Goal: Task Accomplishment & Management: Manage account settings

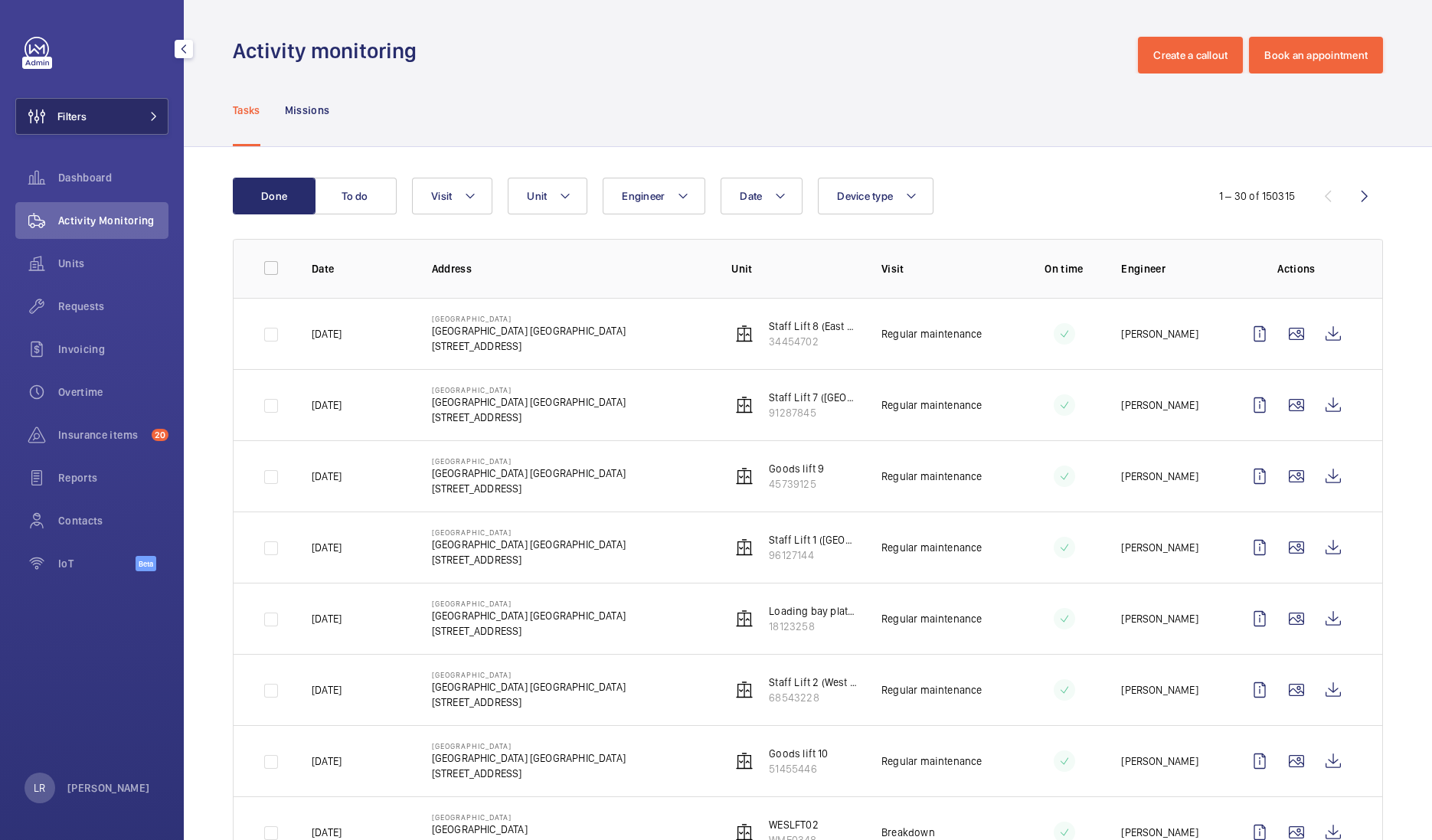
click at [125, 123] on button "Filters" at bounding box center [92, 116] width 153 height 37
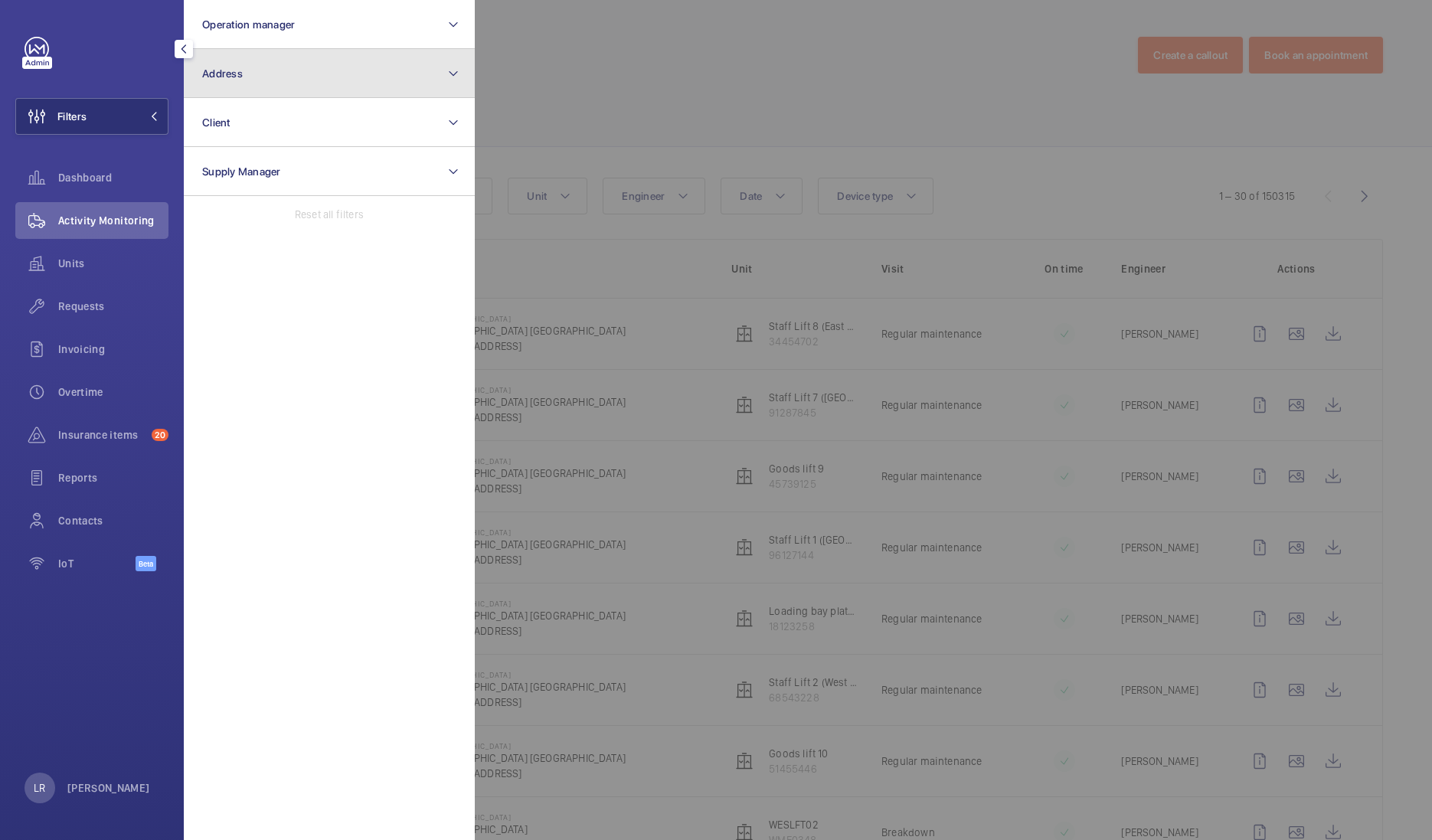
click at [275, 83] on button "Address" at bounding box center [328, 74] width 291 height 49
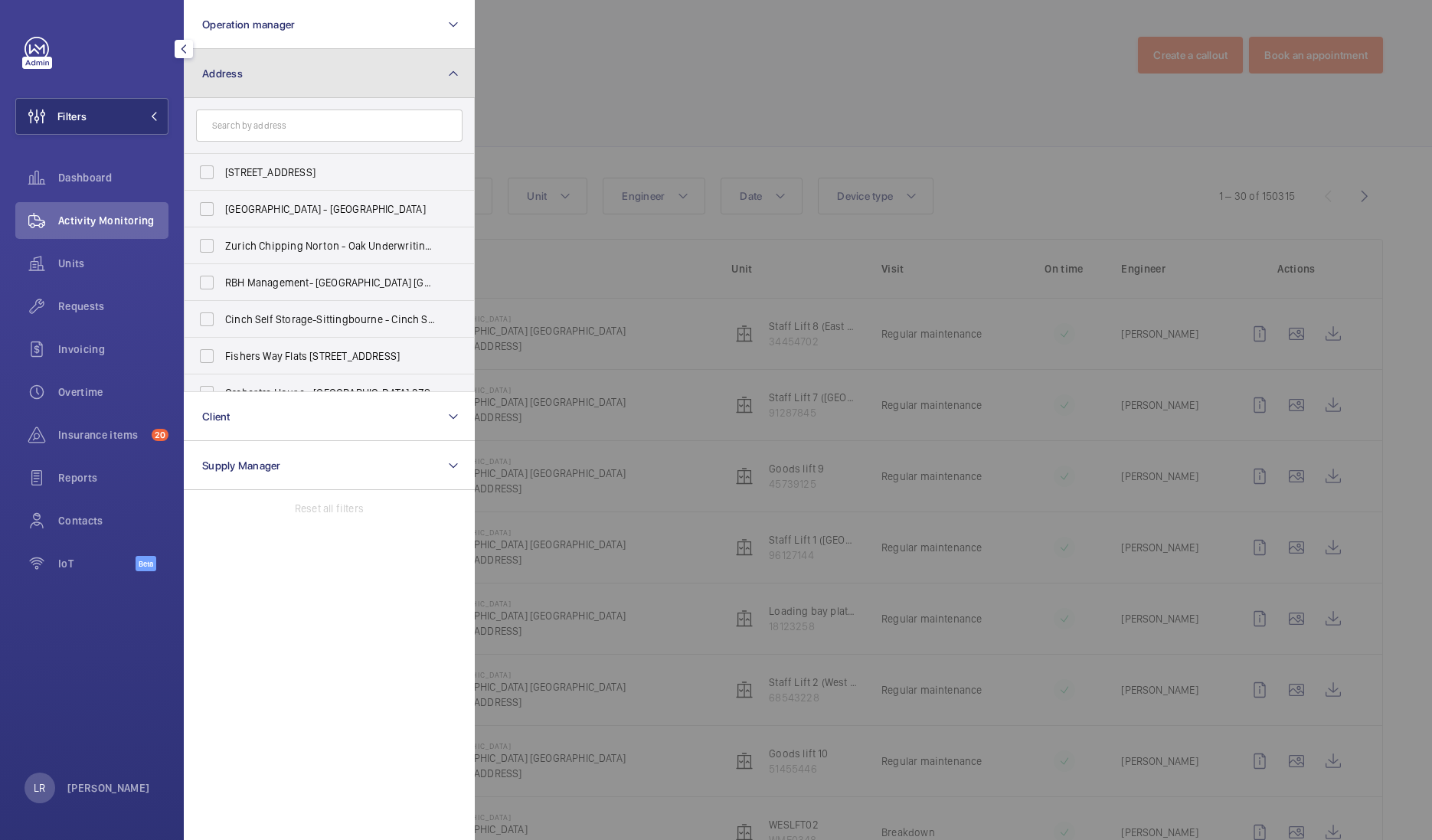
click at [272, 67] on button "Address" at bounding box center [328, 74] width 291 height 49
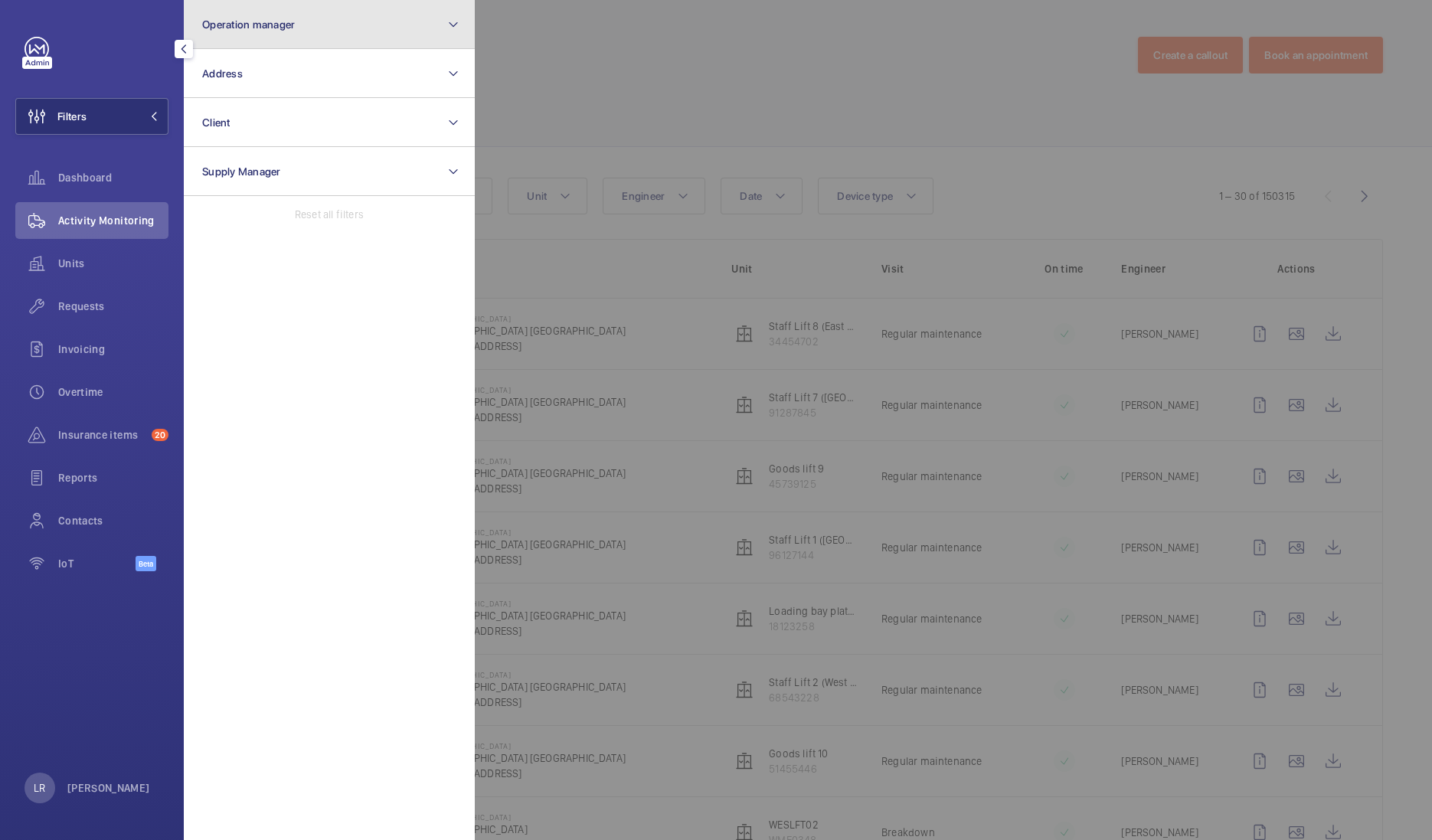
click at [286, 28] on span "Operation manager" at bounding box center [248, 24] width 92 height 13
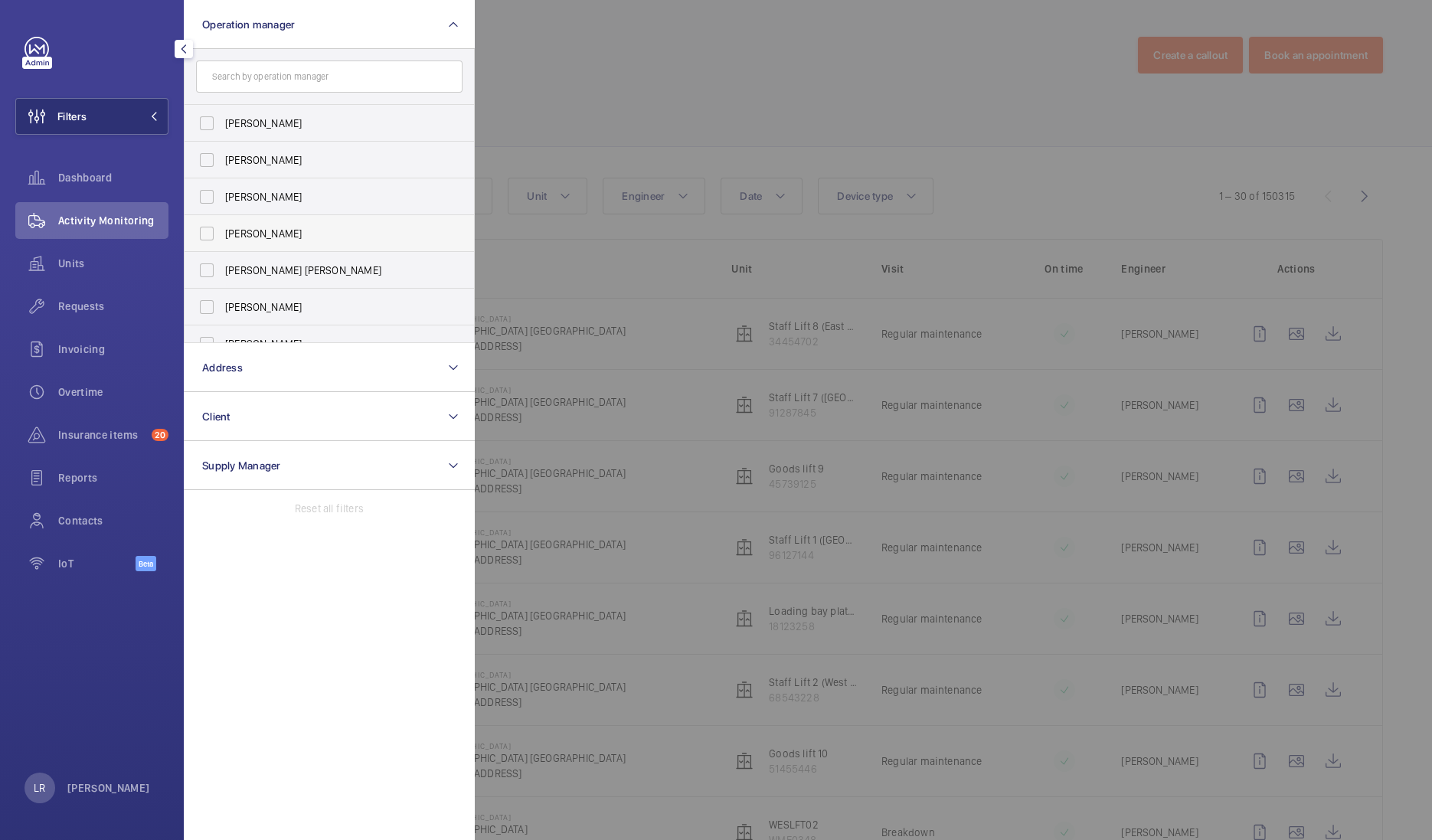
click at [286, 236] on span "[PERSON_NAME]" at bounding box center [330, 234] width 211 height 16
click at [222, 236] on input "Connor Dudley" at bounding box center [206, 233] width 31 height 31
checkbox input "true"
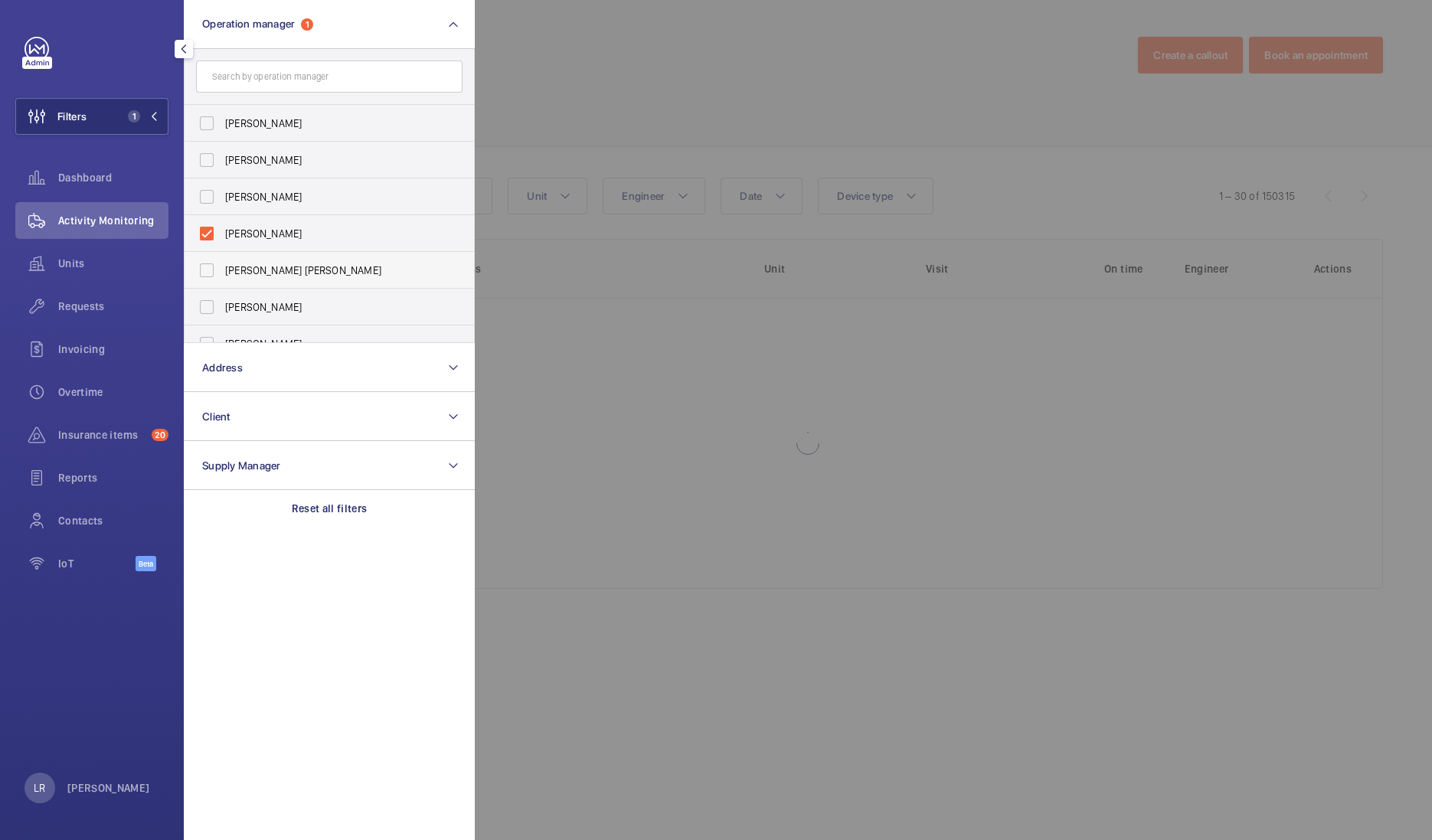
click at [287, 261] on label "[PERSON_NAME] [PERSON_NAME]" at bounding box center [317, 270] width 266 height 37
click at [222, 261] on input "[PERSON_NAME] [PERSON_NAME]" at bounding box center [206, 270] width 31 height 31
checkbox input "true"
click at [620, 67] on div at bounding box center [1191, 420] width 1432 height 840
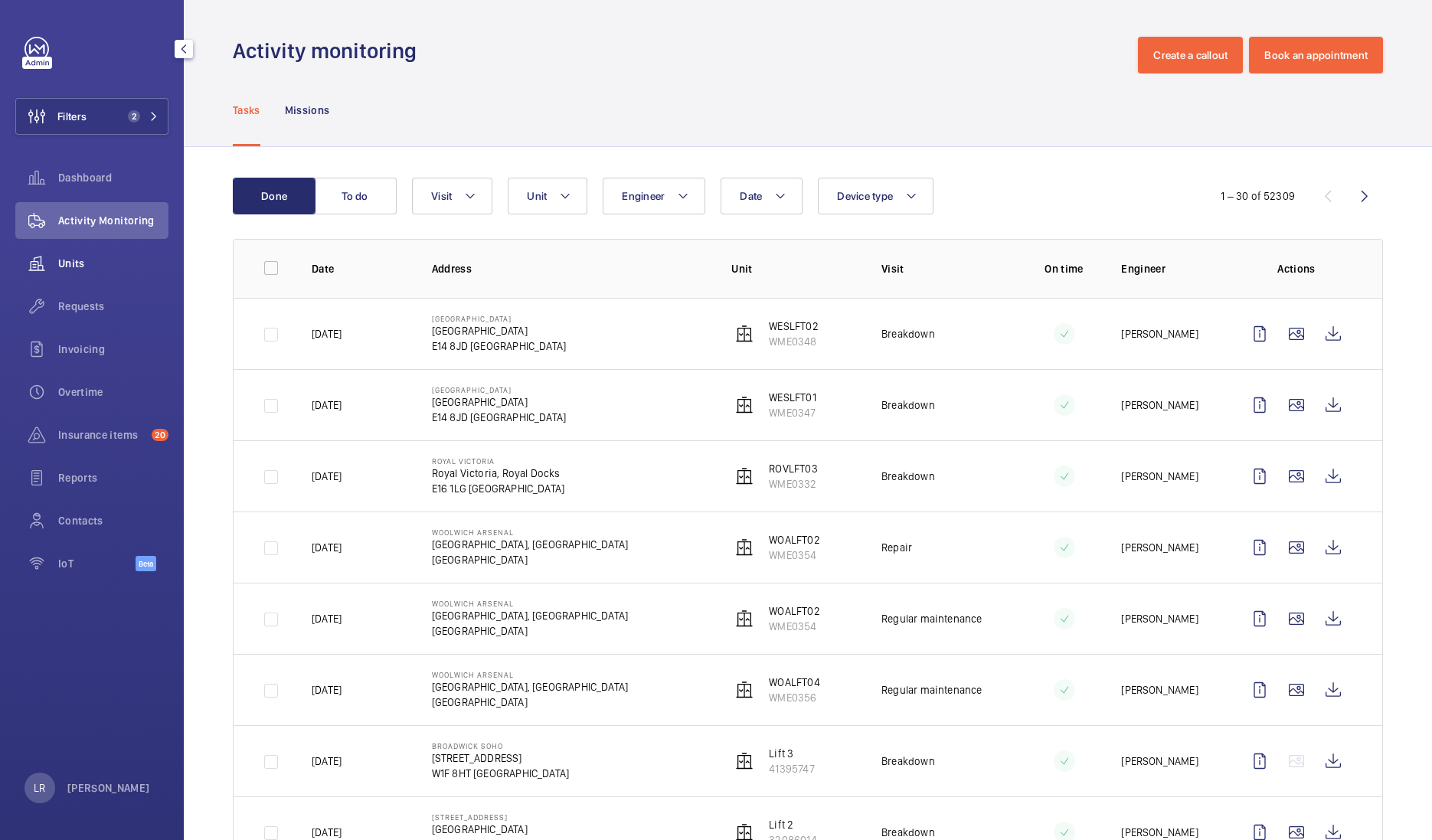
click at [69, 259] on span "Units" at bounding box center [113, 263] width 111 height 16
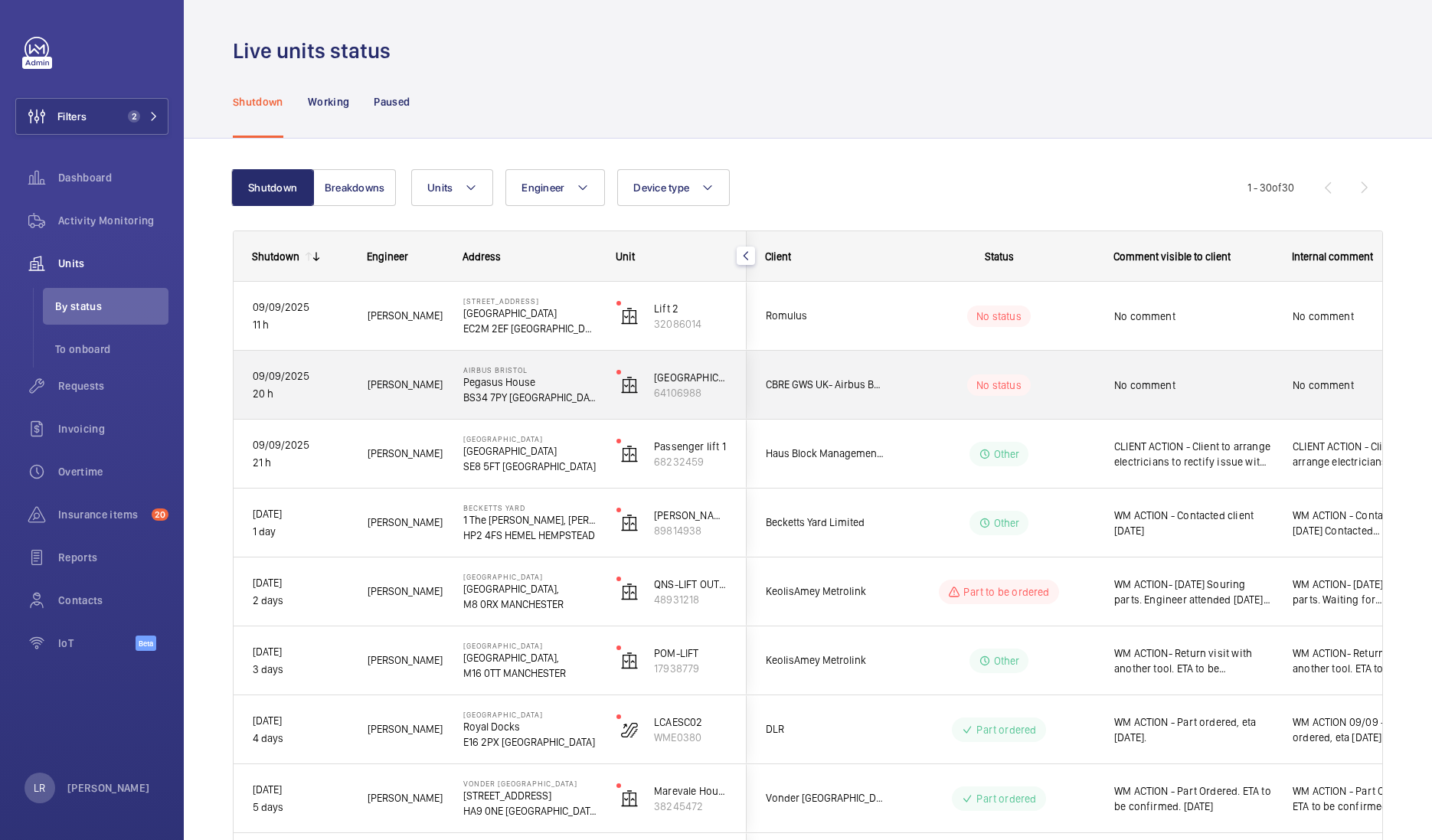
click at [860, 362] on div "CBRE GWS UK- Airbus Bristol" at bounding box center [816, 385] width 136 height 49
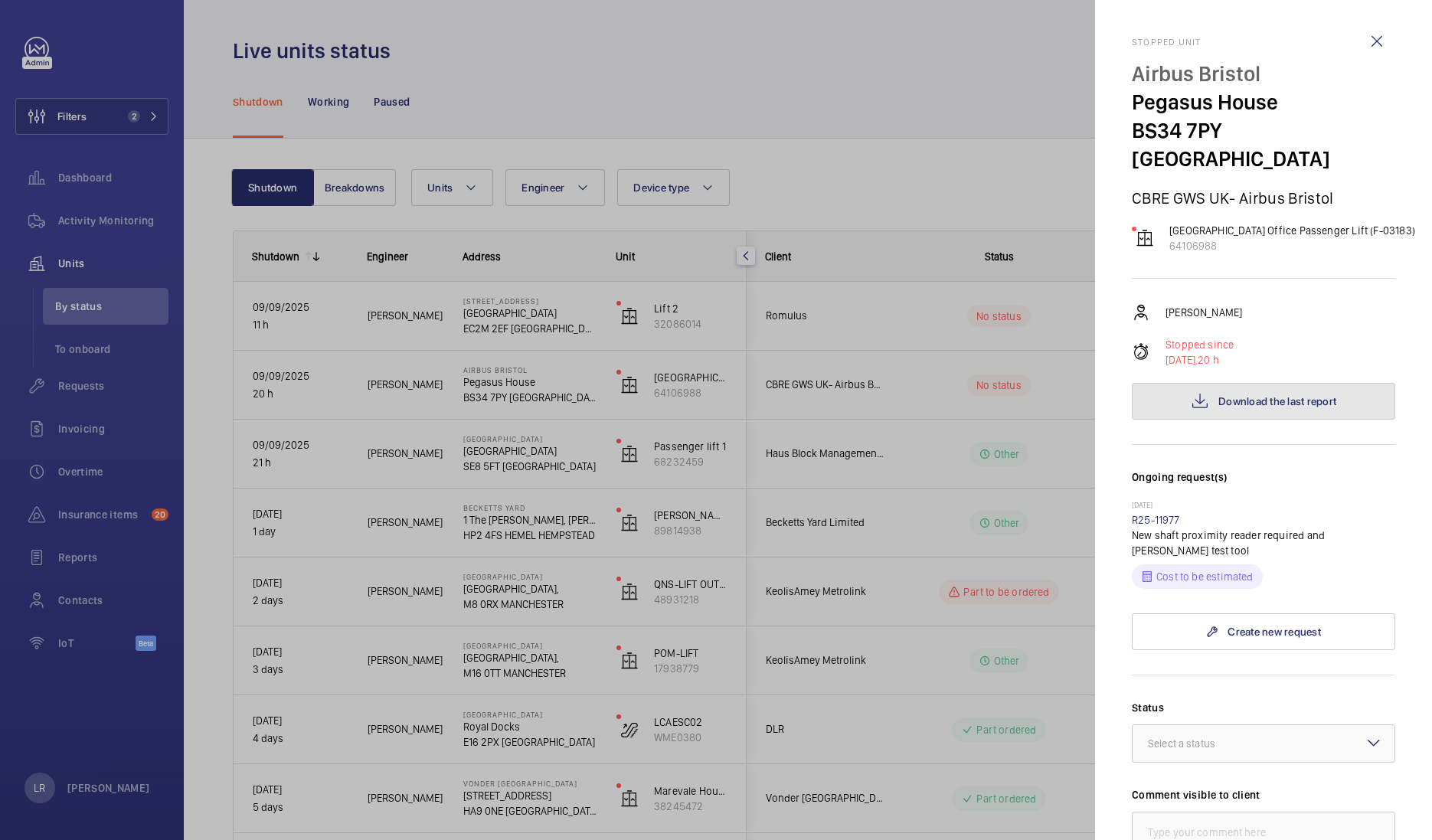
click at [1165, 383] on button "Download the last report" at bounding box center [1263, 401] width 263 height 37
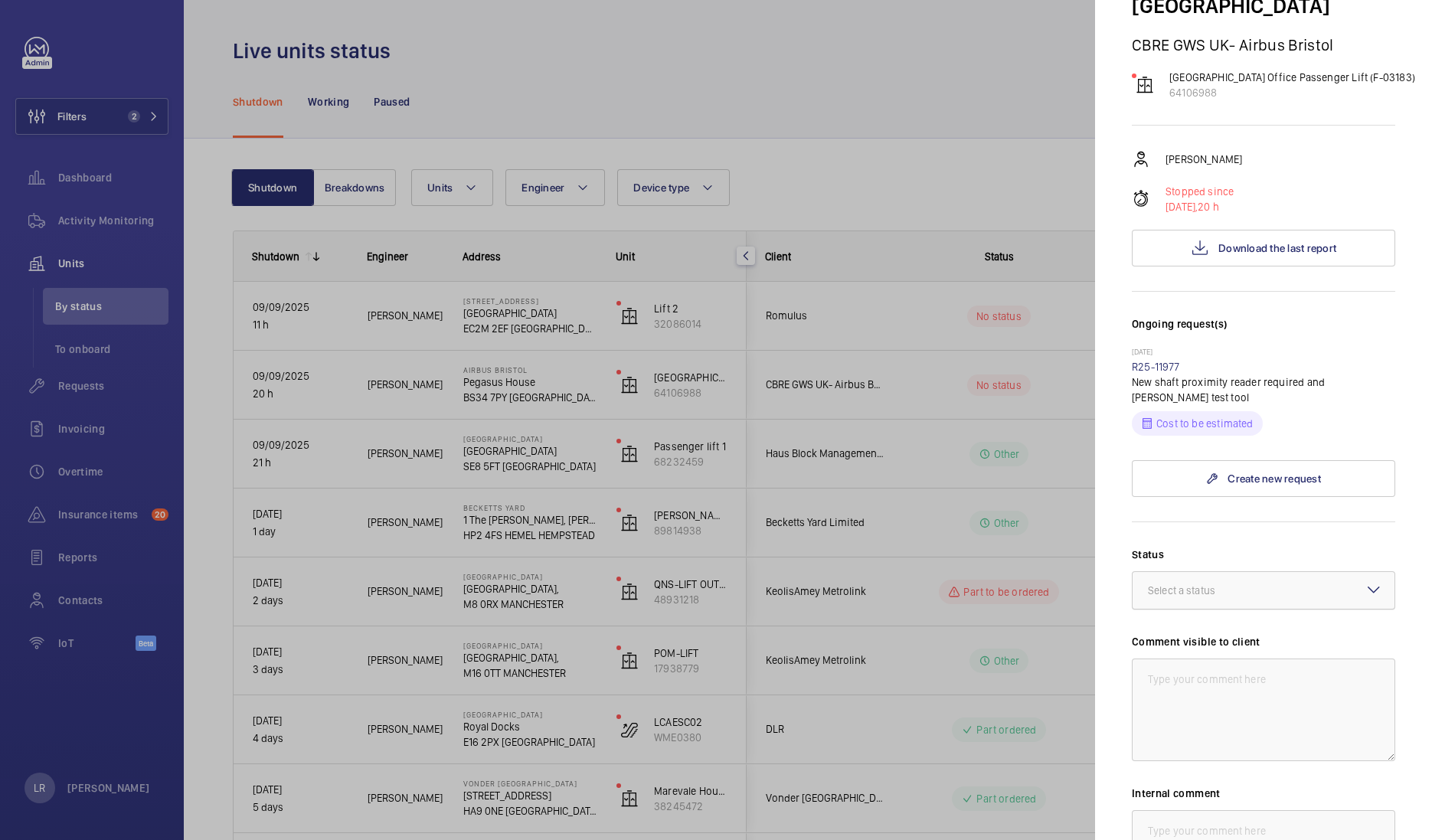
scroll to position [287, 0]
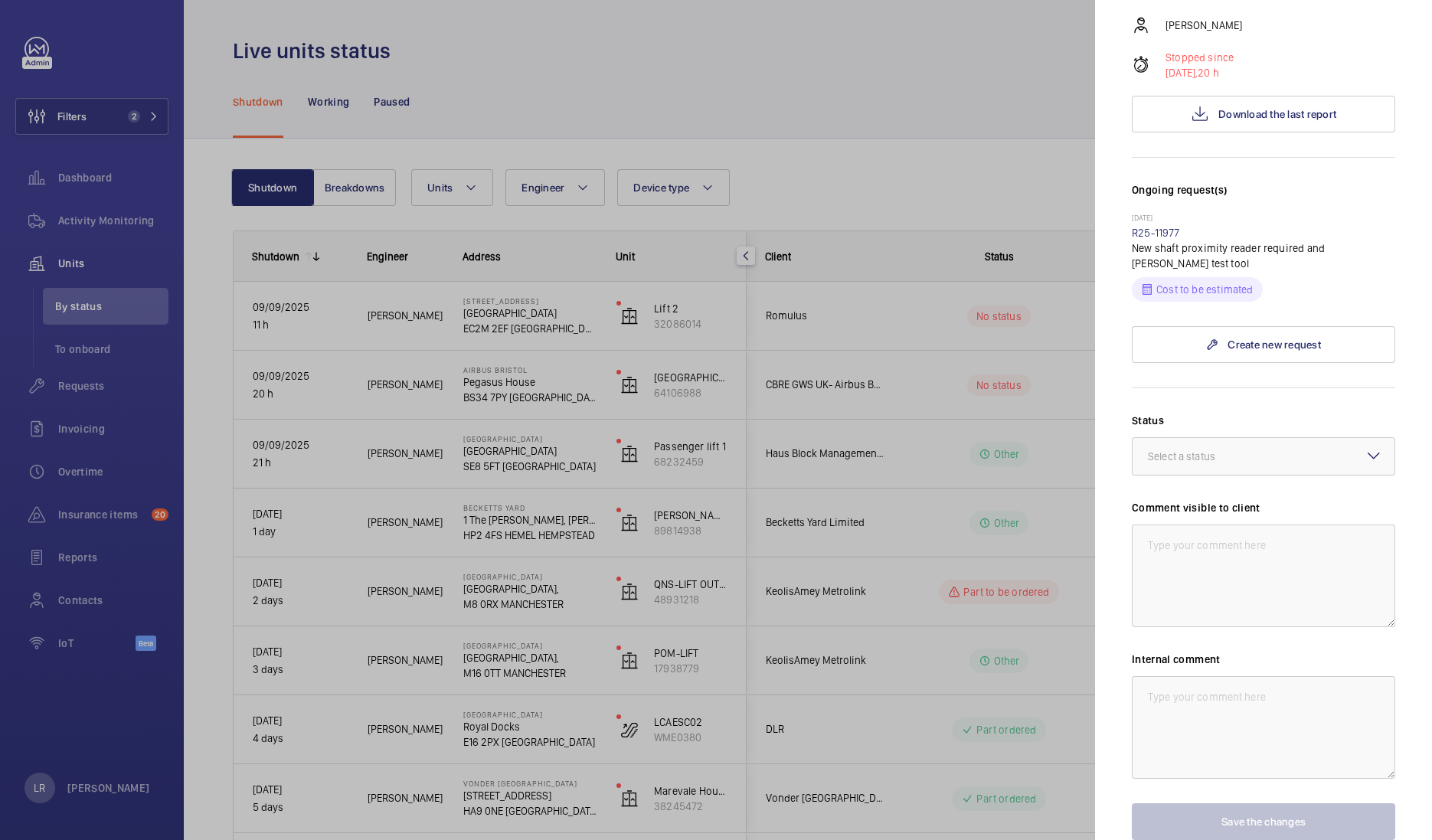
click at [951, 174] on div at bounding box center [716, 420] width 1432 height 840
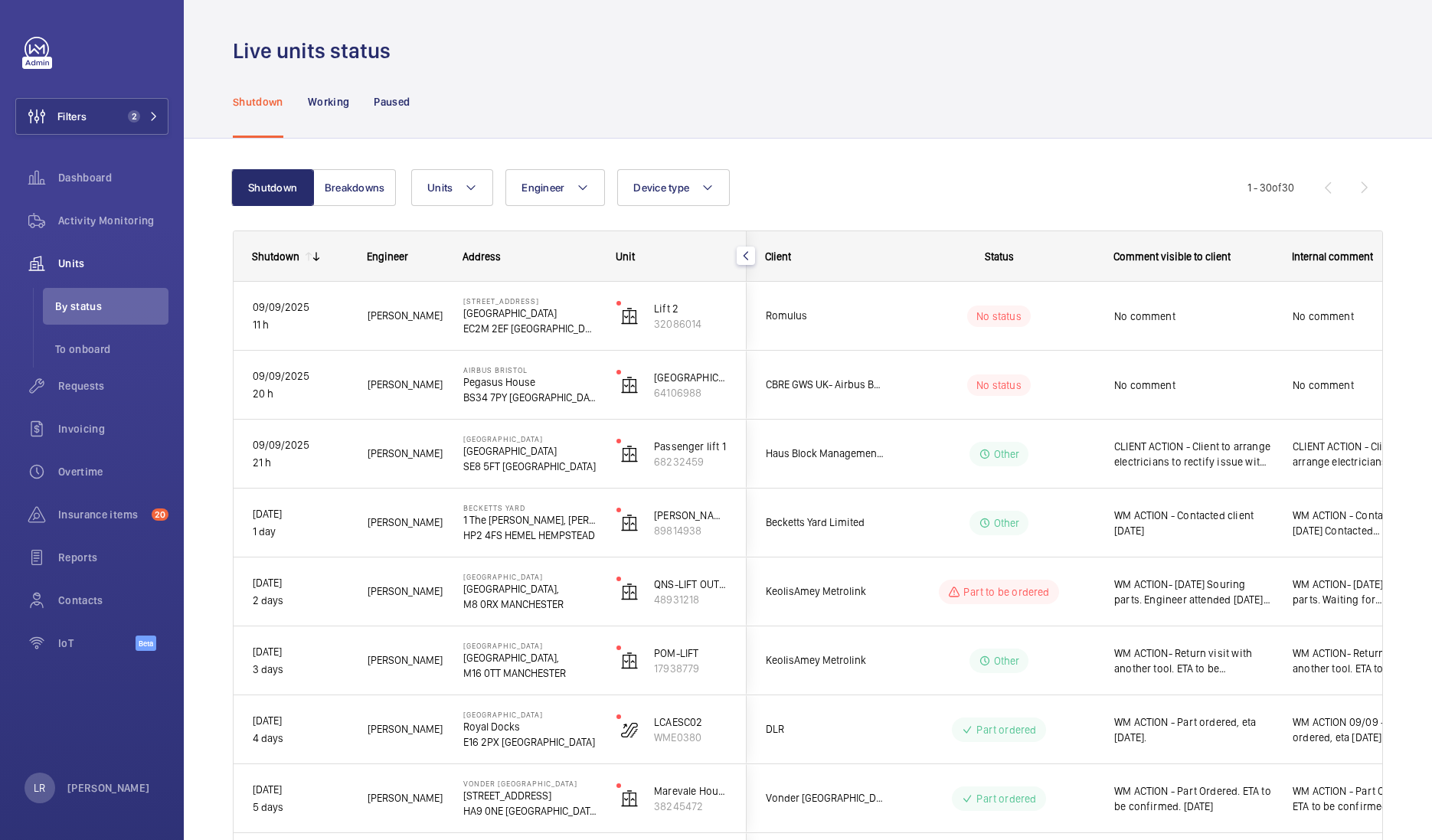
scroll to position [0, 0]
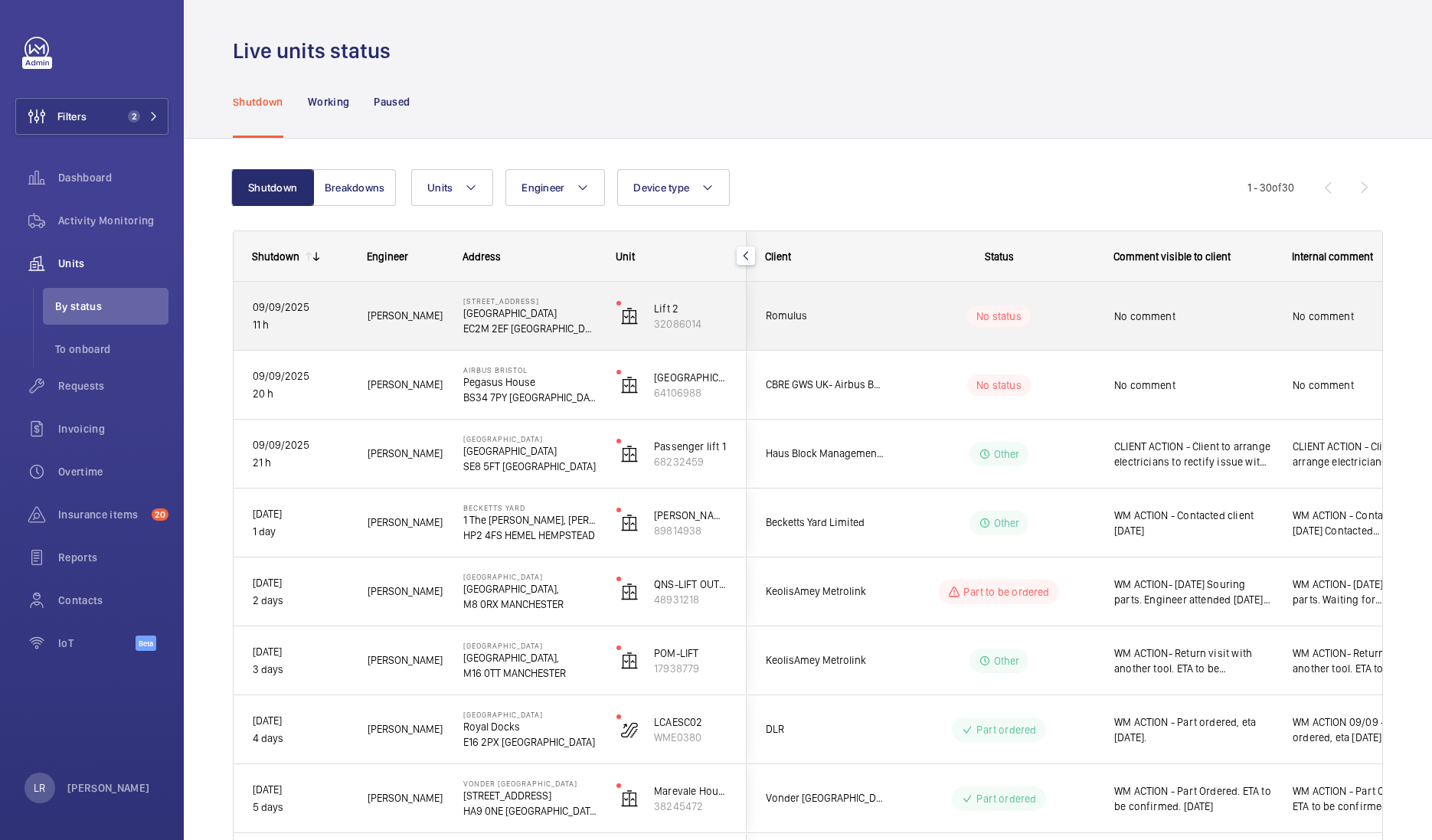
click at [818, 317] on span "Romulus" at bounding box center [825, 316] width 118 height 17
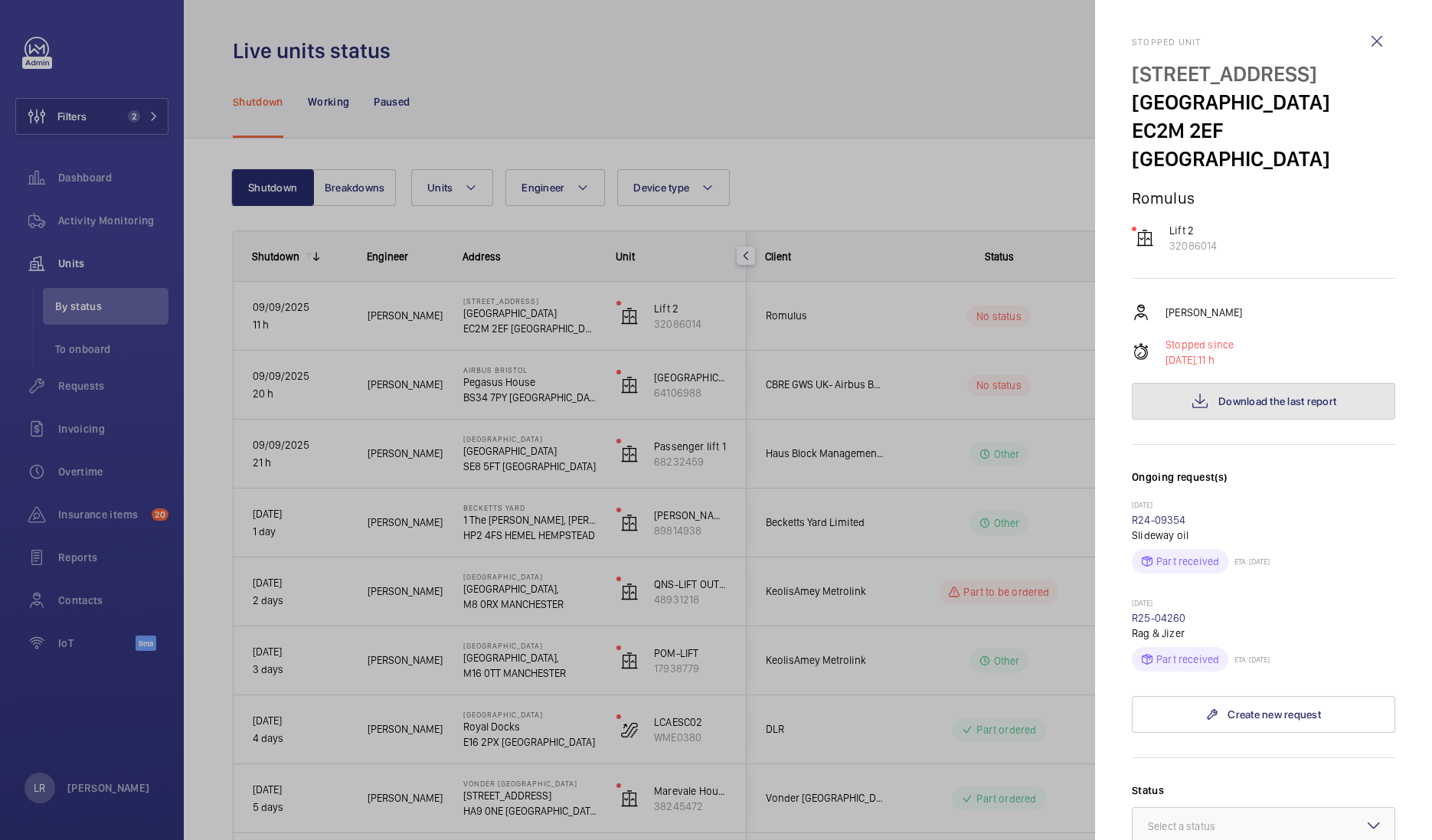
click at [1256, 395] on span "Download the last report" at bounding box center [1277, 401] width 118 height 13
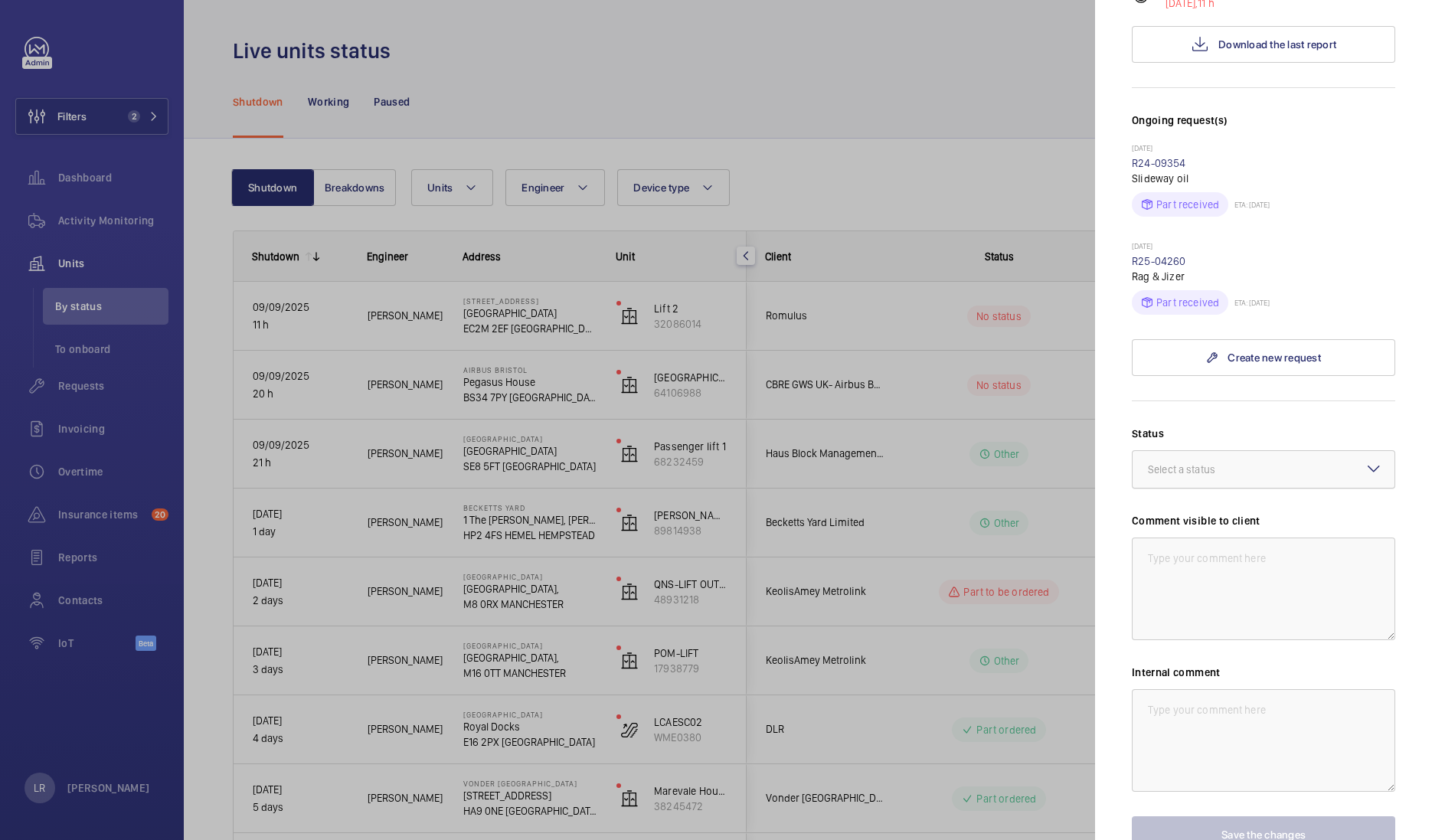
scroll to position [382, 0]
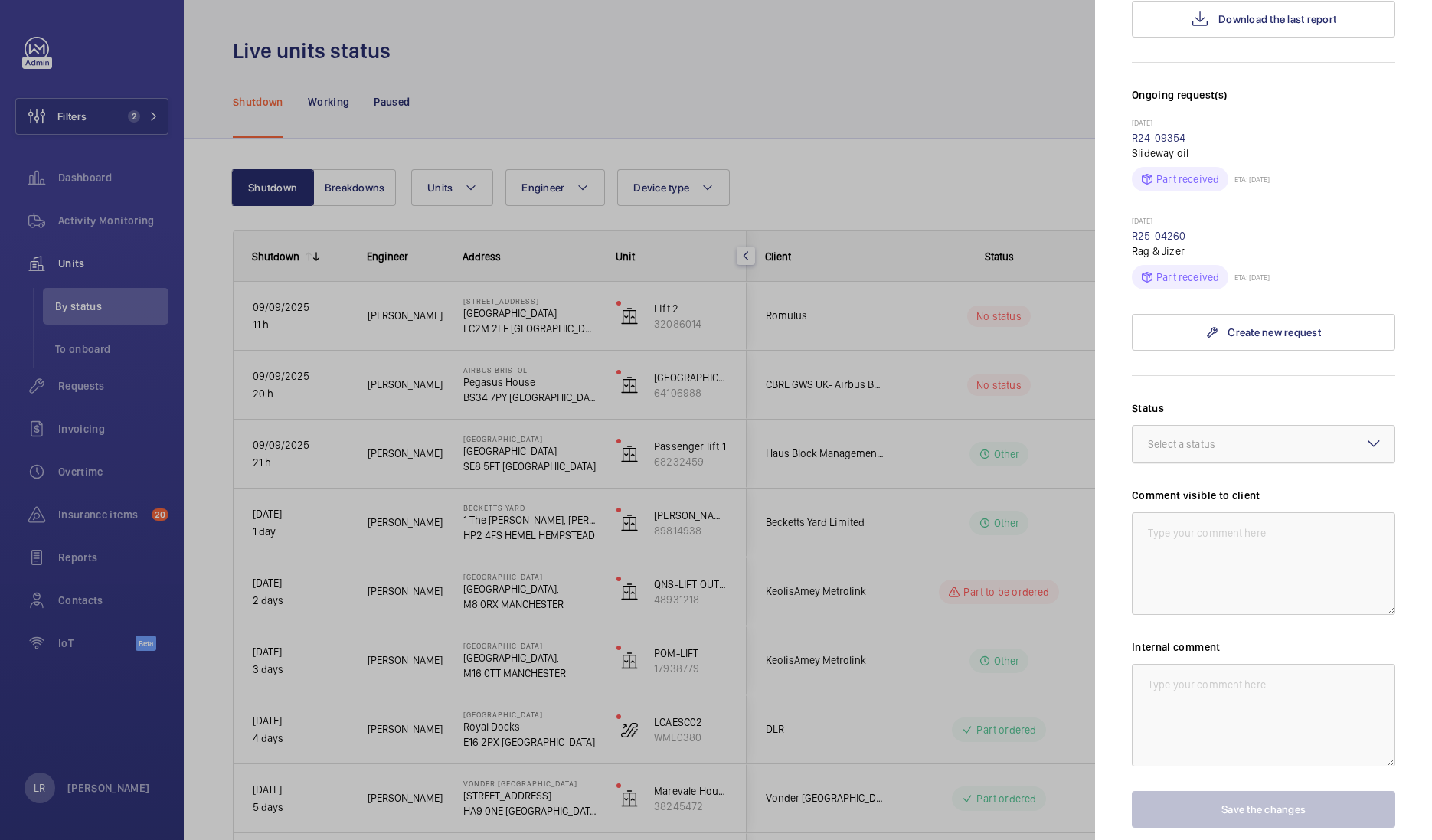
click at [1249, 425] on div at bounding box center [1263, 444] width 262 height 37
click at [1234, 400] on label "Status" at bounding box center [1263, 408] width 263 height 16
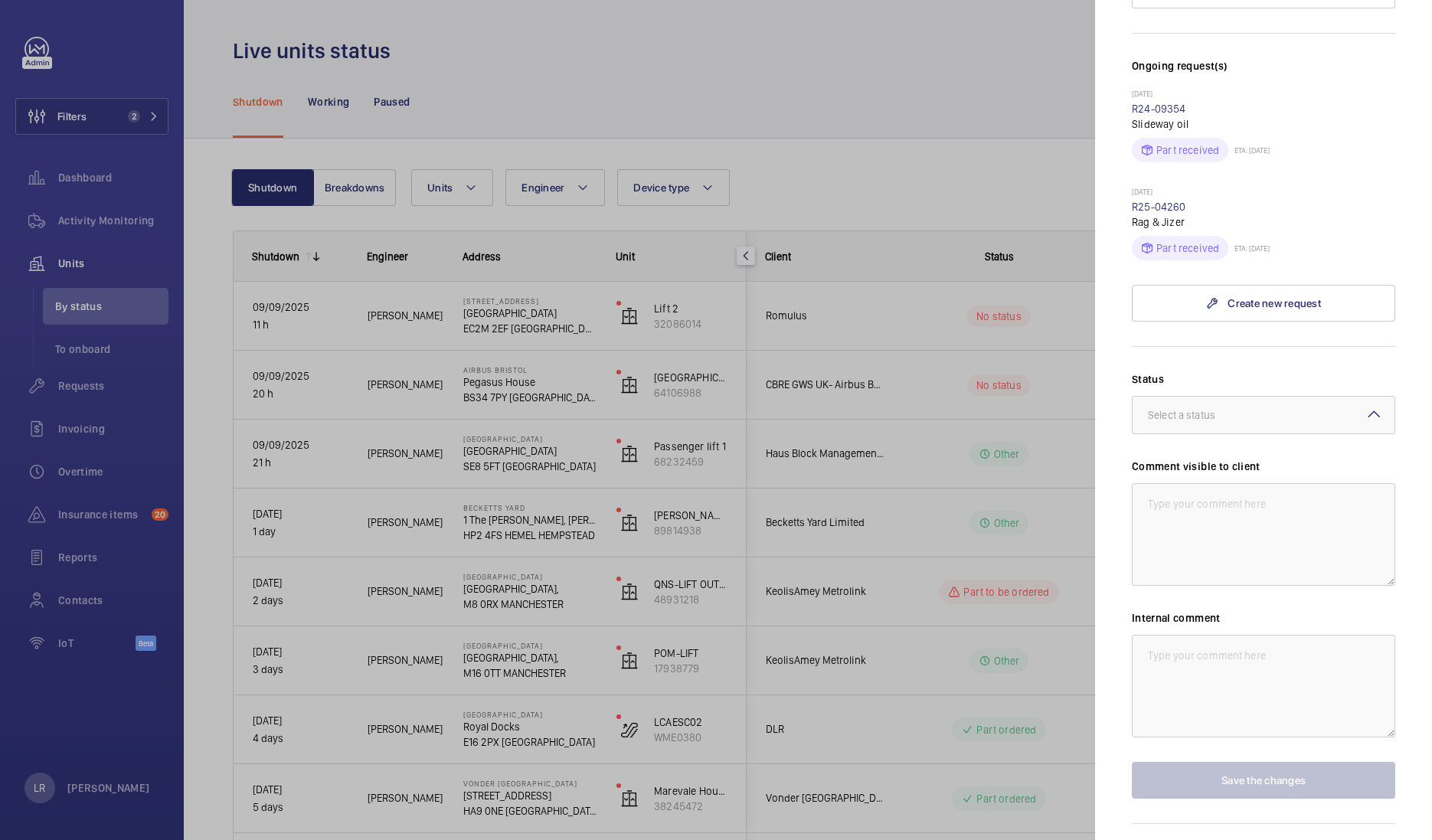
scroll to position [427, 0]
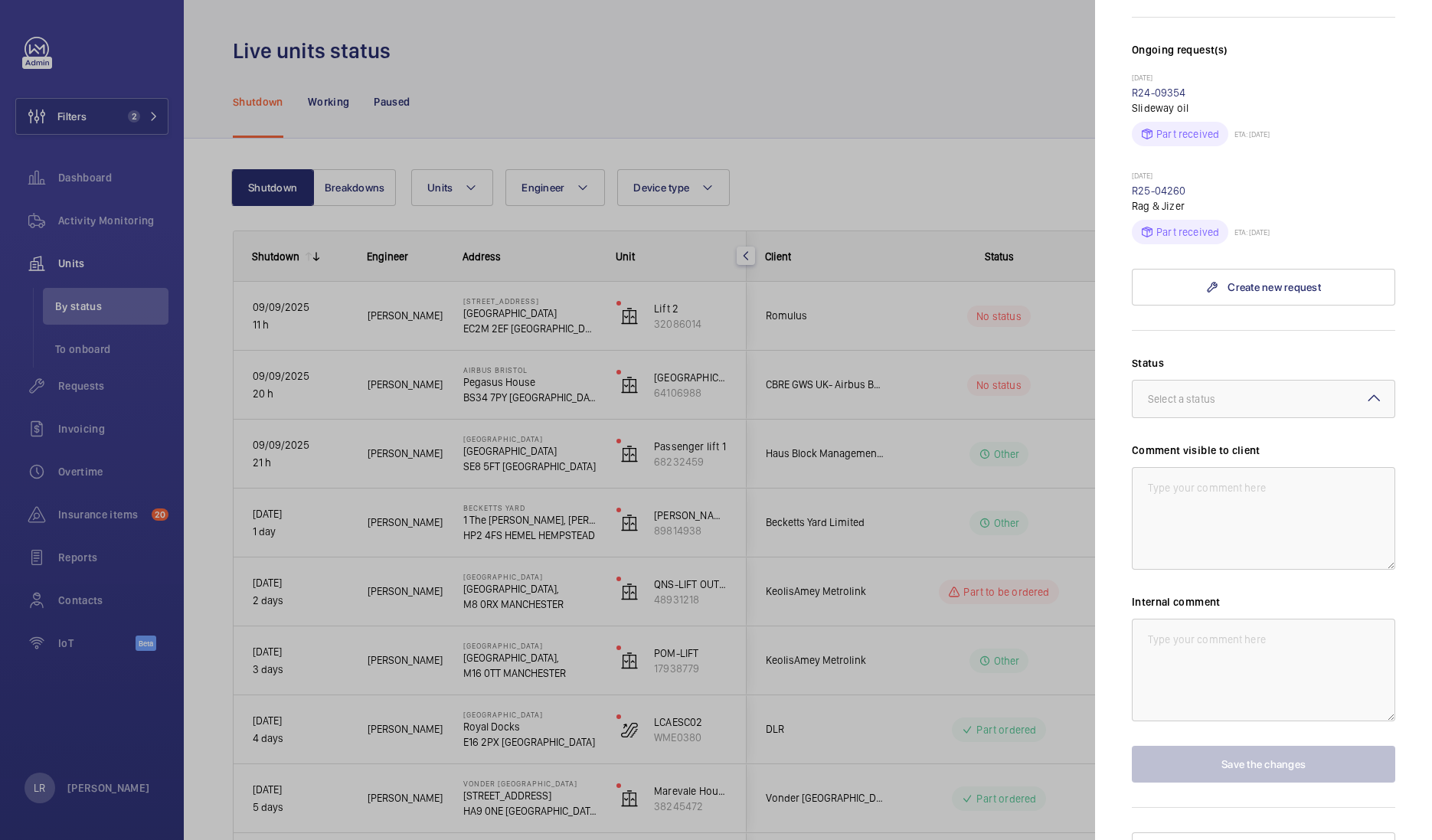
click at [657, 156] on div at bounding box center [716, 420] width 1432 height 840
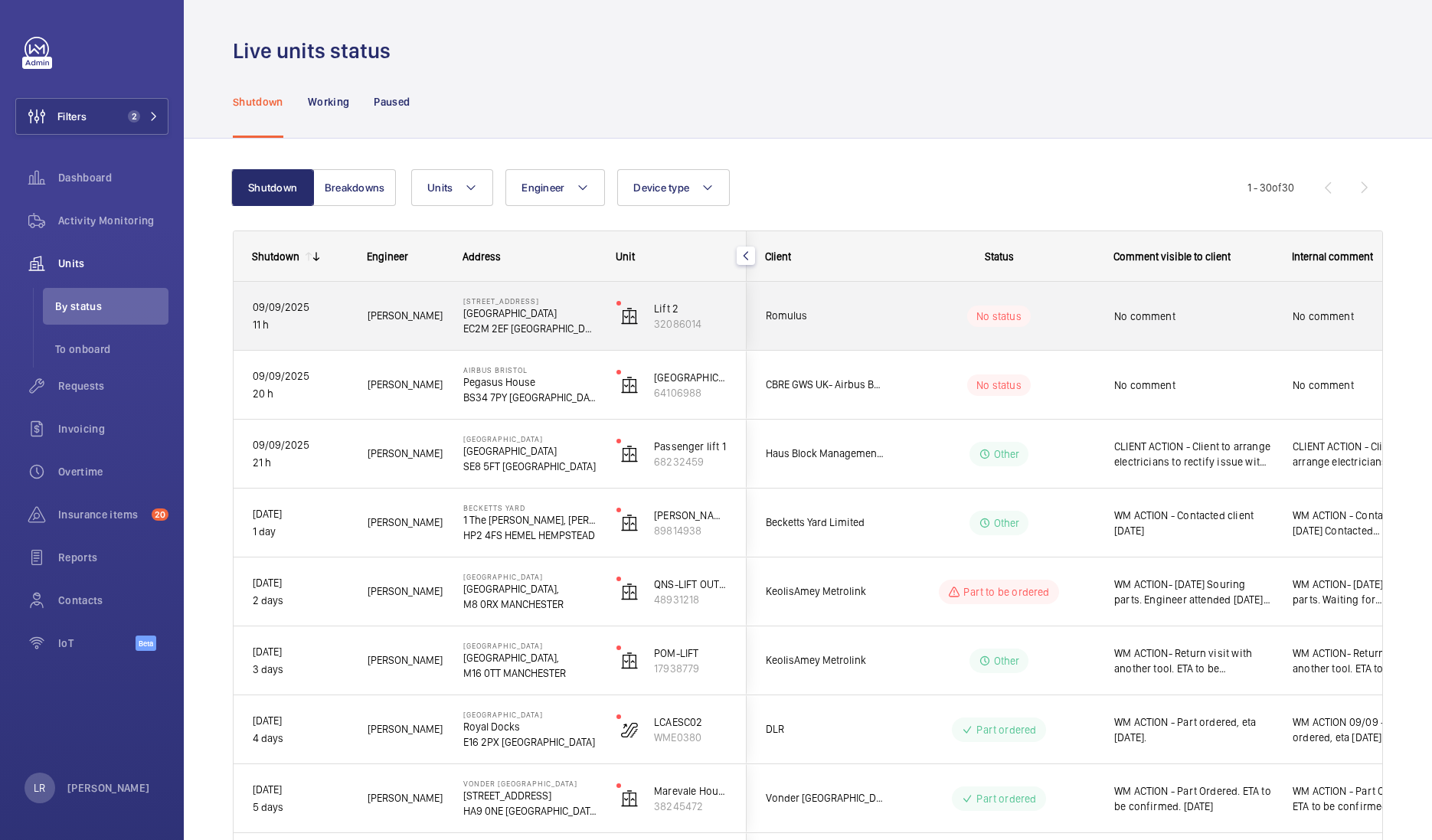
drag, startPoint x: 467, startPoint y: 305, endPoint x: 519, endPoint y: 303, distance: 52.0
click at [519, 303] on div "10 Dominion St. Dominion Street EC2M 2EF LONDON" at bounding box center [520, 317] width 151 height 69
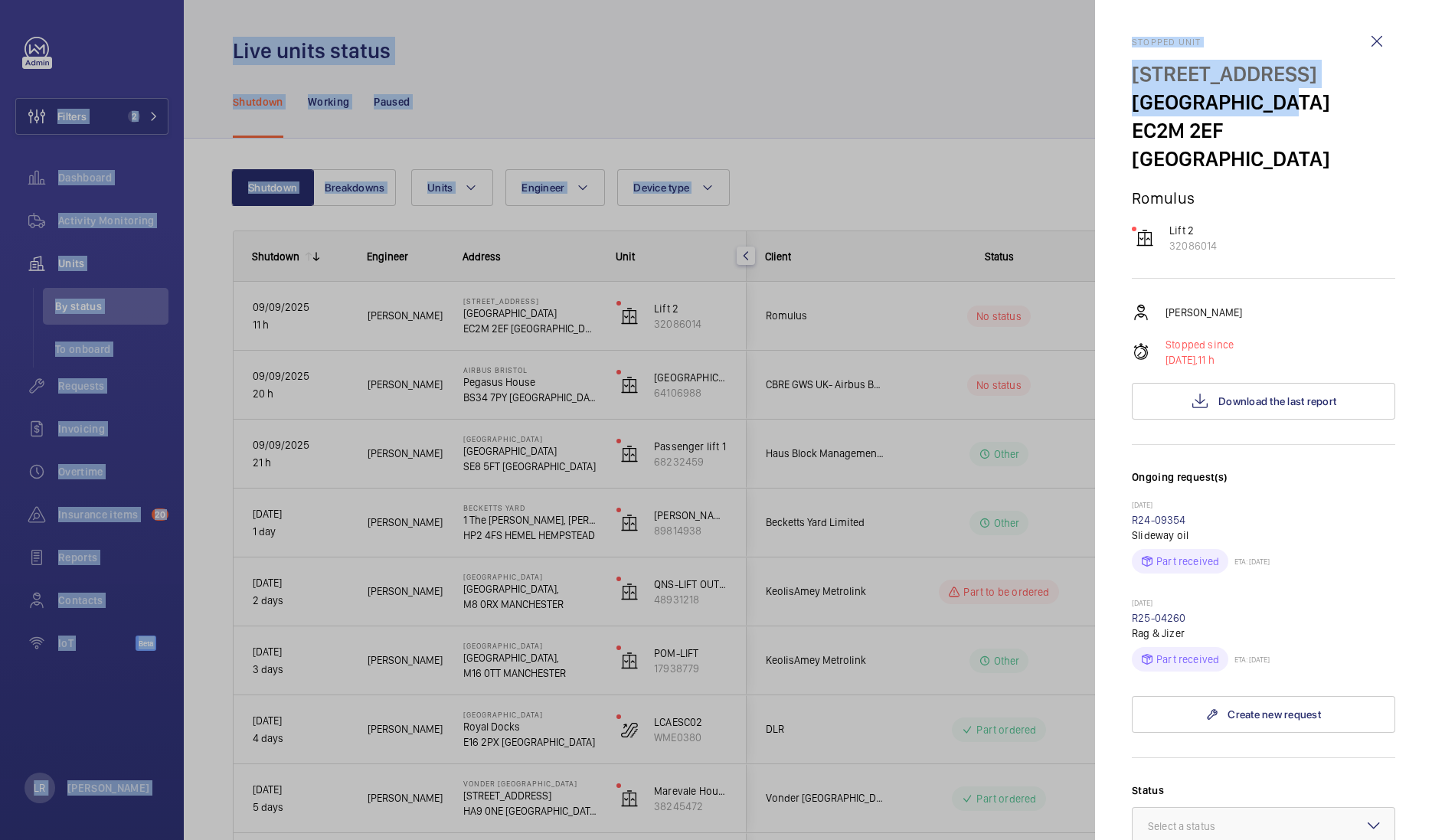
drag, startPoint x: 1281, startPoint y: 103, endPoint x: 1050, endPoint y: 121, distance: 231.7
click at [1050, 121] on mat-sidenav-container "Filters 2 Dashboard Activity Monitoring Units By status To onboard Requests Inv…" at bounding box center [716, 420] width 1432 height 840
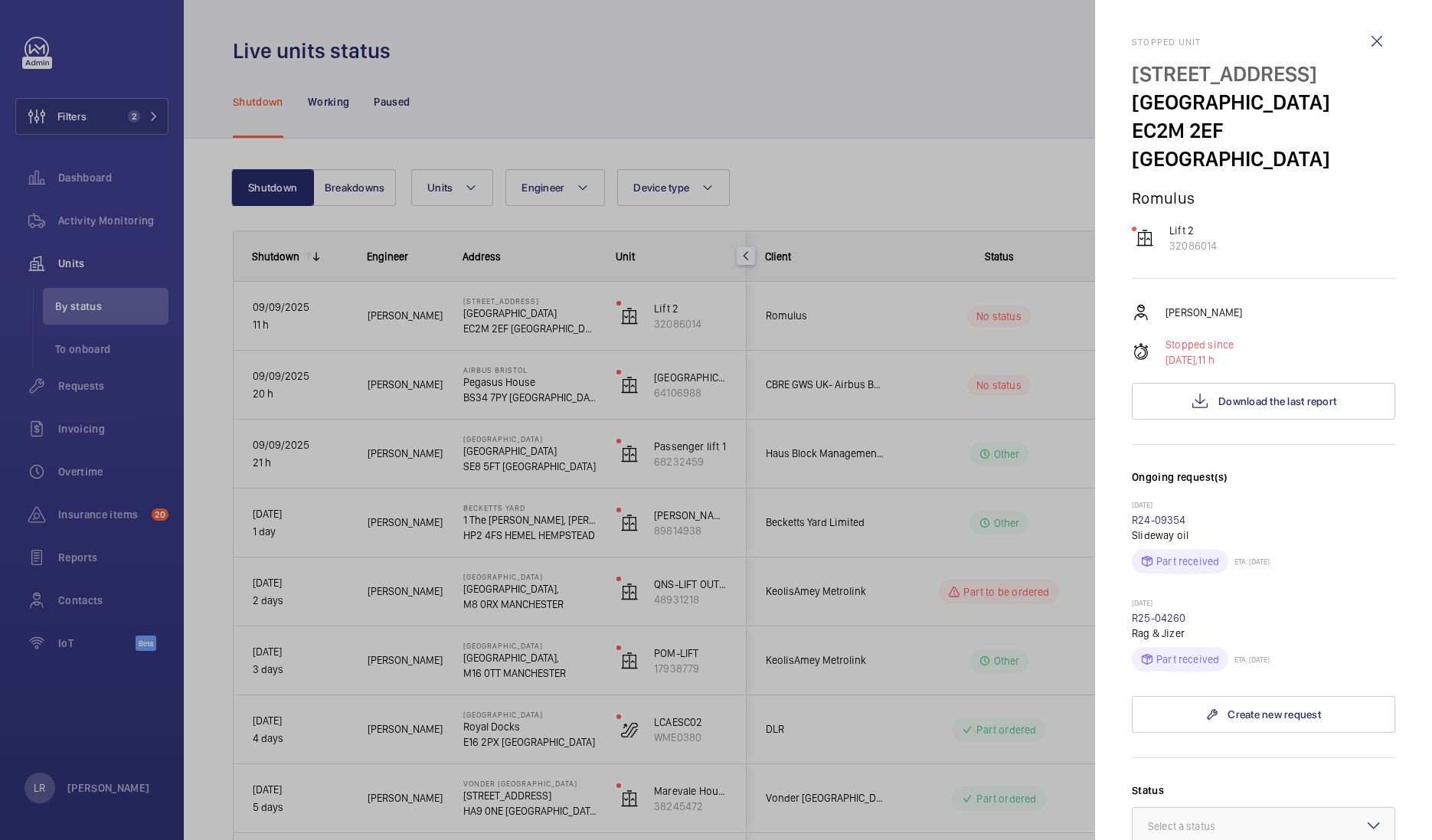
drag, startPoint x: 1050, startPoint y: 121, endPoint x: 1386, endPoint y: 111, distance: 336.1
click at [1386, 111] on mat-sidenav "Stopped unit 10 Dominion St. Dominion Street EC2M 2EF LONDON Romulus Lift 2 320…" at bounding box center [1263, 420] width 337 height 840
drag, startPoint x: 1285, startPoint y: 98, endPoint x: 1133, endPoint y: 99, distance: 152.0
click at [1133, 99] on p "[GEOGRAPHIC_DATA]" at bounding box center [1263, 102] width 263 height 28
copy p "[GEOGRAPHIC_DATA]"
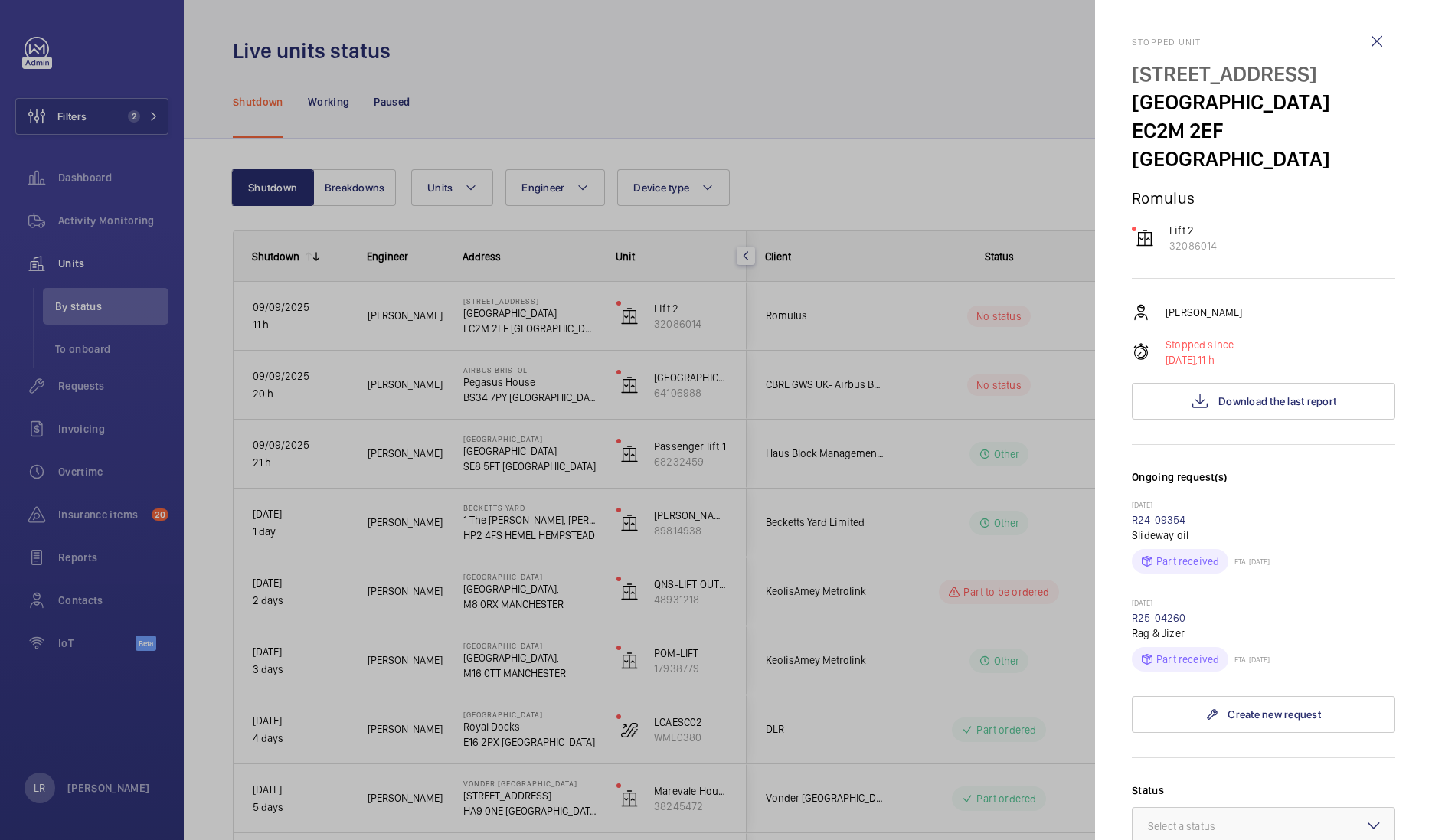
click at [1016, 369] on div at bounding box center [716, 420] width 1432 height 840
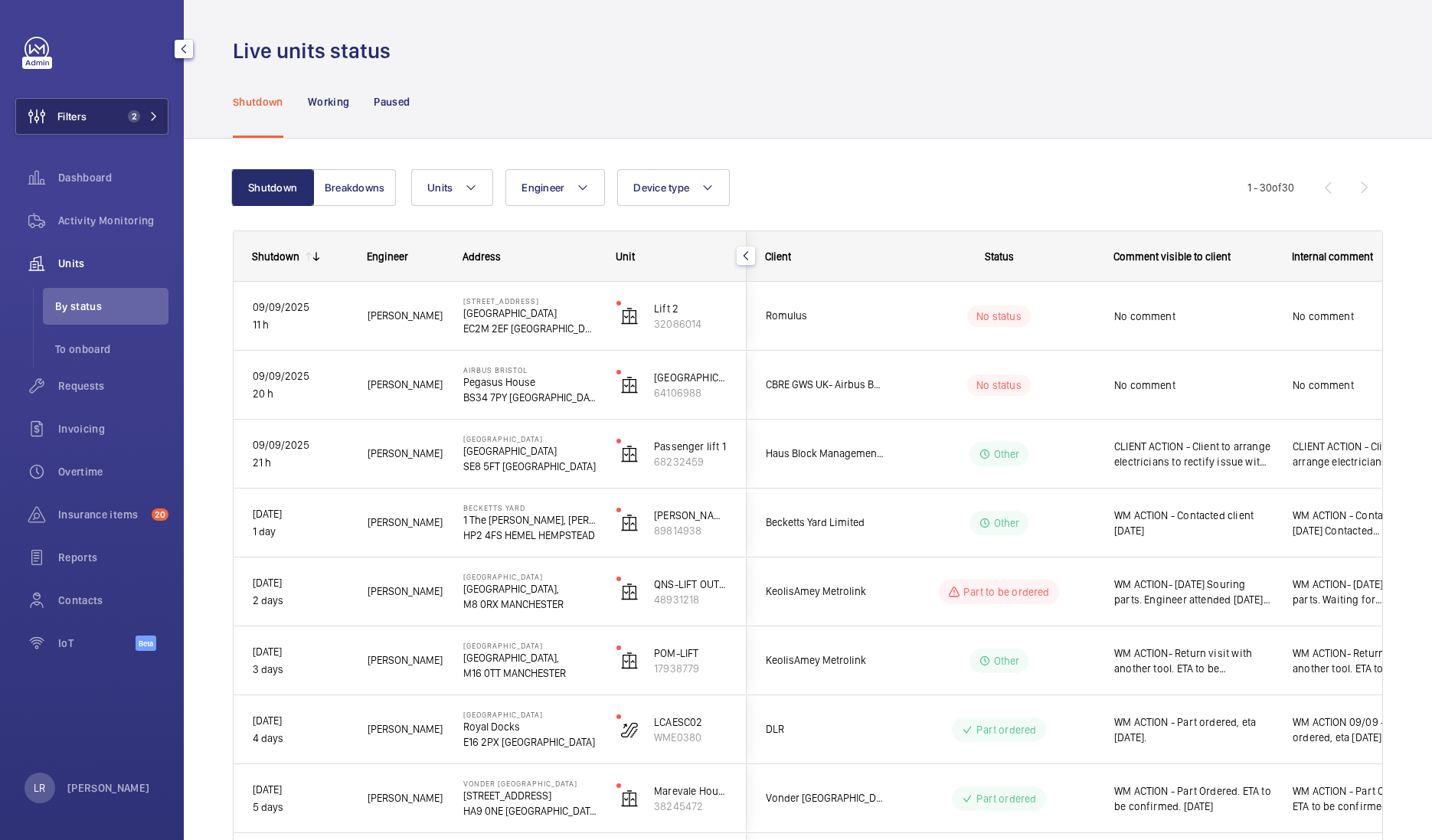
click at [96, 118] on button "Filters 2" at bounding box center [92, 116] width 153 height 37
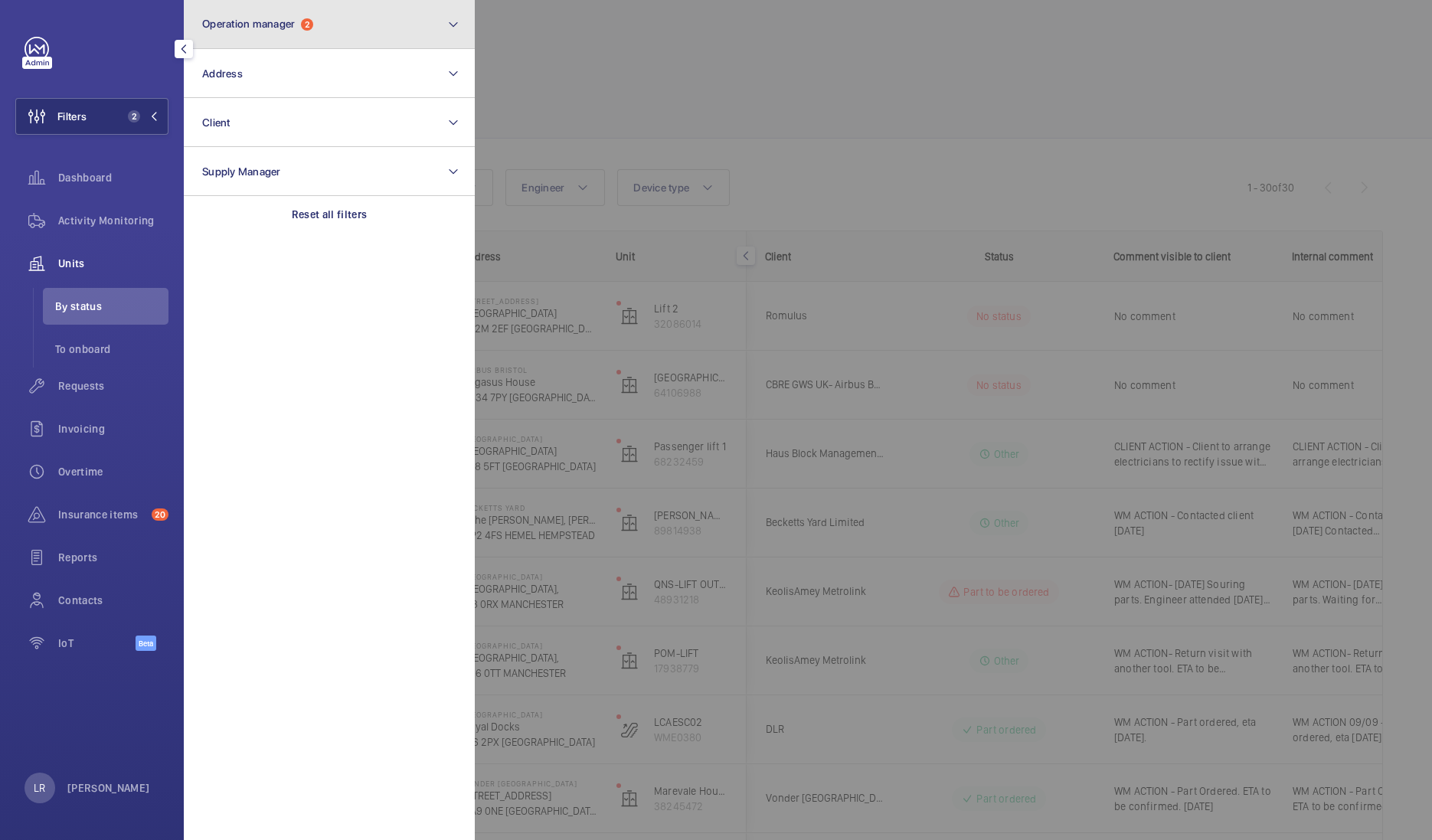
click at [241, 23] on span "Operation manager" at bounding box center [248, 24] width 92 height 13
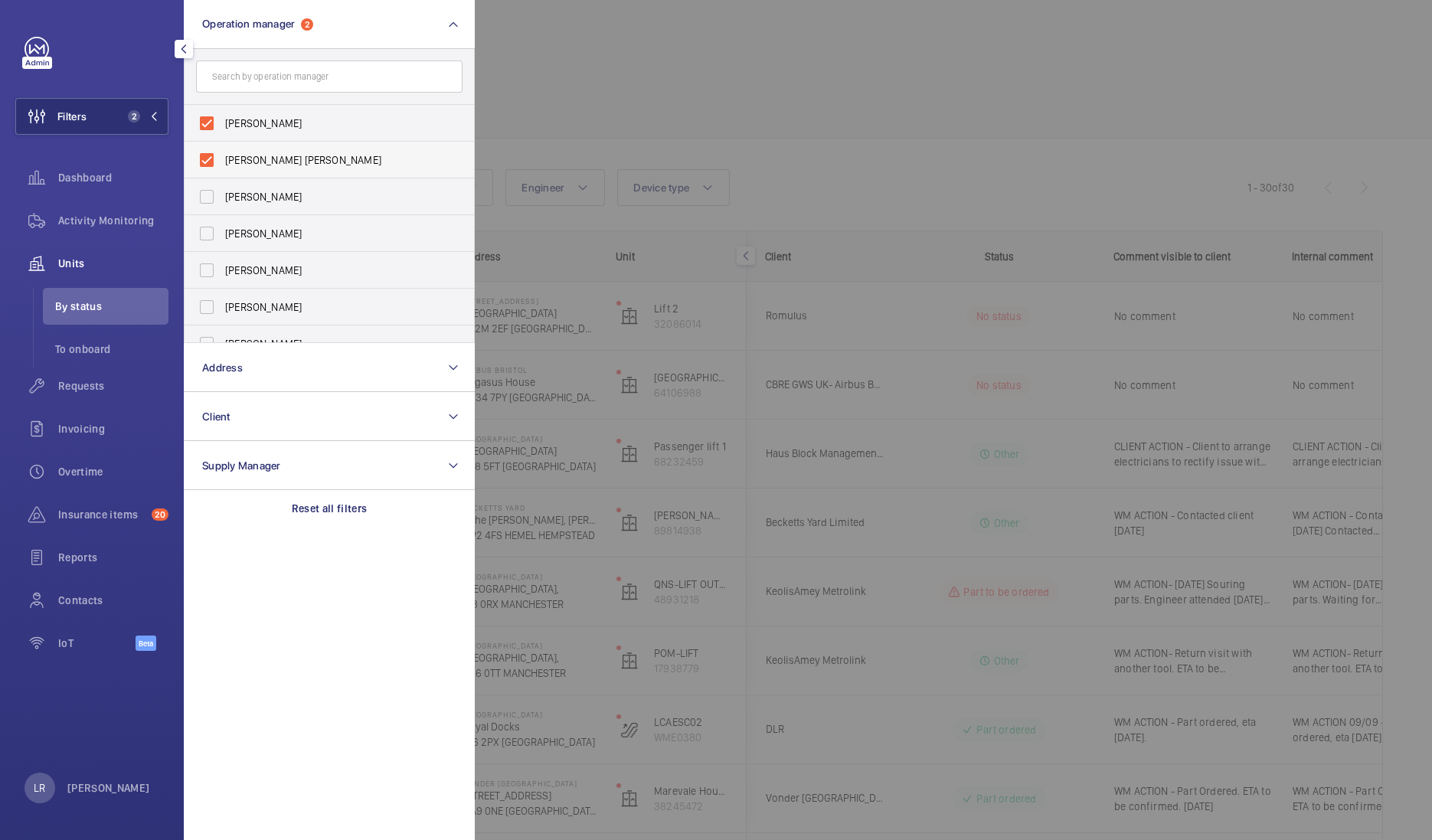
click at [264, 161] on span "[PERSON_NAME] [PERSON_NAME]" at bounding box center [330, 160] width 211 height 16
click at [222, 161] on input "[PERSON_NAME] [PERSON_NAME]" at bounding box center [206, 160] width 31 height 31
checkbox input "false"
click at [695, 117] on div at bounding box center [1191, 420] width 1432 height 840
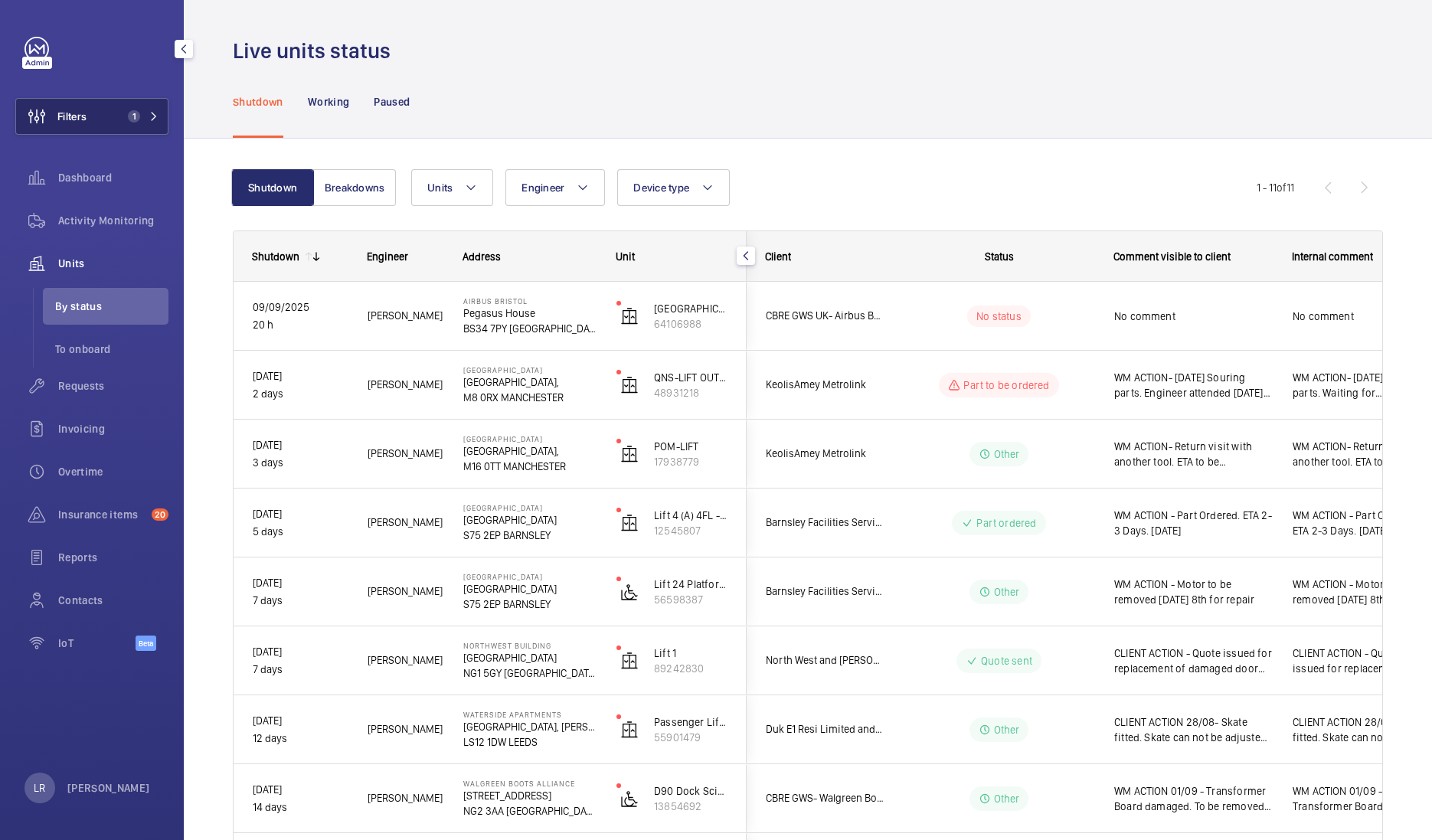
click at [66, 110] on span "Filters" at bounding box center [71, 117] width 29 height 16
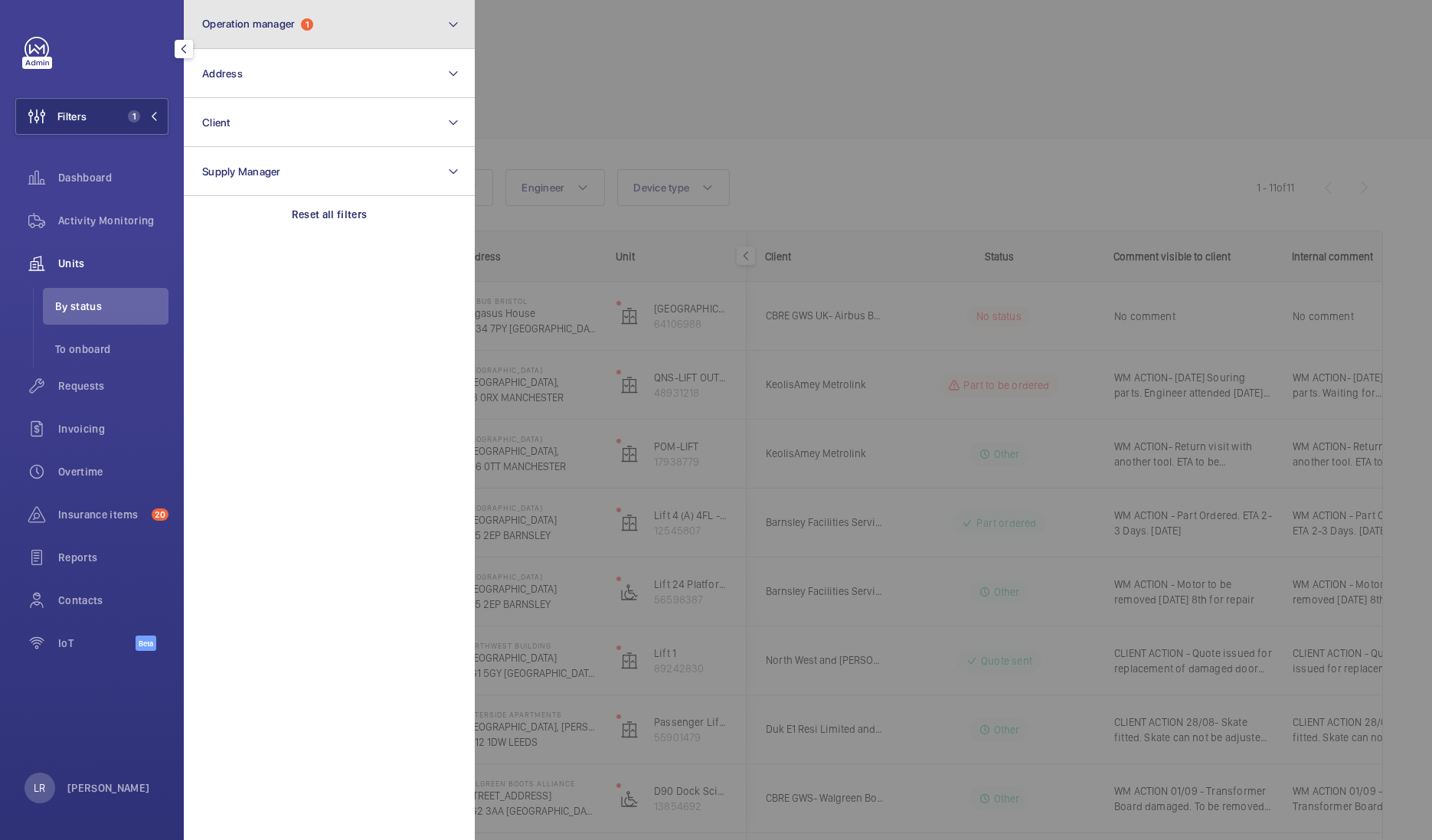
click at [306, 31] on button "Operation manager 1" at bounding box center [328, 24] width 291 height 49
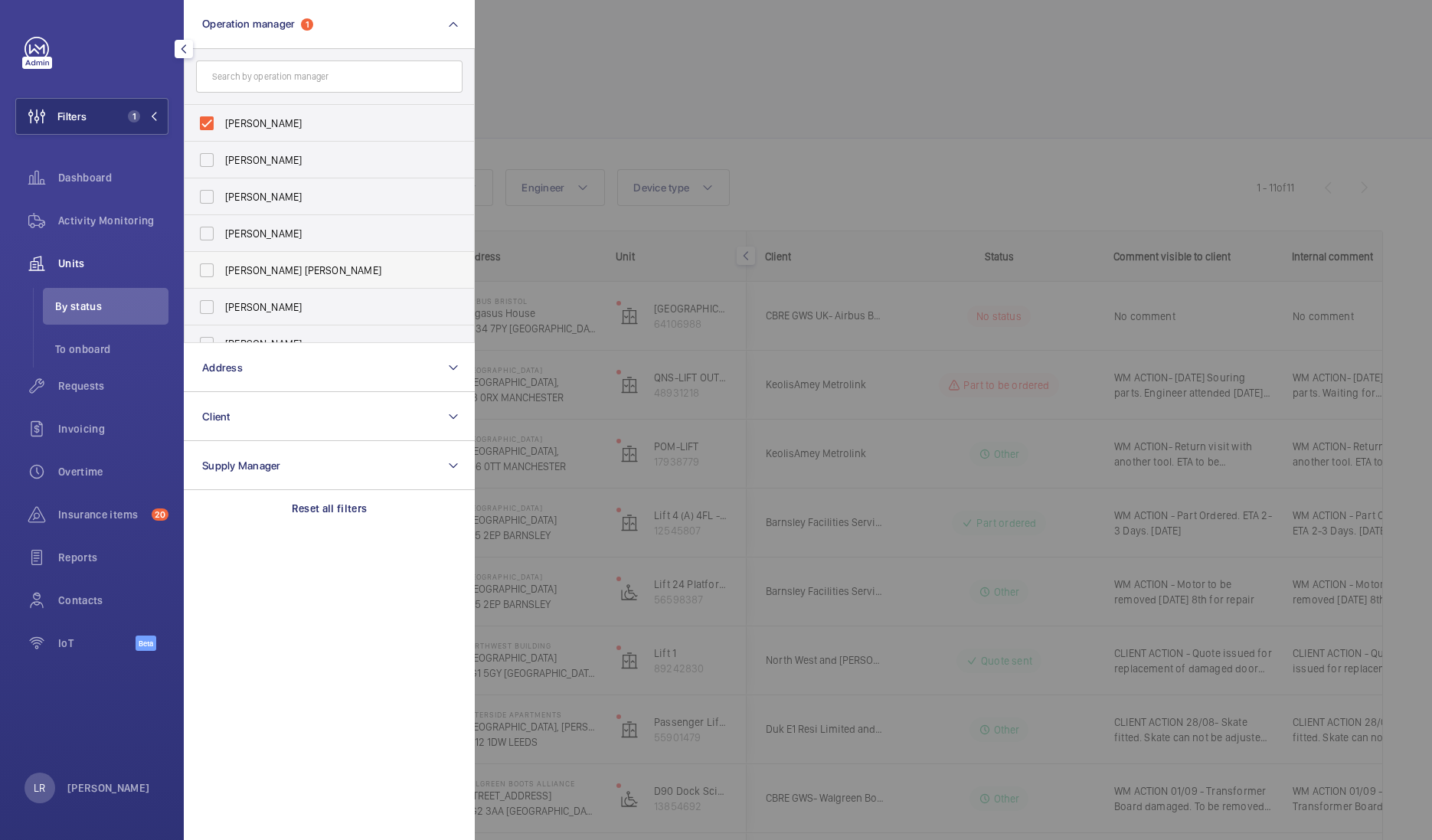
click at [278, 268] on span "[PERSON_NAME] [PERSON_NAME]" at bounding box center [330, 270] width 211 height 16
click at [222, 268] on input "[PERSON_NAME] [PERSON_NAME]" at bounding box center [206, 270] width 31 height 31
checkbox input "true"
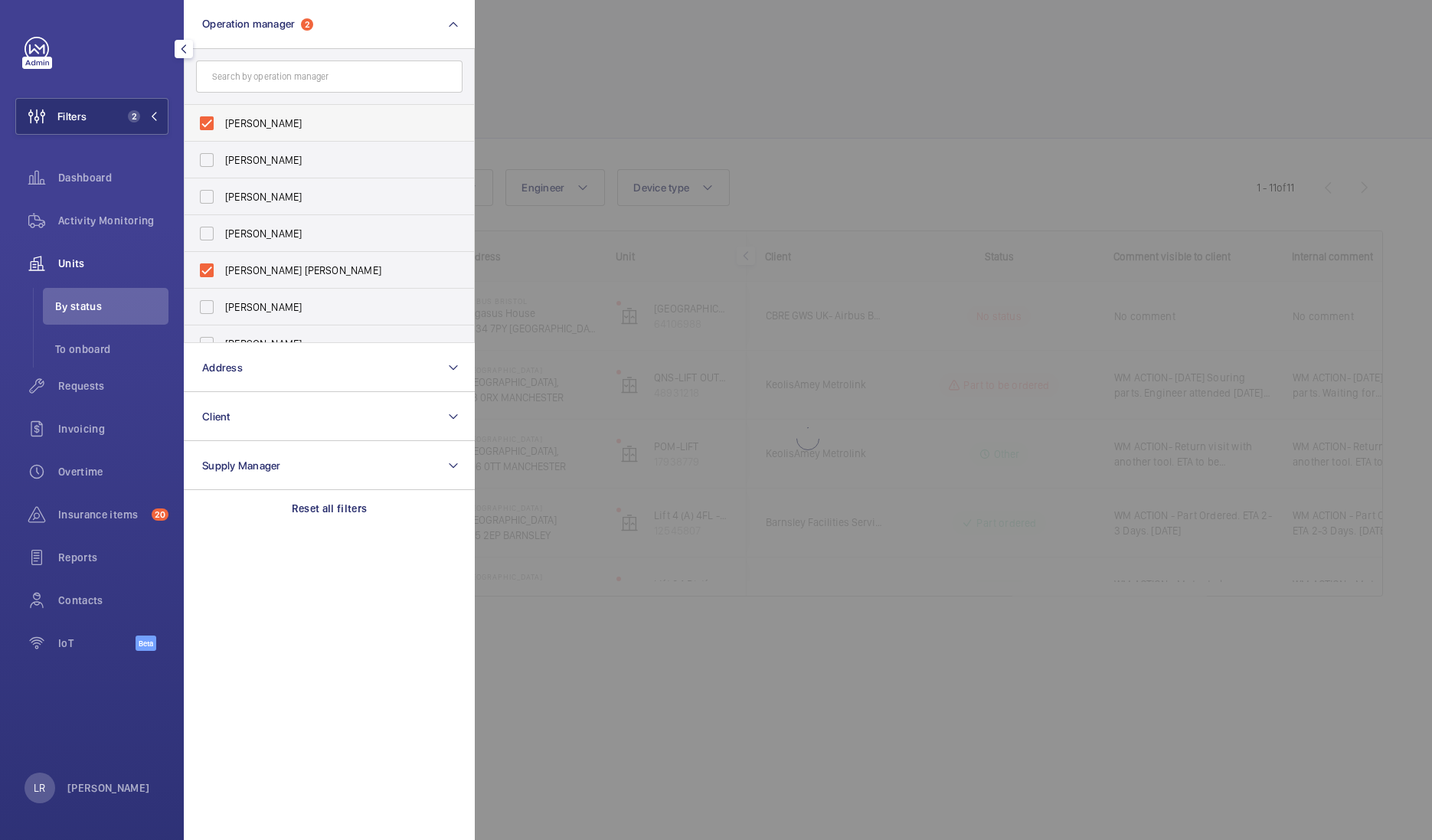
click at [285, 122] on span "[PERSON_NAME]" at bounding box center [330, 124] width 211 height 16
click at [222, 122] on input "[PERSON_NAME]" at bounding box center [206, 123] width 31 height 31
checkbox input "false"
click at [589, 88] on div at bounding box center [1191, 420] width 1432 height 840
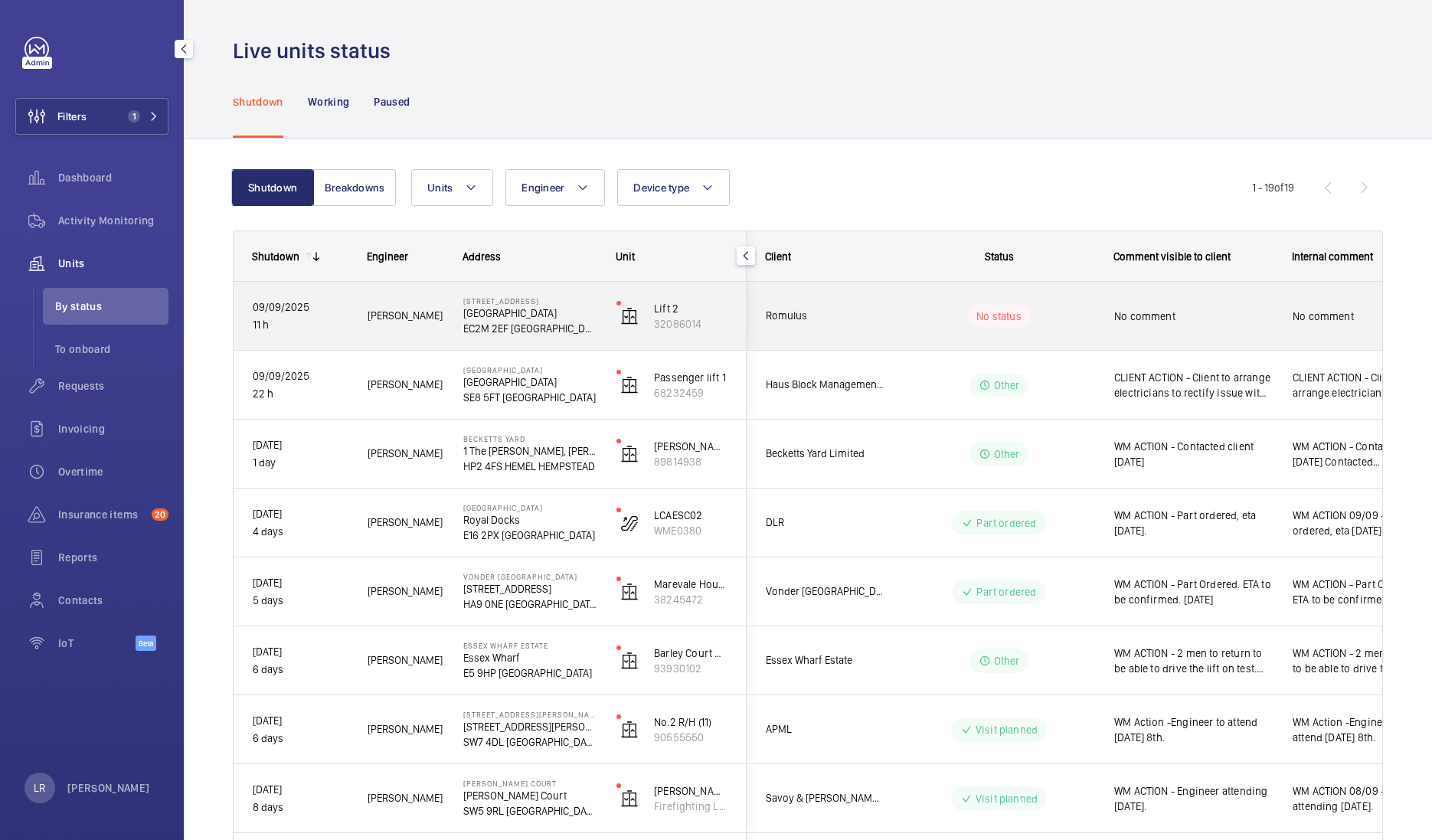
click at [868, 311] on span "Romulus" at bounding box center [825, 316] width 118 height 17
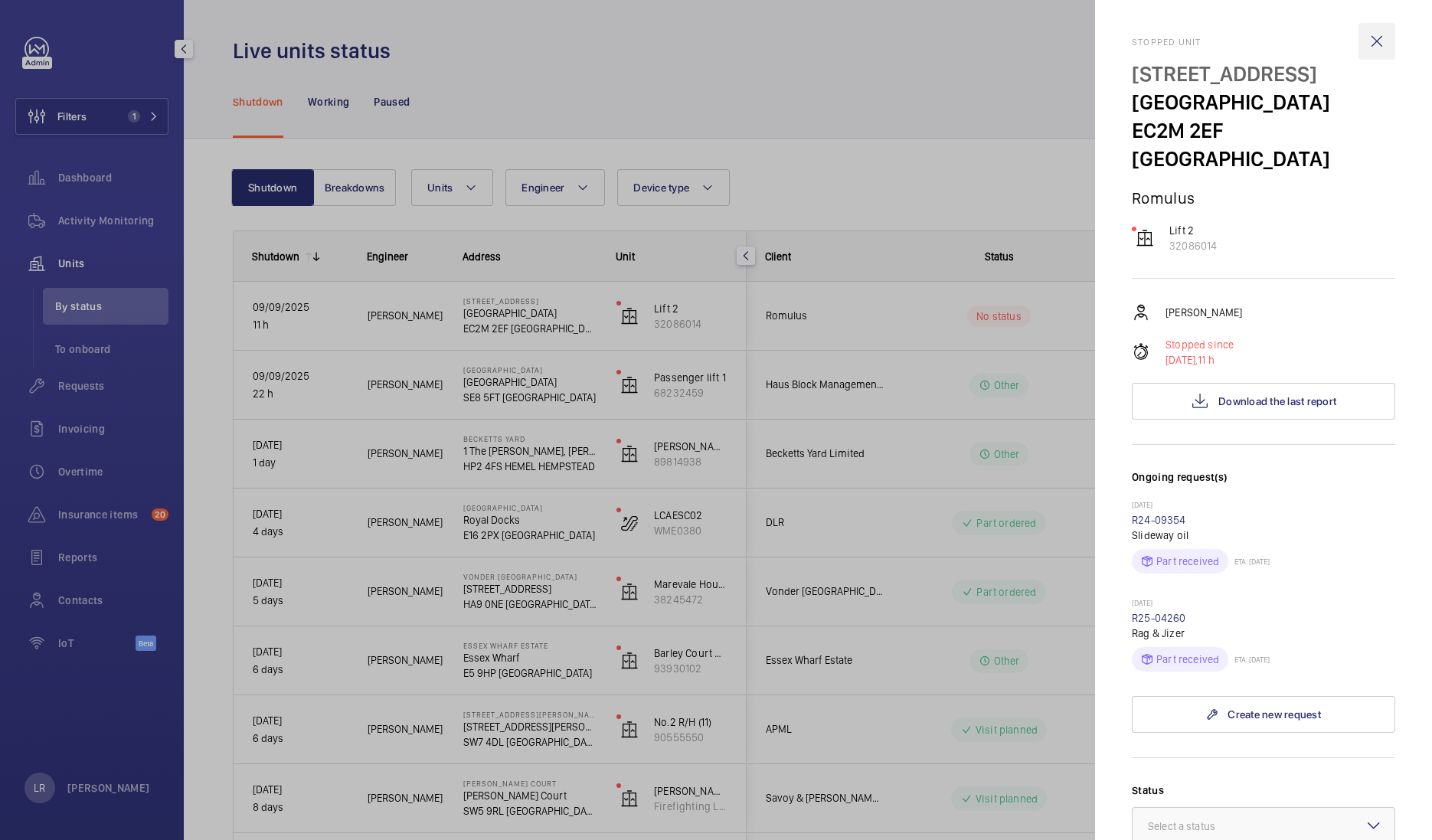
click at [1363, 45] on wm-front-icon-button at bounding box center [1376, 41] width 37 height 37
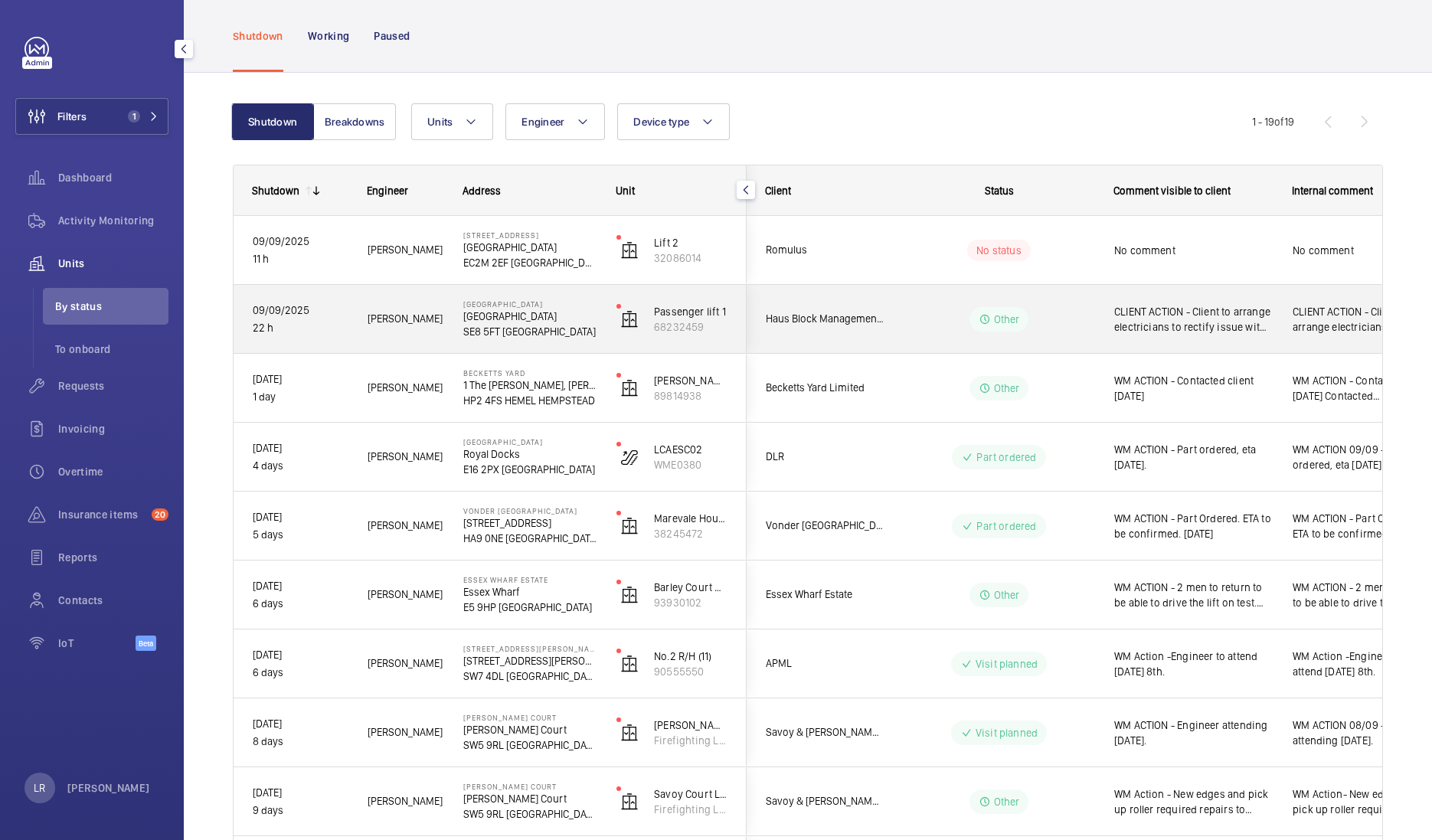
scroll to position [95, 0]
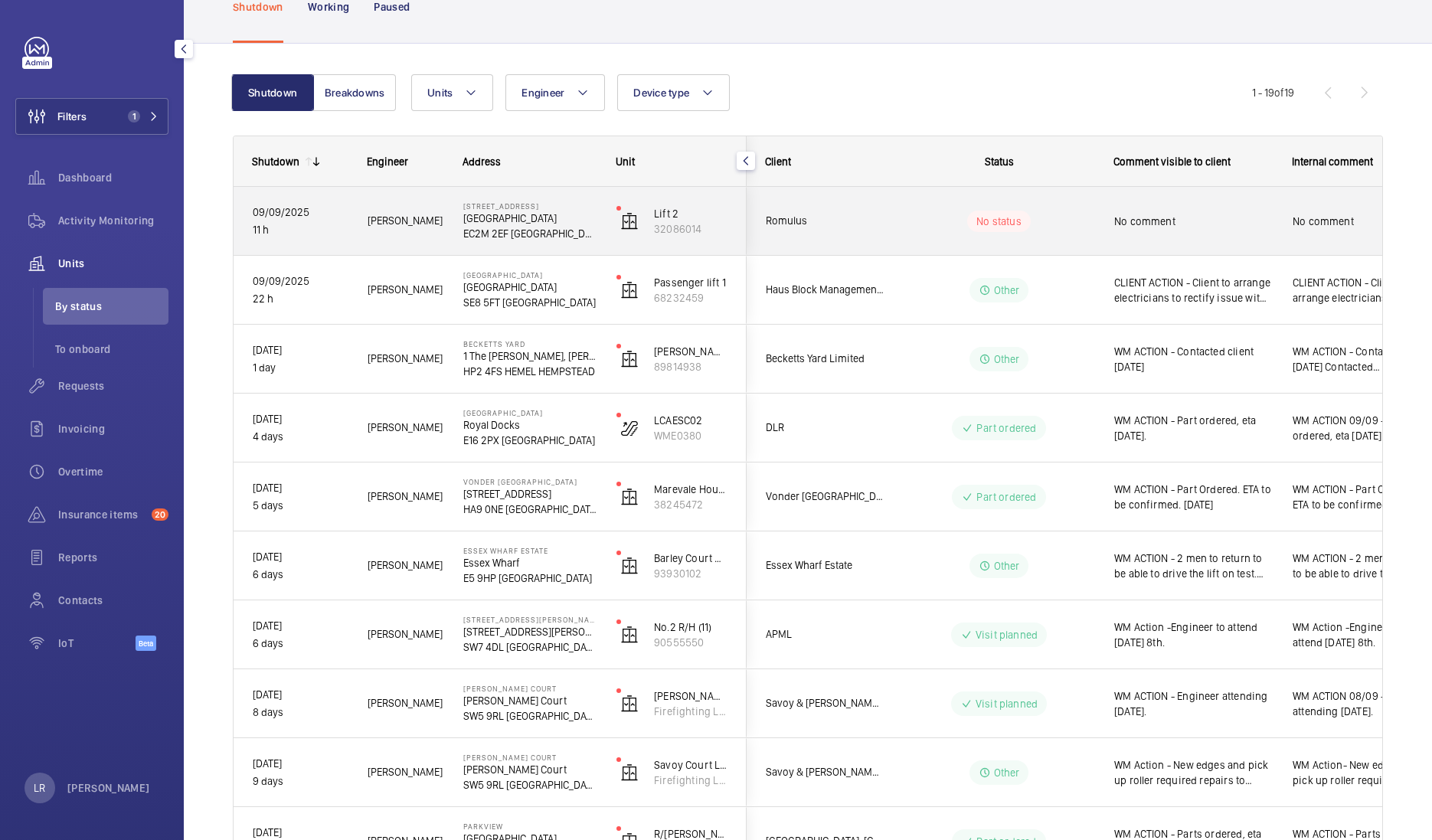
click at [861, 203] on div "Romulus" at bounding box center [816, 221] width 136 height 49
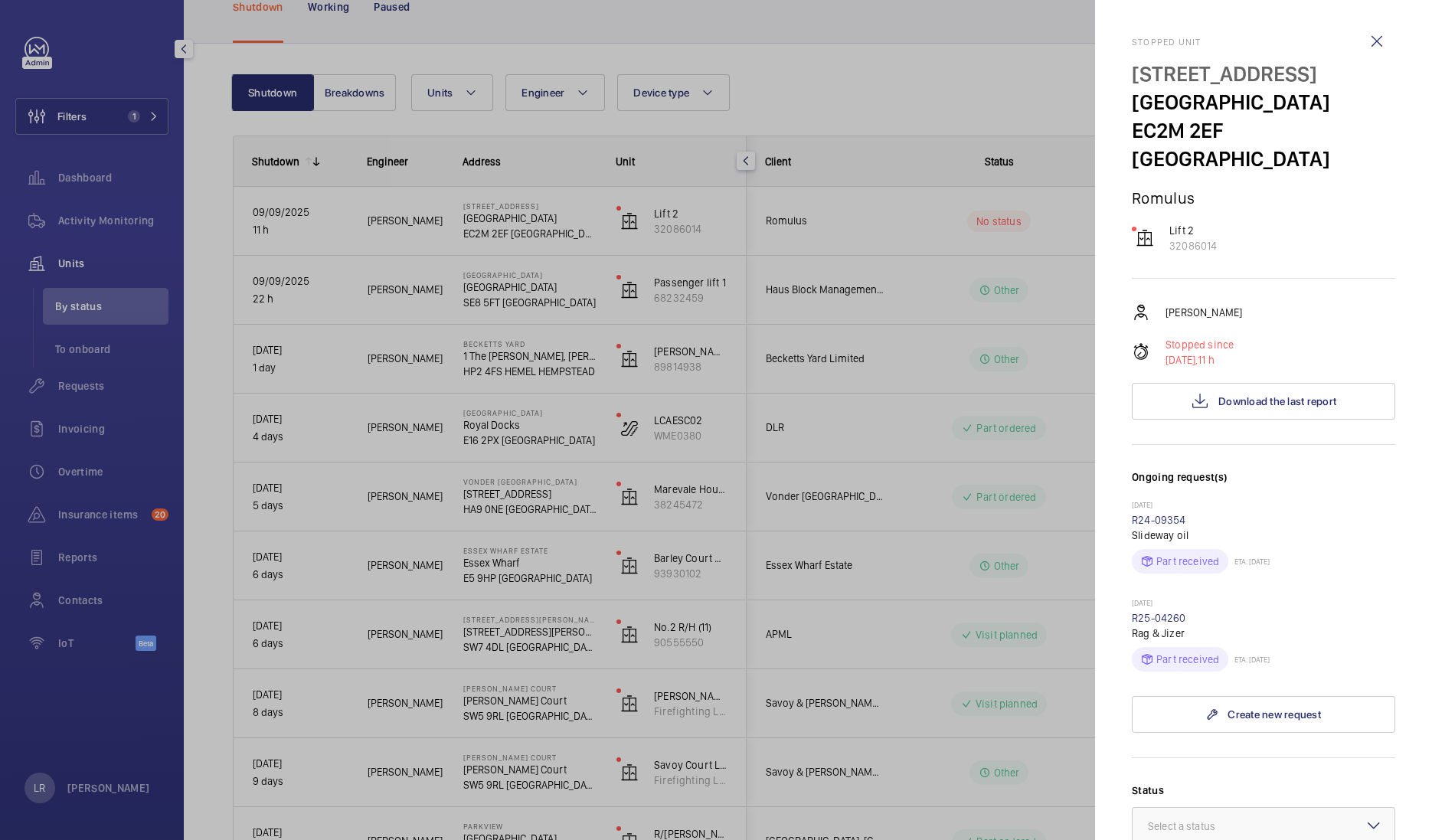
click at [938, 256] on div at bounding box center [716, 420] width 1432 height 840
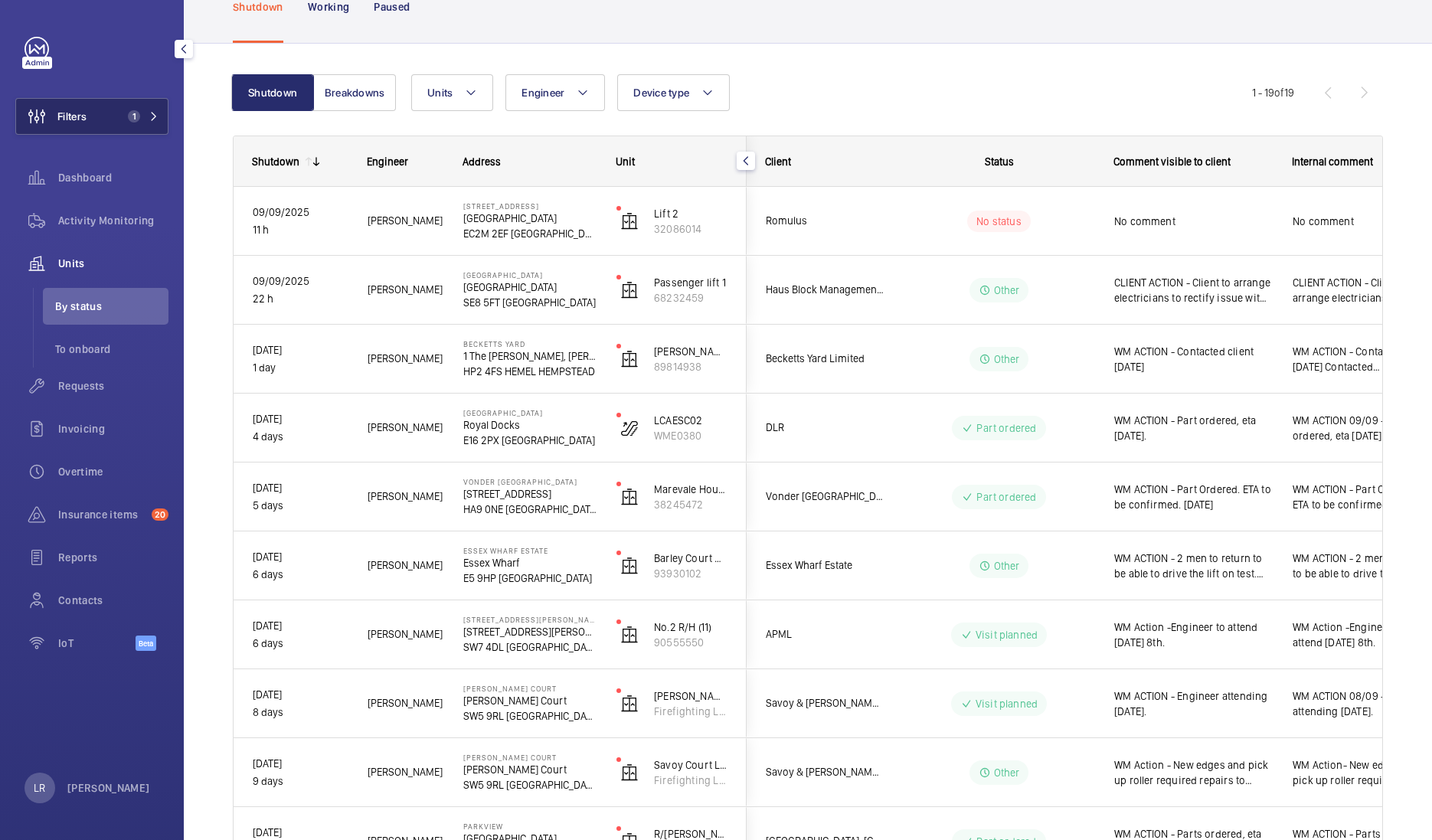
click at [96, 118] on button "Filters 1" at bounding box center [92, 116] width 153 height 37
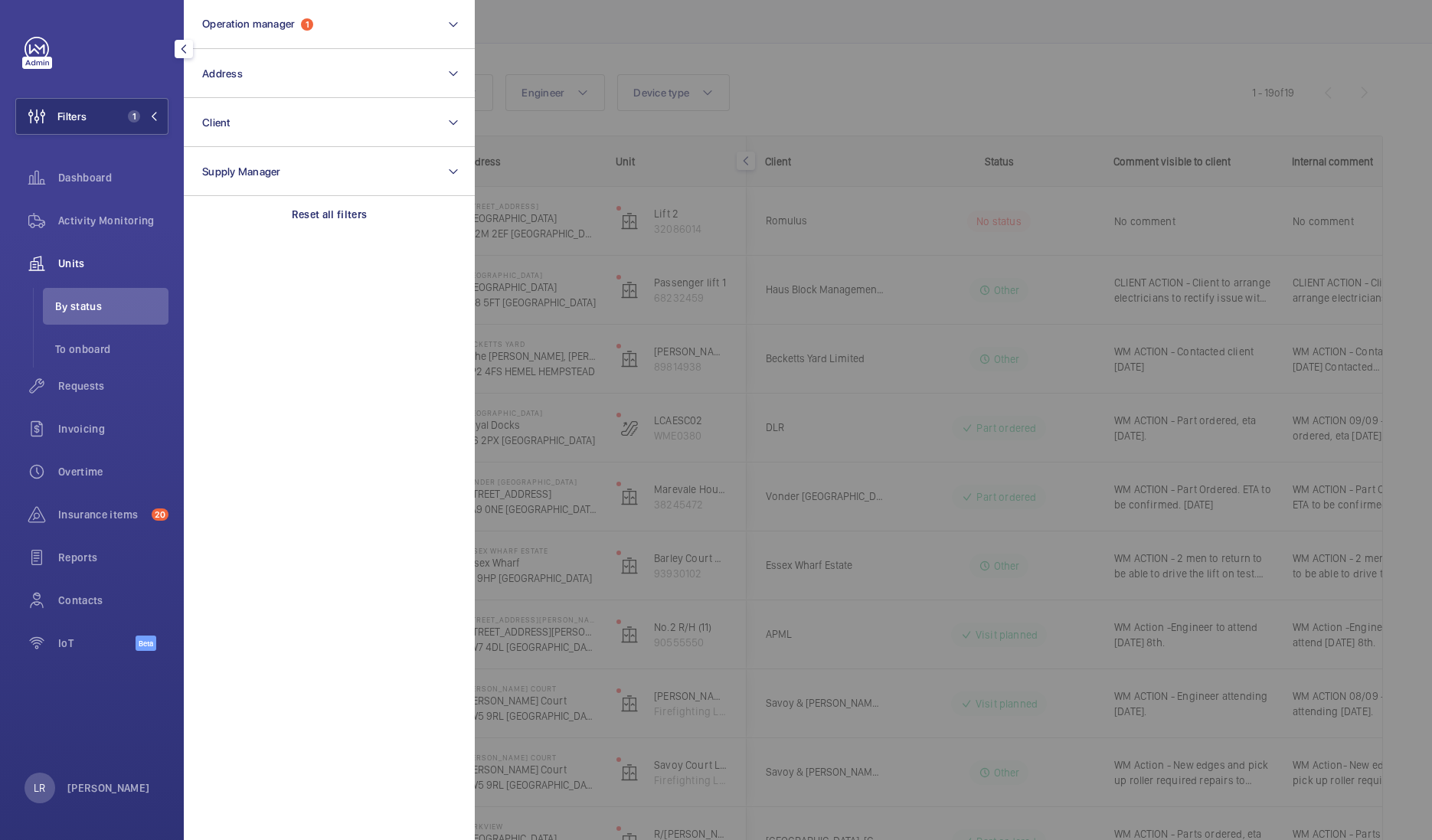
click at [815, 173] on div at bounding box center [1191, 420] width 1432 height 840
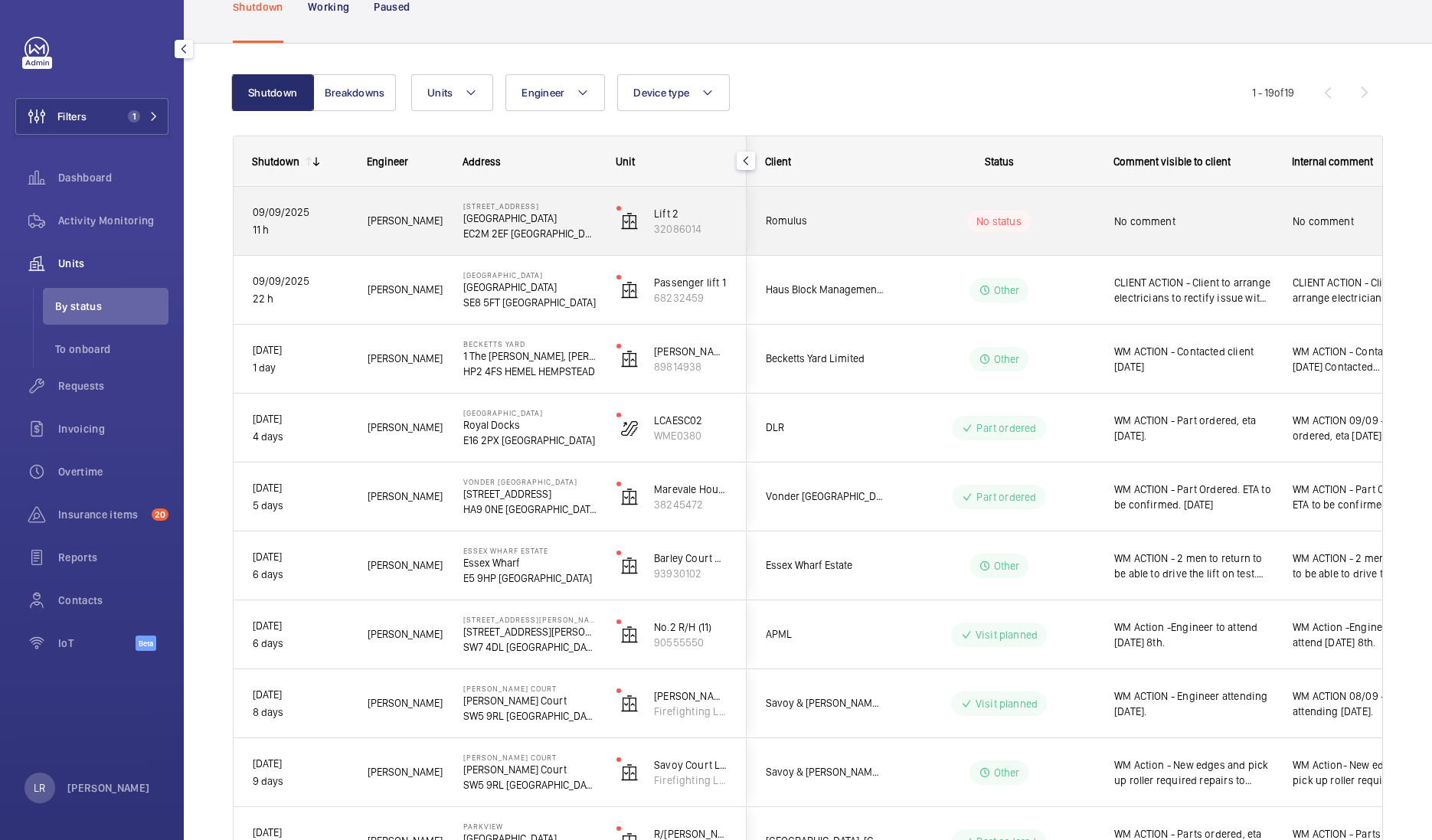
click at [857, 233] on div "Romulus" at bounding box center [816, 221] width 136 height 49
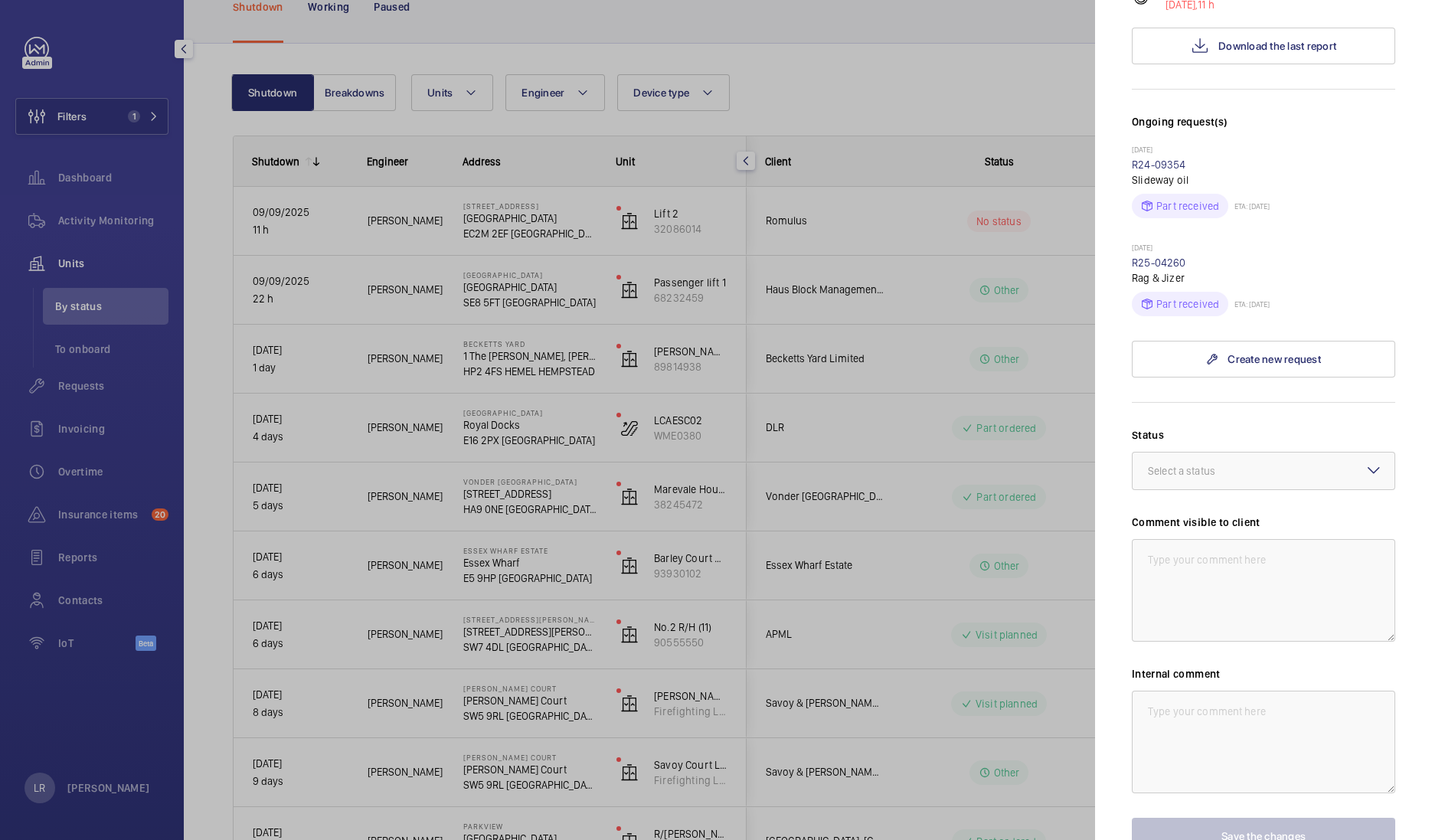
scroll to position [427, 0]
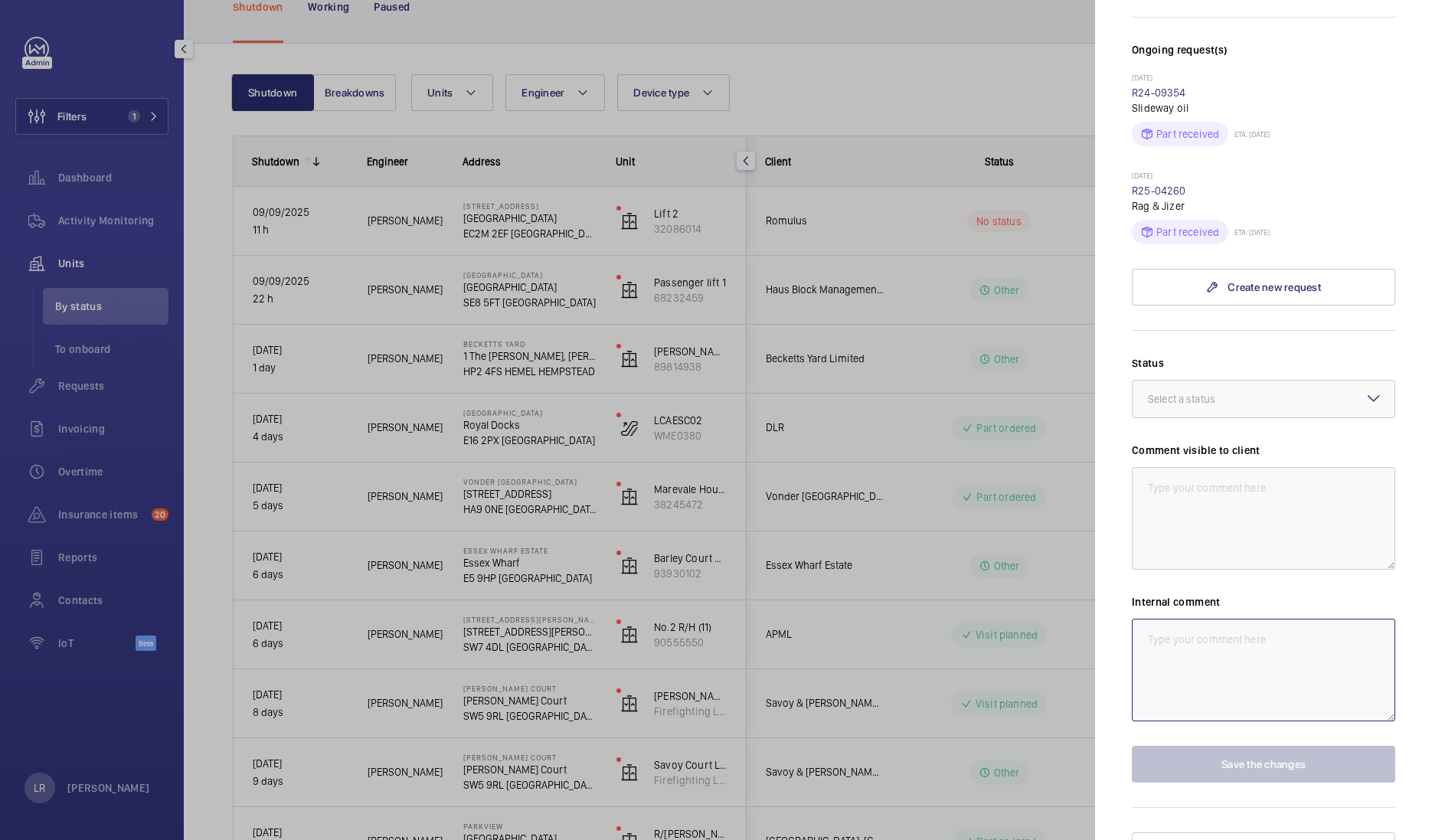
click at [1274, 631] on textarea at bounding box center [1263, 669] width 263 height 103
click at [601, 294] on div at bounding box center [716, 420] width 1432 height 840
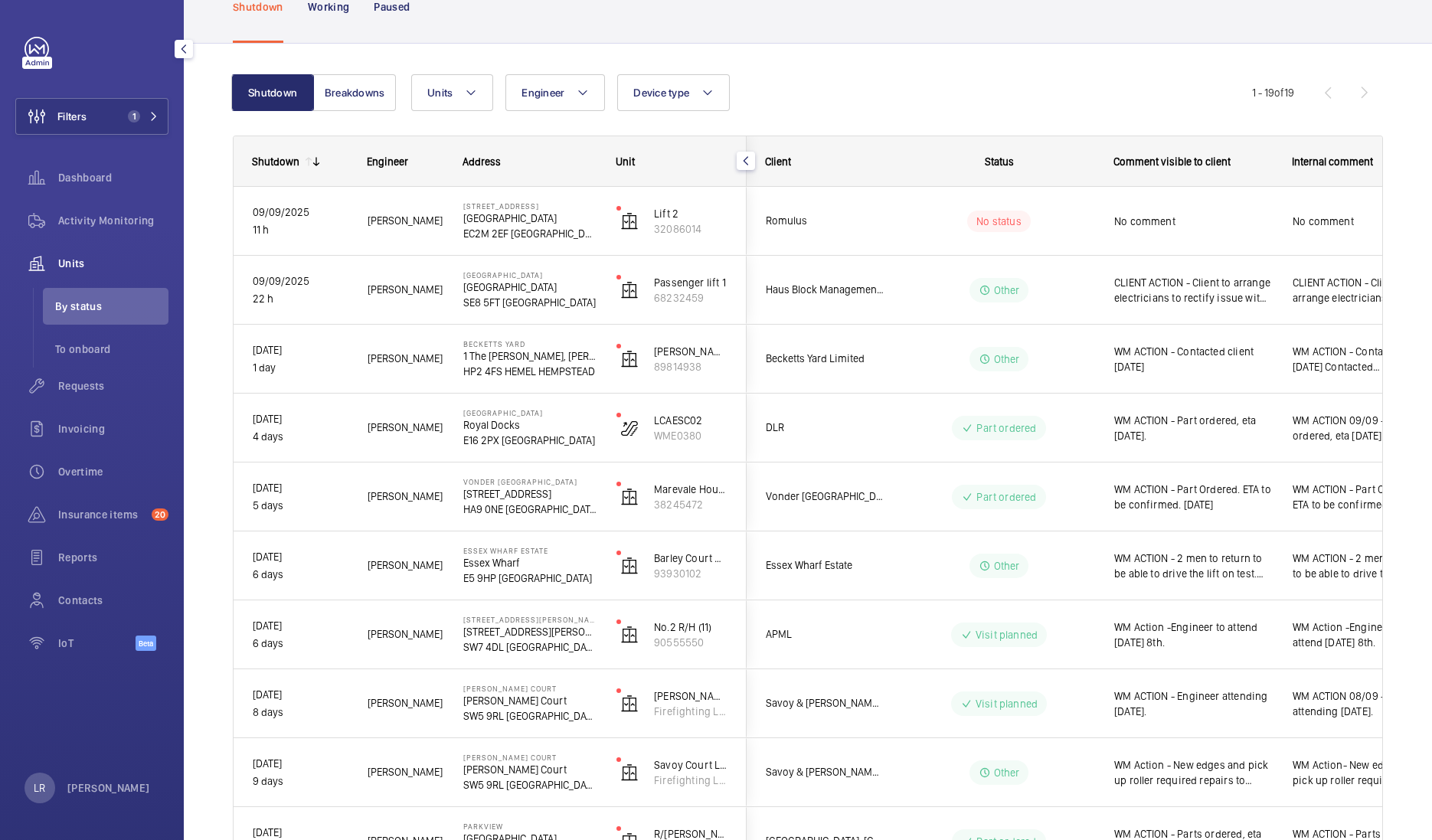
scroll to position [0, 0]
click at [154, 121] on span "1" at bounding box center [140, 117] width 37 height 13
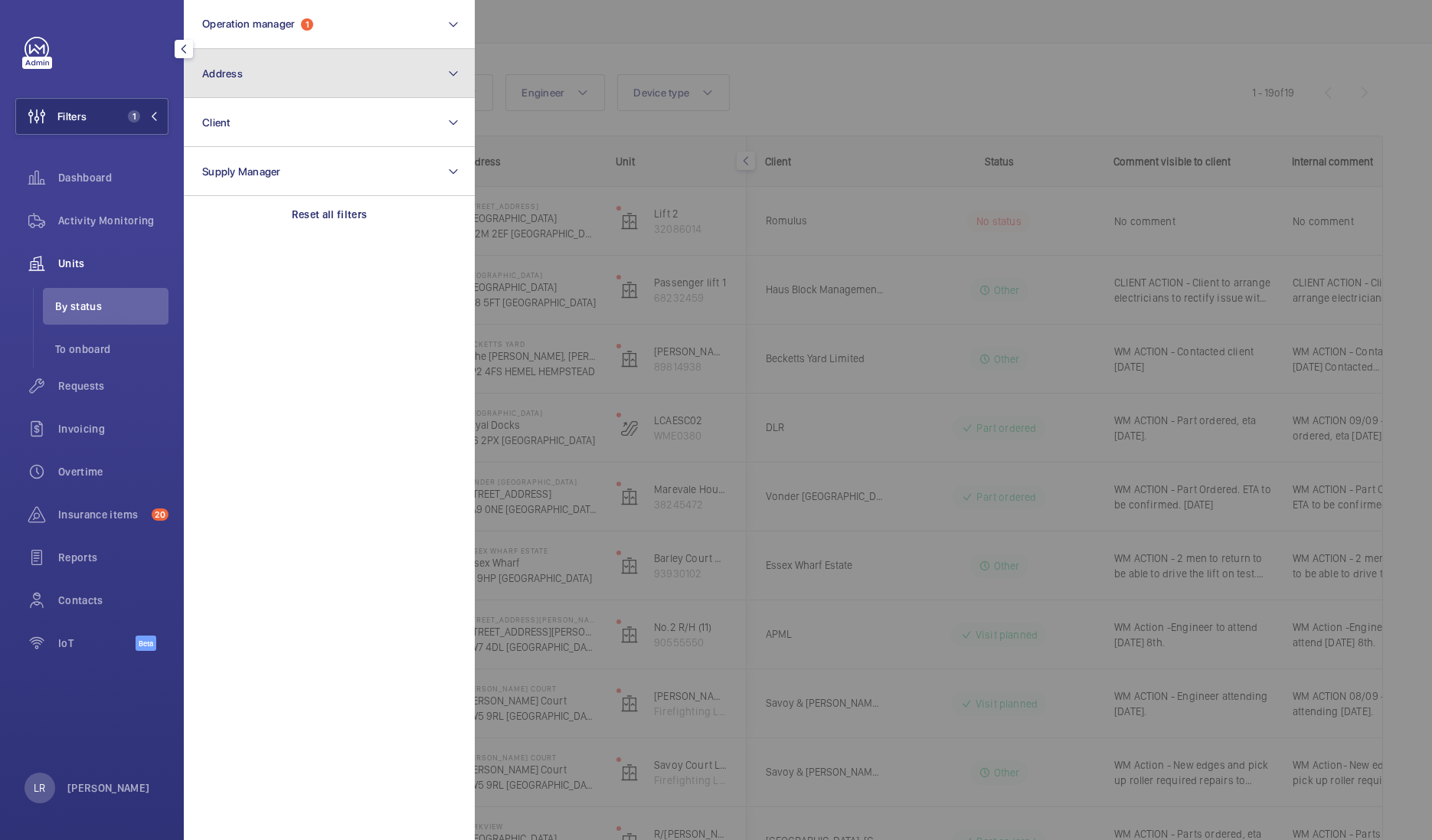
click at [303, 54] on button "Address" at bounding box center [328, 74] width 291 height 49
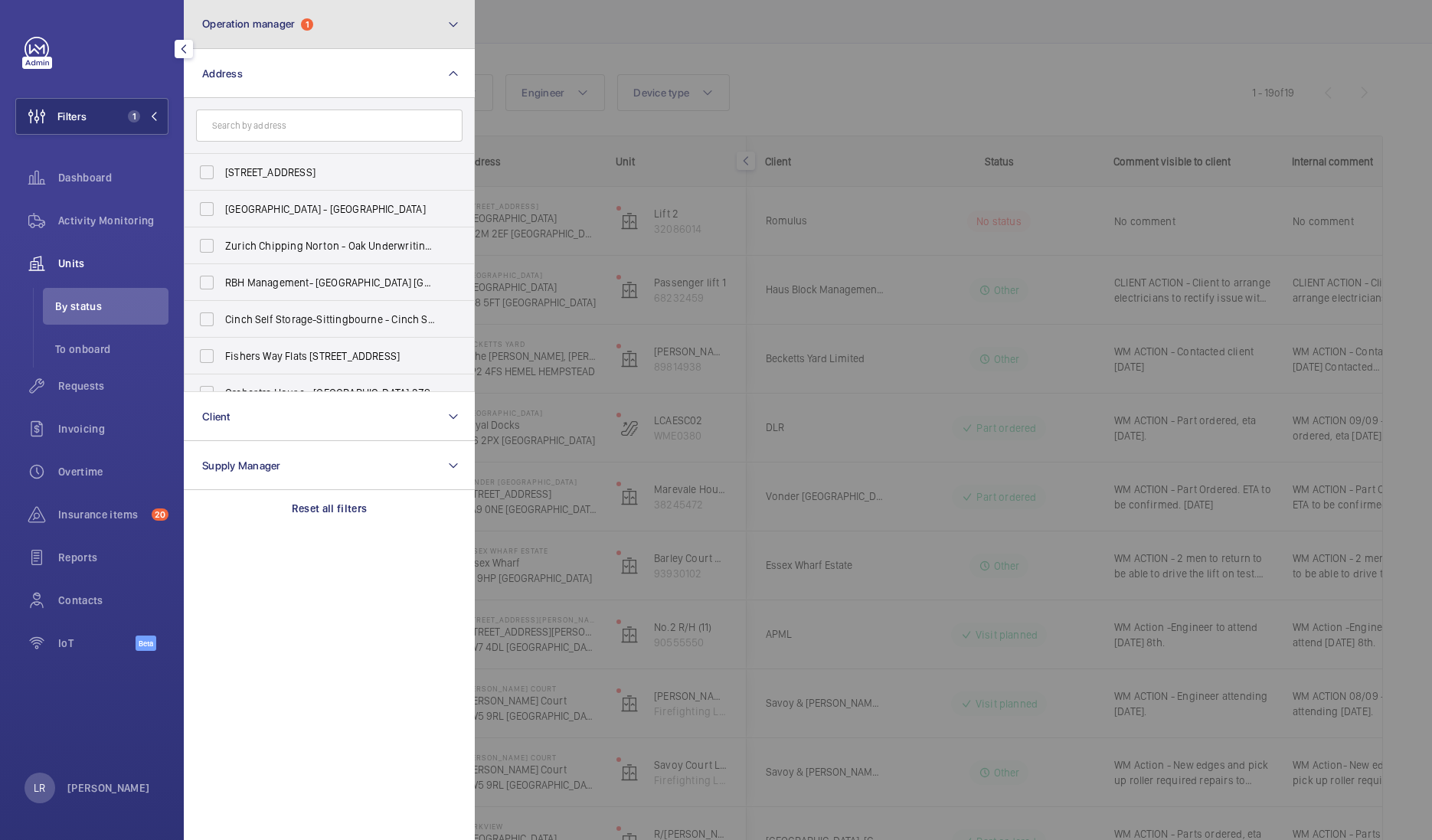
click at [314, 44] on button "Operation manager 1" at bounding box center [328, 24] width 291 height 49
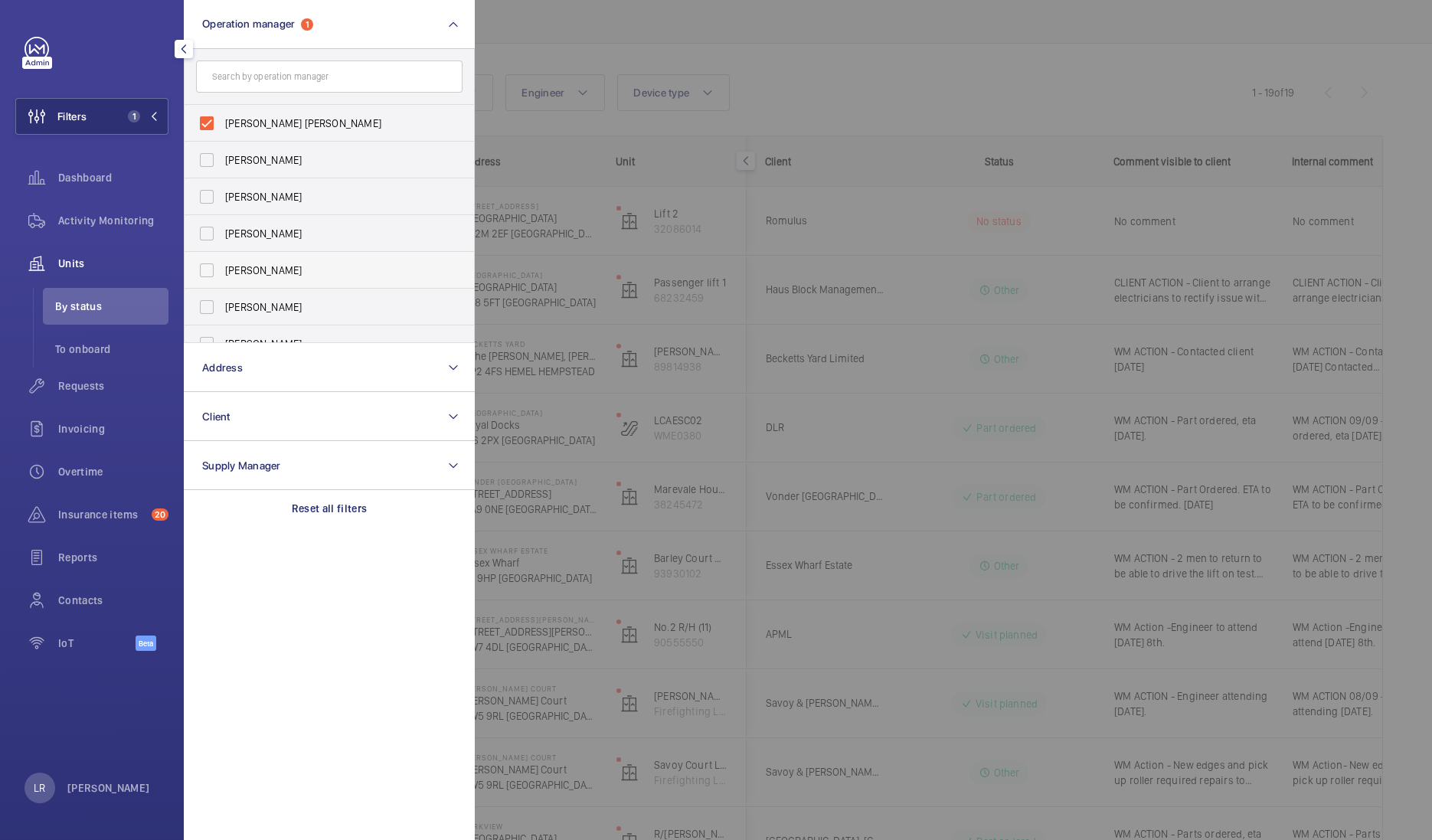
click at [312, 270] on span "[PERSON_NAME]" at bounding box center [330, 270] width 211 height 16
click at [222, 270] on input "[PERSON_NAME]" at bounding box center [206, 270] width 31 height 31
checkbox input "true"
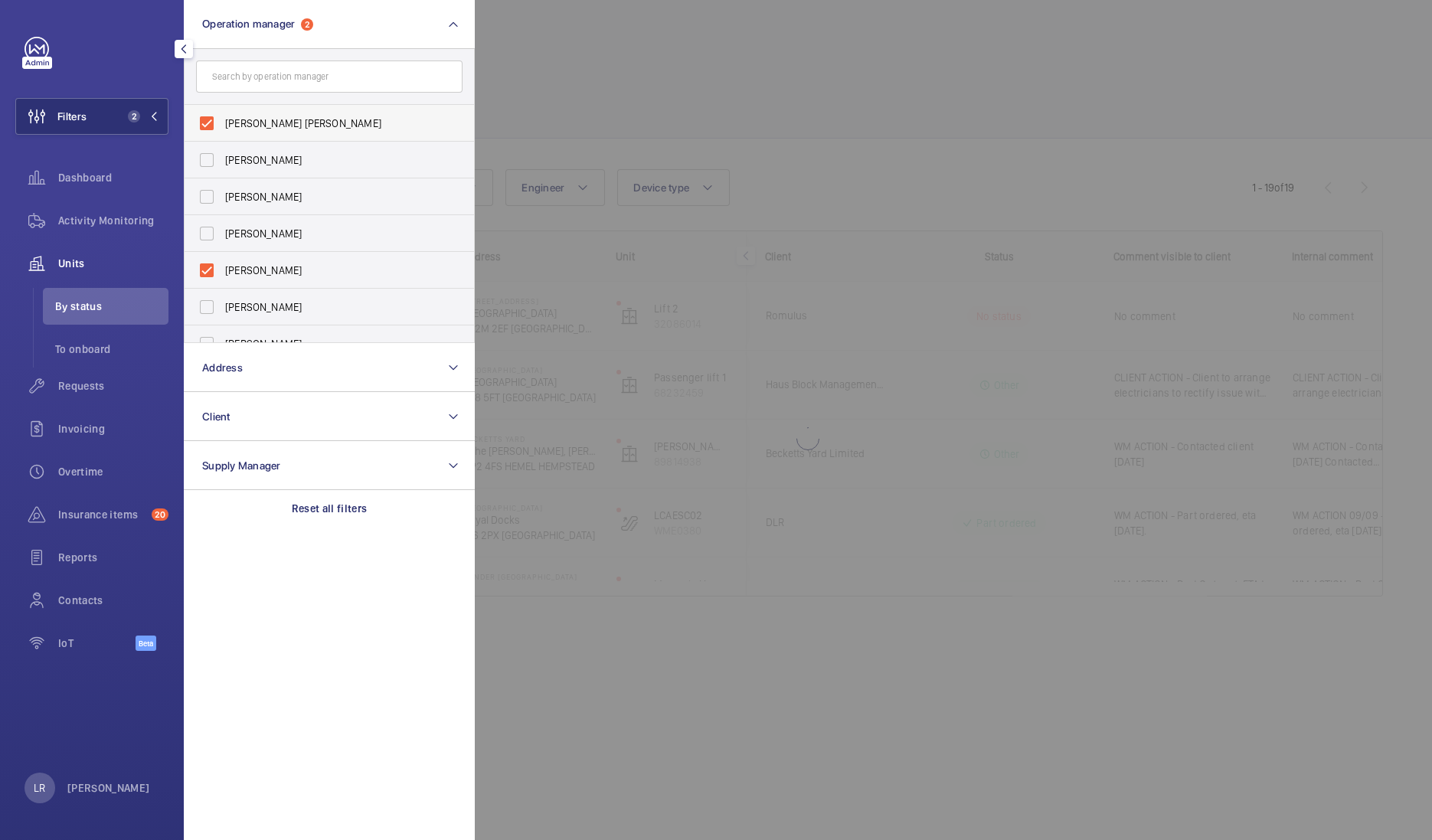
click at [317, 121] on span "[PERSON_NAME] [PERSON_NAME]" at bounding box center [330, 124] width 211 height 16
click at [222, 121] on input "[PERSON_NAME] [PERSON_NAME]" at bounding box center [206, 123] width 31 height 31
checkbox input "false"
click at [658, 102] on div at bounding box center [1191, 420] width 1432 height 840
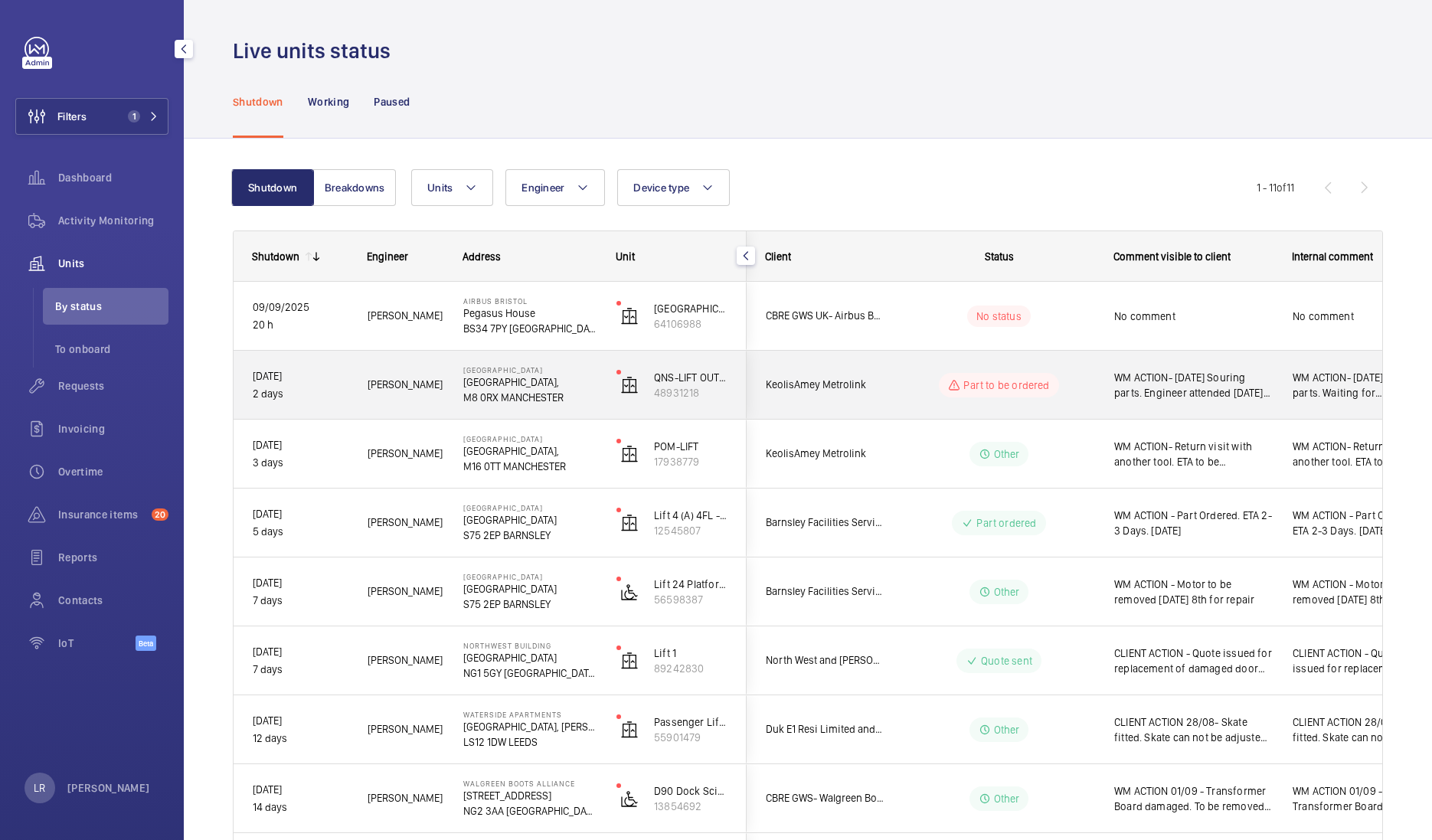
click at [864, 368] on div "KeolisAmey Metrolink" at bounding box center [816, 385] width 136 height 49
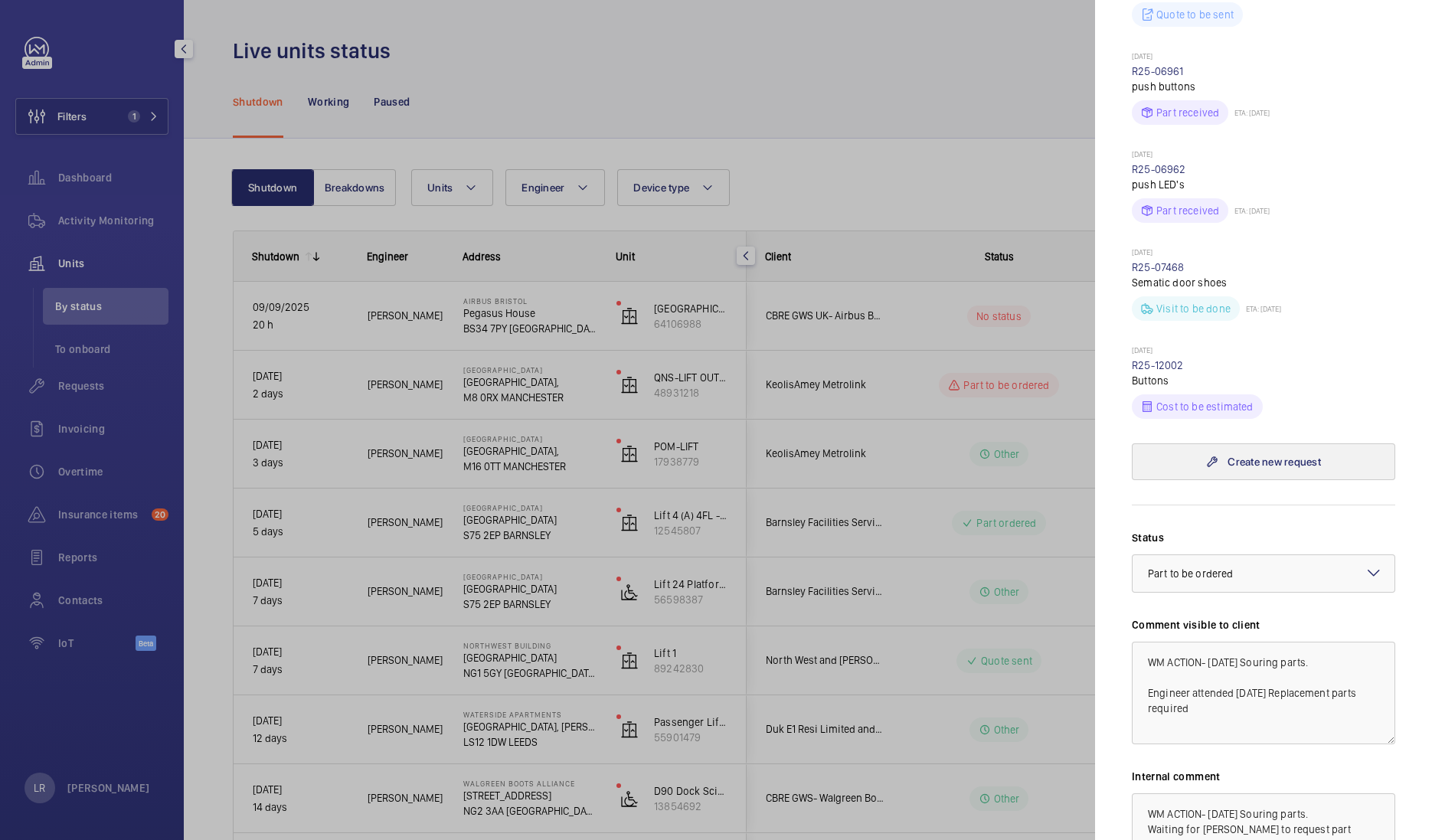
scroll to position [1149, 0]
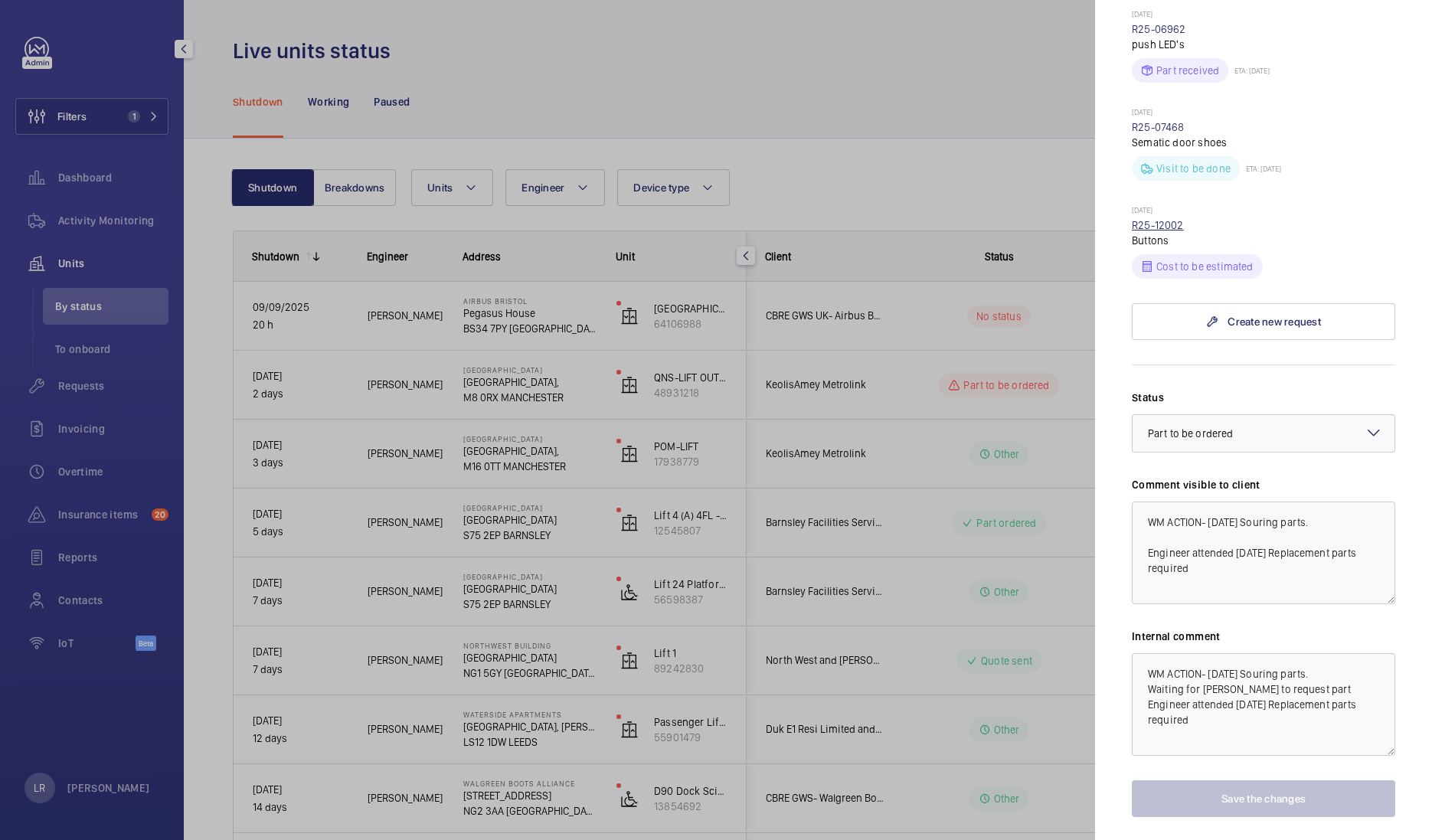
click at [1166, 231] on link "R25-12002" at bounding box center [1158, 225] width 52 height 13
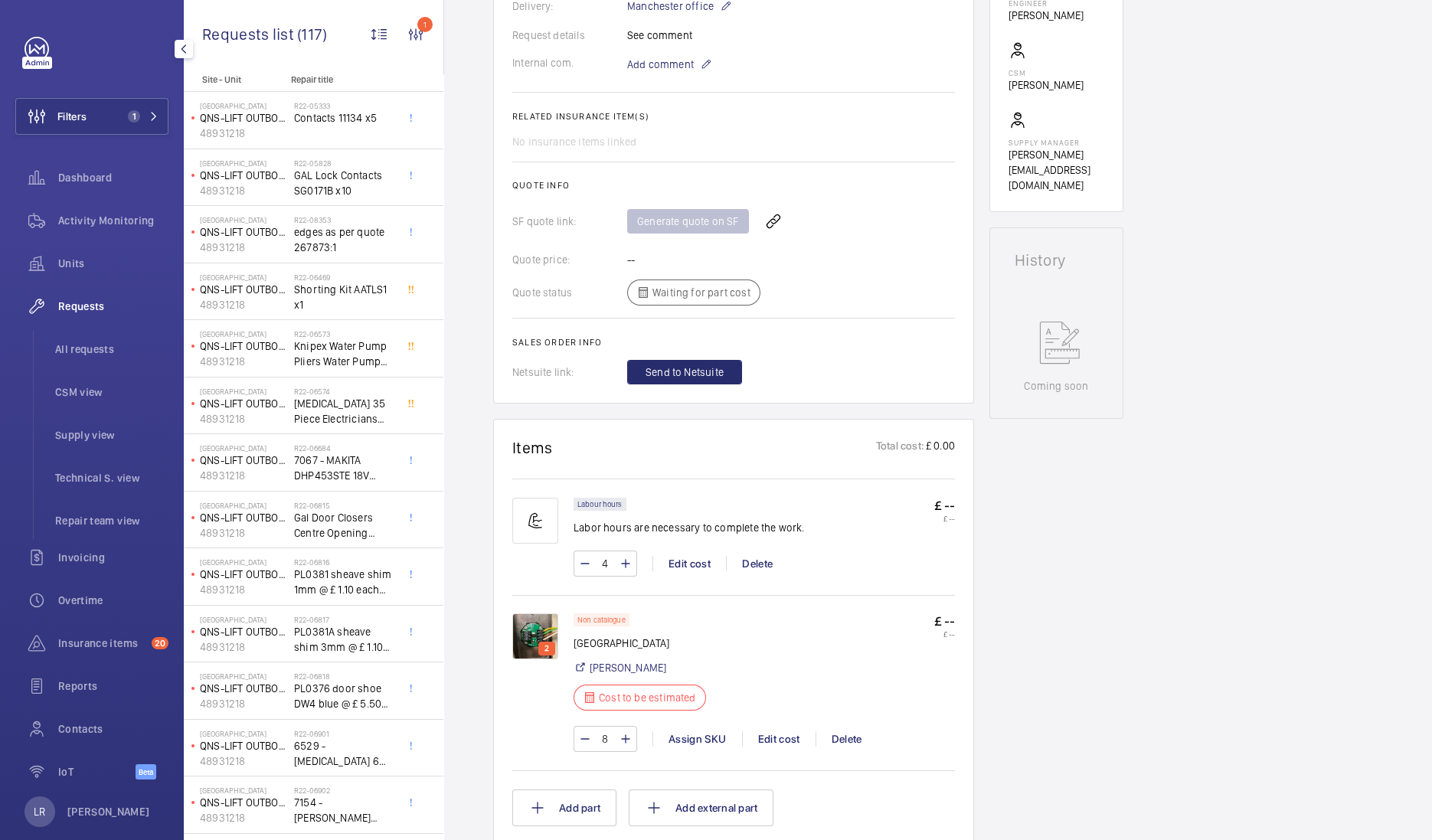
scroll to position [574, 0]
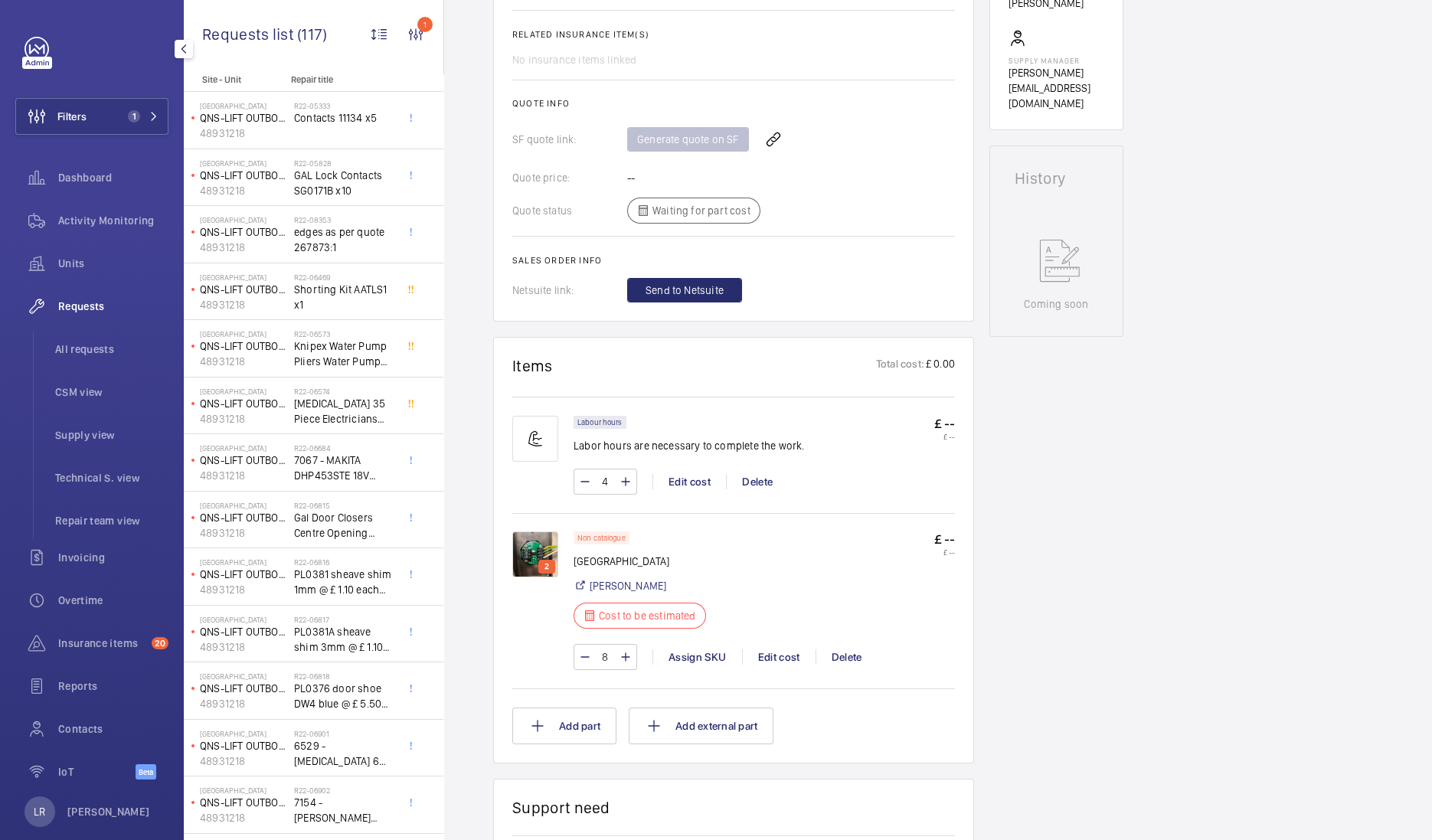
click at [179, 46] on mat-icon "button" at bounding box center [183, 49] width 18 height 13
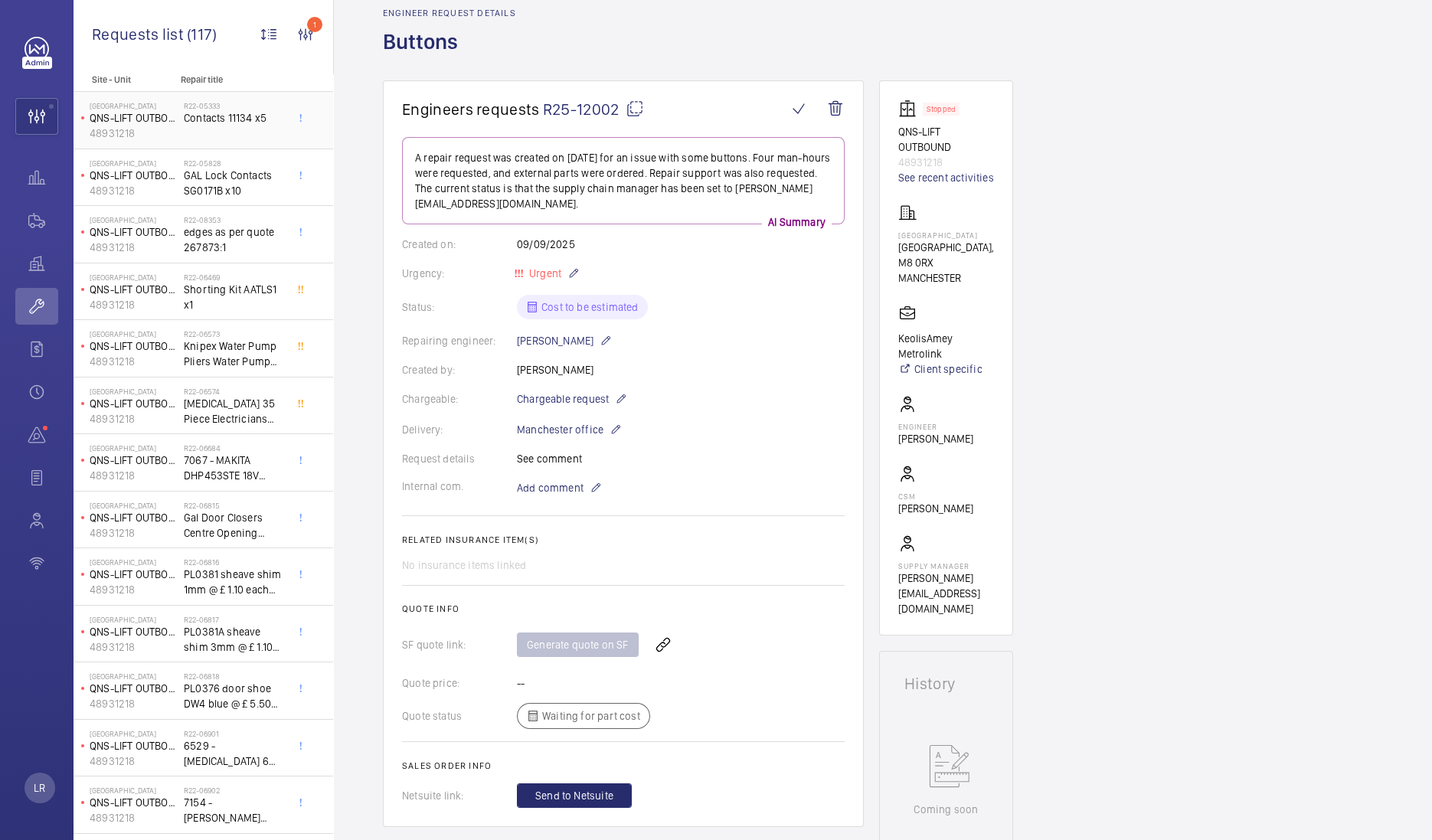
scroll to position [0, 0]
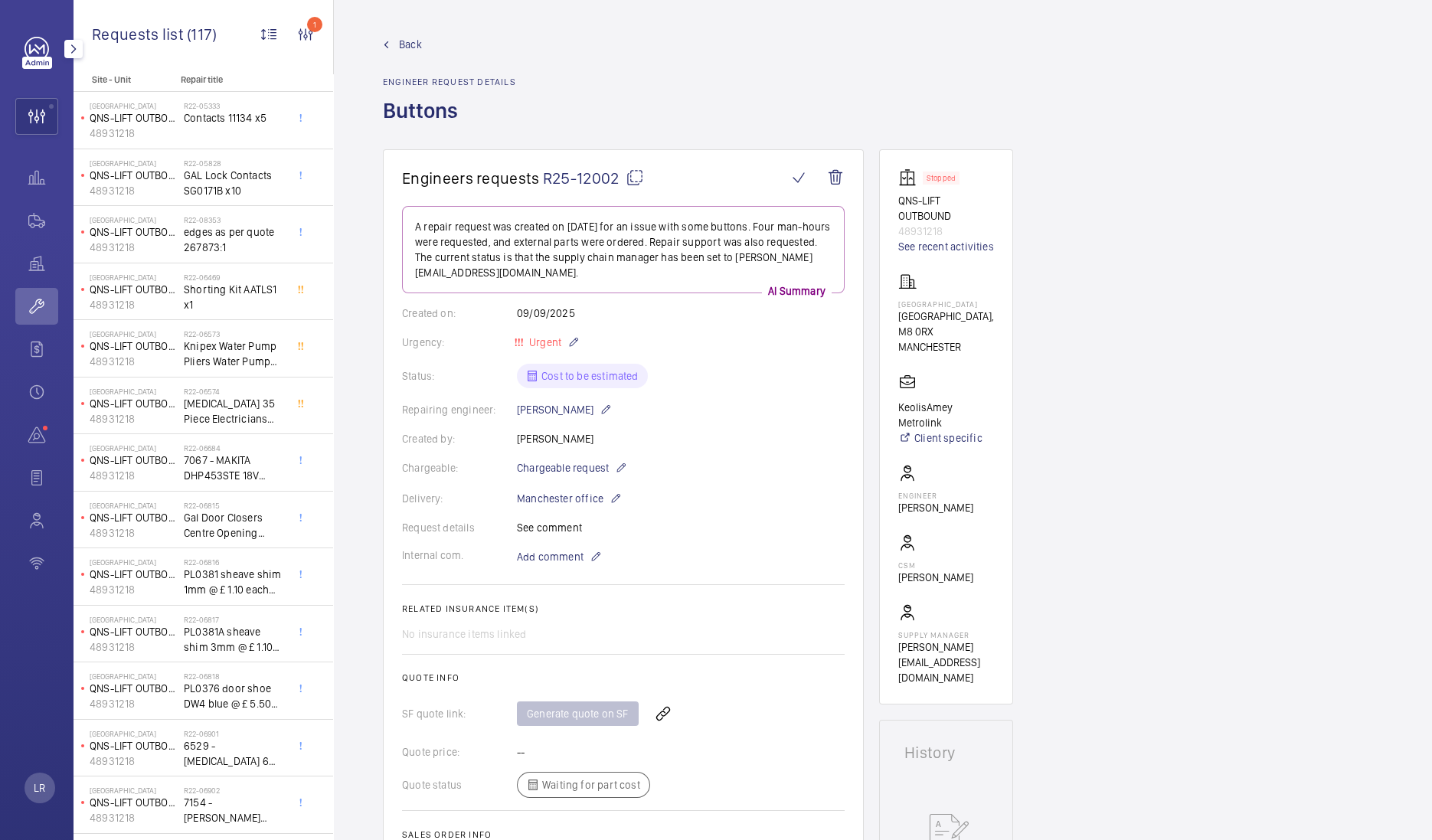
drag, startPoint x: 71, startPoint y: 50, endPoint x: 107, endPoint y: 54, distance: 36.2
click at [72, 50] on mat-icon "button" at bounding box center [73, 49] width 18 height 13
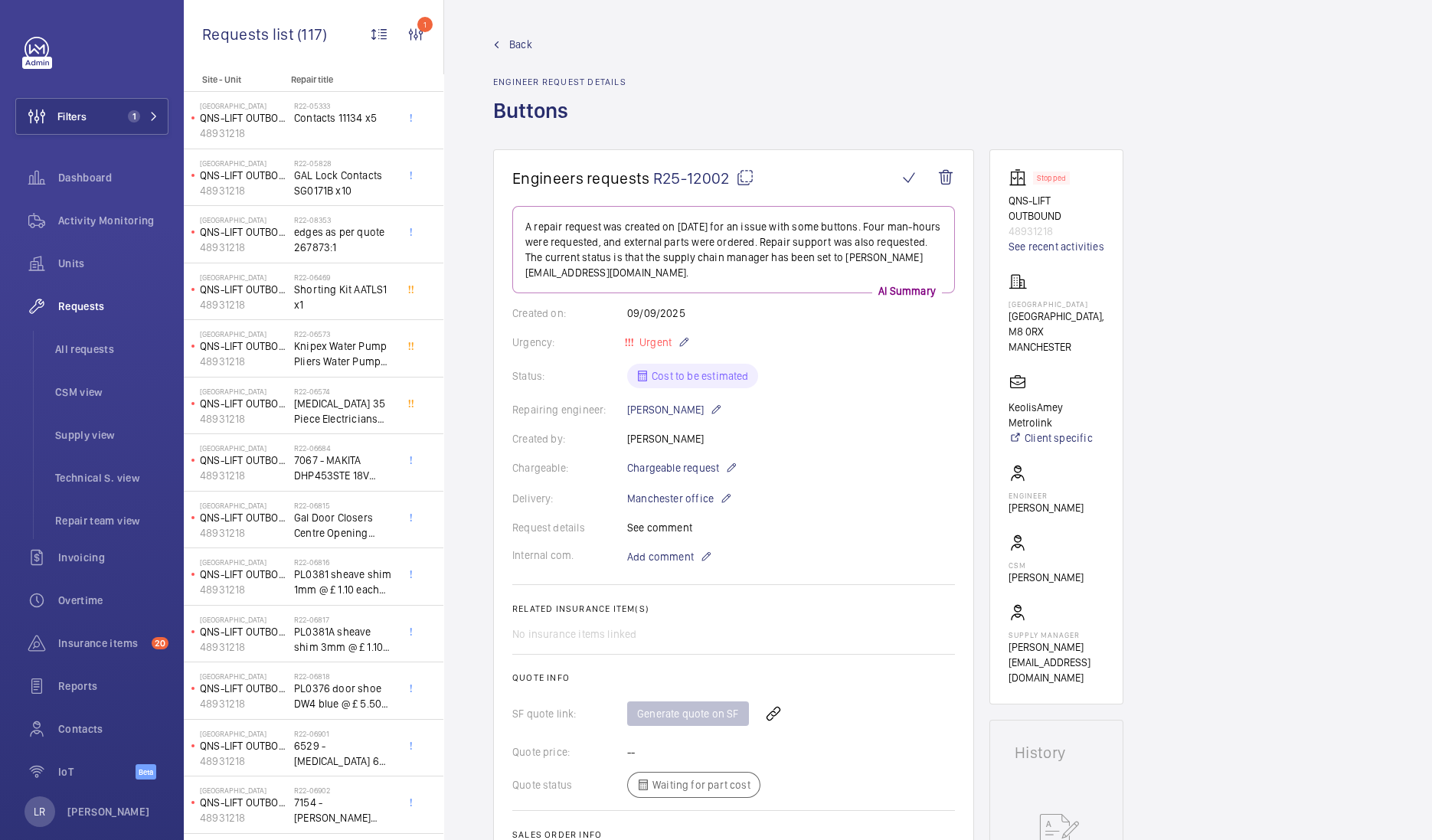
click at [523, 38] on span "Back" at bounding box center [520, 45] width 23 height 16
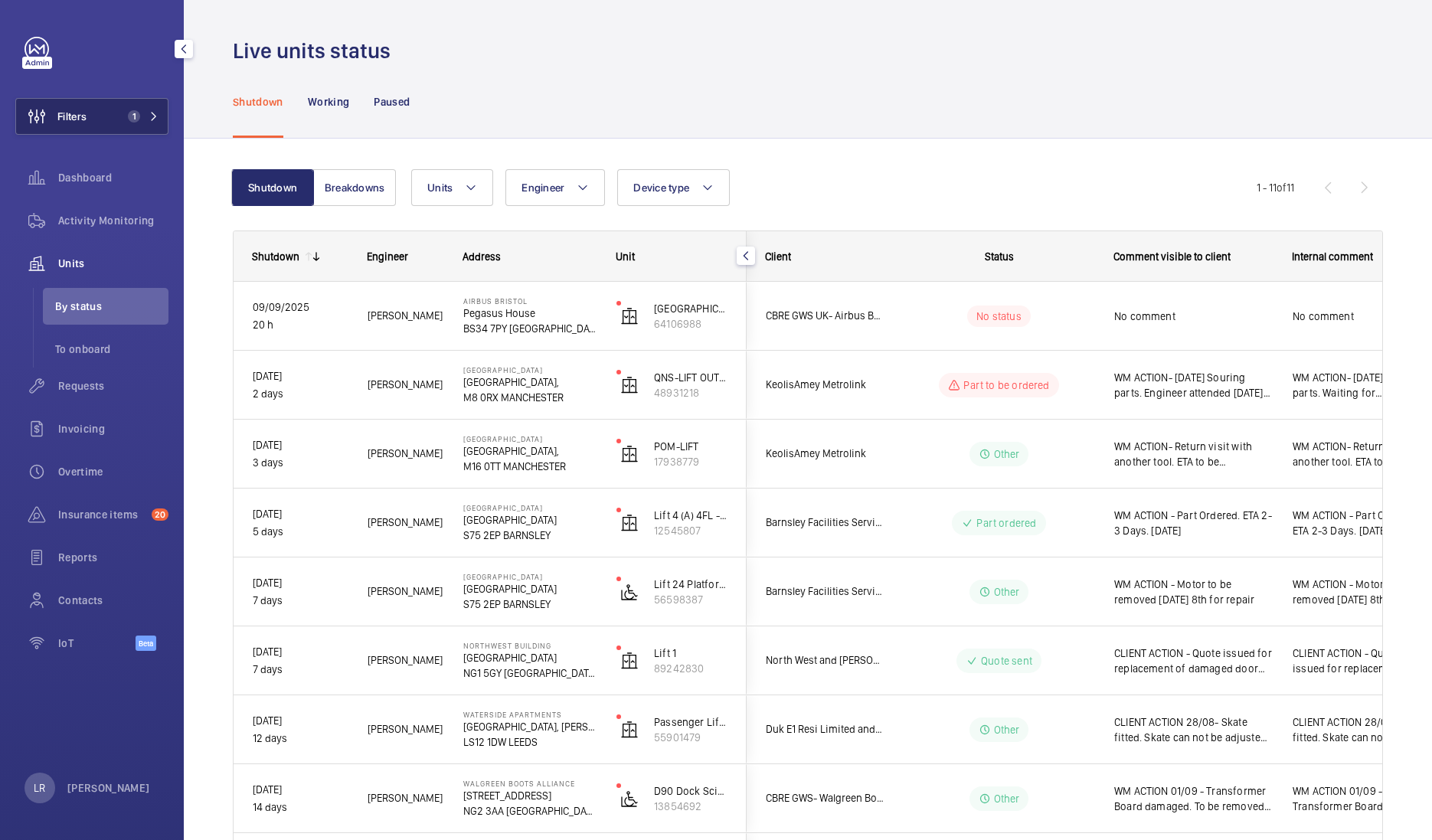
click at [94, 124] on button "Filters 1" at bounding box center [92, 116] width 153 height 37
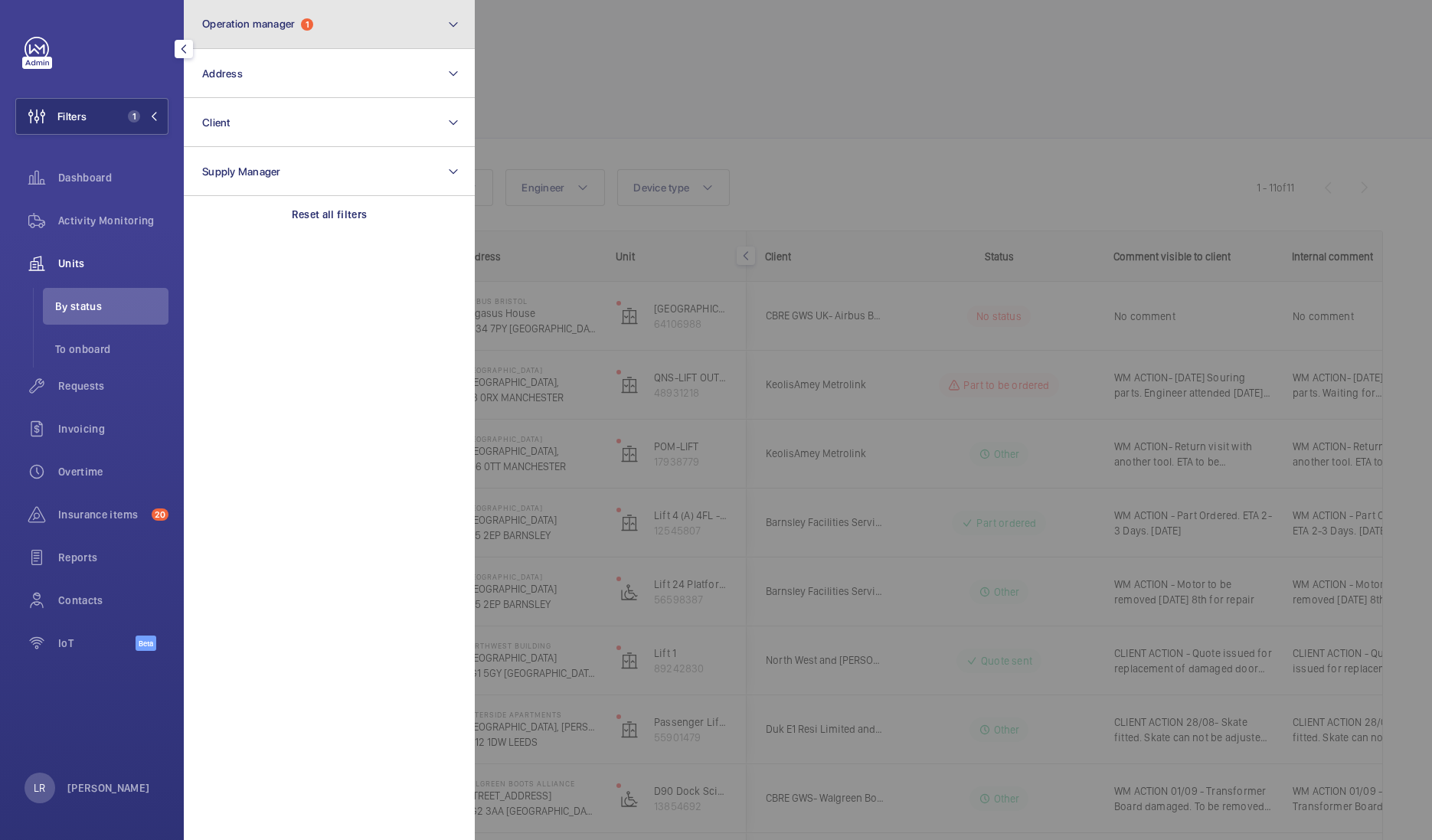
click at [295, 37] on button "Operation manager 1" at bounding box center [328, 24] width 291 height 49
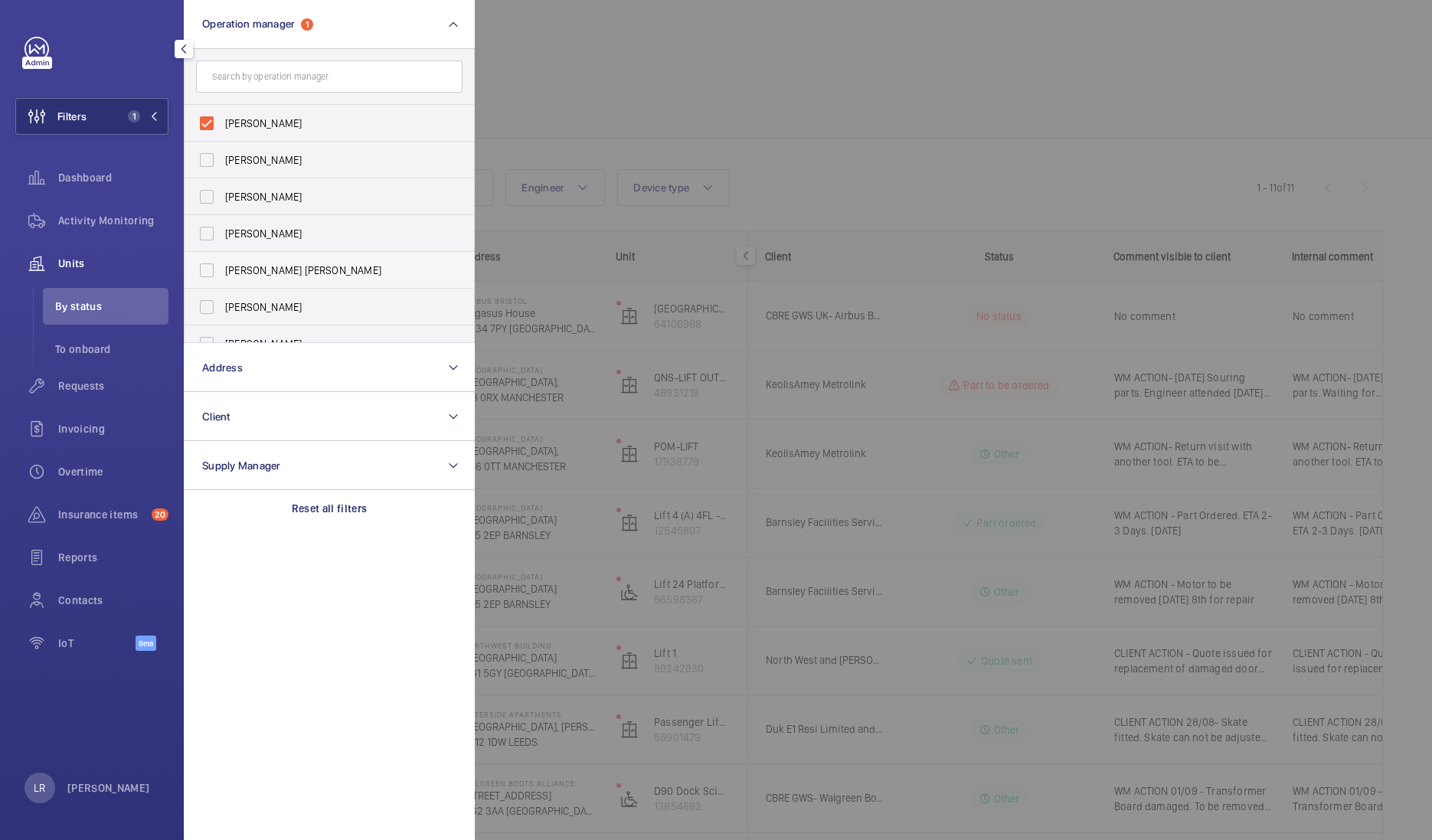
click at [263, 265] on span "[PERSON_NAME] [PERSON_NAME]" at bounding box center [330, 270] width 211 height 16
click at [222, 265] on input "[PERSON_NAME] [PERSON_NAME]" at bounding box center [206, 270] width 31 height 31
checkbox input "true"
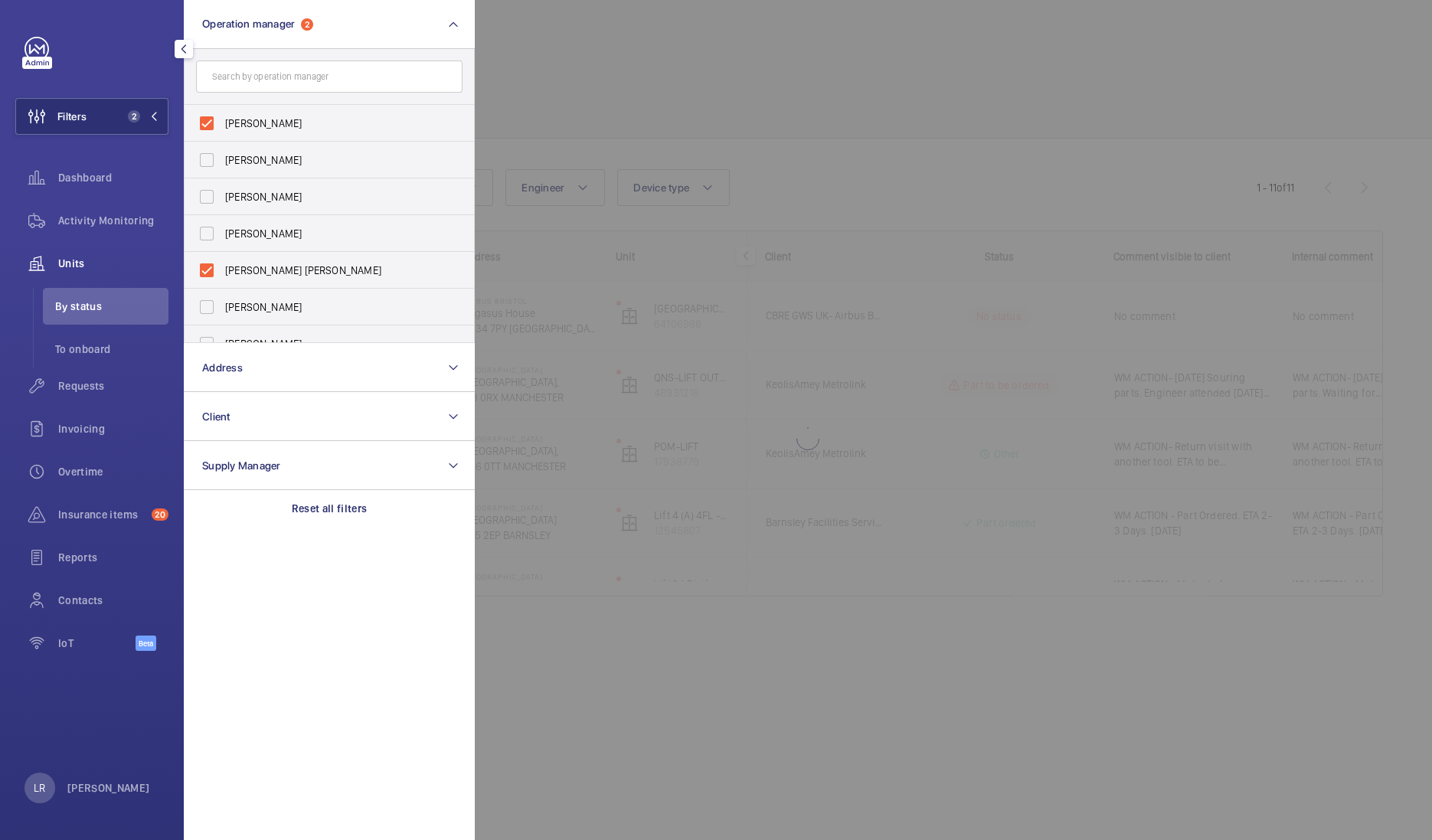
click at [615, 69] on div at bounding box center [1191, 420] width 1432 height 840
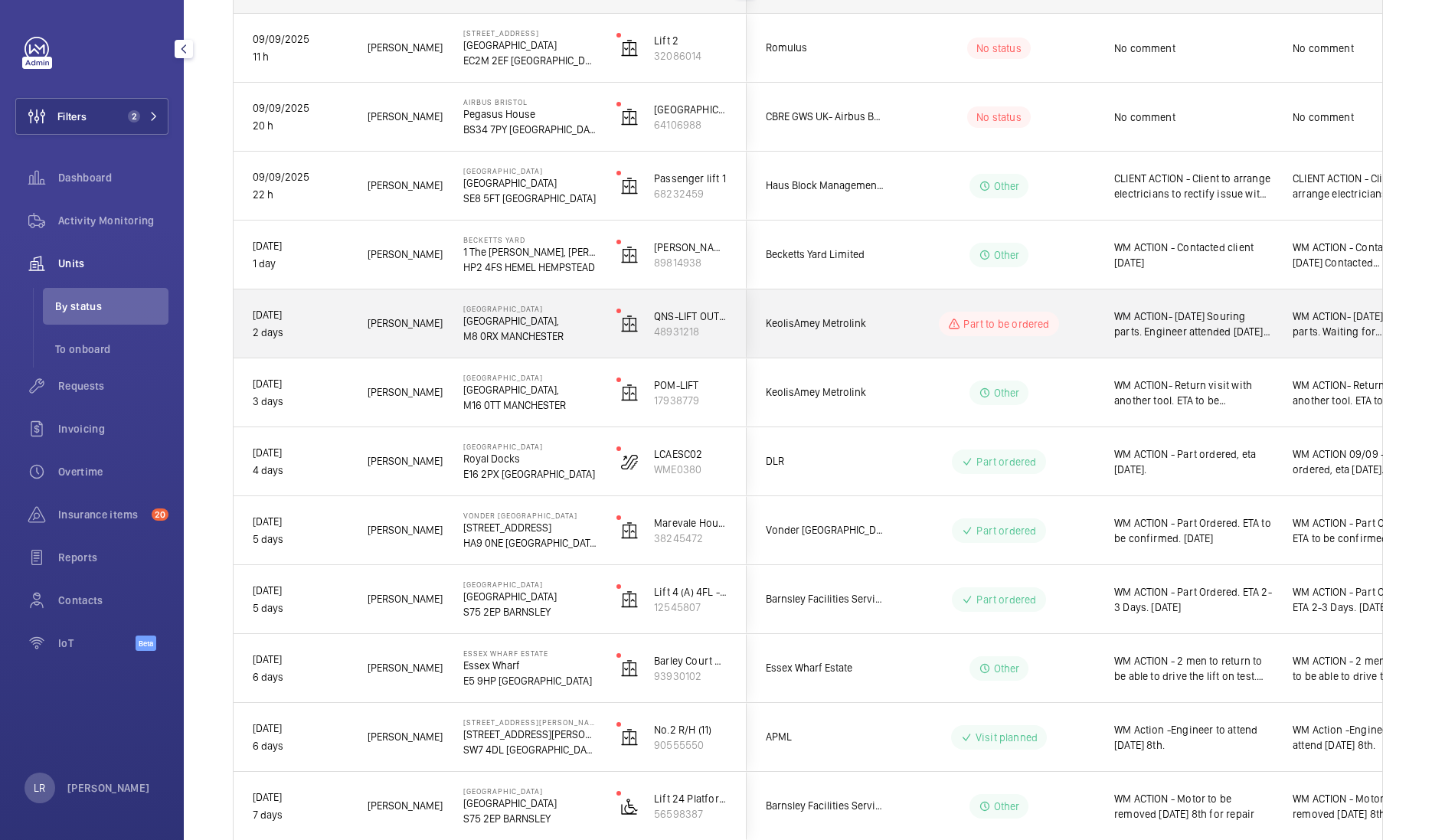
scroll to position [287, 0]
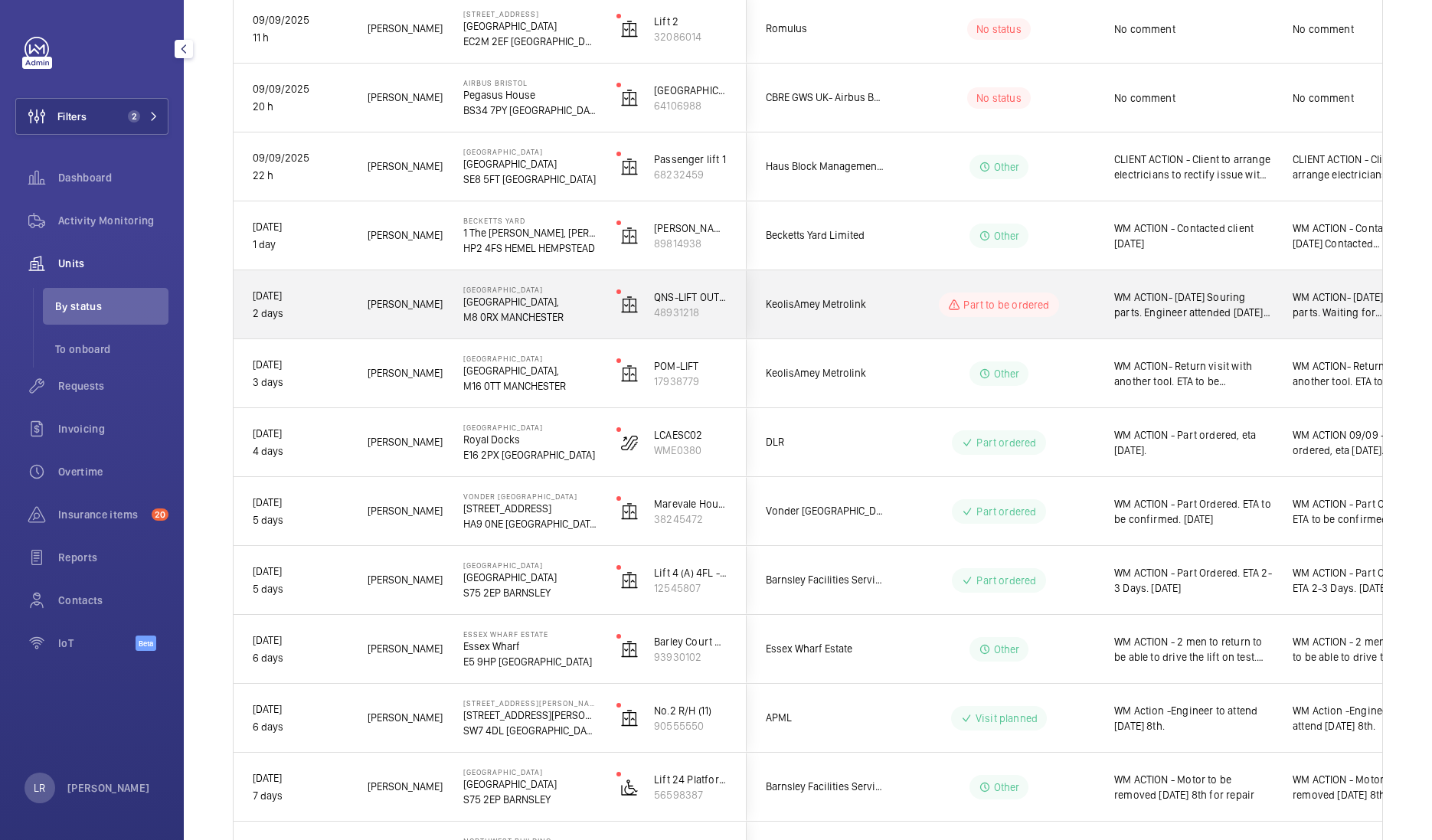
click at [898, 305] on div "Part to be ordered" at bounding box center [989, 305] width 209 height 55
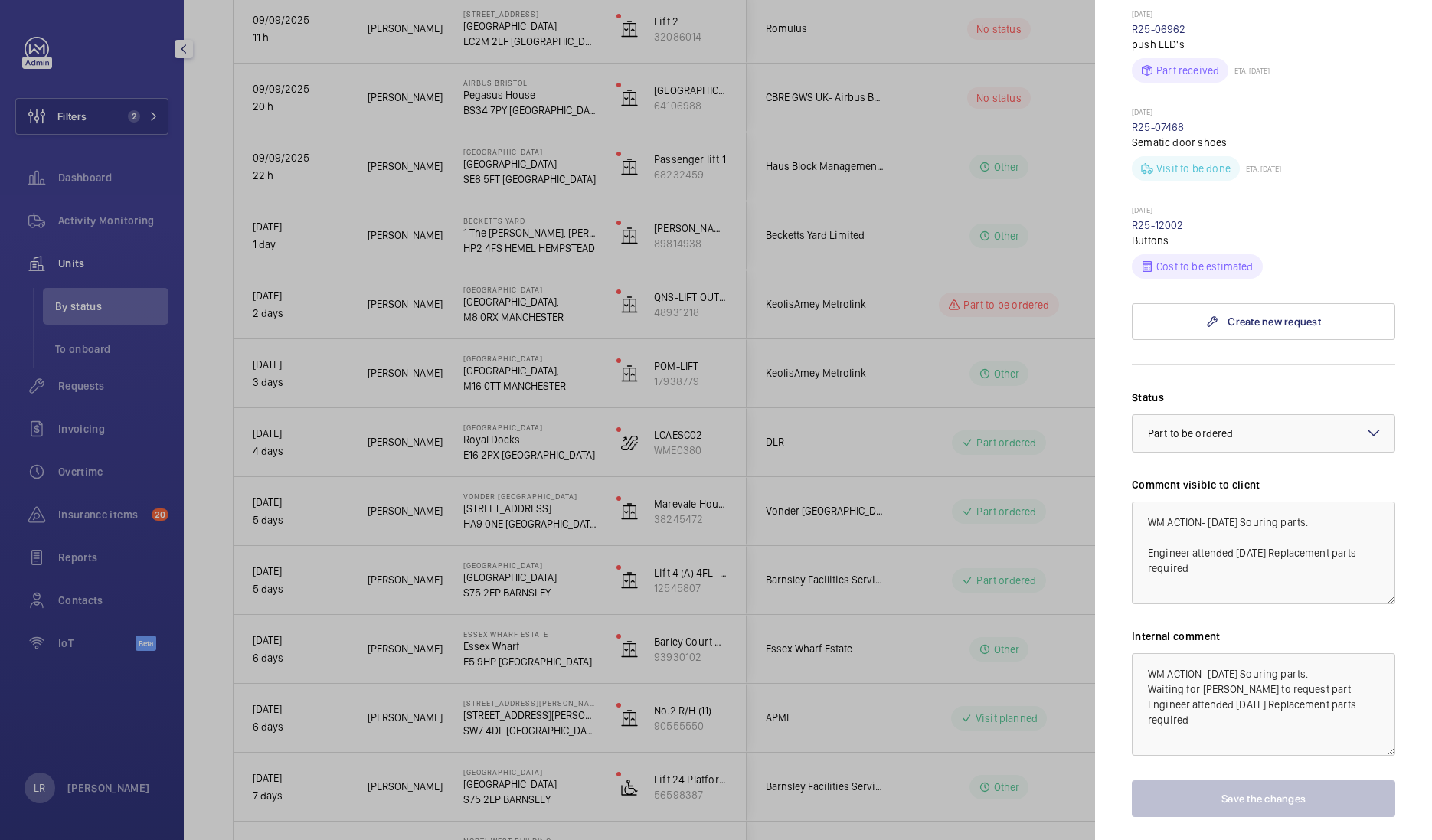
scroll to position [1267, 0]
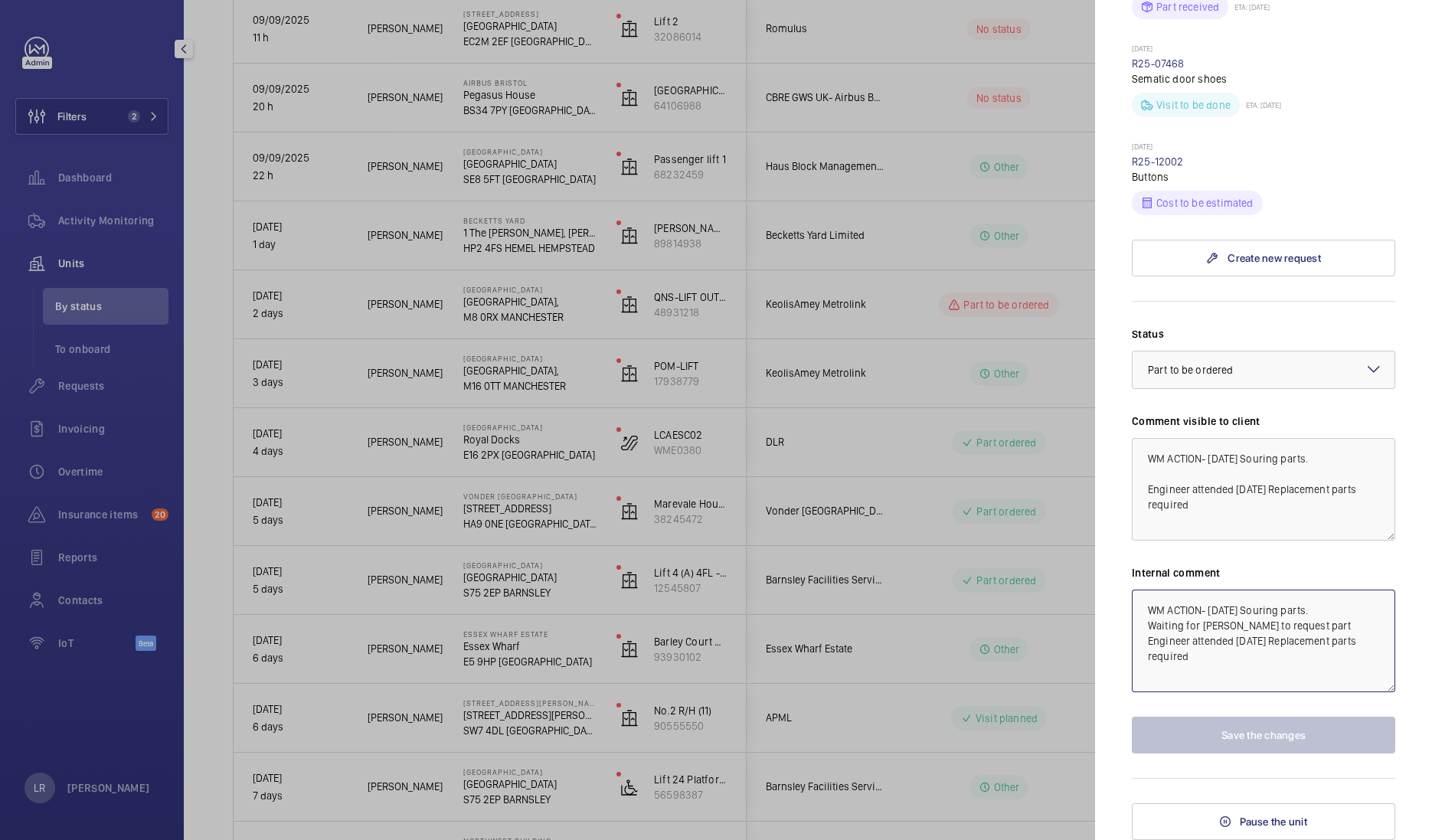
drag, startPoint x: 1306, startPoint y: 625, endPoint x: 1147, endPoint y: 624, distance: 159.0
click at [1147, 624] on textarea "WM ACTION- 08.09.25 Souring parts. Waiting for tony to request part Engineer at…" at bounding box center [1263, 640] width 263 height 103
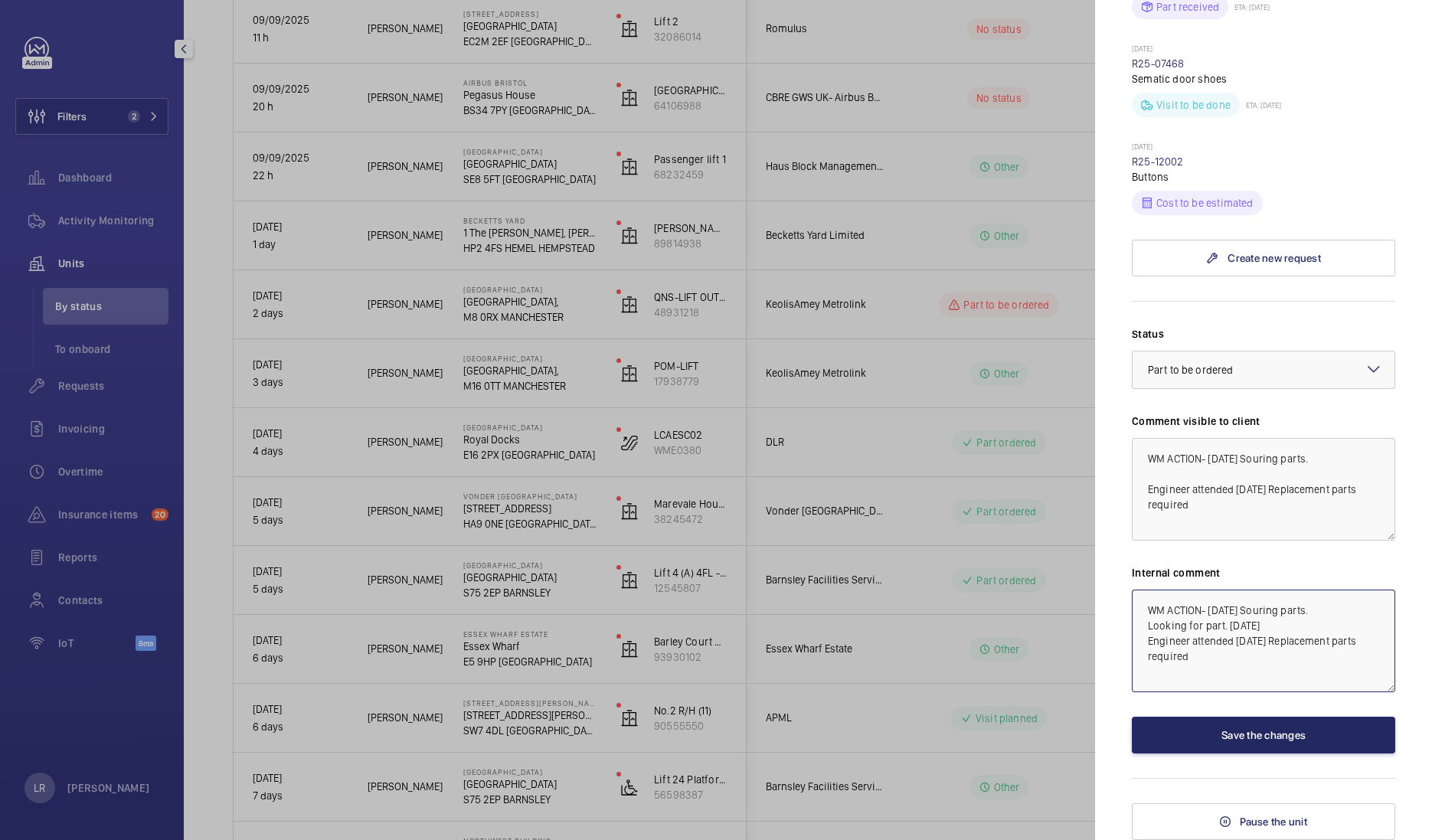
type textarea "WM ACTION- 08.09.25 Souring parts. Looking for part. 10.09.25 Engineer attended…"
click at [1260, 725] on button "Save the changes" at bounding box center [1263, 734] width 263 height 37
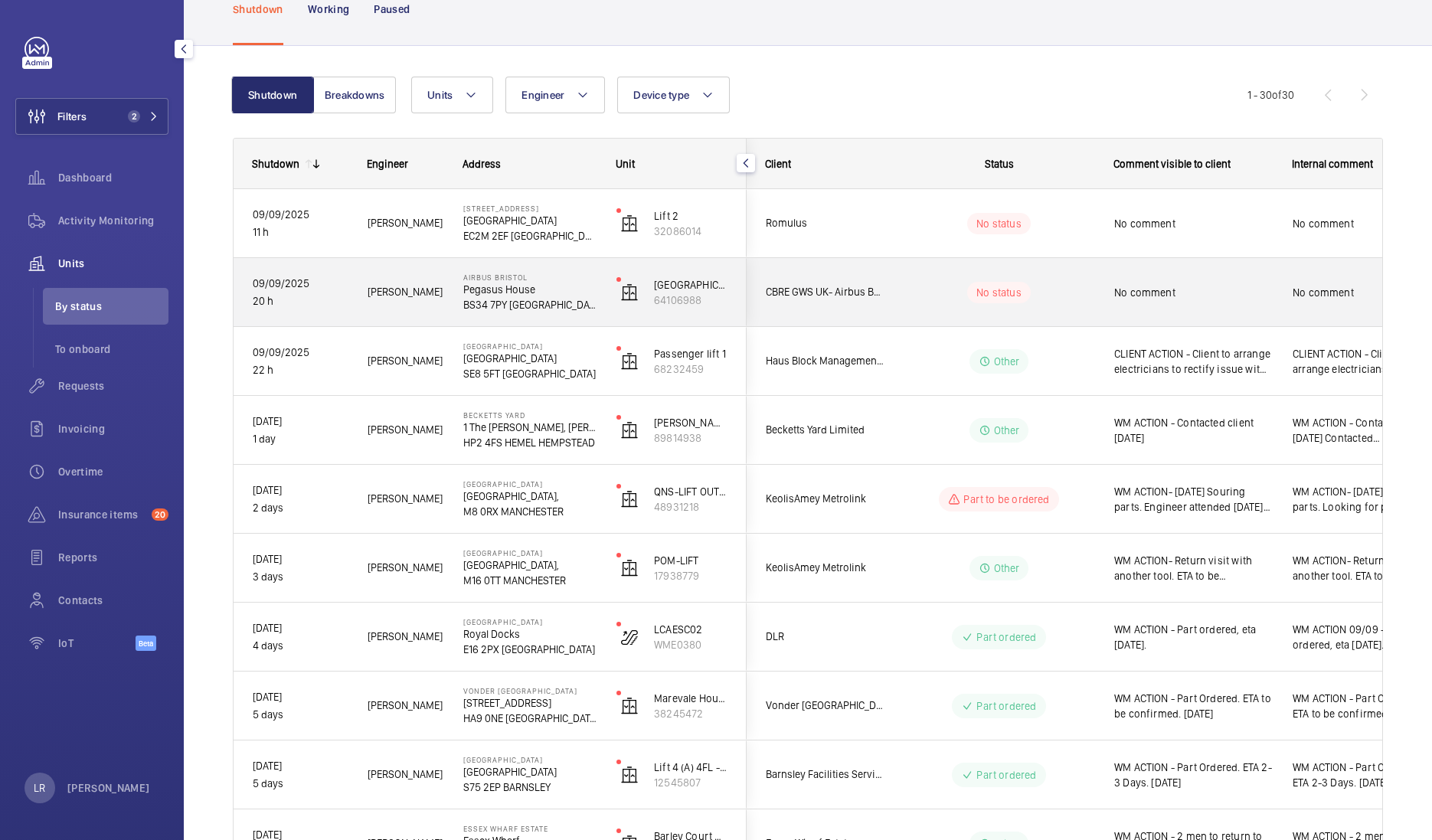
scroll to position [0, 0]
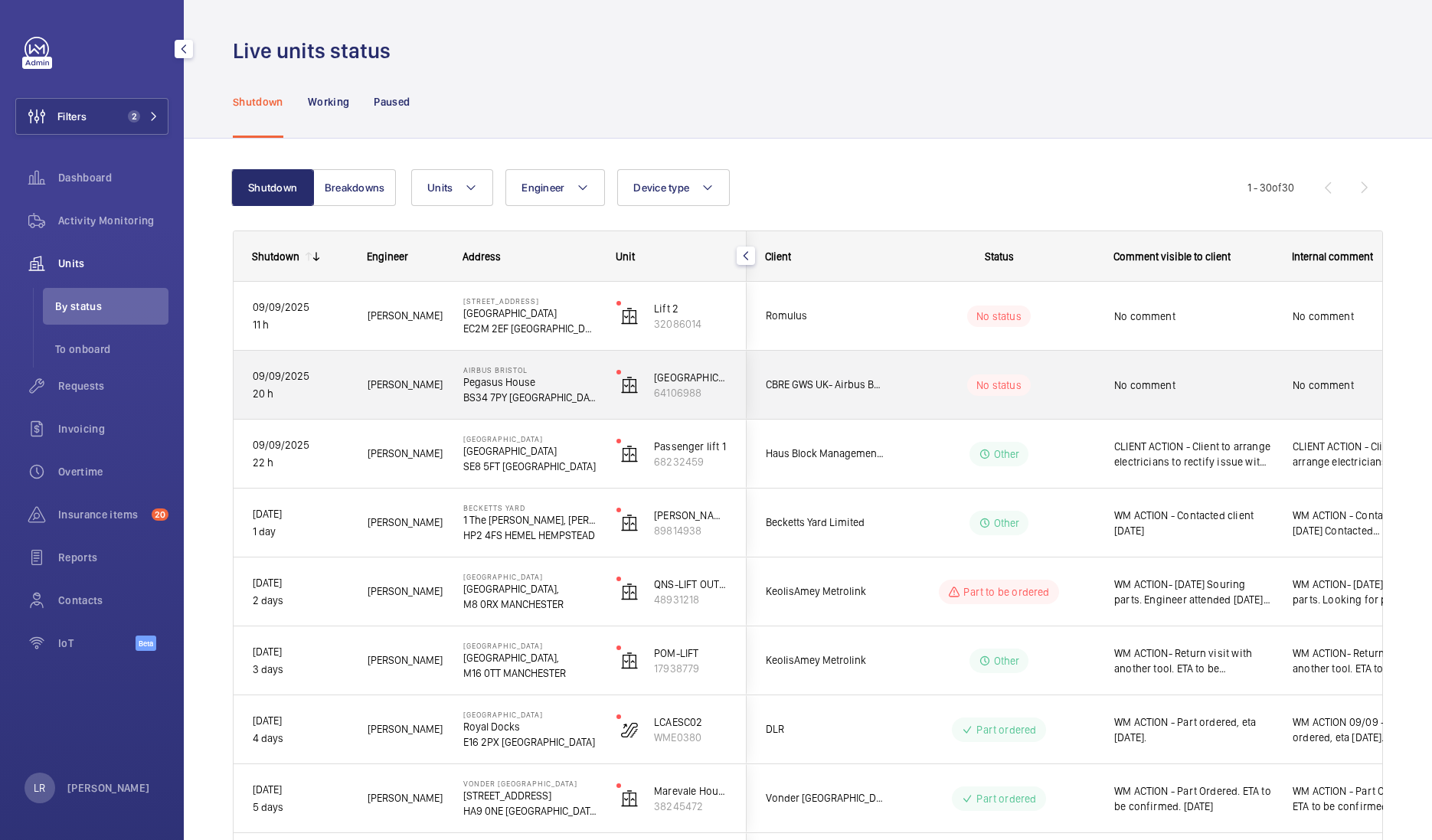
click at [879, 392] on span "CBRE GWS UK- Airbus Bristol" at bounding box center [825, 385] width 118 height 17
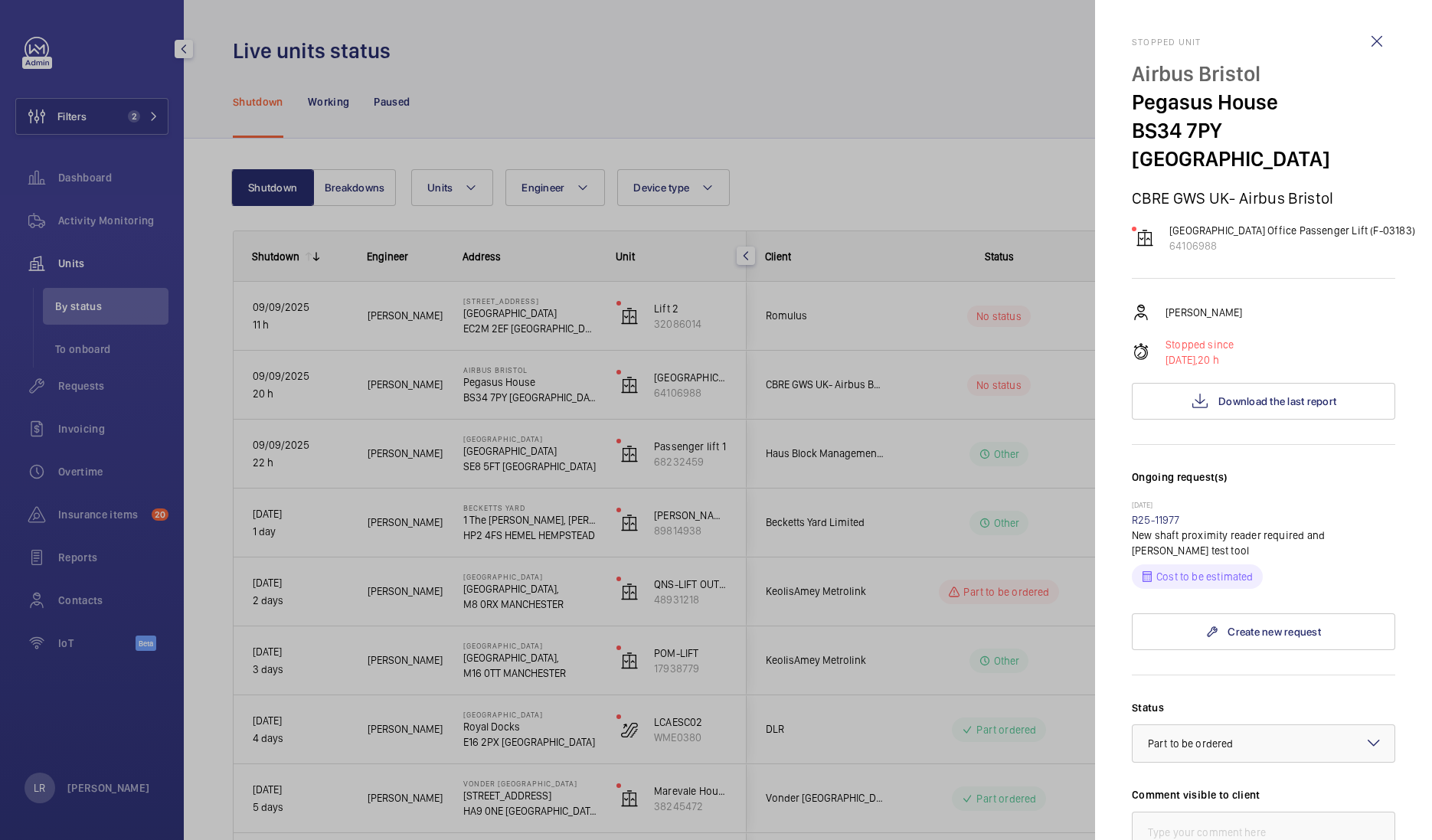
click at [915, 402] on div at bounding box center [716, 420] width 1432 height 840
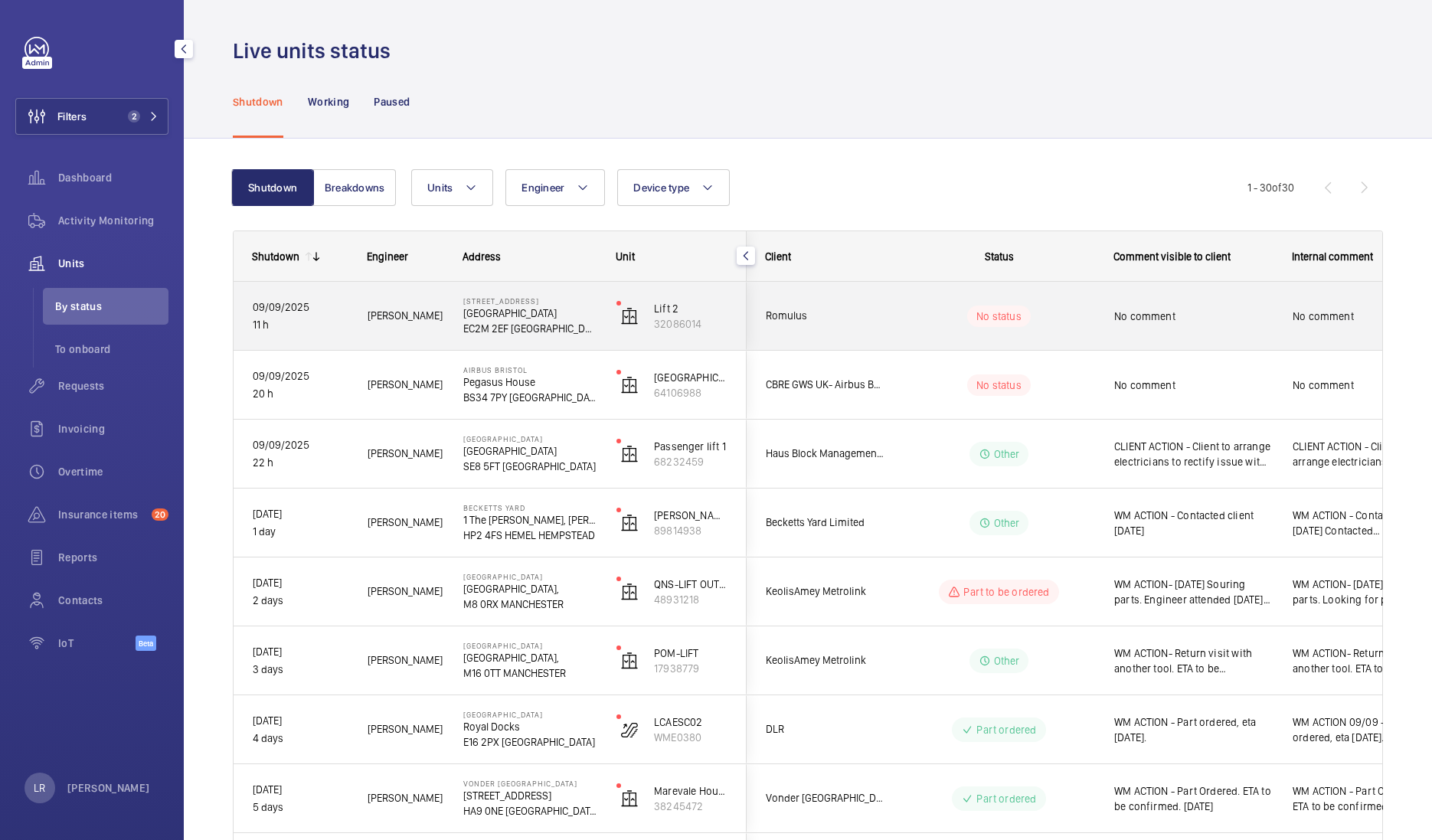
click at [885, 325] on div "No status" at bounding box center [989, 316] width 209 height 52
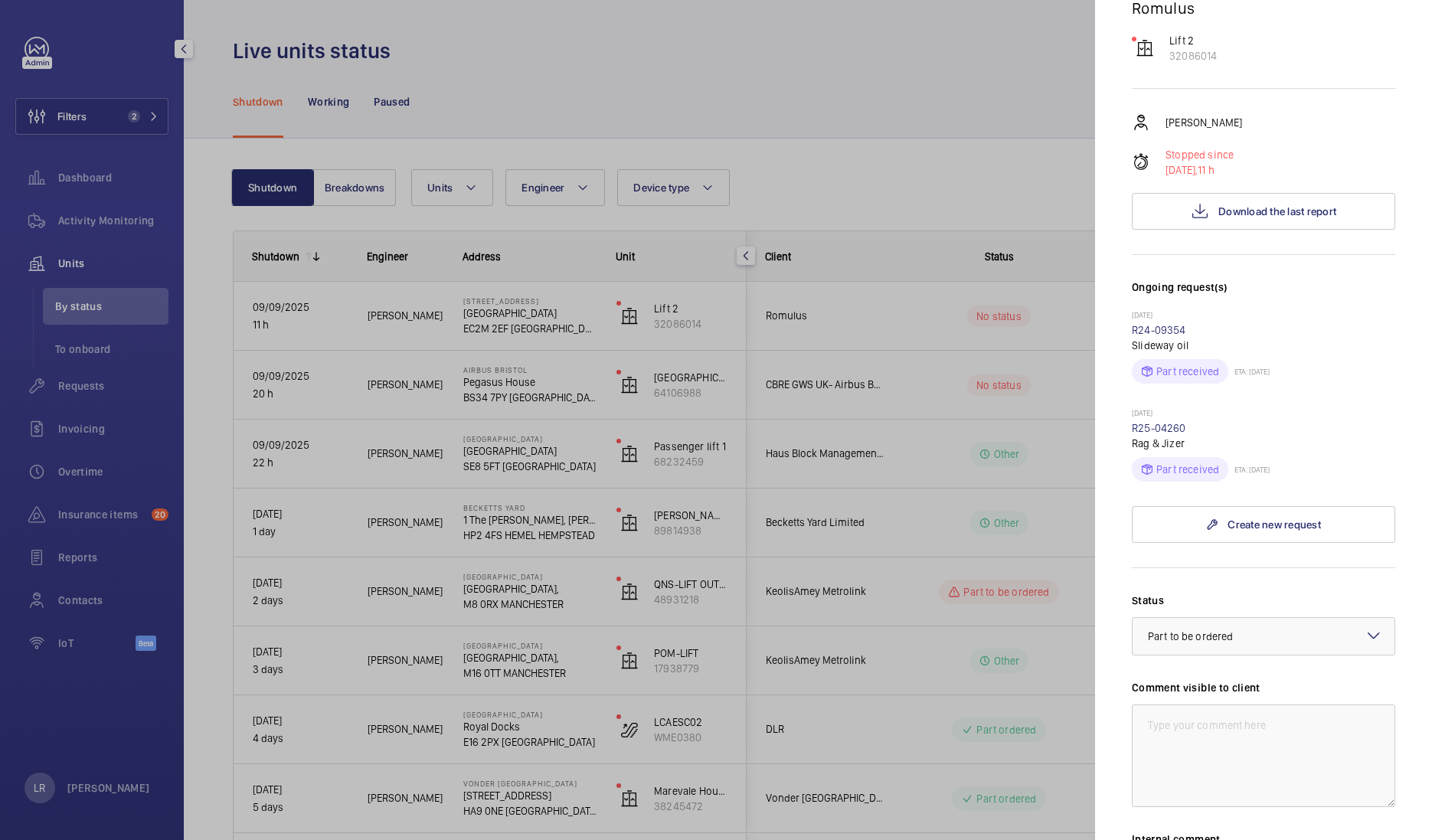
scroll to position [382, 0]
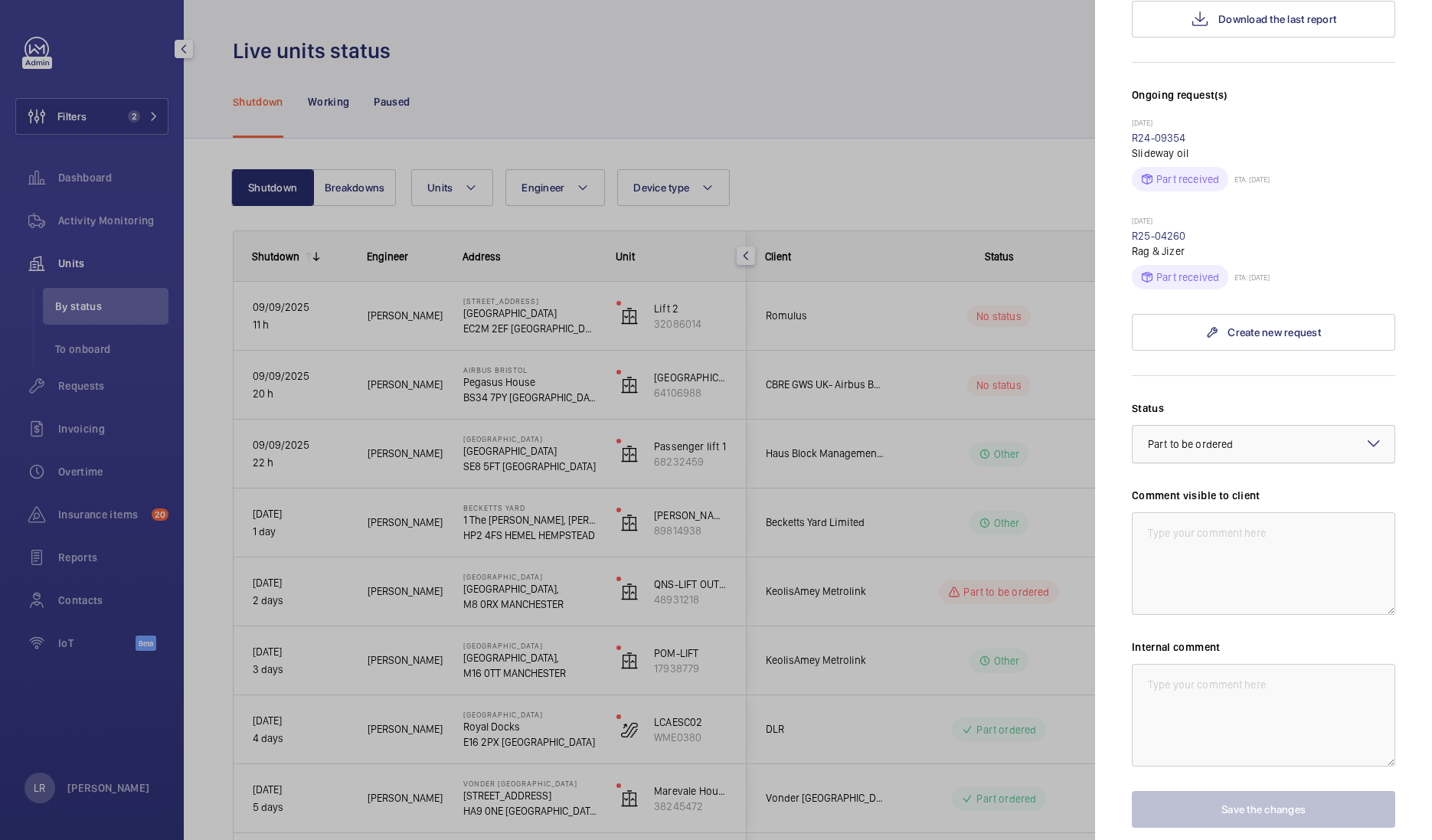
click at [1241, 425] on div at bounding box center [1263, 444] width 262 height 37
click at [1301, 216] on p "21/03/2025" at bounding box center [1263, 223] width 263 height 13
click at [1195, 512] on textarea at bounding box center [1263, 563] width 263 height 103
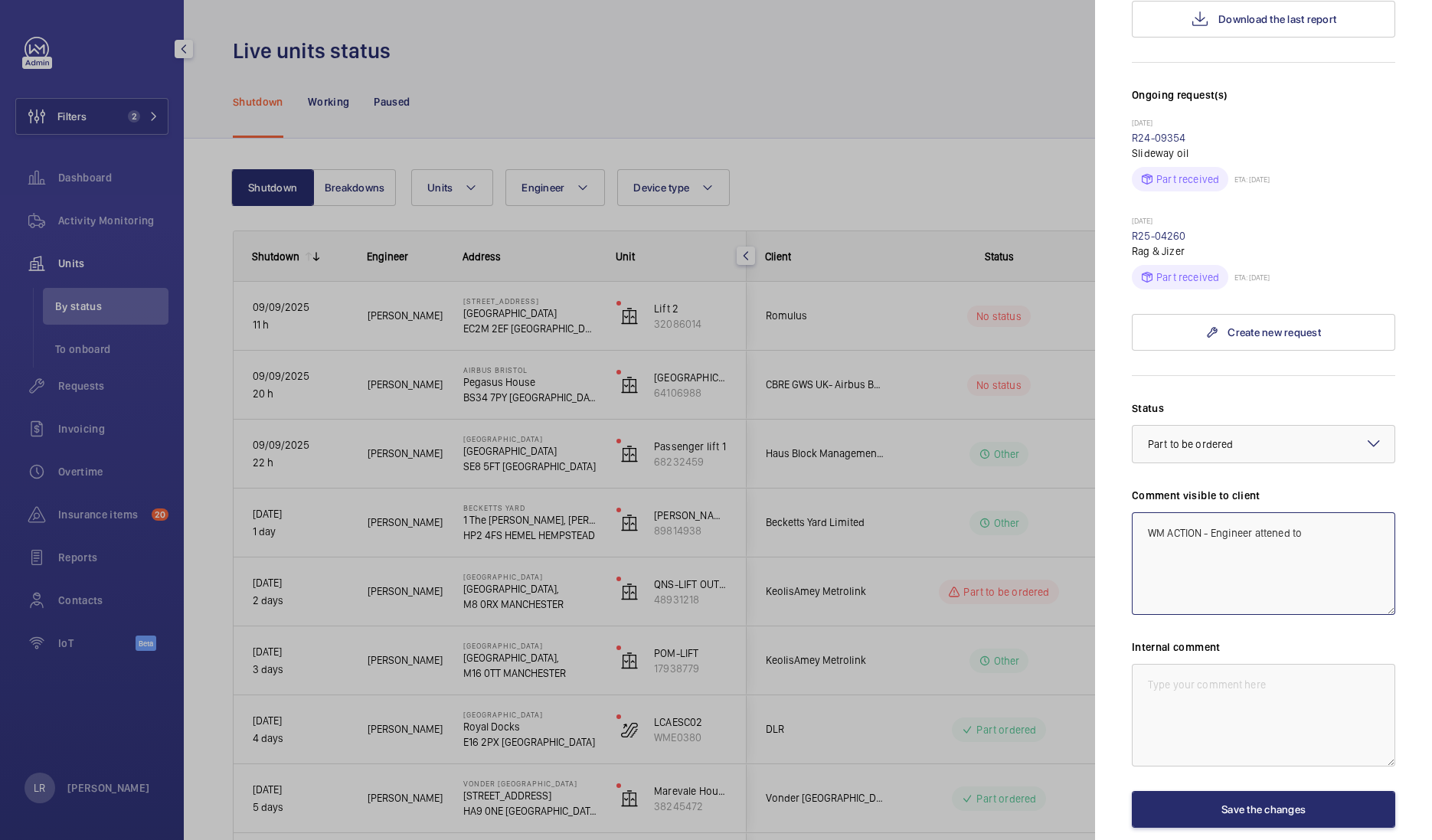
drag, startPoint x: 1263, startPoint y: 500, endPoint x: 1238, endPoint y: 541, distance: 48.0
click at [1238, 541] on textarea "WM ACTION - Engineer attened to" at bounding box center [1263, 563] width 263 height 103
click at [1289, 512] on textarea "WM ACTION - Engineer attened to" at bounding box center [1263, 563] width 263 height 103
click at [1350, 512] on textarea "WM ACTION - Engineer attending today 10." at bounding box center [1263, 563] width 263 height 103
drag, startPoint x: 1258, startPoint y: 546, endPoint x: 1100, endPoint y: 459, distance: 180.4
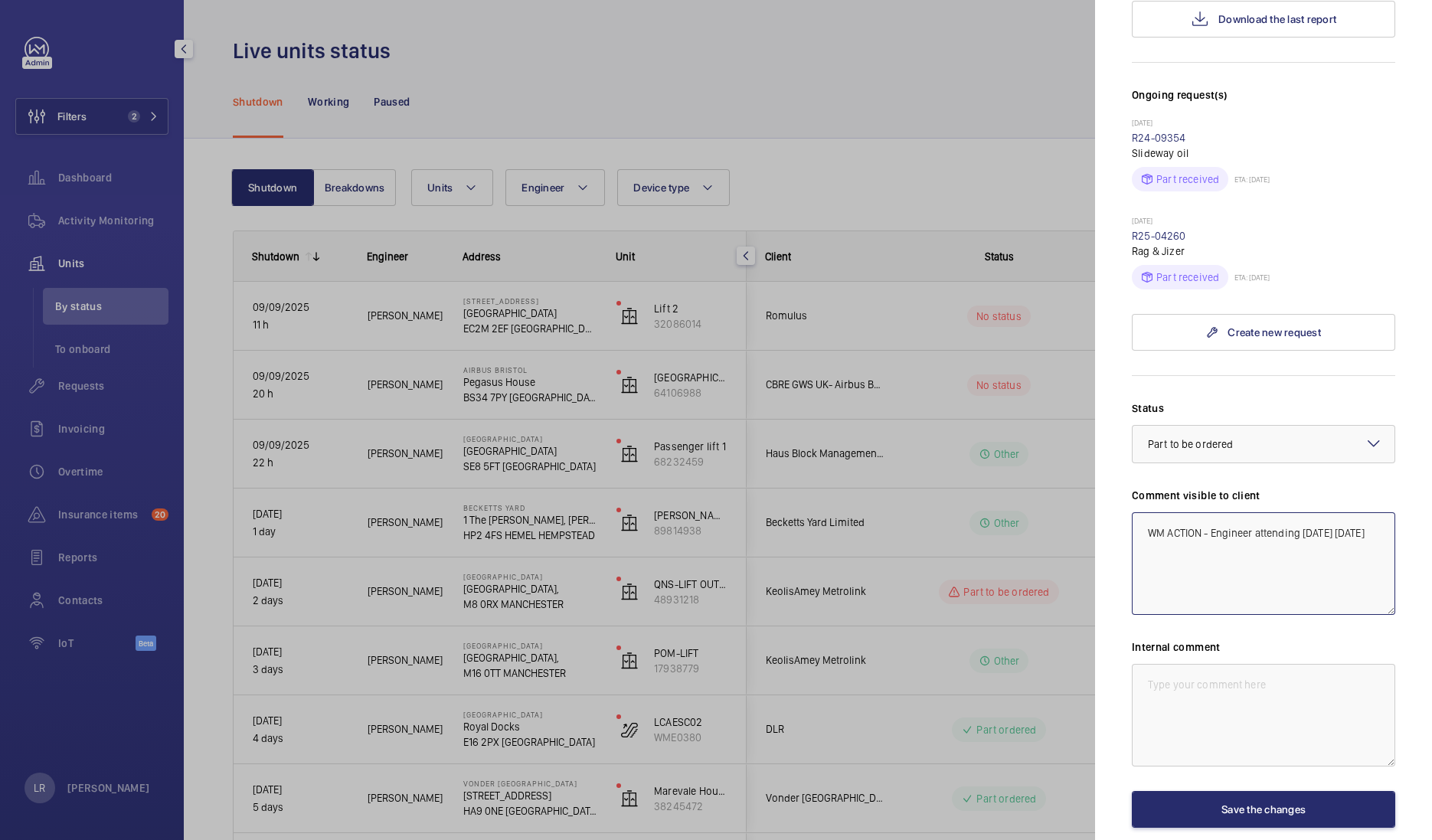
click at [1100, 459] on mat-sidenav "Stopped unit 10 Dominion St. Dominion Street EC2M 2EF LONDON Romulus Lift 2 320…" at bounding box center [1263, 420] width 337 height 840
type textarea "WM ACTION - Engineer attending today 10.09.25"
click at [1185, 670] on textarea at bounding box center [1263, 715] width 263 height 103
paste textarea "WM ACTION - Engineer attending today 10.09.25"
click at [1260, 425] on div at bounding box center [1263, 444] width 262 height 37
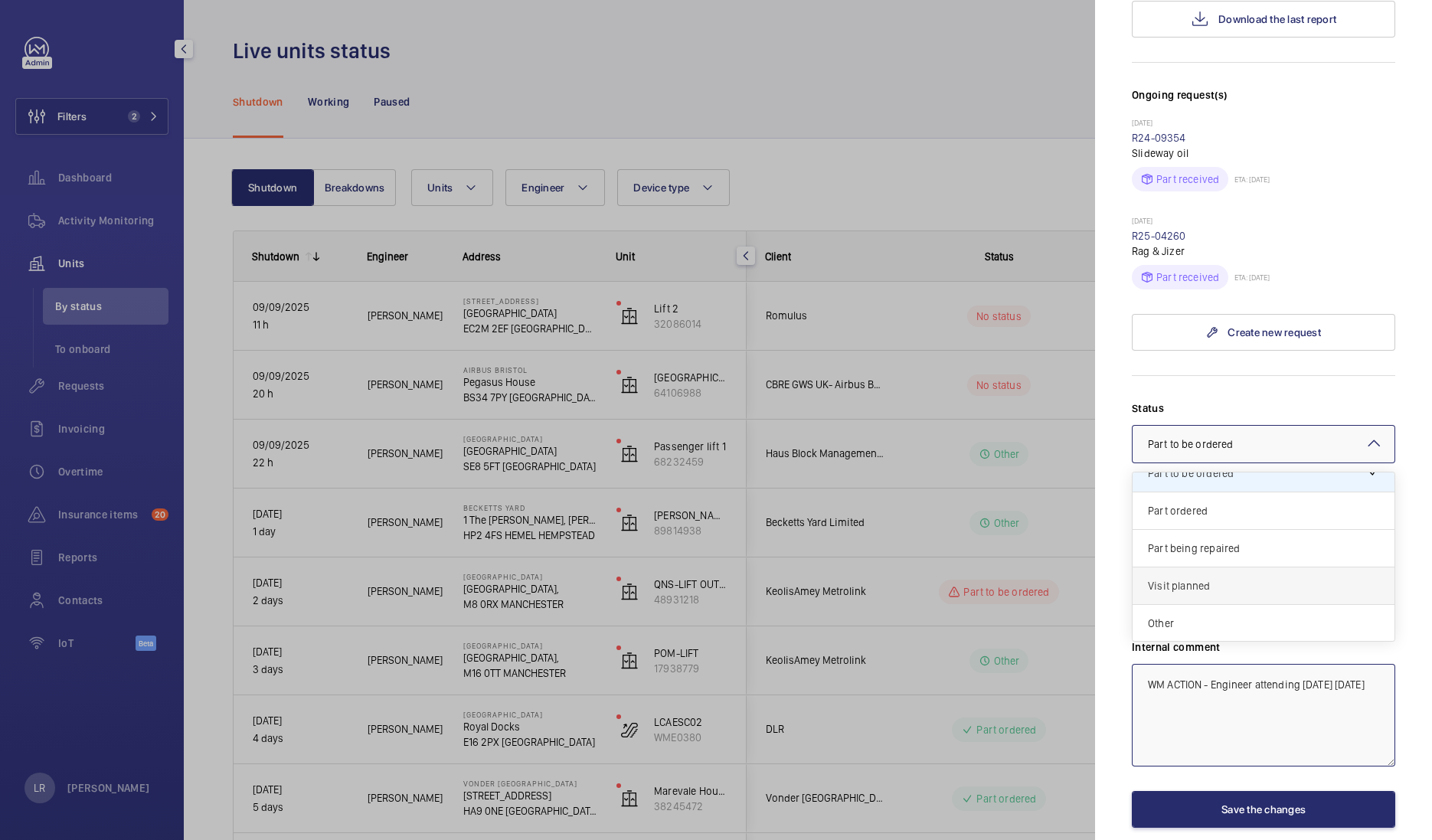
click at [1225, 578] on span "Visit planned" at bounding box center [1263, 586] width 231 height 16
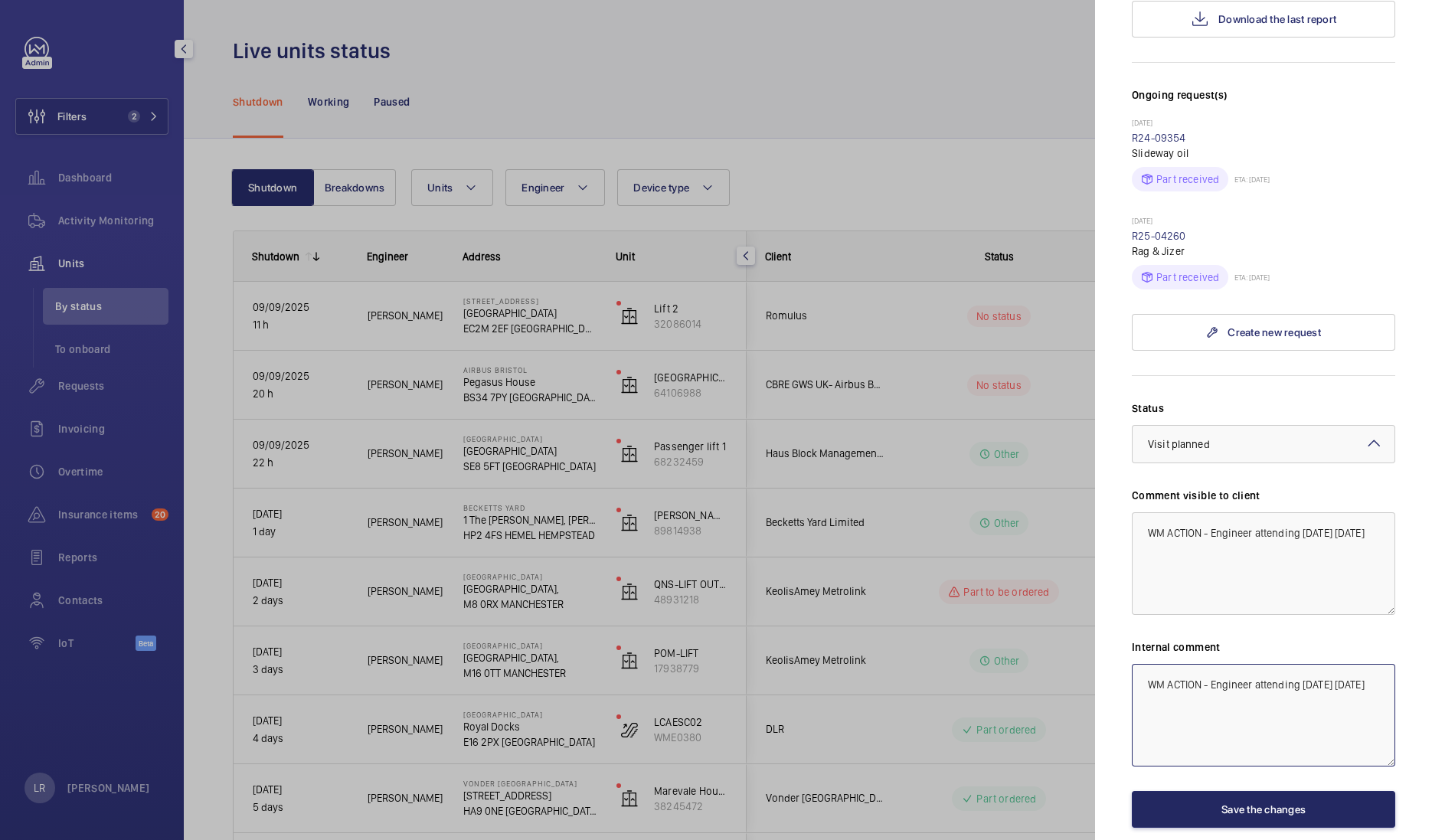
type textarea "WM ACTION - Engineer attending today 10.09.25"
click at [1252, 791] on button "Save the changes" at bounding box center [1263, 809] width 263 height 37
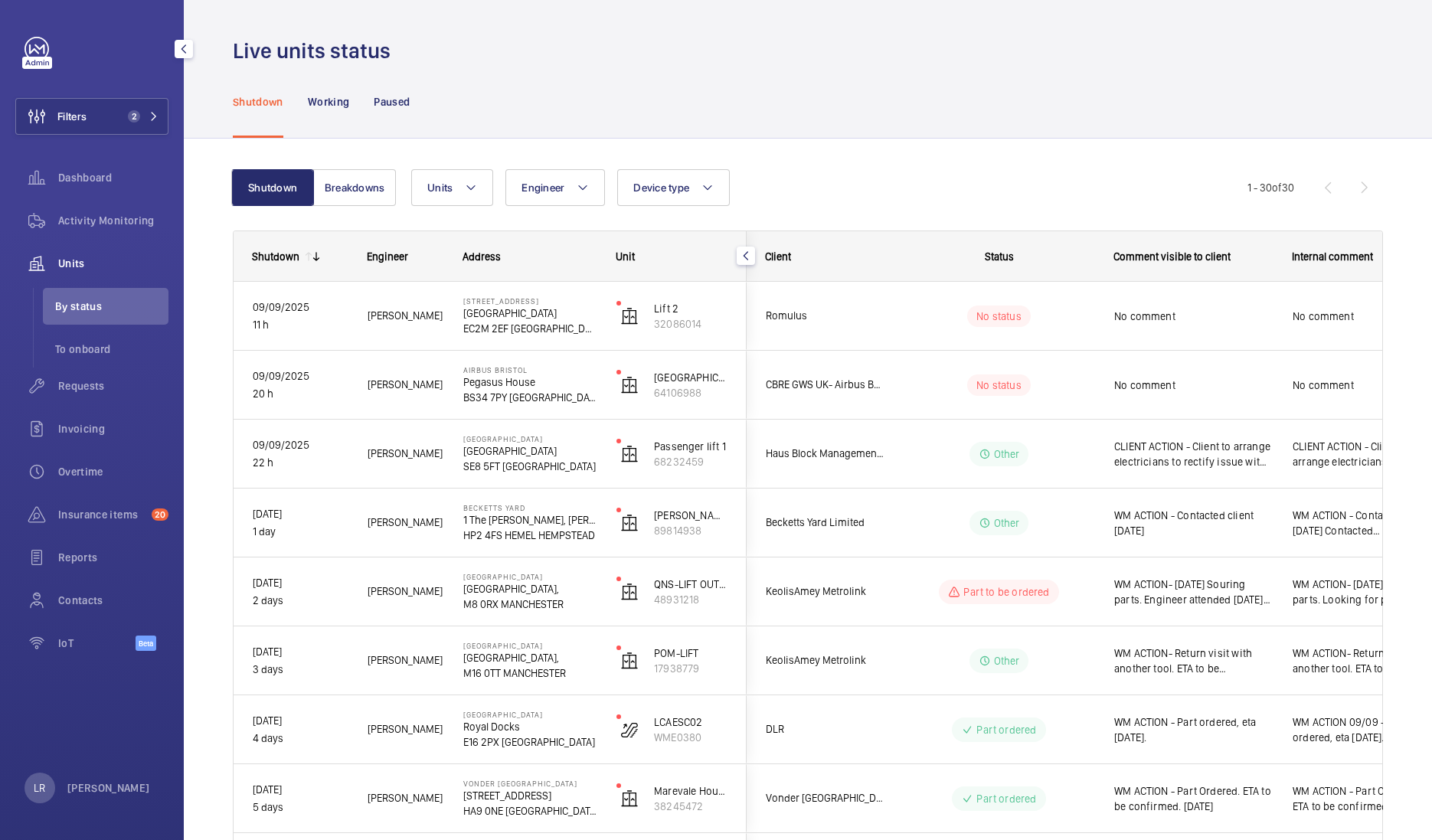
scroll to position [0, 0]
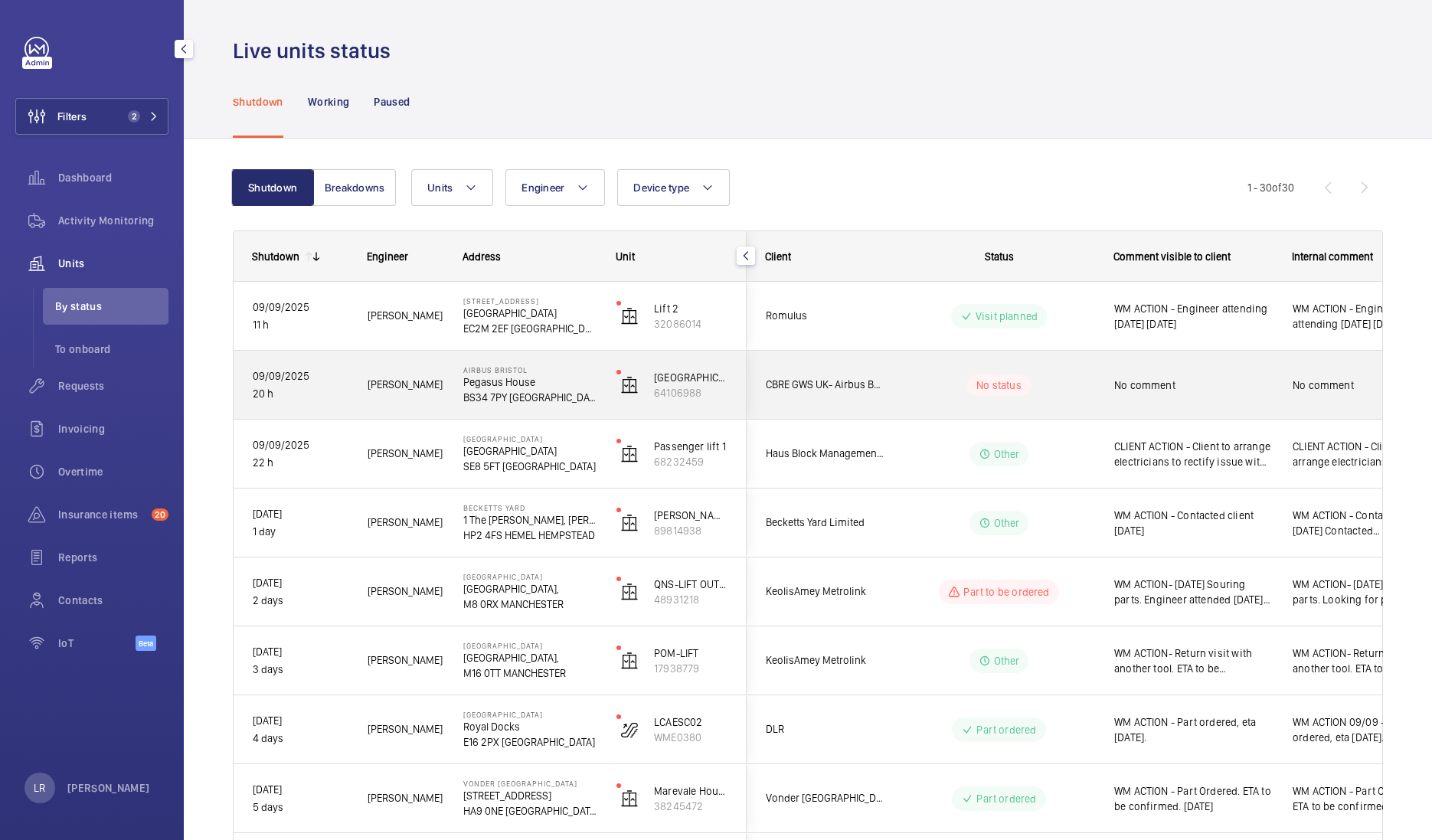
click at [876, 364] on div "CBRE GWS UK- Airbus Bristol" at bounding box center [816, 385] width 136 height 49
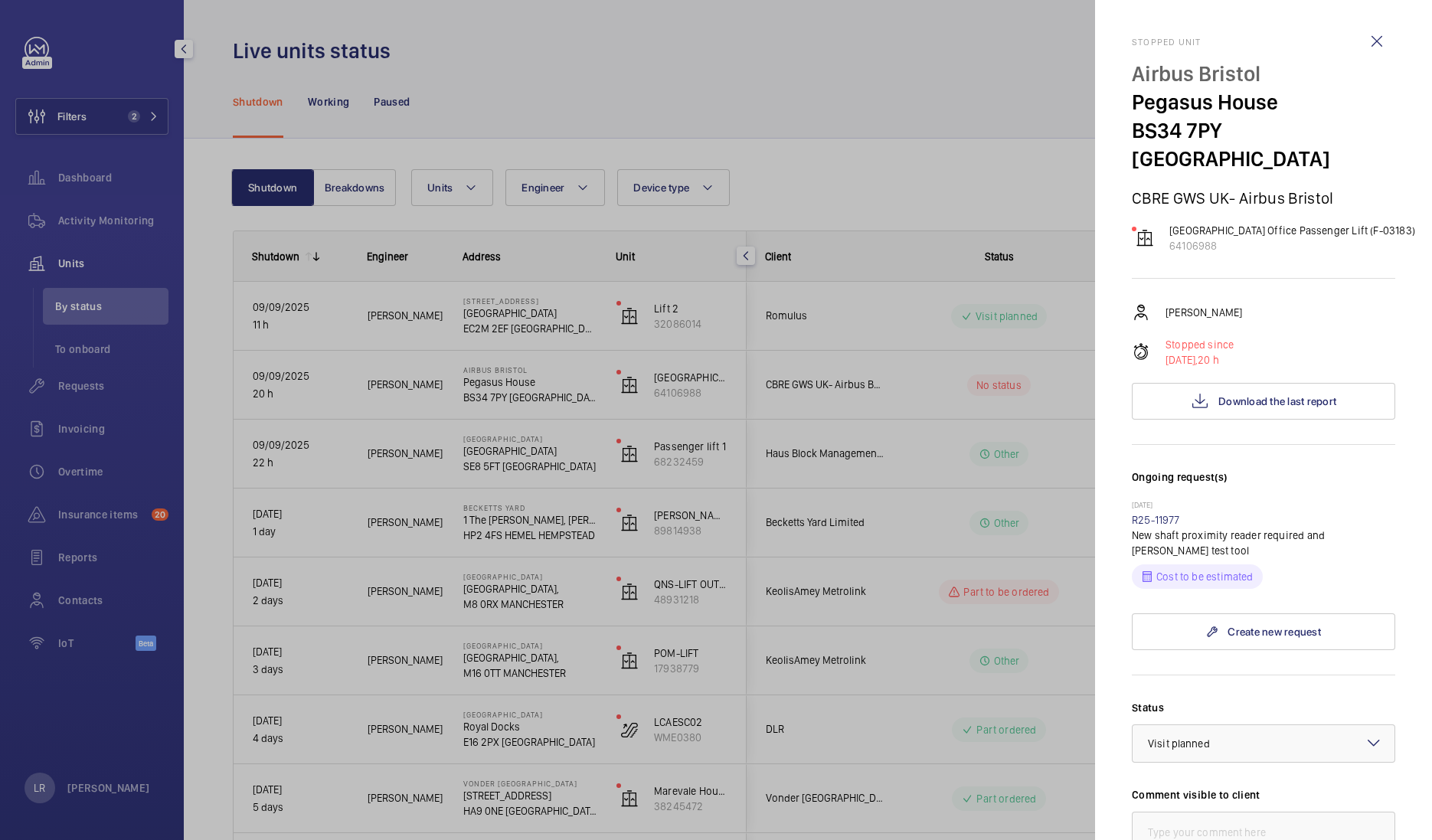
click at [727, 417] on div at bounding box center [716, 420] width 1432 height 840
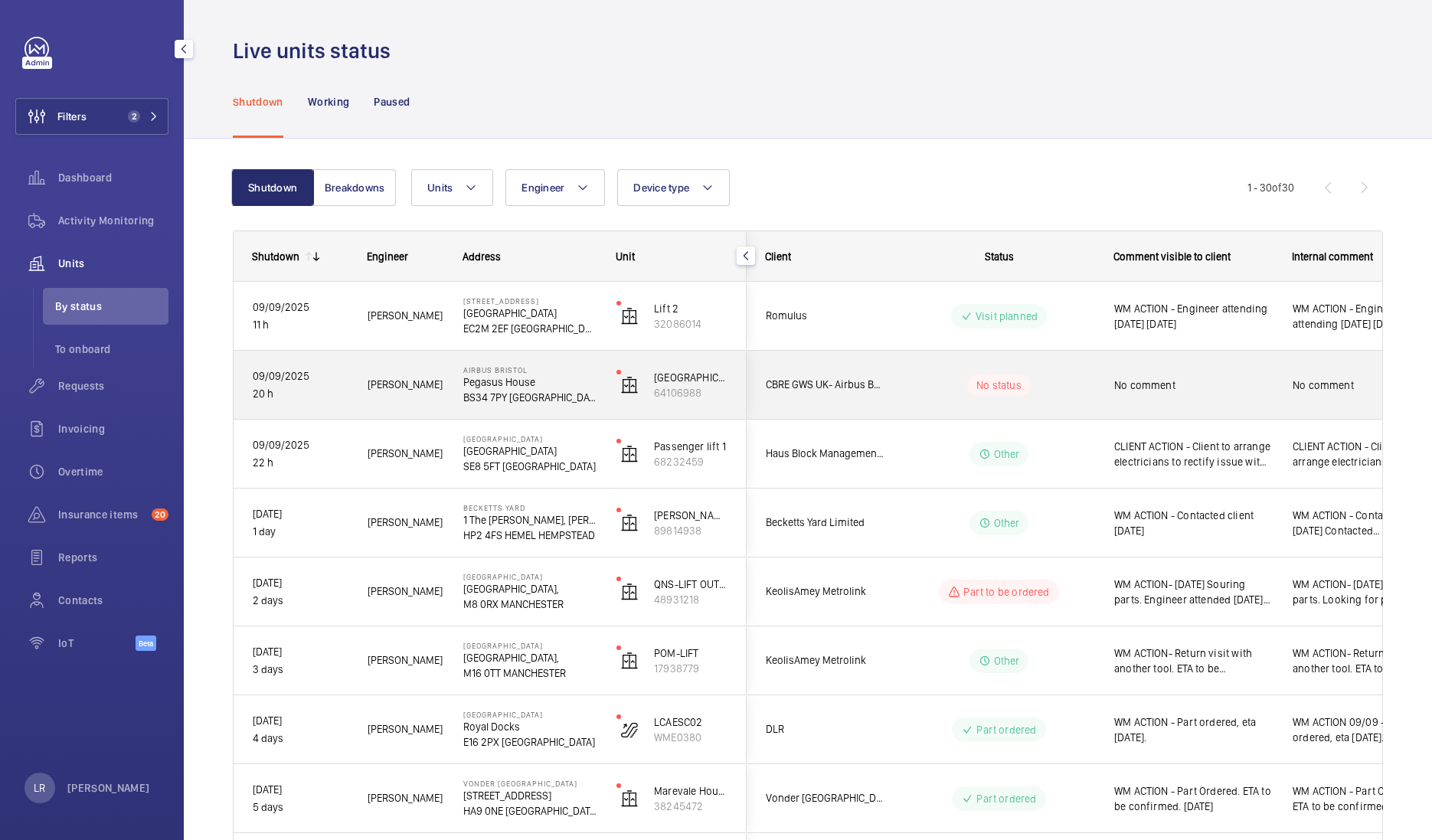
click at [857, 402] on div "CBRE GWS UK- Airbus Bristol" at bounding box center [816, 385] width 136 height 49
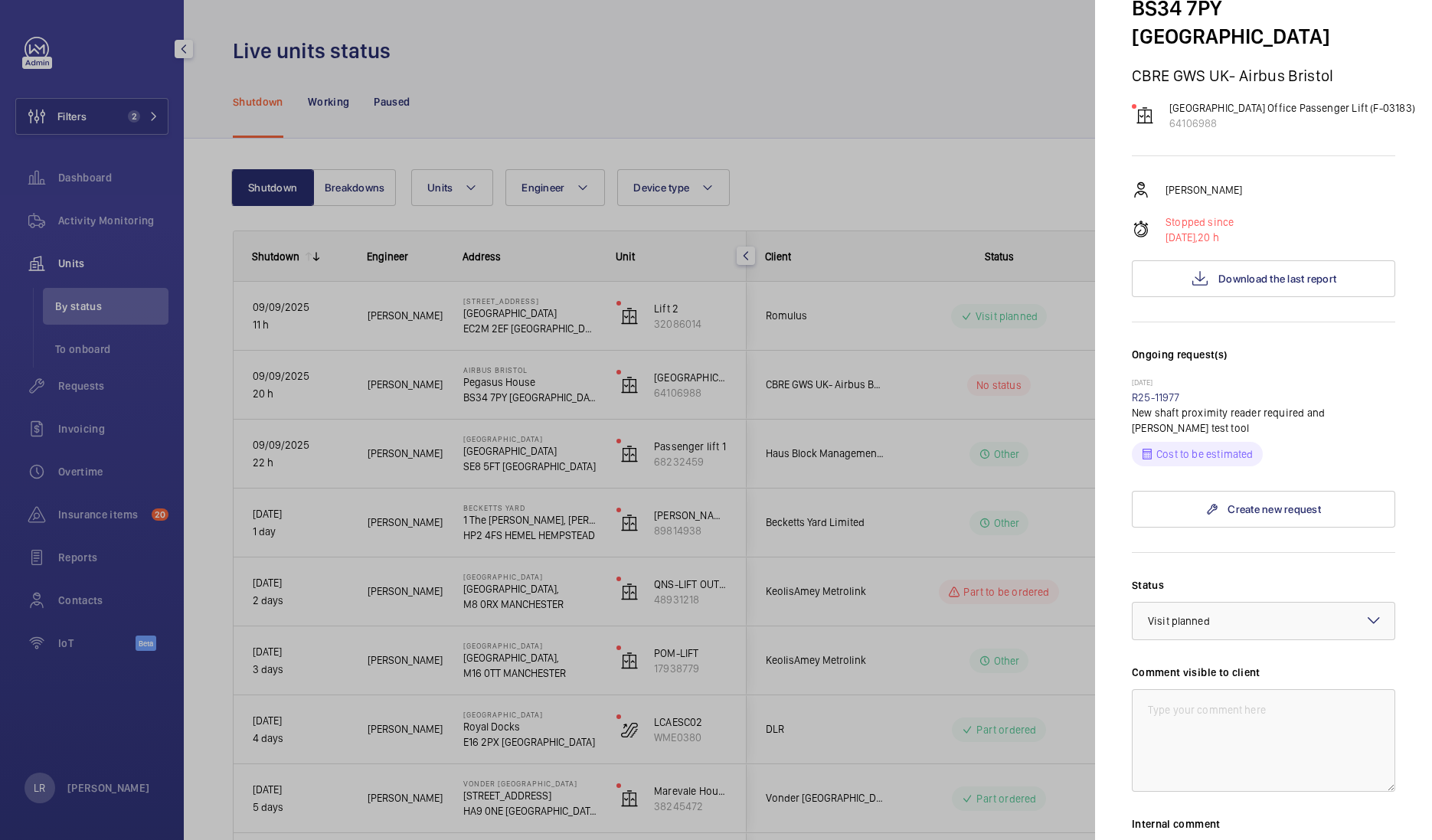
scroll to position [190, 0]
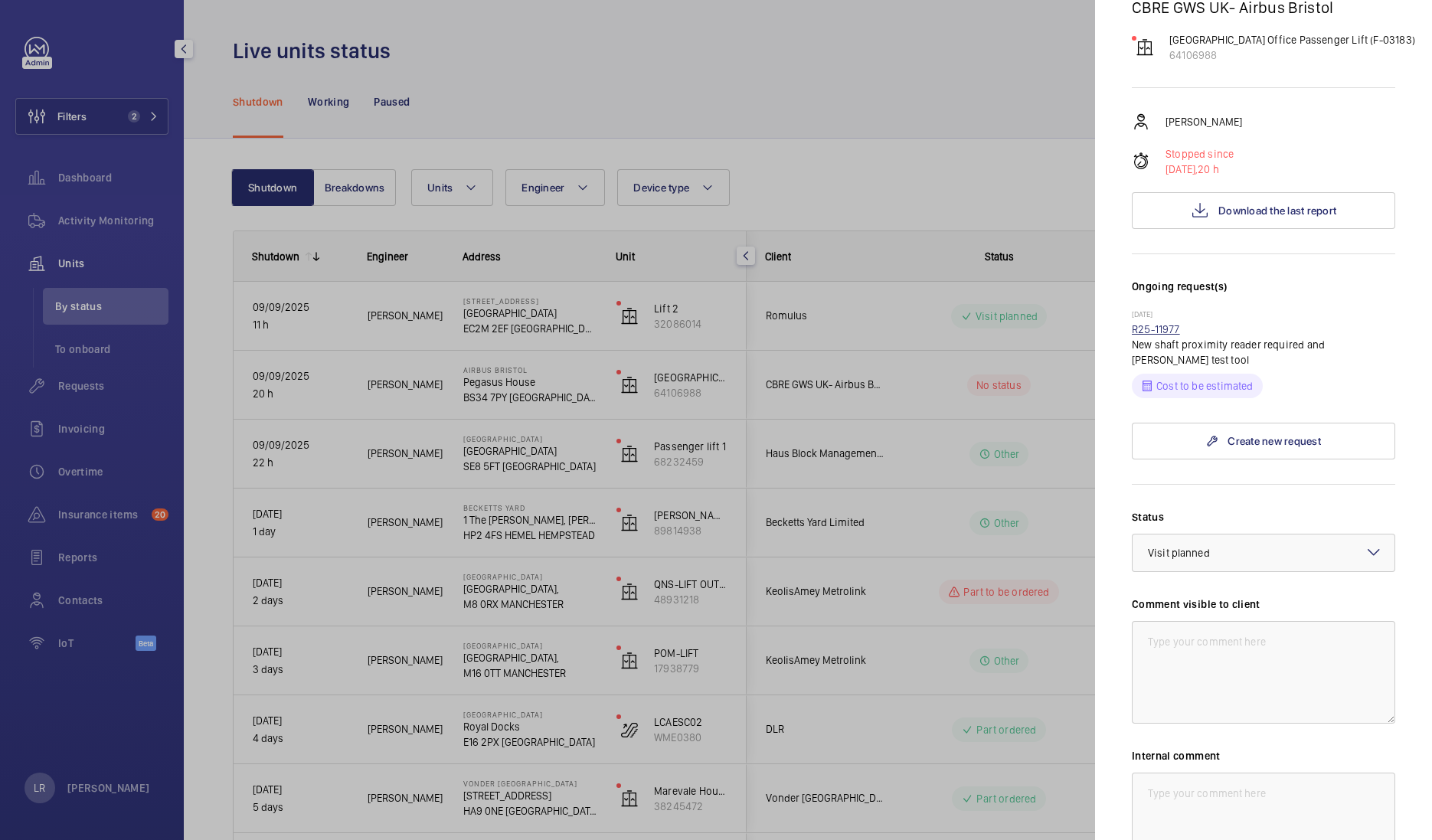
click at [1159, 323] on link "R25-11977" at bounding box center [1156, 329] width 49 height 13
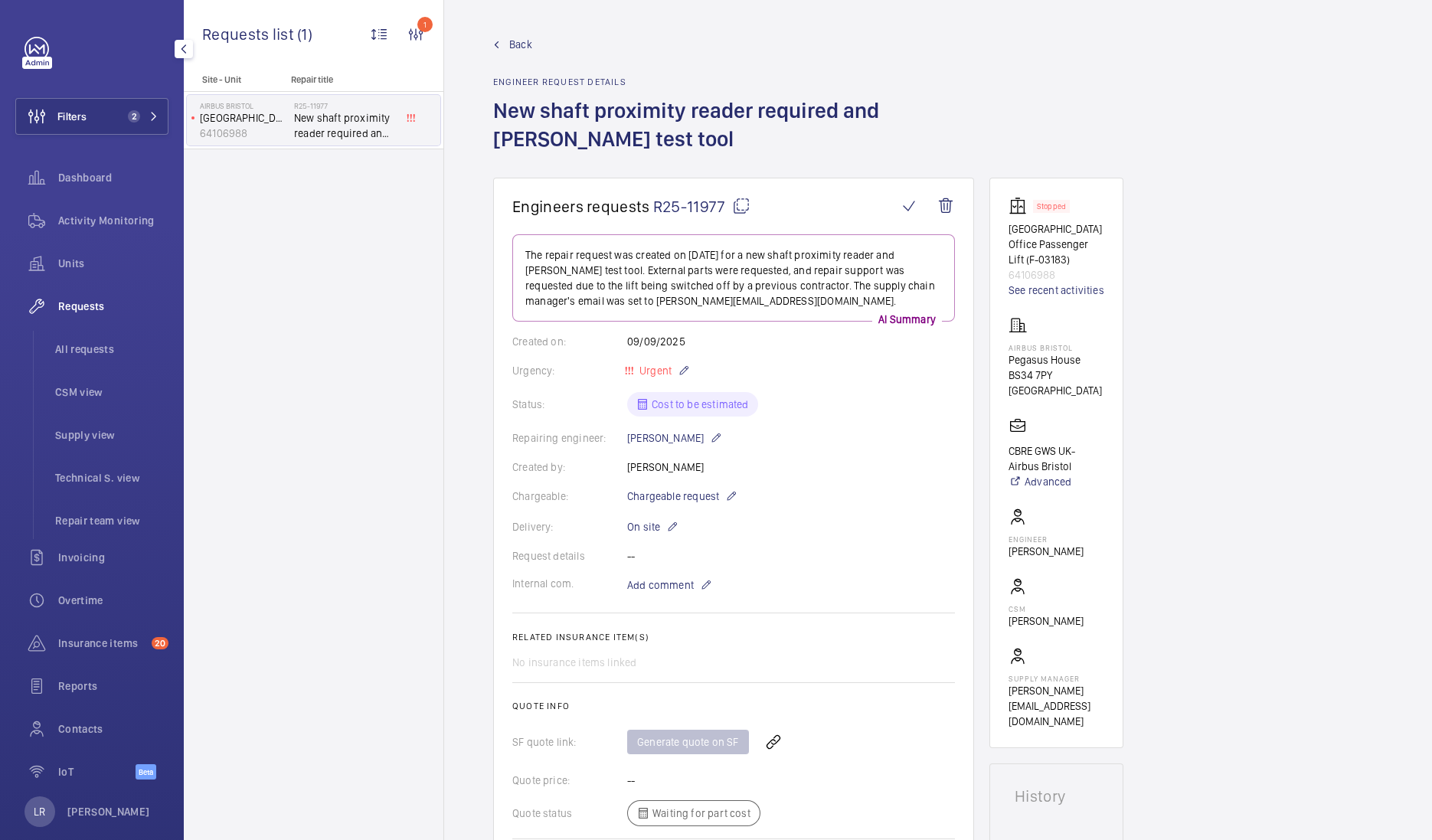
click at [517, 40] on span "Back" at bounding box center [520, 45] width 23 height 16
drag, startPoint x: 511, startPoint y: 34, endPoint x: 520, endPoint y: 27, distance: 11.4
click at [512, 40] on wm-front-admin-header "Back Engineer request details New shaft proximity reader required and Orona tes…" at bounding box center [938, 89] width 988 height 178
click at [516, 46] on span "Back" at bounding box center [520, 45] width 23 height 16
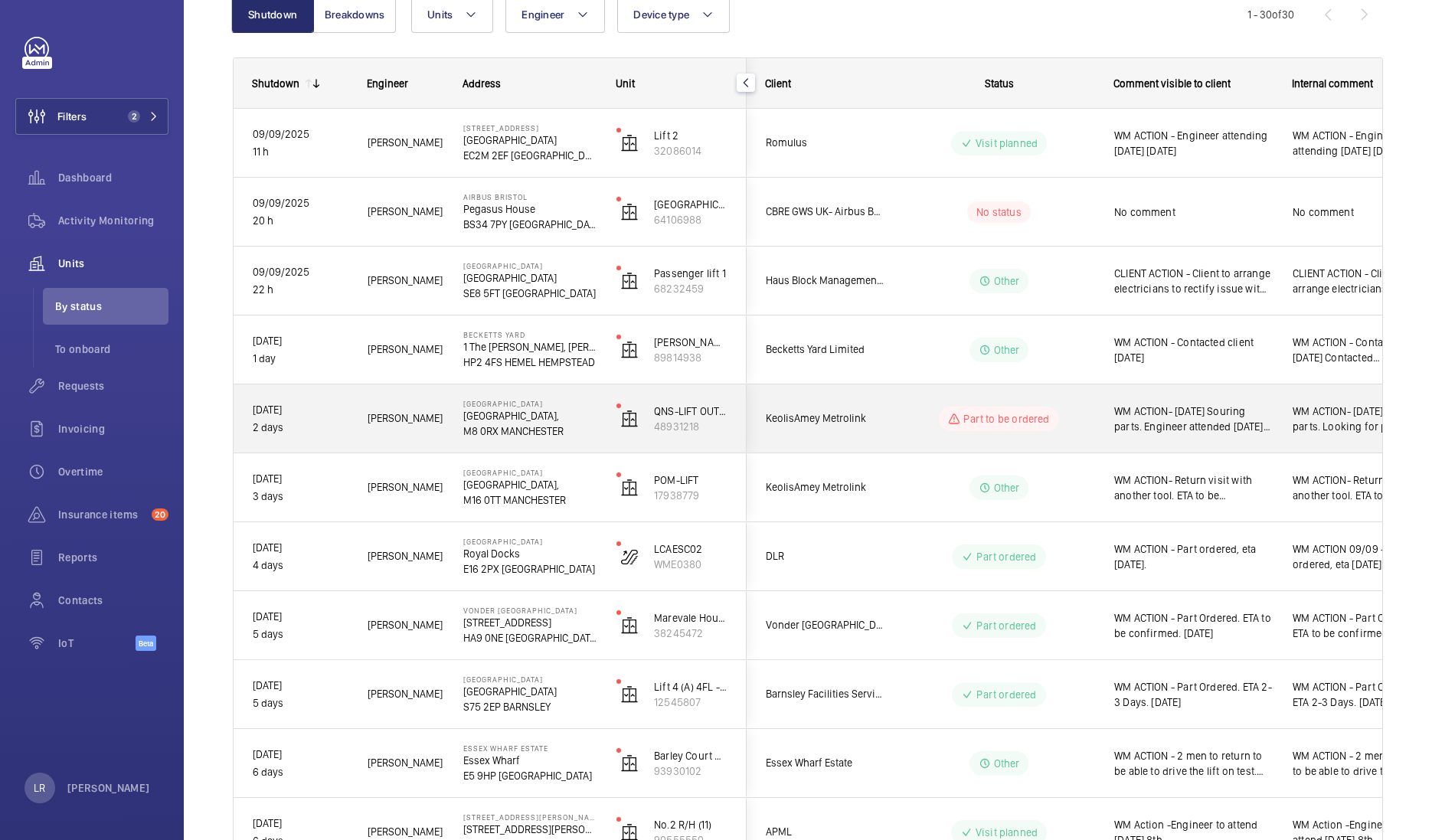
scroll to position [190, 0]
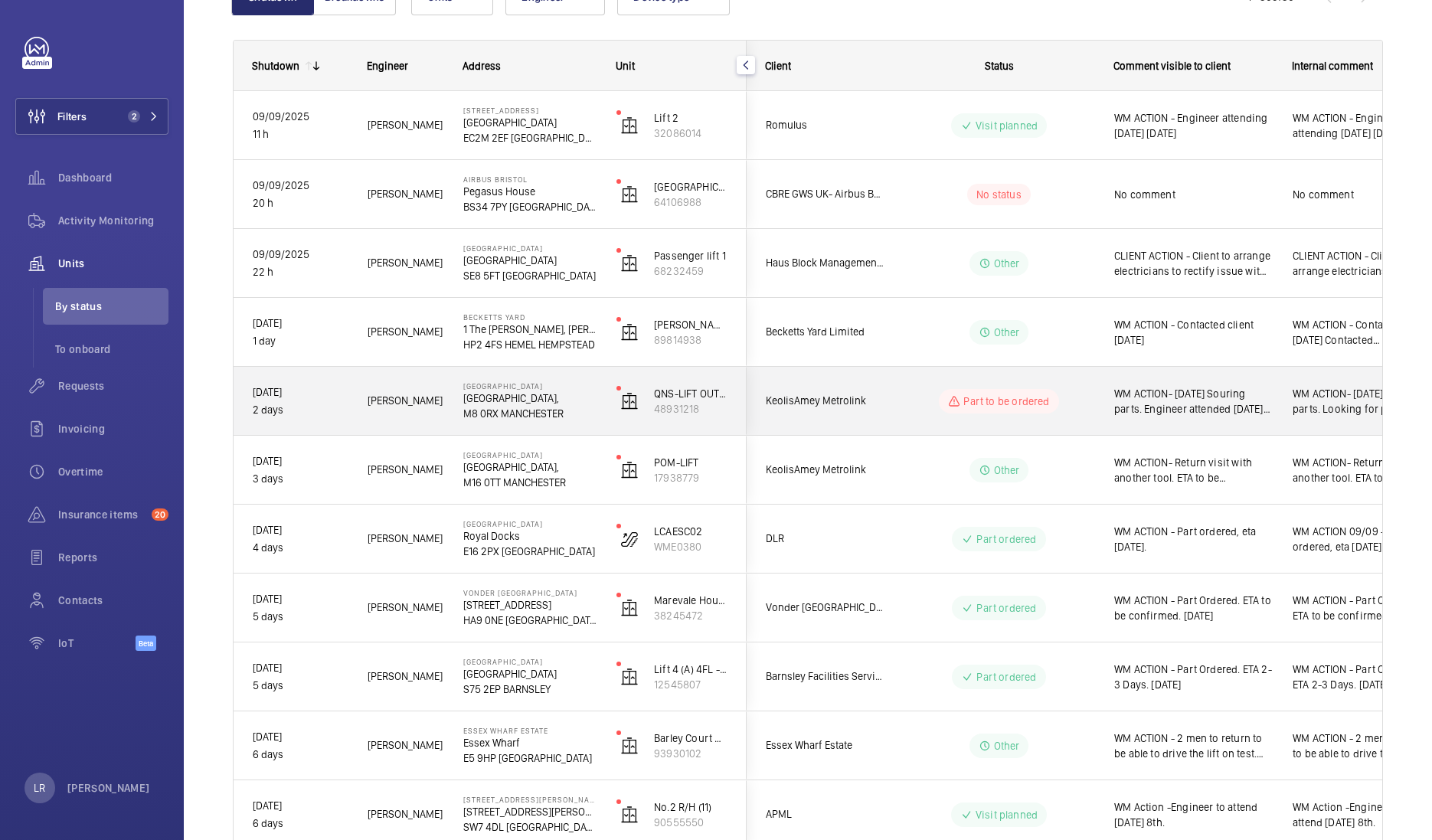
drag, startPoint x: 884, startPoint y: 394, endPoint x: 875, endPoint y: 398, distance: 9.8
click at [885, 394] on div "Part to be ordered" at bounding box center [989, 401] width 209 height 55
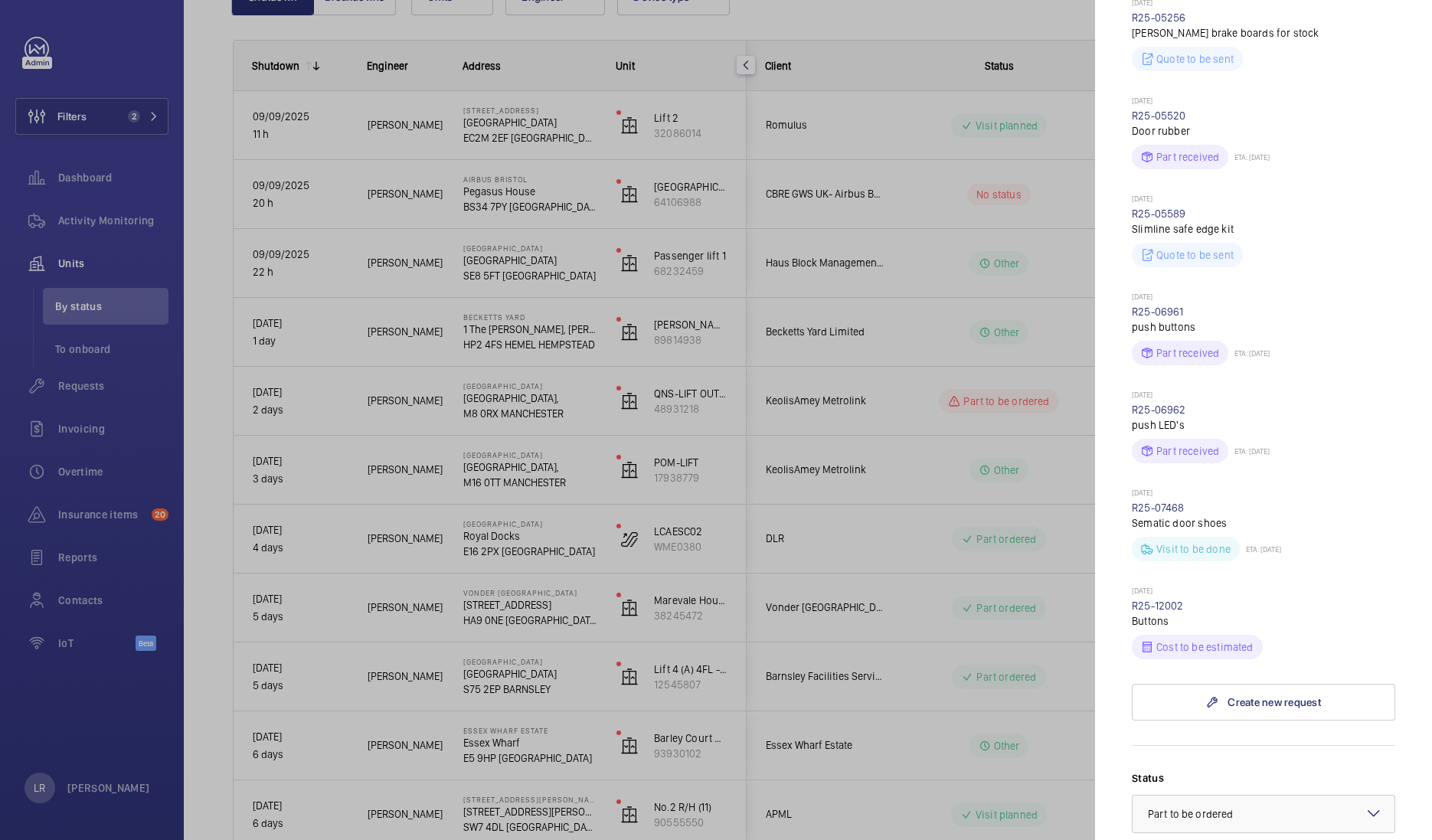
scroll to position [861, 0]
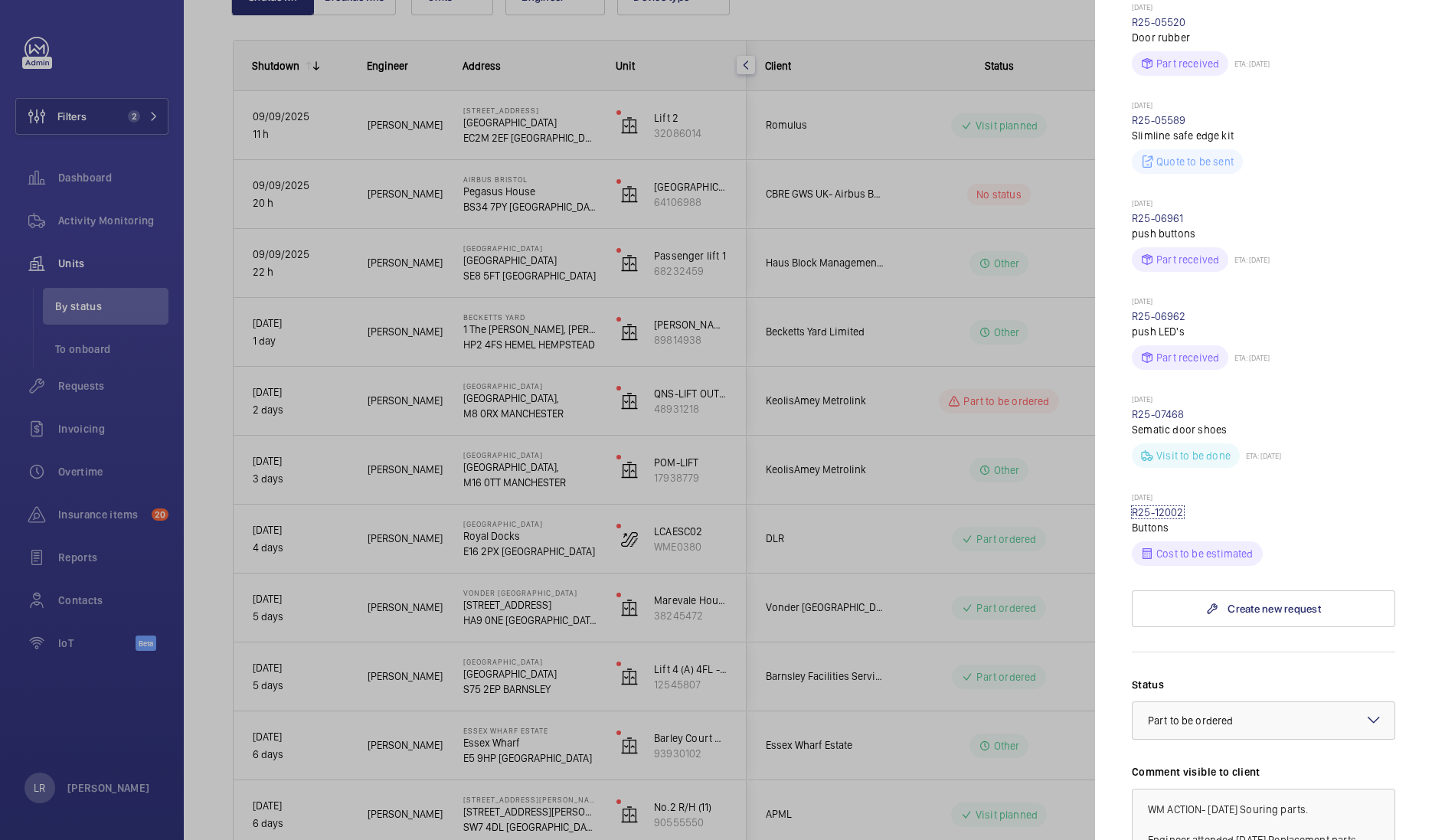
click at [1172, 518] on link "R25-12002" at bounding box center [1158, 512] width 52 height 13
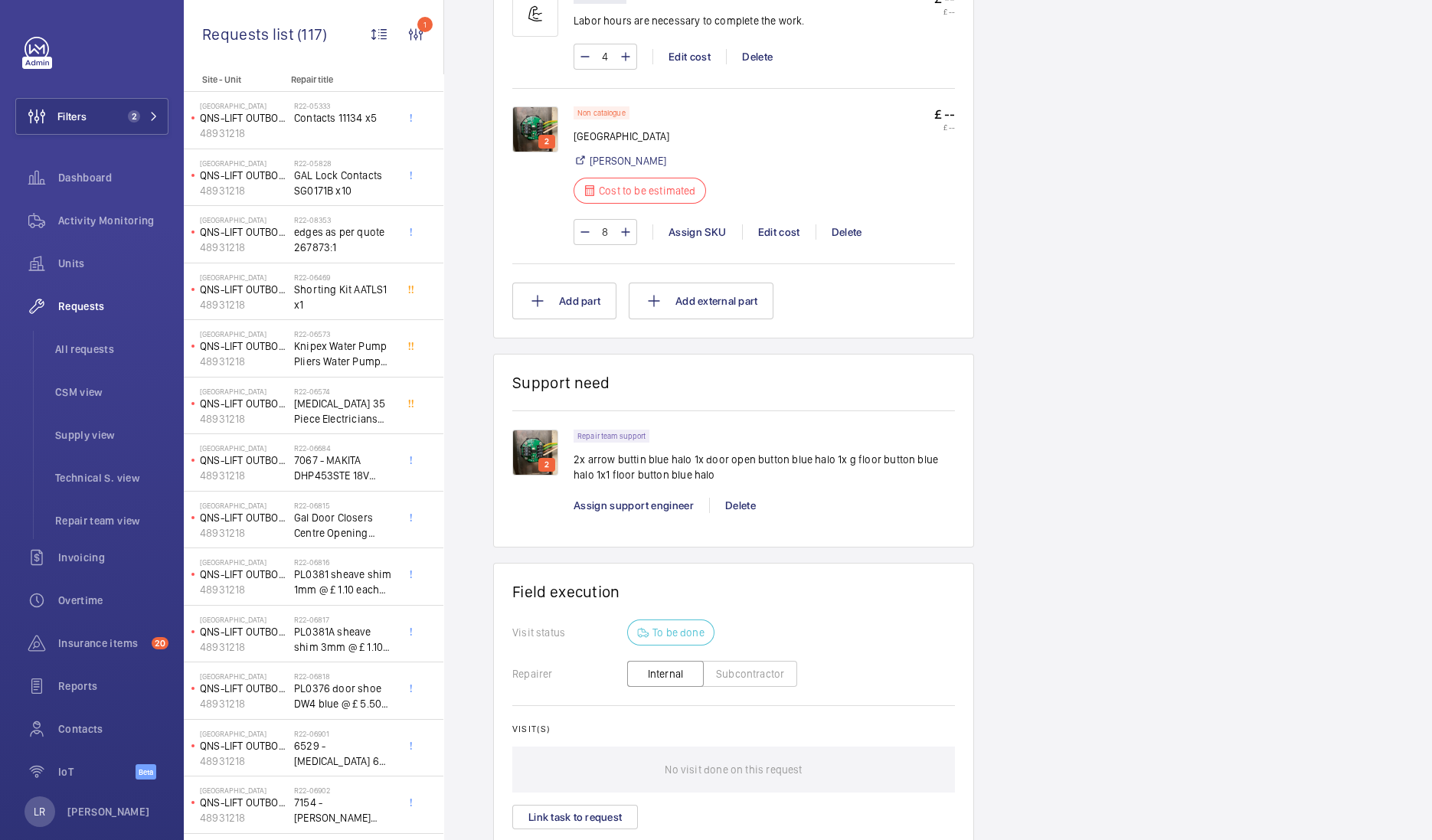
scroll to position [1052, 0]
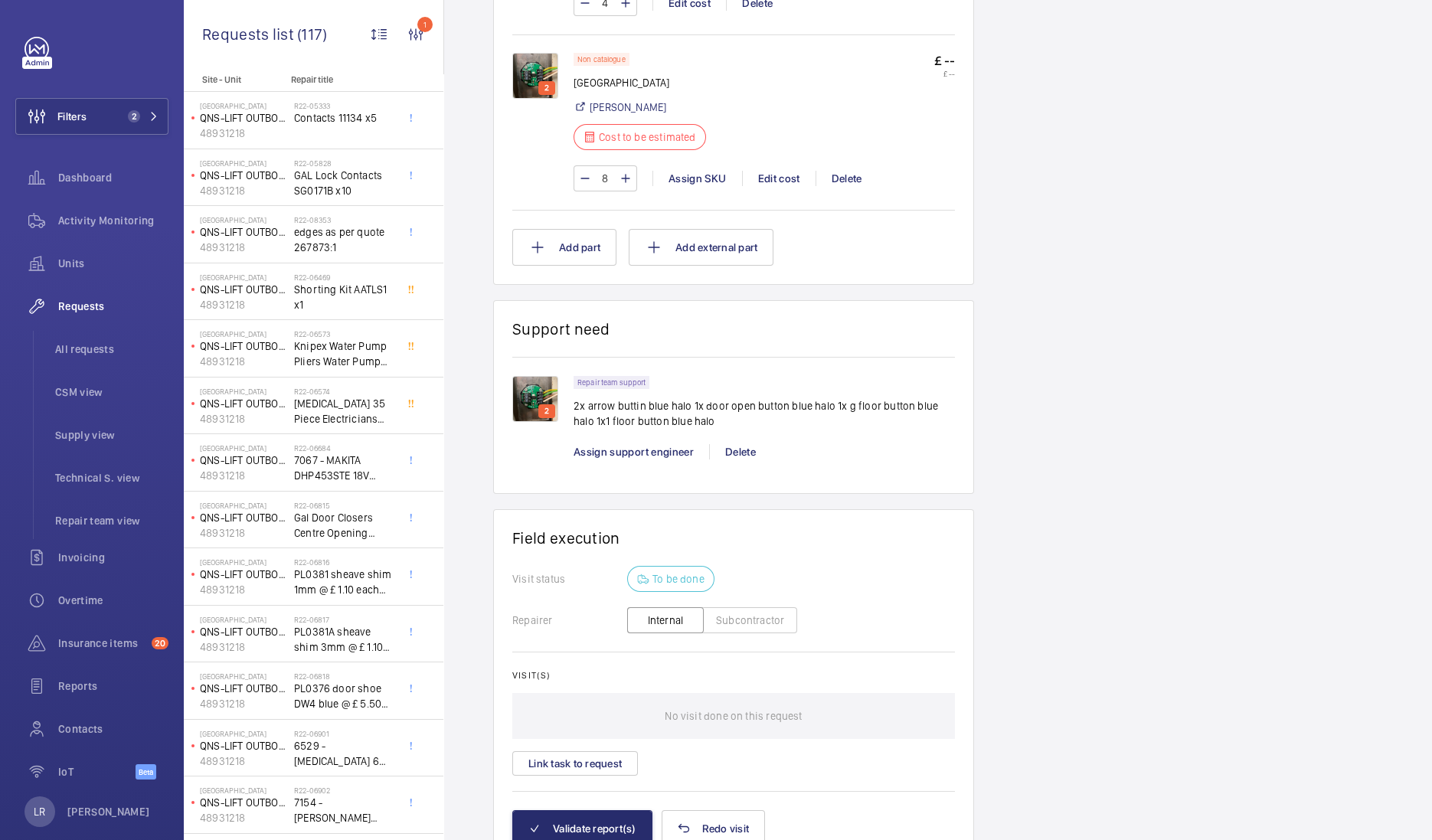
click at [543, 69] on img at bounding box center [535, 75] width 46 height 46
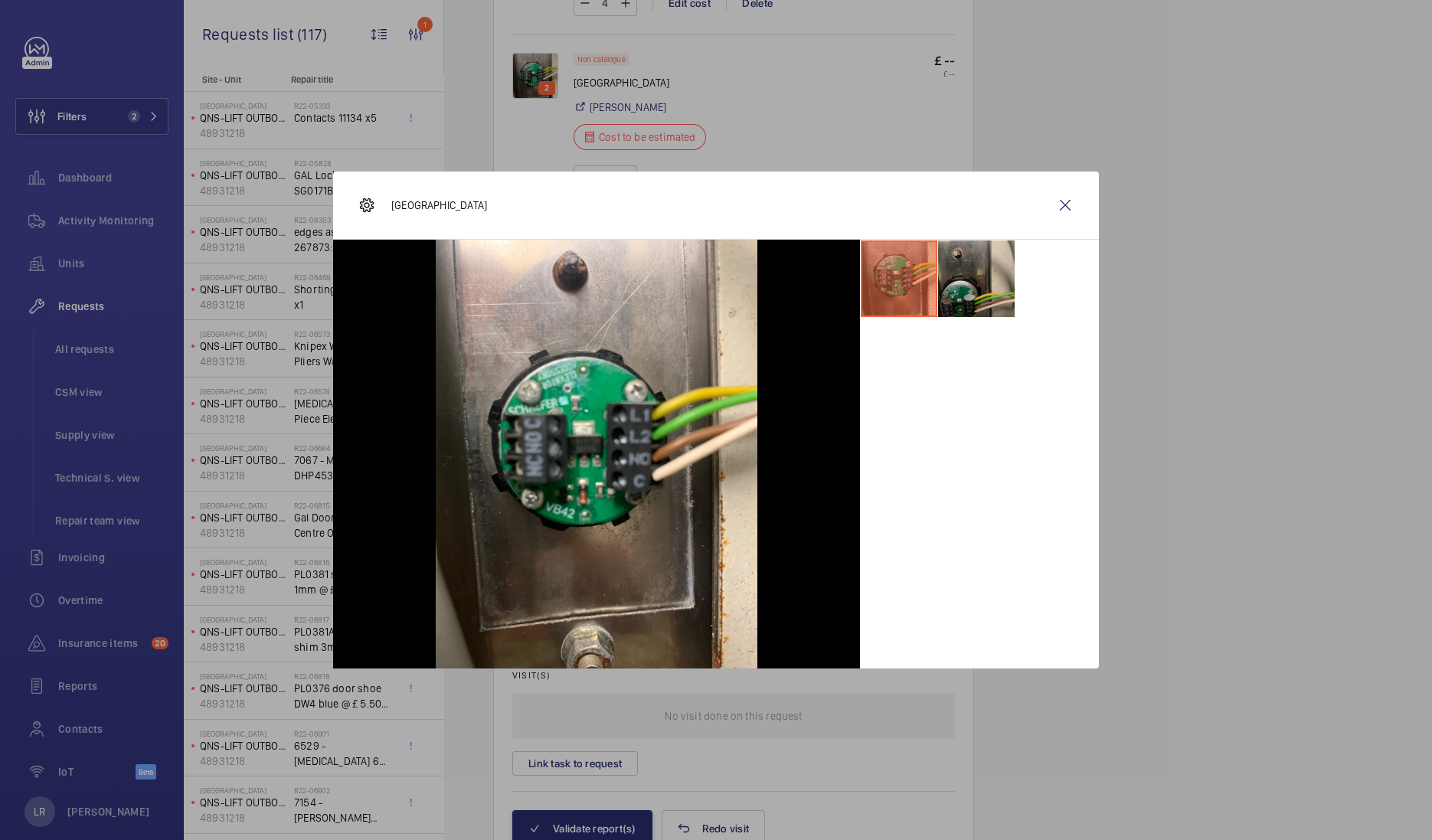
click at [995, 285] on li at bounding box center [977, 279] width 77 height 77
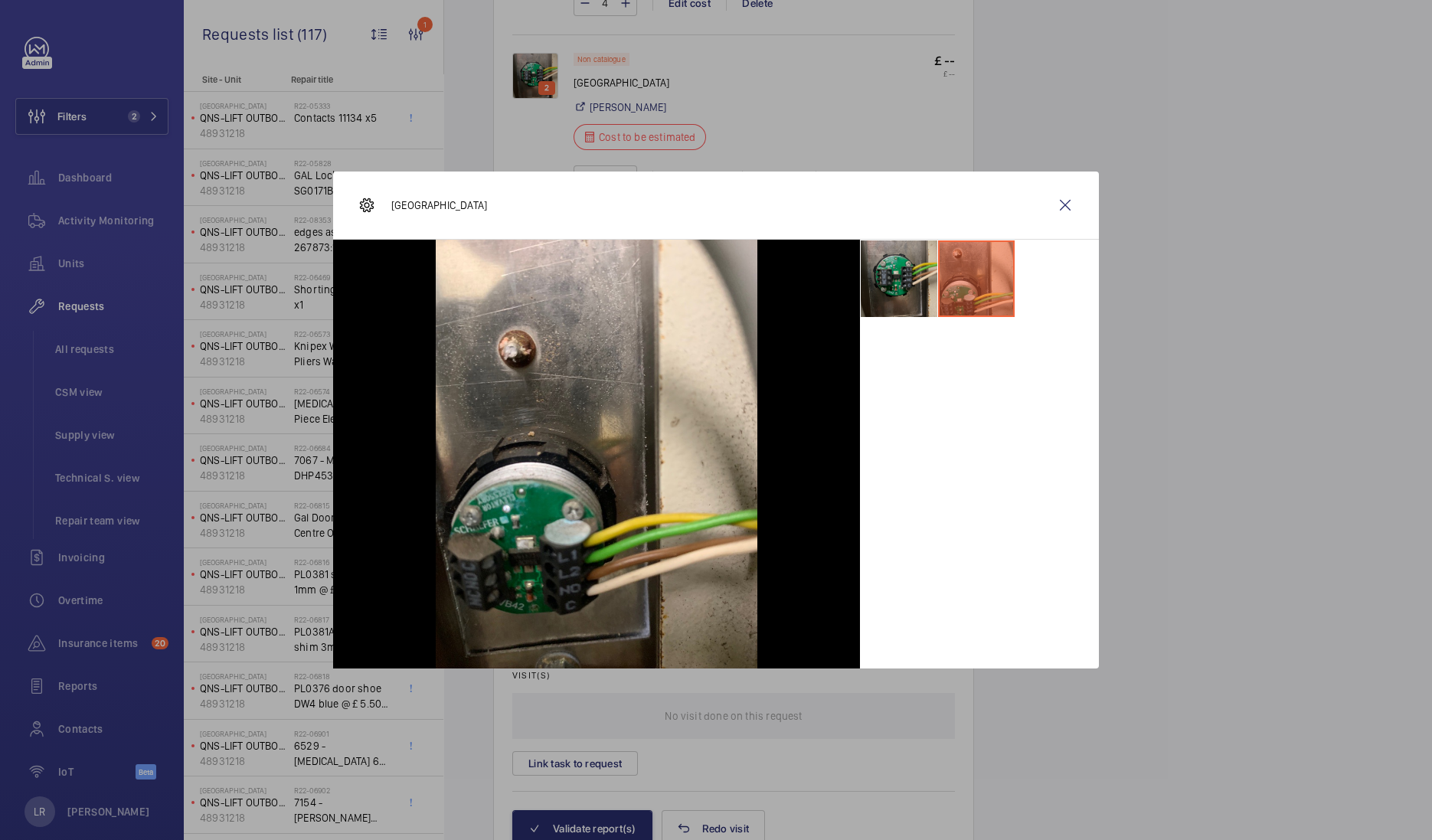
click at [934, 285] on li at bounding box center [899, 279] width 77 height 77
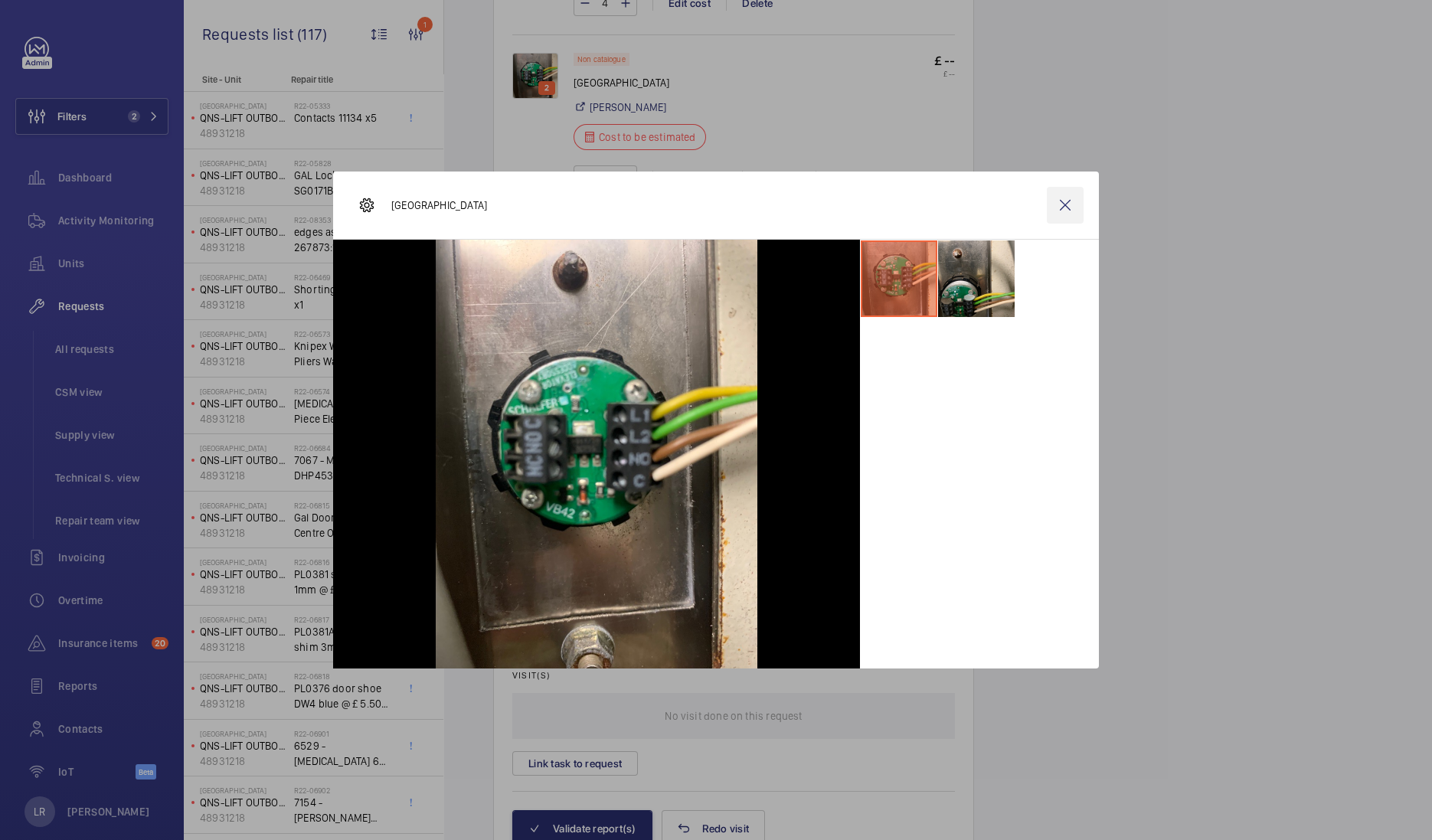
click at [1053, 206] on wm-front-icon-button at bounding box center [1065, 205] width 37 height 37
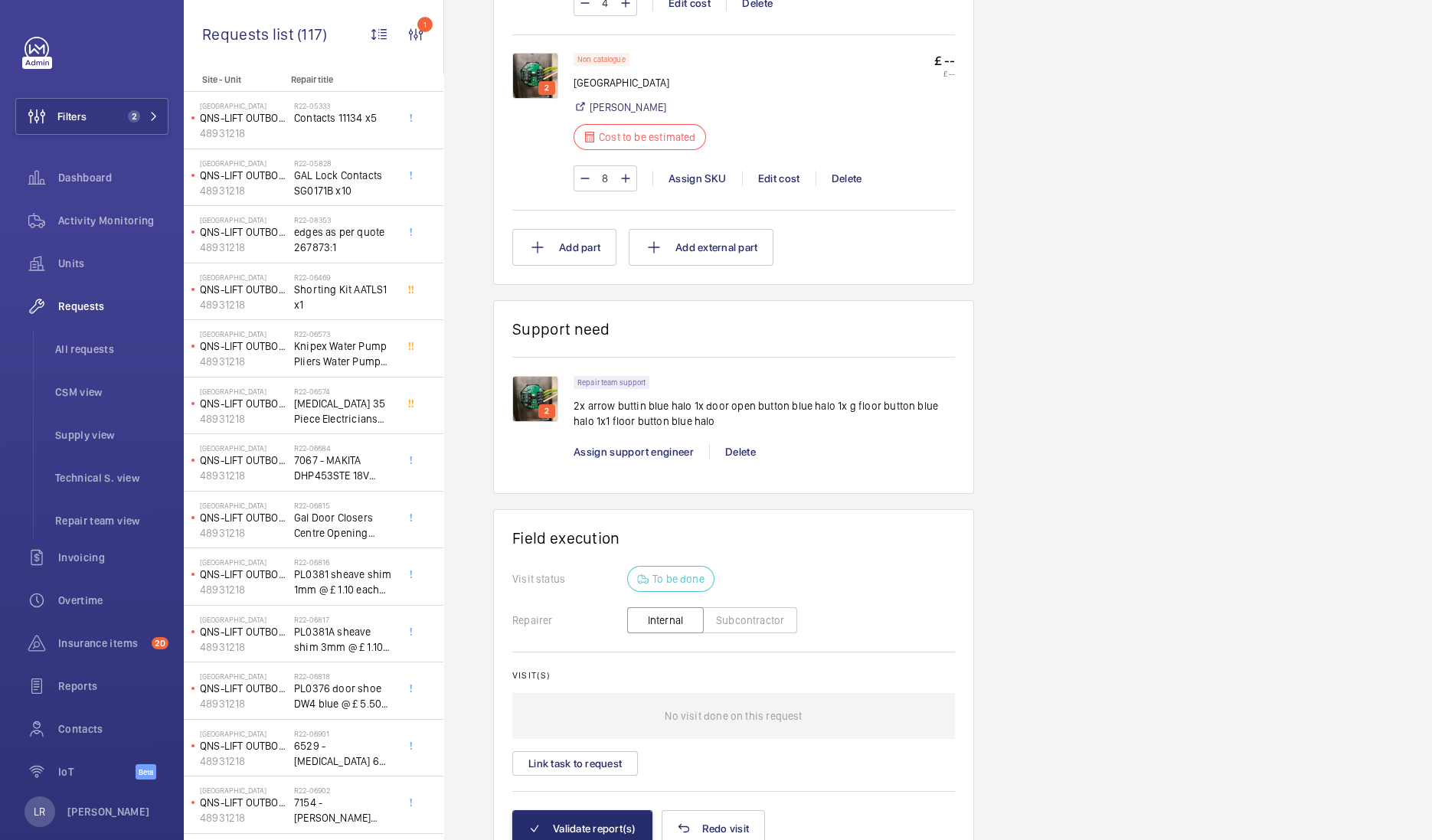
scroll to position [861, 0]
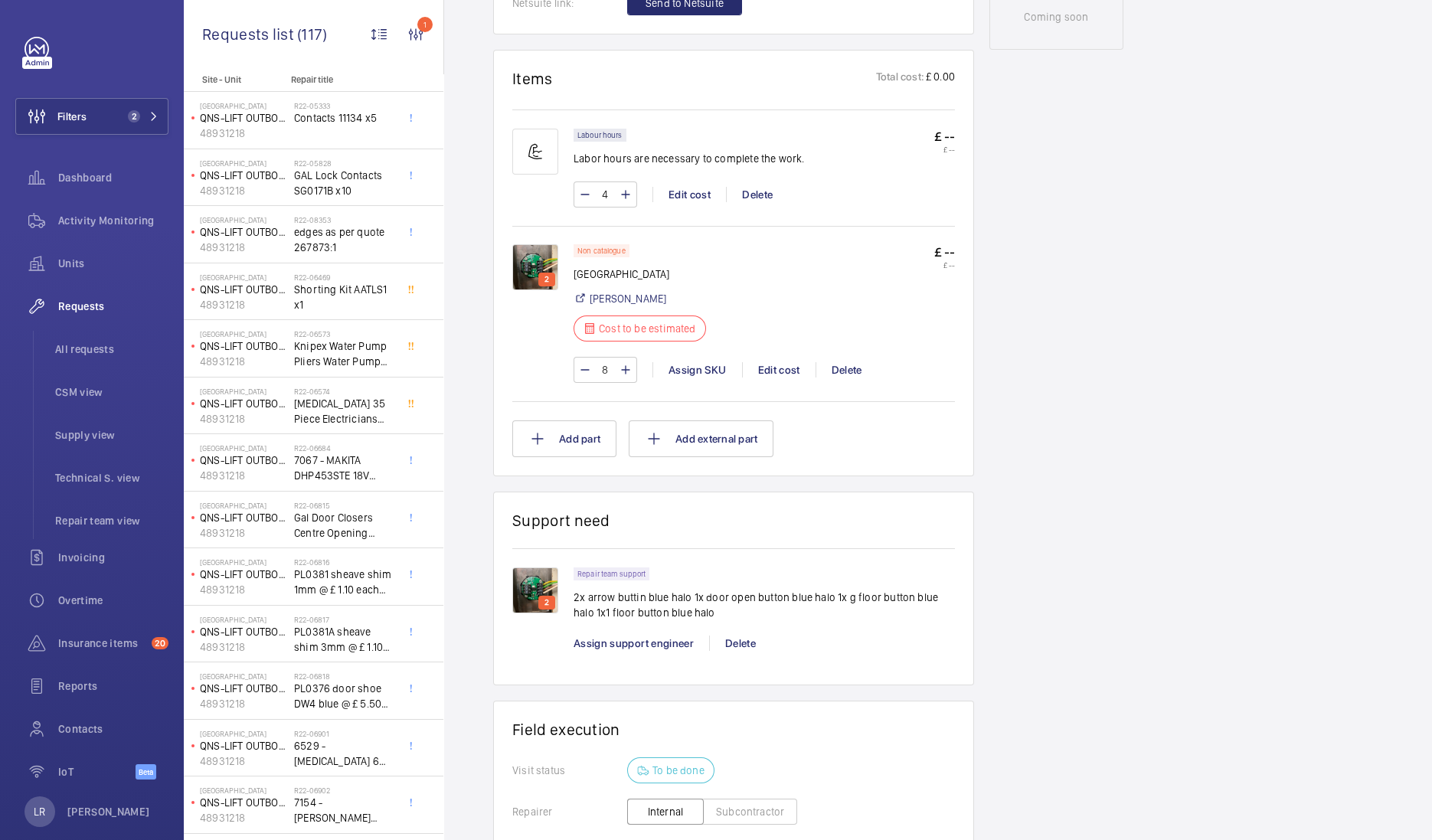
click at [536, 575] on img at bounding box center [535, 590] width 46 height 46
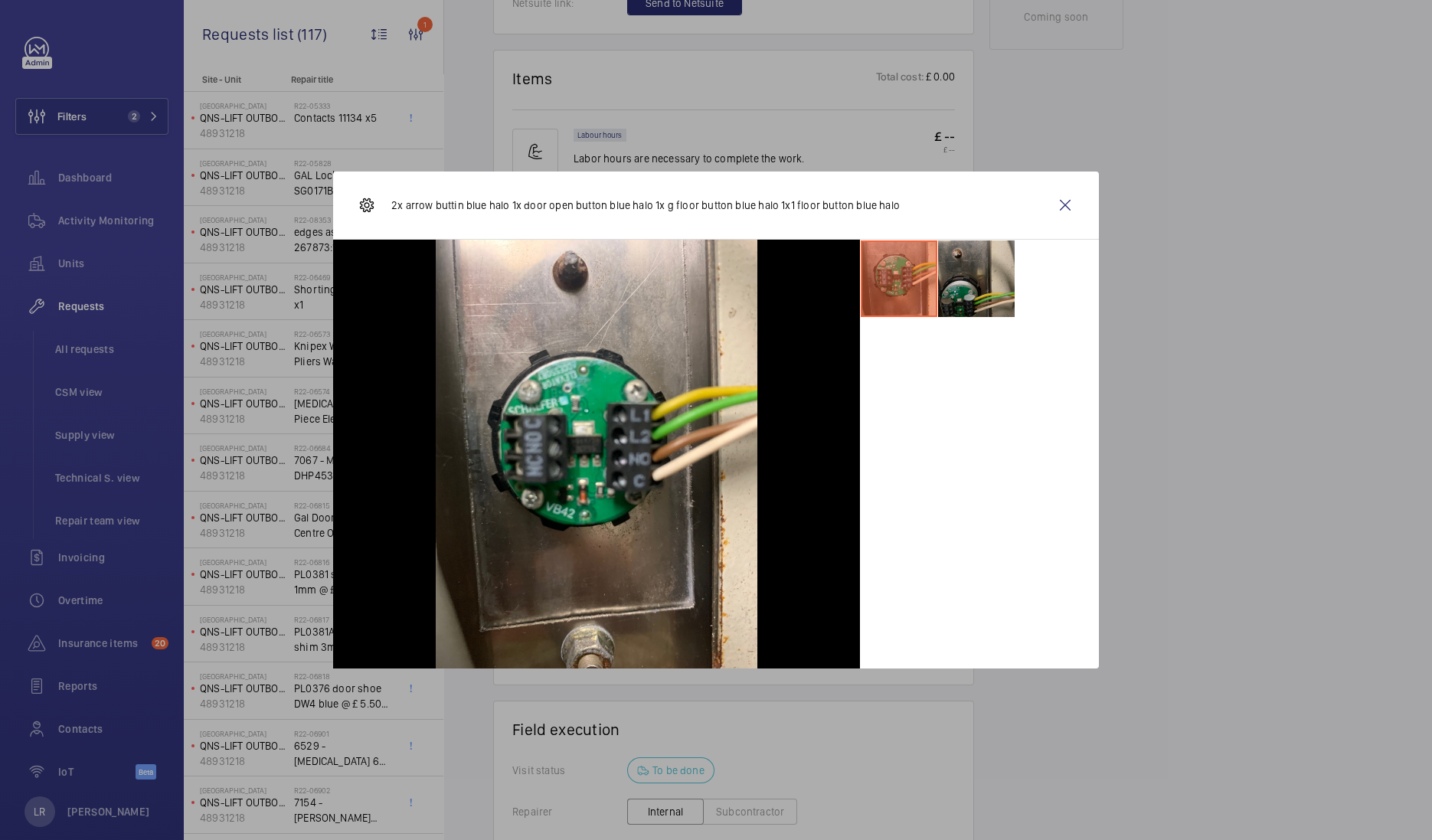
click at [984, 276] on li at bounding box center [977, 279] width 77 height 77
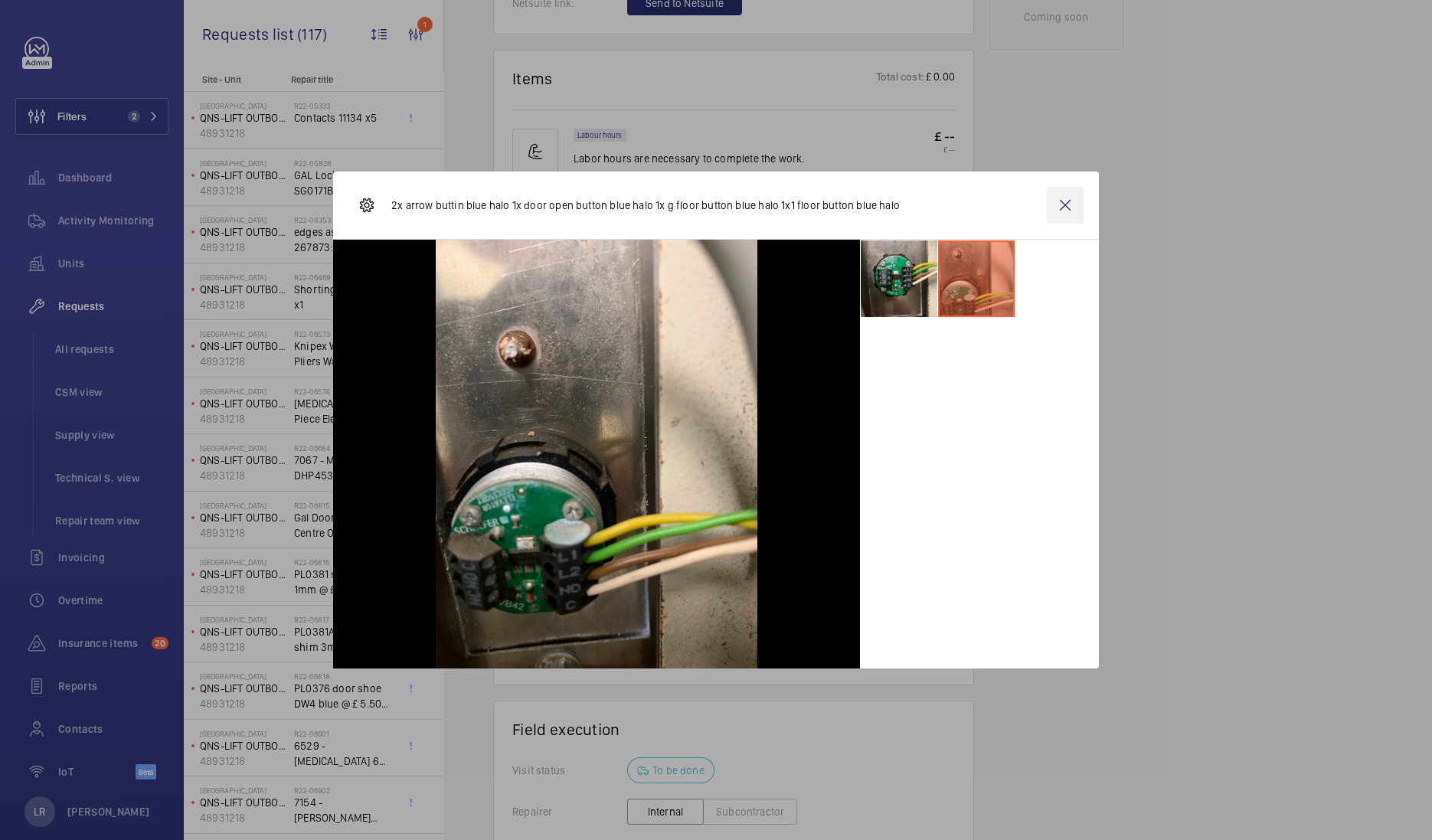
click at [1064, 205] on wm-front-icon-button at bounding box center [1065, 205] width 37 height 37
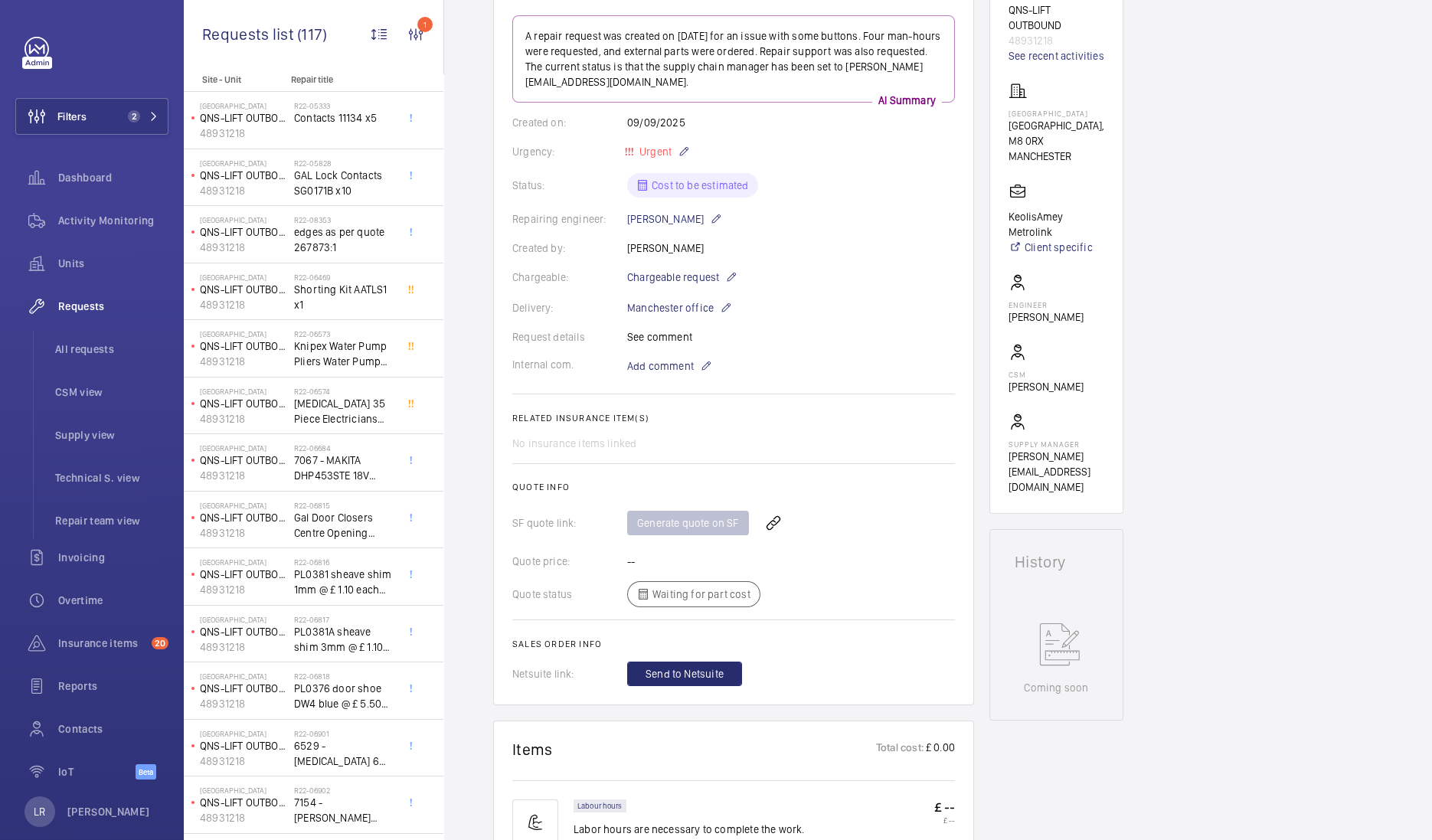
scroll to position [0, 0]
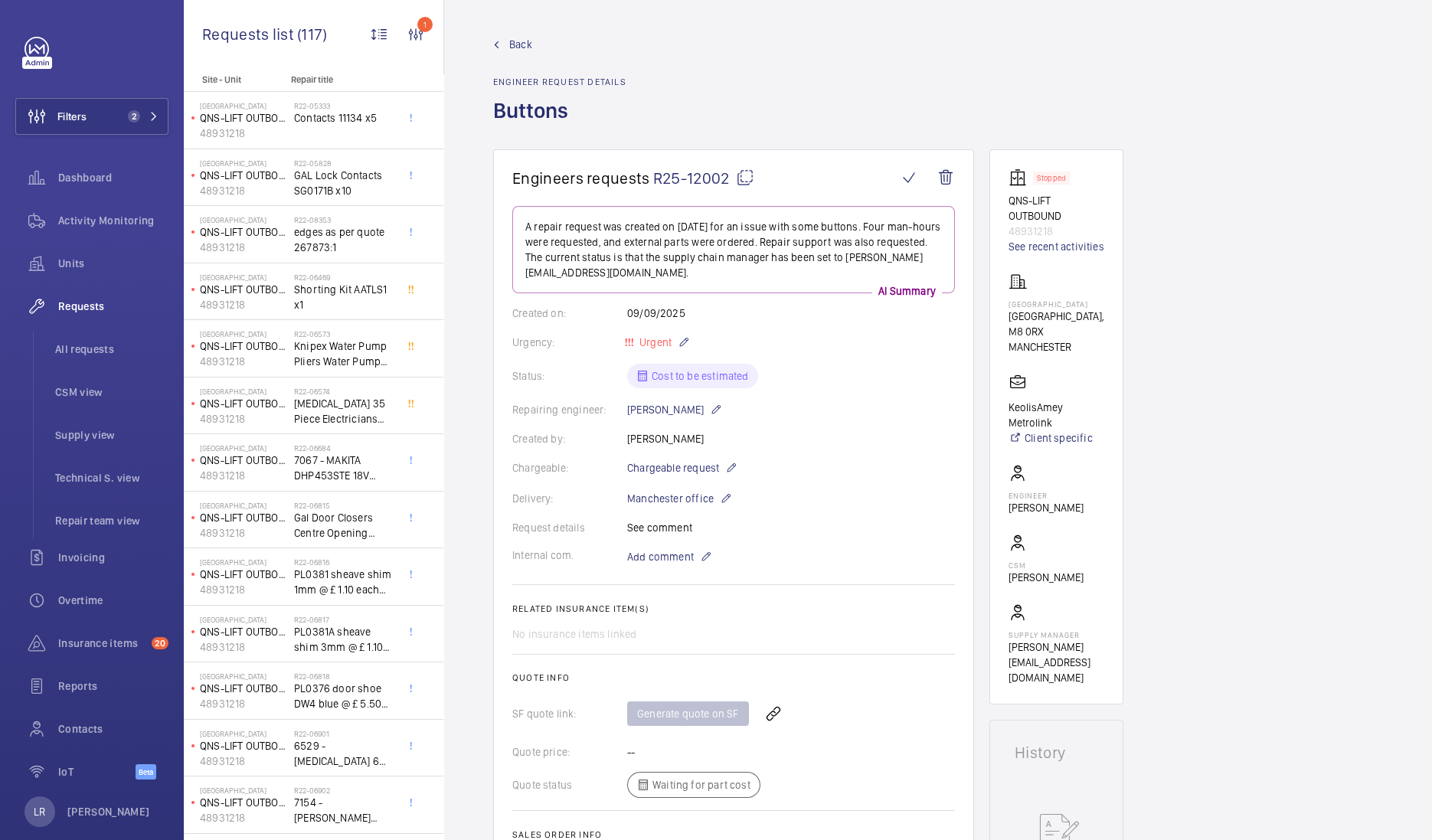
click at [517, 42] on span "Back" at bounding box center [520, 45] width 23 height 16
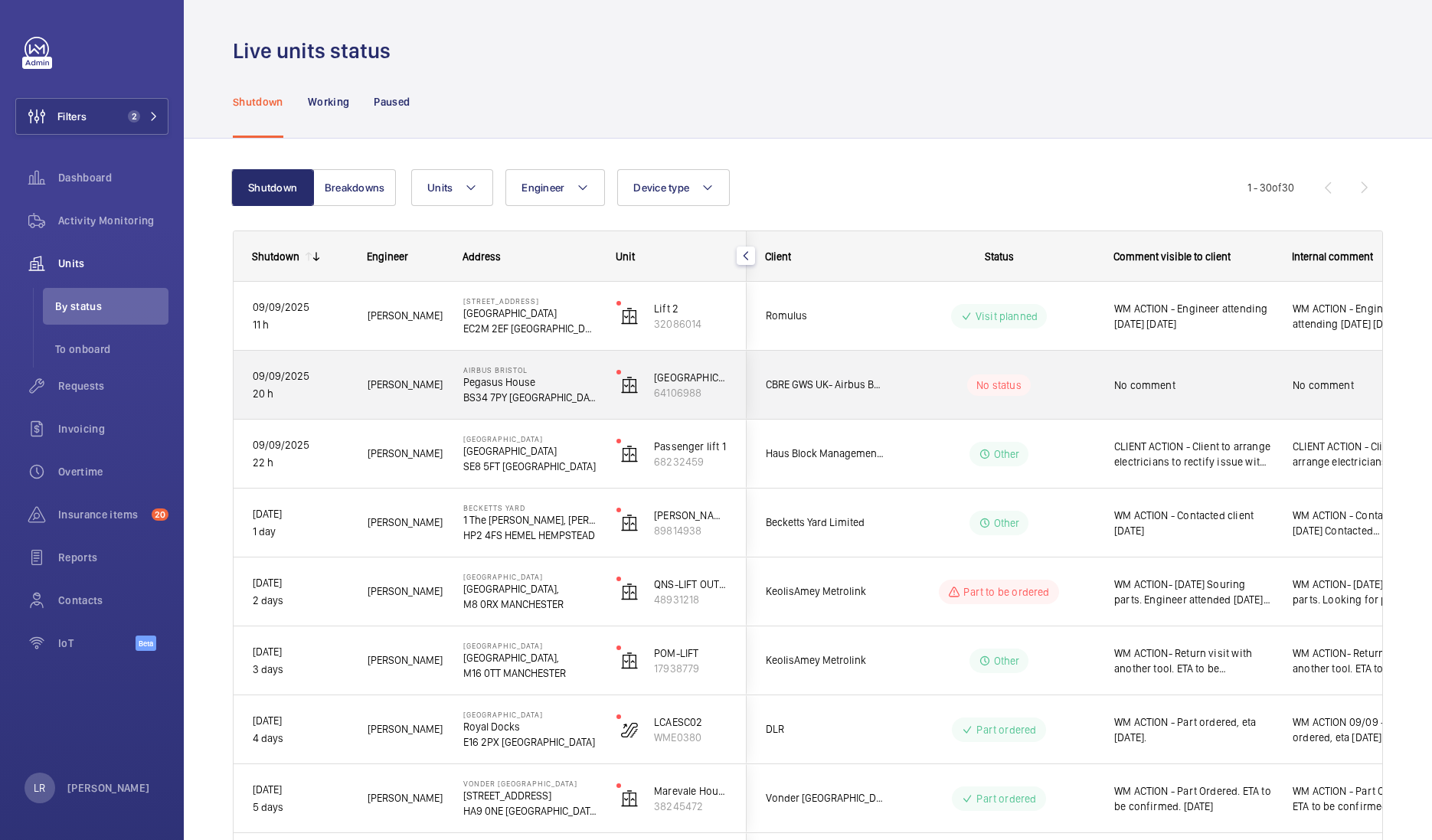
click at [916, 388] on wm-front-pills-cell "No status" at bounding box center [999, 385] width 190 height 21
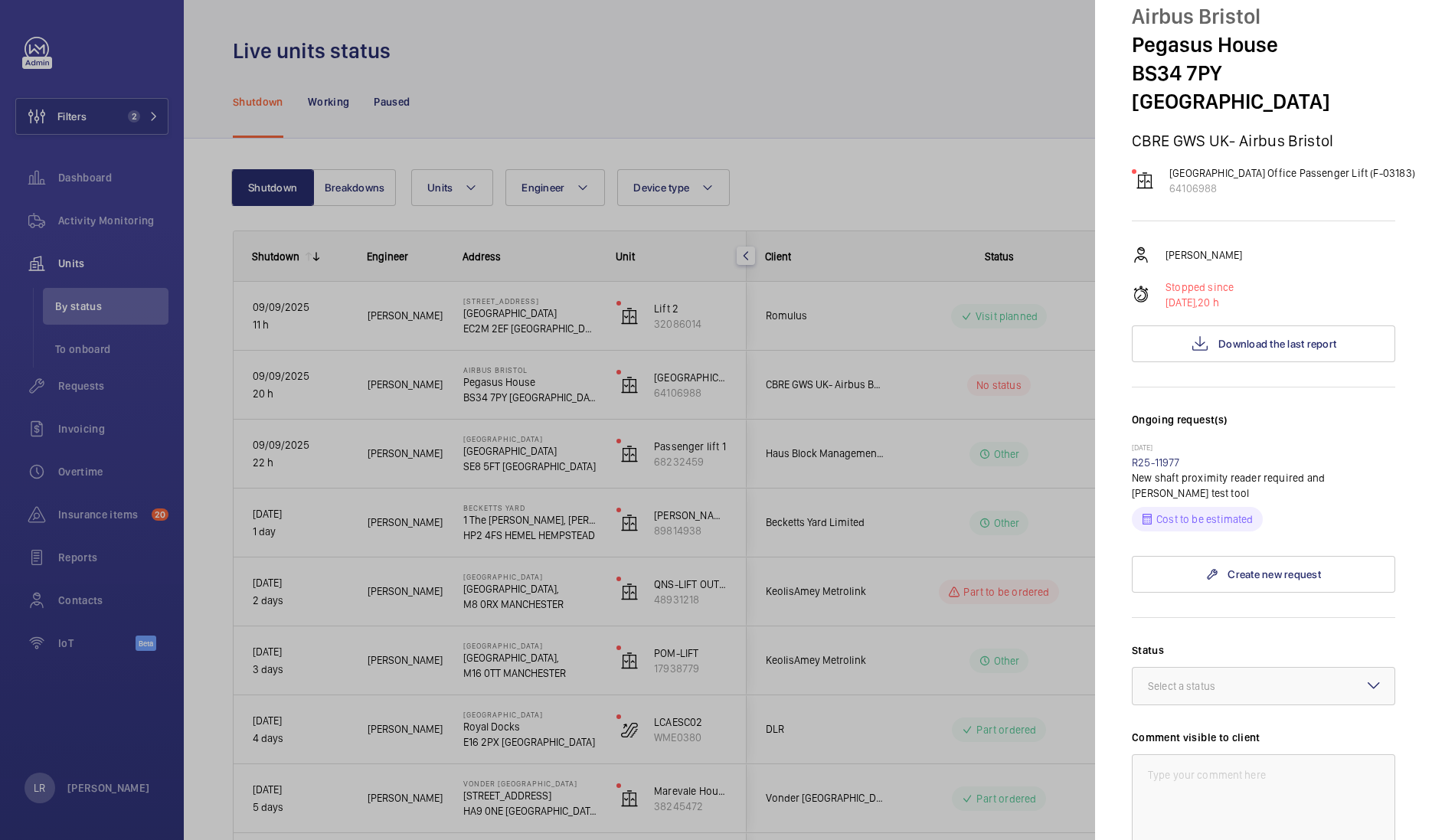
scroll to position [95, 0]
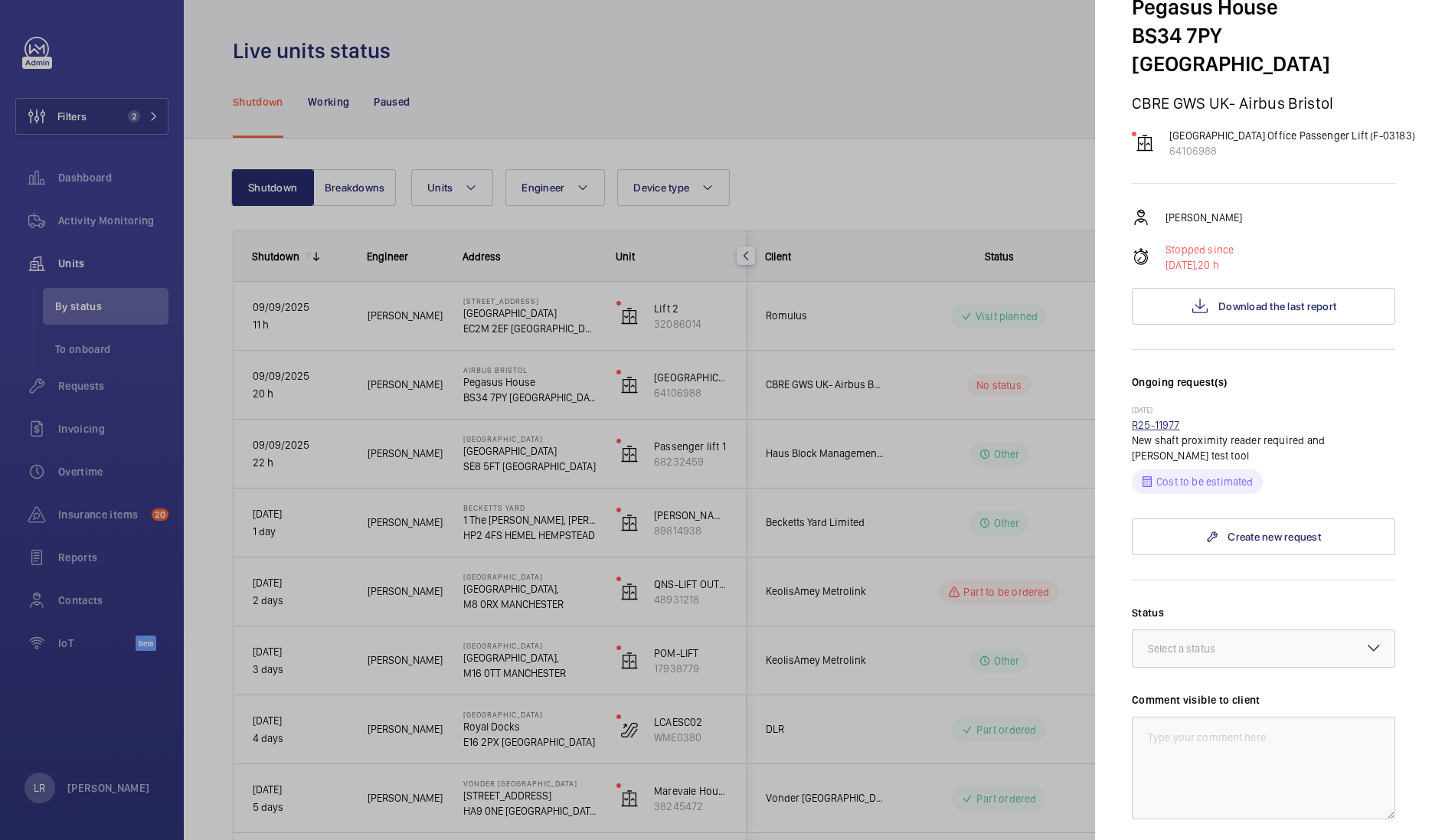
click at [1162, 418] on link "R25-11977" at bounding box center [1156, 425] width 49 height 13
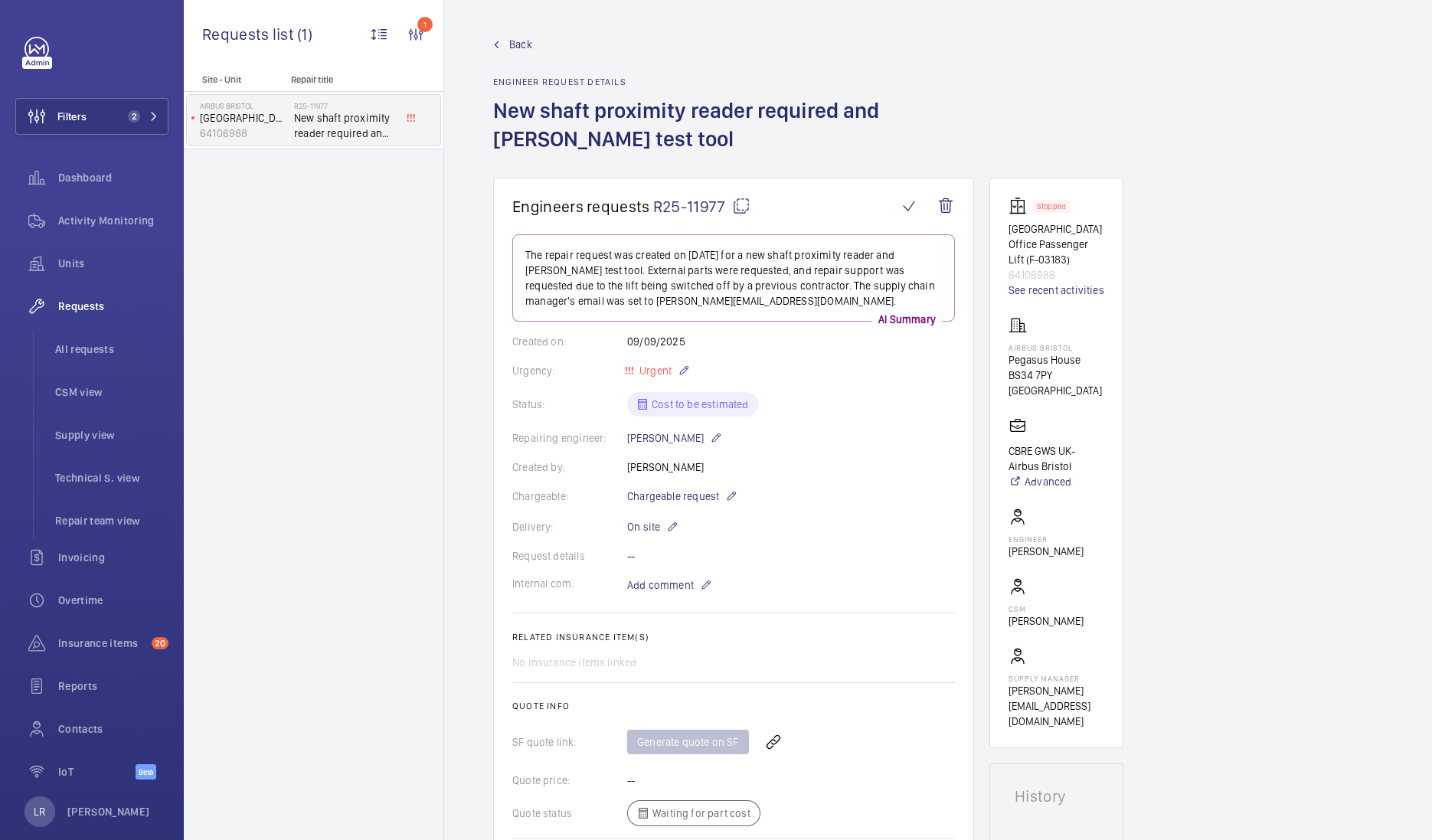
click at [517, 48] on span "Back" at bounding box center [520, 45] width 23 height 16
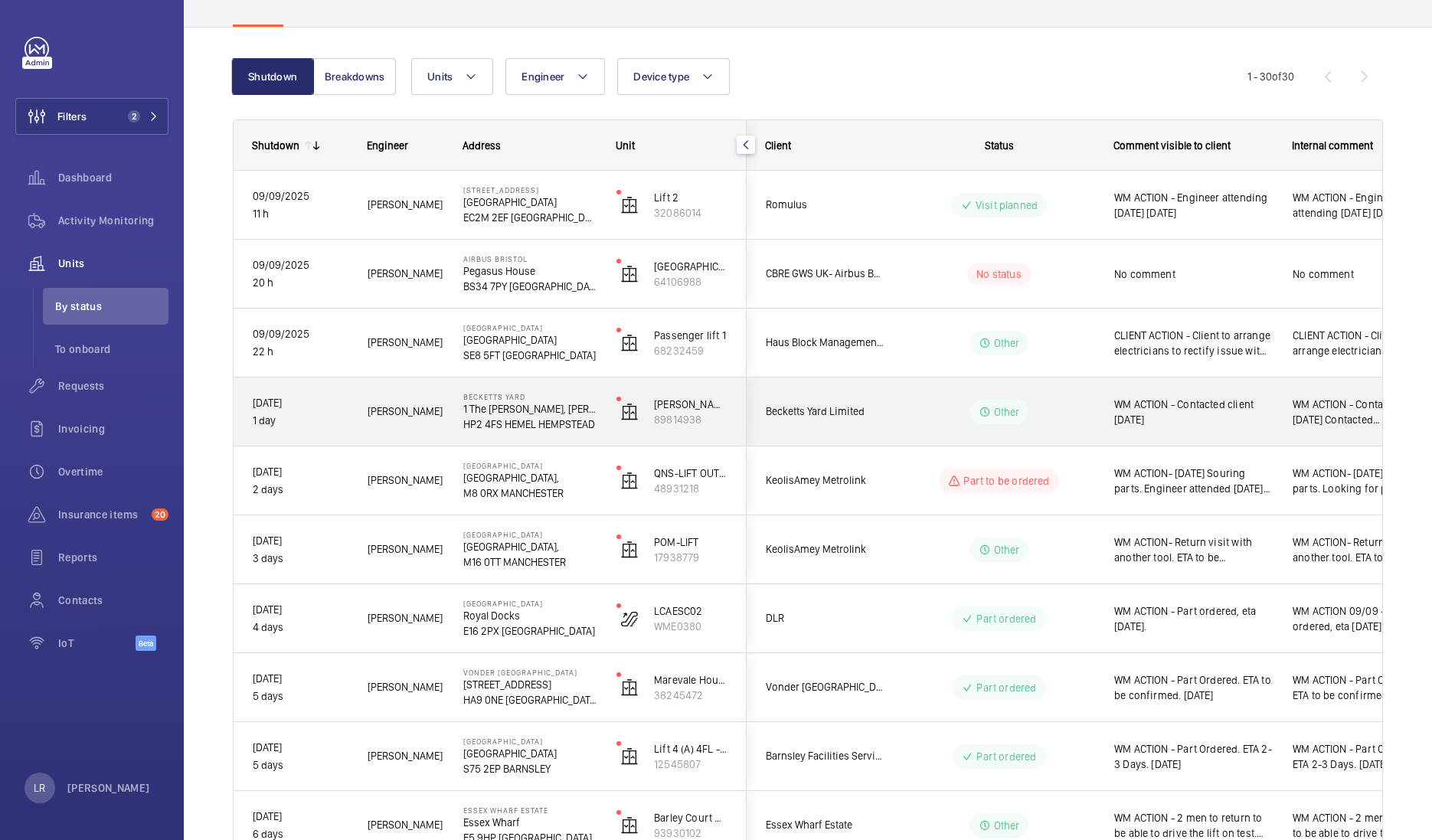
scroll to position [95, 0]
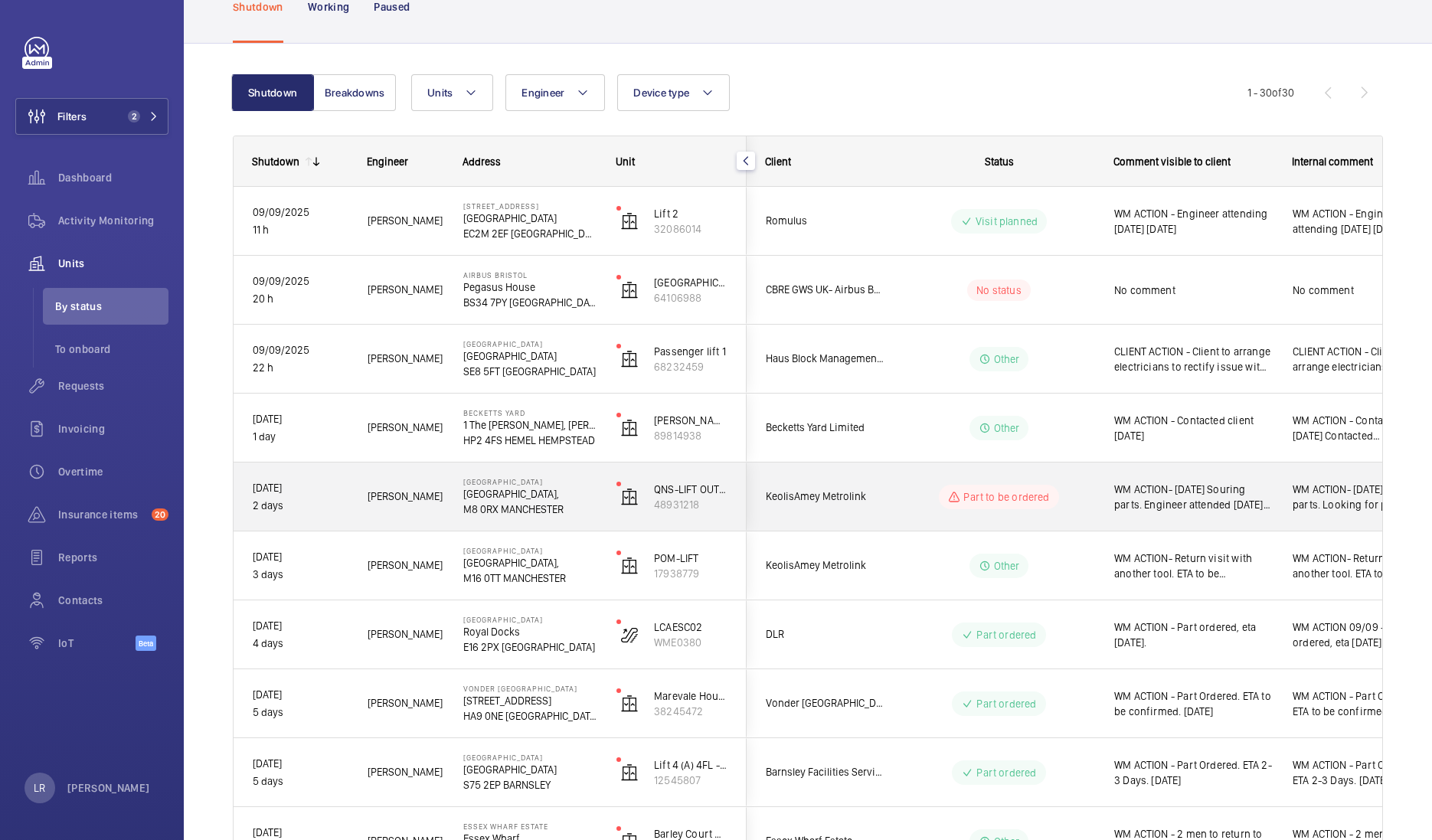
click at [914, 497] on wm-front-pills-cell "Part to be ordered" at bounding box center [999, 496] width 190 height 24
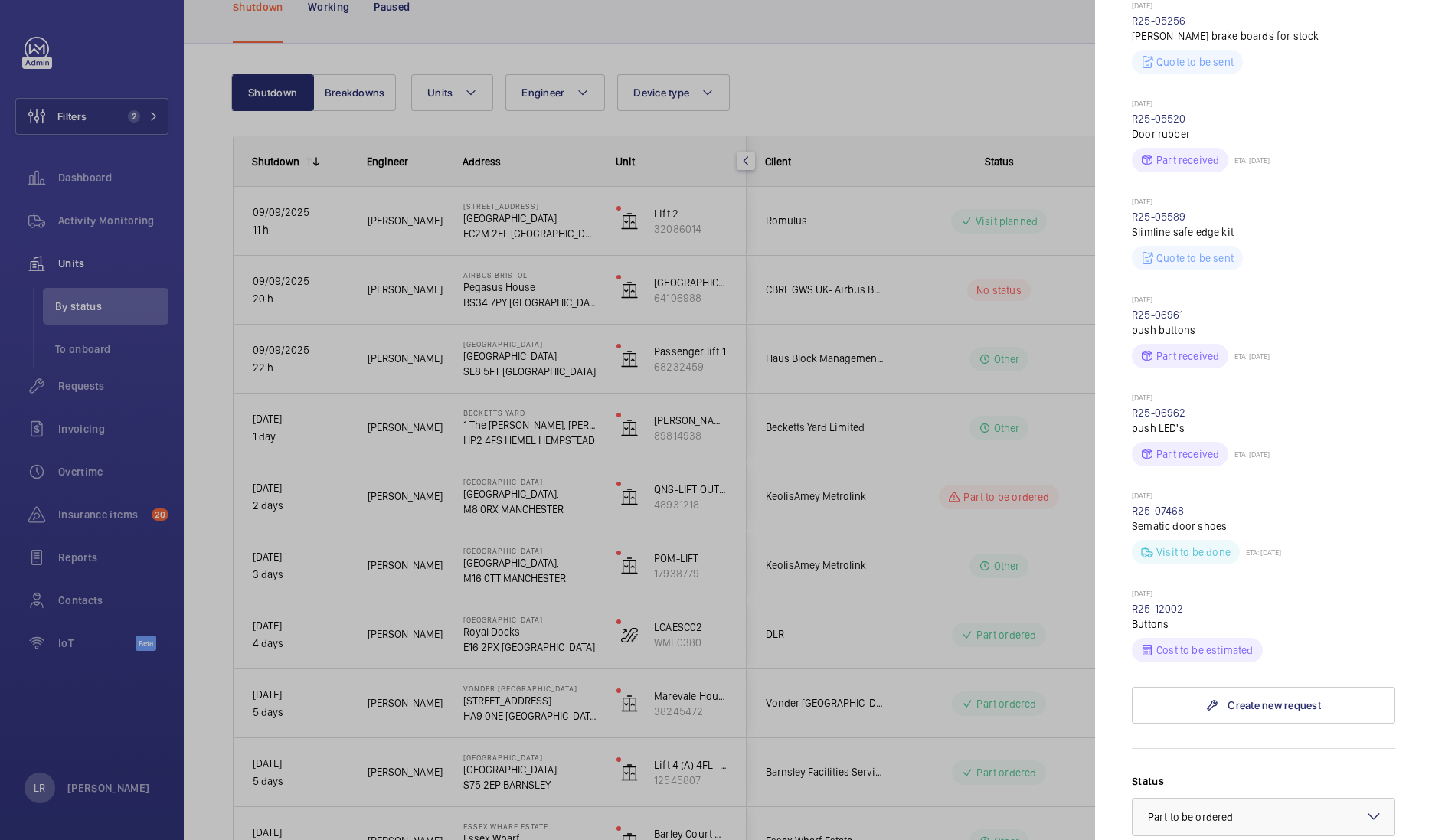
scroll to position [957, 0]
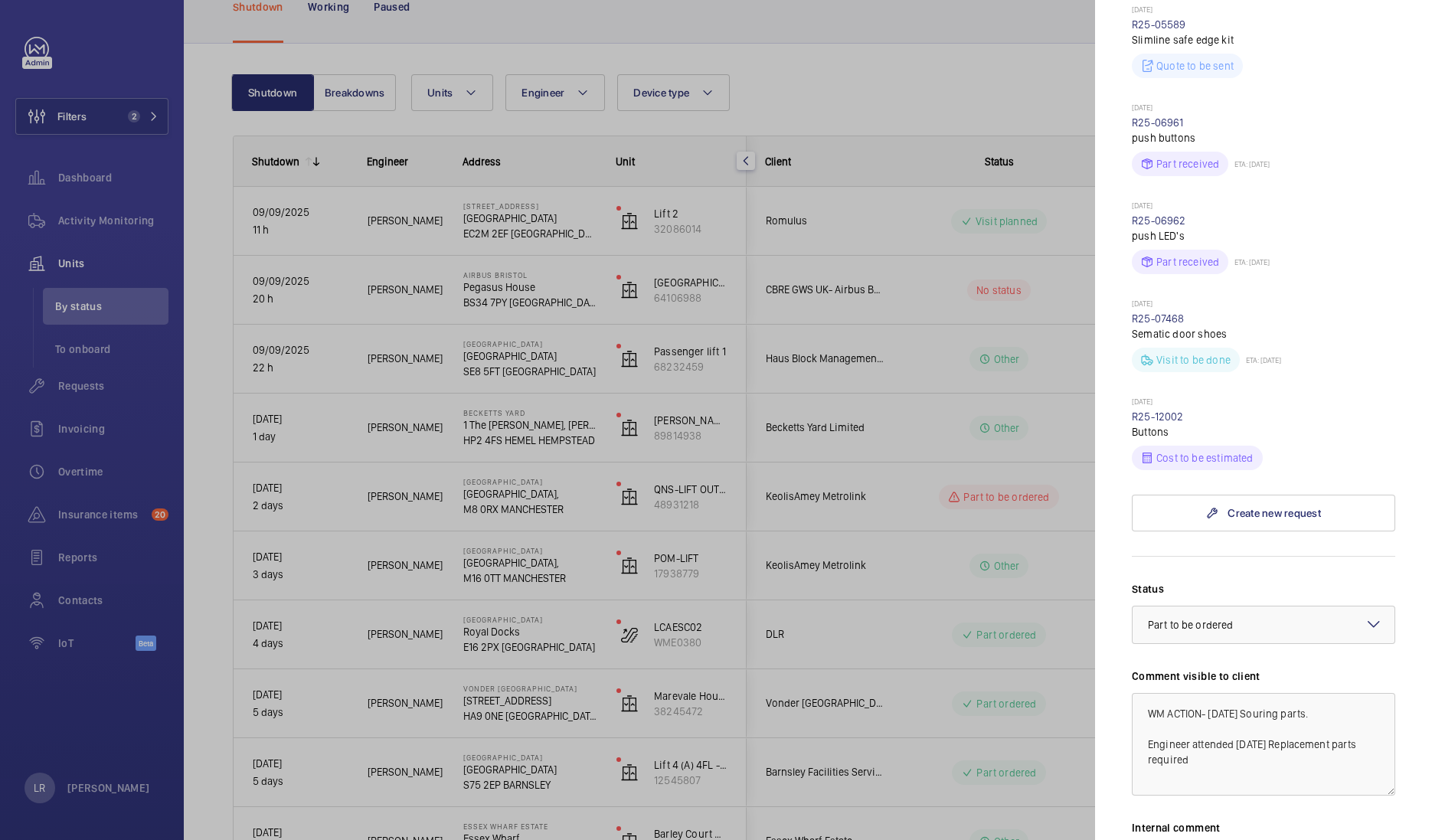
click at [853, 142] on div at bounding box center [716, 420] width 1432 height 840
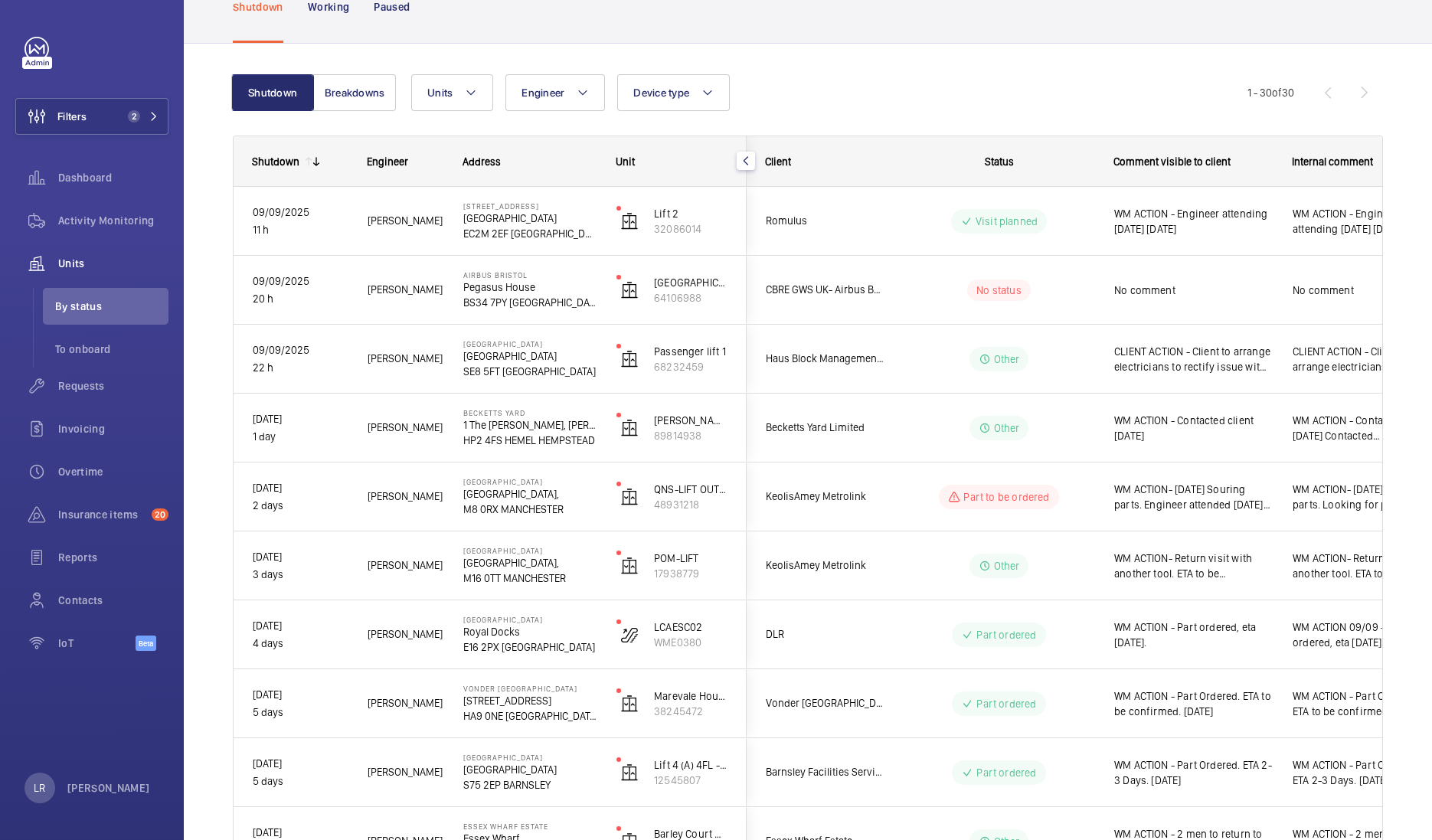
scroll to position [0, 0]
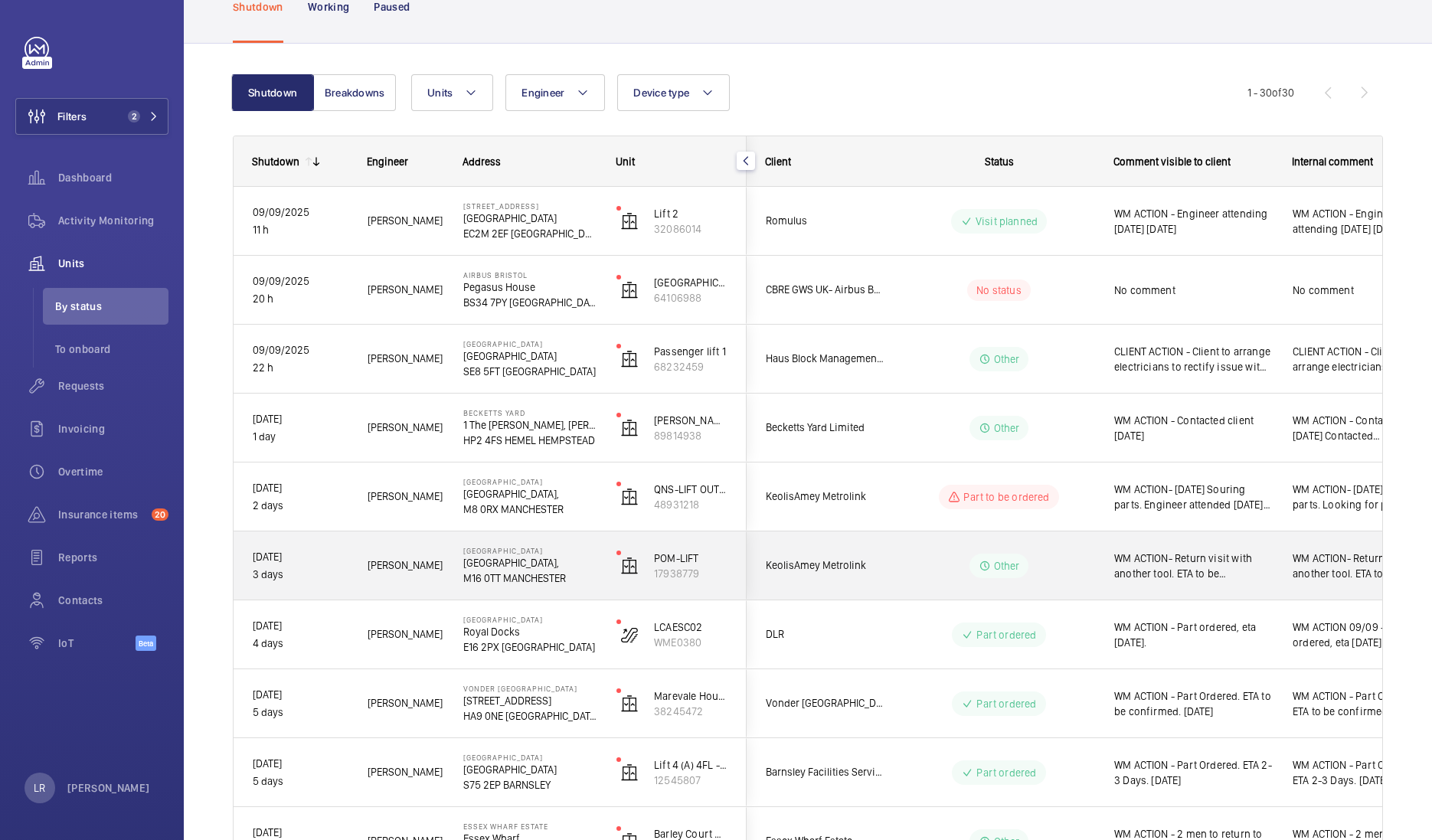
click at [463, 564] on p "Pomona Railway Station," at bounding box center [530, 563] width 133 height 16
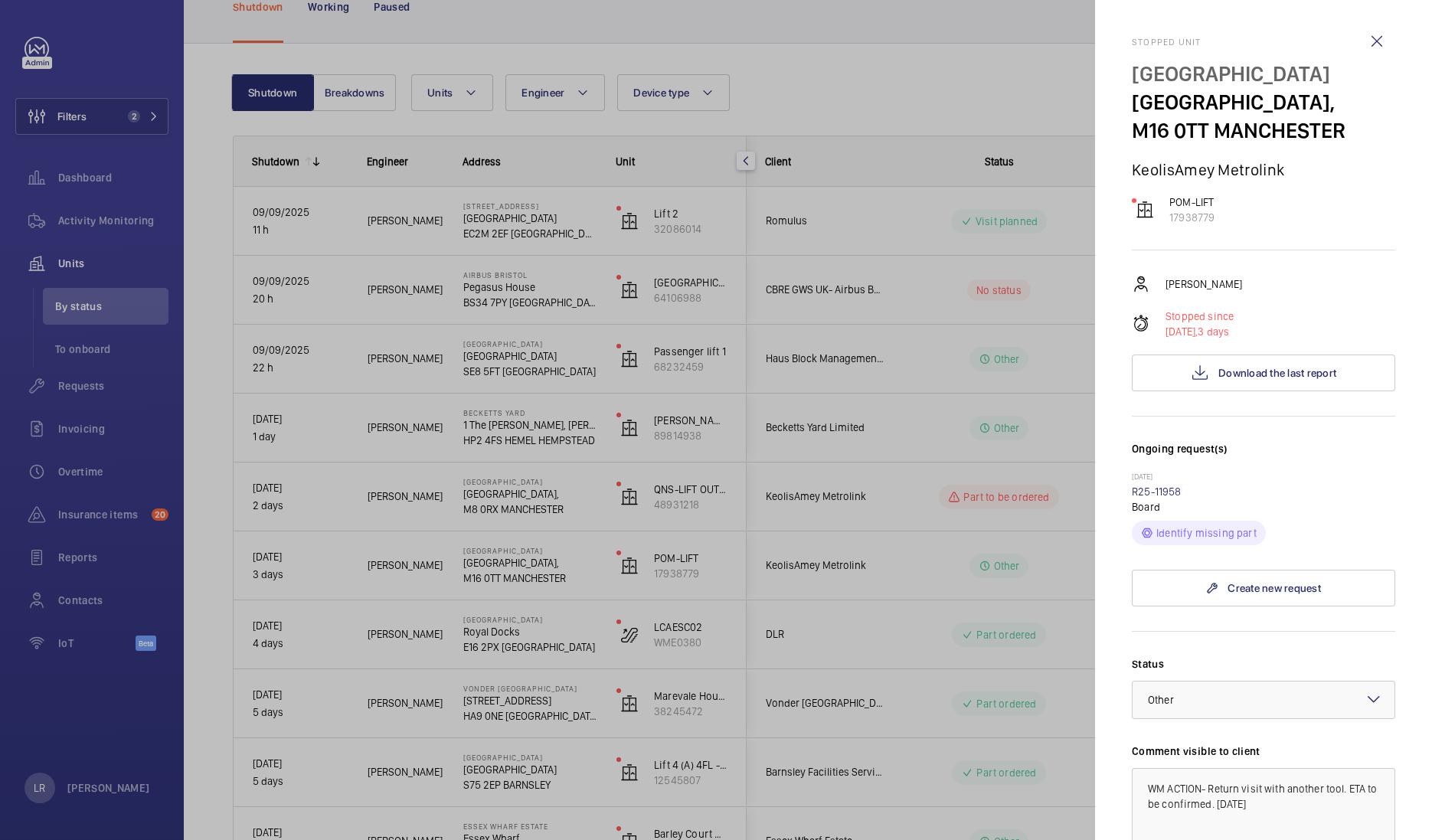
click at [836, 514] on div at bounding box center [716, 420] width 1432 height 840
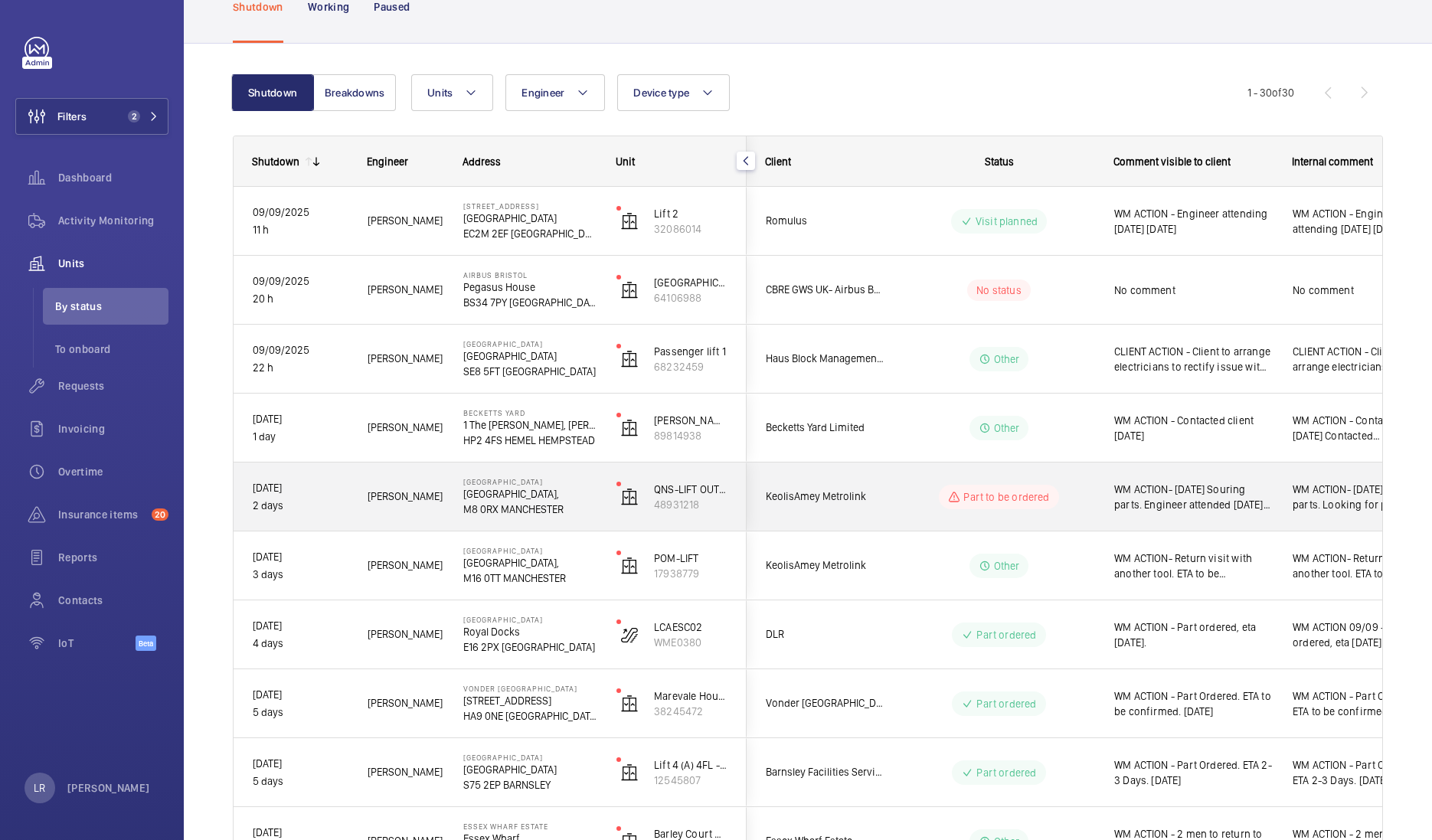
click at [889, 494] on div "Part to be ordered" at bounding box center [989, 497] width 209 height 55
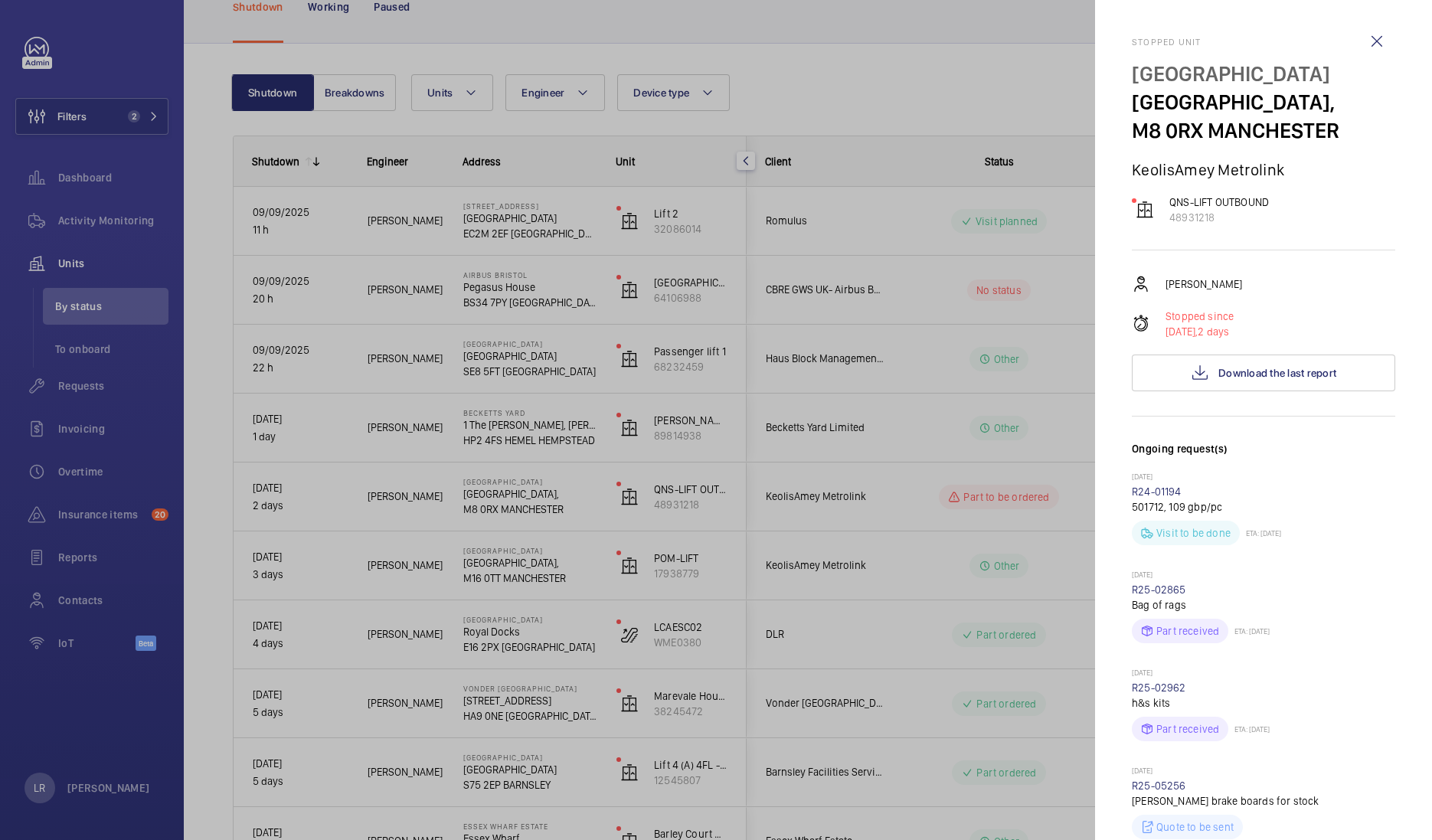
drag, startPoint x: 1215, startPoint y: 165, endPoint x: 1122, endPoint y: 134, distance: 98.0
click at [1122, 134] on mat-sidenav "Stopped unit Queens Road Railway Station Queens Road Railway Station, M8 0RX MA…" at bounding box center [1263, 420] width 337 height 840
copy p "Queens Road Railway Station,"
click at [936, 280] on div at bounding box center [716, 420] width 1432 height 840
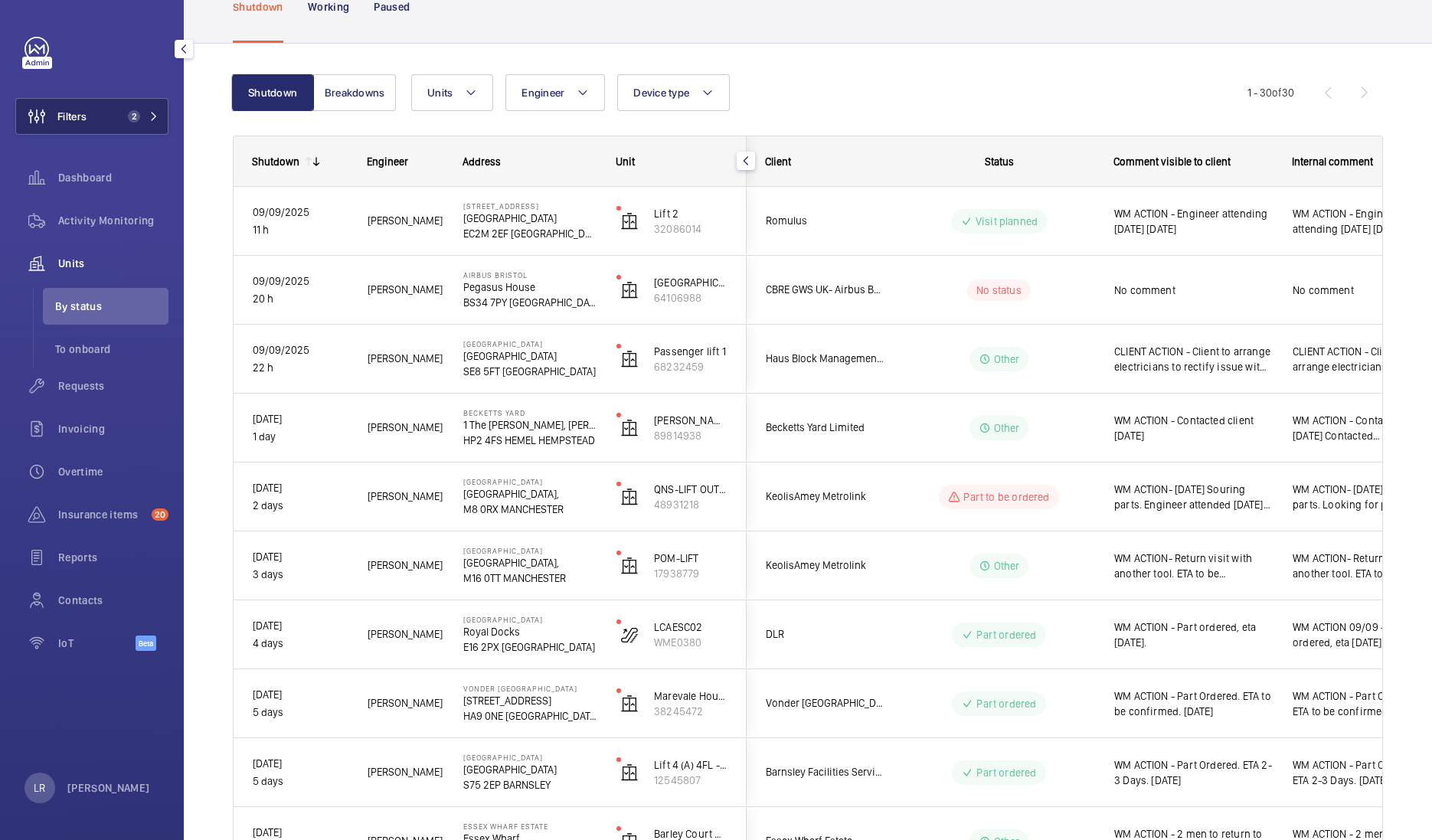
click at [129, 115] on span "2" at bounding box center [134, 117] width 13 height 13
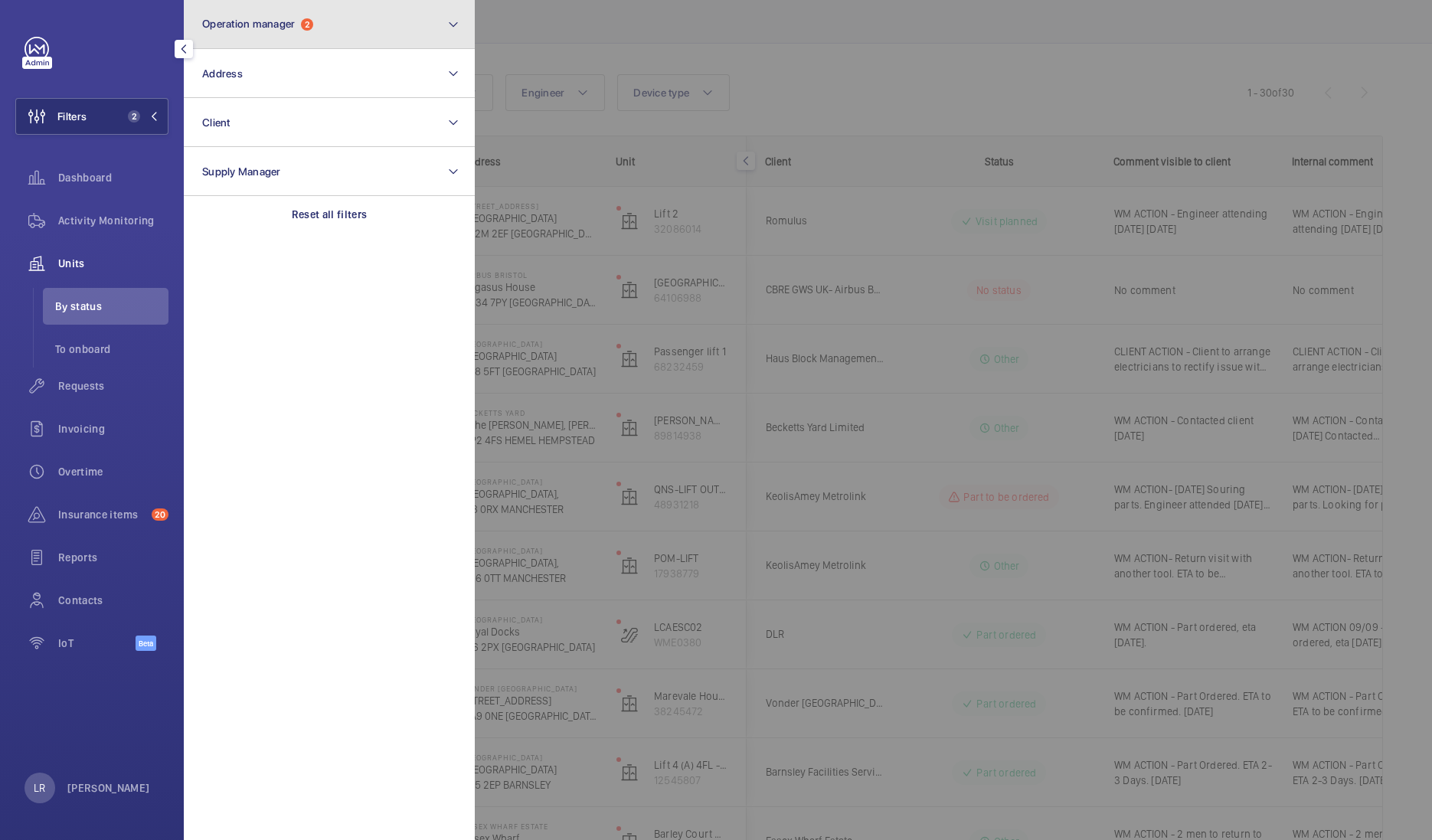
click at [328, 27] on button "Operation manager 2" at bounding box center [328, 24] width 291 height 49
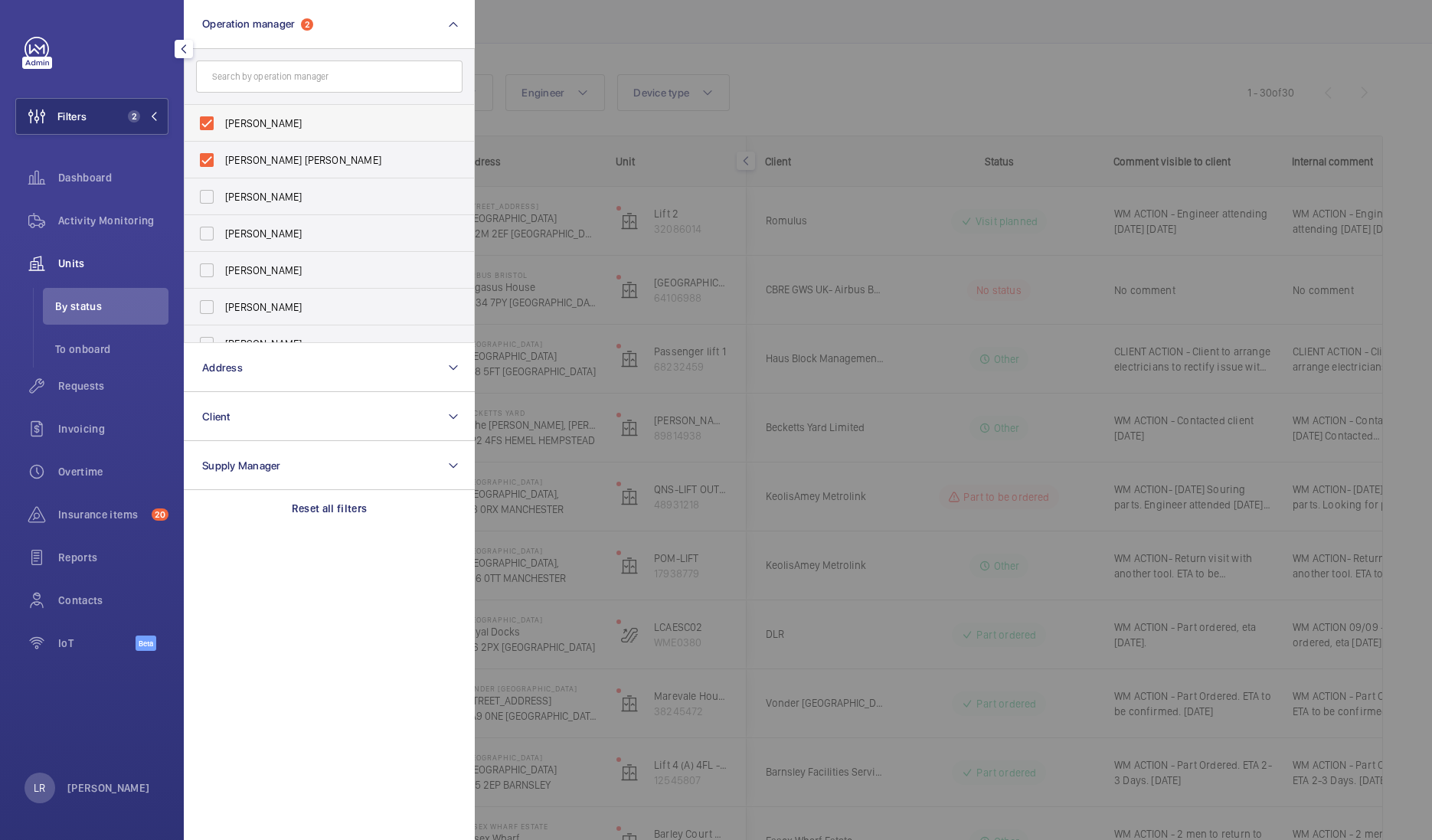
click at [286, 132] on label "Connor Dudley" at bounding box center [317, 123] width 266 height 37
click at [222, 132] on input "Connor Dudley" at bounding box center [206, 123] width 31 height 31
click at [283, 157] on span "Connor Dudley" at bounding box center [330, 160] width 211 height 16
click at [222, 157] on input "Connor Dudley" at bounding box center [206, 160] width 31 height 31
checkbox input "true"
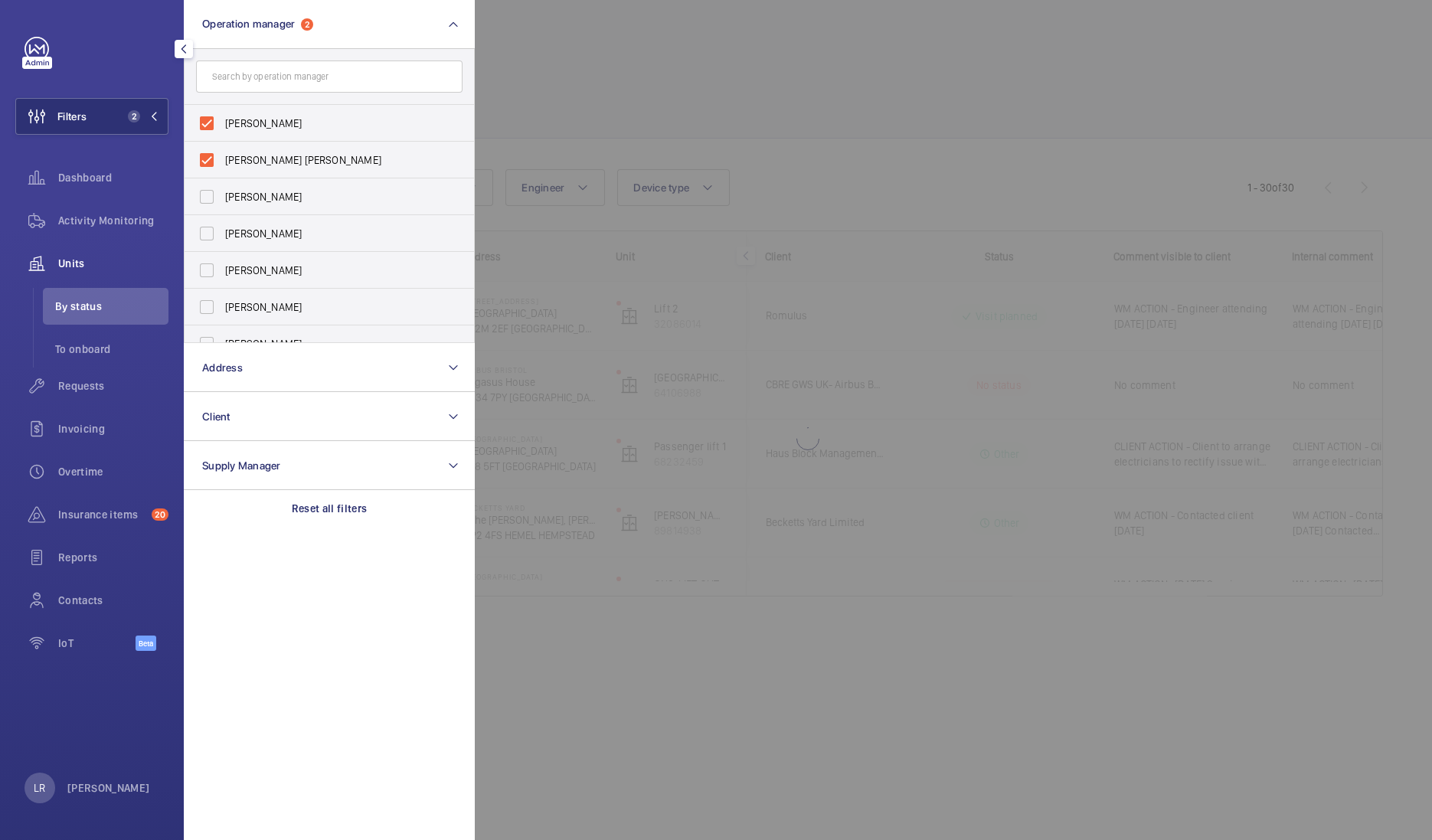
click at [651, 78] on div at bounding box center [1191, 420] width 1432 height 840
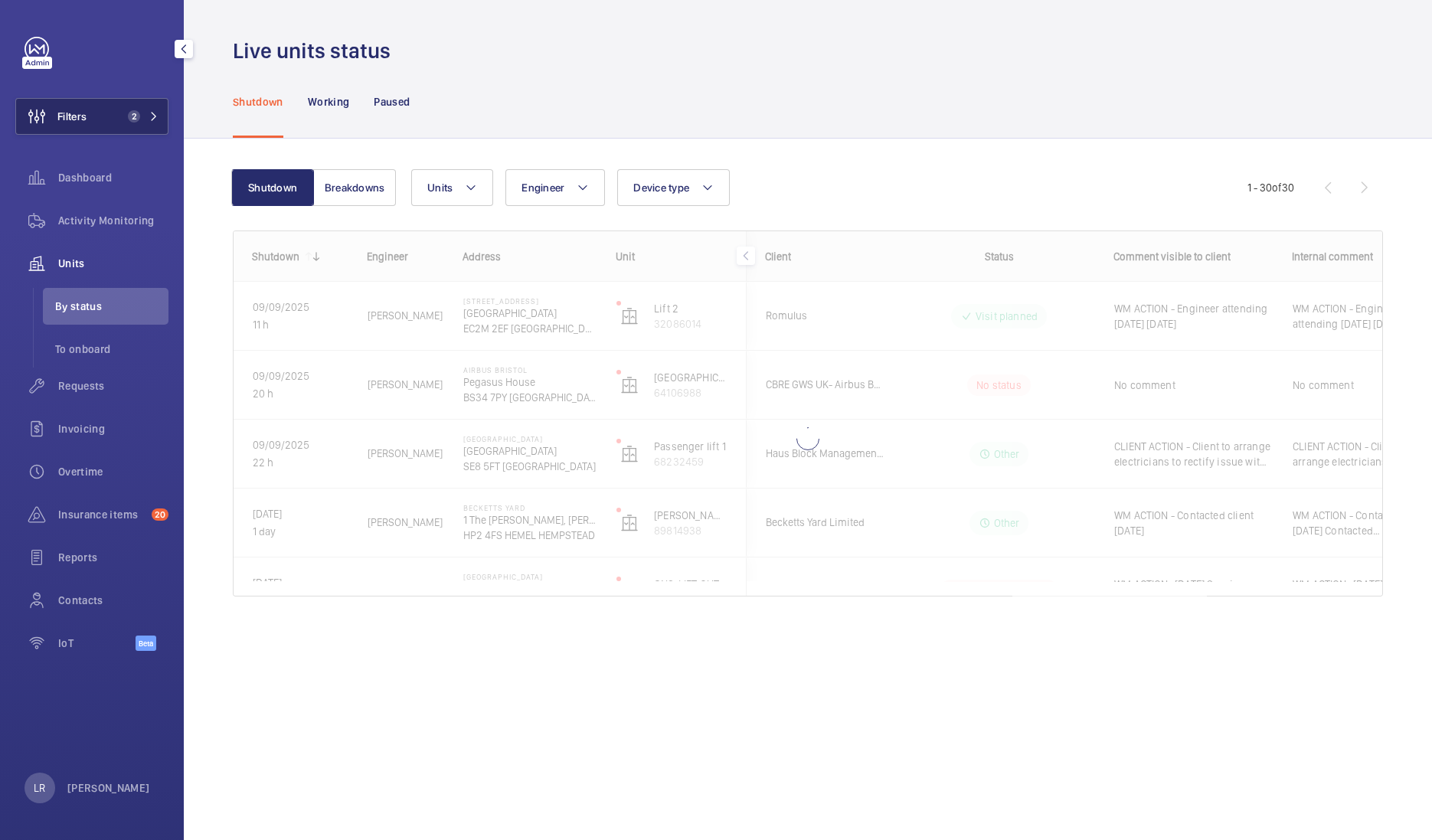
click at [114, 115] on button "Filters 2" at bounding box center [92, 116] width 153 height 37
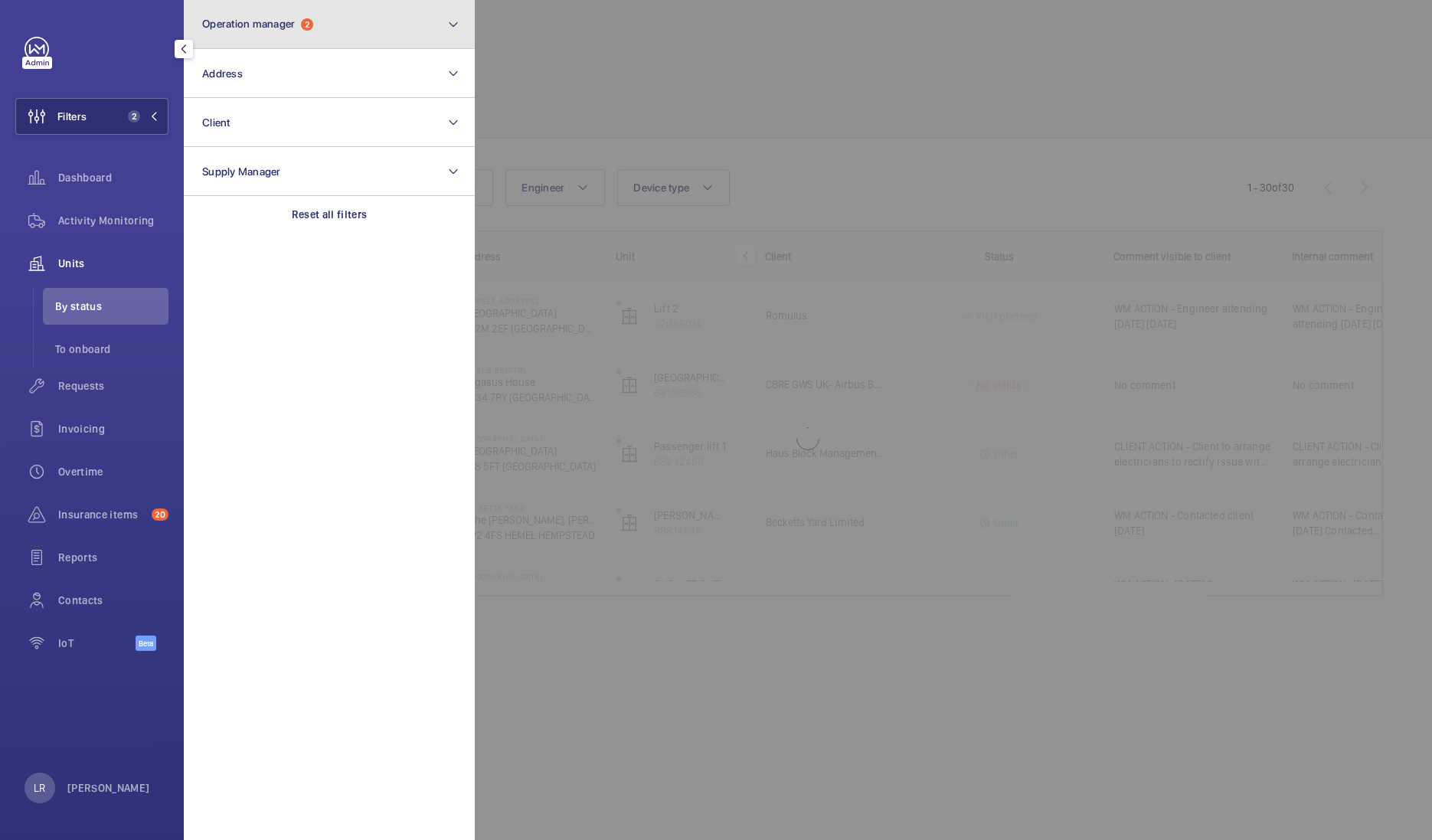
click at [299, 37] on button "Operation manager 2" at bounding box center [328, 24] width 291 height 49
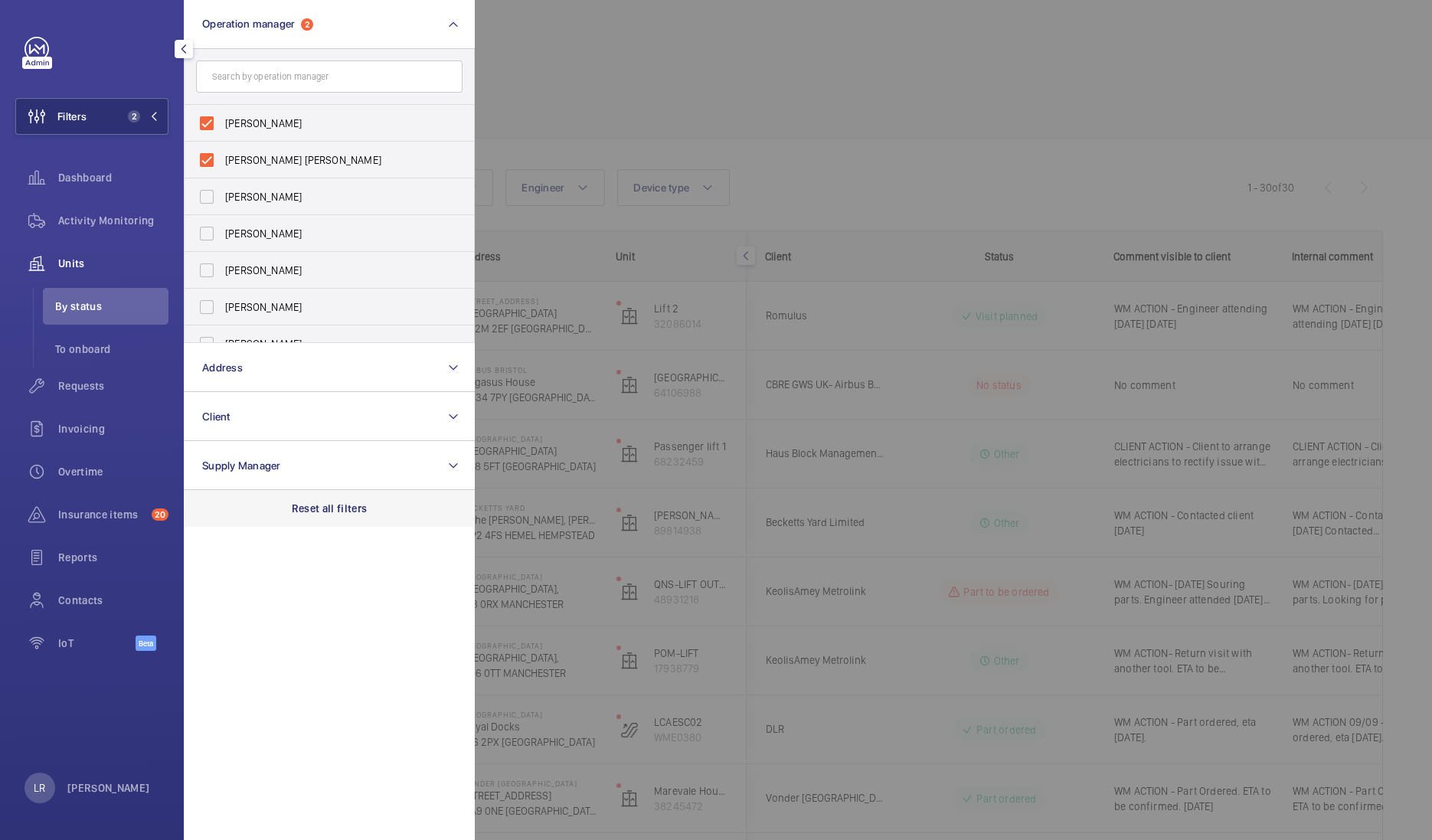
click at [282, 505] on div "Reset all filters" at bounding box center [328, 508] width 291 height 37
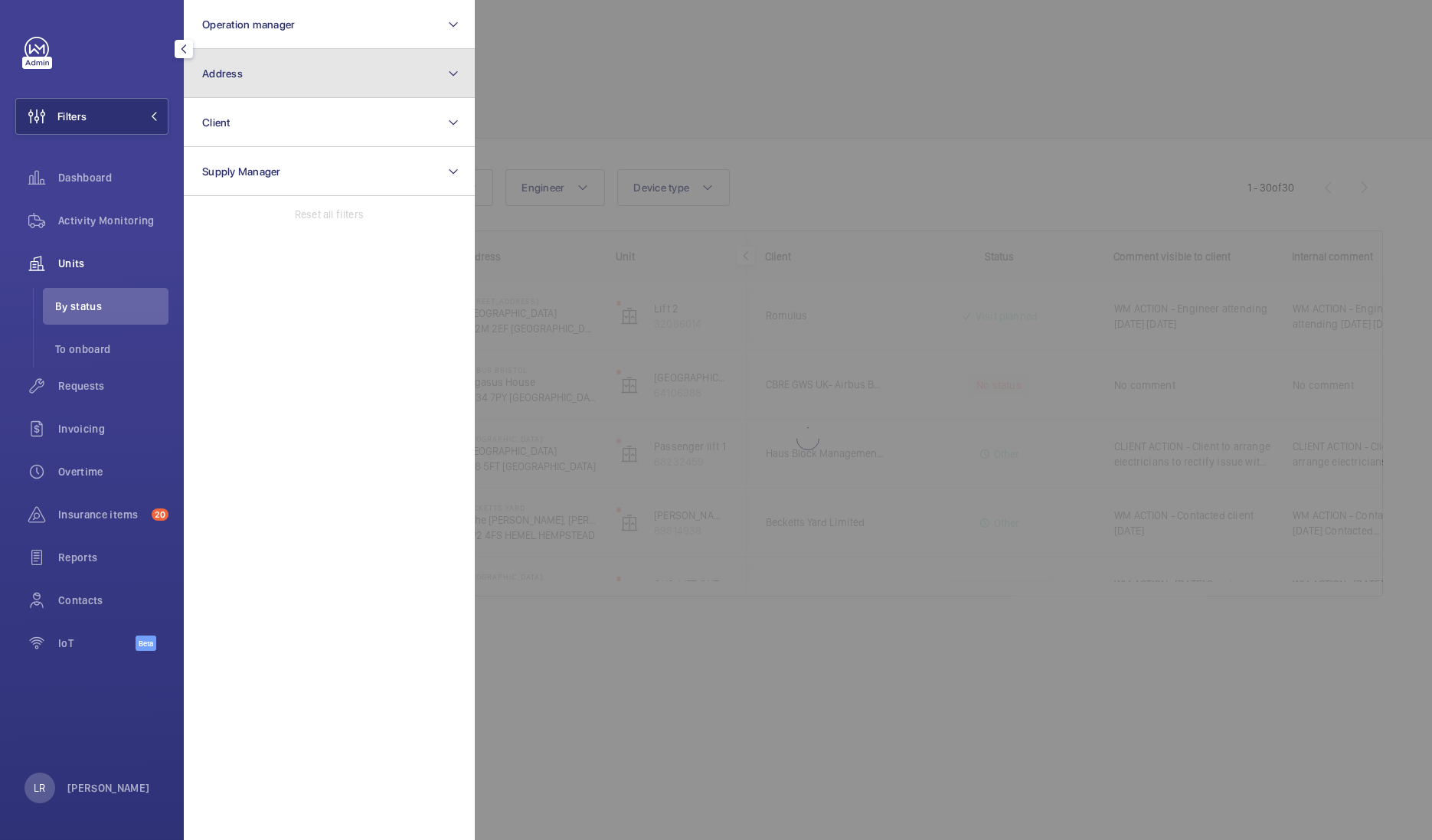
click at [284, 75] on button "Address" at bounding box center [328, 74] width 291 height 49
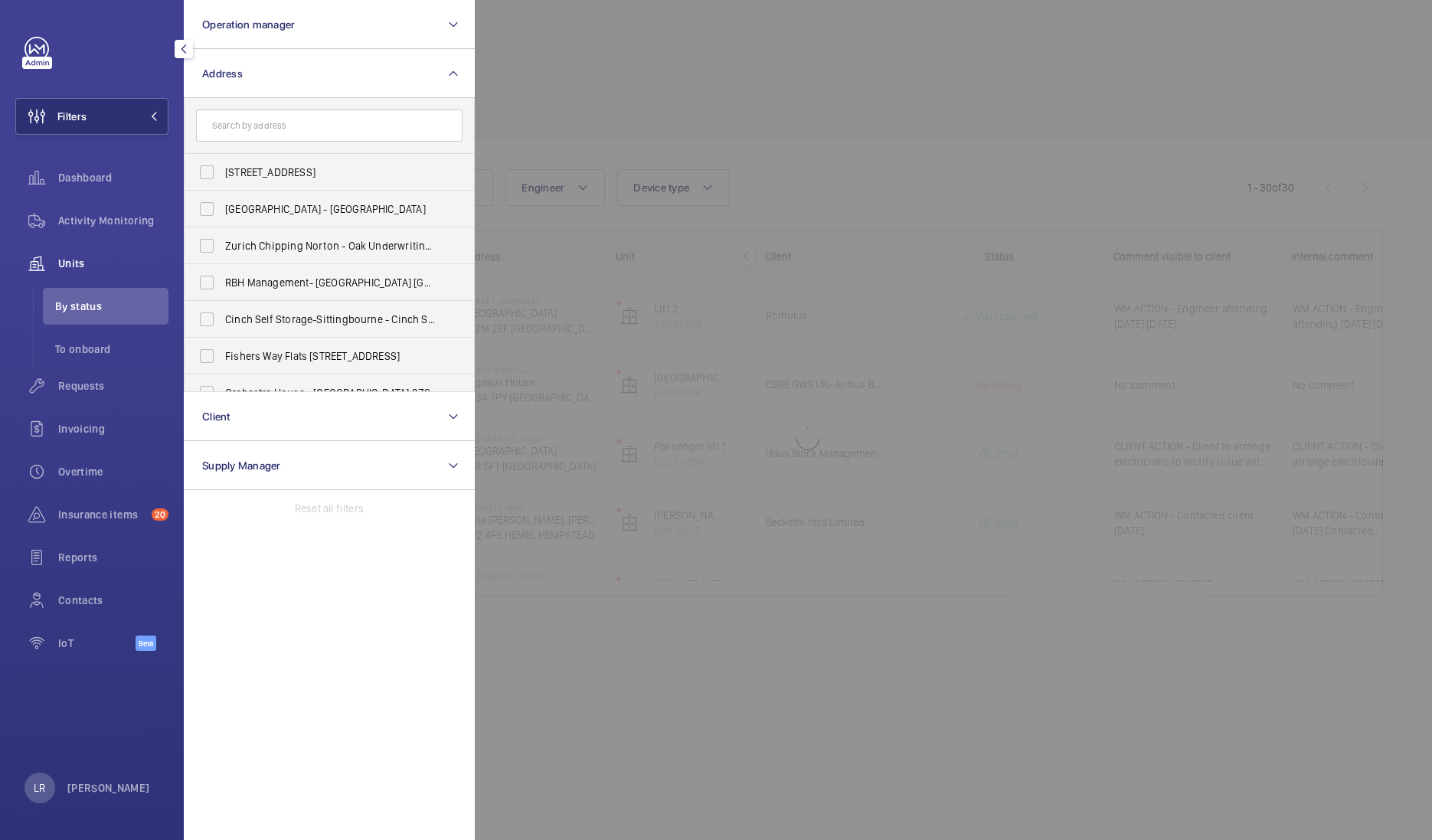
click at [289, 125] on input "text" at bounding box center [329, 125] width 266 height 32
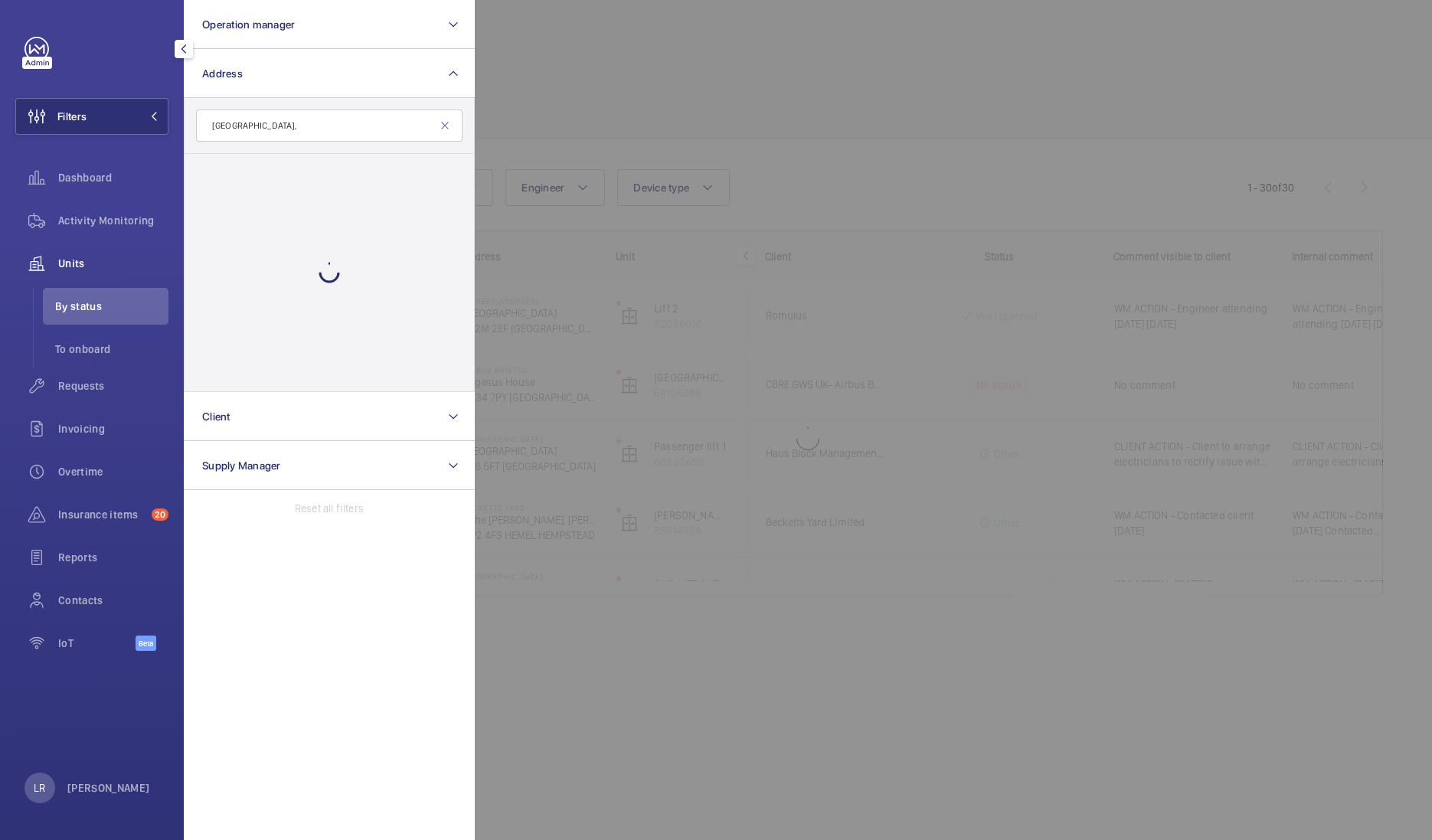
type input "[GEOGRAPHIC_DATA],"
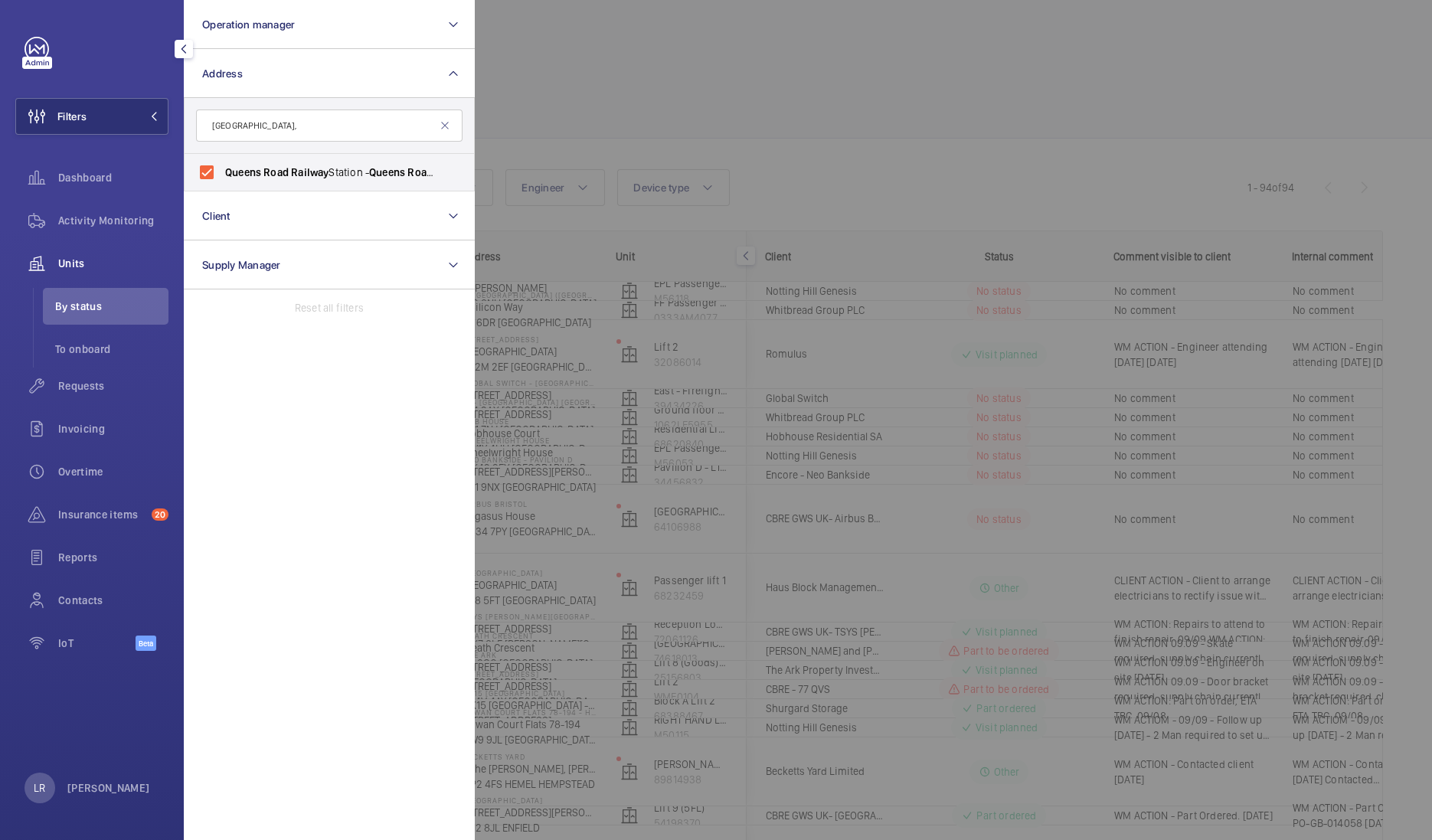
click at [607, 139] on div at bounding box center [1191, 420] width 1432 height 840
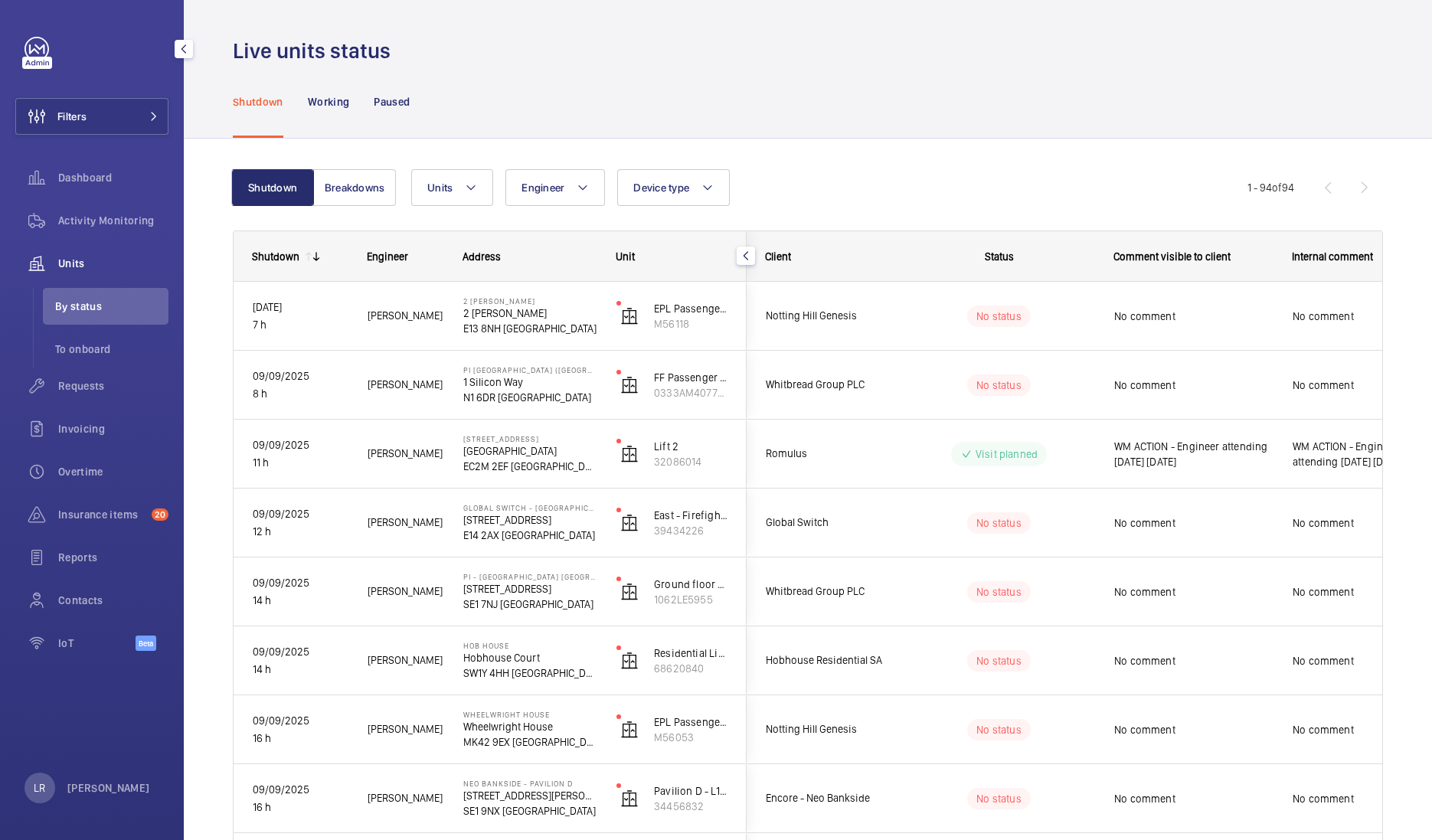
drag, startPoint x: 110, startPoint y: 386, endPoint x: 114, endPoint y: 409, distance: 23.3
click at [110, 386] on span "Requests" at bounding box center [113, 386] width 111 height 16
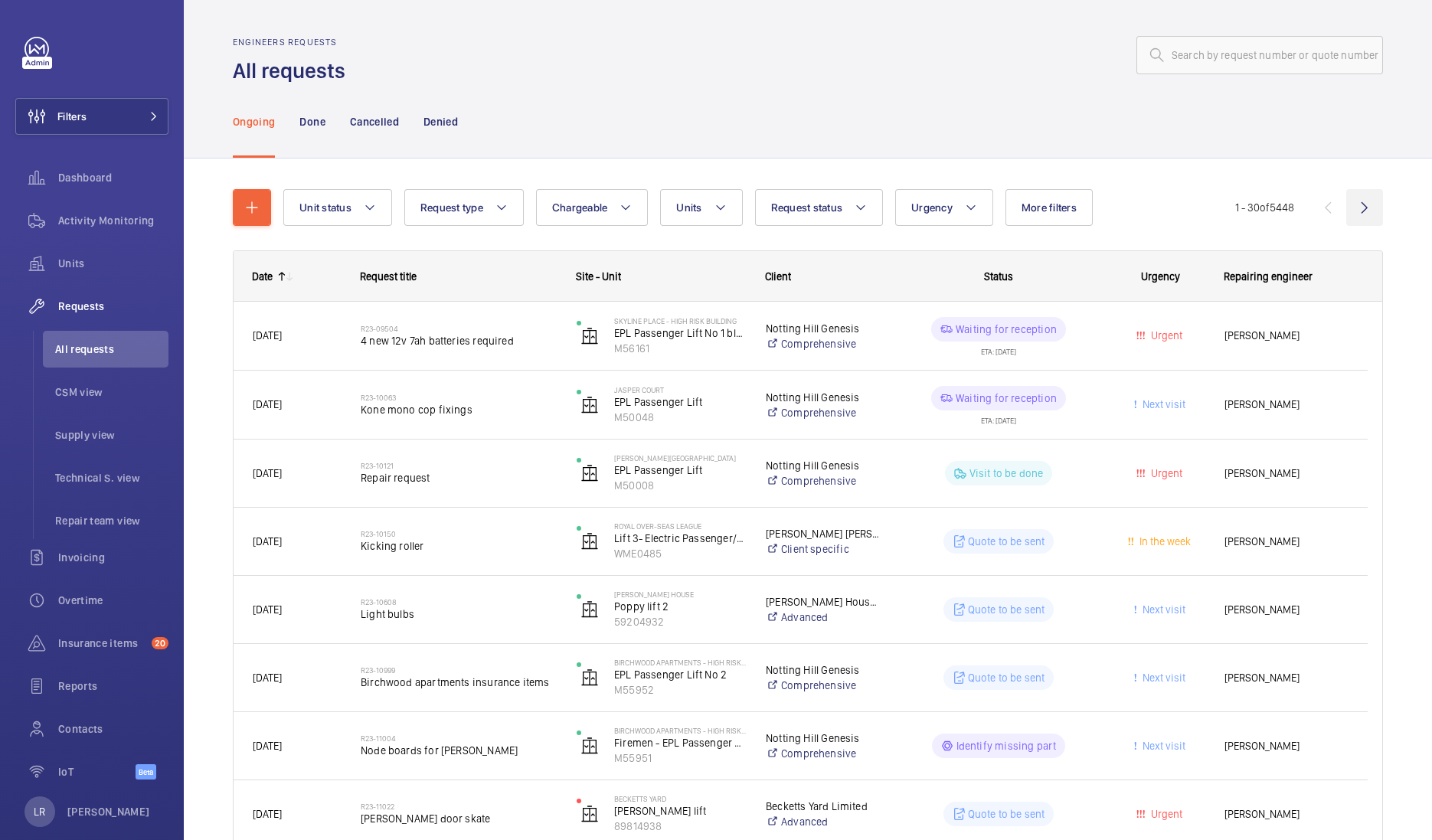
click at [1349, 214] on wm-front-icon-button at bounding box center [1365, 207] width 37 height 37
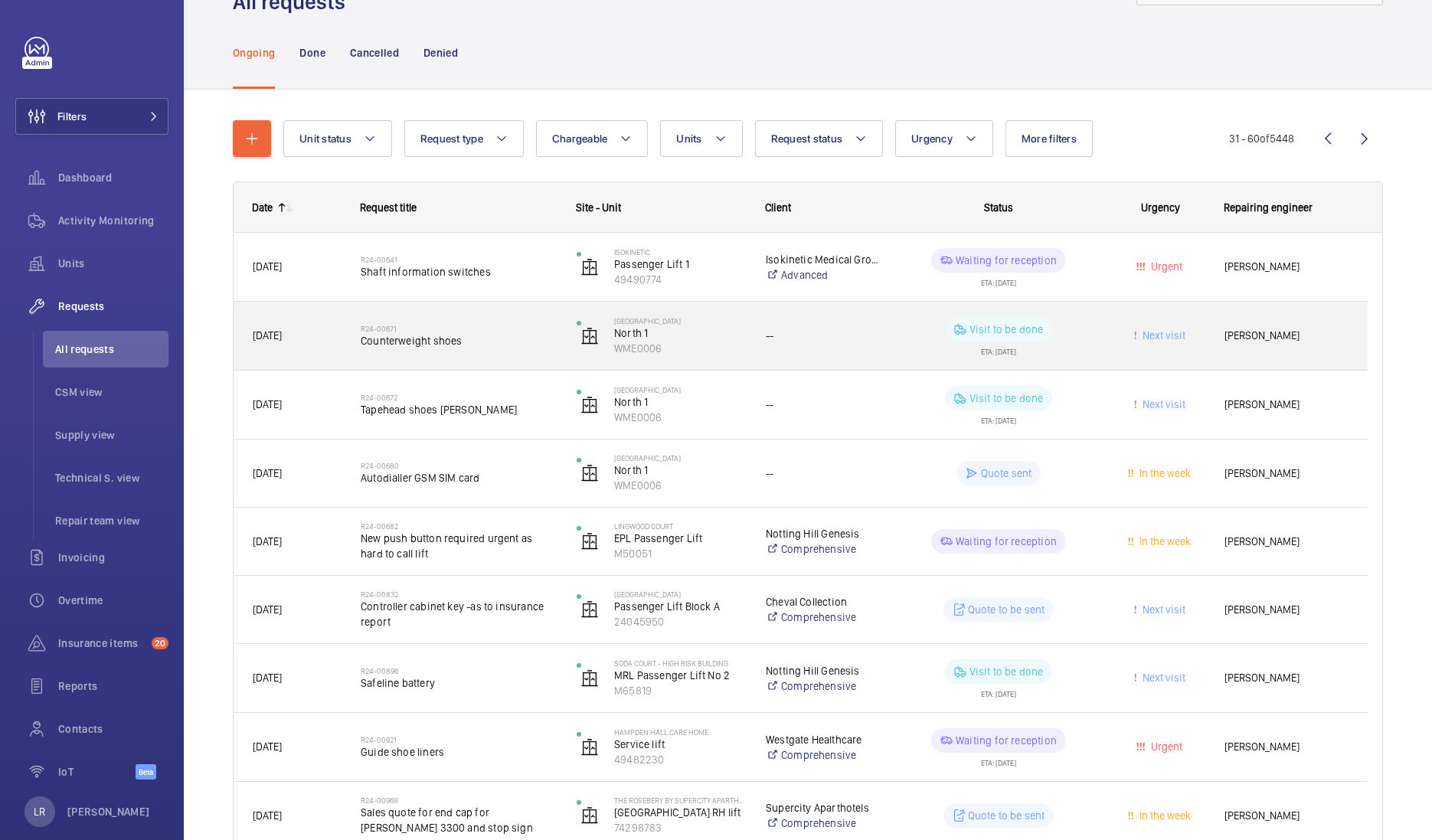
scroll to position [95, 0]
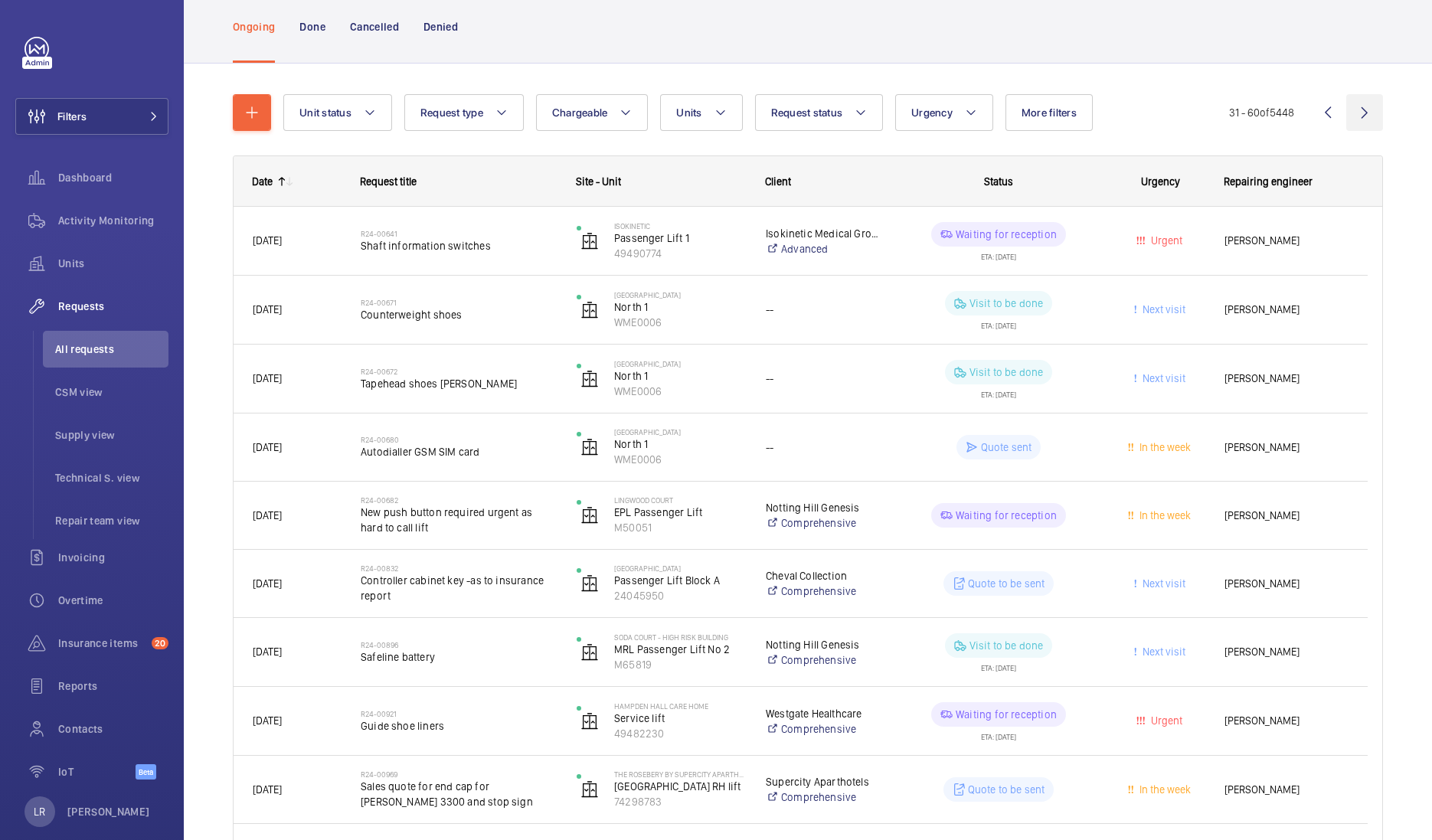
click at [1347, 118] on wm-front-icon-button at bounding box center [1365, 112] width 37 height 37
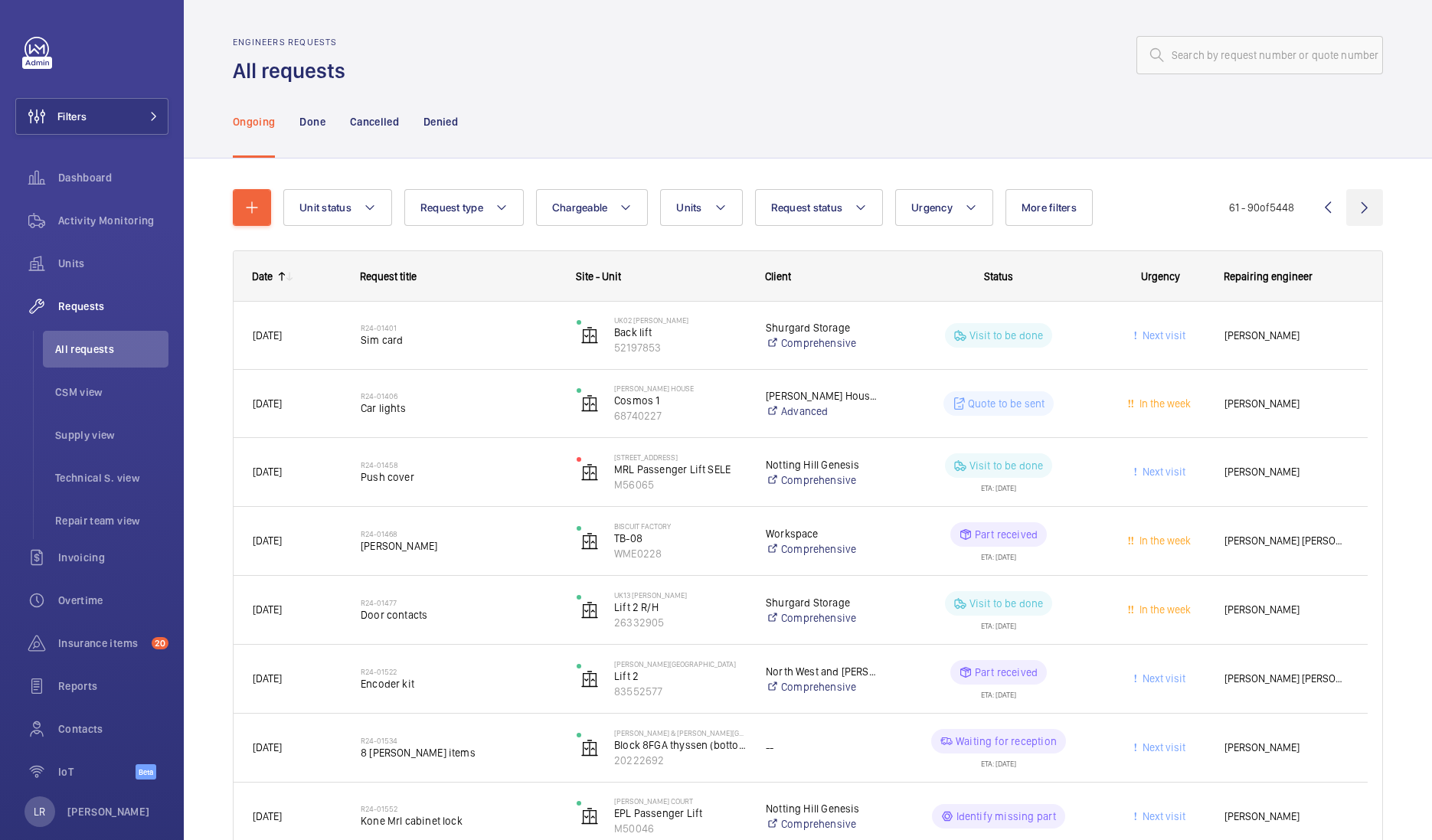
click at [1347, 215] on wm-front-icon-button at bounding box center [1365, 207] width 37 height 37
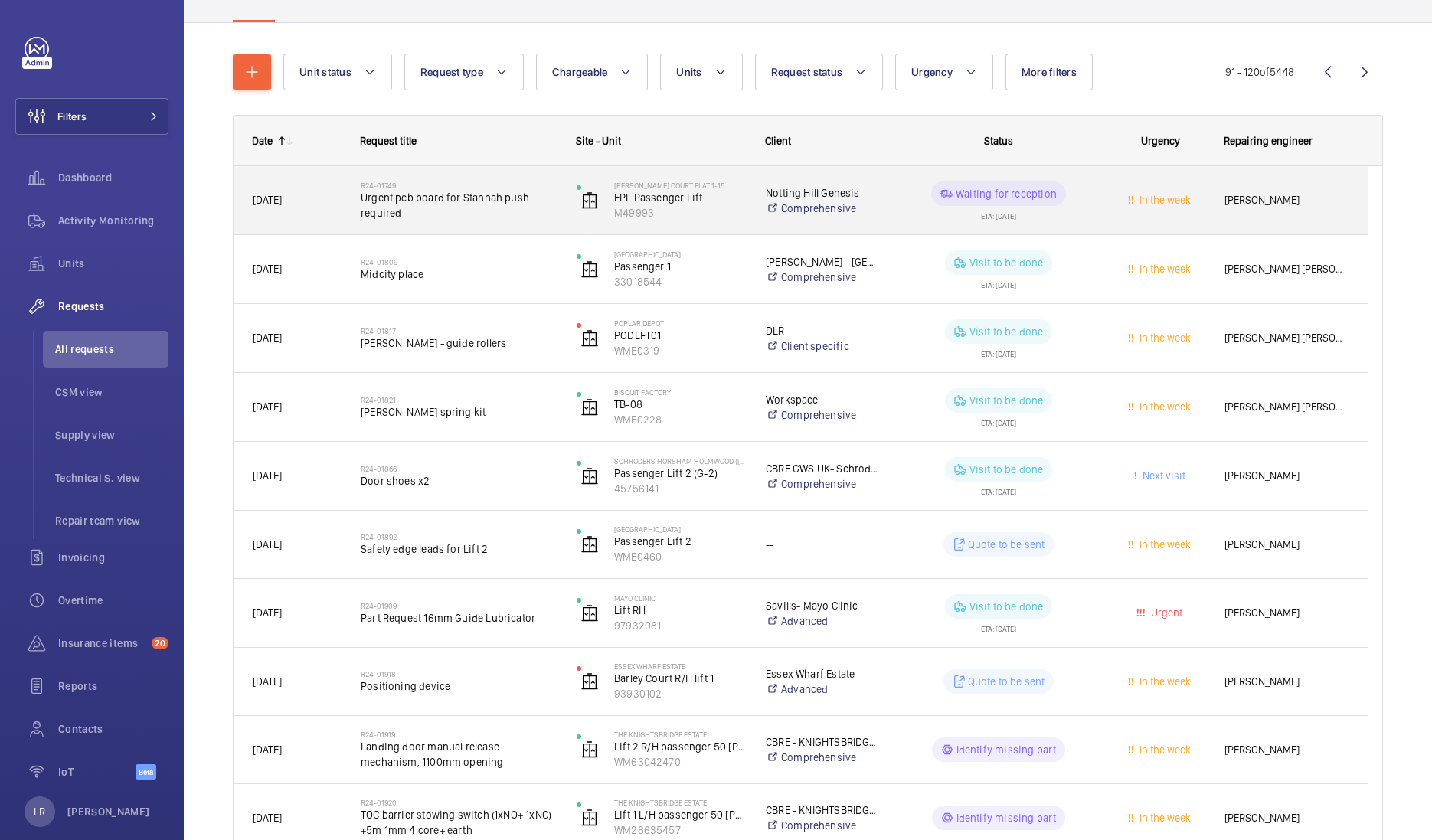
scroll to position [61, 0]
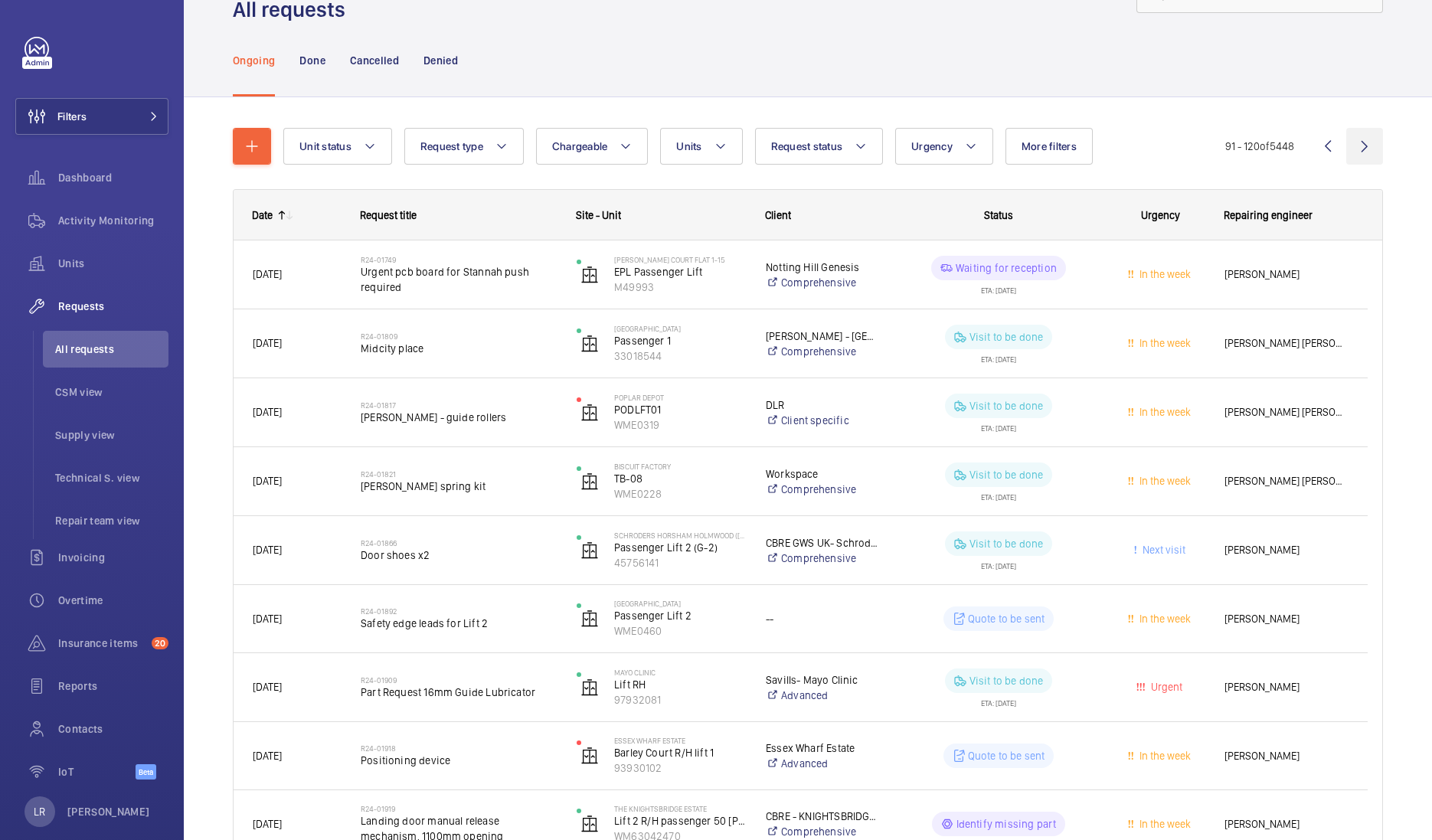
click at [1347, 148] on wm-front-icon-button at bounding box center [1365, 146] width 37 height 37
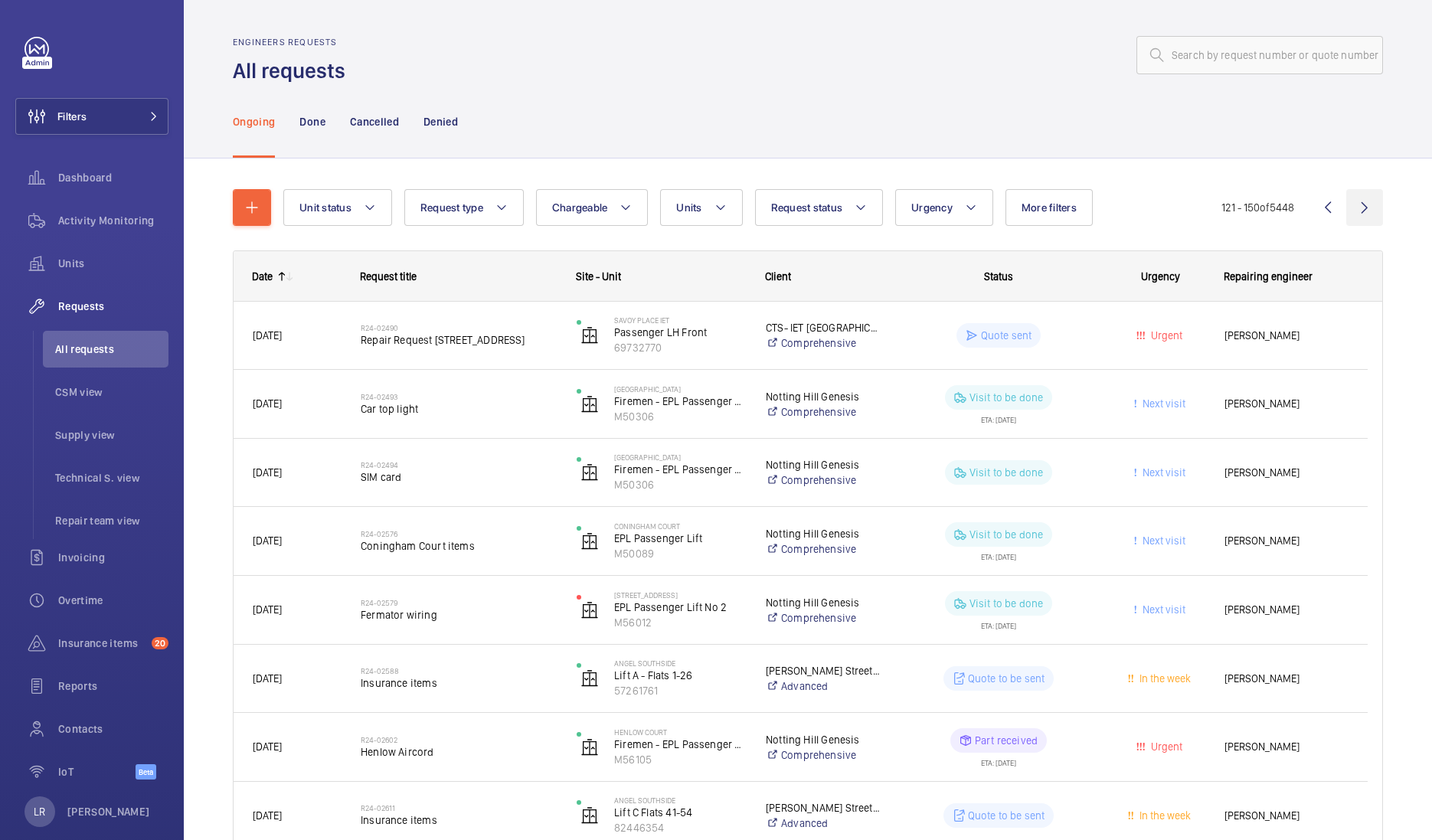
click at [1351, 211] on wm-front-icon-button at bounding box center [1365, 207] width 37 height 37
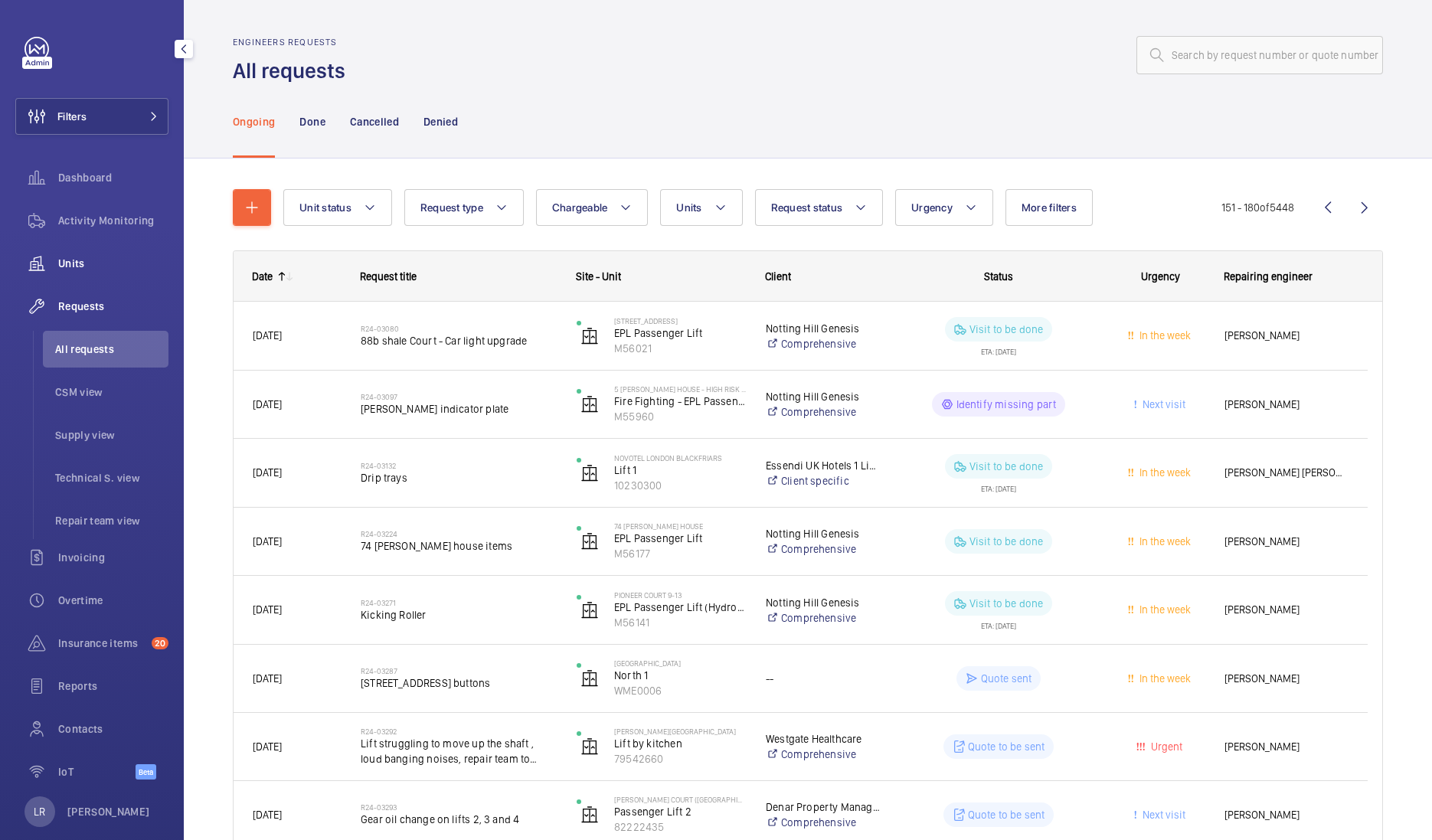
click at [103, 260] on span "Units" at bounding box center [113, 263] width 111 height 16
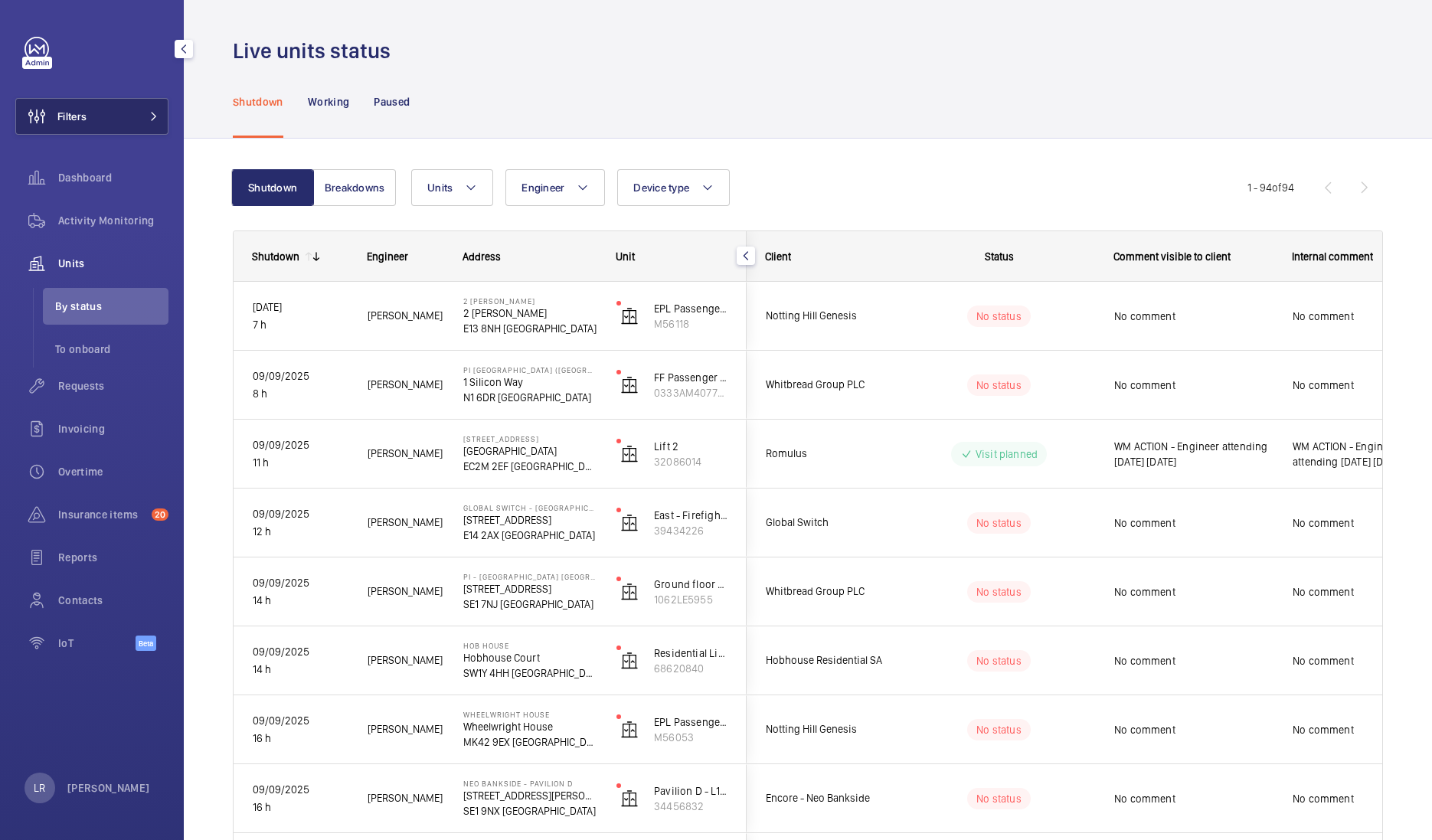
click at [122, 120] on button "Filters" at bounding box center [92, 116] width 153 height 37
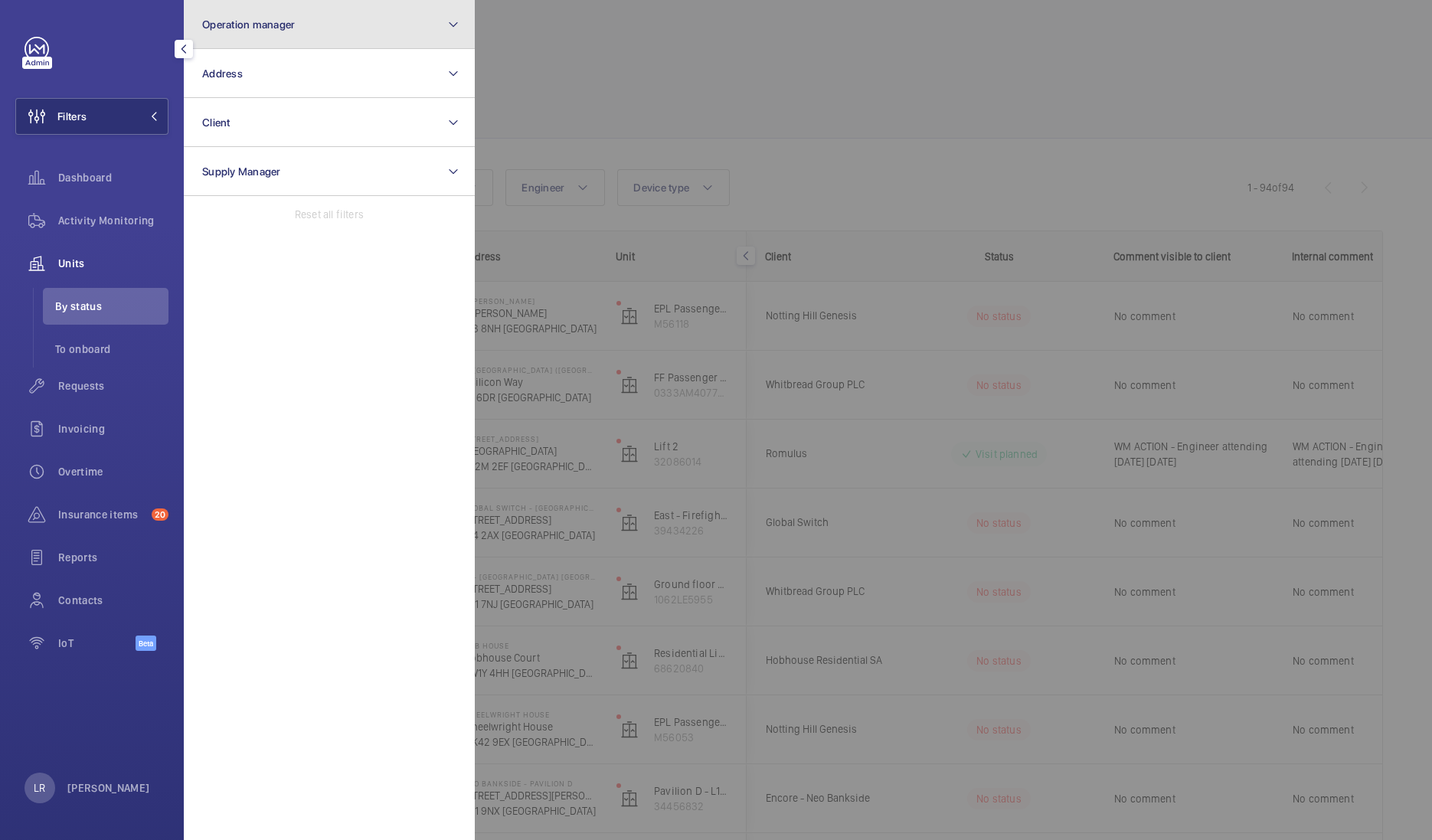
click at [308, 31] on button "Operation manager" at bounding box center [328, 24] width 291 height 49
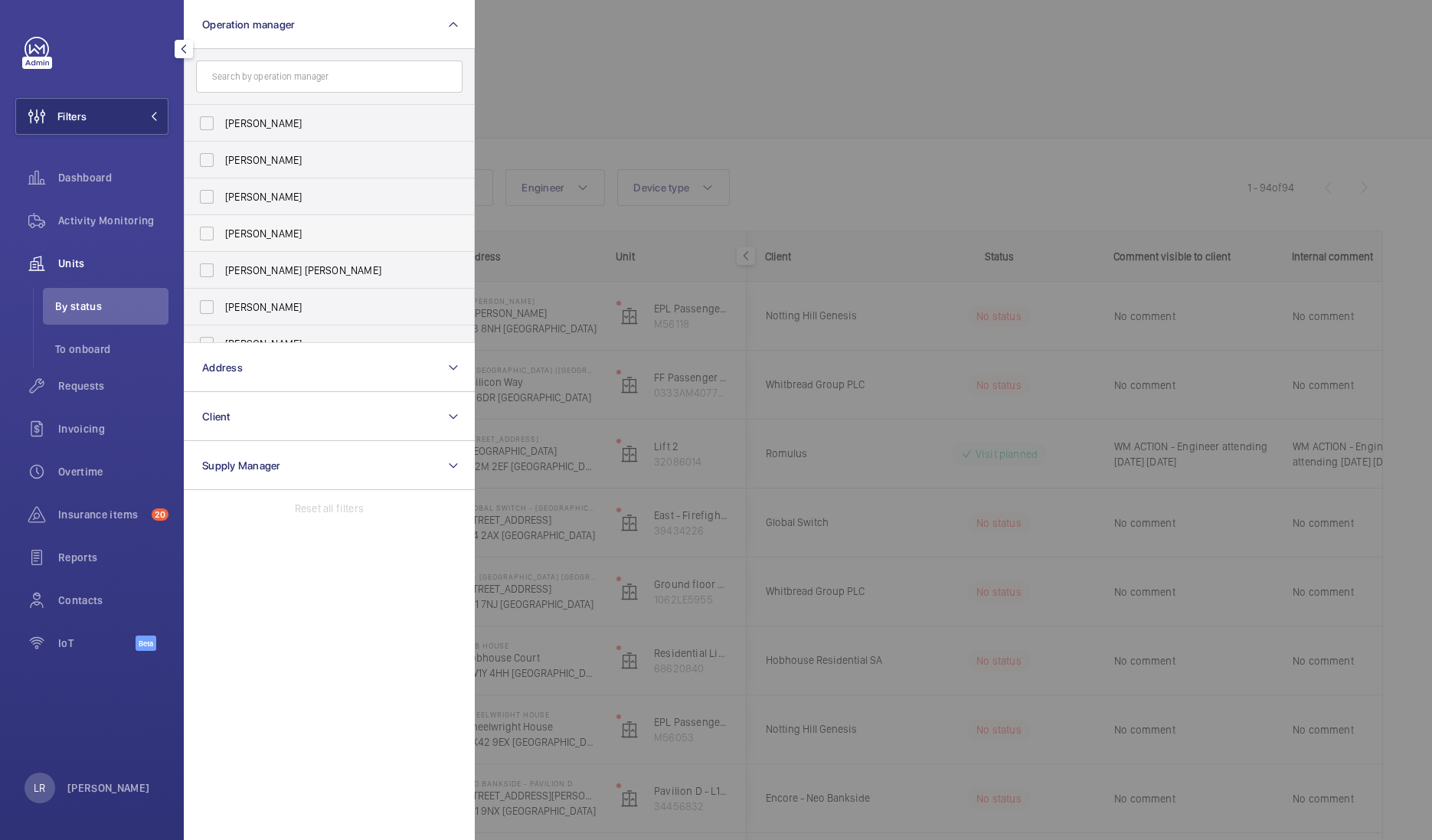
click at [274, 242] on label "[PERSON_NAME]" at bounding box center [317, 234] width 266 height 37
click at [222, 242] on input "[PERSON_NAME]" at bounding box center [206, 233] width 31 height 31
checkbox input "true"
click at [272, 259] on label "[PERSON_NAME] [PERSON_NAME]" at bounding box center [317, 270] width 266 height 37
click at [222, 259] on input "[PERSON_NAME] [PERSON_NAME]" at bounding box center [206, 270] width 31 height 31
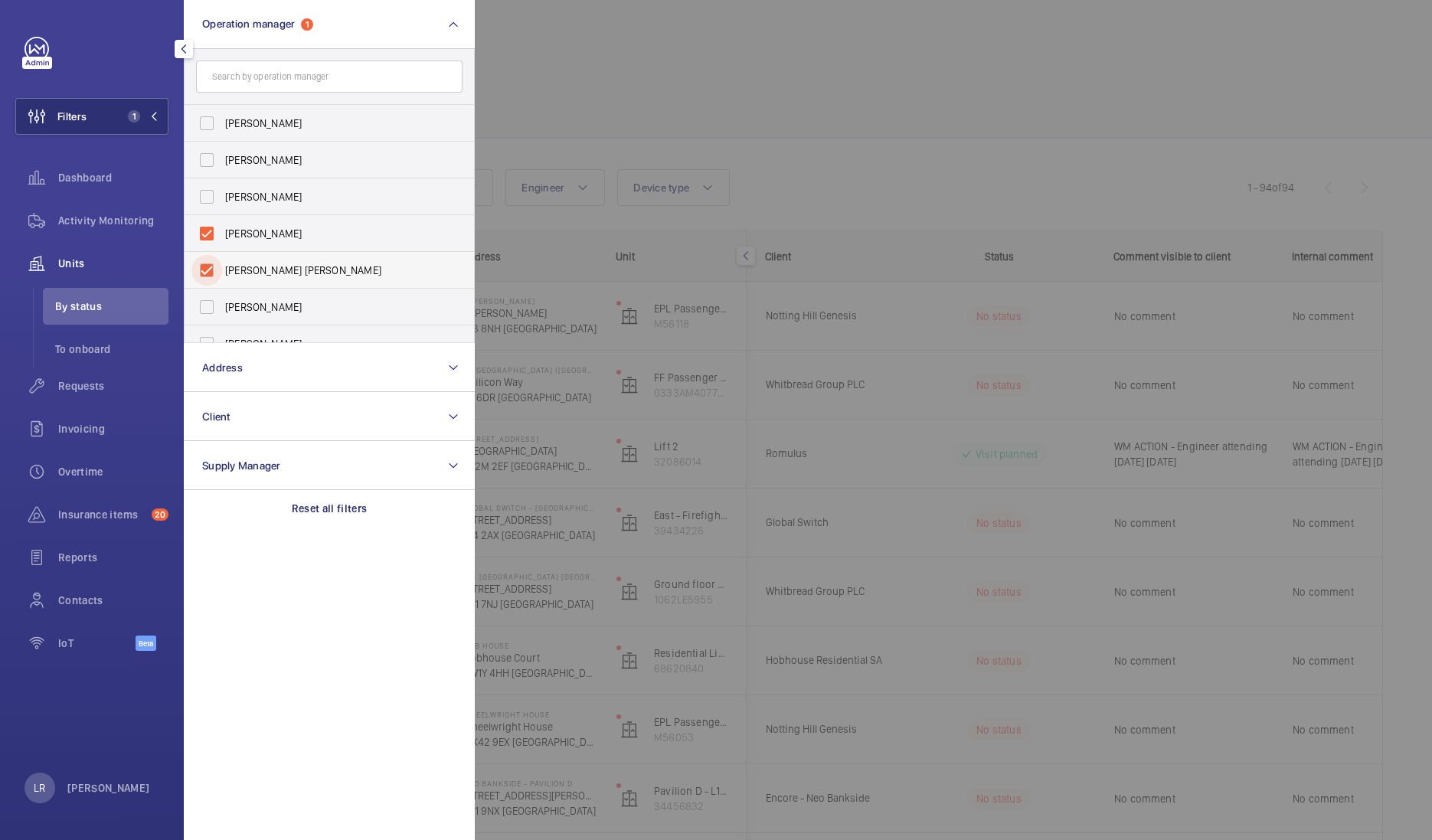
checkbox input "true"
click at [771, 77] on div at bounding box center [1191, 420] width 1432 height 840
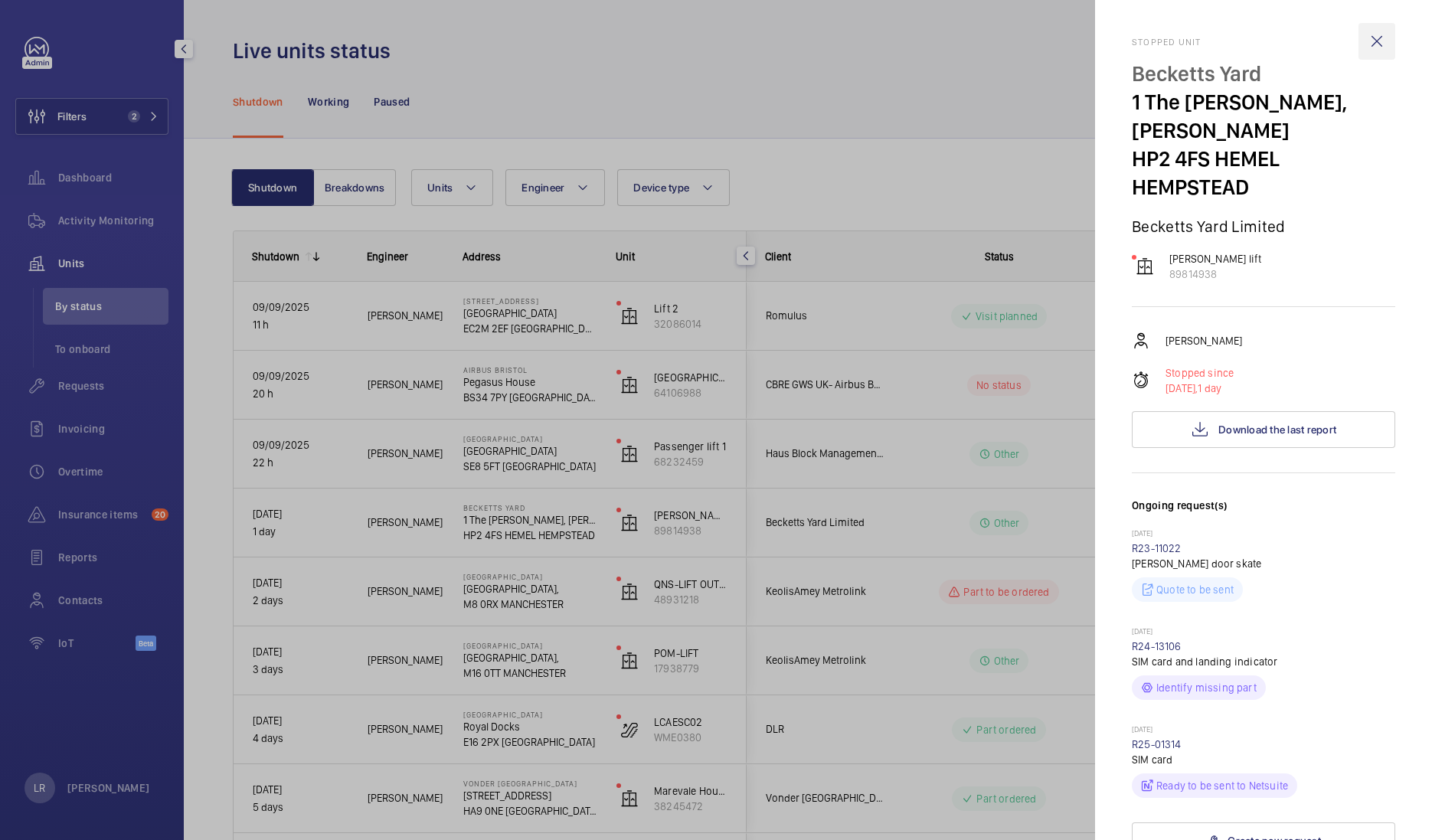
click at [1358, 42] on wm-front-icon-button at bounding box center [1376, 41] width 37 height 37
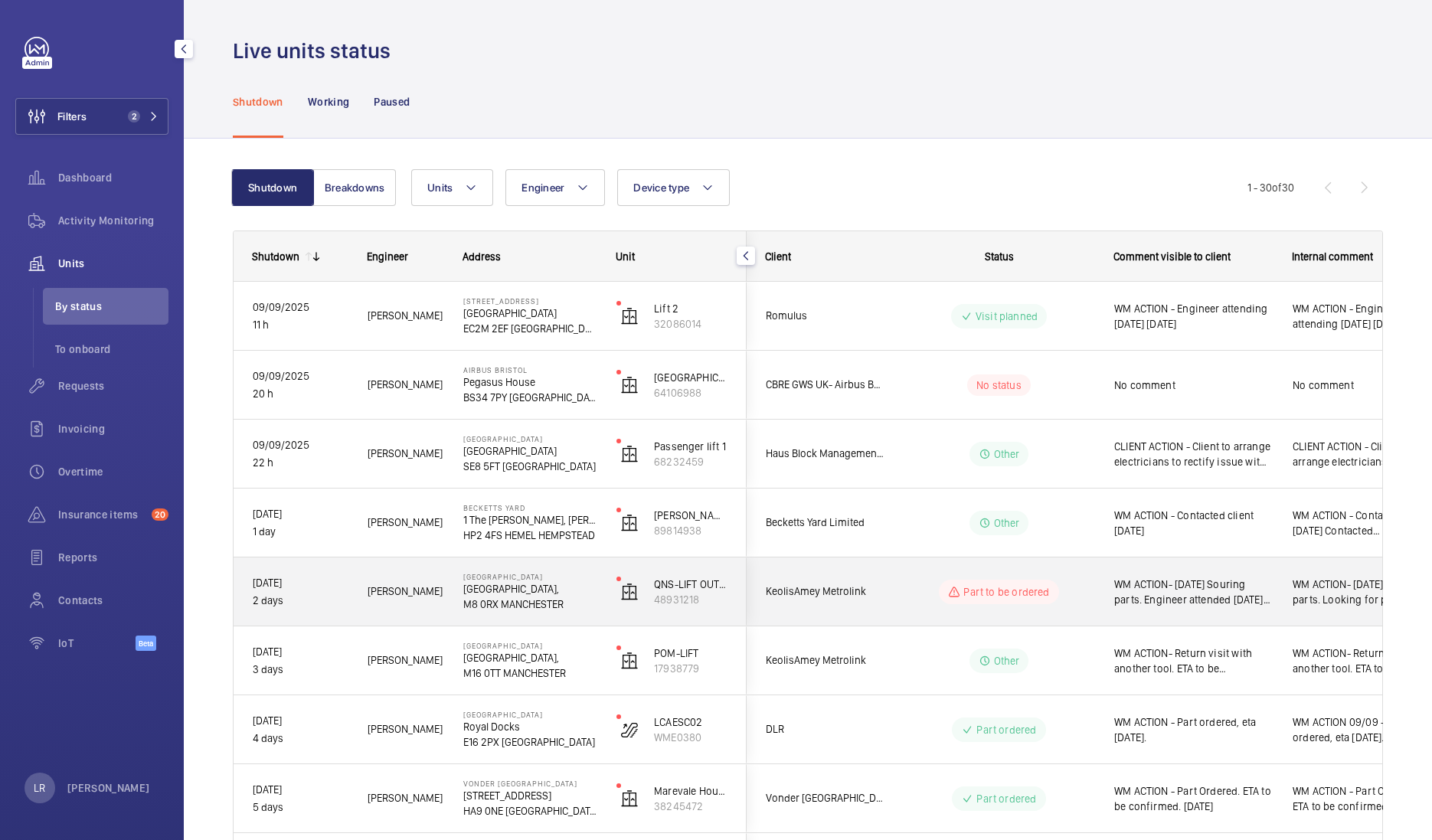
click at [881, 586] on span "KeolisAmey Metrolink" at bounding box center [825, 592] width 118 height 17
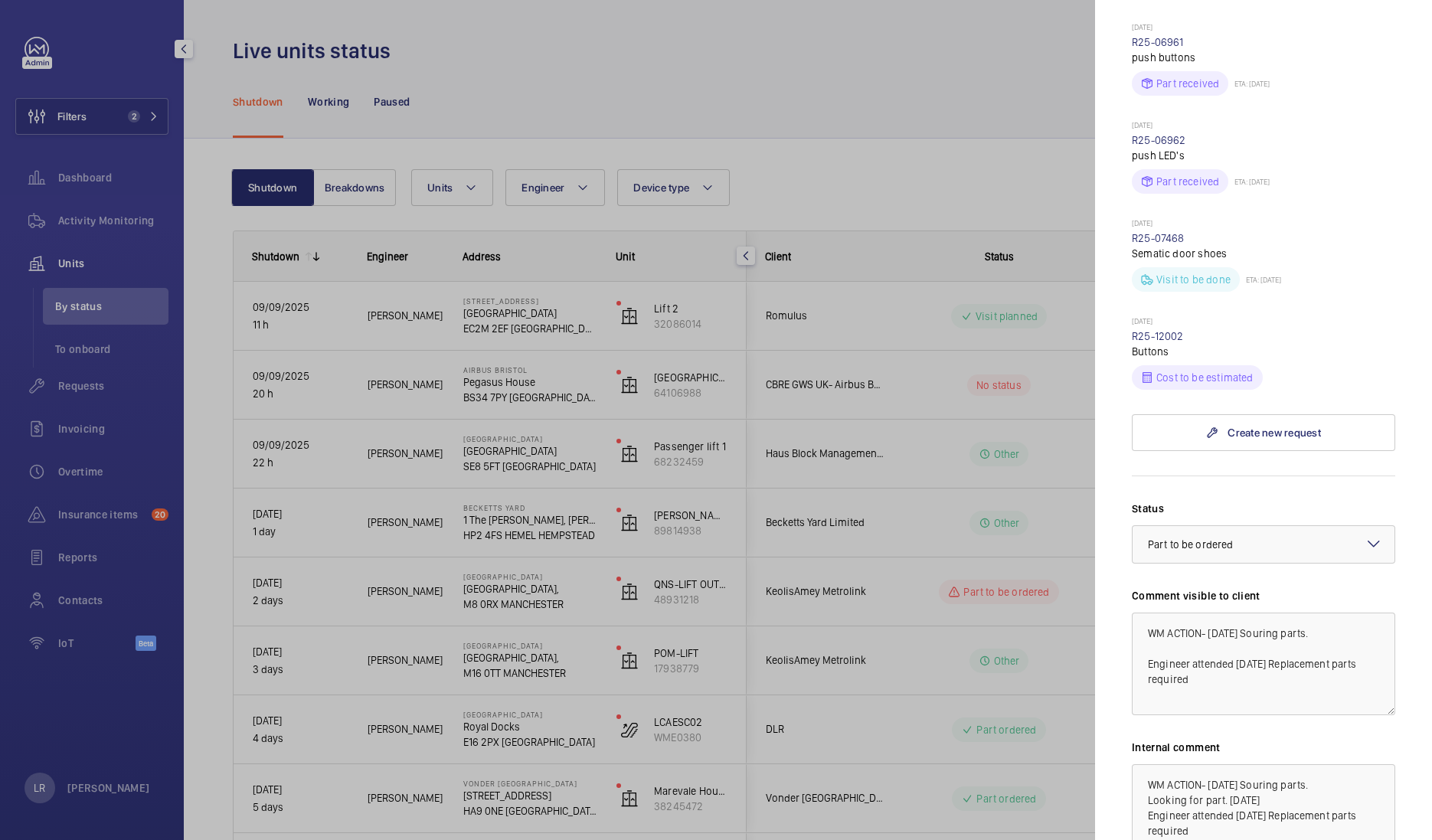
scroll to position [1052, 0]
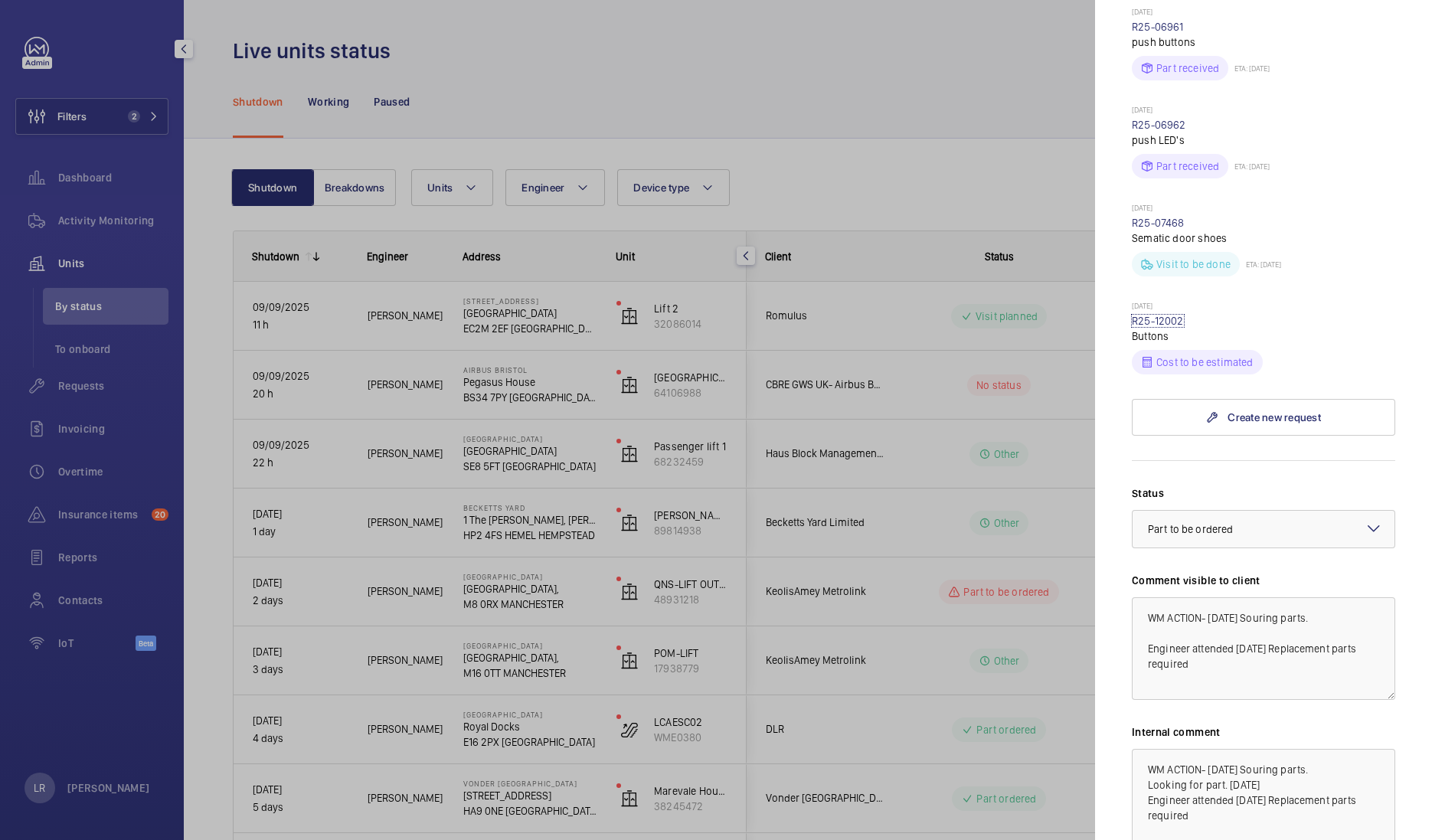
click at [1160, 327] on link "R25-12002" at bounding box center [1158, 321] width 52 height 13
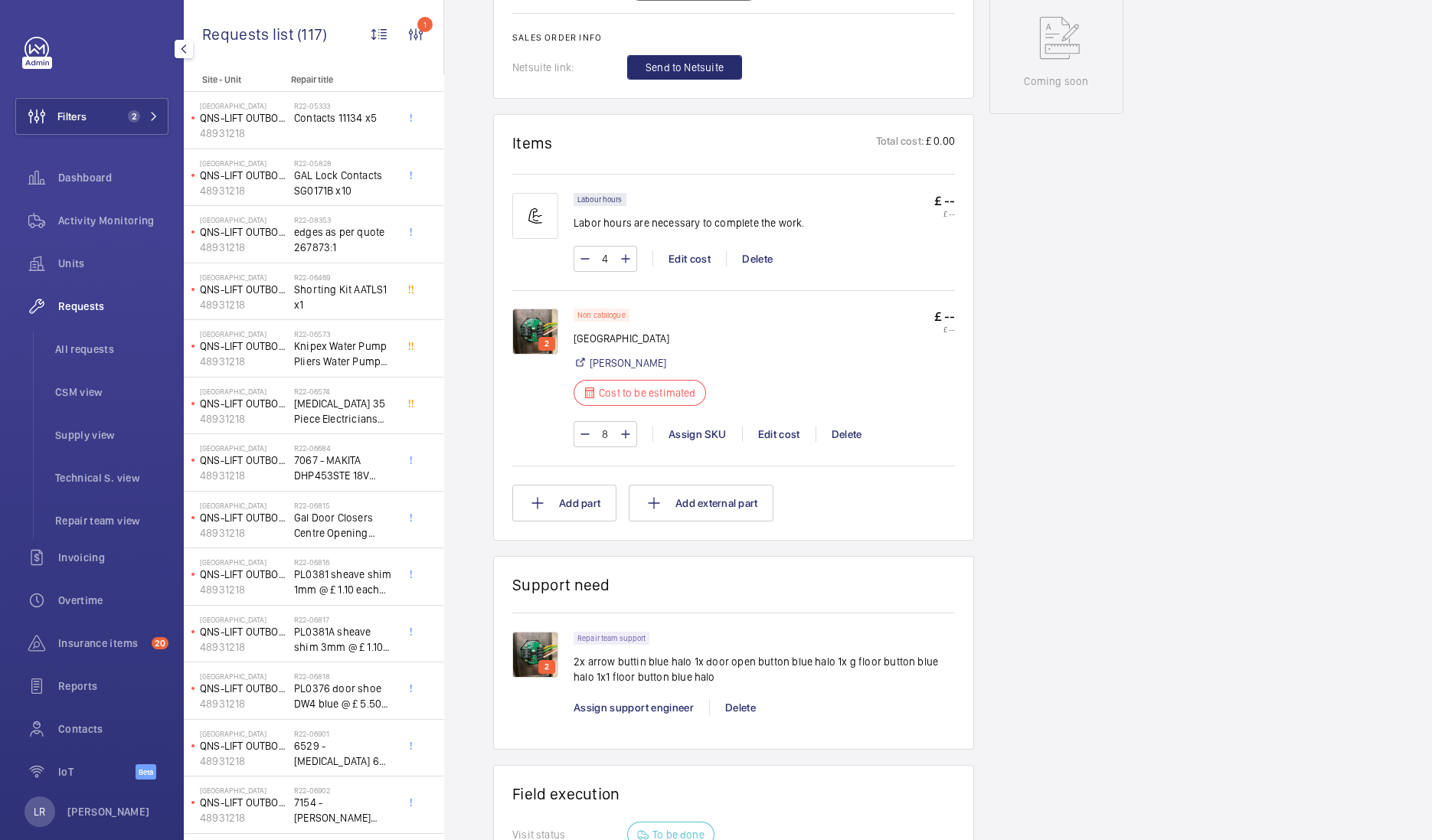
scroll to position [861, 0]
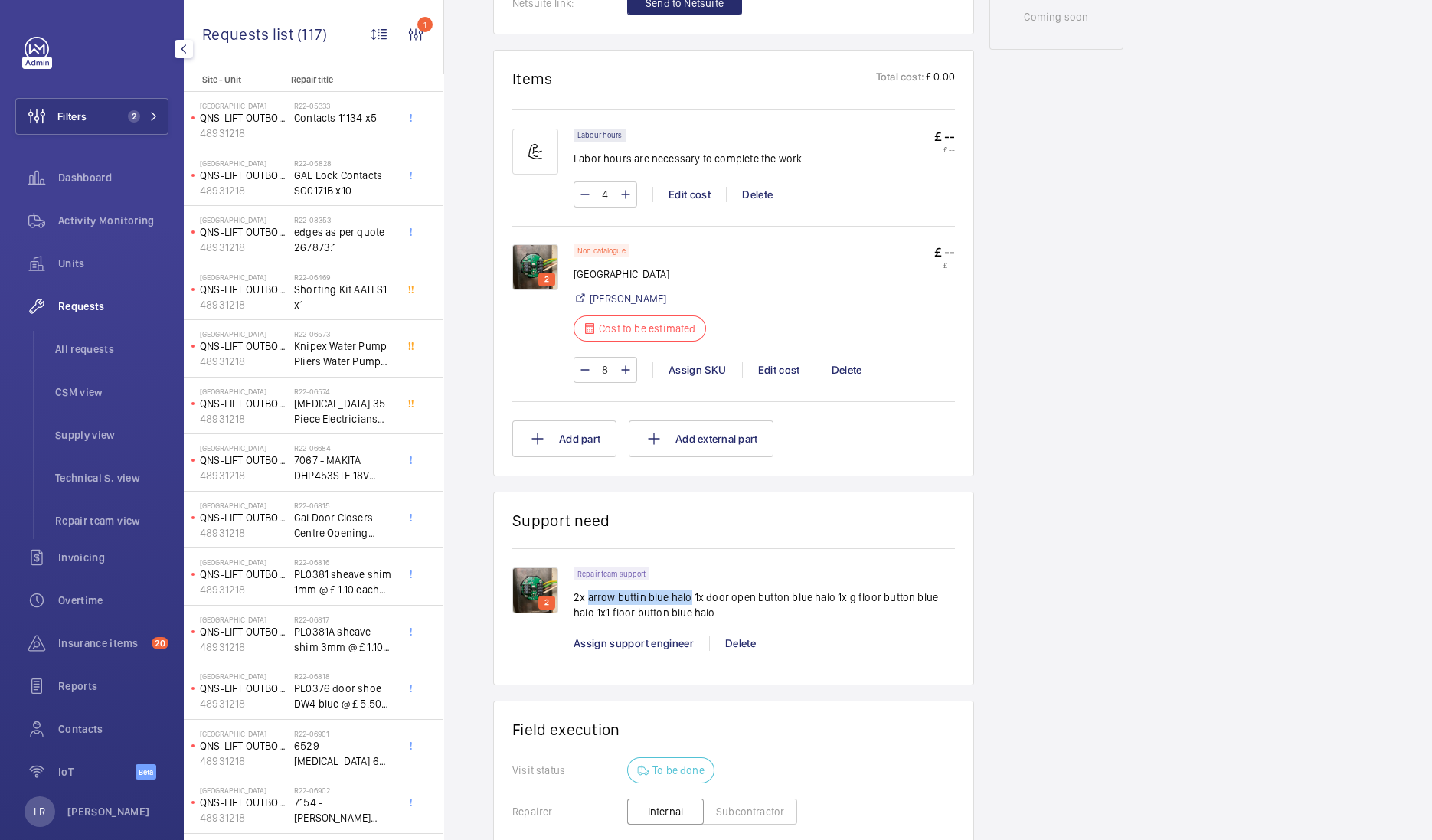
drag, startPoint x: 686, startPoint y: 594, endPoint x: 589, endPoint y: 595, distance: 97.0
click at [589, 595] on p "2x arrow buttin blue halo 1x door open button blue halo 1x g floor button blue …" at bounding box center [764, 604] width 382 height 31
copy p "arrow buttin blue halo"
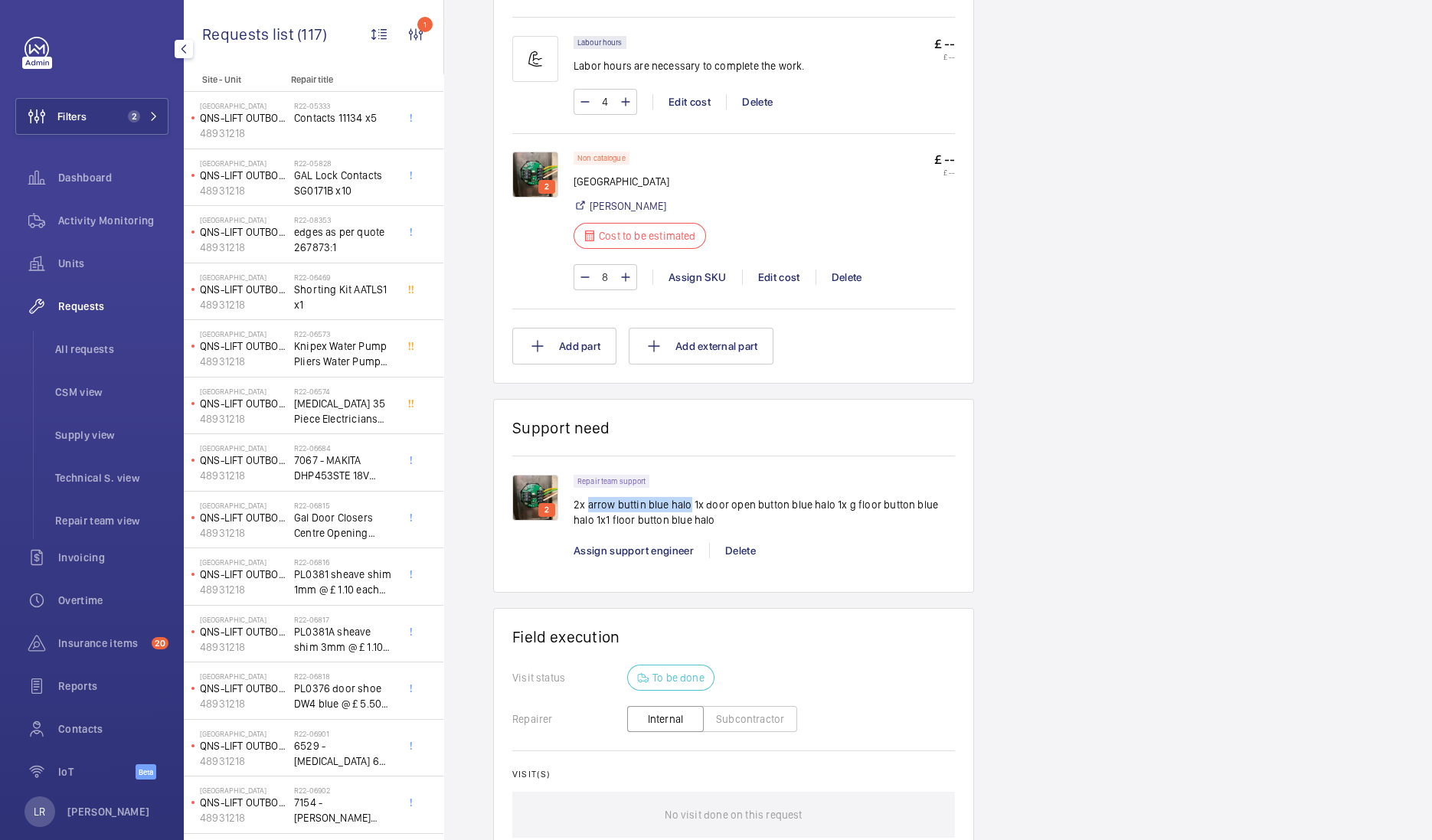
scroll to position [957, 0]
click at [890, 433] on wm-front-card-header "Support need" at bounding box center [734, 434] width 443 height 38
drag, startPoint x: 701, startPoint y: 498, endPoint x: 821, endPoint y: 499, distance: 120.0
click at [821, 499] on p "2x arrow buttin blue halo 1x door open button blue halo 1x g floor button blue …" at bounding box center [764, 509] width 382 height 31
drag, startPoint x: 821, startPoint y: 499, endPoint x: 822, endPoint y: 519, distance: 20.0
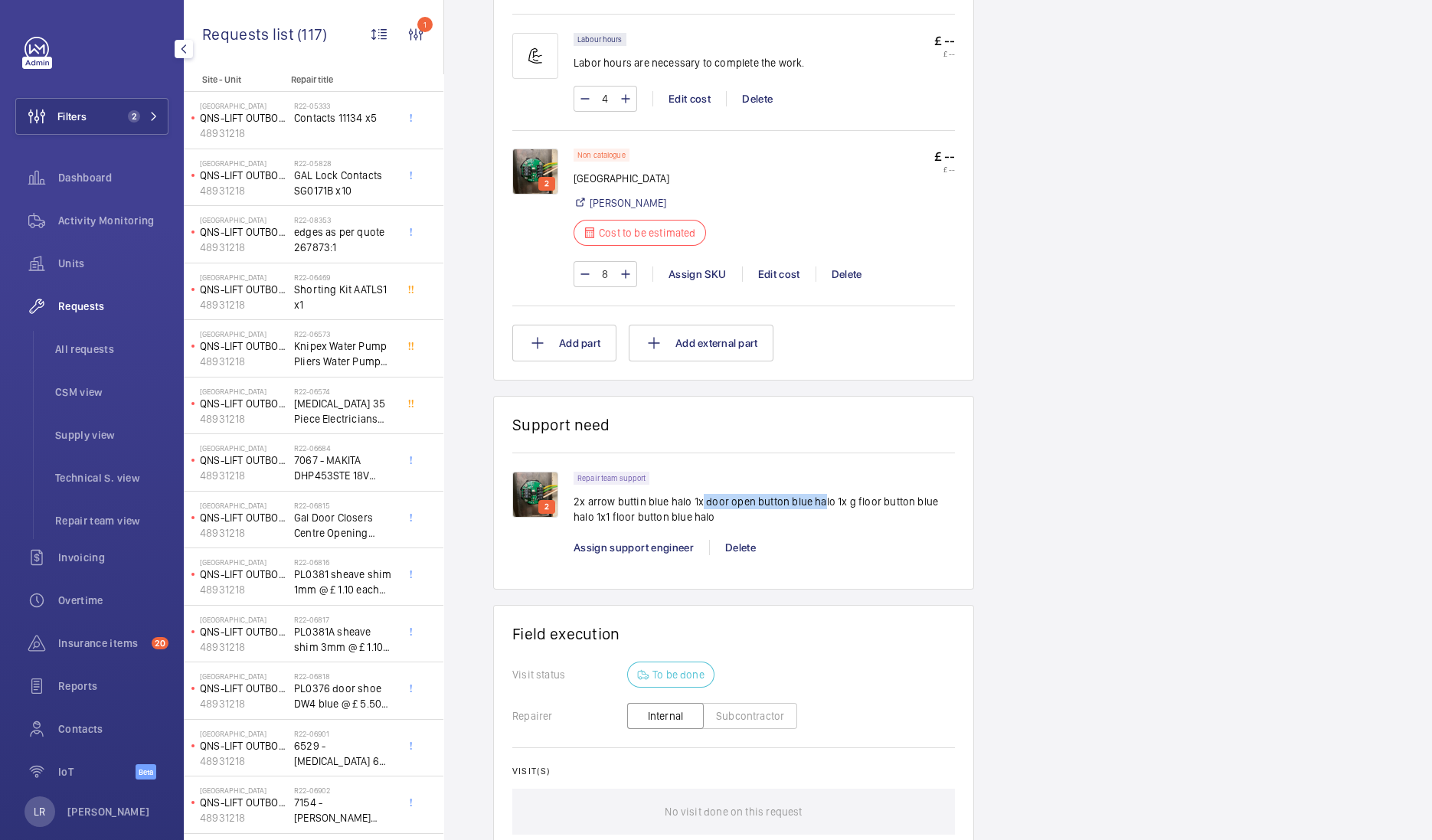
click at [822, 519] on p "2x arrow buttin blue halo 1x door open button blue halo 1x g floor button blue …" at bounding box center [764, 509] width 382 height 31
drag, startPoint x: 830, startPoint y: 500, endPoint x: 704, endPoint y: 498, distance: 126.0
click at [704, 498] on p "2x arrow buttin blue halo 1x door open button blue halo 1x g floor button blue …" at bounding box center [764, 509] width 382 height 31
copy p "door open button blue halo"
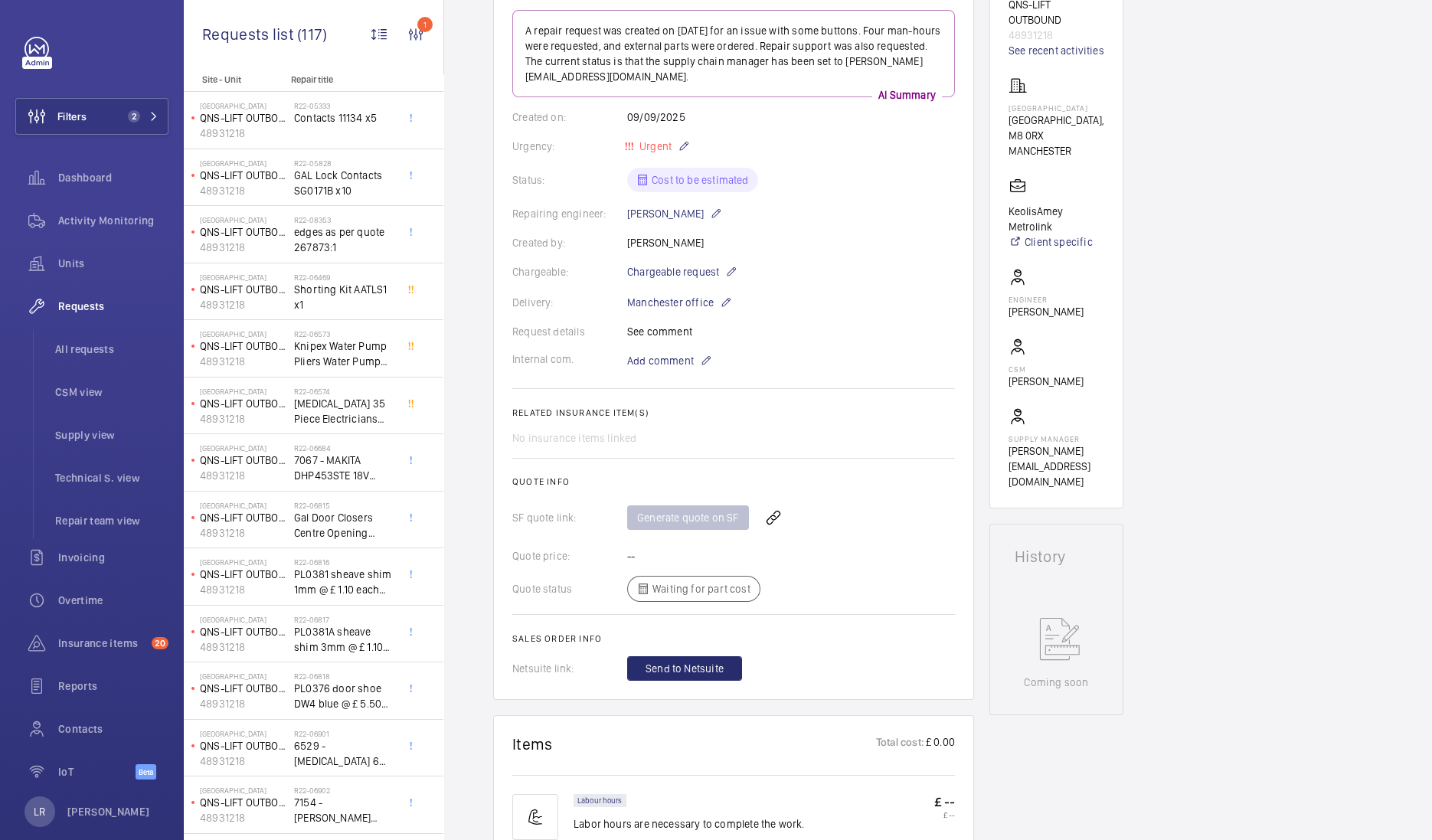
scroll to position [0, 0]
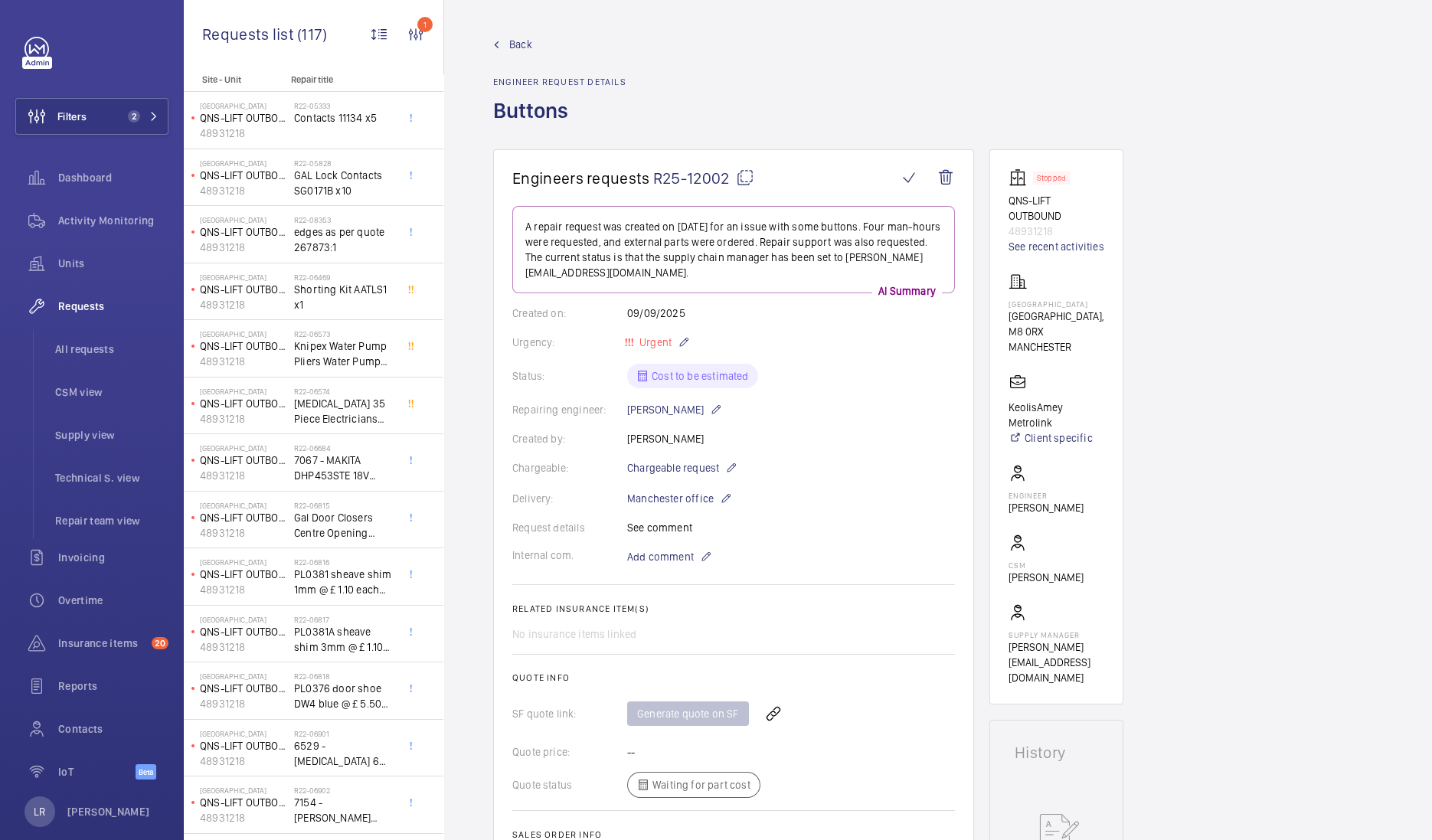
click at [517, 44] on span "Back" at bounding box center [520, 45] width 23 height 16
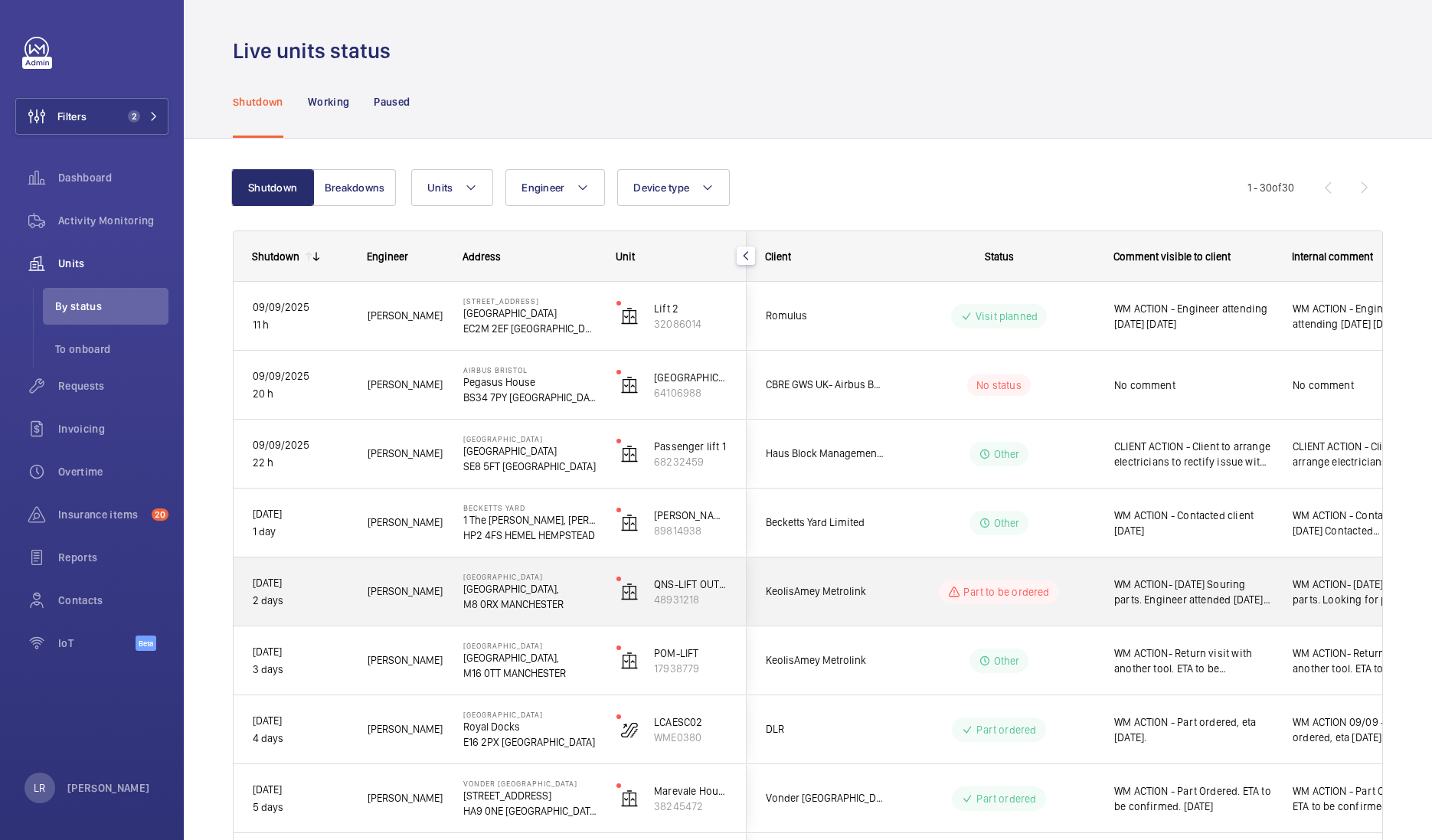
click at [887, 604] on div "Part to be ordered" at bounding box center [989, 592] width 209 height 55
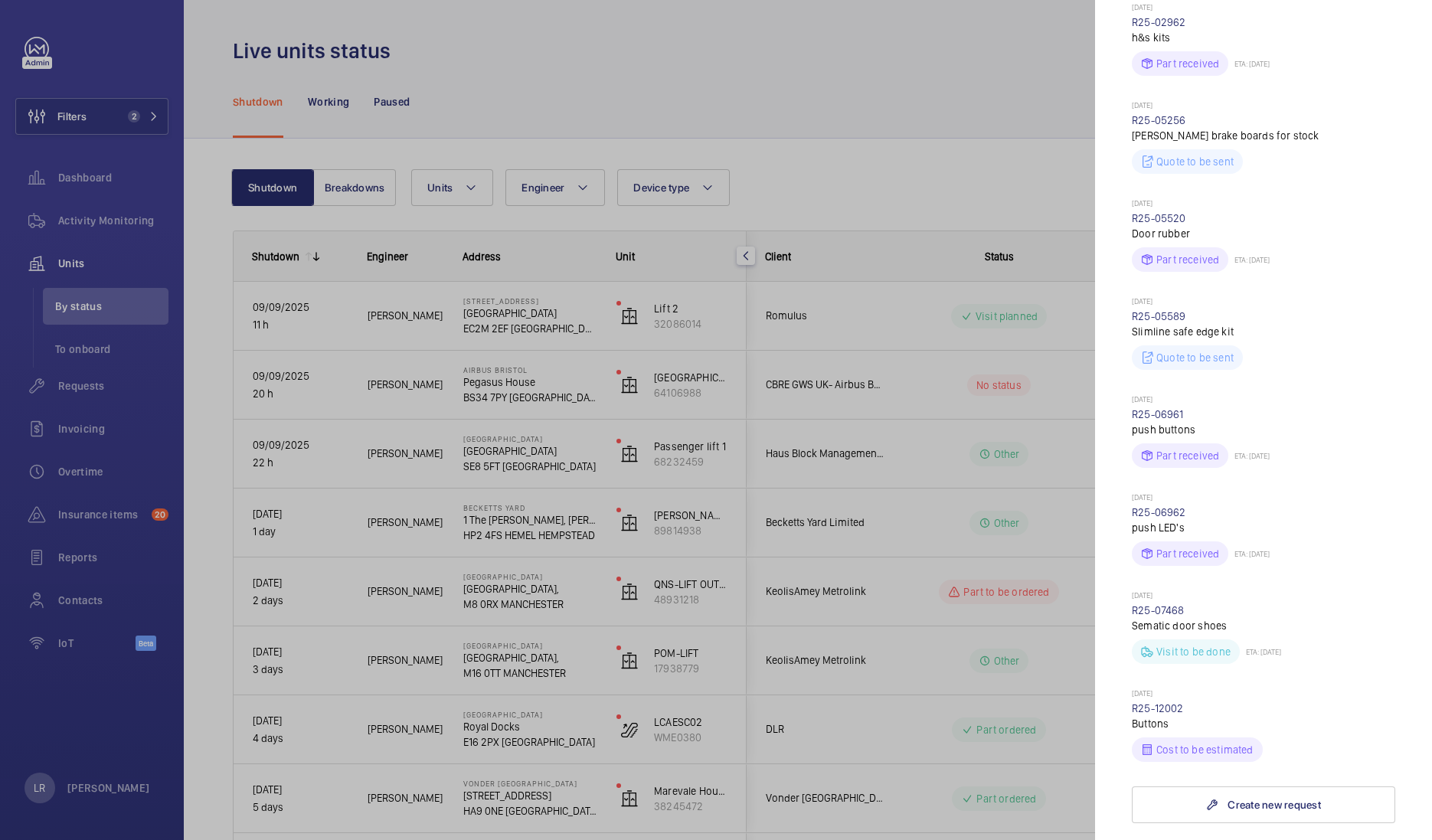
scroll to position [669, 0]
click at [814, 600] on div at bounding box center [716, 420] width 1432 height 840
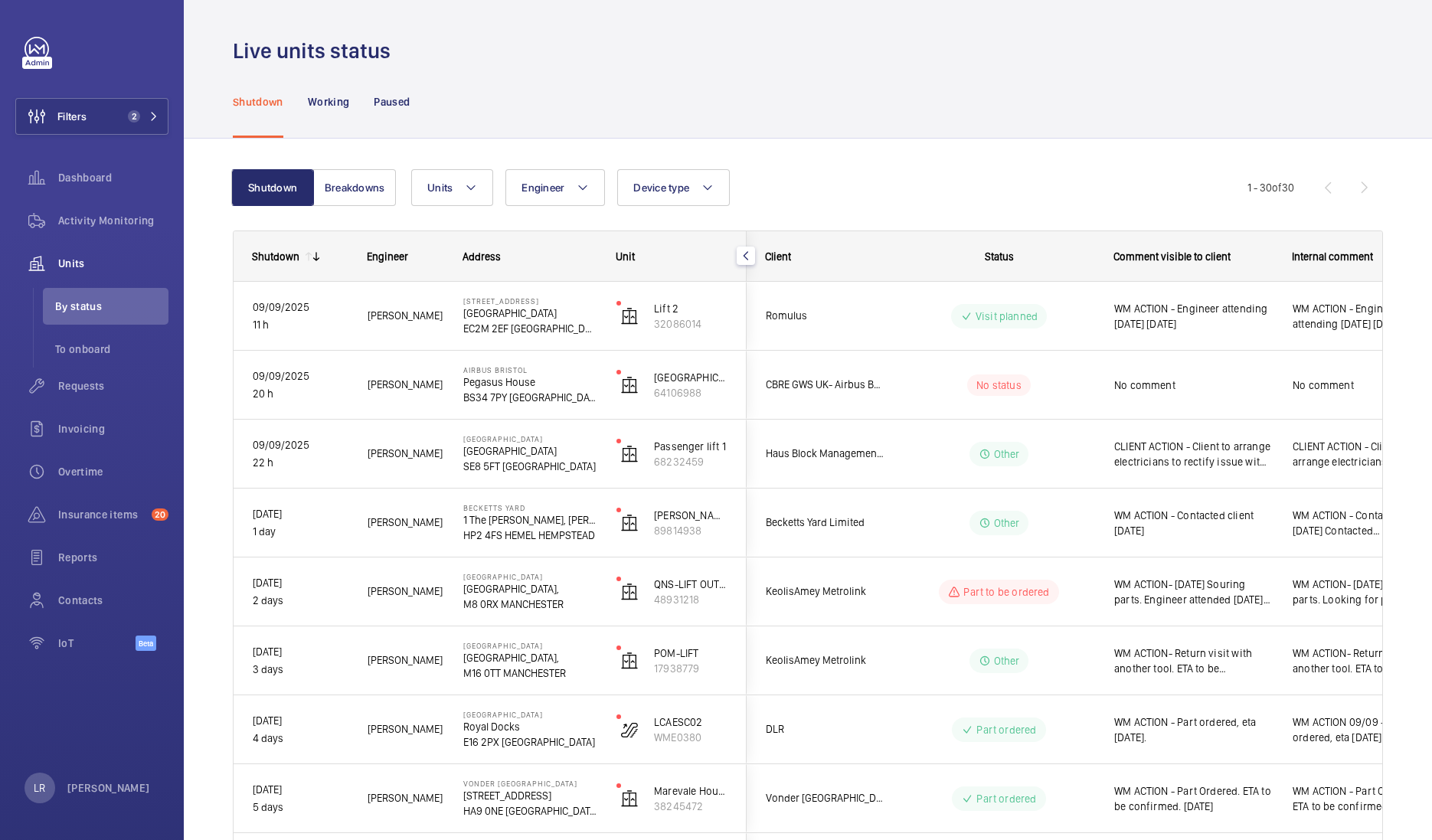
scroll to position [0, 0]
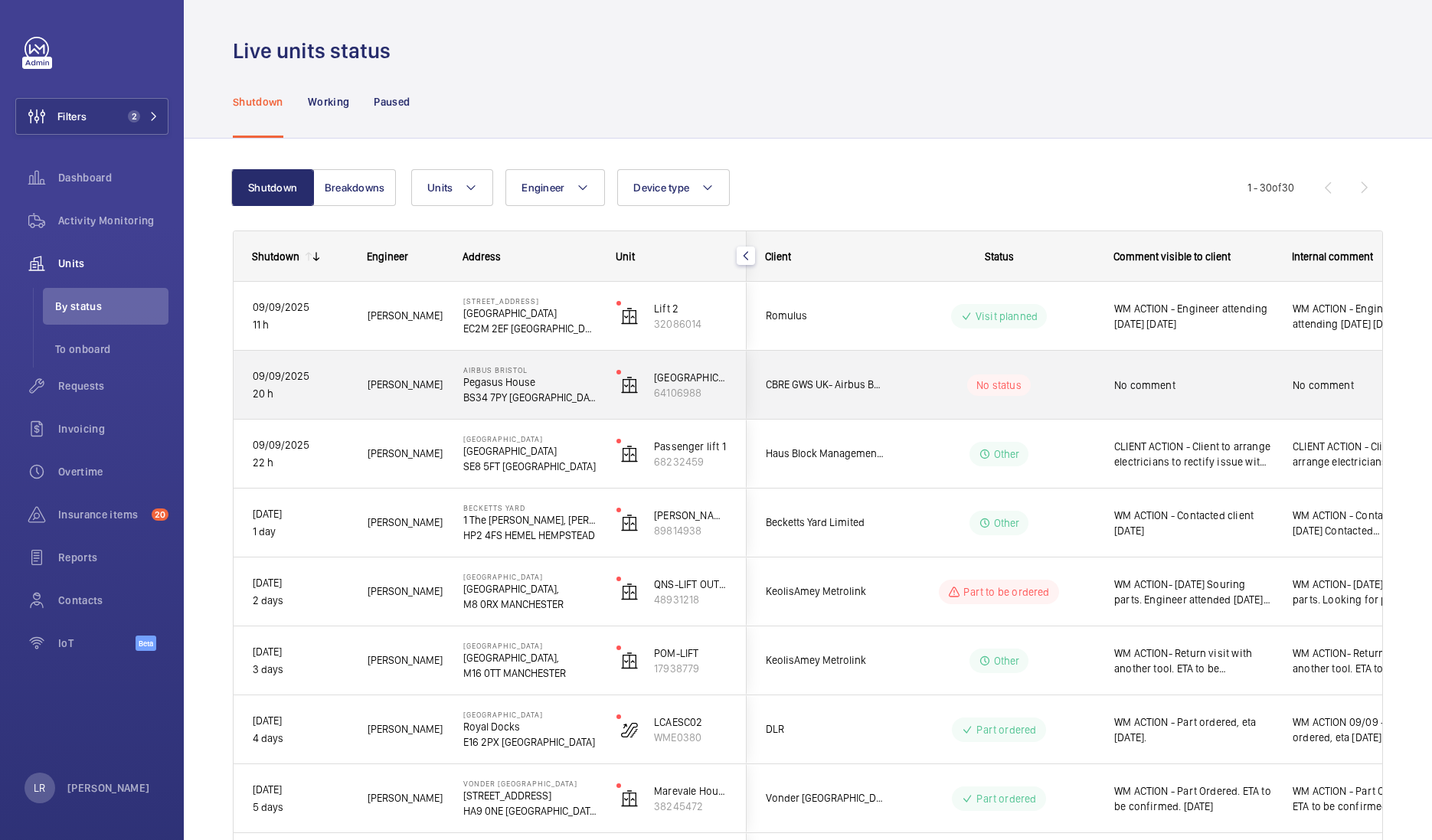
click at [888, 396] on div "No status" at bounding box center [989, 385] width 209 height 52
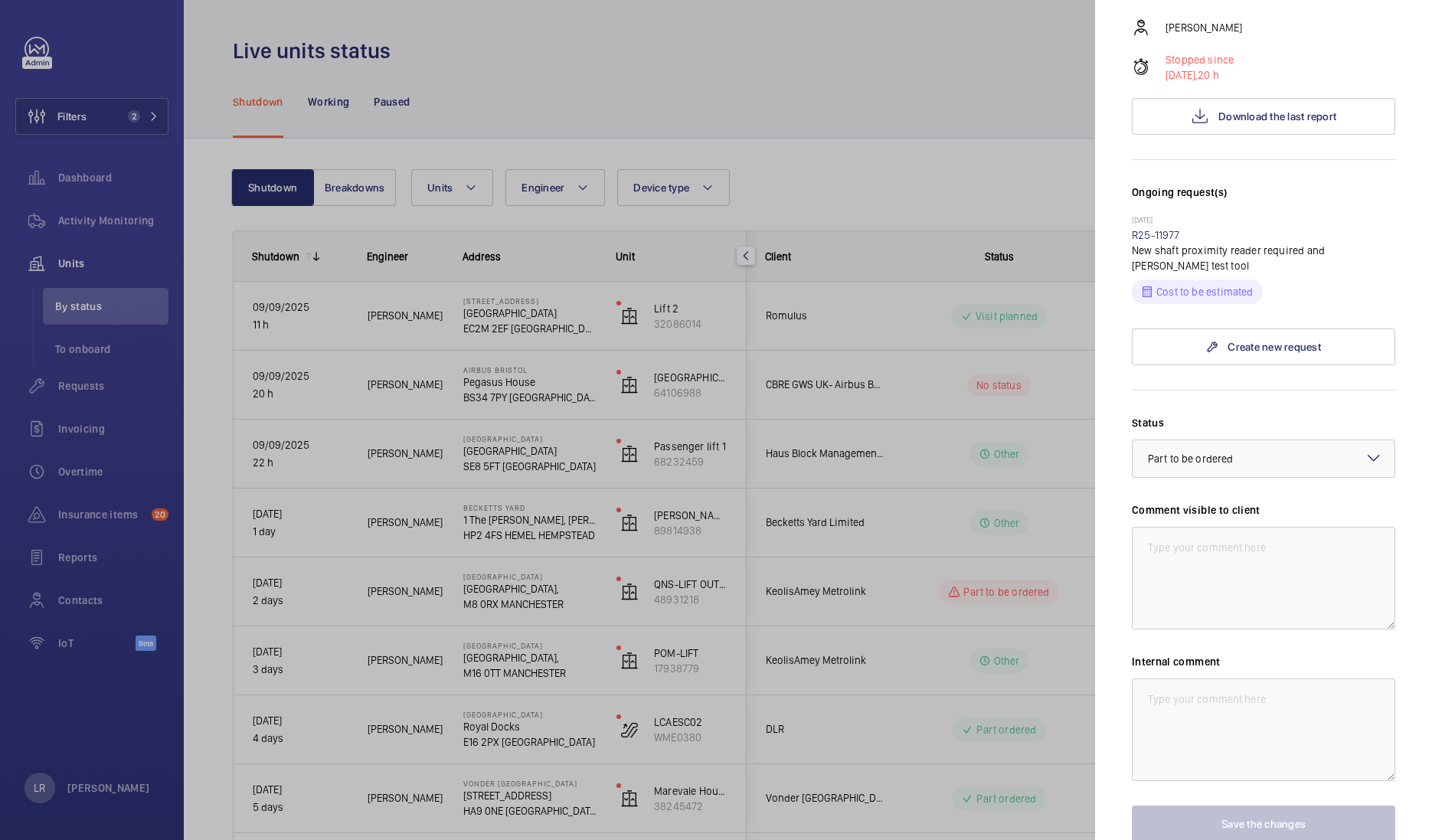
scroll to position [287, 0]
click at [1161, 226] on link "R25-11977" at bounding box center [1156, 233] width 49 height 13
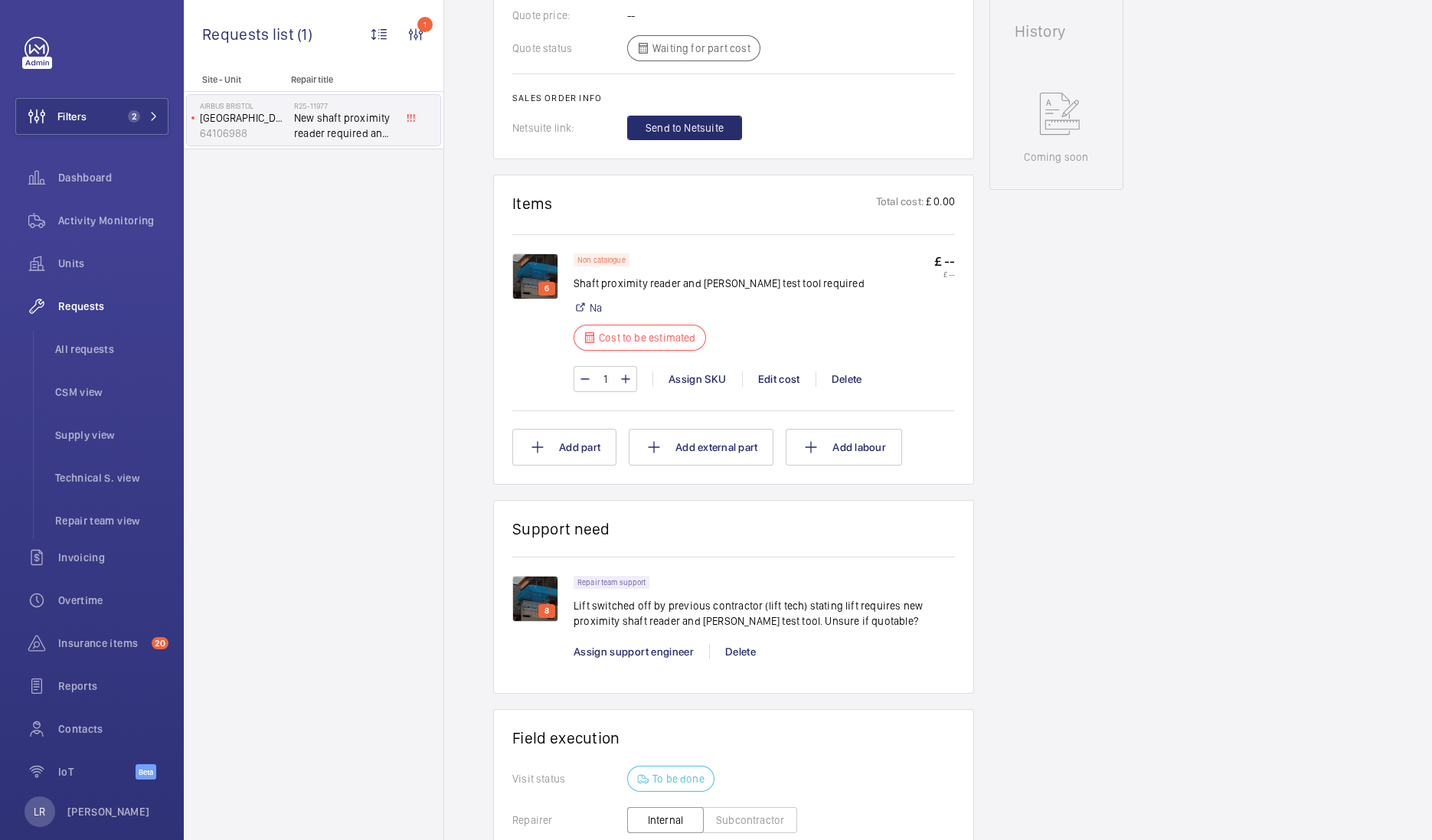
scroll to position [669, 0]
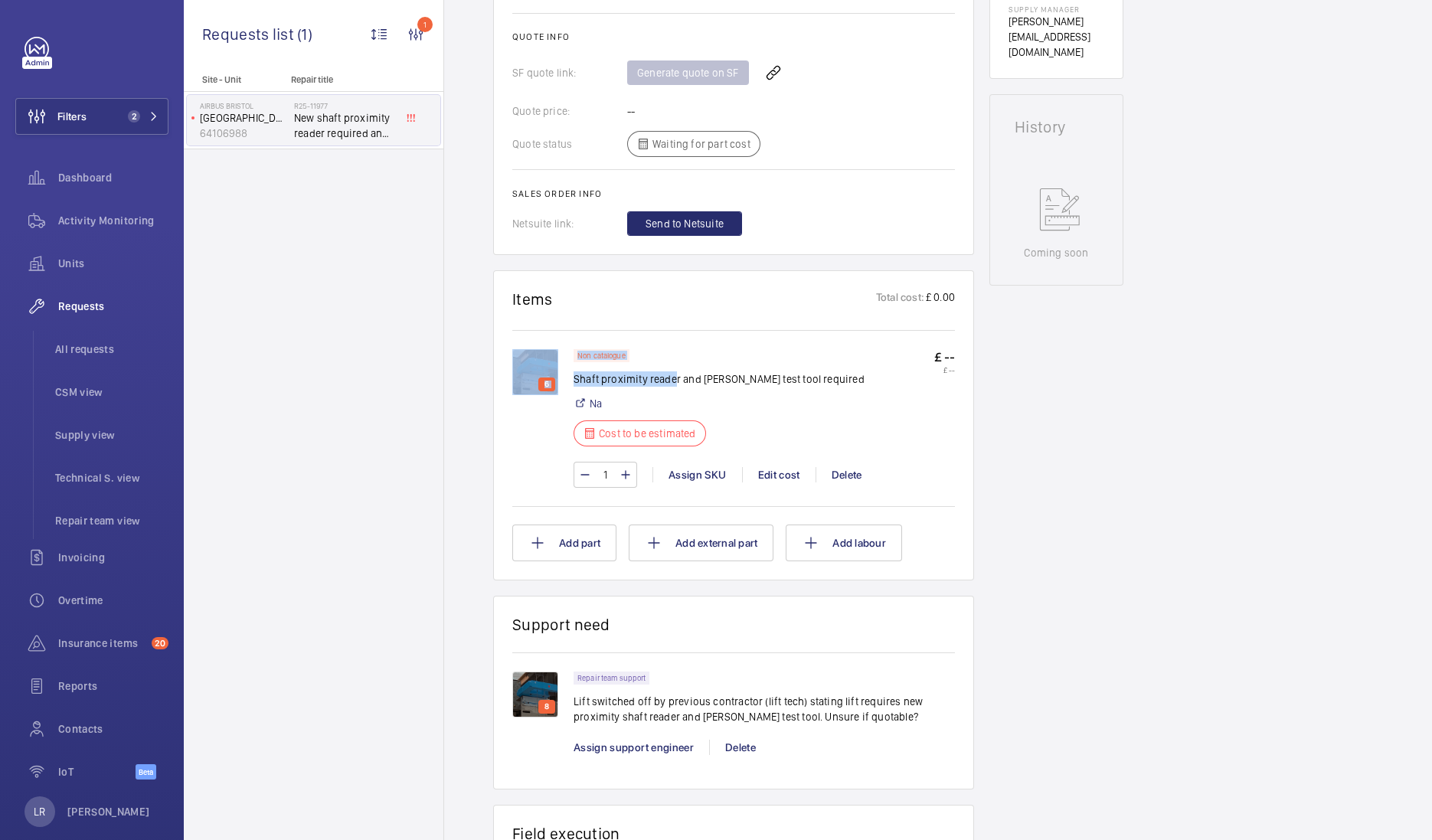
drag, startPoint x: 676, startPoint y: 376, endPoint x: 577, endPoint y: 383, distance: 99.2
click at [575, 383] on p "Shaft proximity reader and Orona test tool required" at bounding box center [719, 379] width 291 height 16
copy p "Shaft proximity reade"
click at [816, 333] on div "6 Non catalogue Shaft proximity reader and Orona test tool required Na Cost to …" at bounding box center [734, 416] width 443 height 173
drag, startPoint x: 701, startPoint y: 372, endPoint x: 770, endPoint y: 373, distance: 69.0
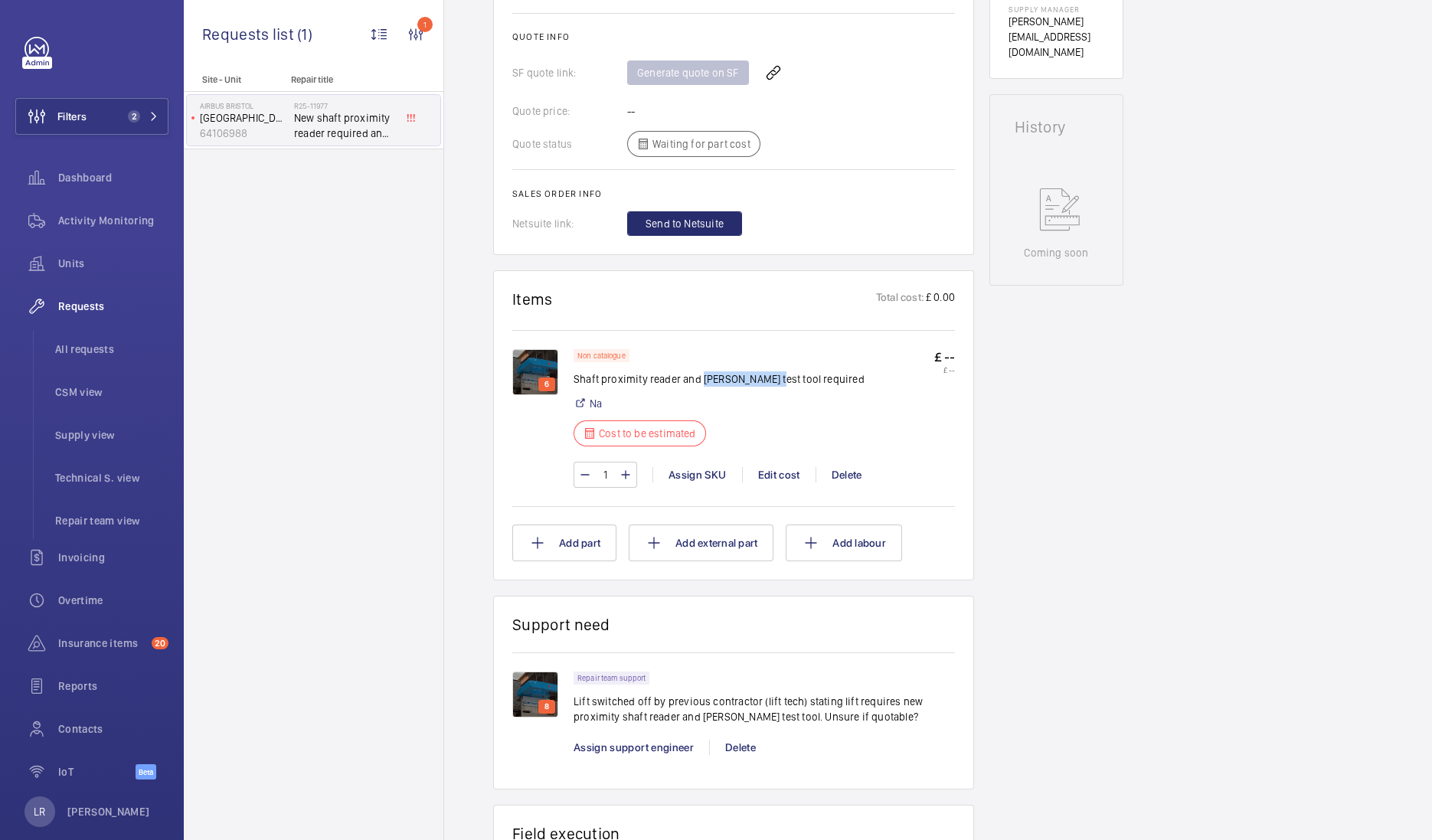
click at [770, 373] on p "Shaft proximity reader and Orona test tool required" at bounding box center [719, 379] width 291 height 16
copy p "Orona test tool"
click at [352, 428] on div "Site - Unit Repair title Airbus Bristol Avon Building Office Passenger Lift (F-…" at bounding box center [313, 457] width 259 height 766
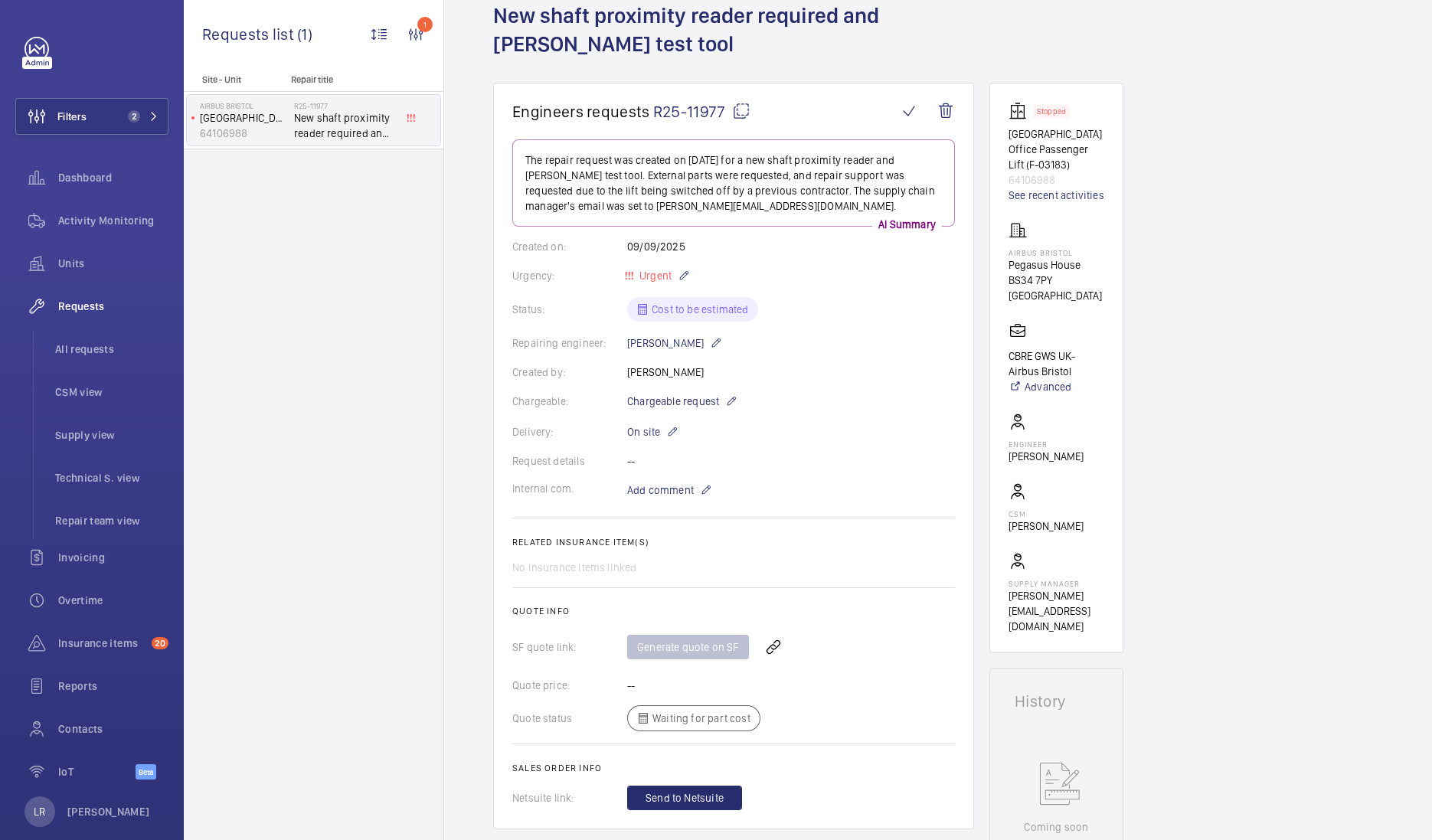
scroll to position [0, 0]
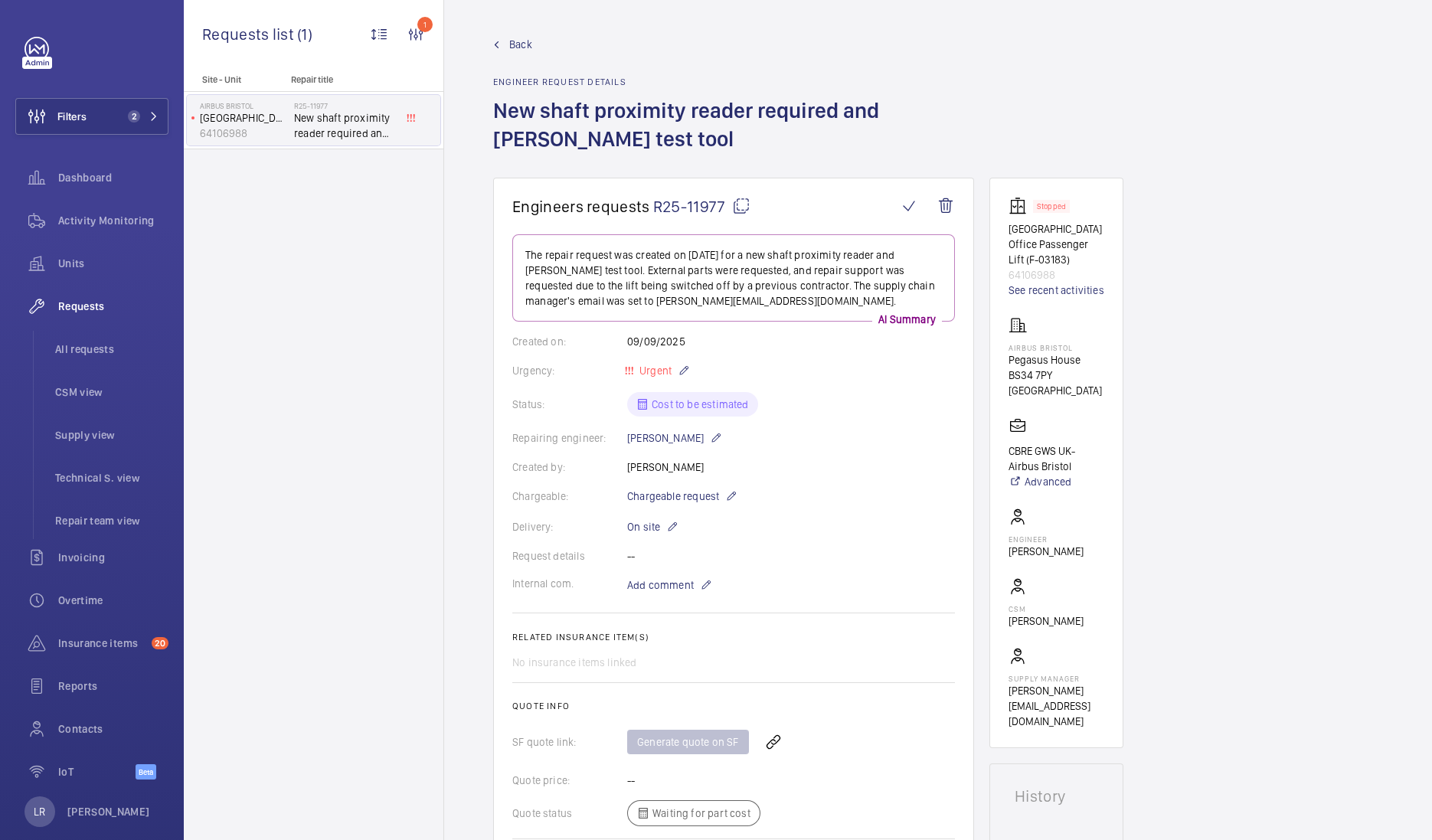
click at [523, 43] on span "Back" at bounding box center [520, 45] width 23 height 16
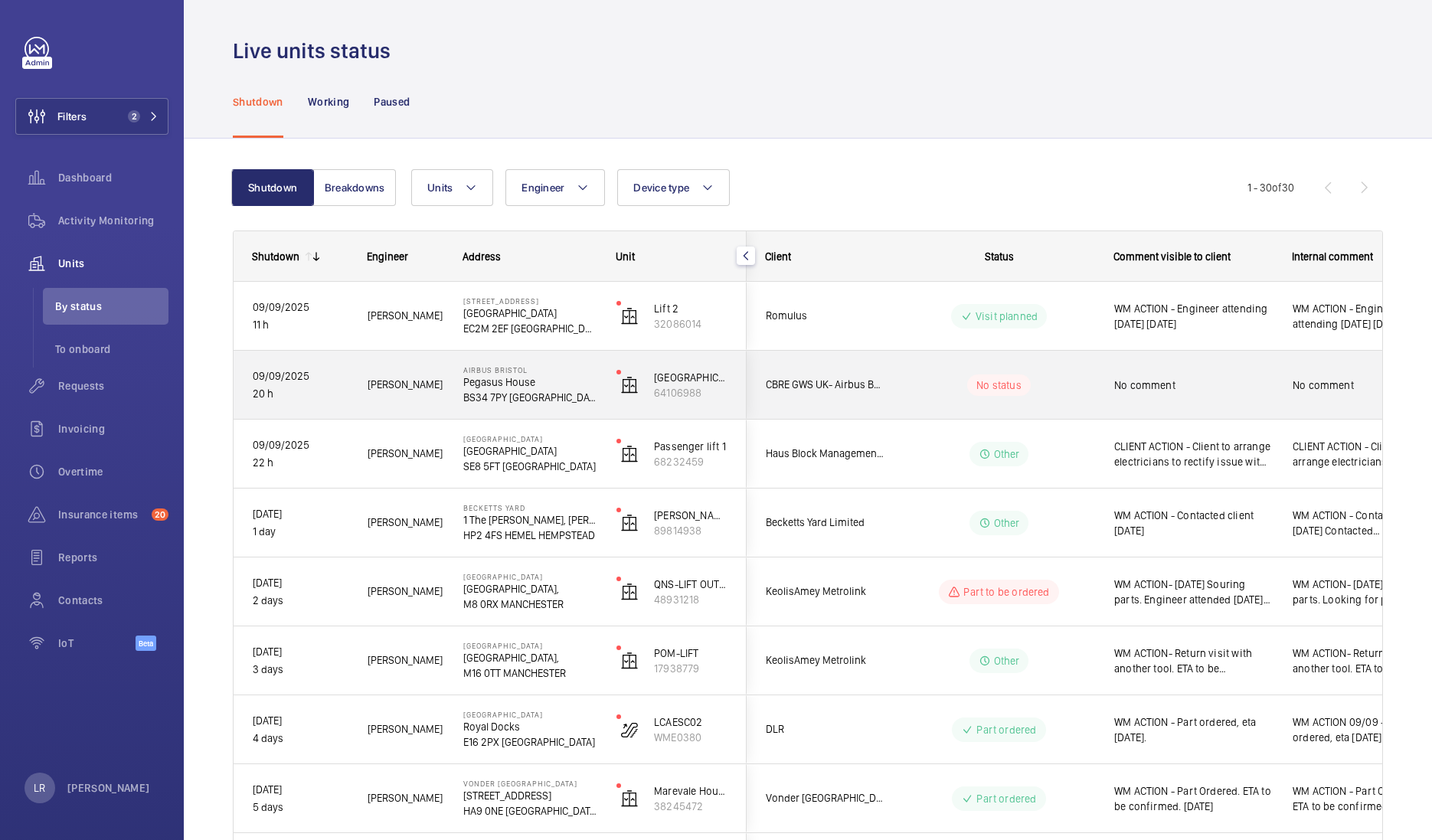
click at [754, 386] on div "CBRE GWS UK- Airbus Bristol" at bounding box center [816, 385] width 136 height 49
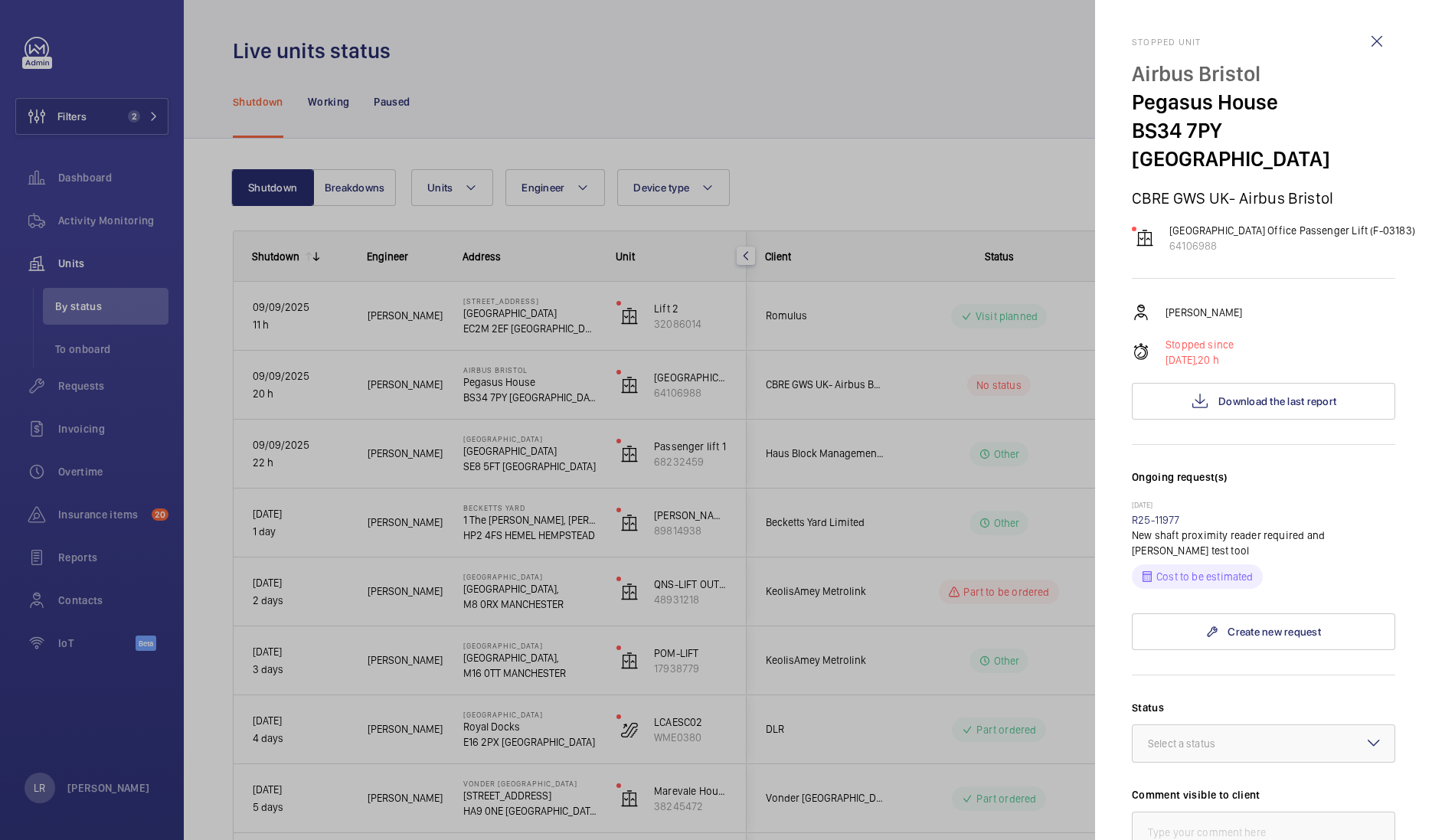
click at [980, 148] on div at bounding box center [716, 420] width 1432 height 840
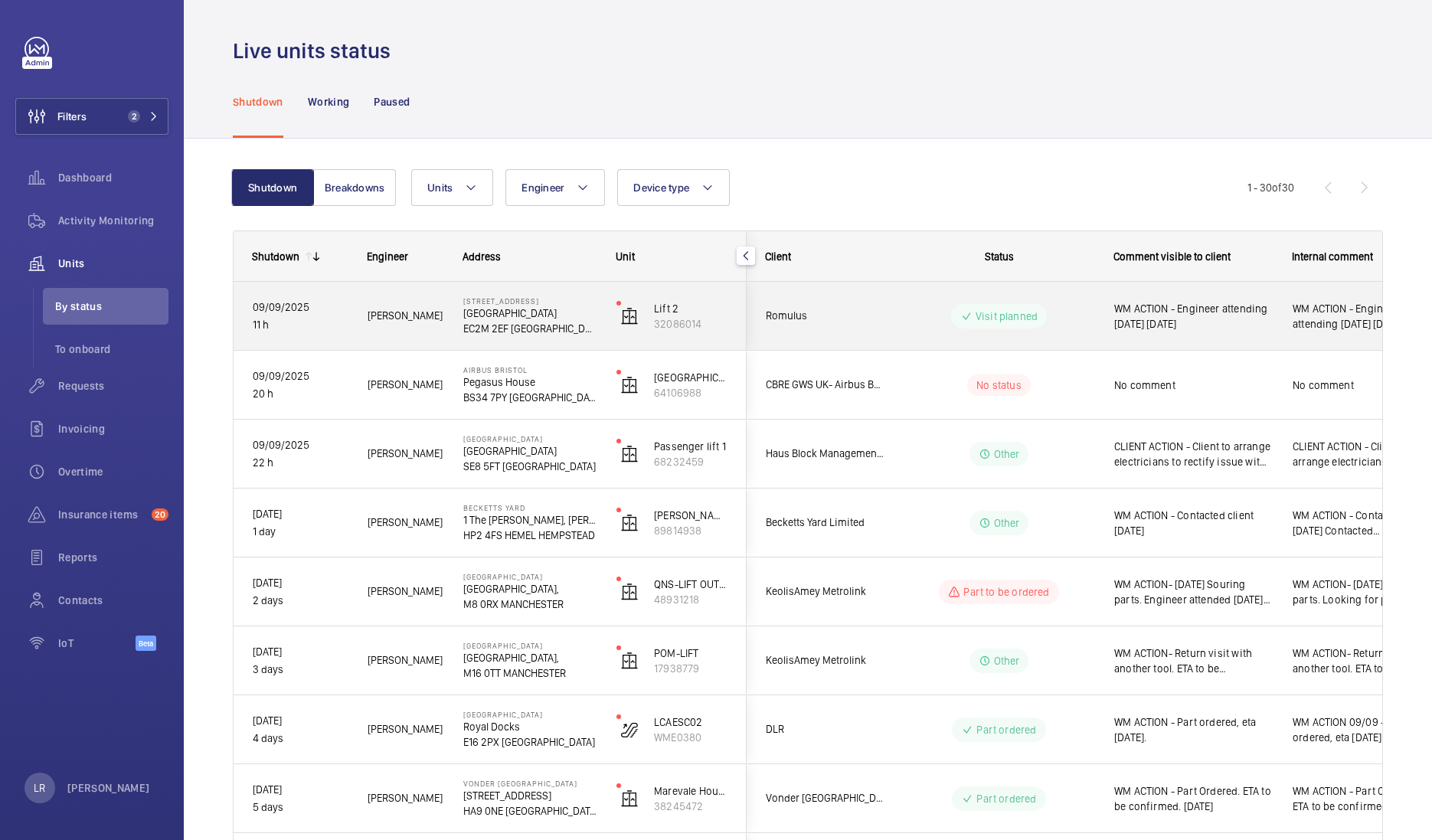
click at [1047, 319] on wm-front-pills-cell "Visit planned" at bounding box center [999, 316] width 190 height 24
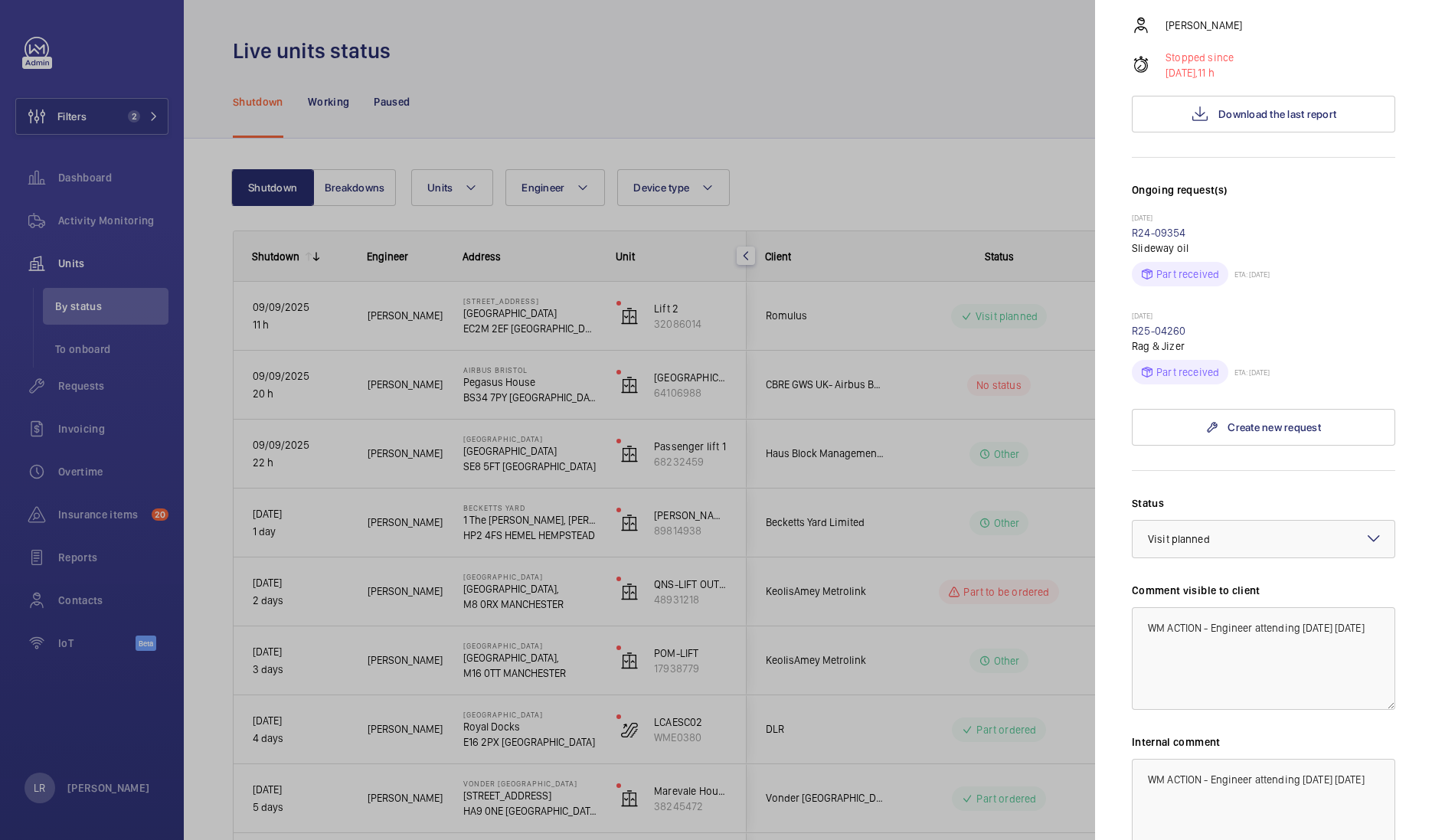
scroll to position [427, 0]
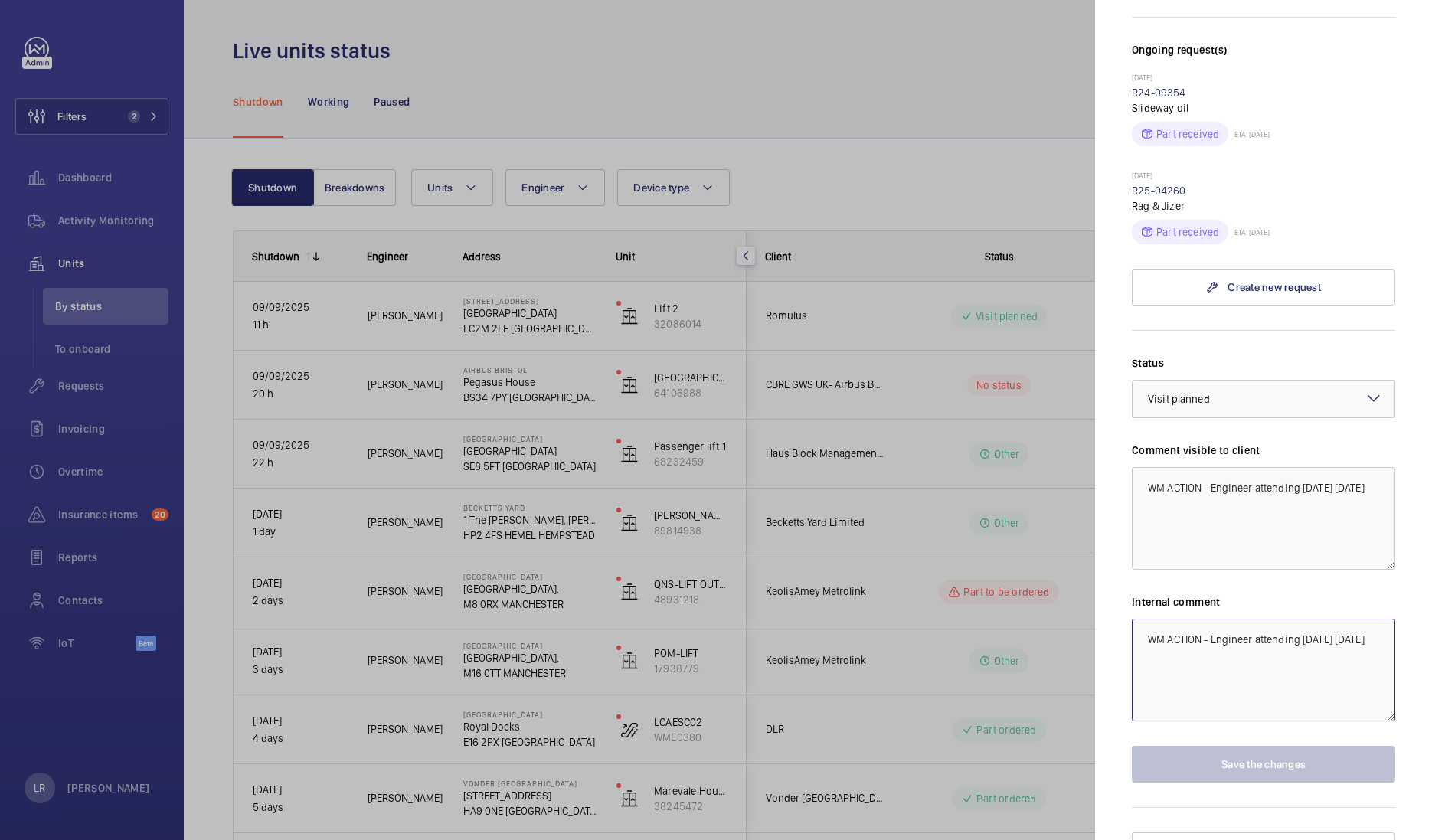
click at [1252, 618] on textarea "WM ACTION - Engineer attending [DATE] [DATE]" at bounding box center [1263, 669] width 263 height 103
type textarea "WM ACTION - [PERSON_NAME] attending [DATE] [DATE]"
click at [1277, 746] on button "Save the changes" at bounding box center [1263, 764] width 263 height 37
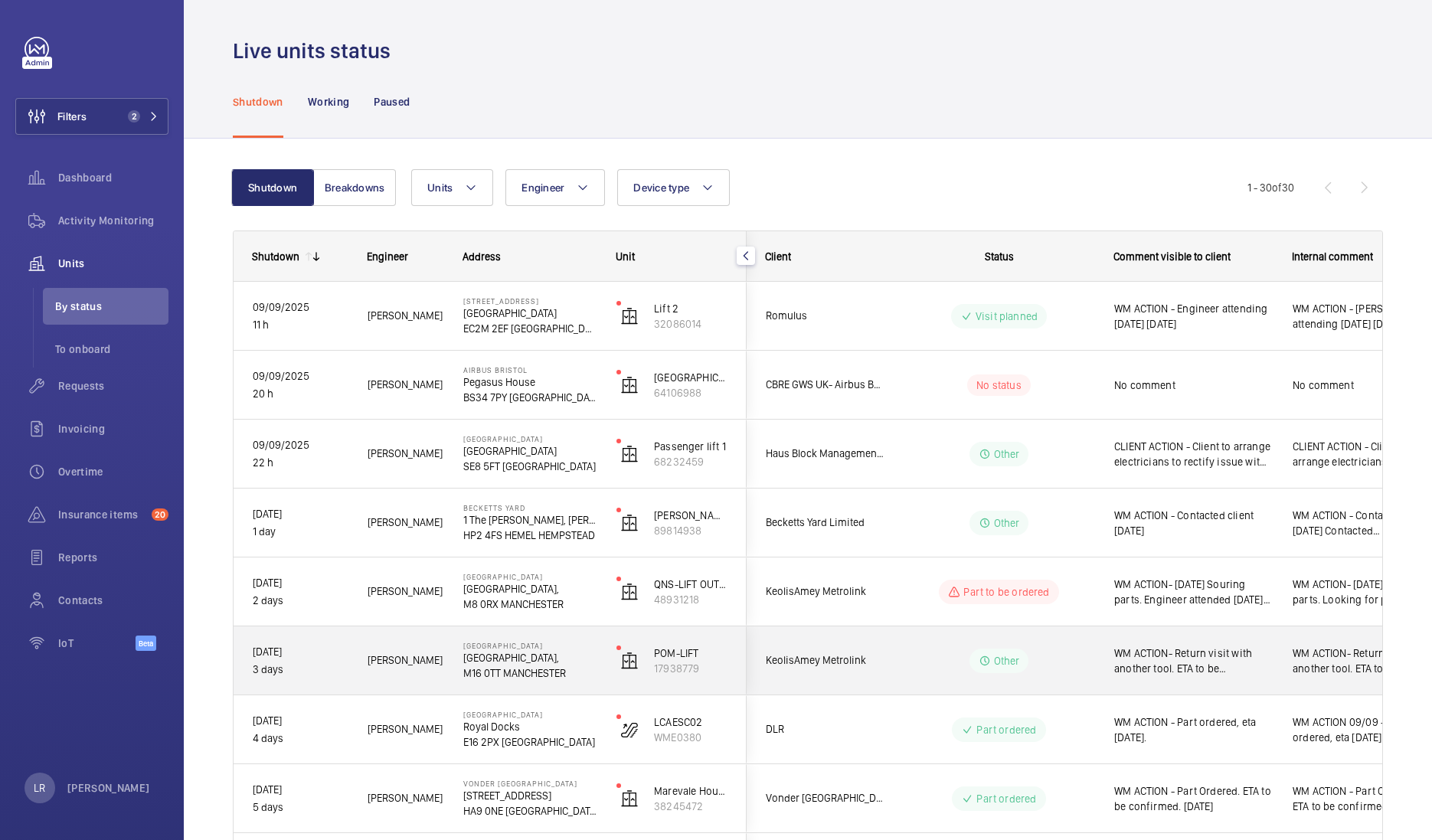
scroll to position [190, 0]
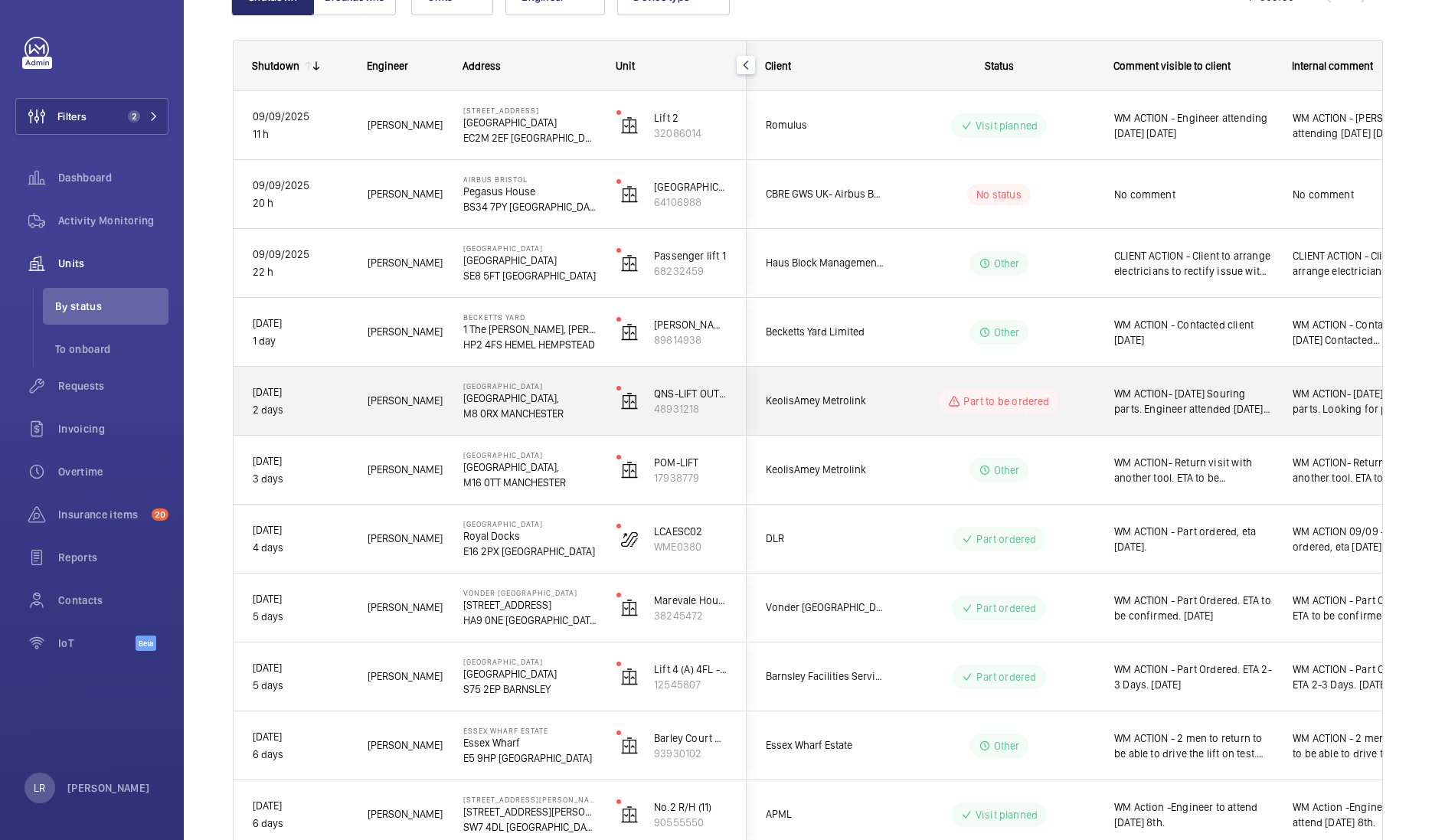
click at [908, 386] on div "Part to be ordered" at bounding box center [989, 401] width 209 height 55
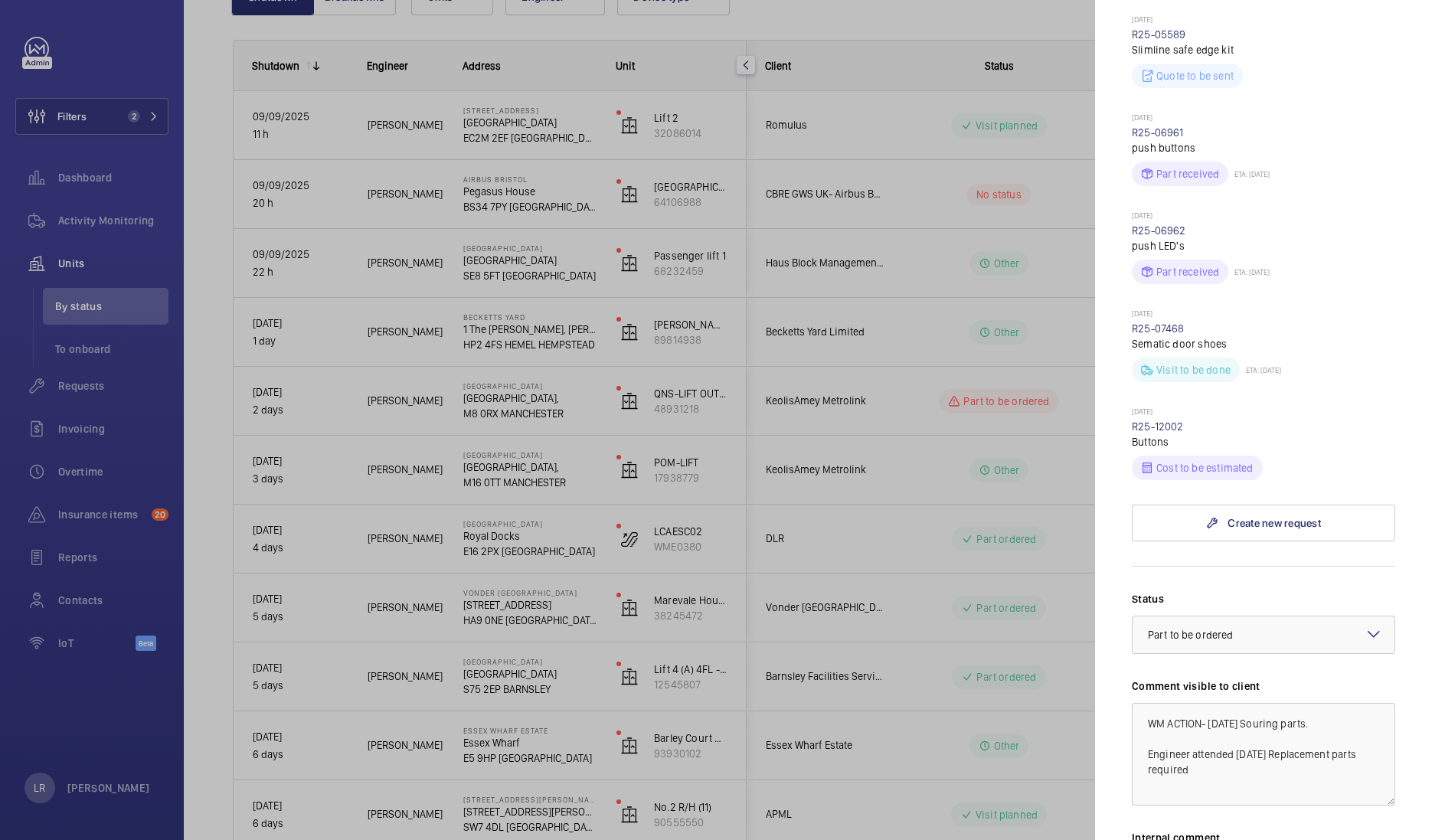
scroll to position [957, 0]
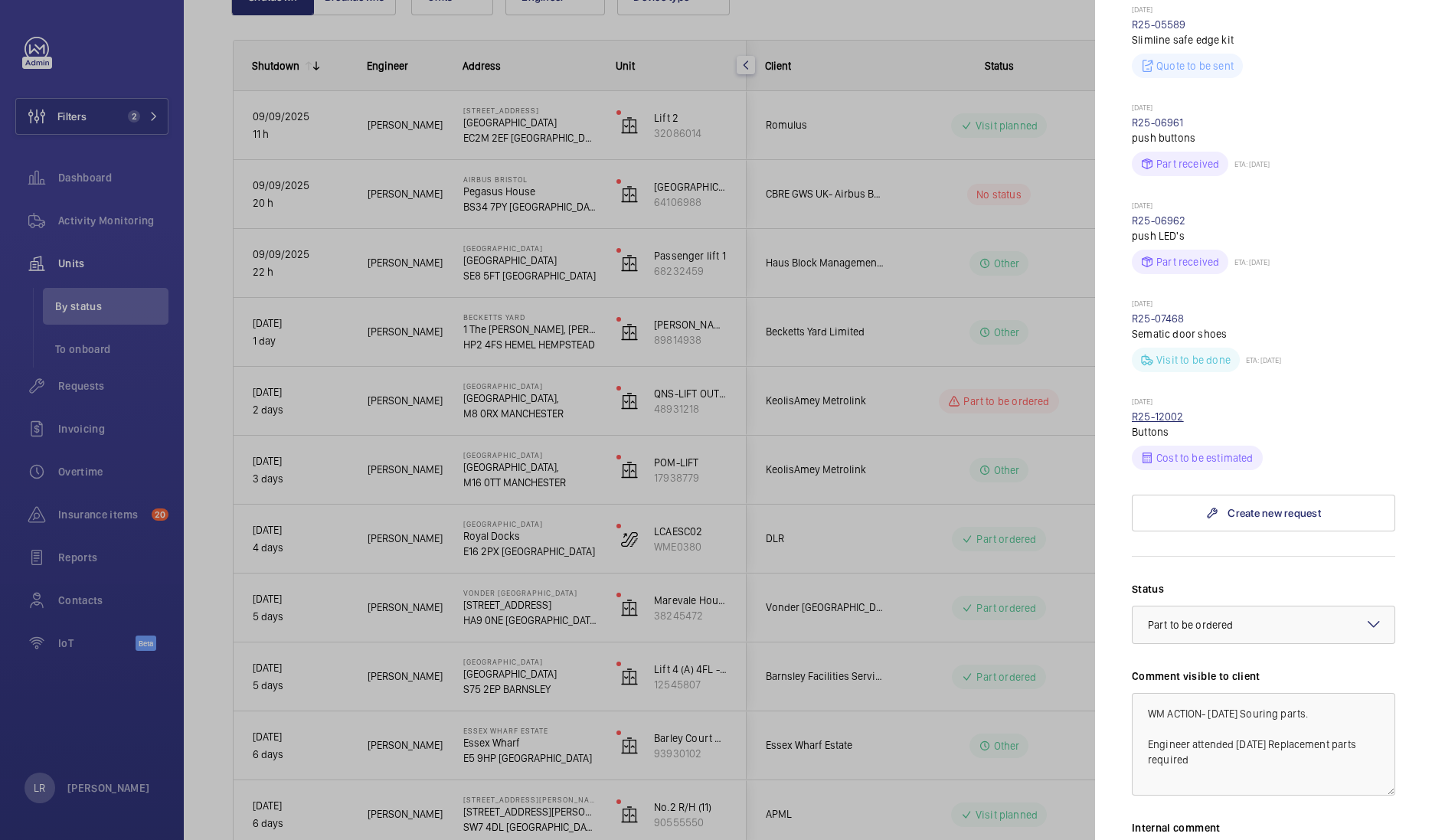
click at [1167, 422] on link "R25-12002" at bounding box center [1158, 417] width 52 height 13
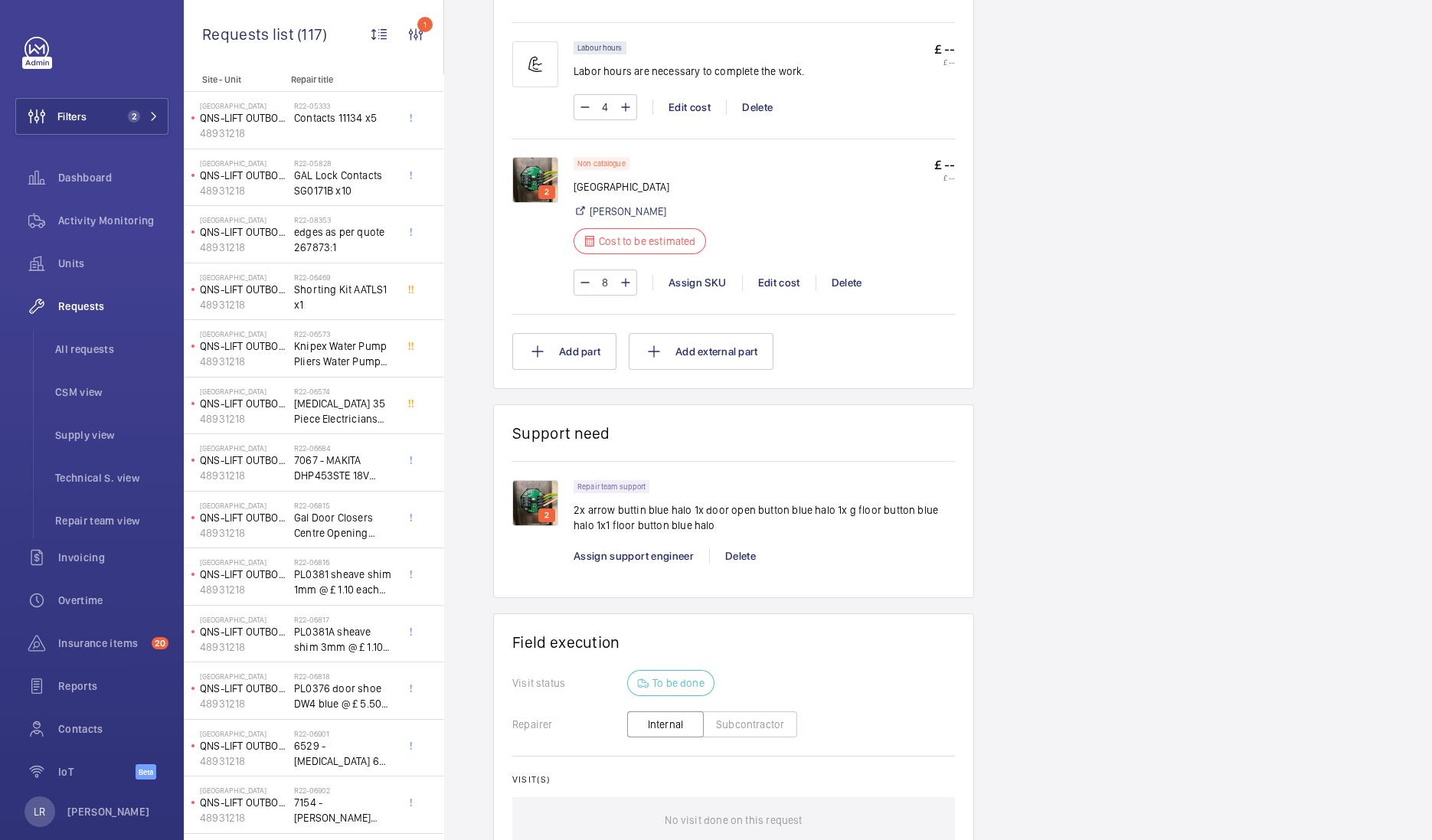
scroll to position [1052, 0]
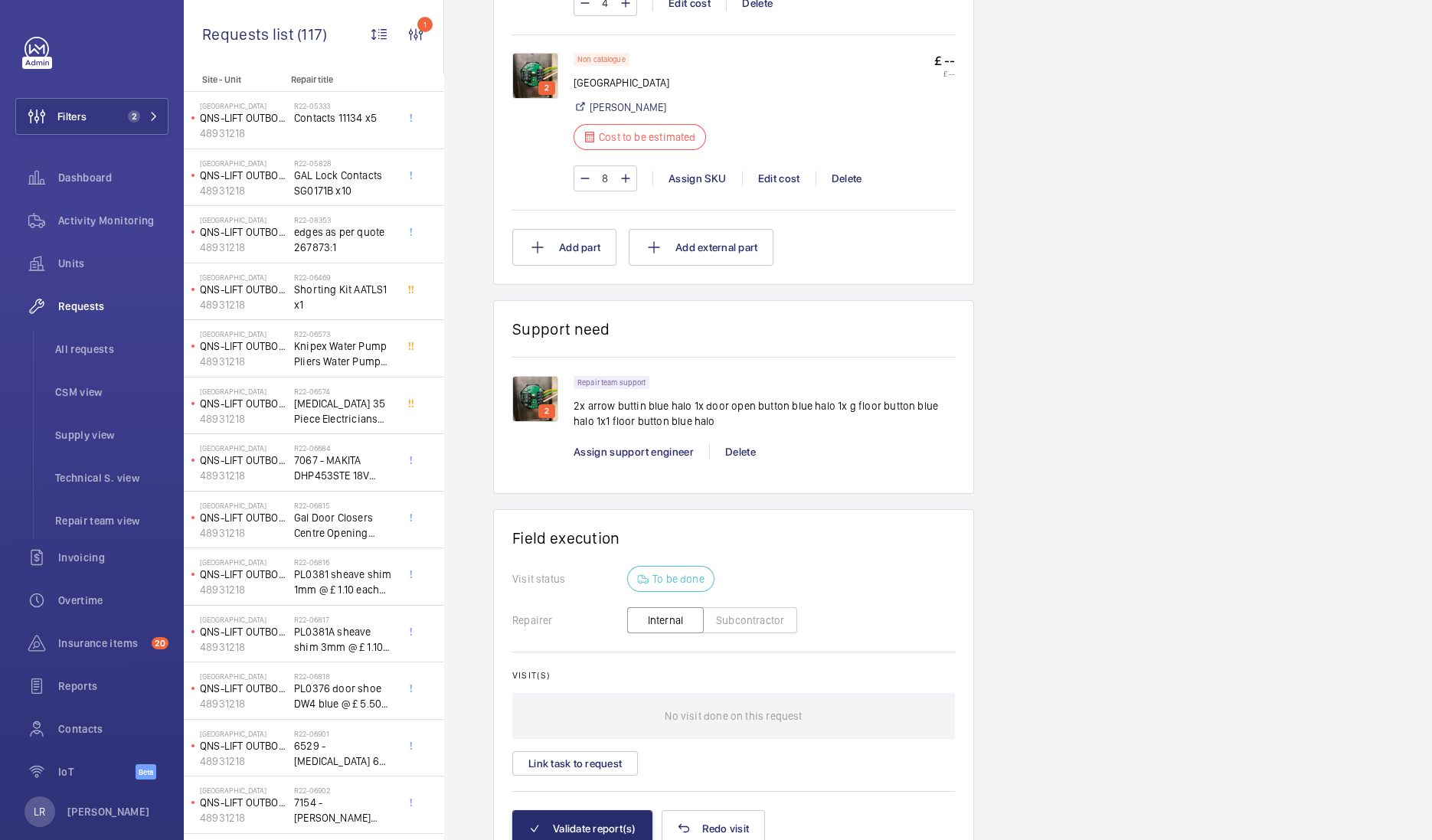
click at [541, 394] on img at bounding box center [535, 399] width 46 height 46
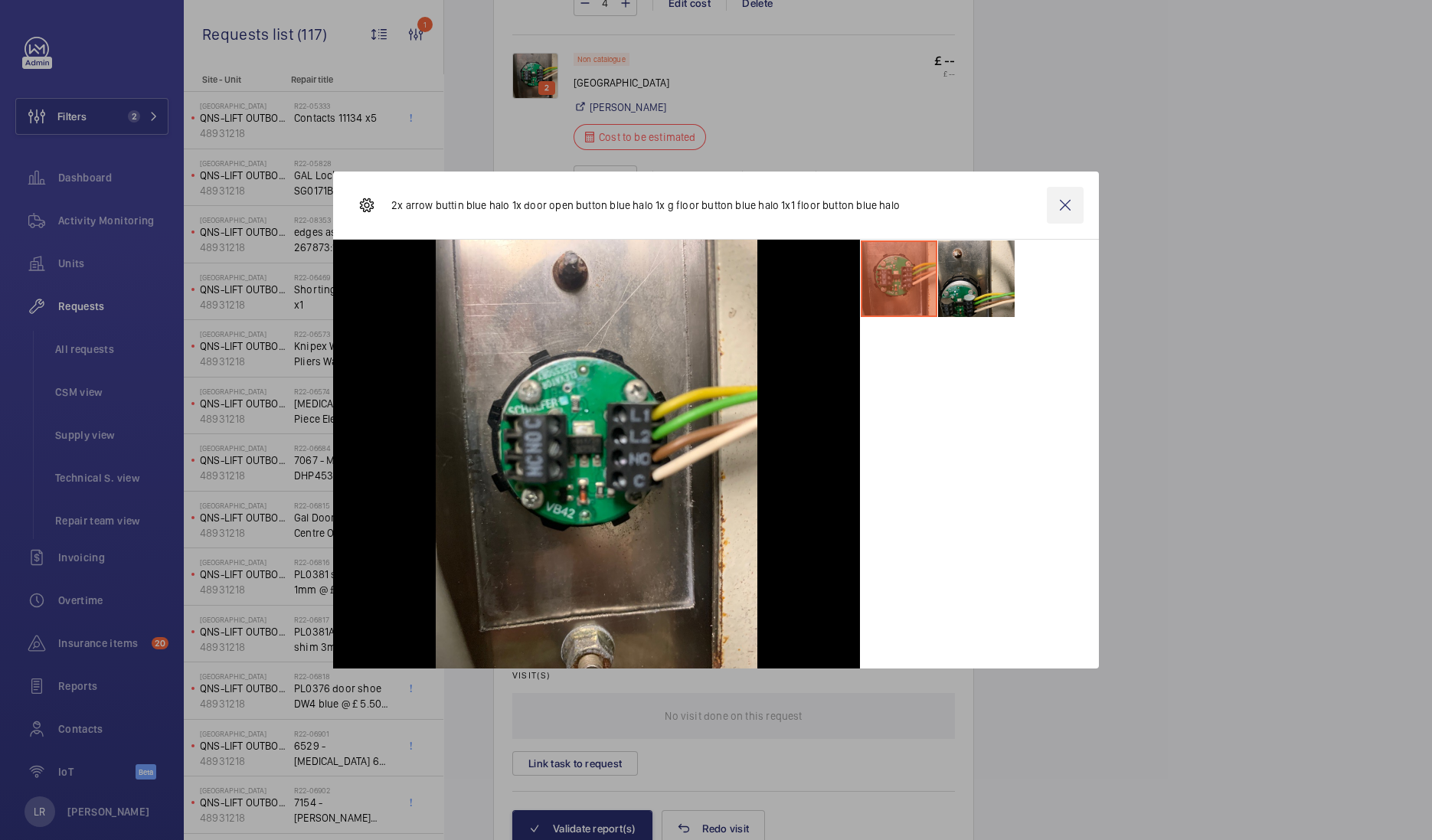
click at [1060, 211] on wm-front-icon-button at bounding box center [1065, 205] width 37 height 37
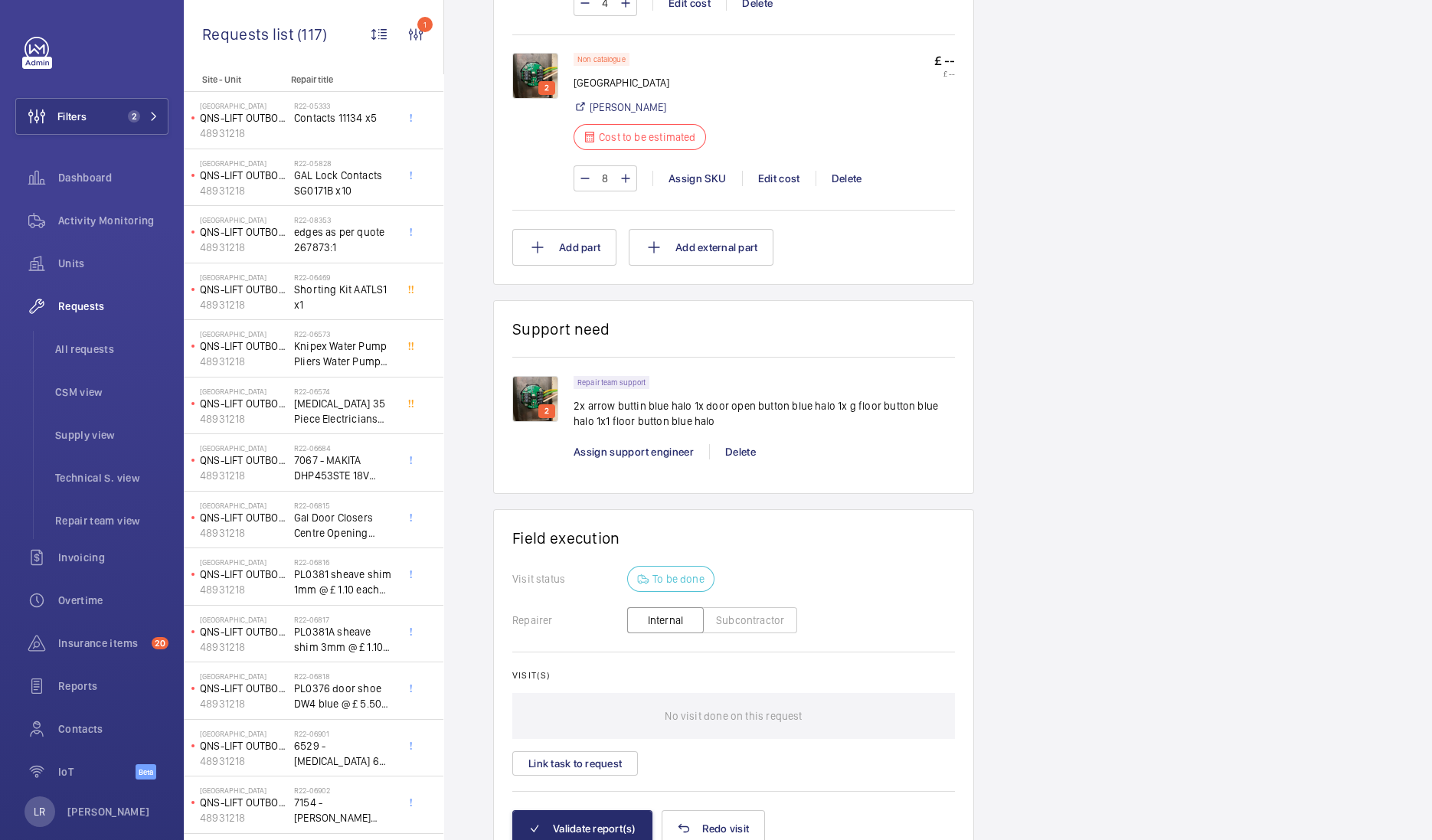
scroll to position [861, 0]
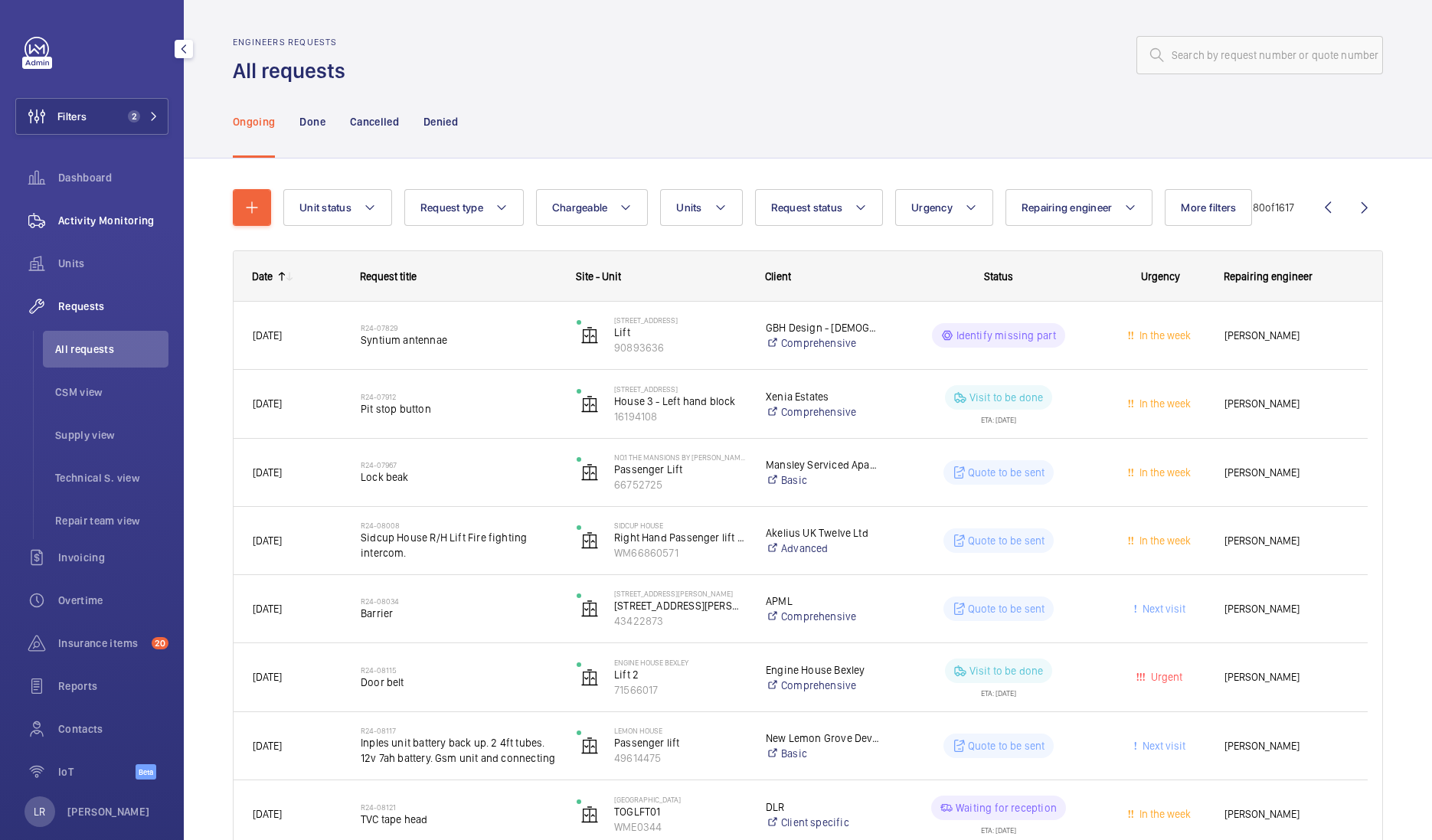
click at [94, 254] on div "Units" at bounding box center [92, 263] width 153 height 37
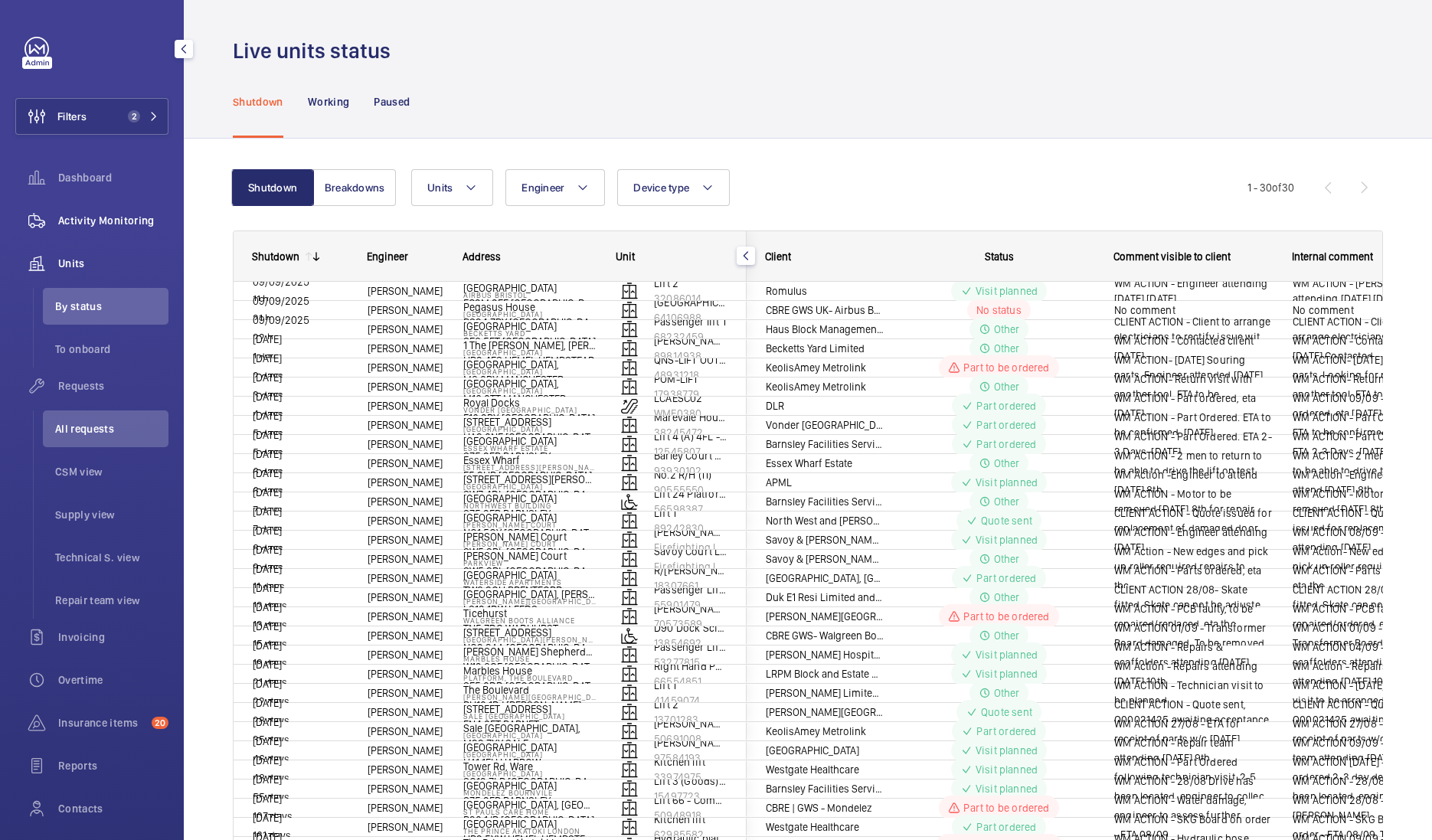
click at [127, 219] on span "Activity Monitoring" at bounding box center [113, 221] width 111 height 16
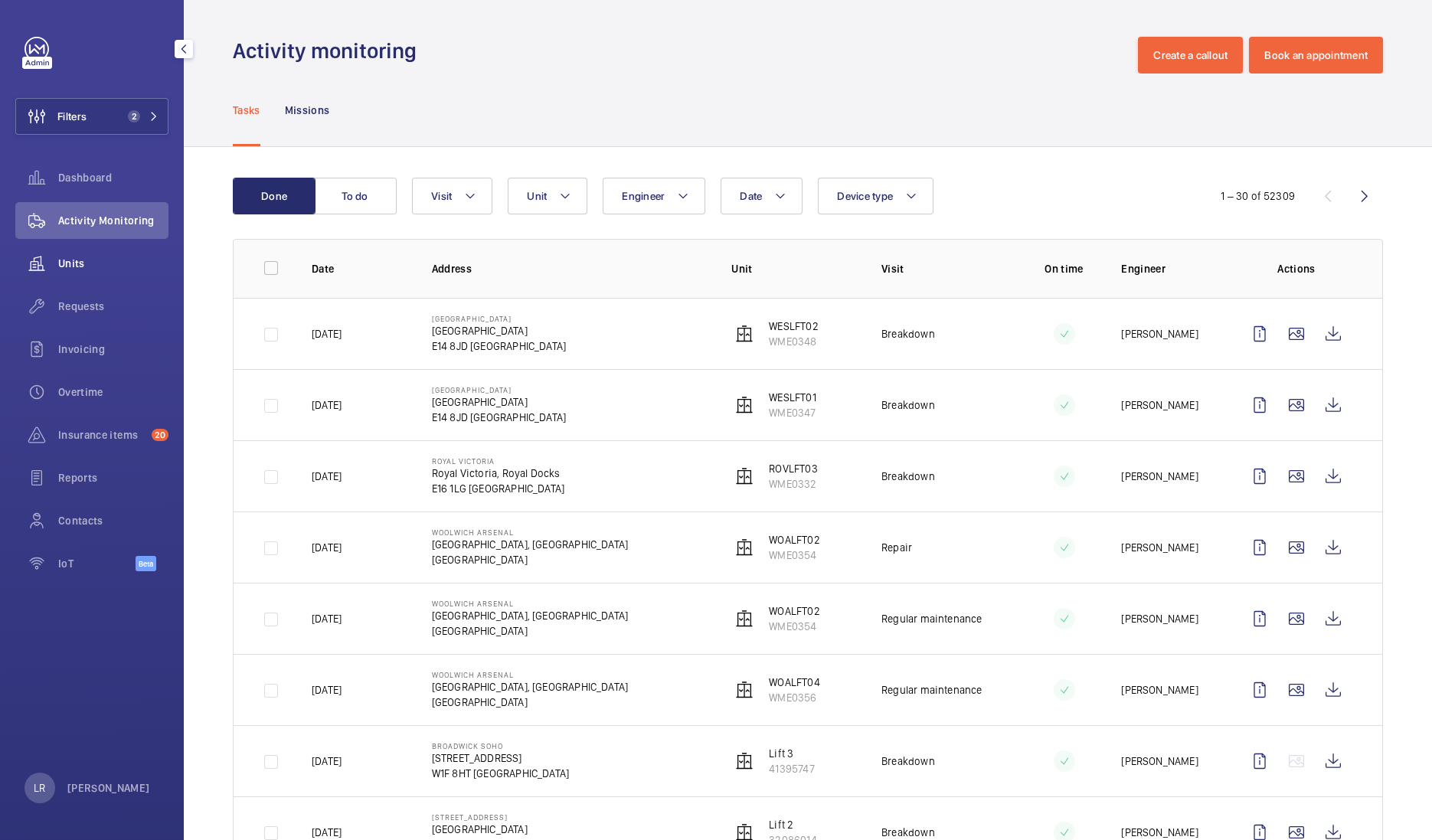
drag, startPoint x: 78, startPoint y: 256, endPoint x: 111, endPoint y: 260, distance: 33.2
click at [78, 257] on span "Units" at bounding box center [113, 263] width 111 height 16
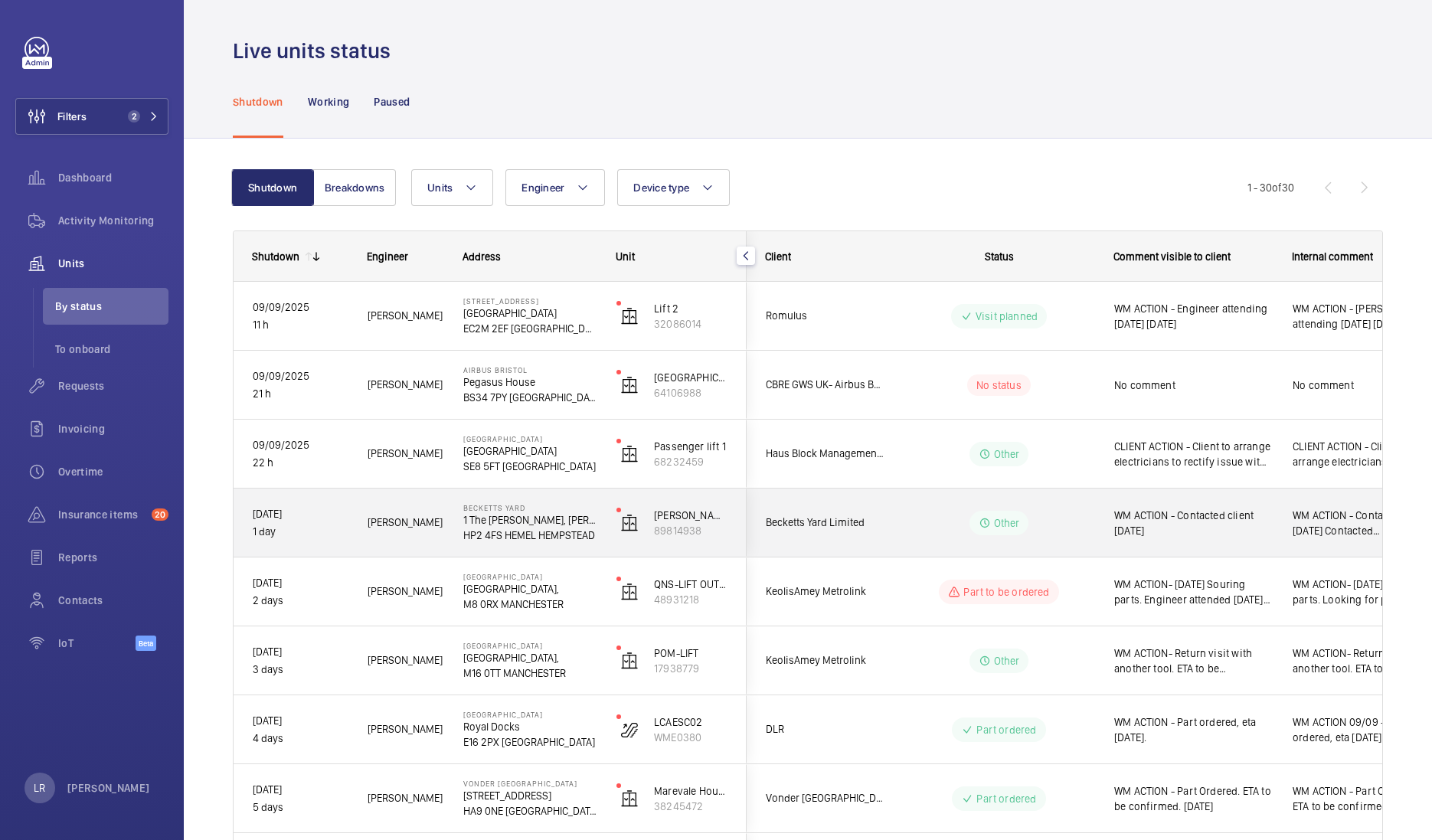
scroll to position [95, 0]
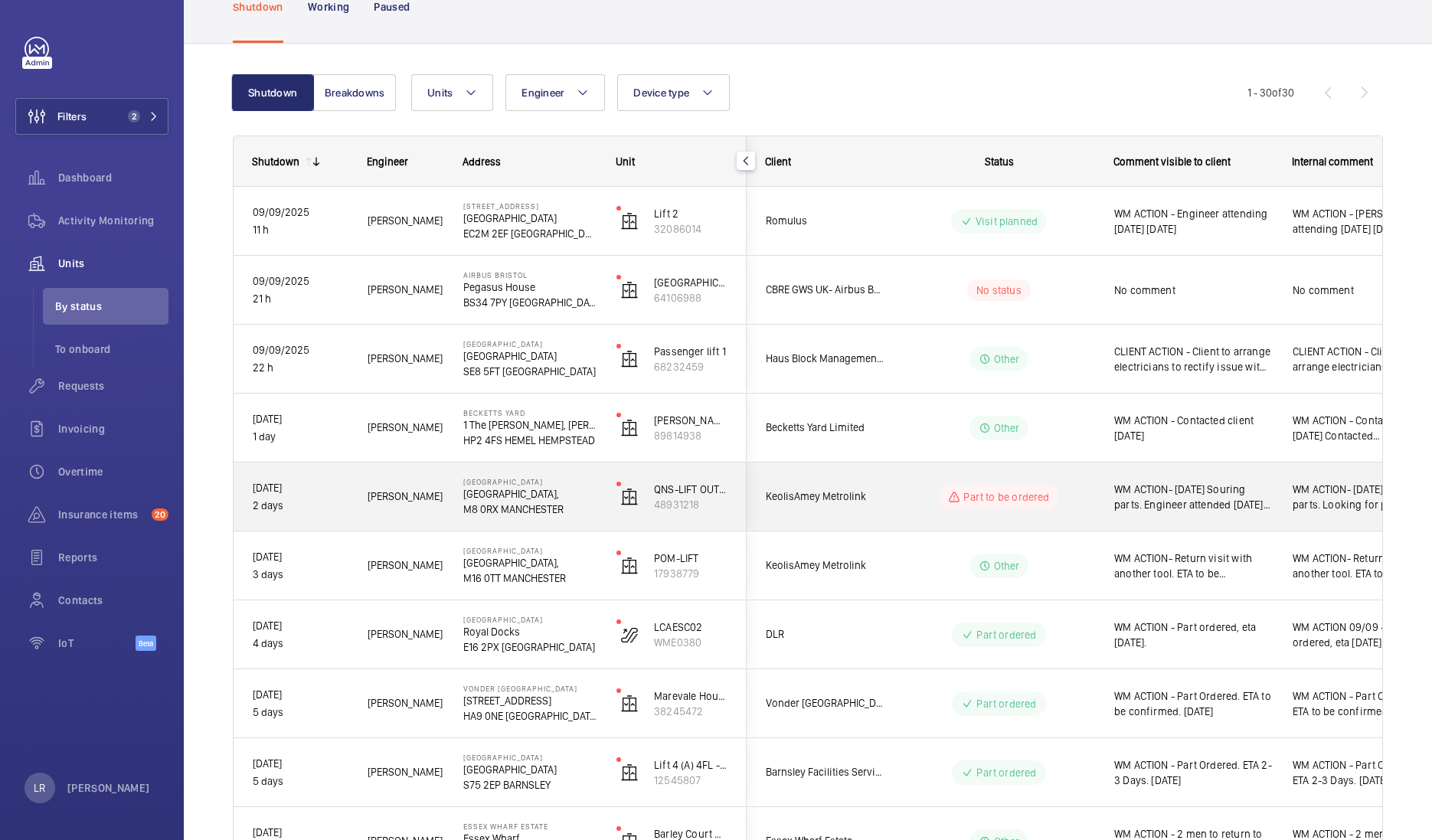
click at [894, 498] on div "Part to be ordered" at bounding box center [989, 497] width 209 height 55
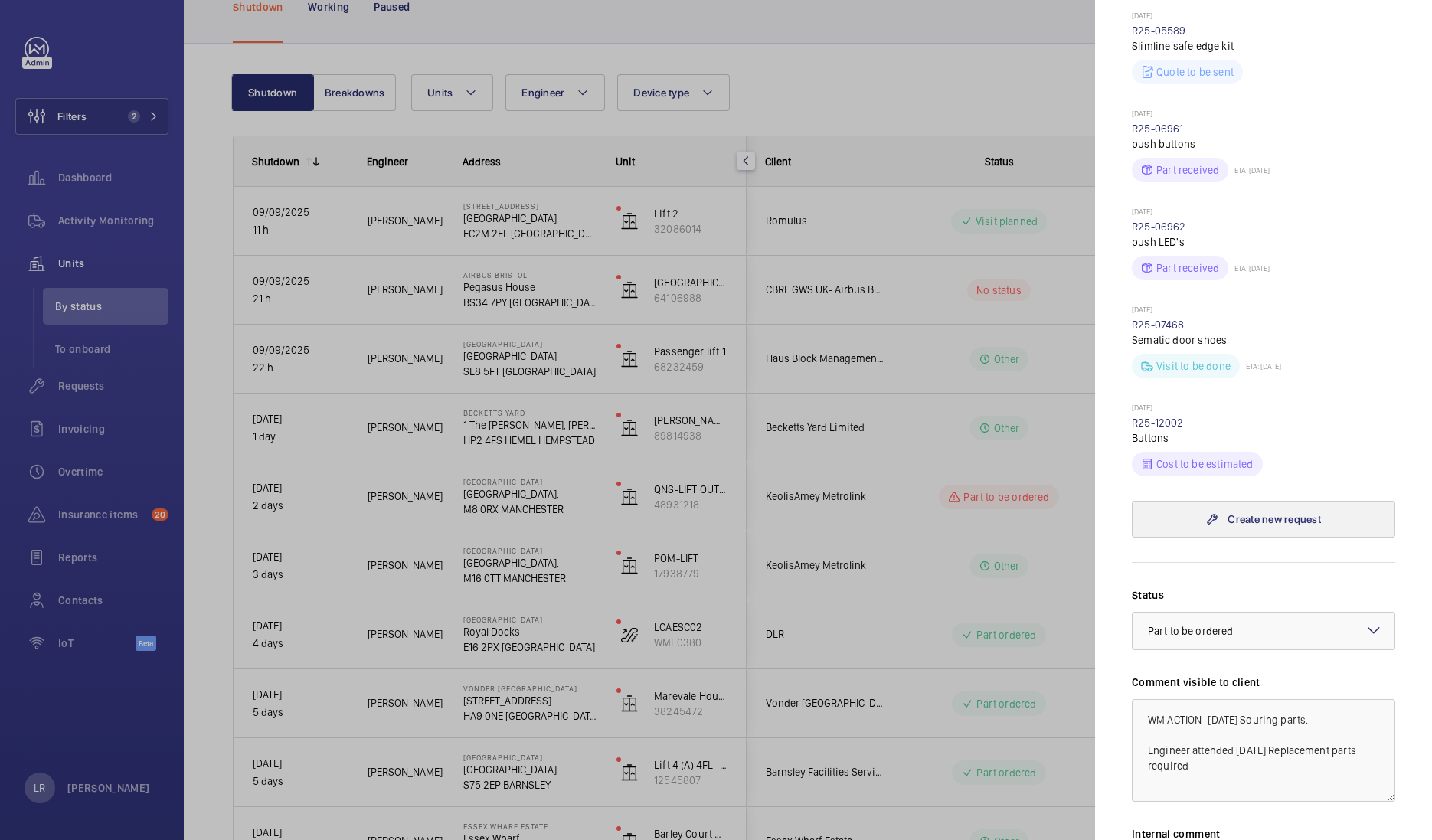
scroll to position [957, 0]
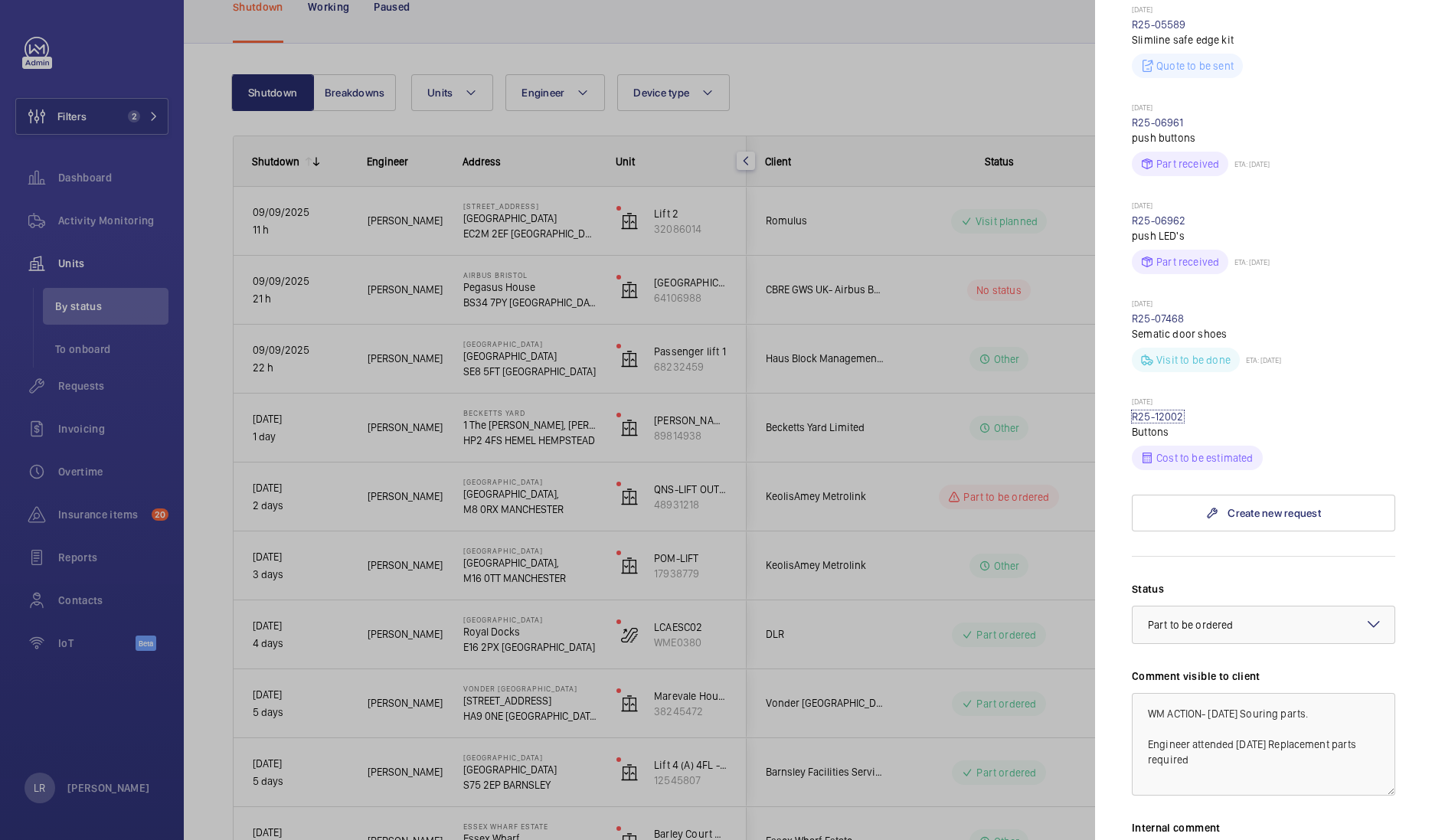
click at [1169, 422] on link "R25-12002" at bounding box center [1158, 417] width 52 height 13
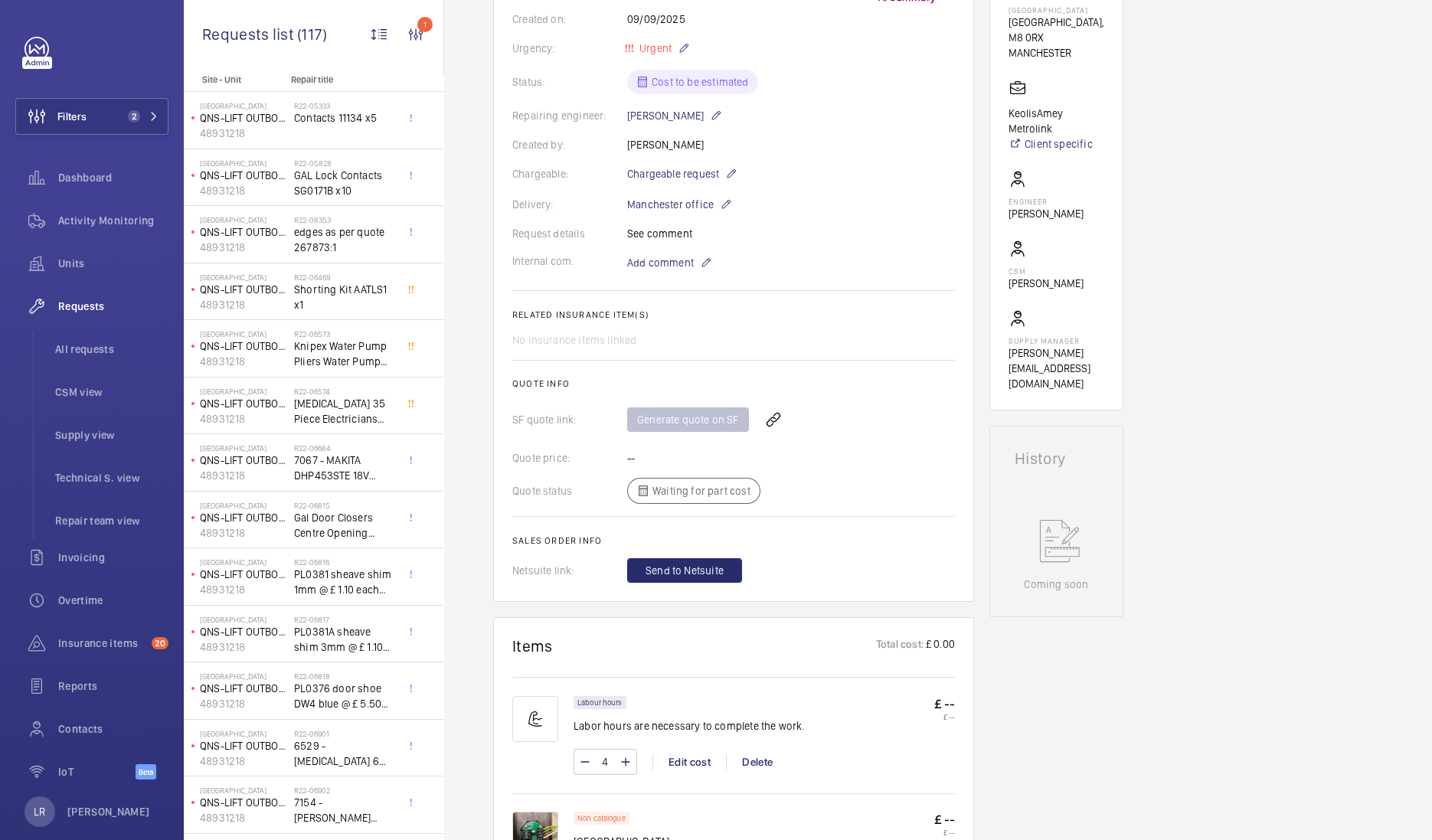
scroll to position [574, 0]
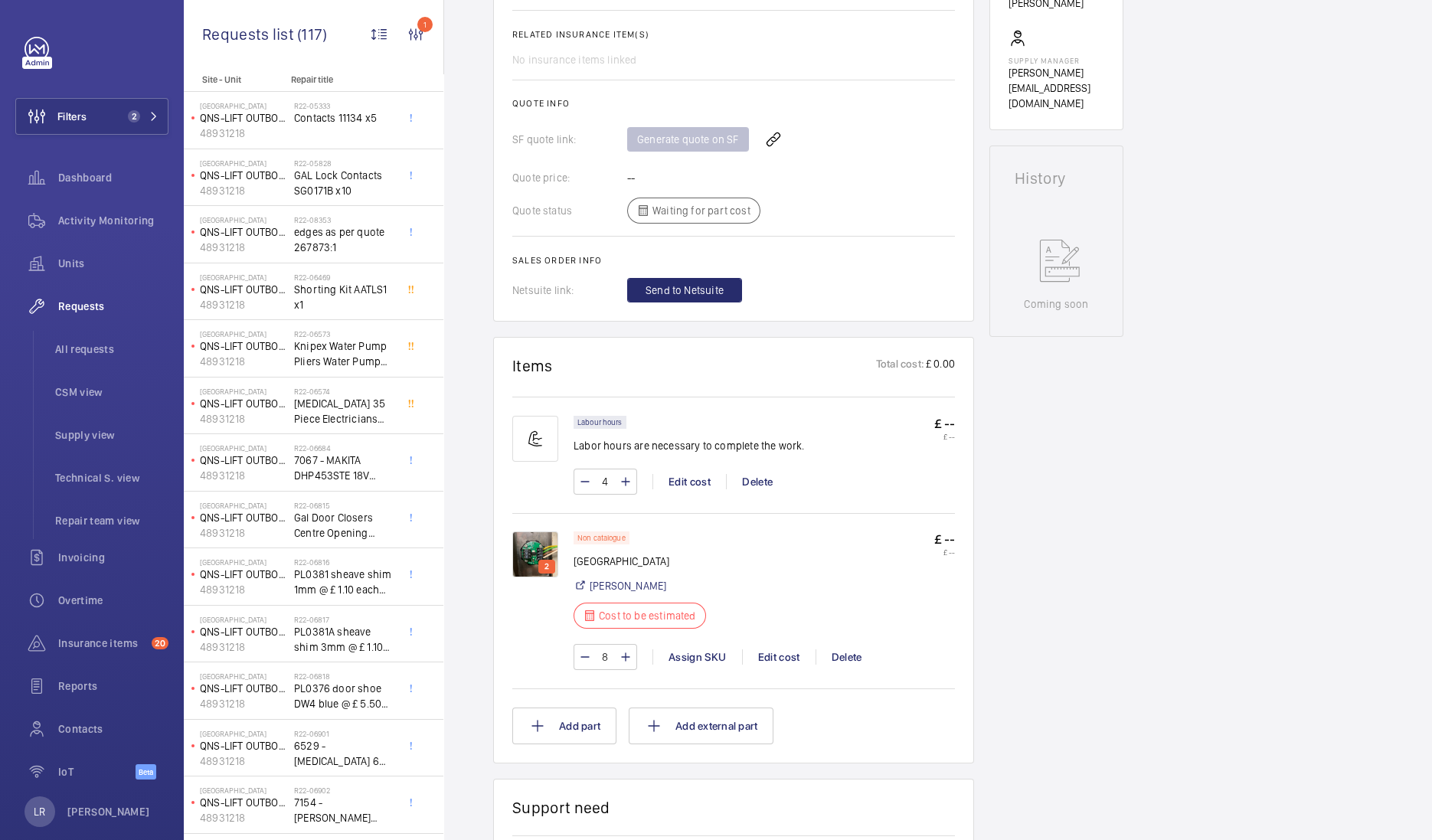
click at [547, 554] on img at bounding box center [535, 554] width 46 height 46
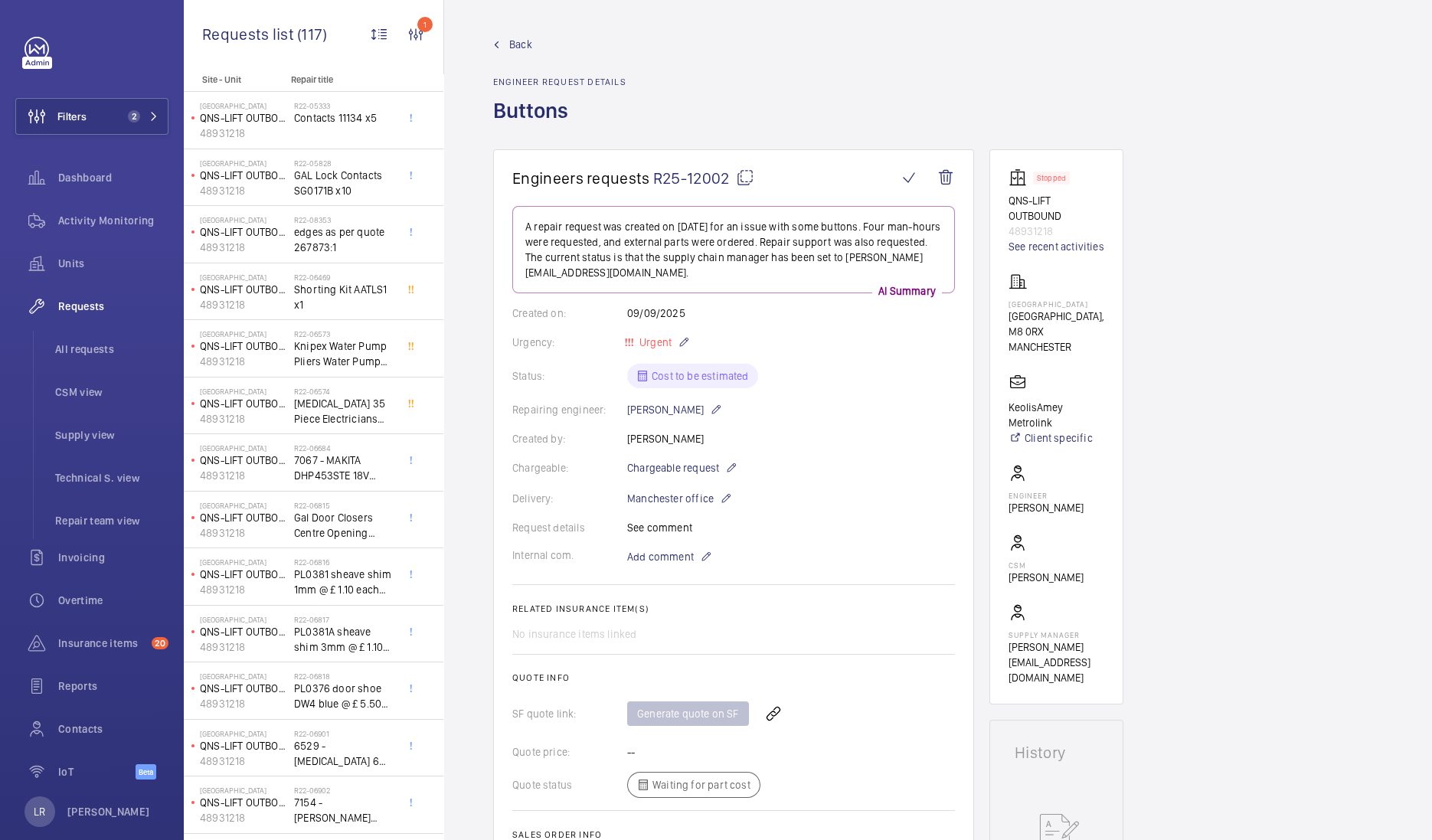
click at [513, 64] on div "Back Engineer request details Buttons" at bounding box center [560, 93] width 133 height 113
drag, startPoint x: 513, startPoint y: 64, endPoint x: 516, endPoint y: 52, distance: 12.4
click at [516, 52] on div "Back Engineer request details Buttons" at bounding box center [560, 93] width 133 height 113
drag, startPoint x: 516, startPoint y: 52, endPoint x: 506, endPoint y: 42, distance: 14.1
click at [506, 42] on link "Back" at bounding box center [560, 45] width 133 height 16
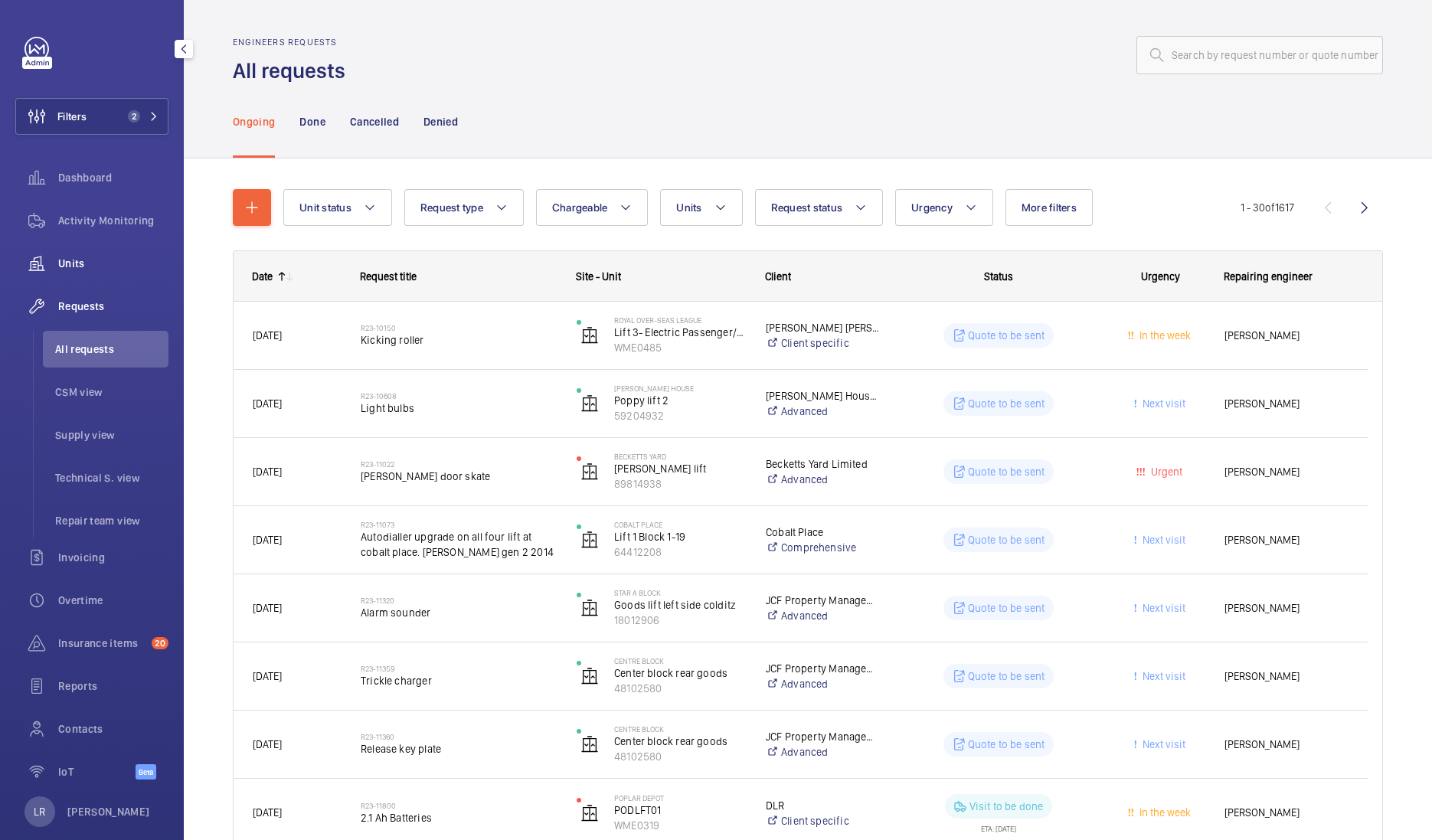
click at [111, 259] on span "Units" at bounding box center [113, 263] width 111 height 16
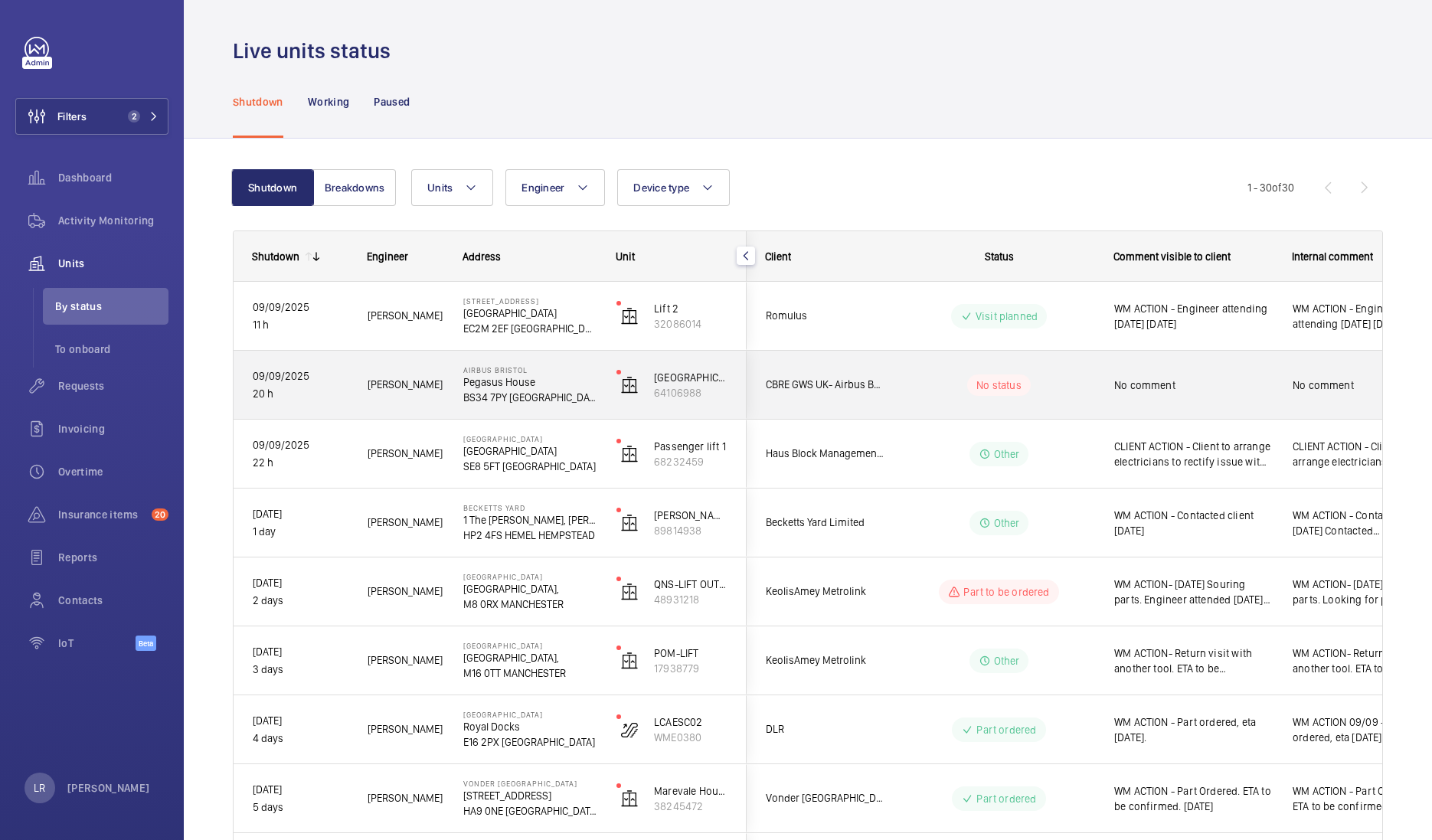
click at [455, 400] on div "Airbus [GEOGRAPHIC_DATA] BS34 7PY [GEOGRAPHIC_DATA]" at bounding box center [520, 385] width 151 height 69
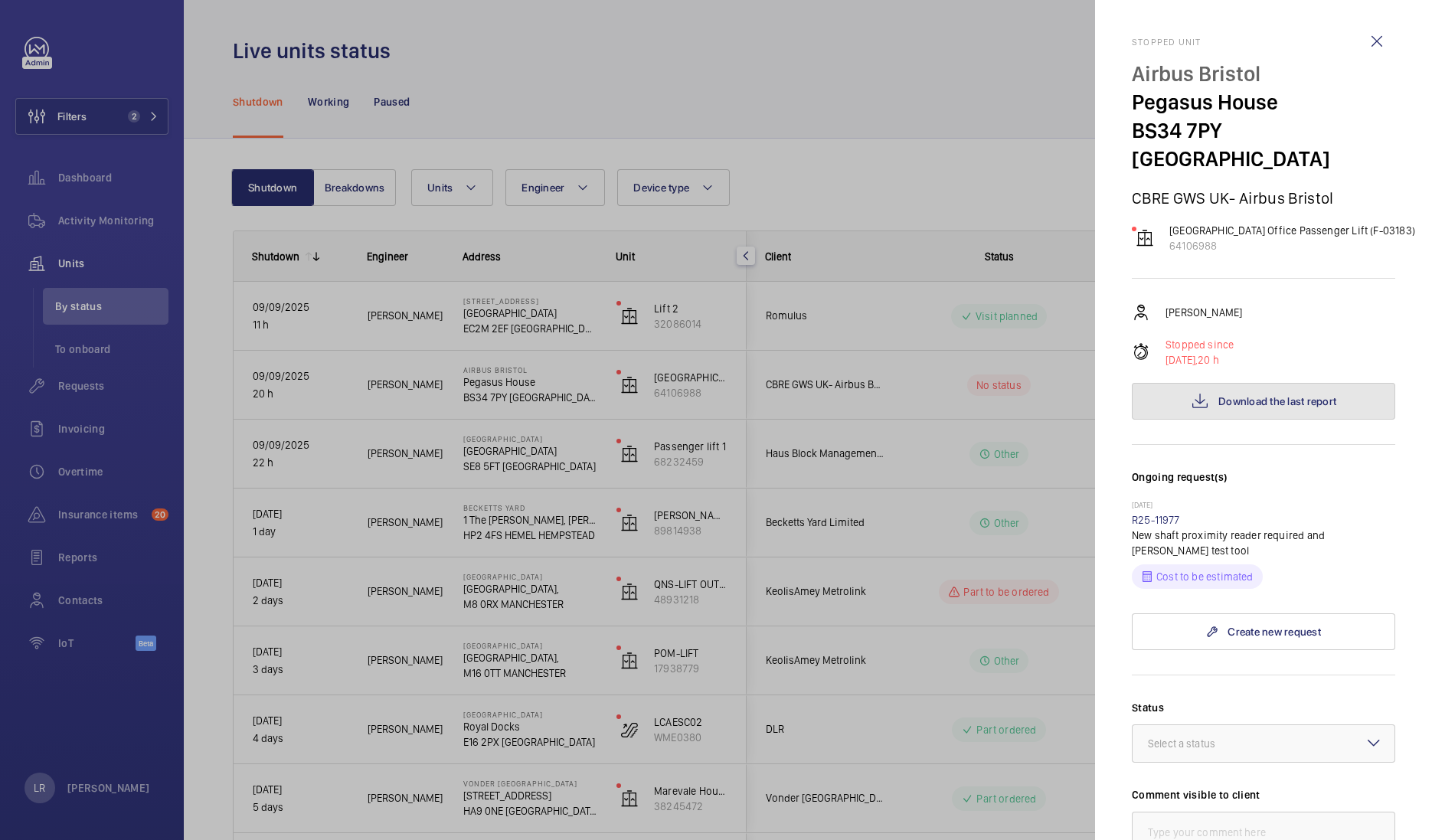
click at [1200, 392] on mat-icon at bounding box center [1199, 400] width 18 height 18
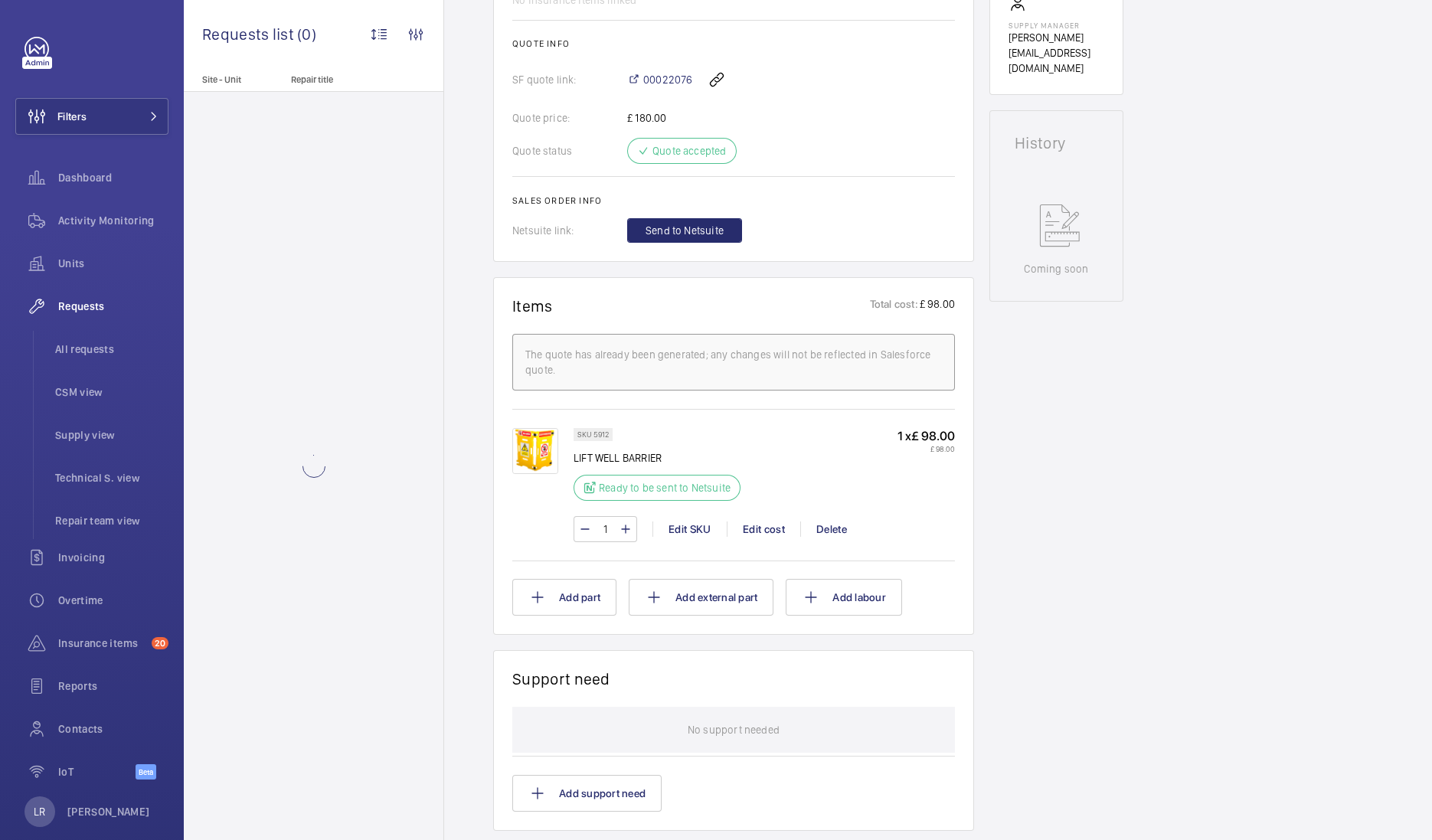
scroll to position [509, 0]
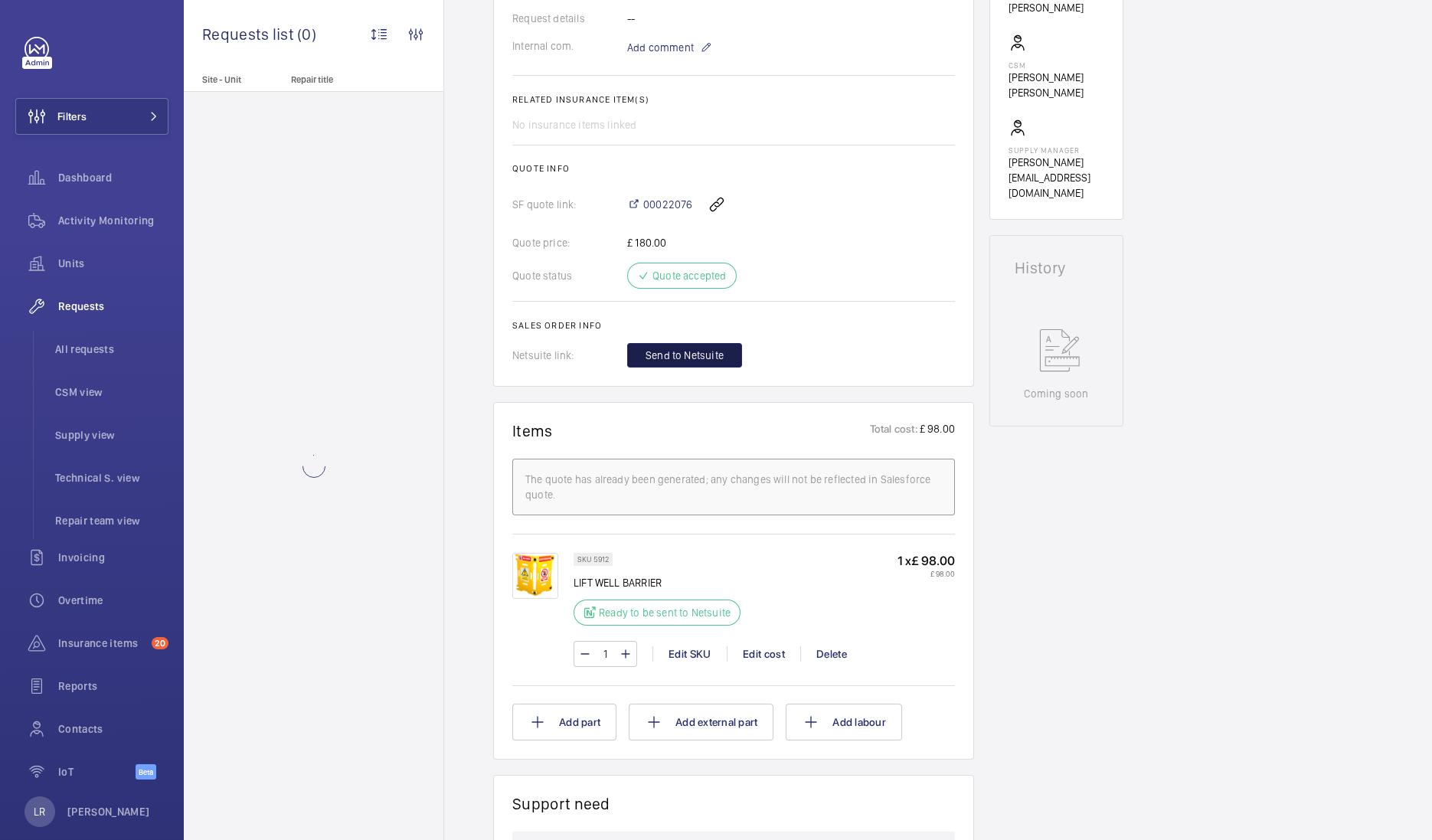
click at [707, 350] on span "Send to Netsuite" at bounding box center [685, 356] width 78 height 16
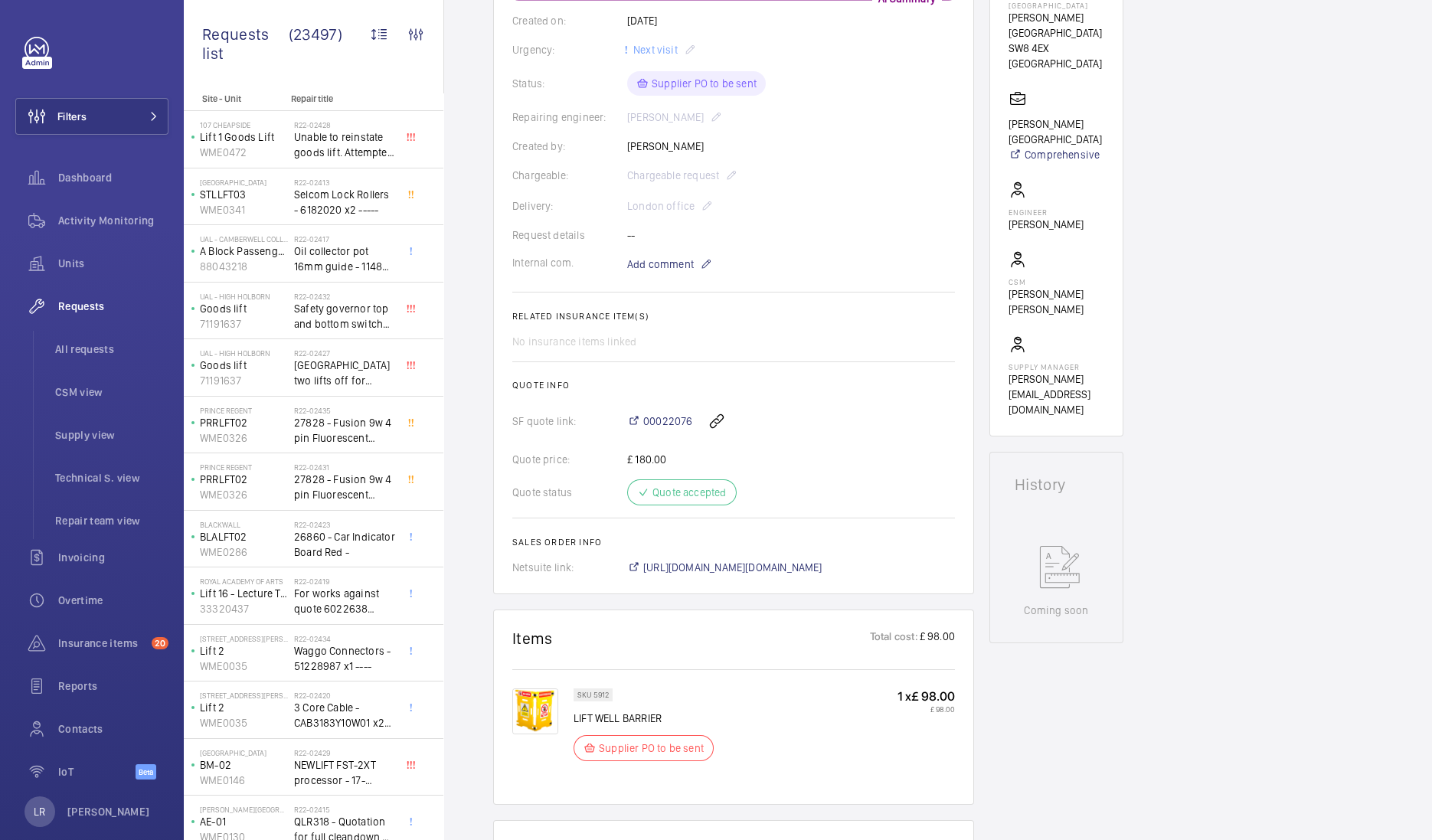
scroll to position [268, 0]
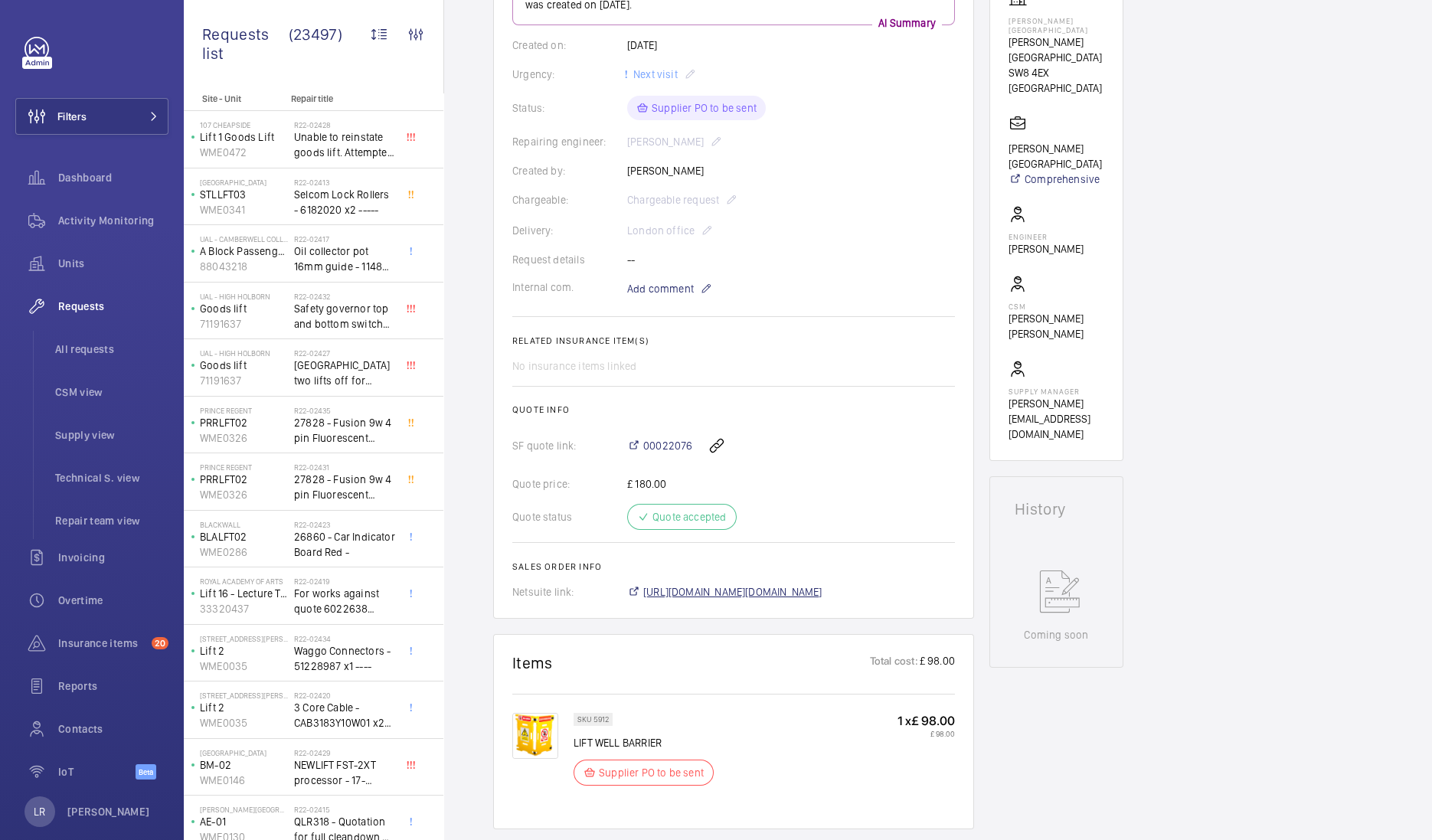
click at [770, 594] on span "[URL][DOMAIN_NAME][DOMAIN_NAME]" at bounding box center [733, 592] width 179 height 16
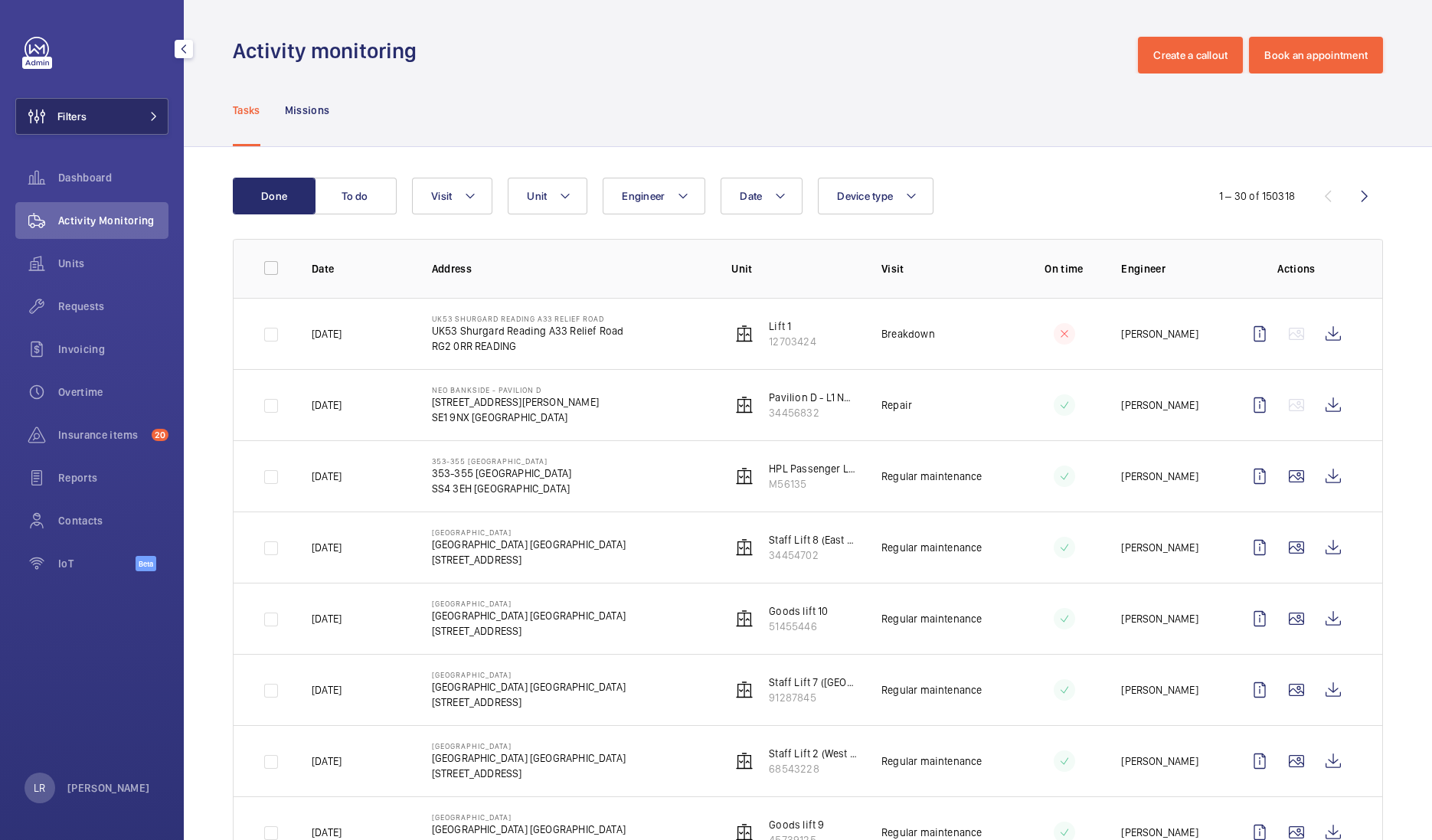
click at [105, 130] on button "Filters" at bounding box center [92, 116] width 153 height 37
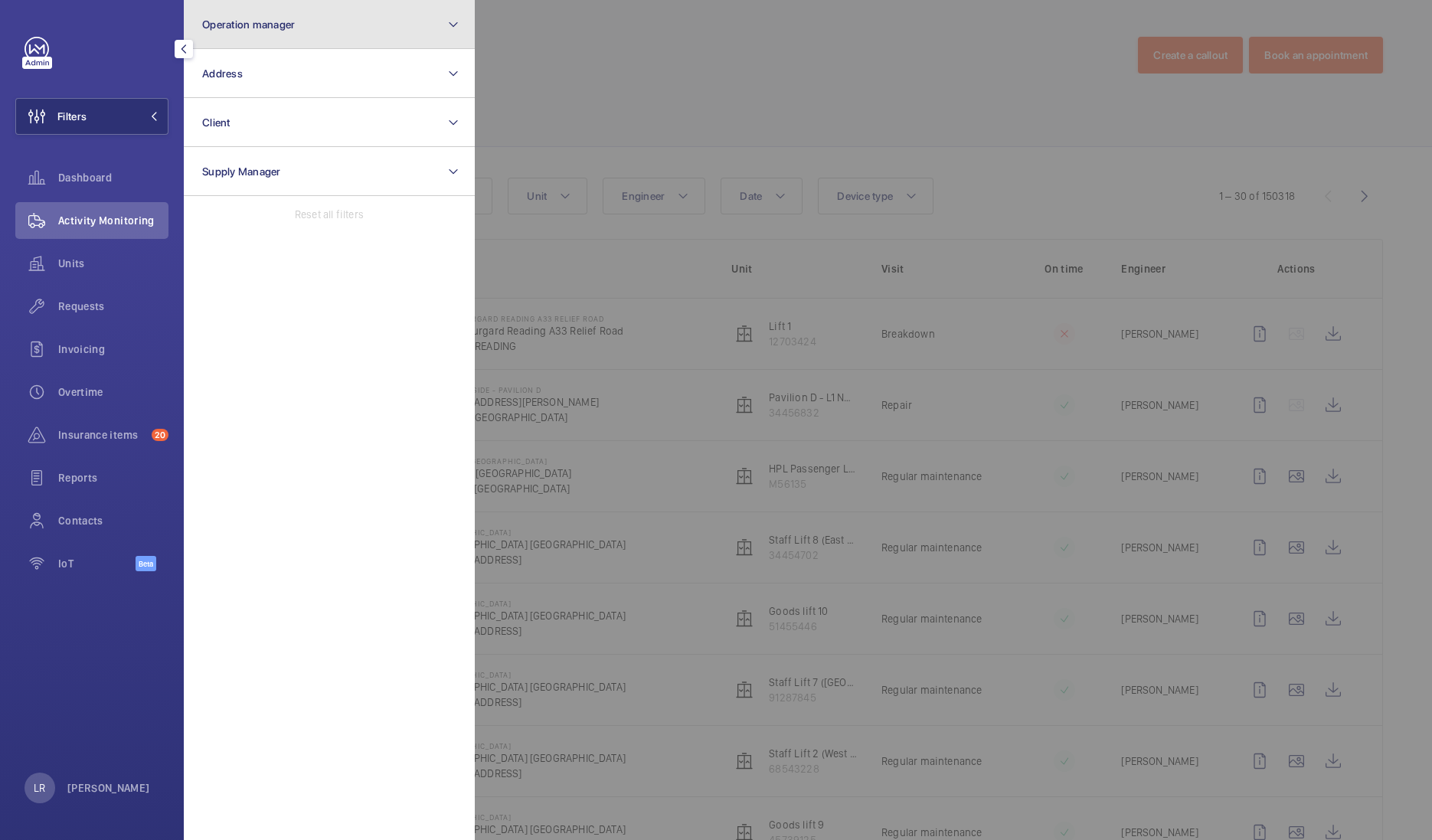
click at [291, 31] on button "Operation manager" at bounding box center [328, 24] width 291 height 49
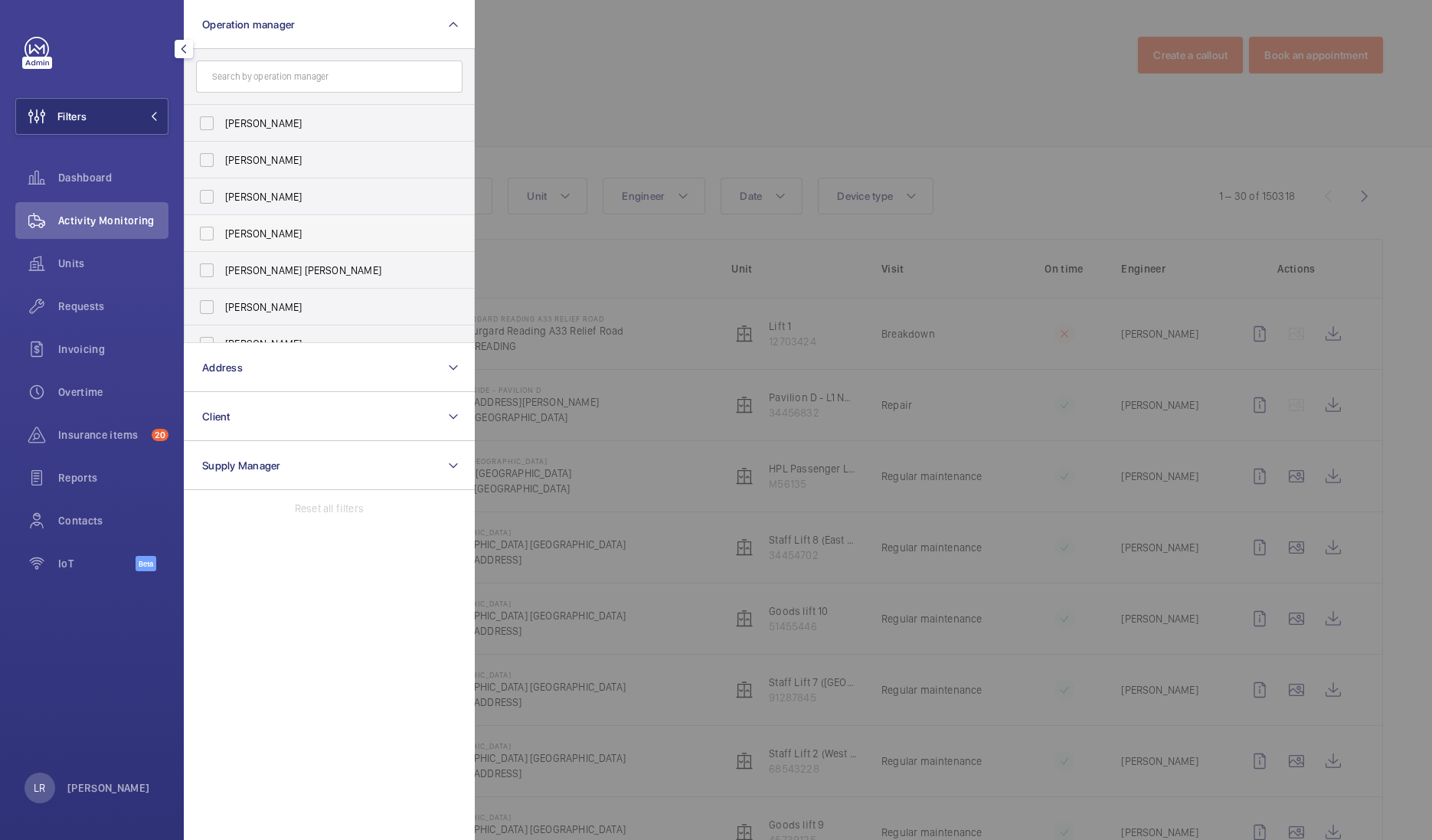
click at [296, 241] on label "Connor Dudley" at bounding box center [317, 234] width 266 height 37
click at [222, 241] on input "Connor Dudley" at bounding box center [206, 233] width 31 height 31
checkbox input "true"
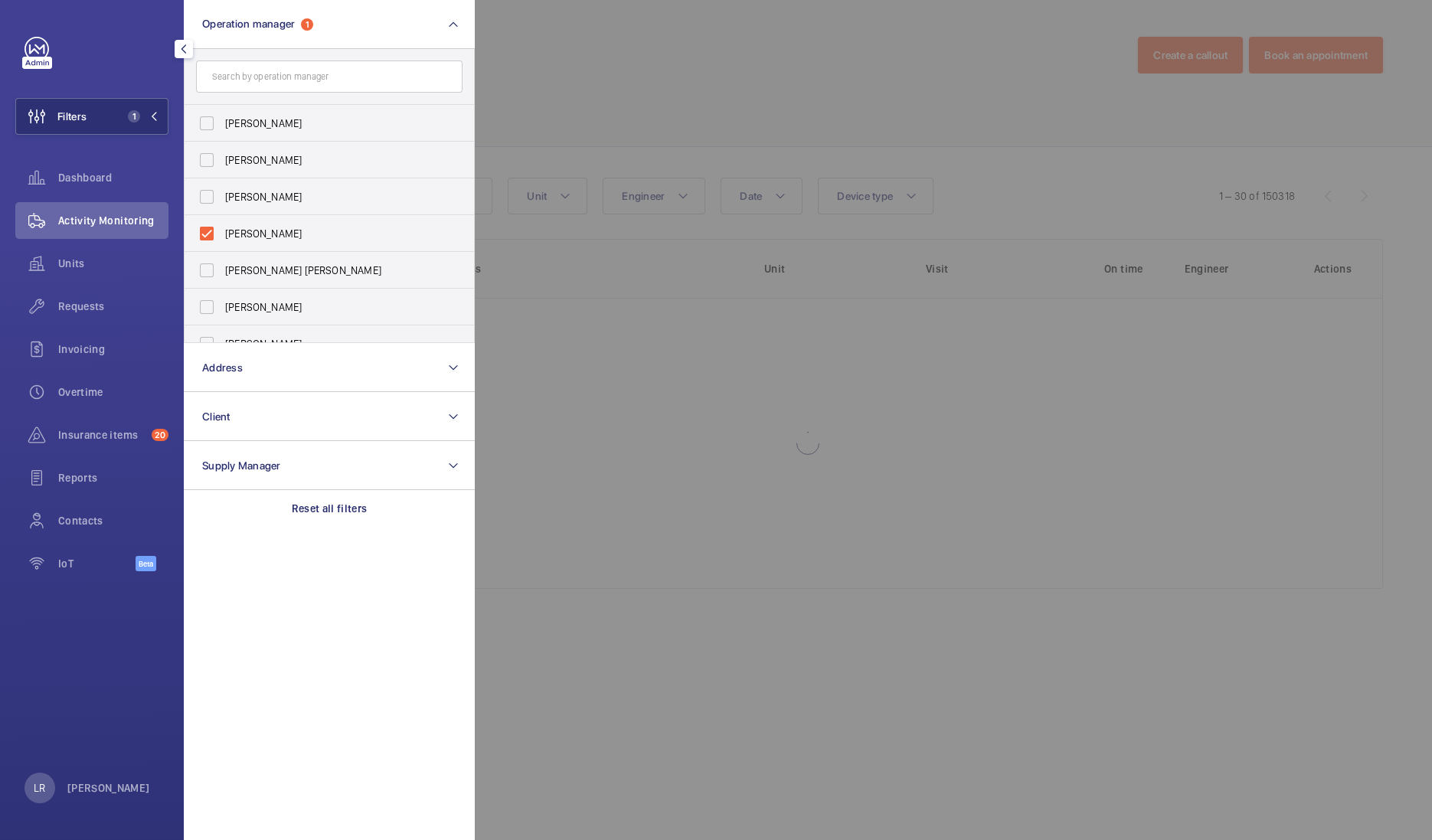
click at [604, 134] on div at bounding box center [1191, 420] width 1432 height 840
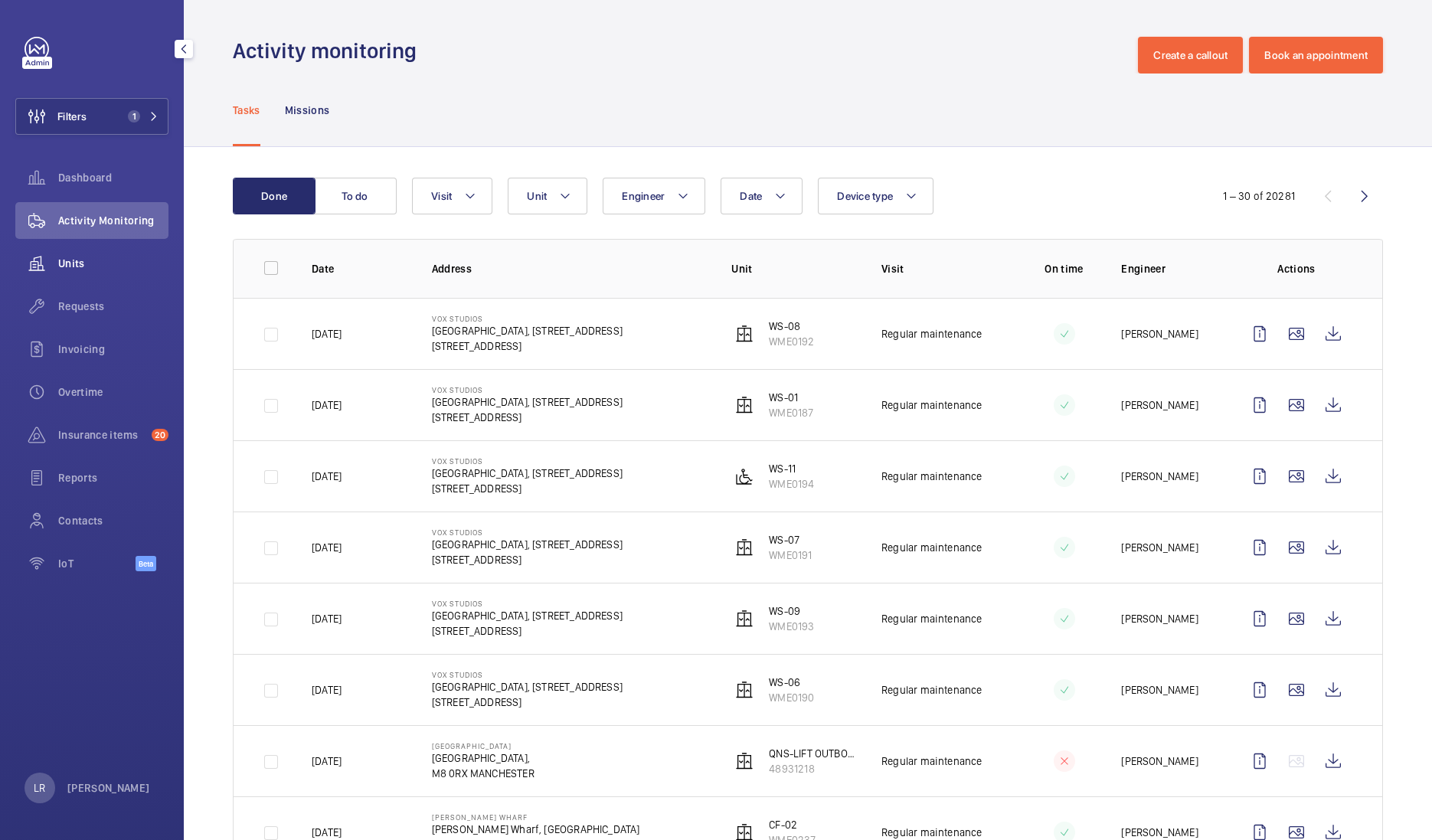
click at [147, 270] on span "Units" at bounding box center [113, 263] width 111 height 16
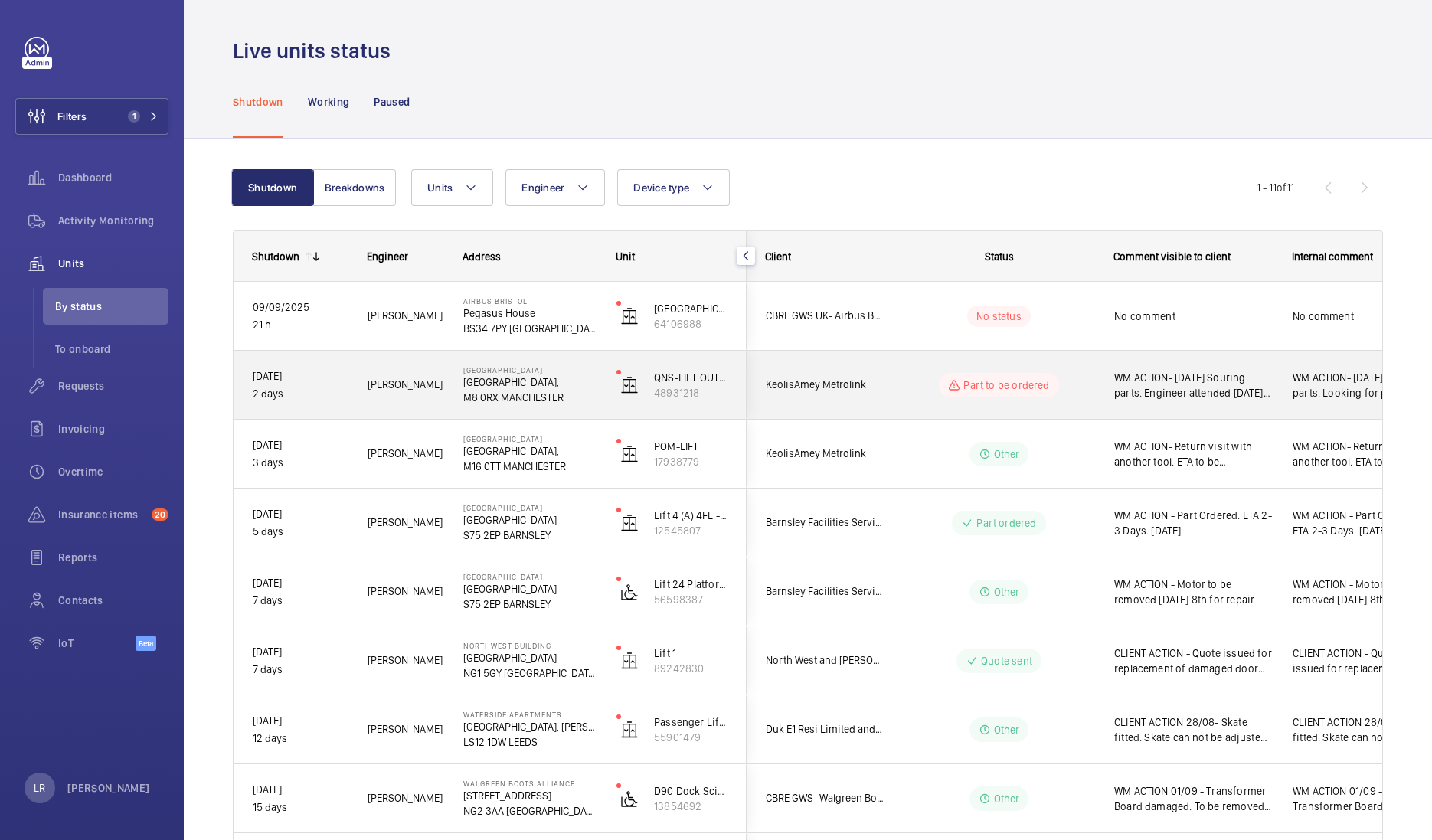
click at [877, 376] on span "KeolisAmey Metrolink" at bounding box center [825, 385] width 118 height 17
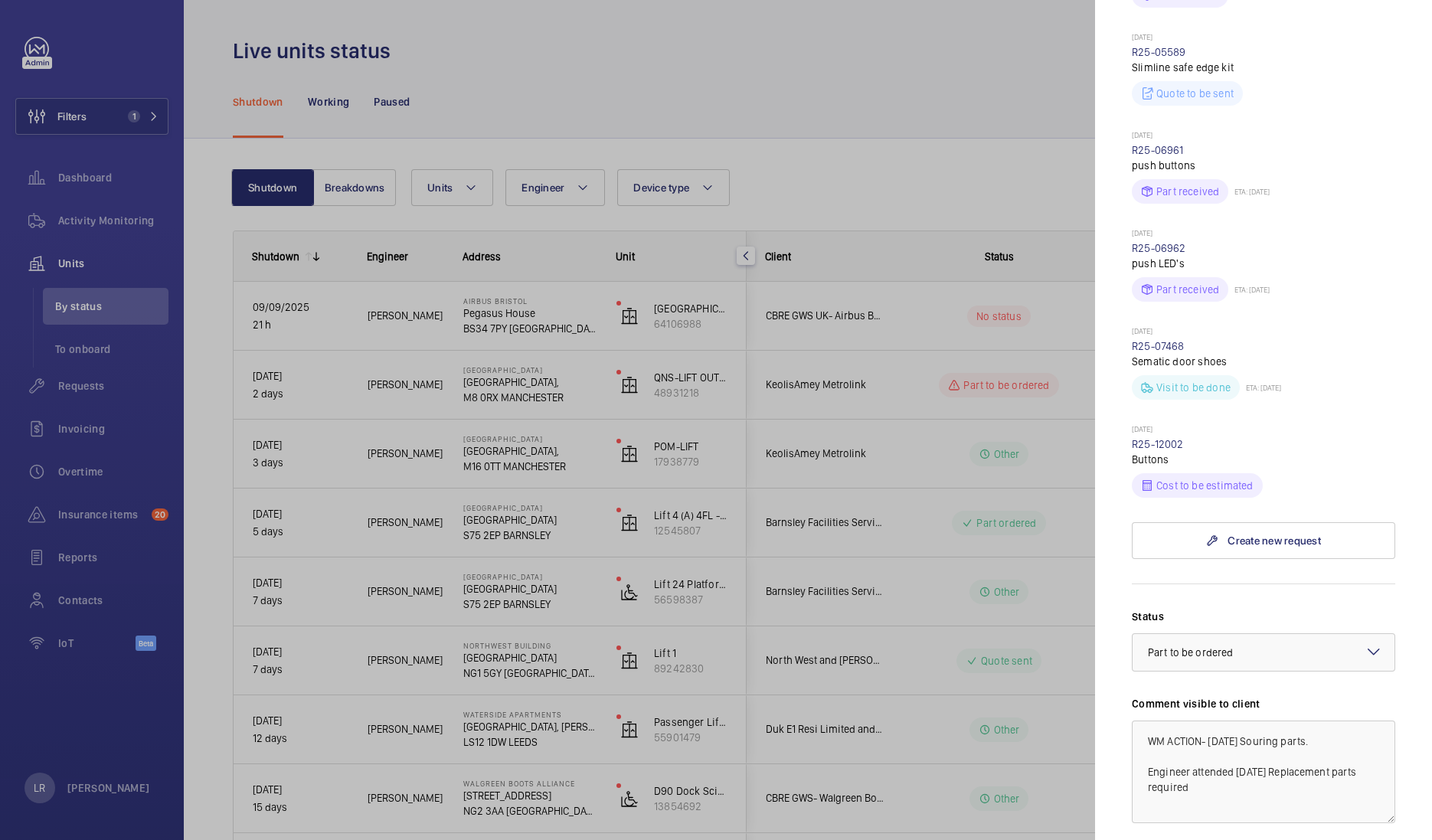
scroll to position [1267, 0]
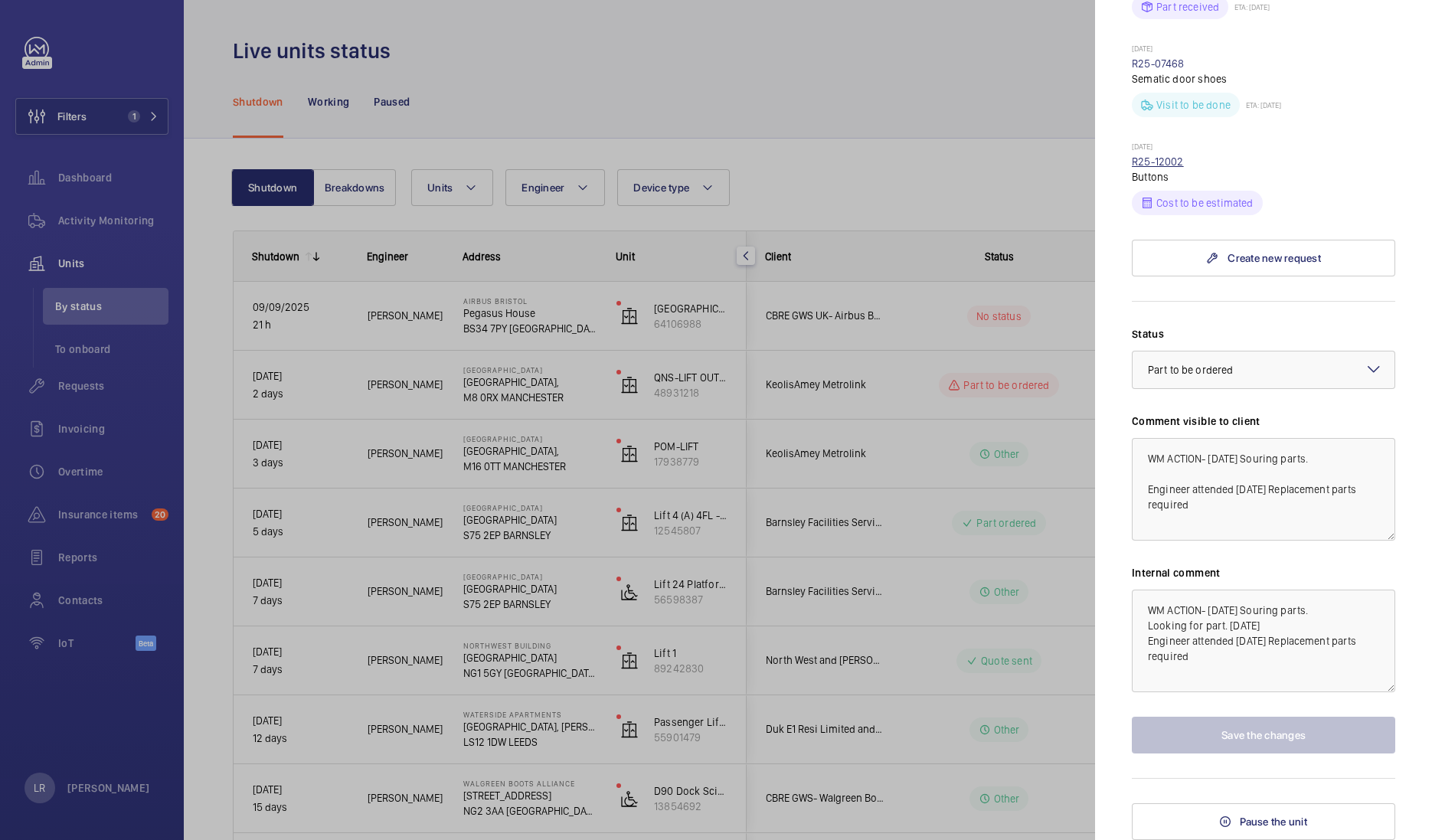
click at [1176, 163] on link "R25-12002" at bounding box center [1158, 161] width 52 height 13
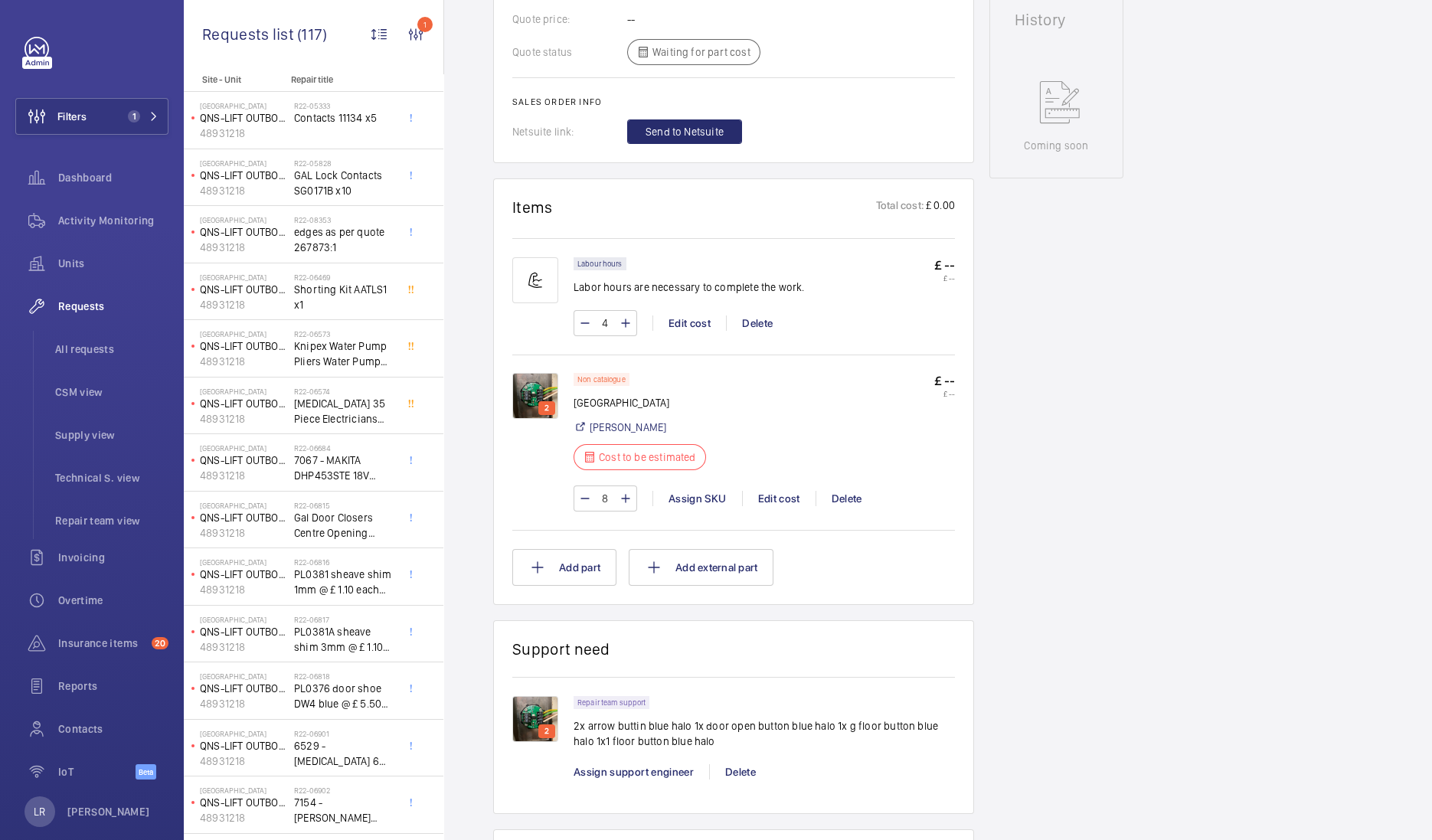
scroll to position [734, 0]
click at [529, 403] on img at bounding box center [535, 394] width 46 height 46
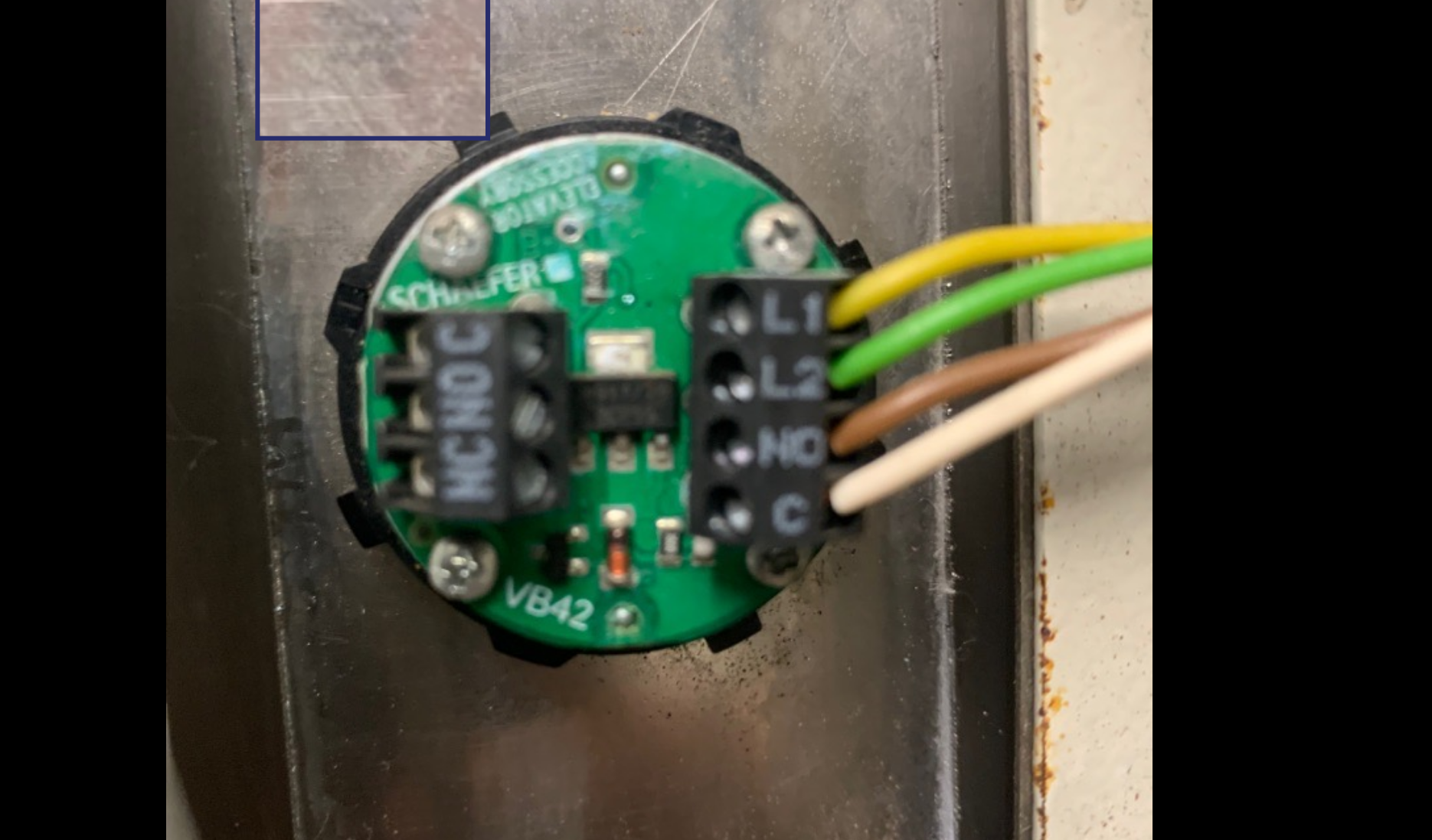
click at [509, 320] on img at bounding box center [596, 454] width 321 height 429
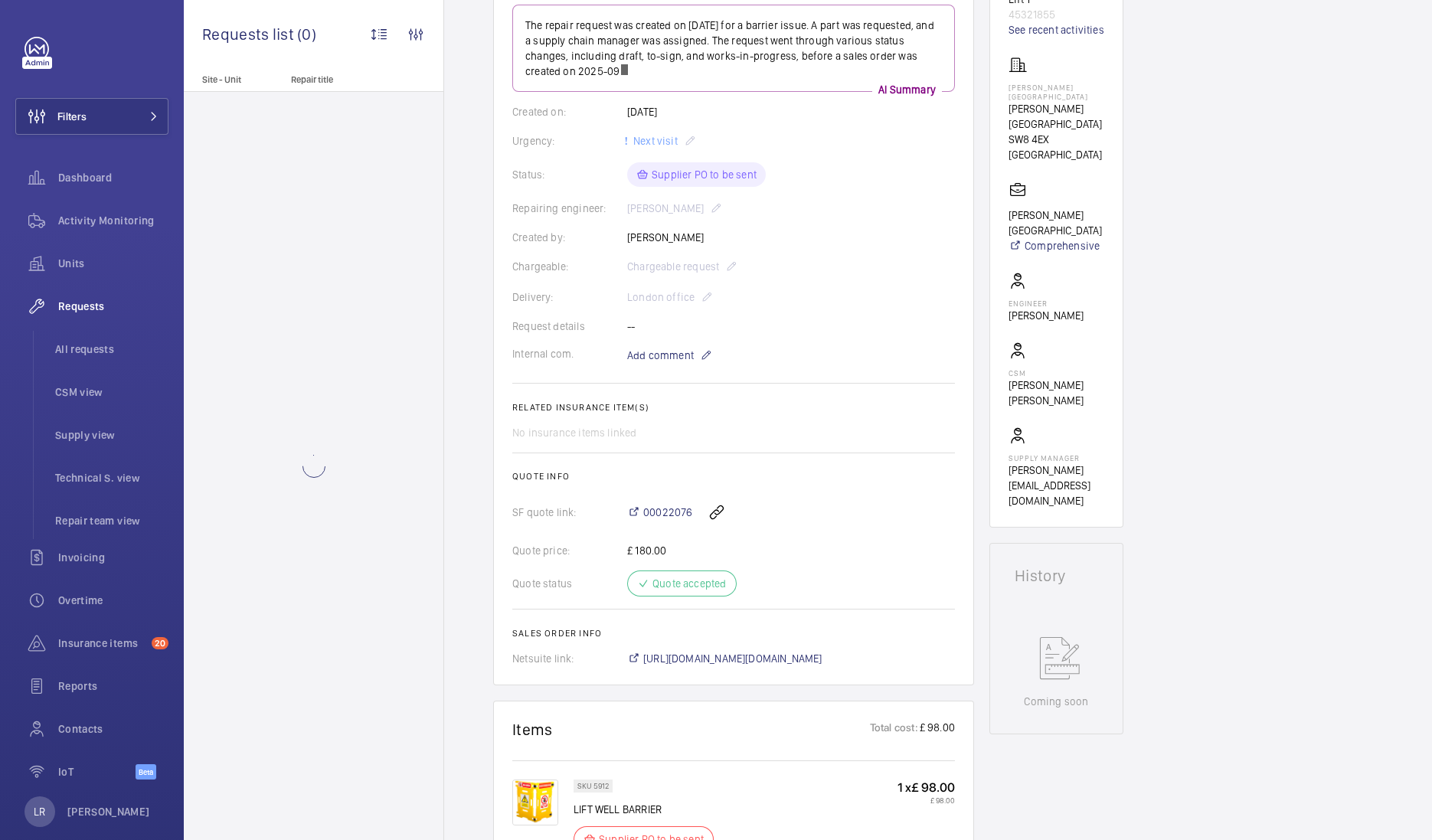
scroll to position [287, 0]
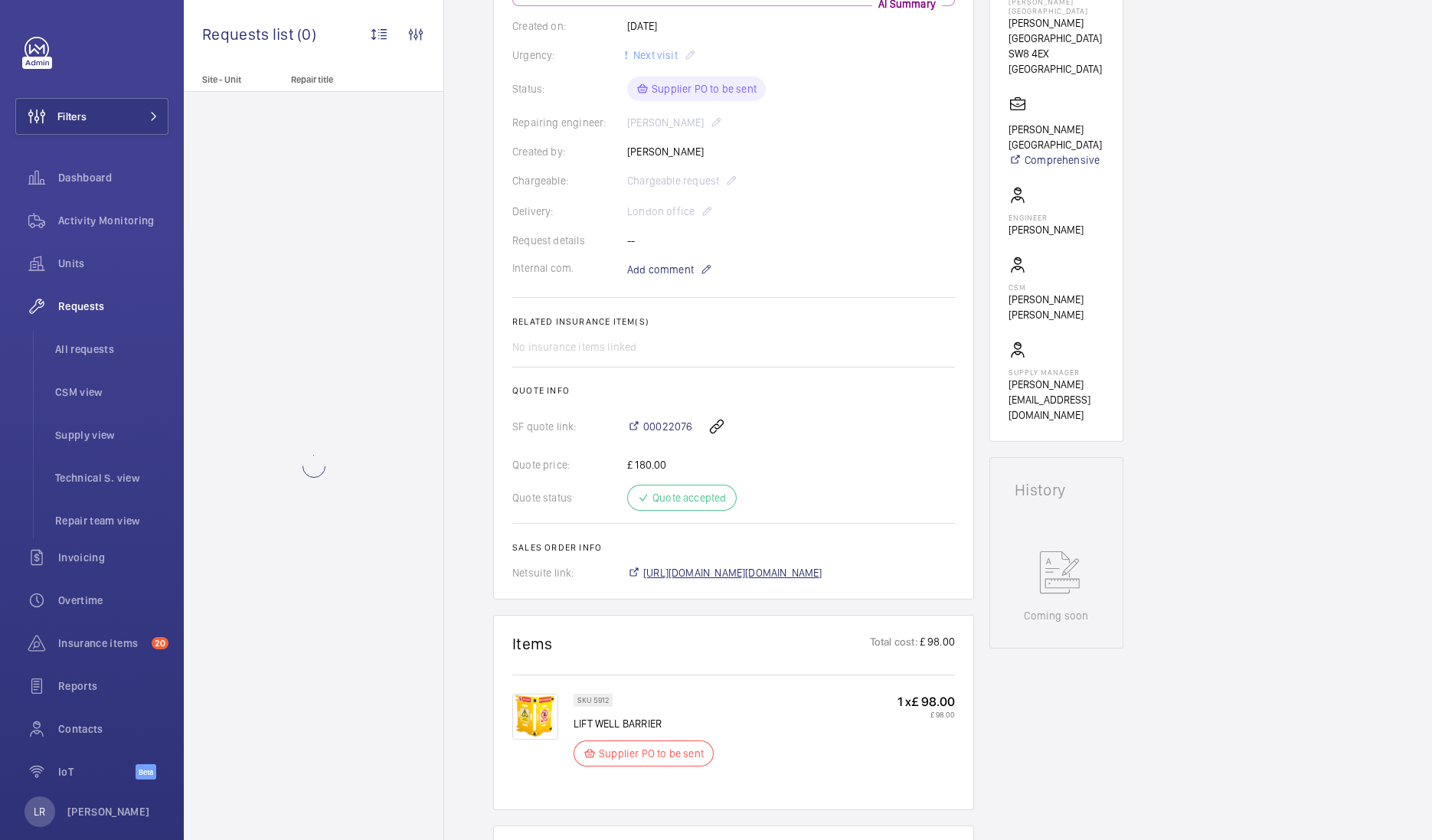
click at [702, 574] on span "[URL][DOMAIN_NAME][DOMAIN_NAME]" at bounding box center [733, 573] width 179 height 16
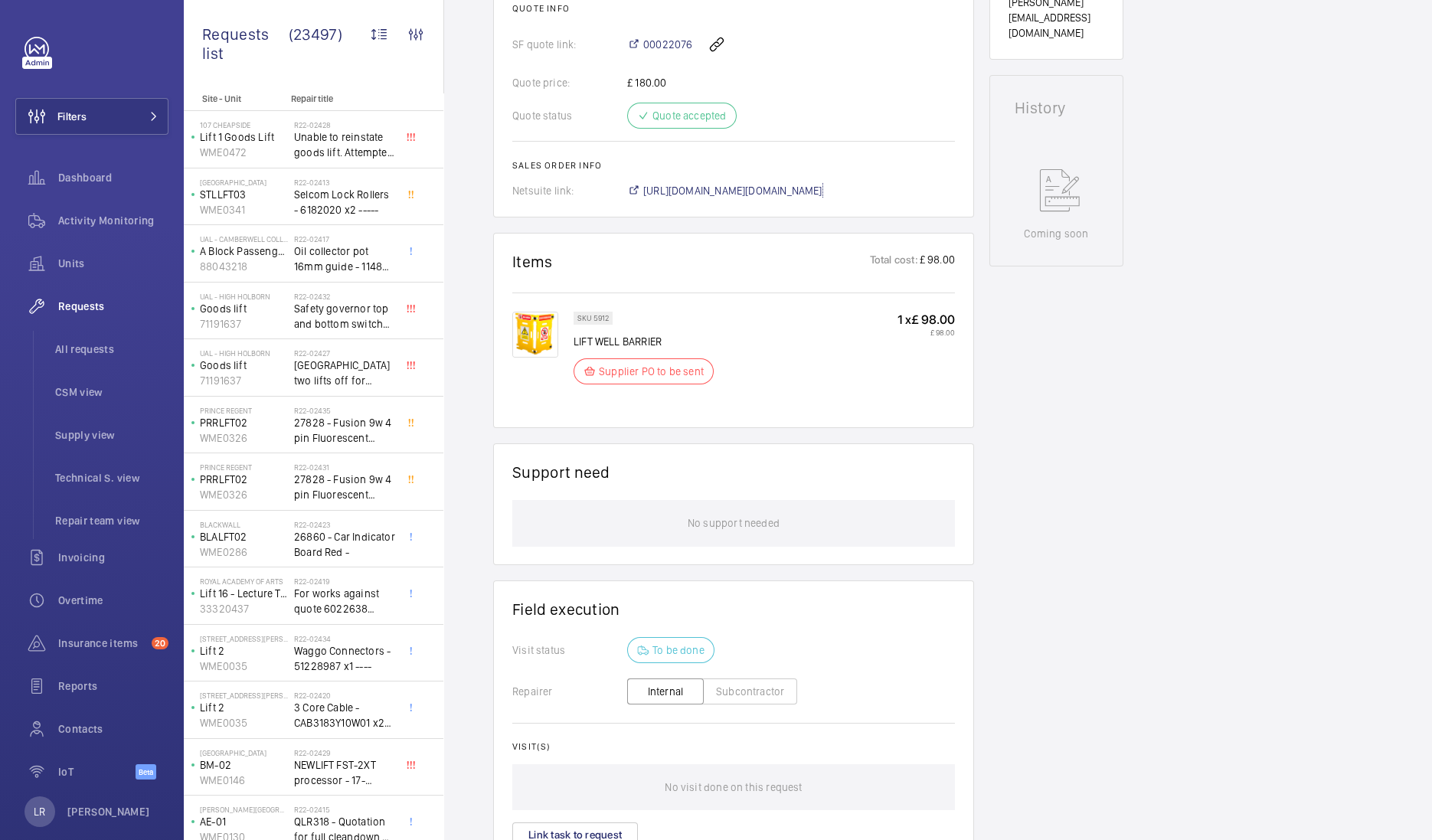
scroll to position [765, 0]
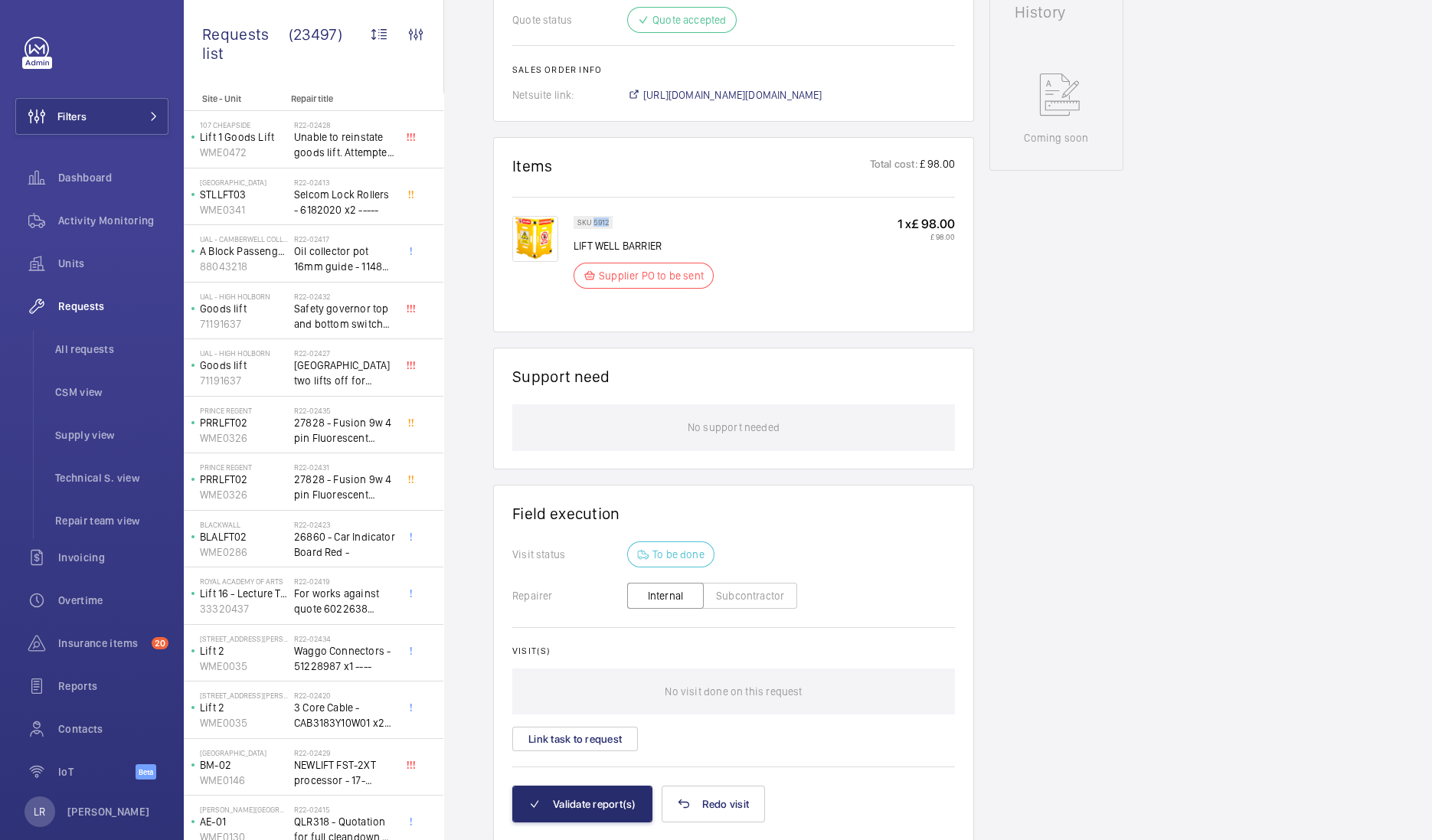
drag, startPoint x: 593, startPoint y: 218, endPoint x: 614, endPoint y: 223, distance: 21.6
click at [614, 223] on wm-front-pills "SKU 5912" at bounding box center [598, 223] width 49 height 13
copy p "5912"
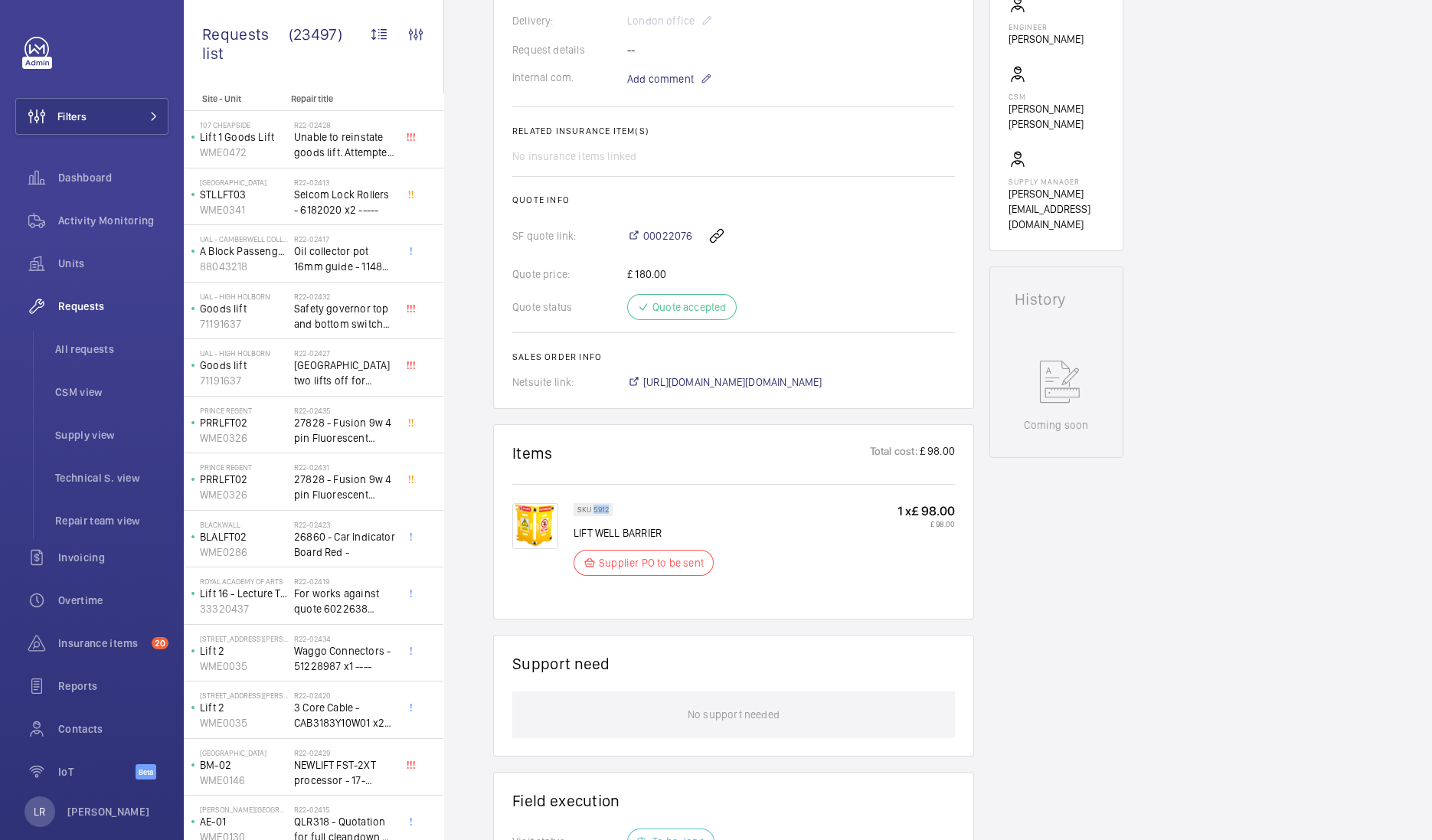
scroll to position [0, 0]
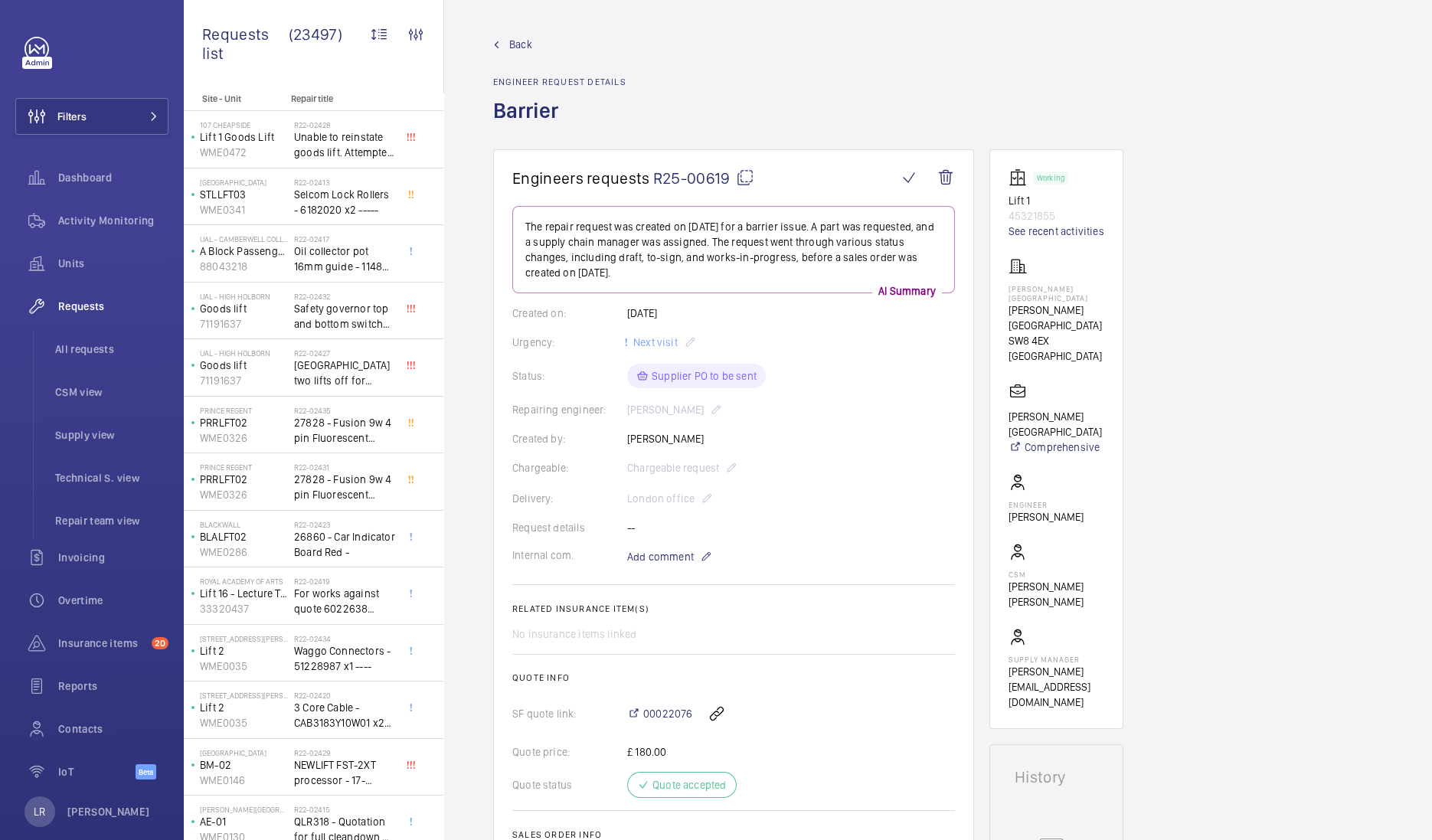
click at [511, 43] on span "Back" at bounding box center [520, 45] width 23 height 16
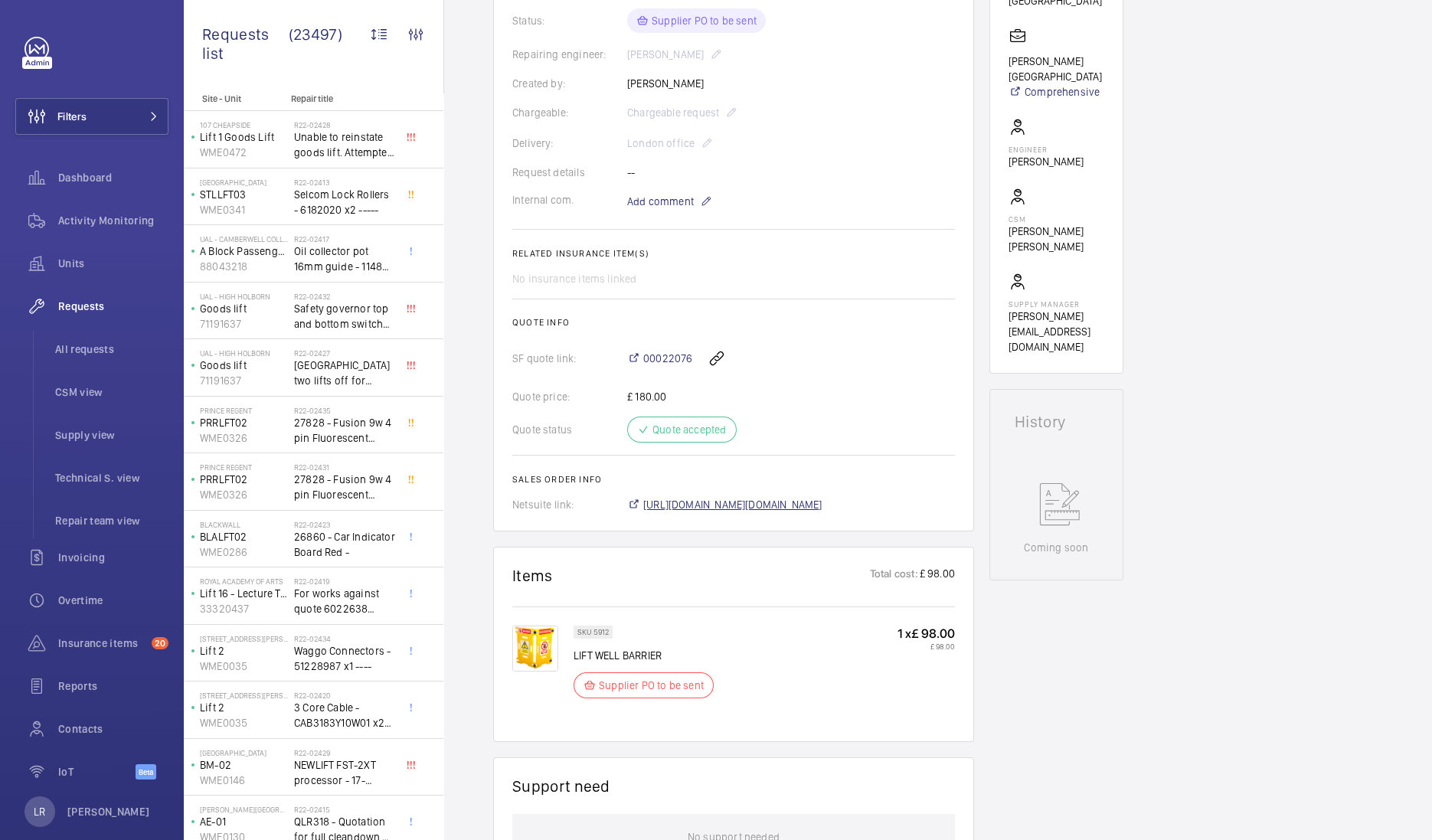
scroll to position [382, 0]
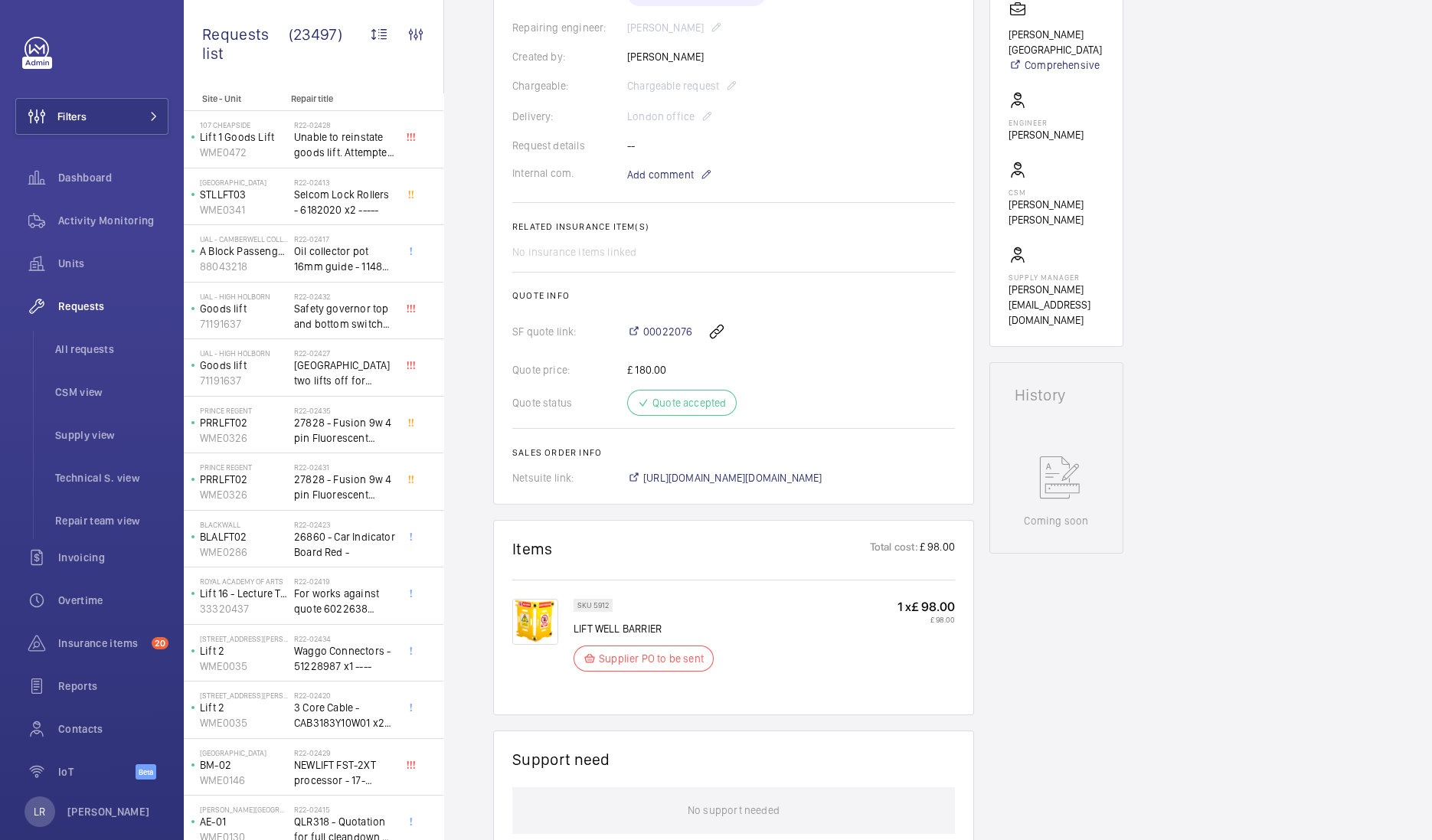
click at [549, 624] on img at bounding box center [535, 621] width 46 height 46
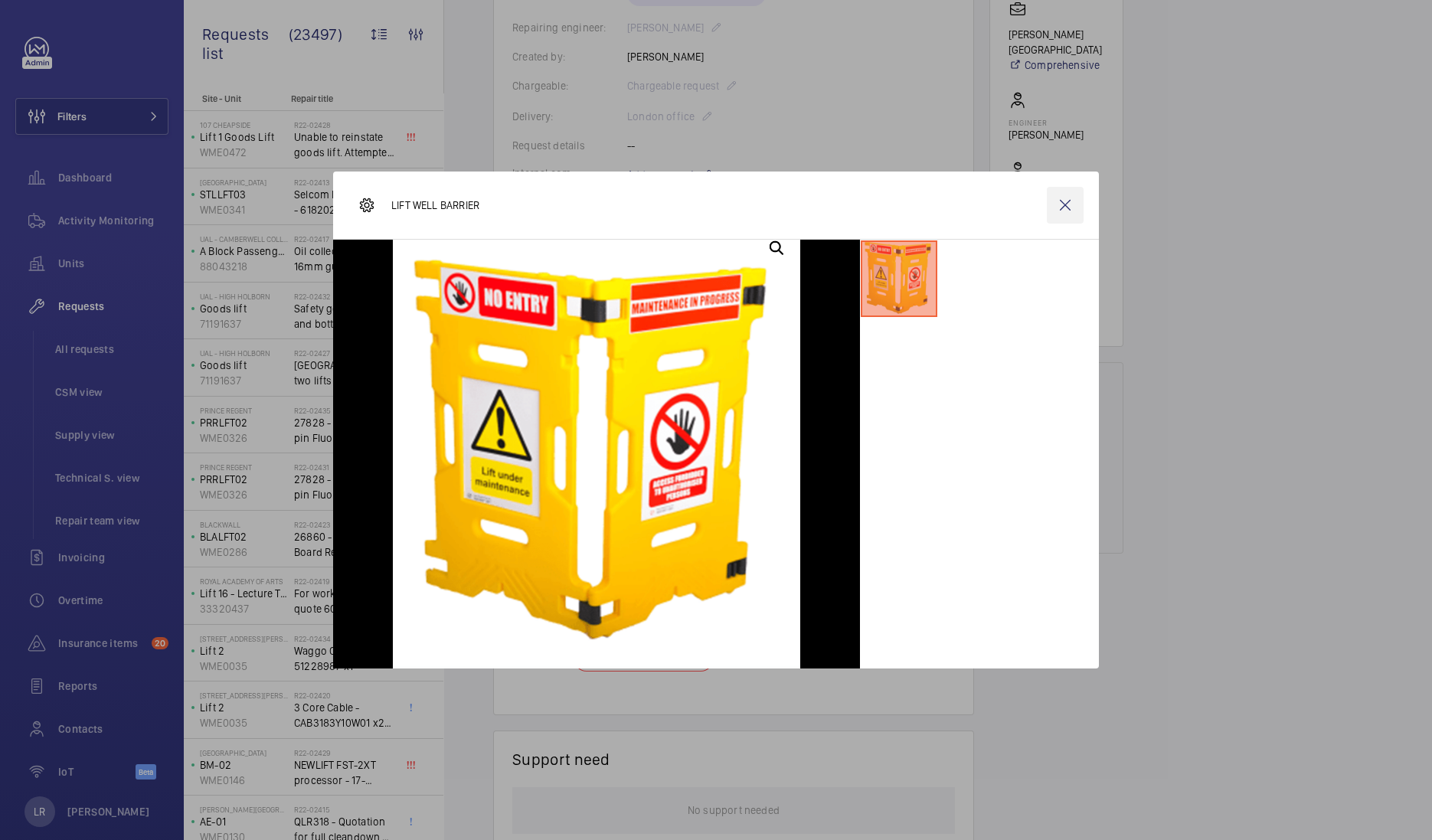
click at [1068, 217] on wm-front-icon-button at bounding box center [1065, 205] width 37 height 37
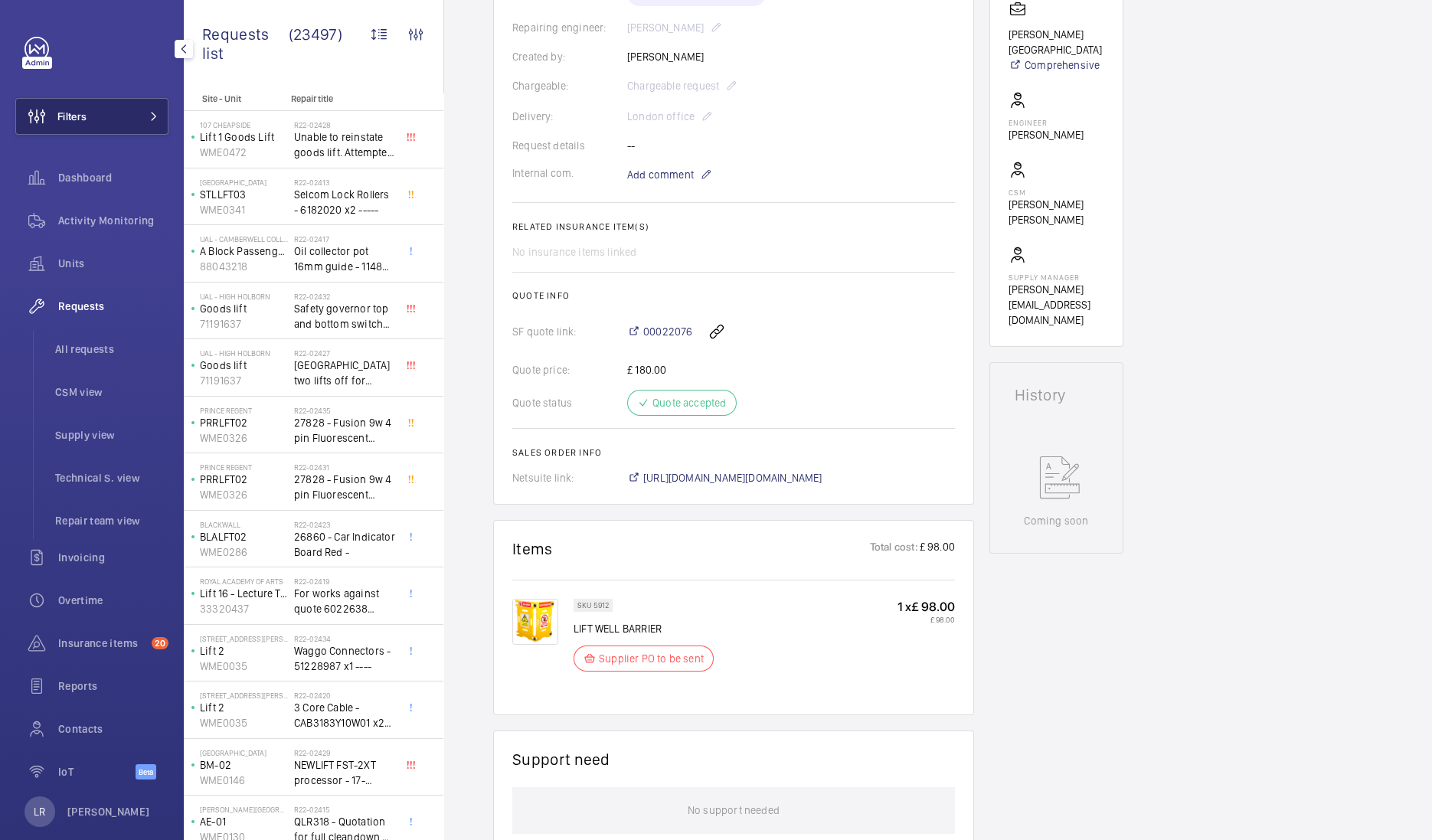
click at [73, 109] on span "Filters" at bounding box center [71, 117] width 29 height 16
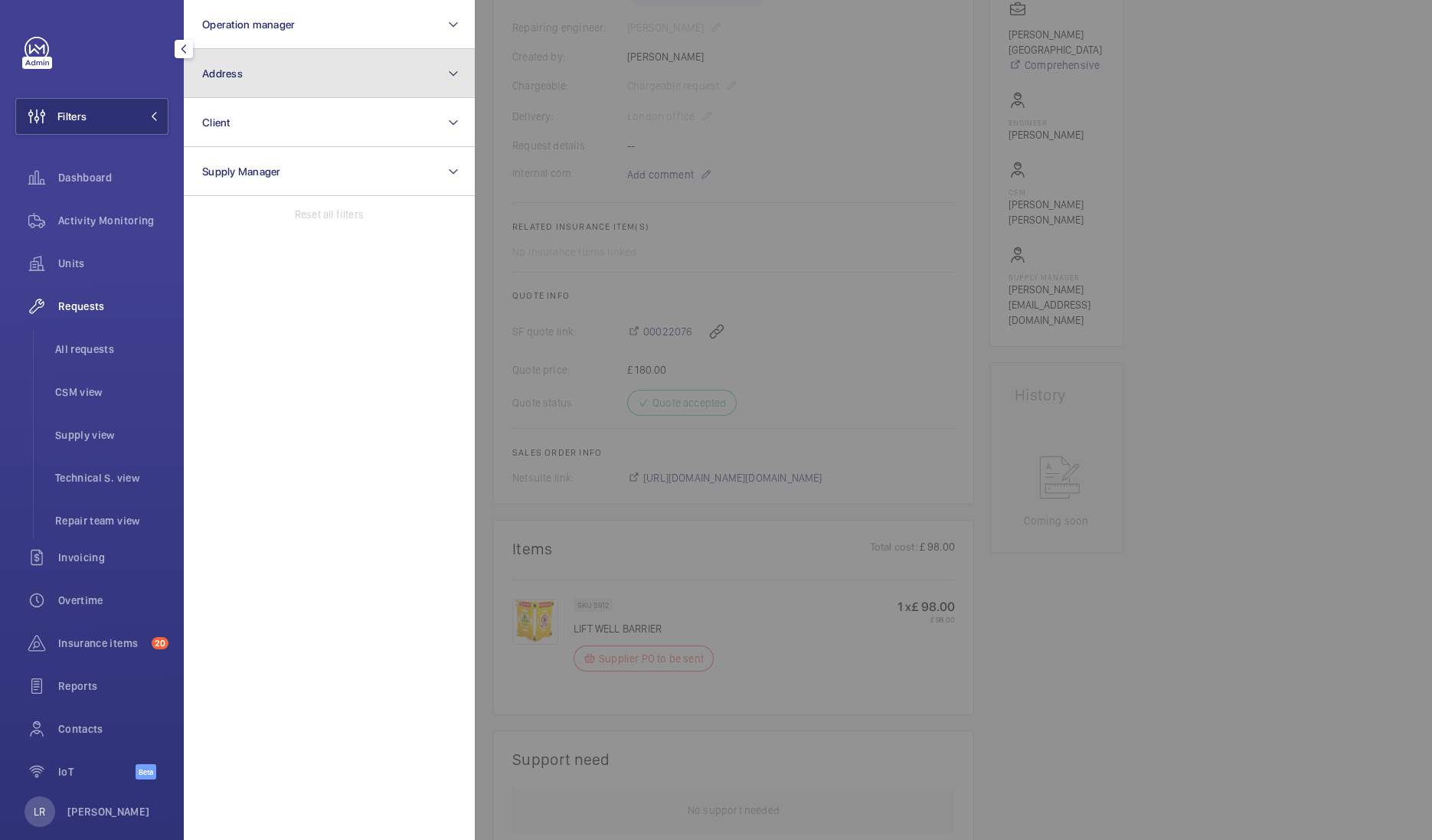
click at [238, 78] on span "Address" at bounding box center [223, 74] width 41 height 13
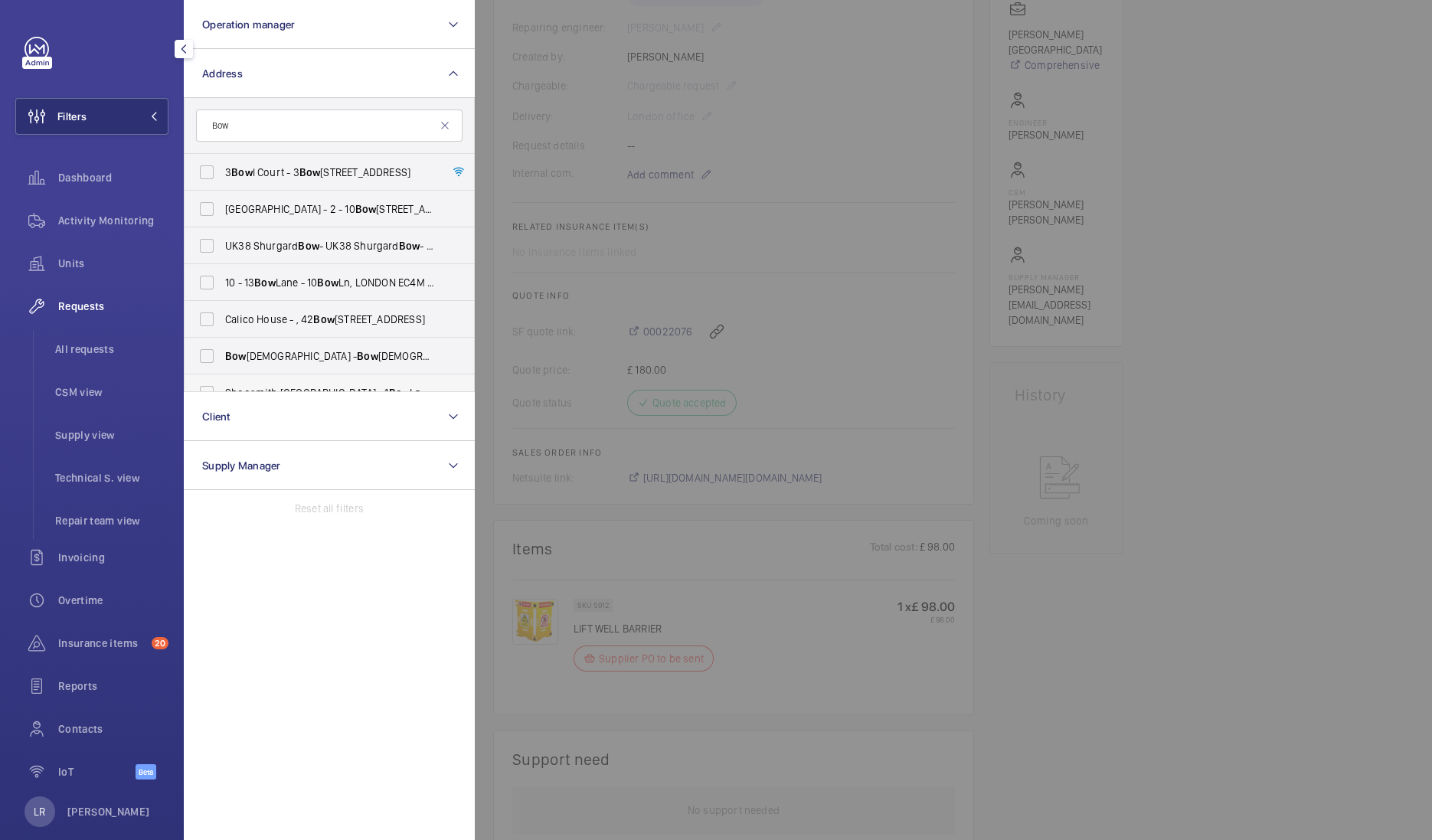
scroll to position [0, 0]
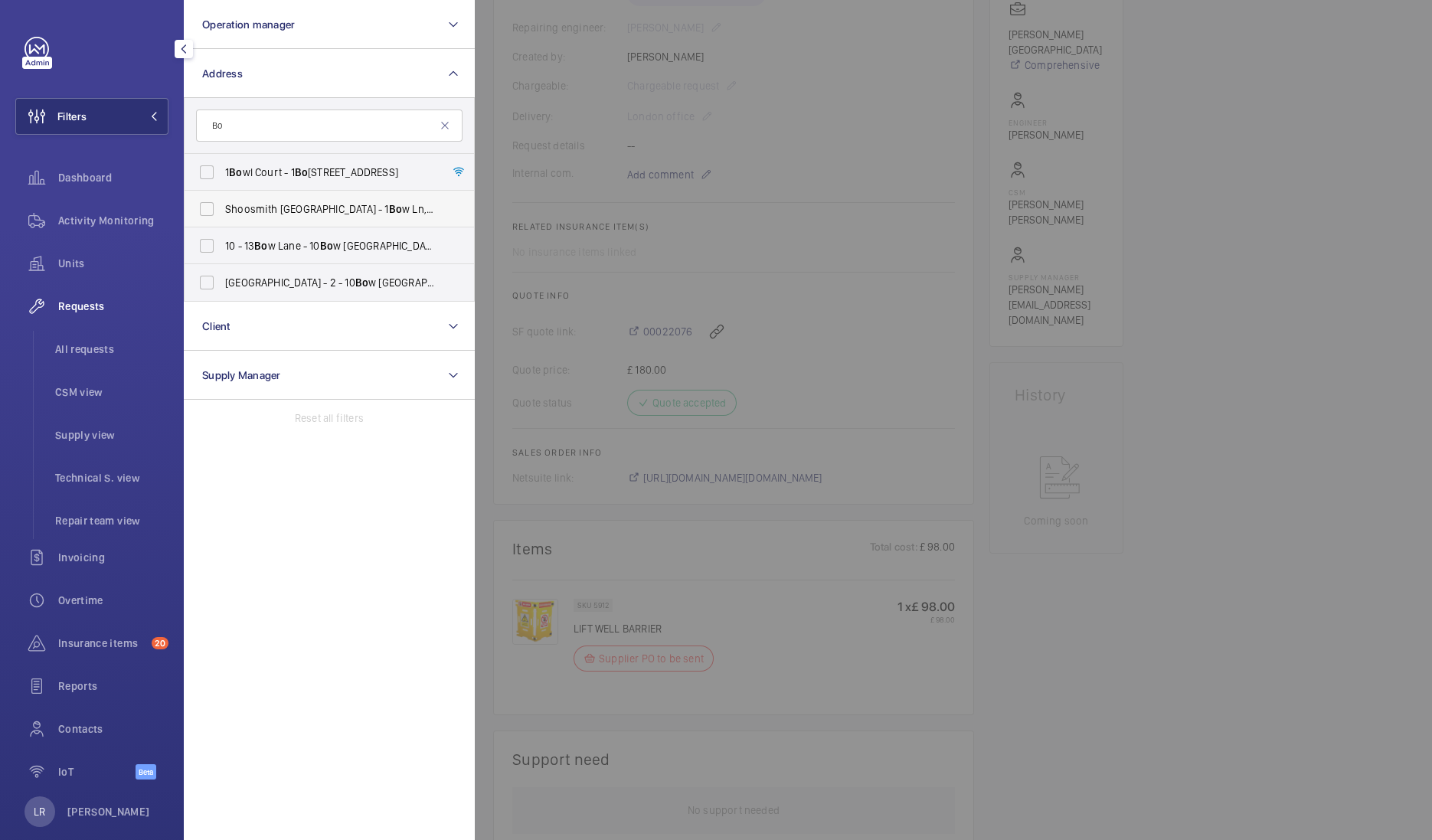
type input "B"
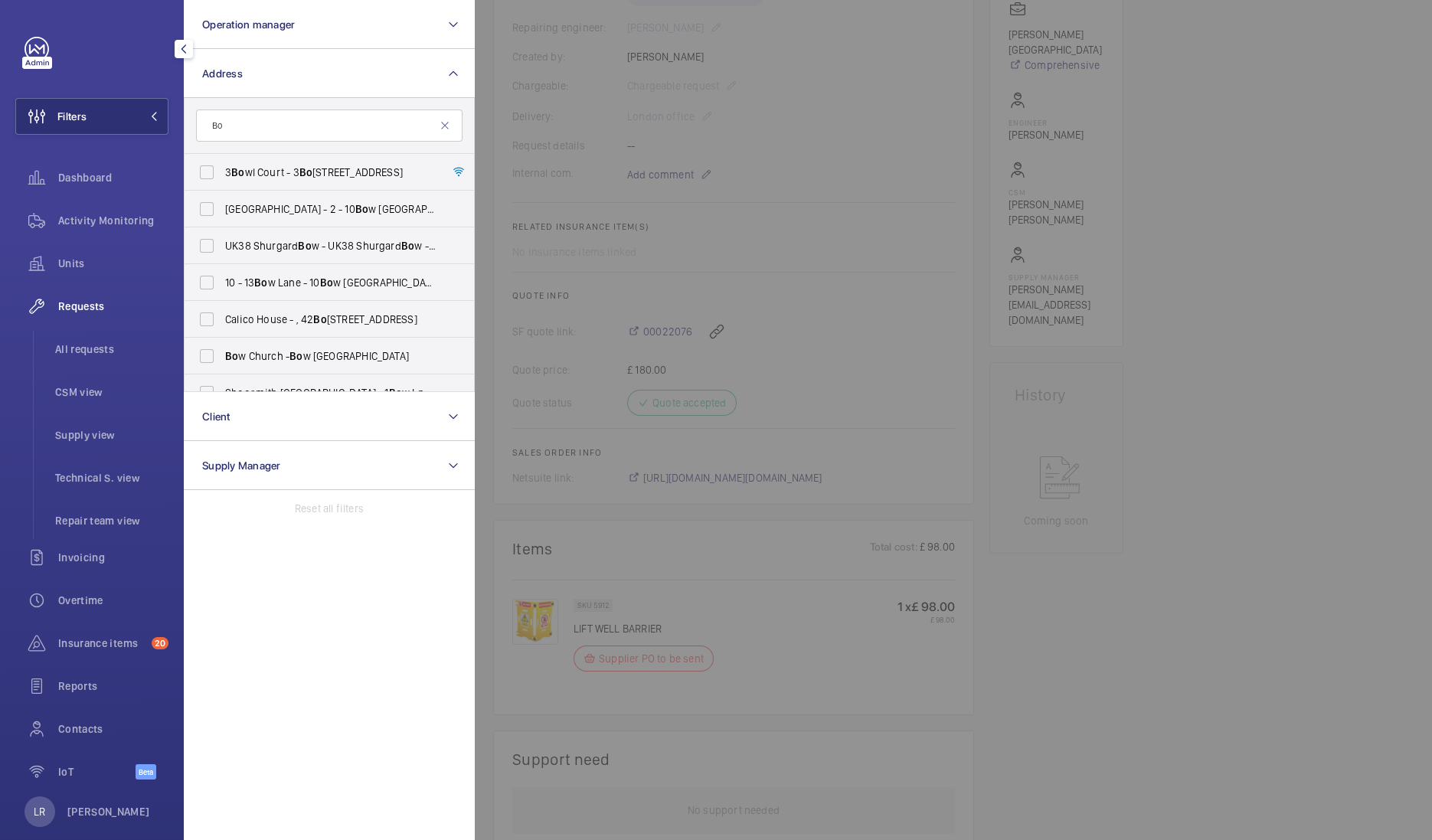
type input "B"
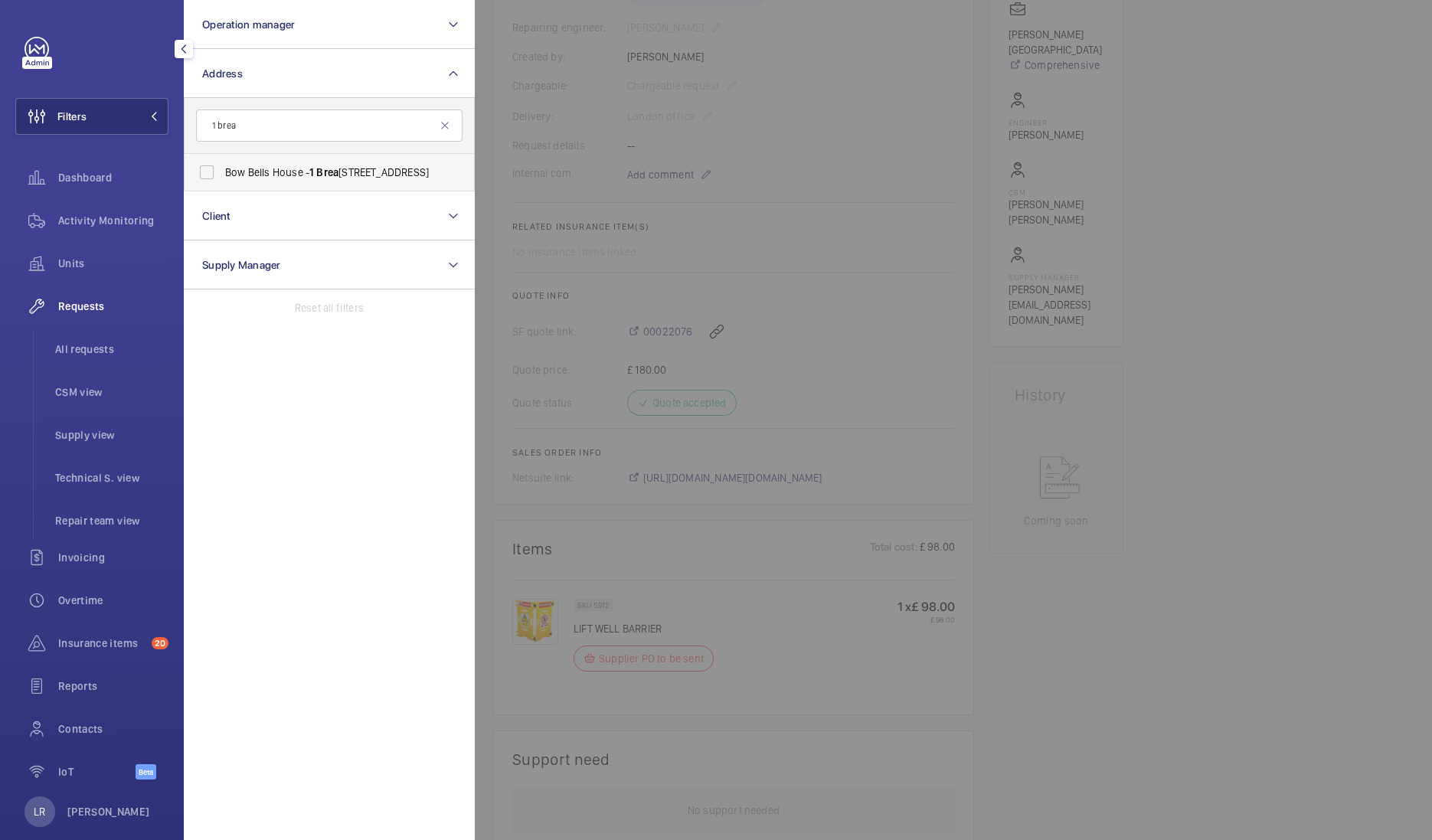
type input "1 brea"
click at [383, 179] on span "Bow Bells House - 1 Brea d St, LONDON EC4M 9BE" at bounding box center [330, 172] width 211 height 16
click at [222, 179] on input "Bow Bells House - 1 Brea d St, LONDON EC4M 9BE" at bounding box center [206, 172] width 31 height 31
checkbox input "true"
click at [546, 165] on div at bounding box center [1191, 420] width 1432 height 840
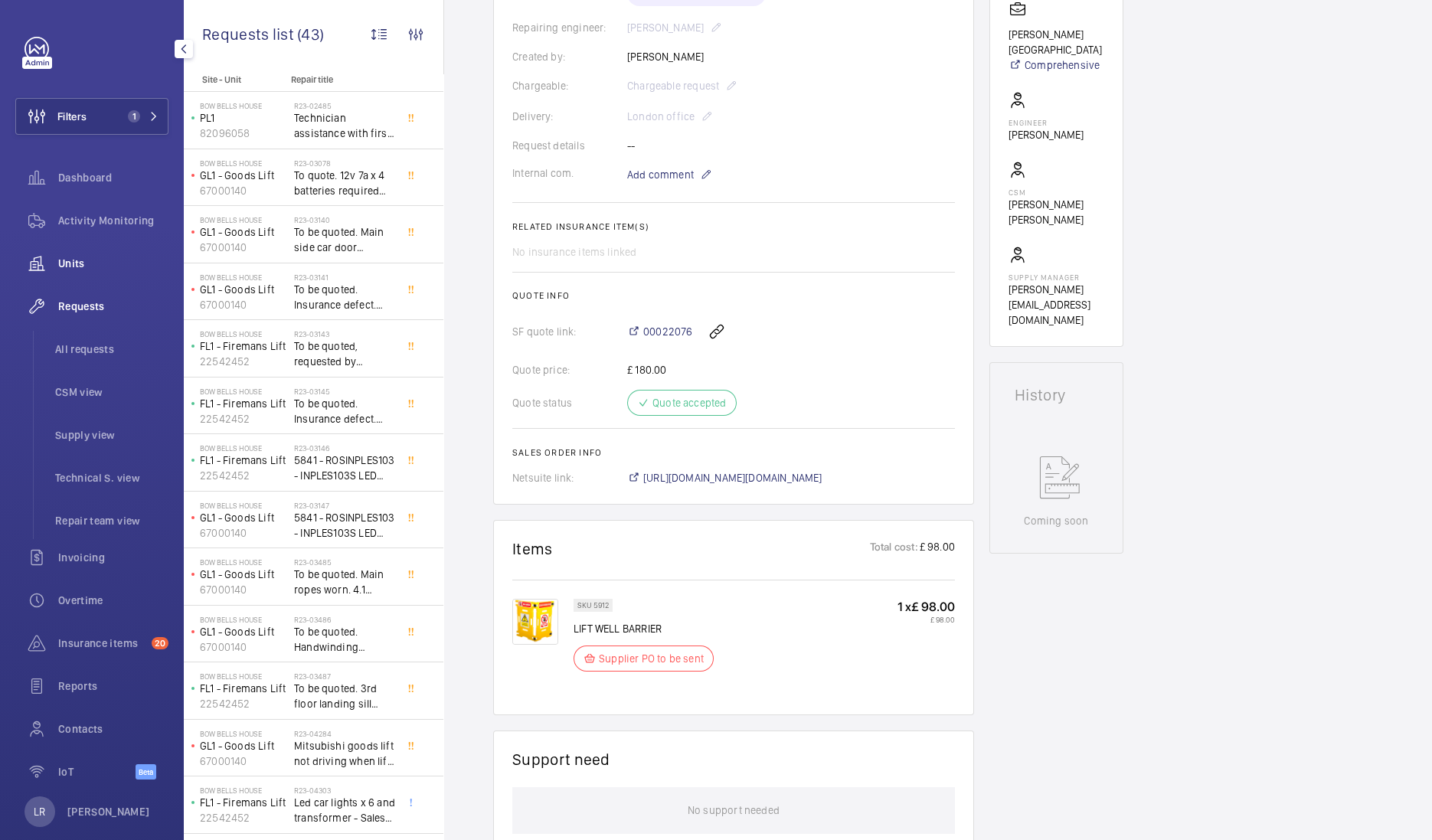
click at [115, 266] on span "Units" at bounding box center [113, 263] width 111 height 16
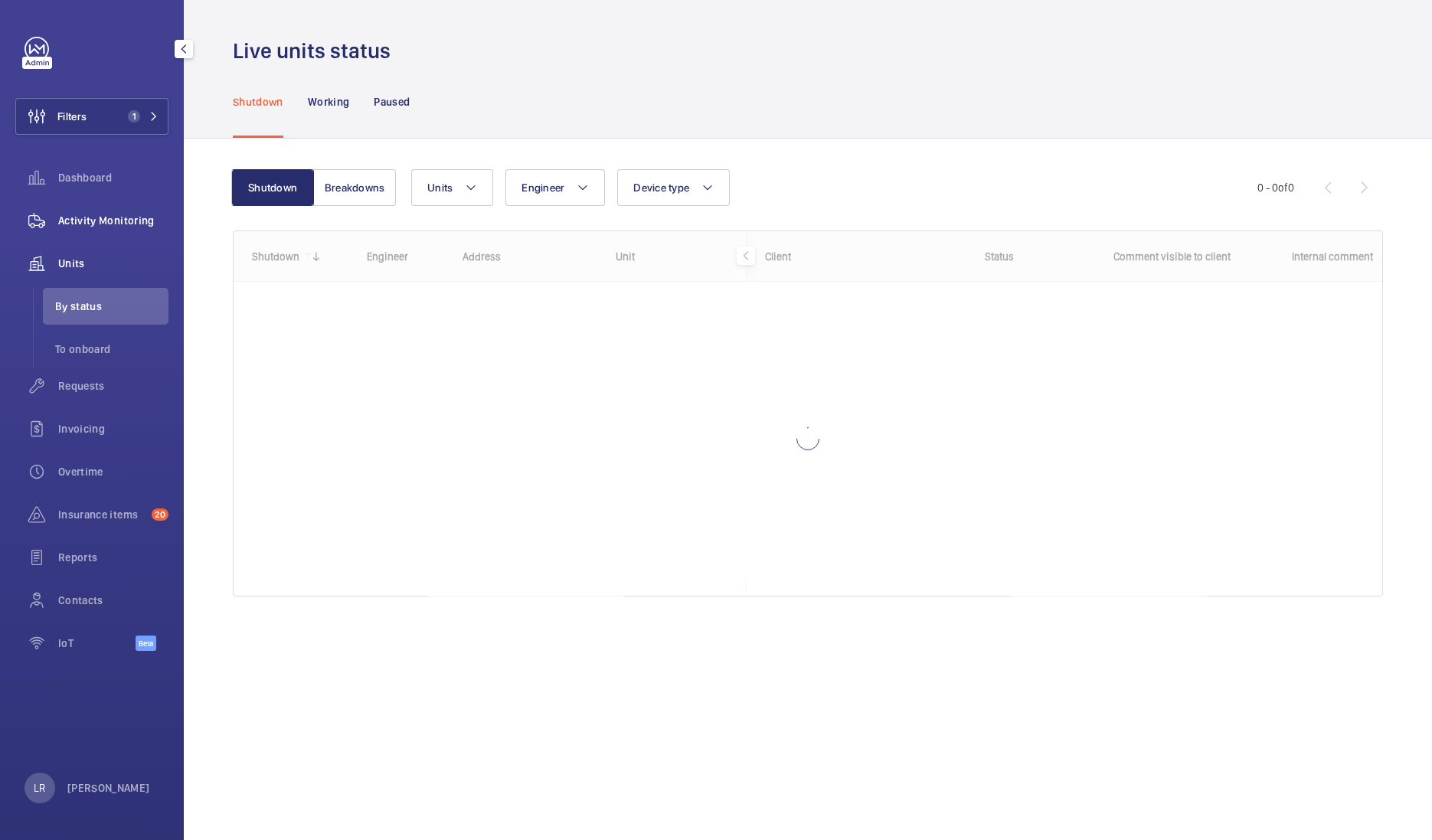
click at [111, 219] on span "Activity Monitoring" at bounding box center [113, 221] width 111 height 16
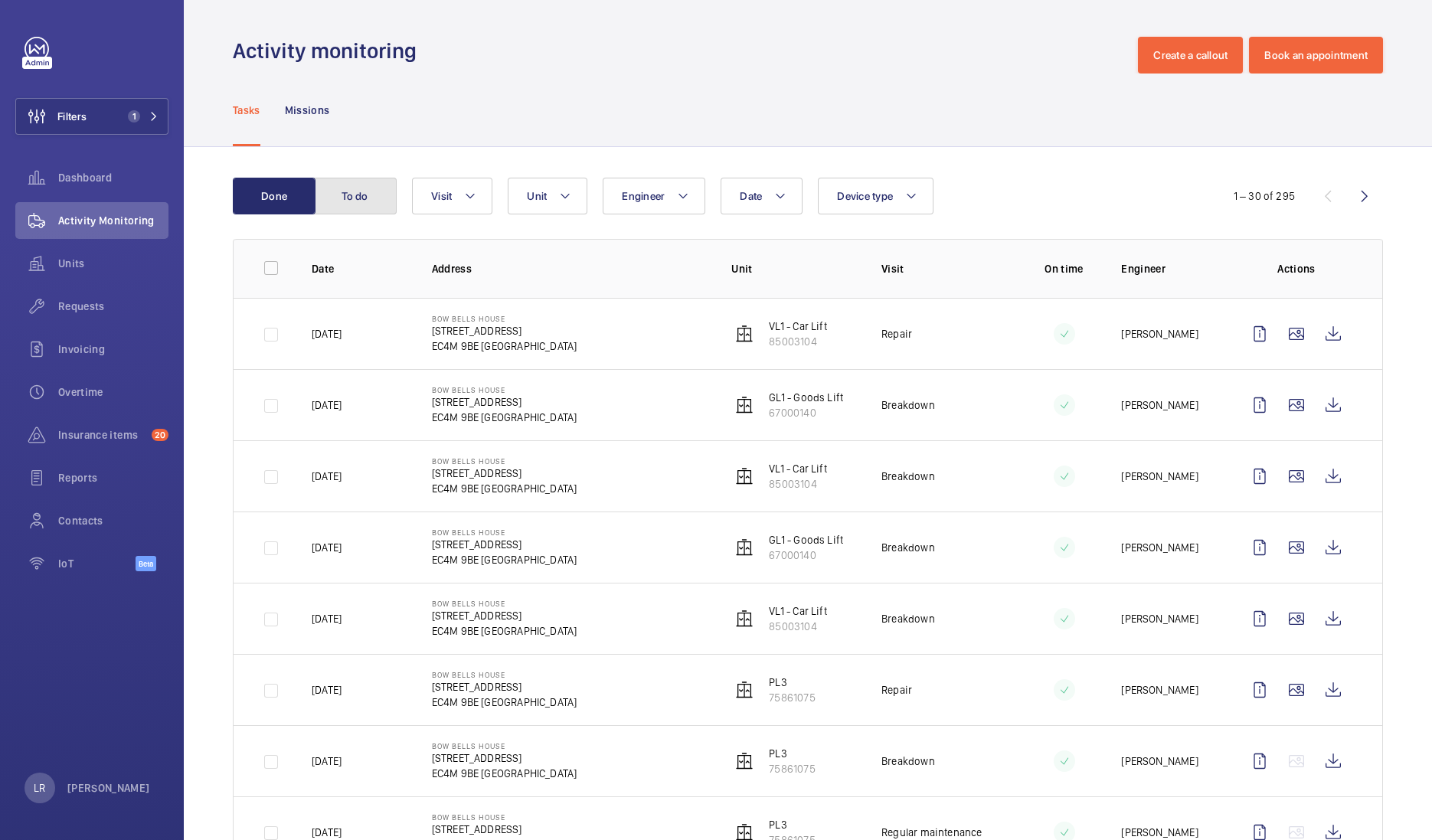
click at [360, 186] on button "To do" at bounding box center [356, 196] width 83 height 37
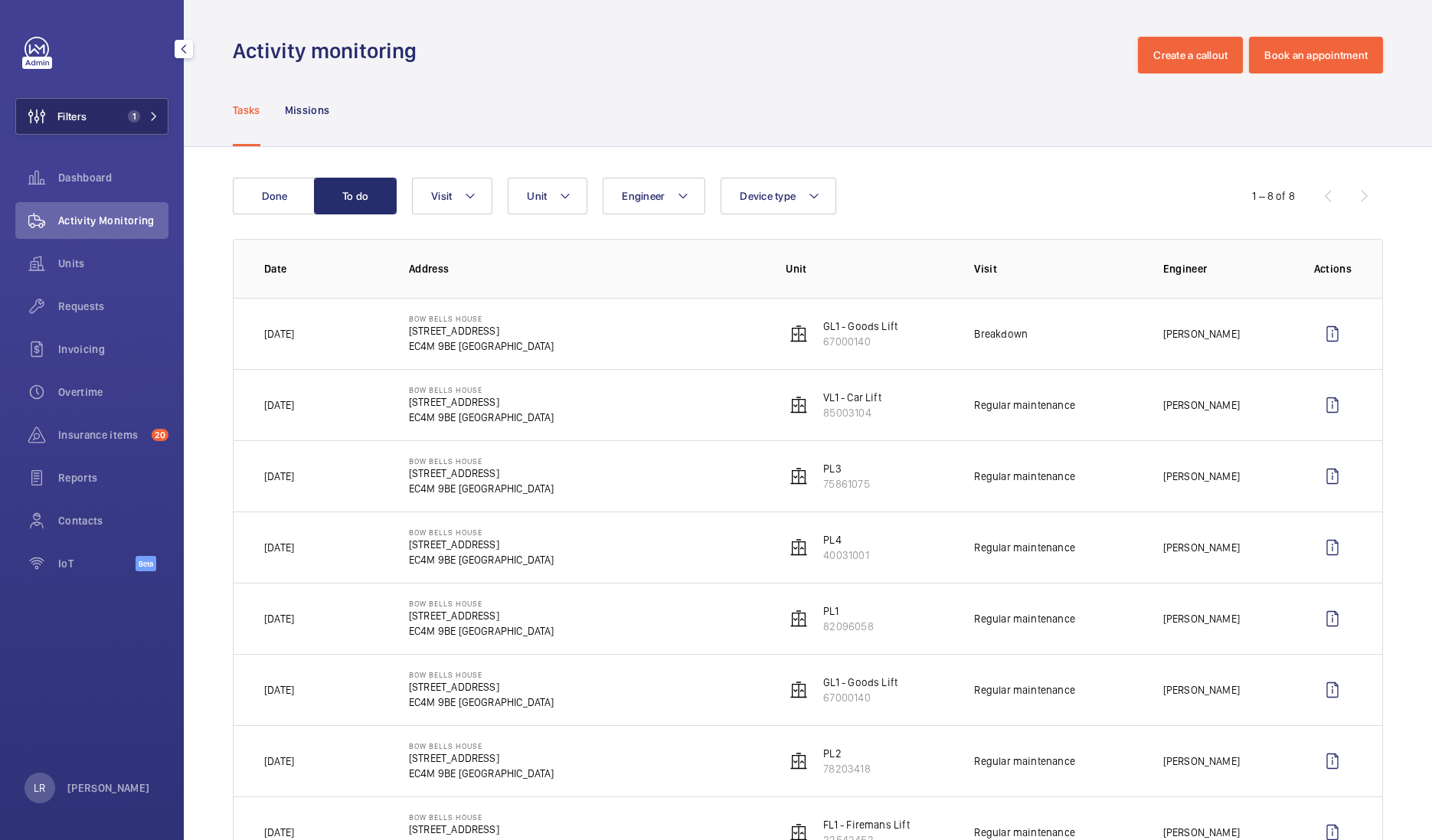
click at [111, 107] on button "Filters 1" at bounding box center [92, 116] width 153 height 37
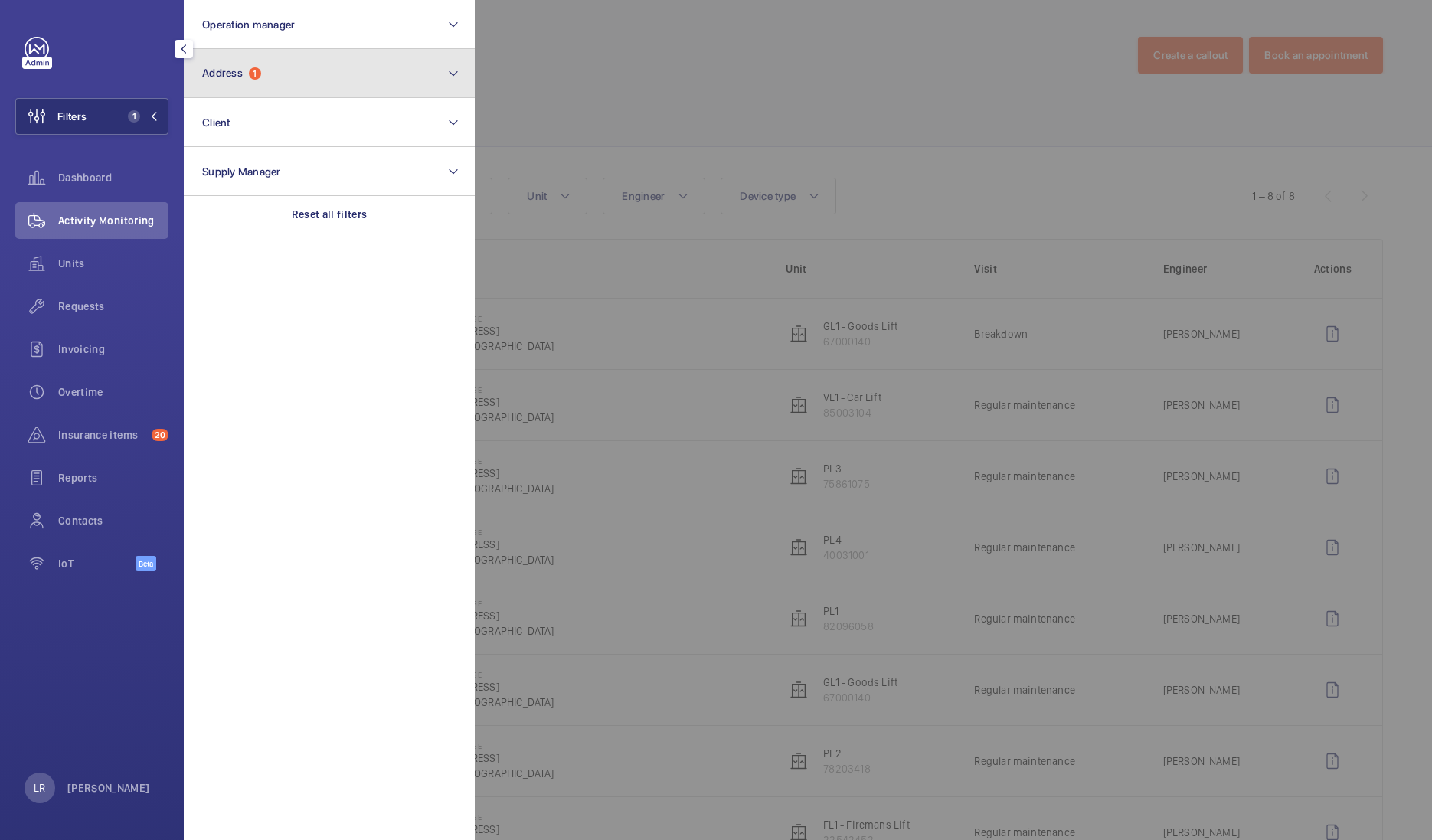
click at [235, 81] on button "Address 1" at bounding box center [328, 74] width 291 height 49
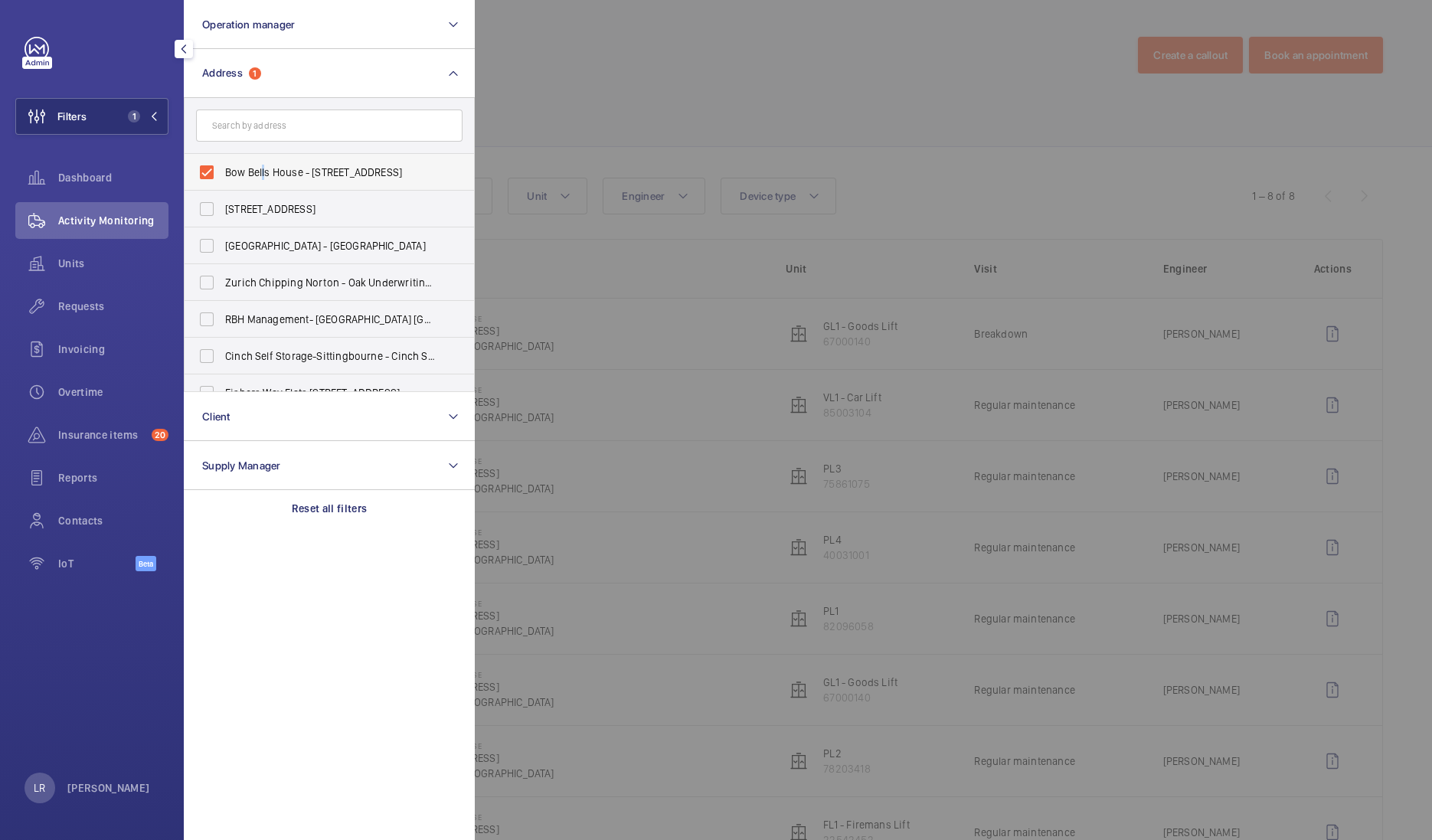
click at [264, 165] on span "Bow Bells House - [STREET_ADDRESS]" at bounding box center [330, 172] width 211 height 16
click at [578, 134] on div at bounding box center [1191, 420] width 1432 height 840
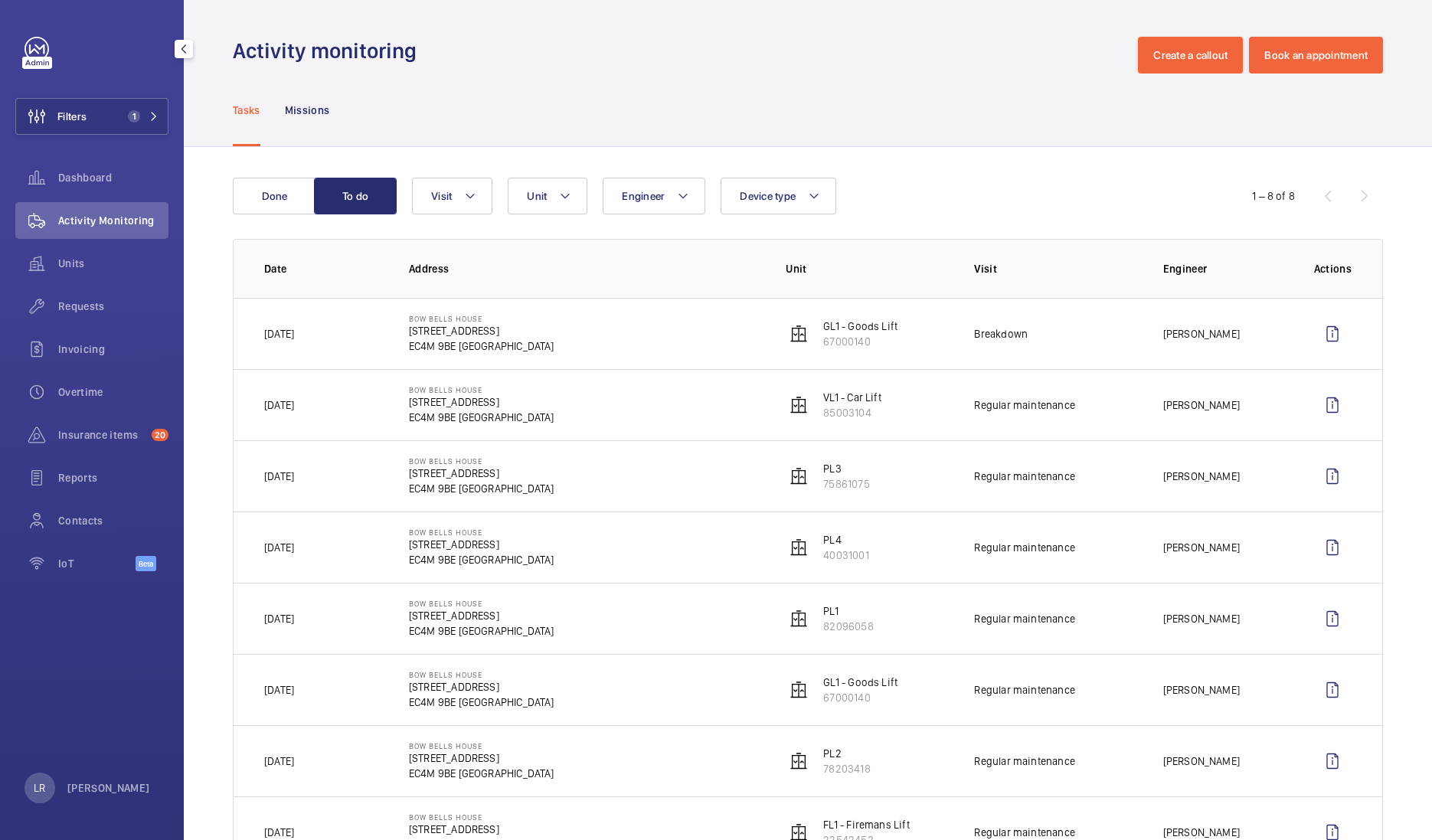
click at [94, 306] on span "Requests" at bounding box center [113, 306] width 111 height 16
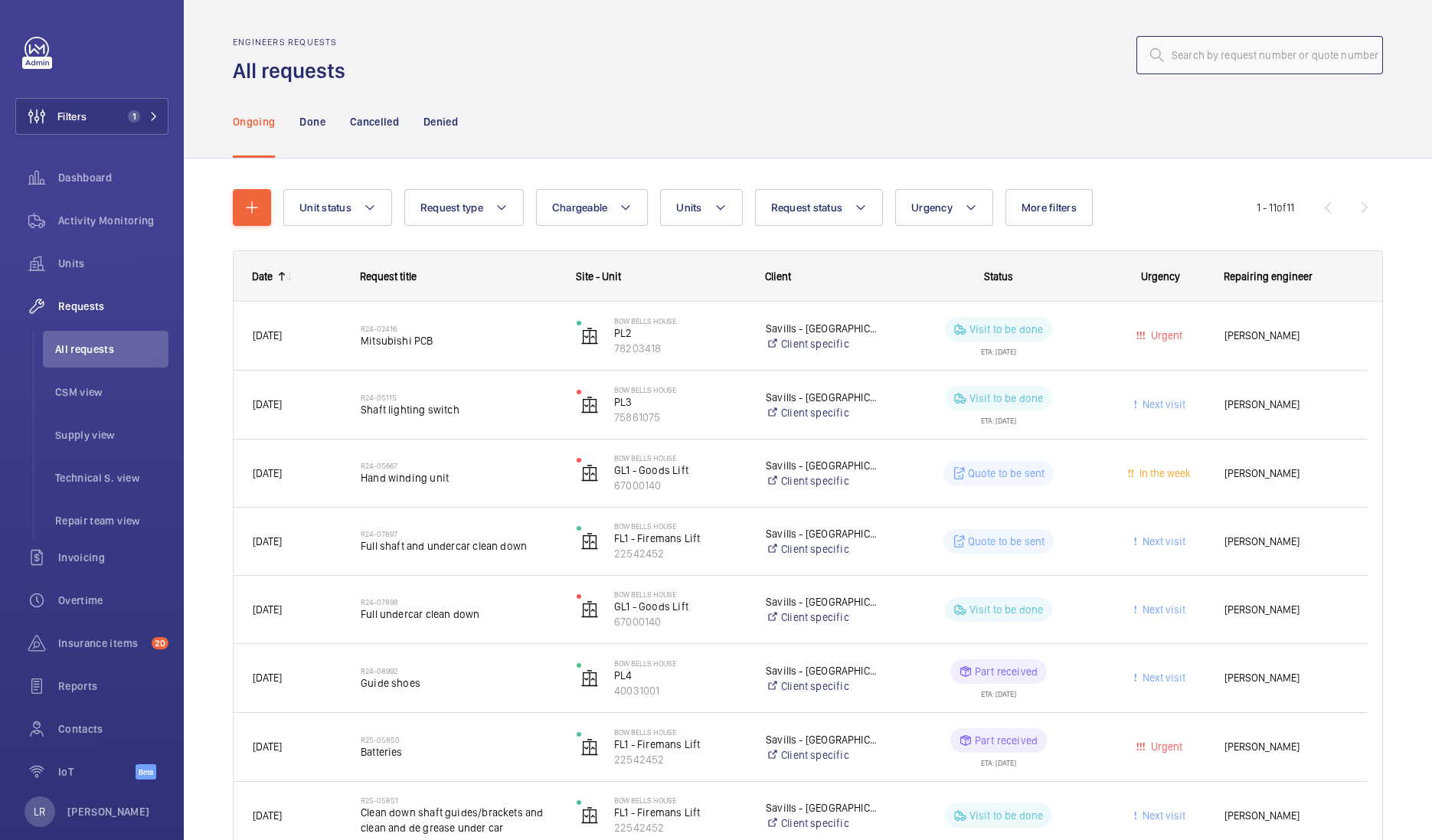
click at [1312, 65] on input "text" at bounding box center [1260, 55] width 247 height 38
paste input "5912"
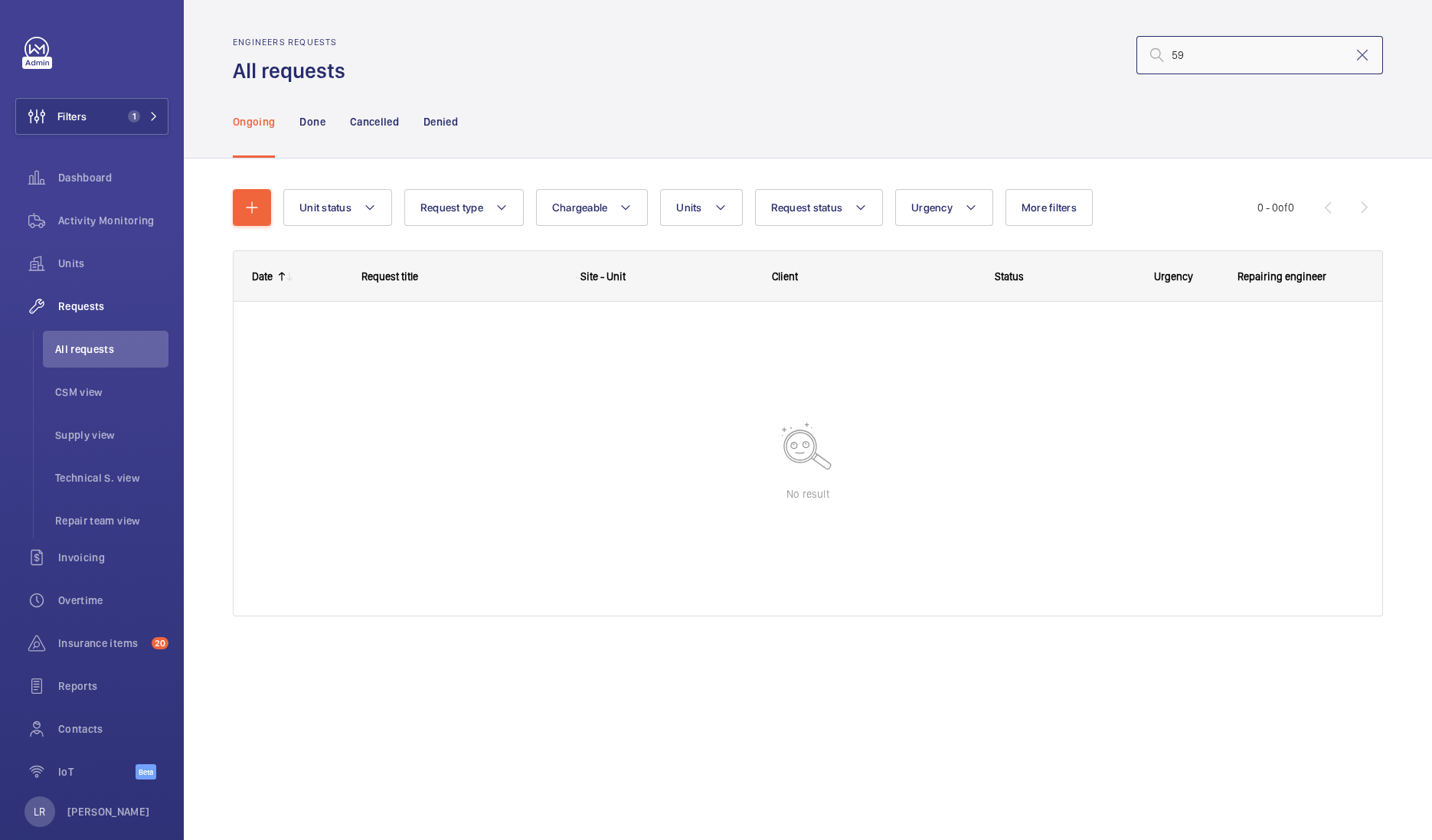
type input "5"
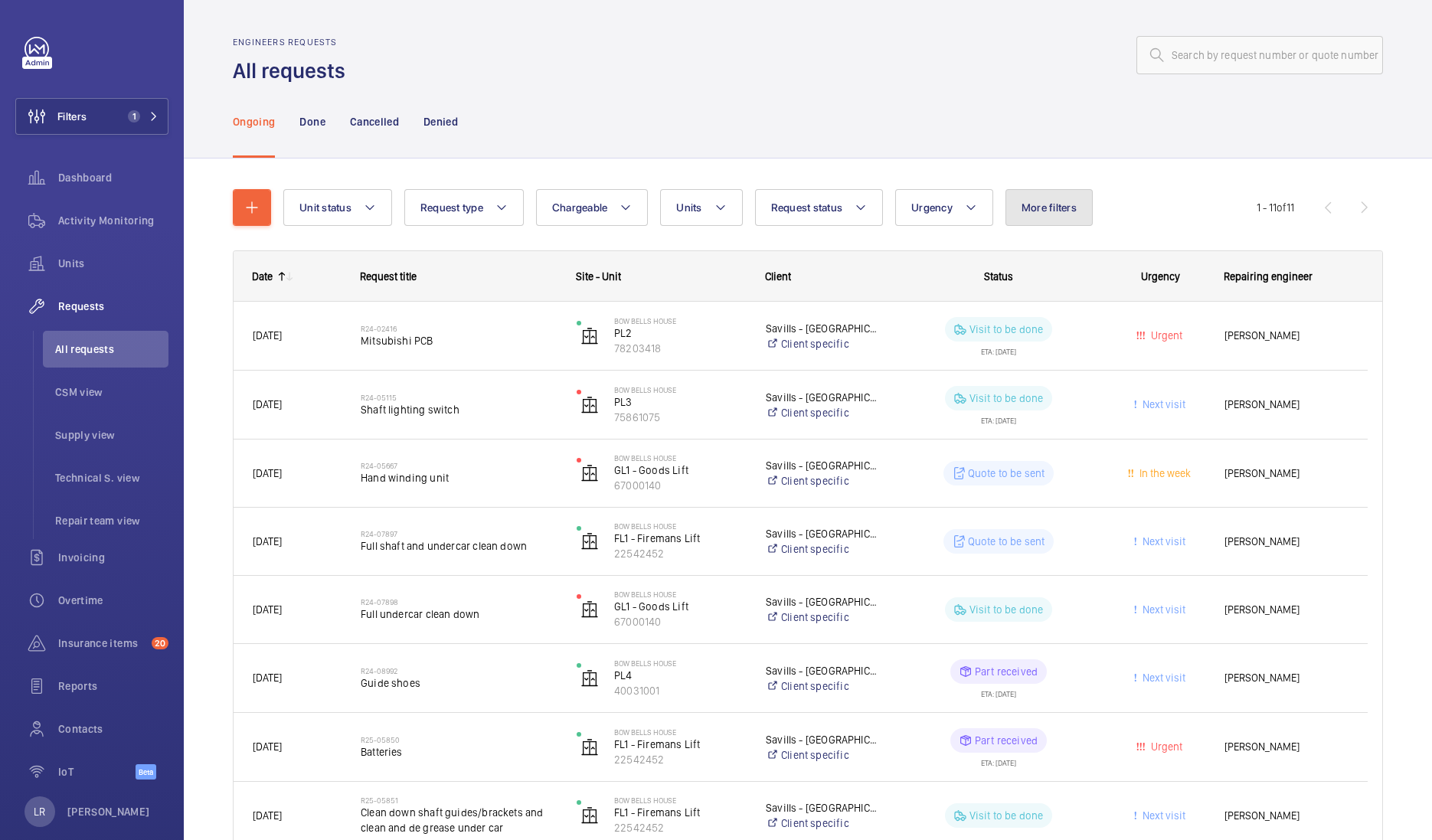
click at [1021, 205] on span "More filters" at bounding box center [1049, 208] width 55 height 13
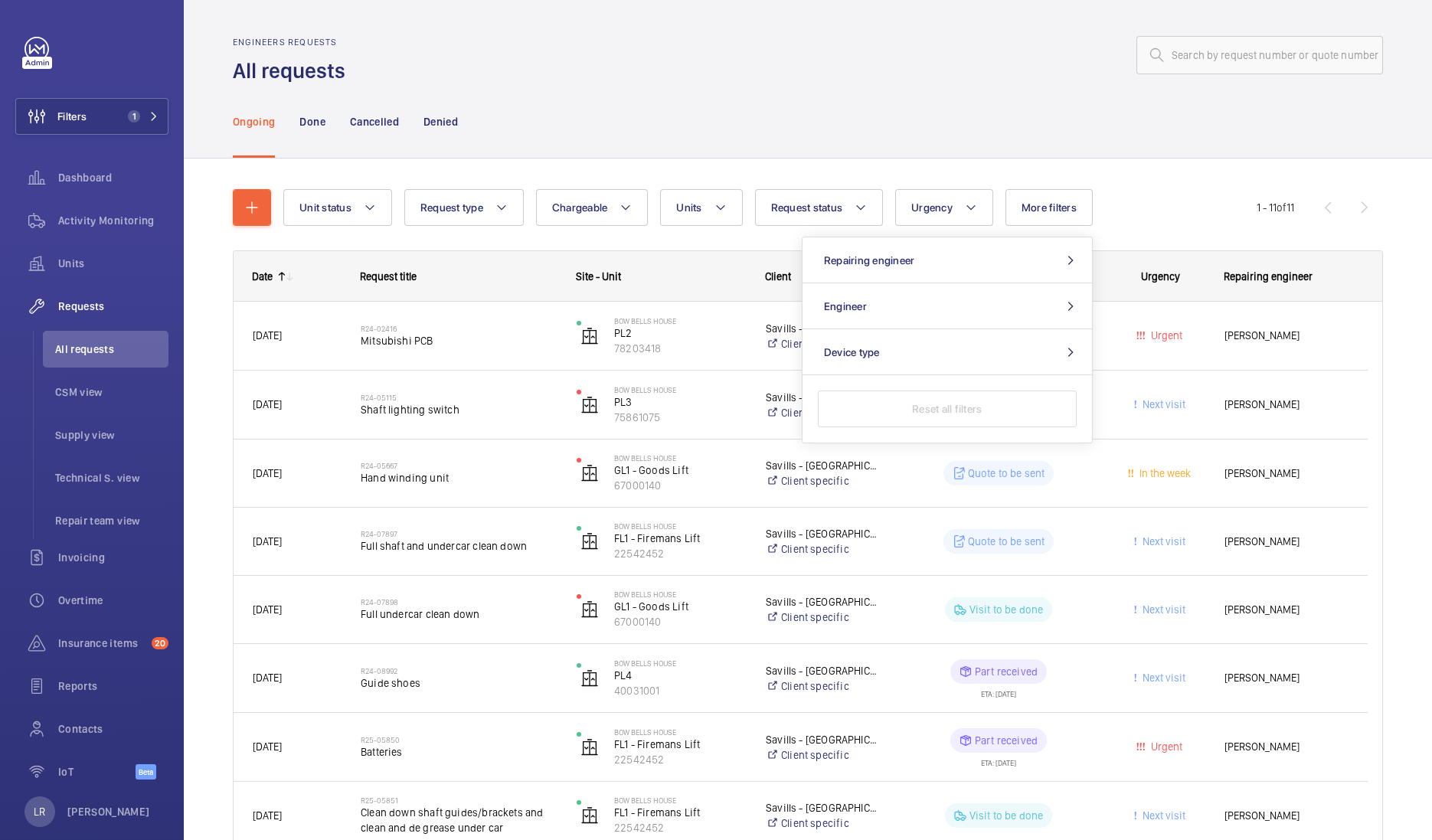
click at [927, 124] on div "Ongoing Done Cancelled Denied" at bounding box center [807, 121] width 1150 height 73
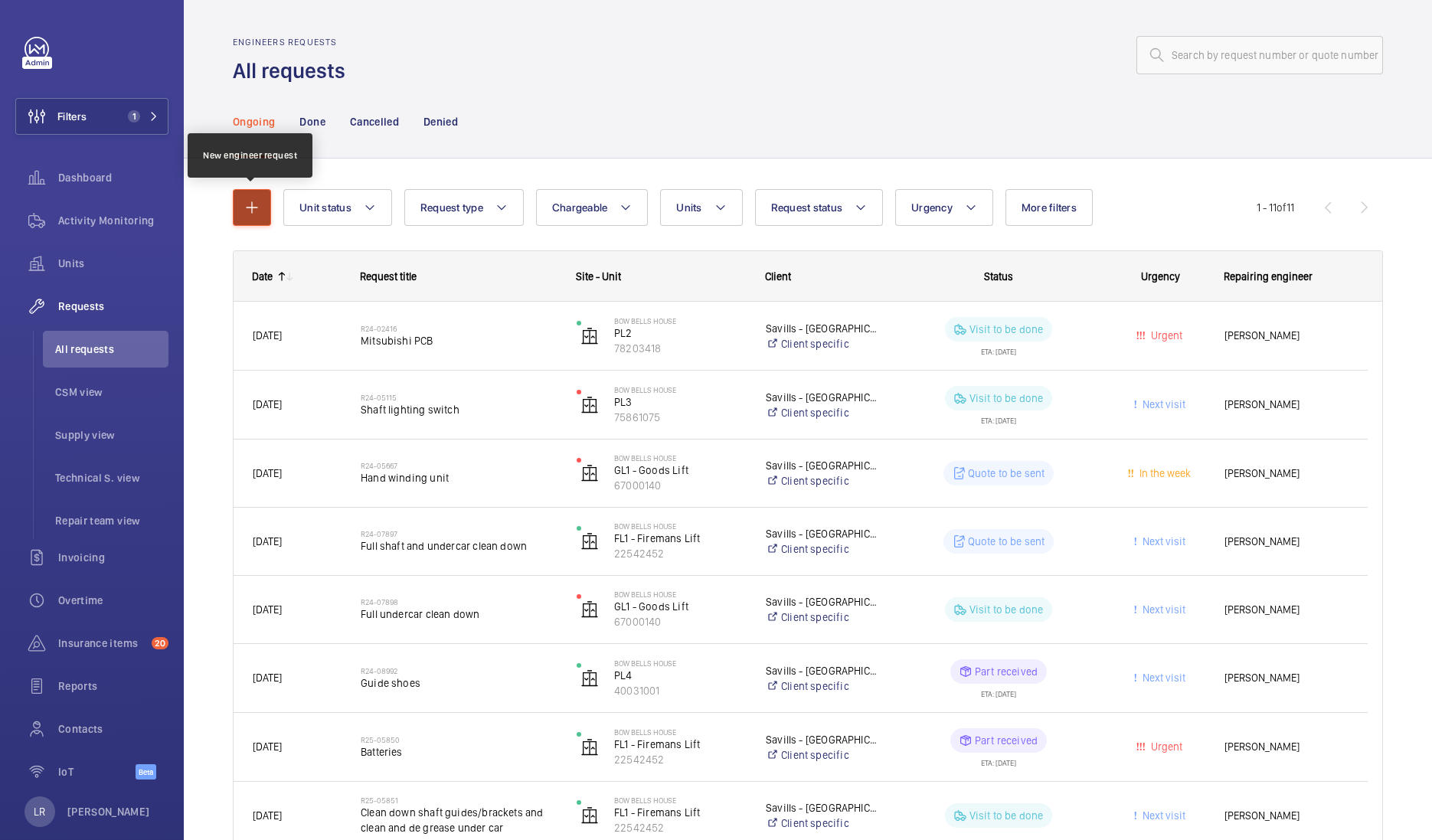
click at [261, 210] on button "button" at bounding box center [252, 207] width 38 height 37
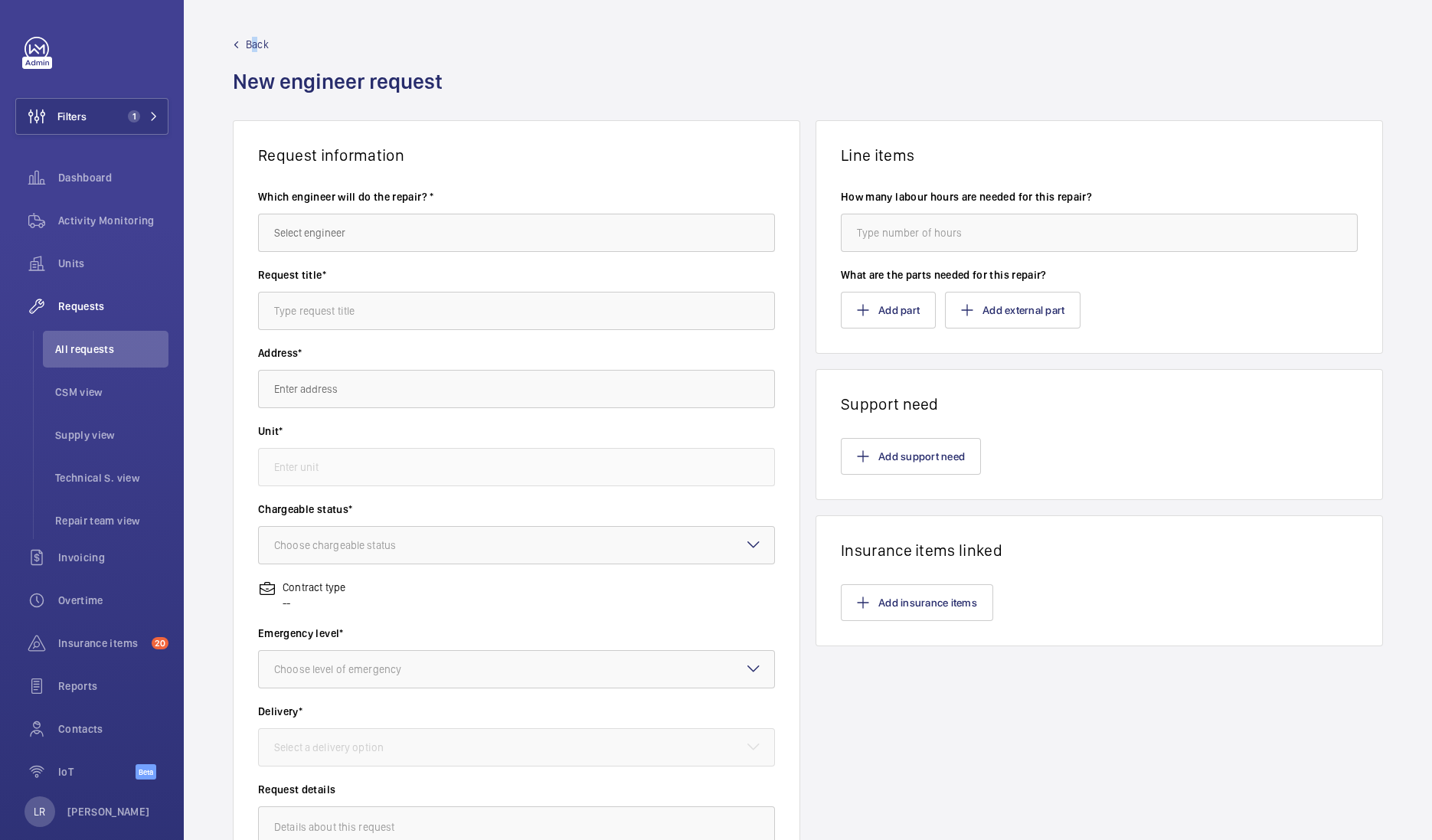
click at [258, 48] on span "Back" at bounding box center [257, 45] width 23 height 16
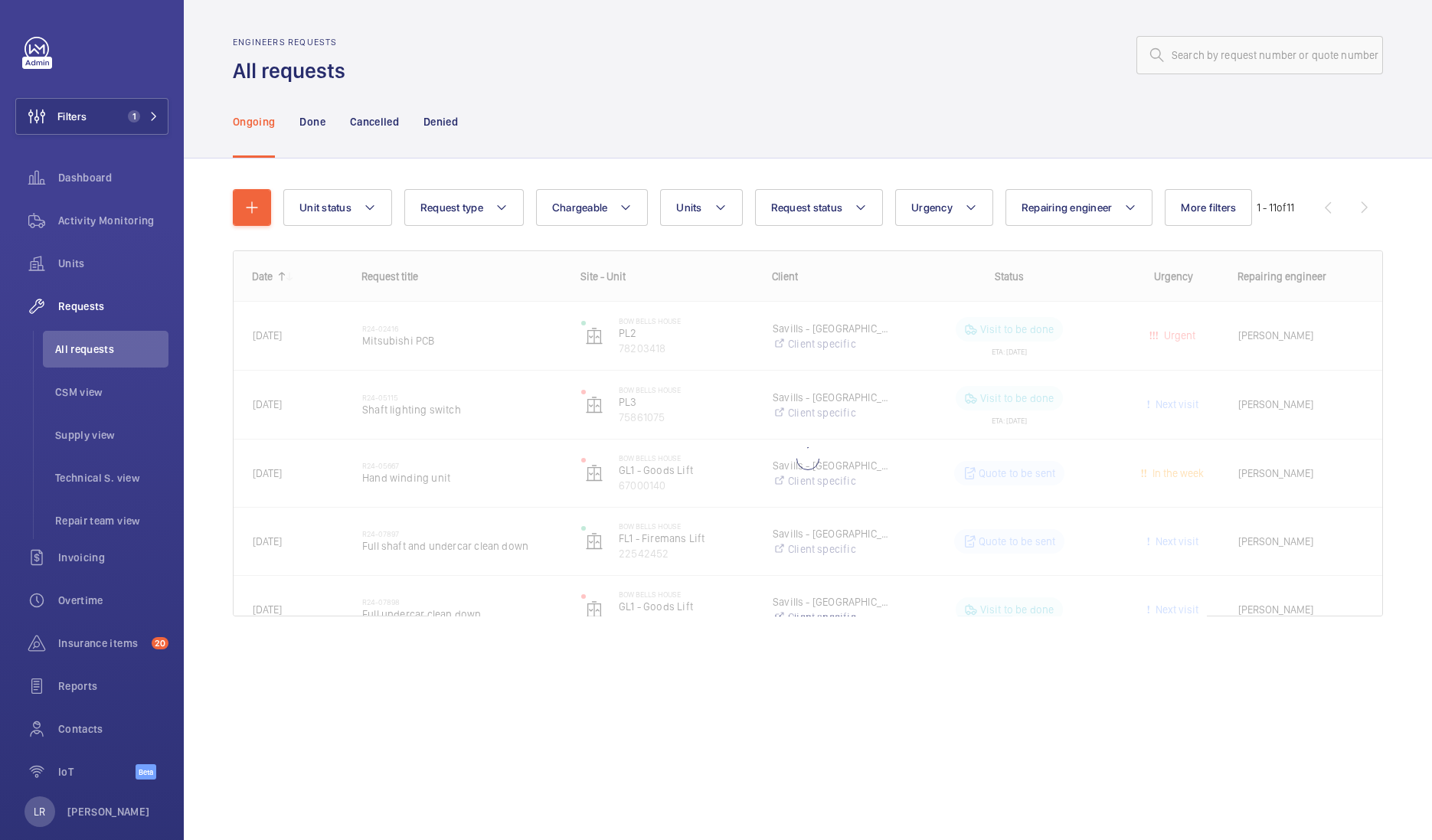
drag, startPoint x: 258, startPoint y: 48, endPoint x: 548, endPoint y: 66, distance: 290.6
click at [548, 66] on div at bounding box center [868, 55] width 1028 height 37
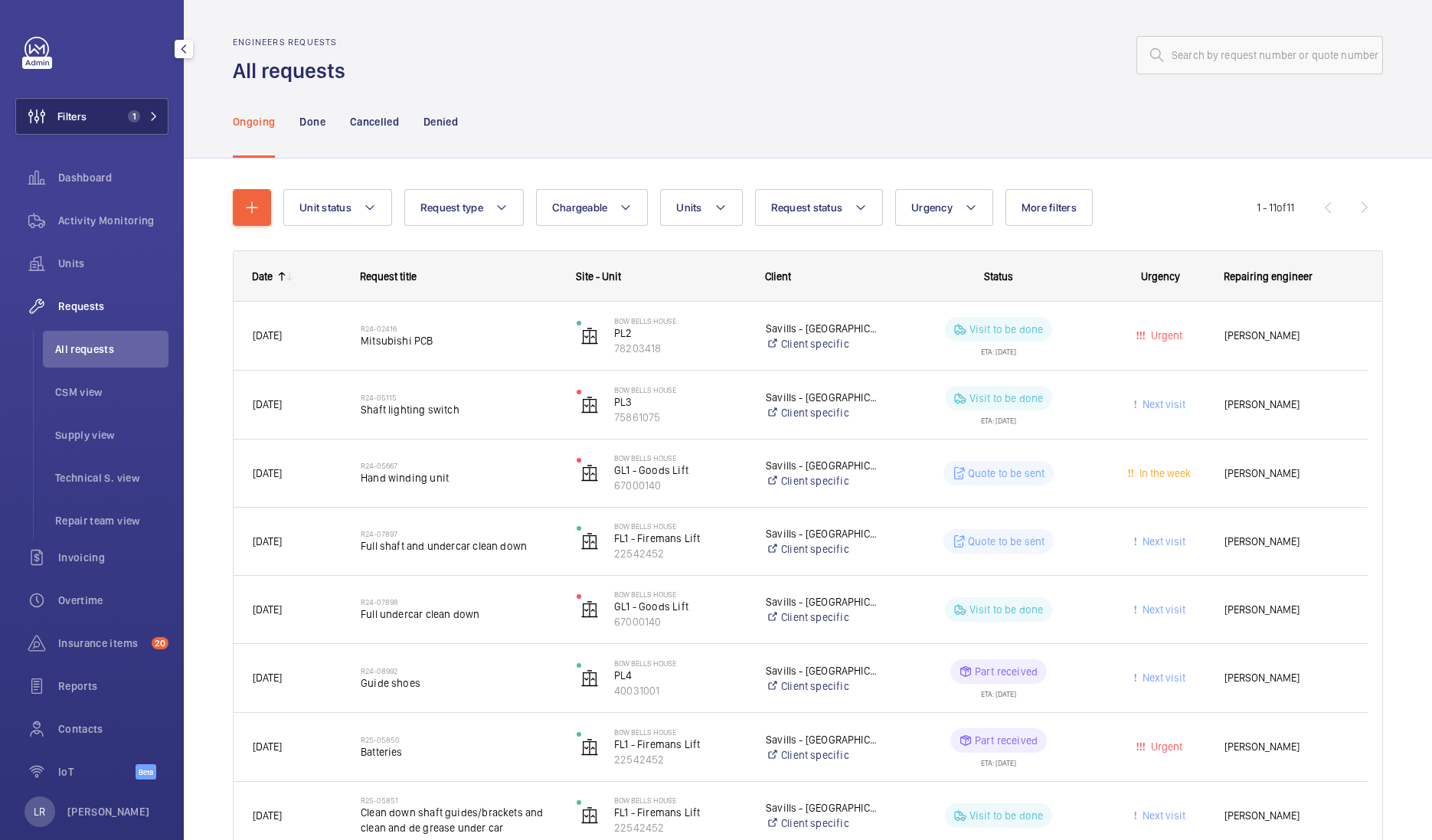
click at [125, 103] on button "Filters 1" at bounding box center [92, 116] width 153 height 37
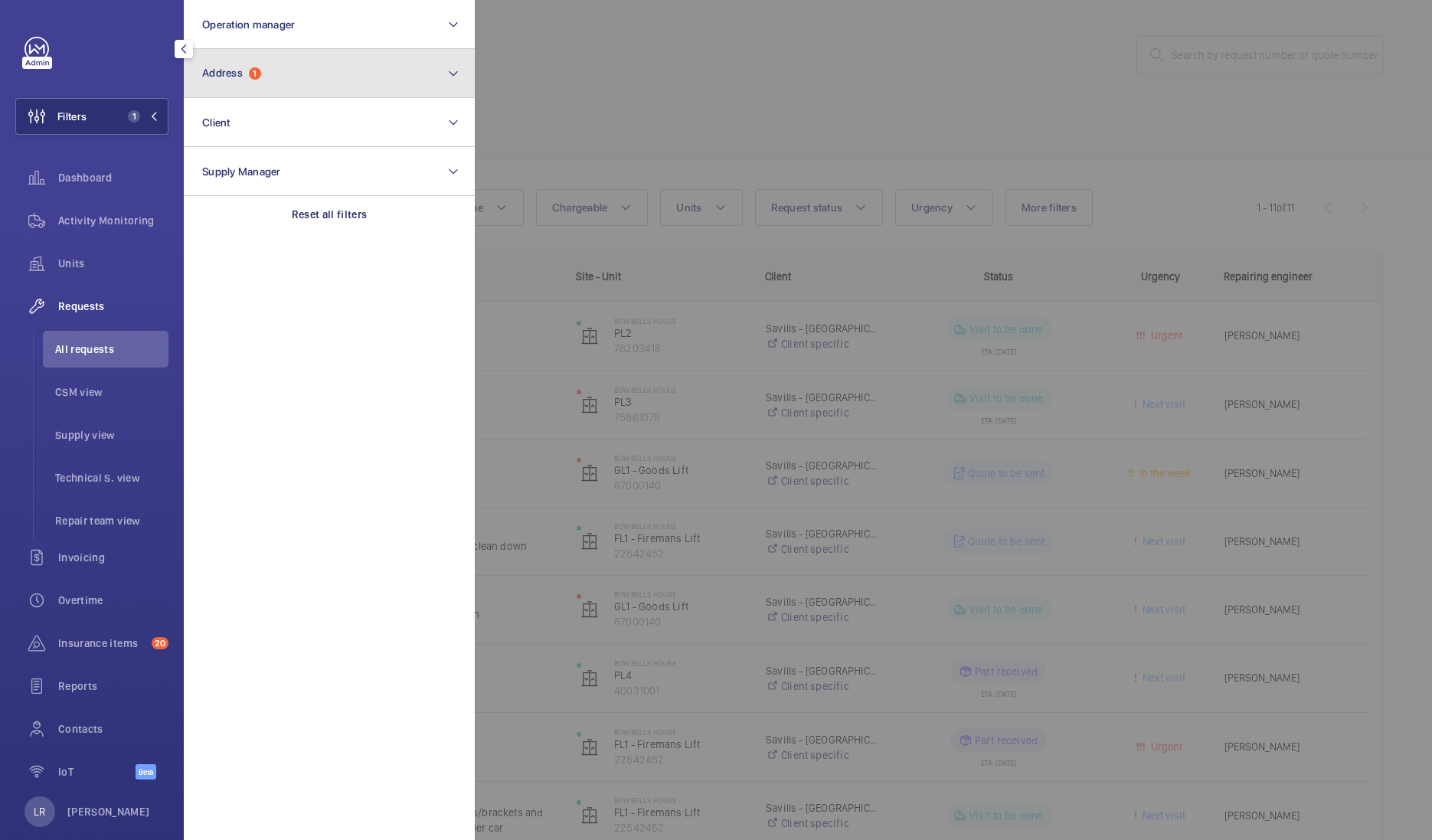
click at [258, 79] on span "1" at bounding box center [256, 74] width 13 height 13
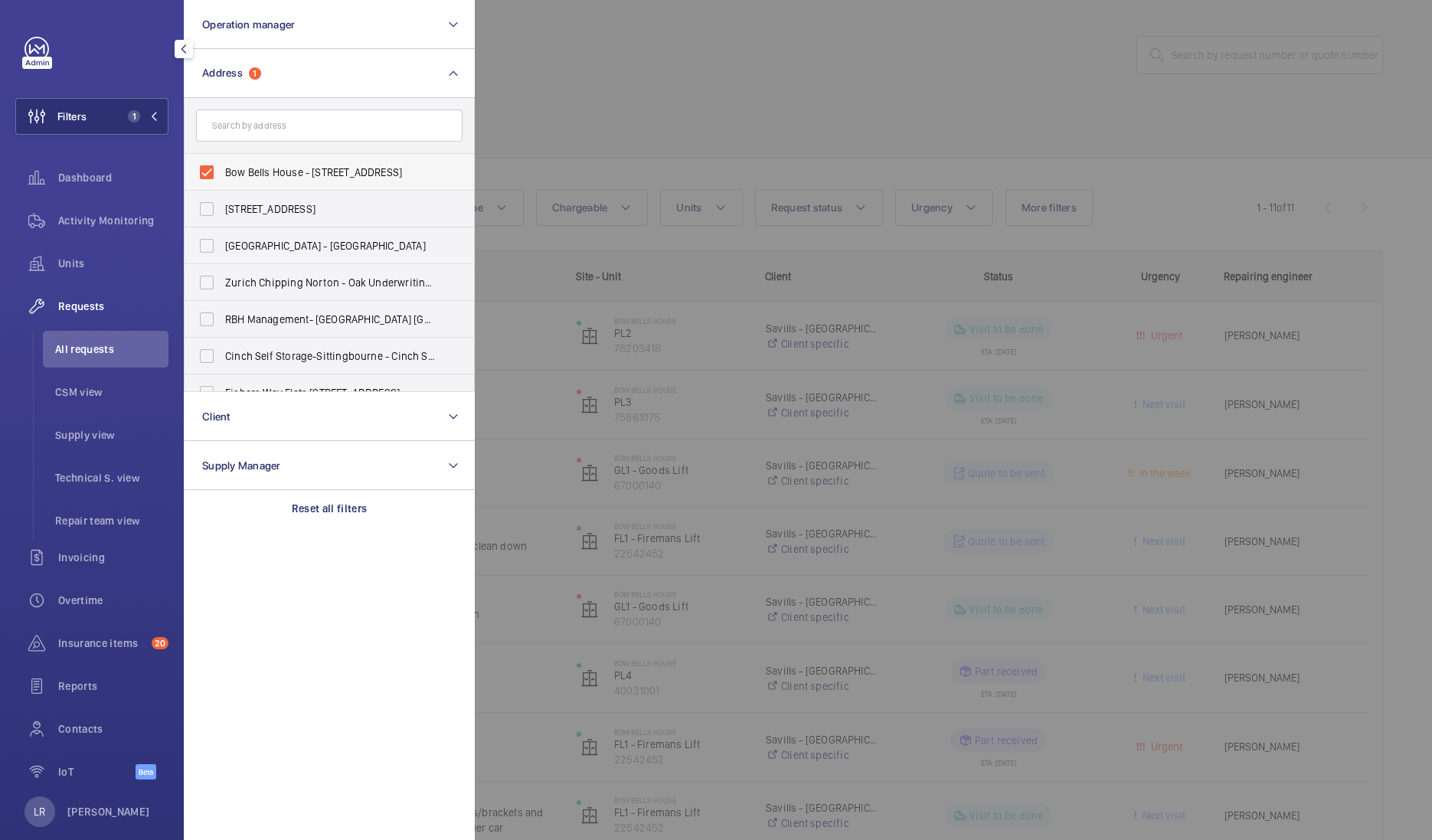
click at [283, 166] on span "Bow Bells House - 1 Bread St, LONDON EC4M 9BE" at bounding box center [330, 172] width 211 height 16
click at [222, 166] on input "Bow Bells House - 1 Bread St, LONDON EC4M 9BE" at bounding box center [206, 172] width 31 height 31
checkbox input "false"
click at [776, 56] on div at bounding box center [1191, 420] width 1432 height 840
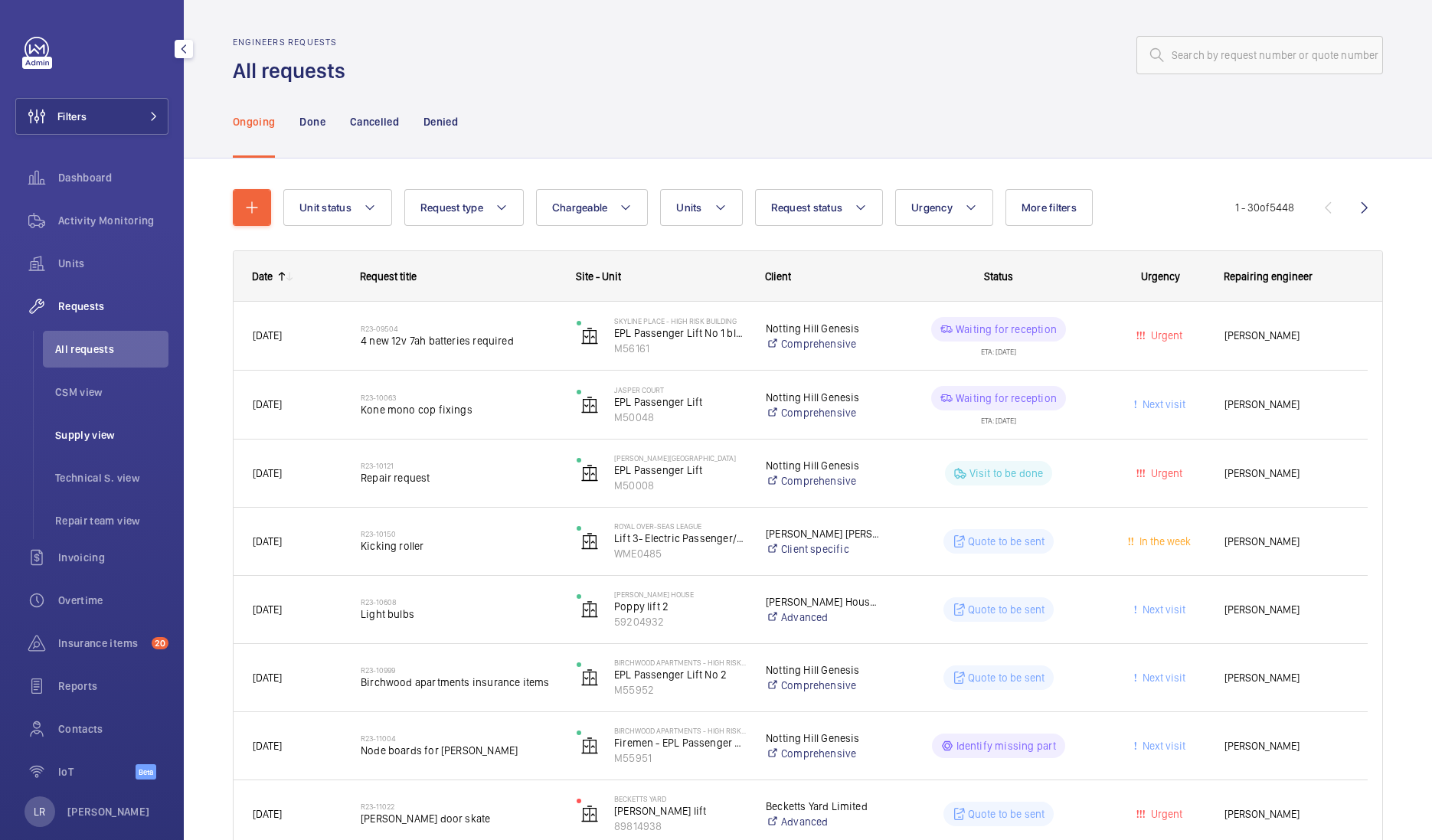
click at [129, 428] on span "Supply view" at bounding box center [111, 435] width 114 height 16
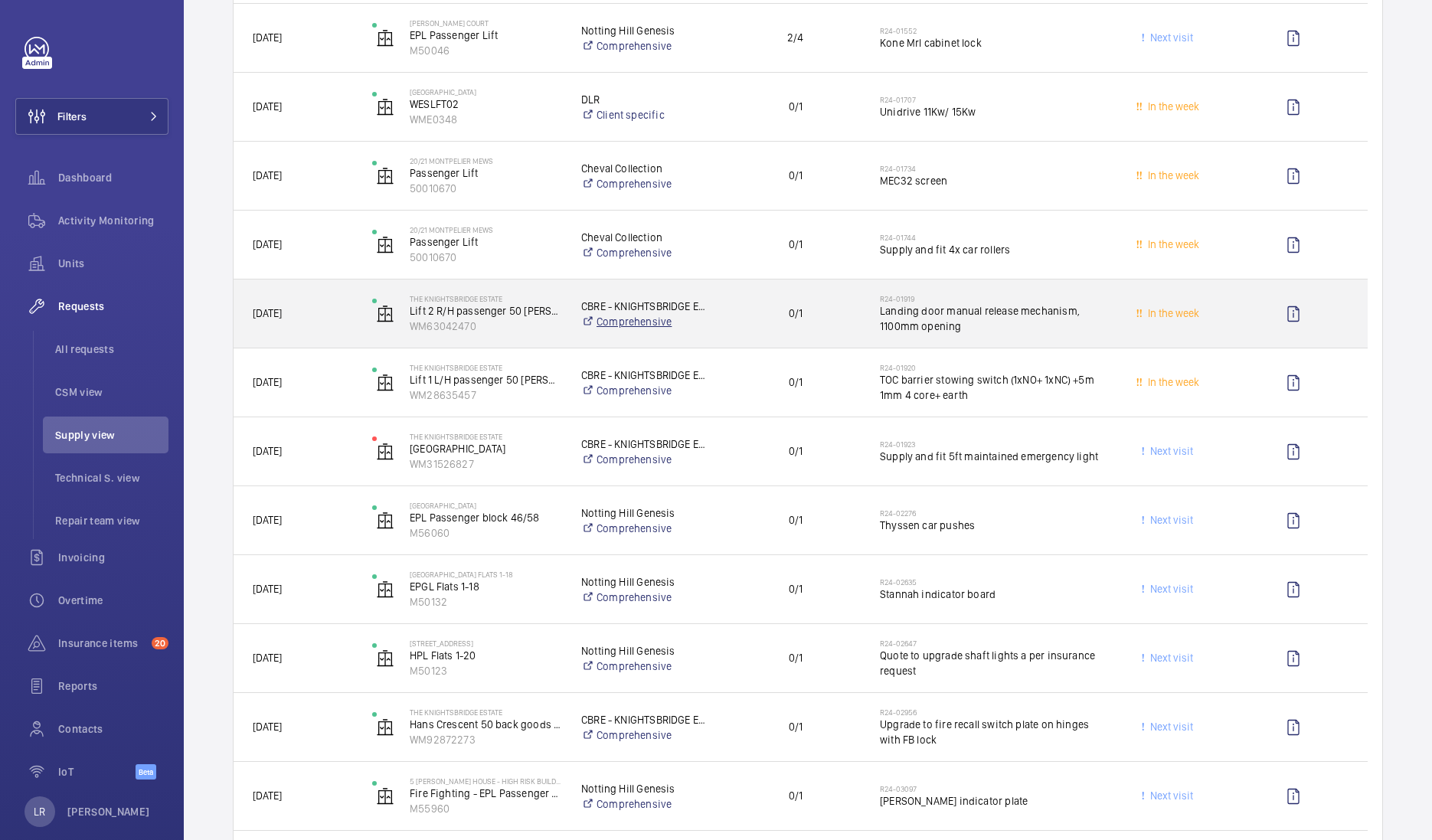
scroll to position [2201, 0]
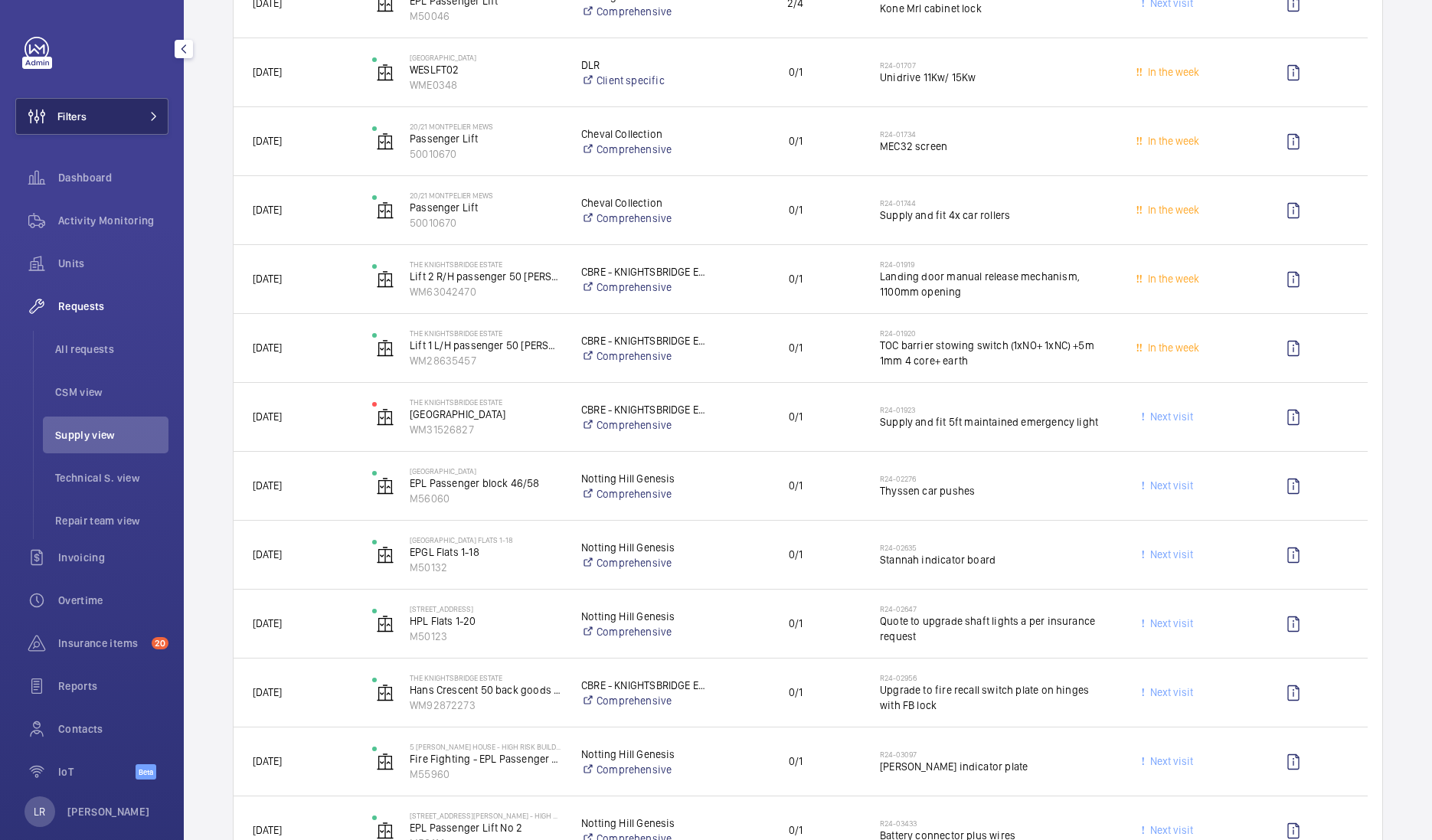
click at [130, 108] on button "Filters" at bounding box center [92, 116] width 153 height 37
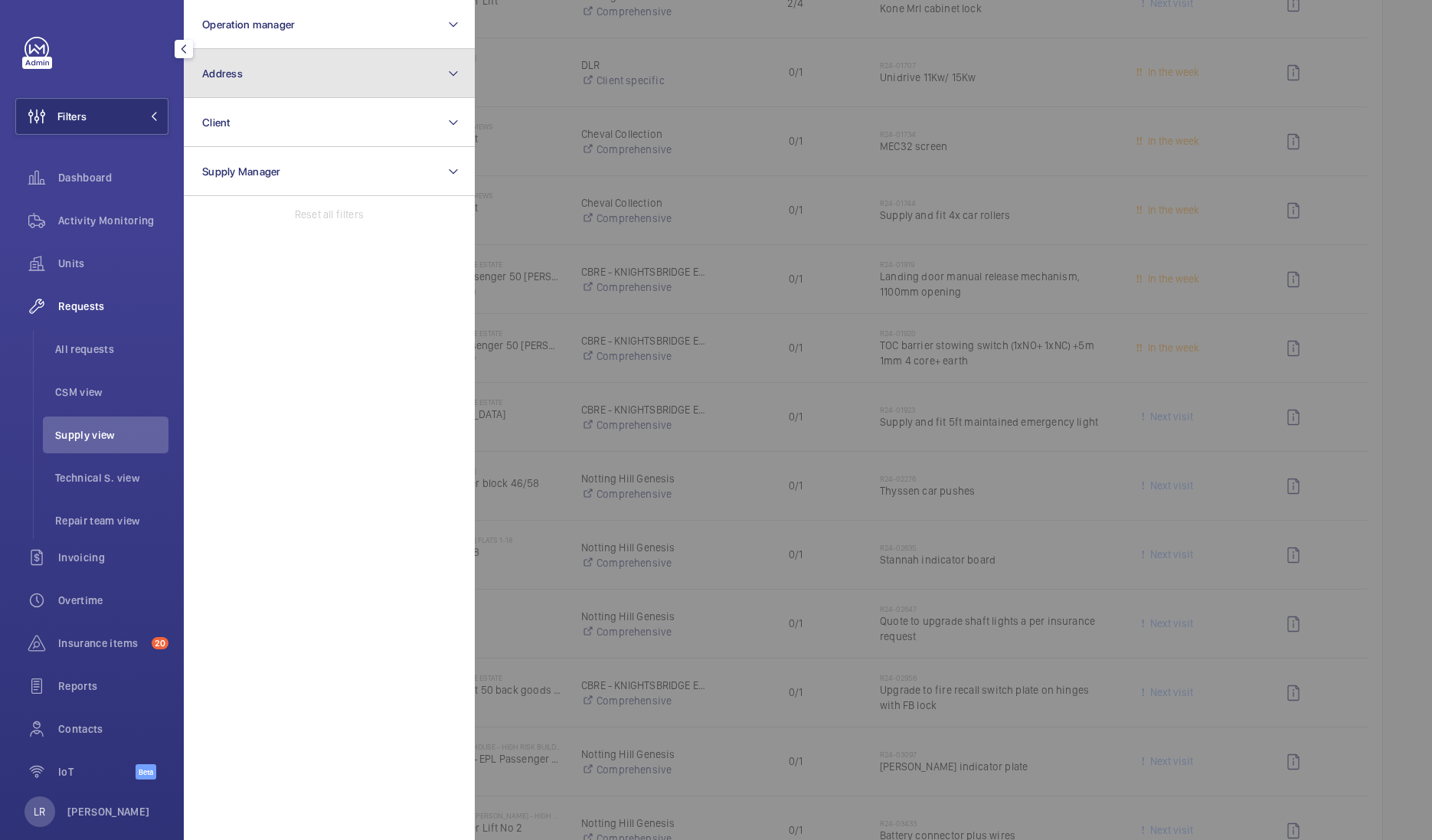
click at [207, 81] on button "Address" at bounding box center [328, 74] width 291 height 49
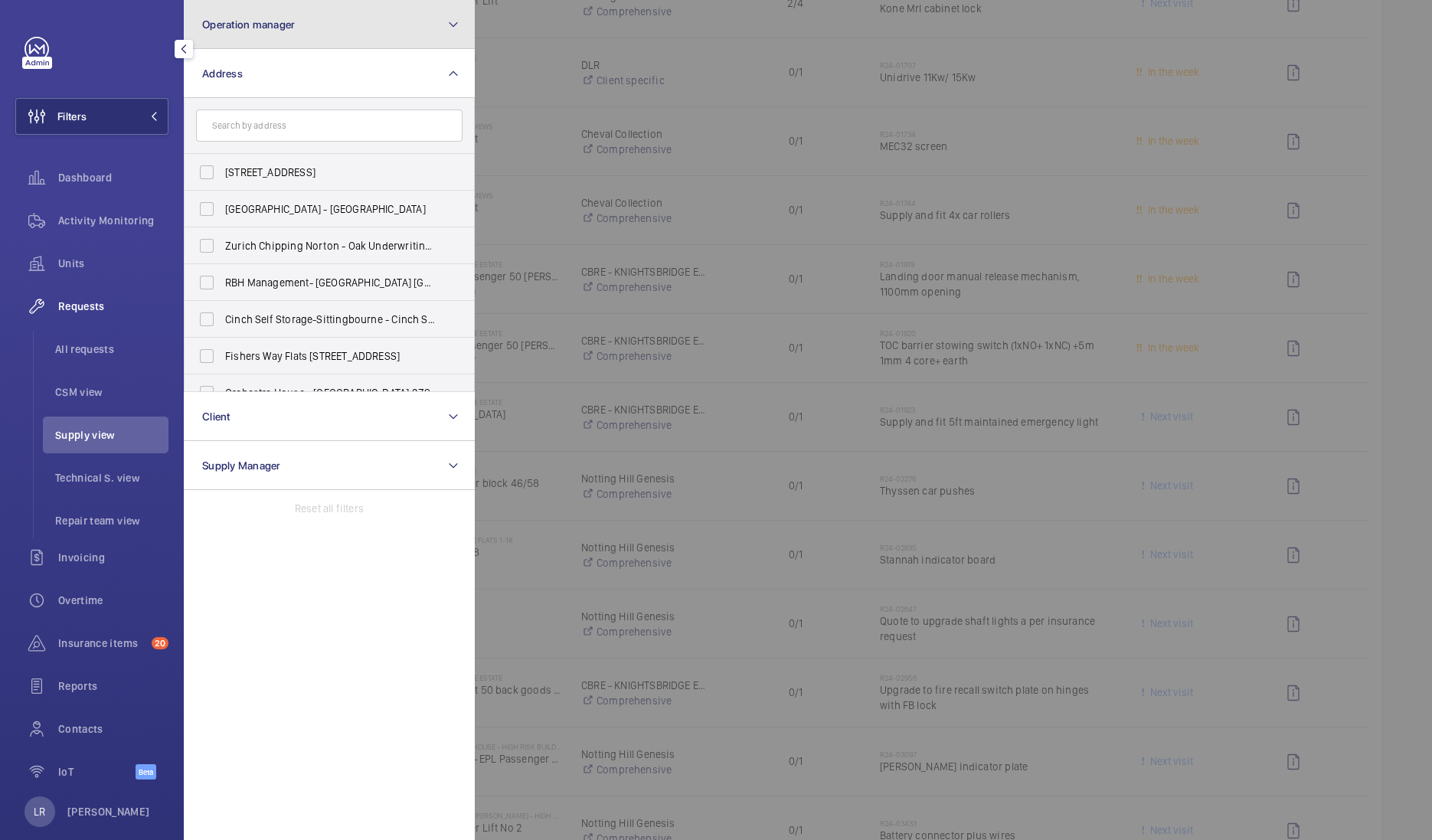
click at [287, 34] on button "Operation manager" at bounding box center [328, 24] width 291 height 49
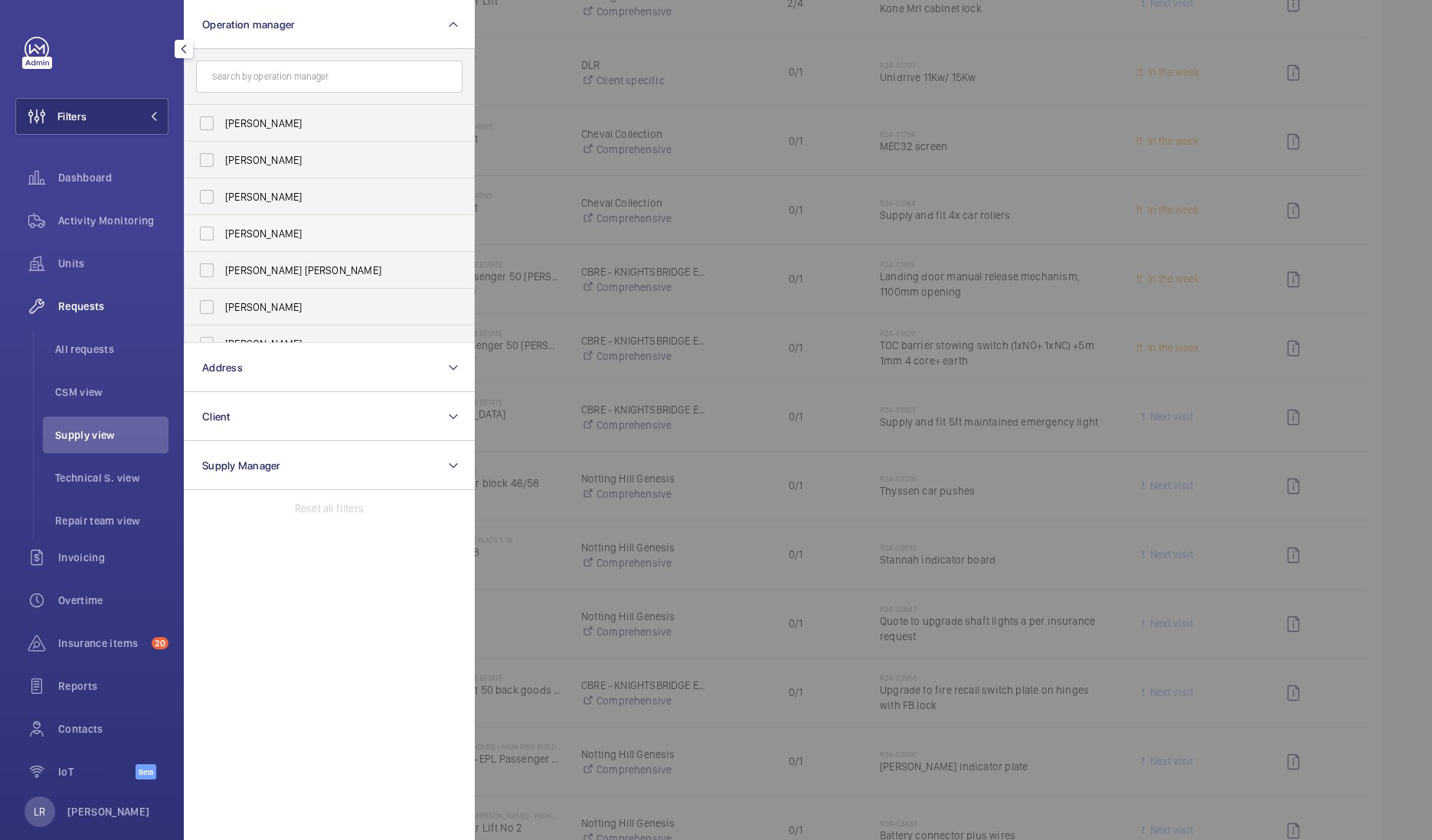
click at [260, 230] on span "Connor Dudley" at bounding box center [330, 234] width 211 height 16
click at [222, 230] on input "Connor Dudley" at bounding box center [206, 233] width 31 height 31
checkbox input "true"
click at [260, 272] on span "Connor Tarpey" at bounding box center [330, 270] width 211 height 16
click at [544, 153] on div at bounding box center [1191, 420] width 1432 height 840
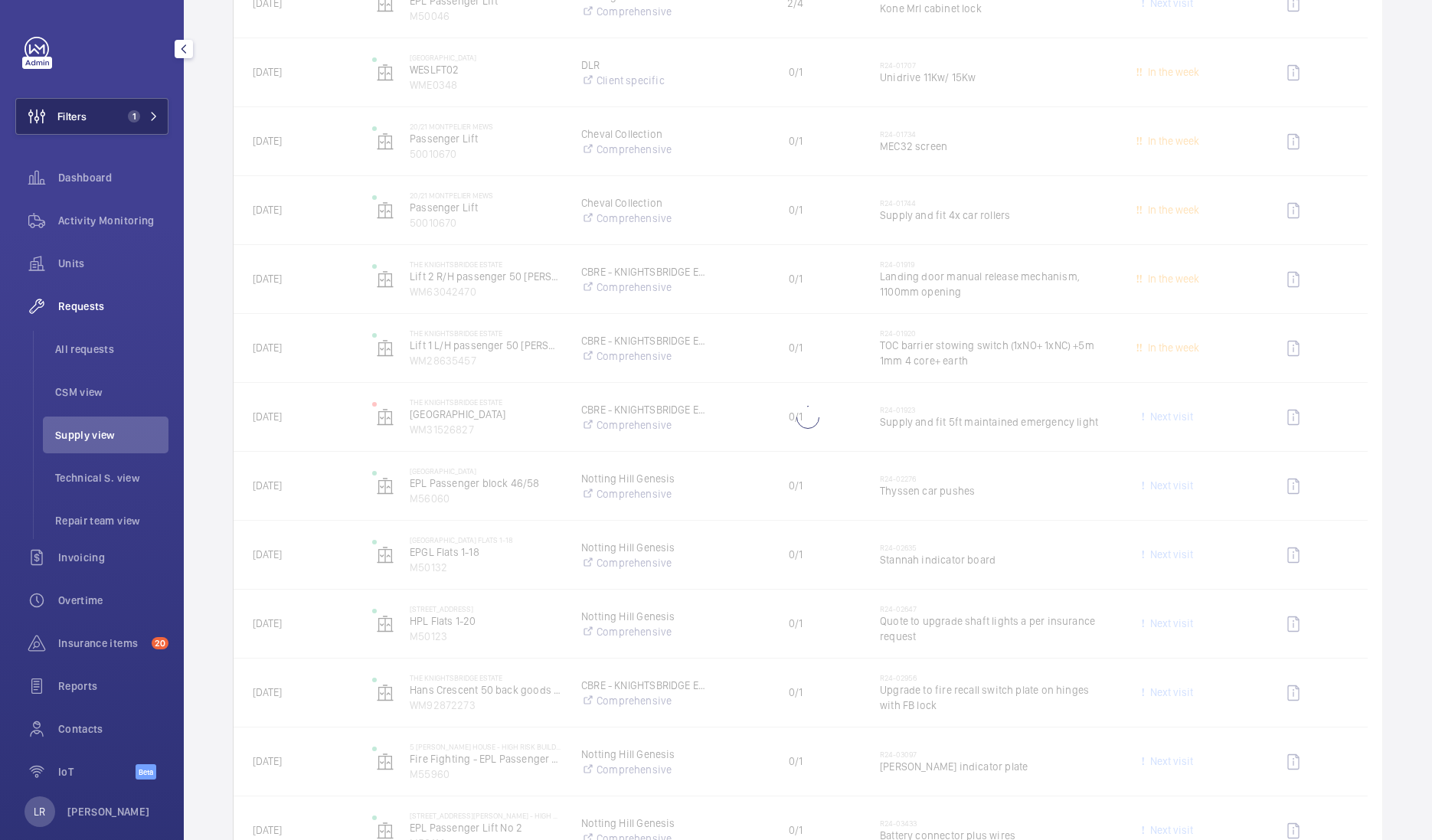
click at [142, 114] on span "1" at bounding box center [140, 117] width 37 height 13
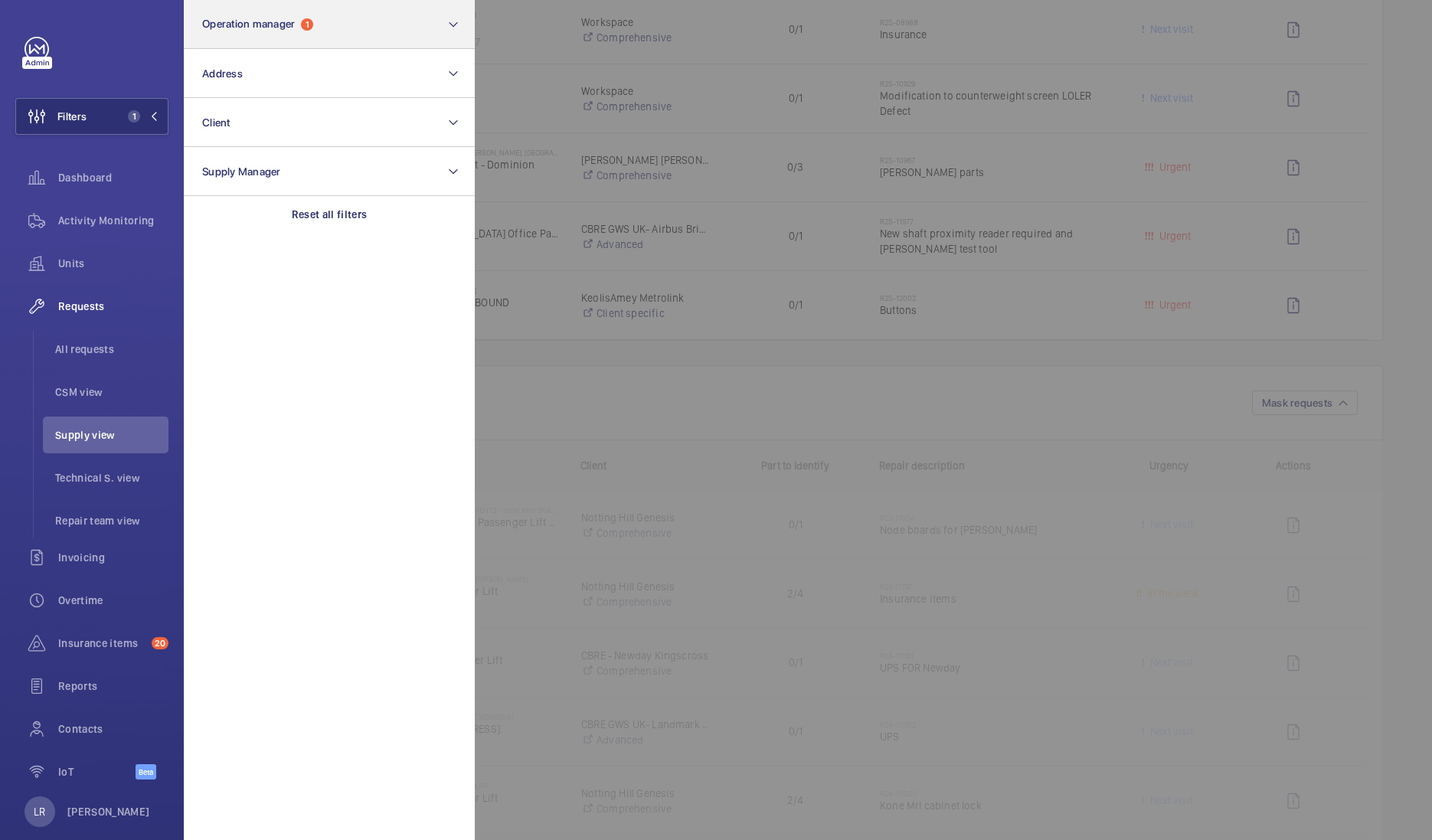
scroll to position [2063, 0]
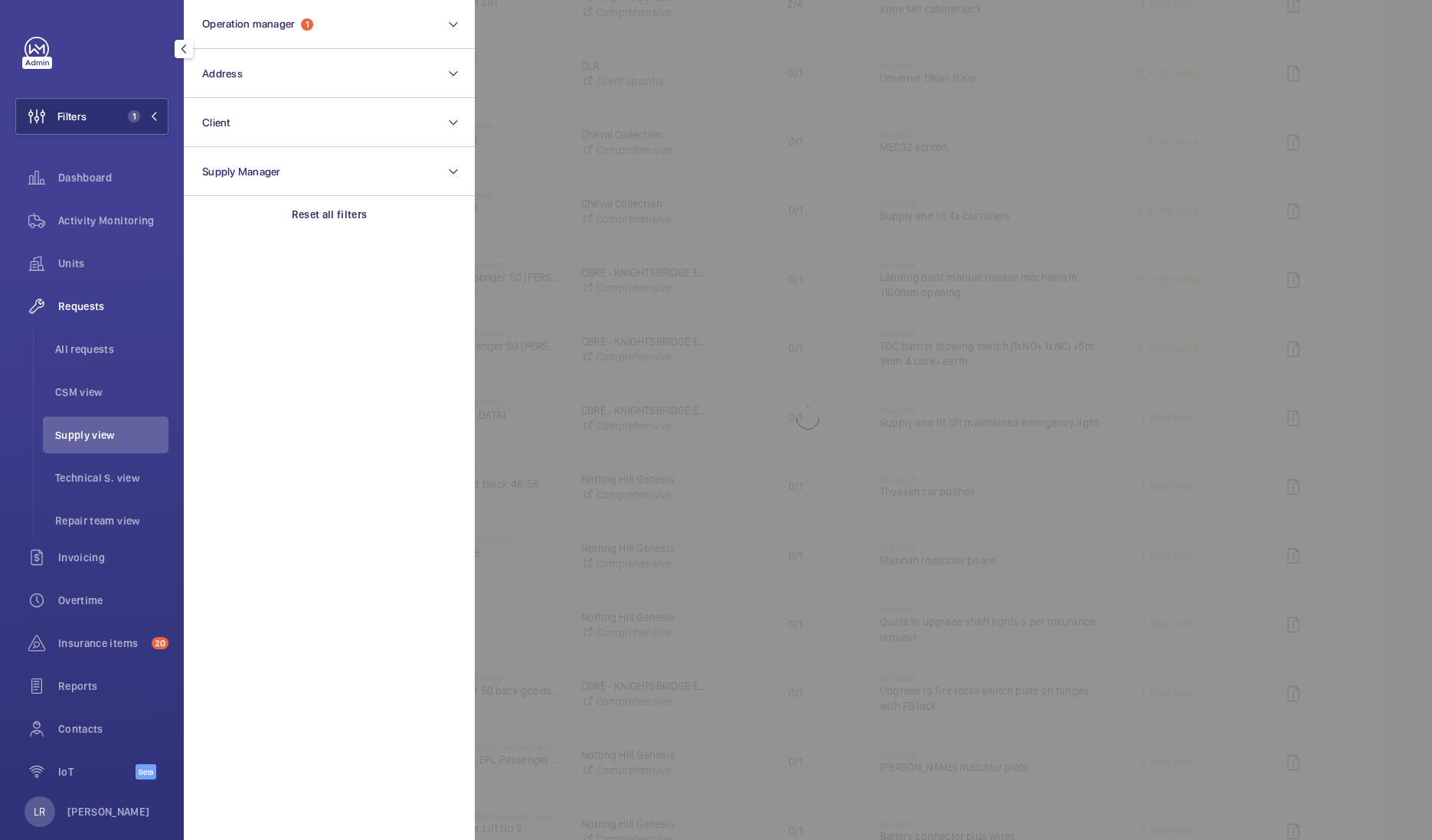
drag, startPoint x: 506, startPoint y: 425, endPoint x: 387, endPoint y: 287, distance: 182.2
click at [507, 425] on div at bounding box center [1191, 420] width 1432 height 840
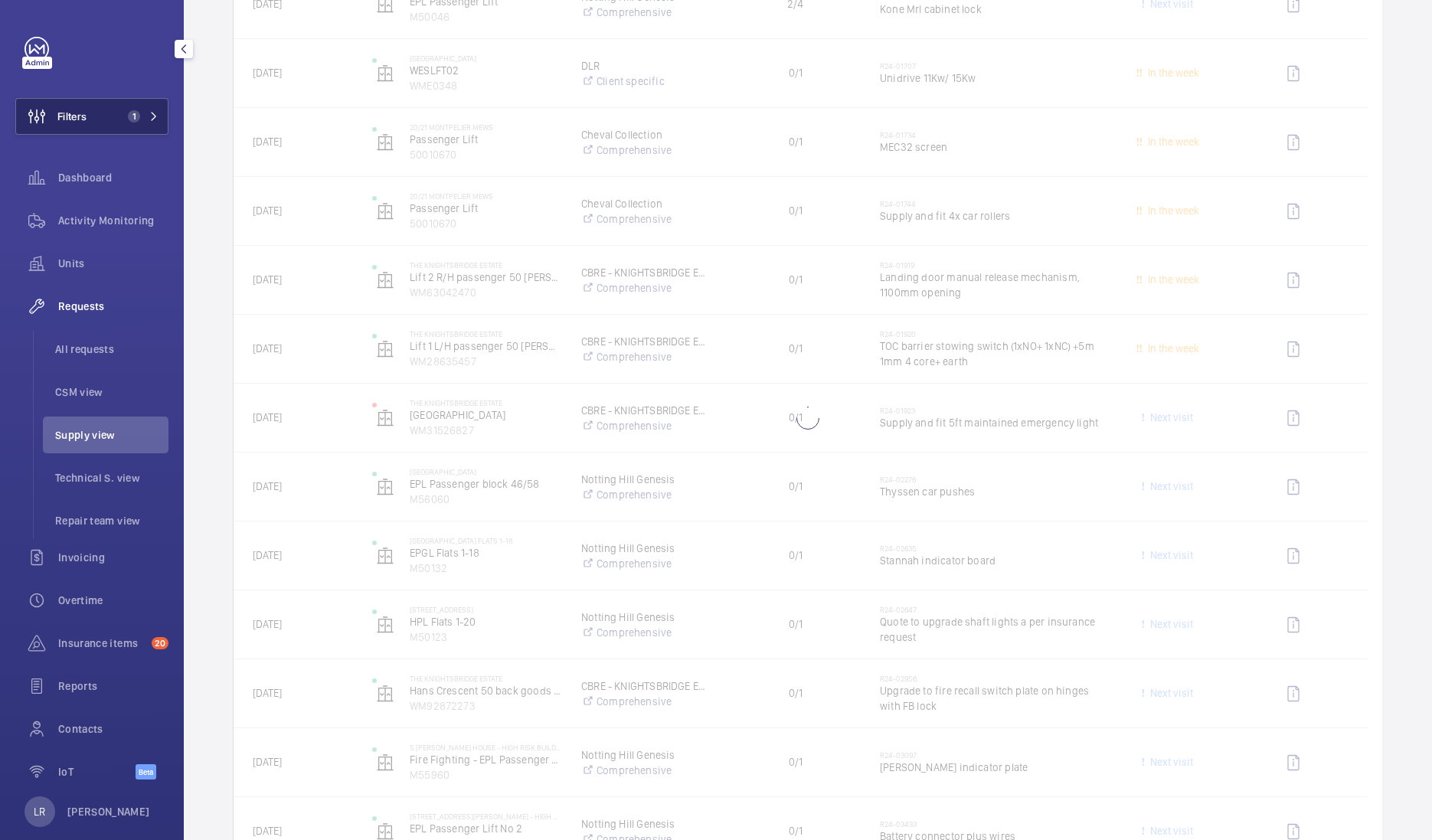
click at [121, 110] on span "1" at bounding box center [130, 117] width 18 height 13
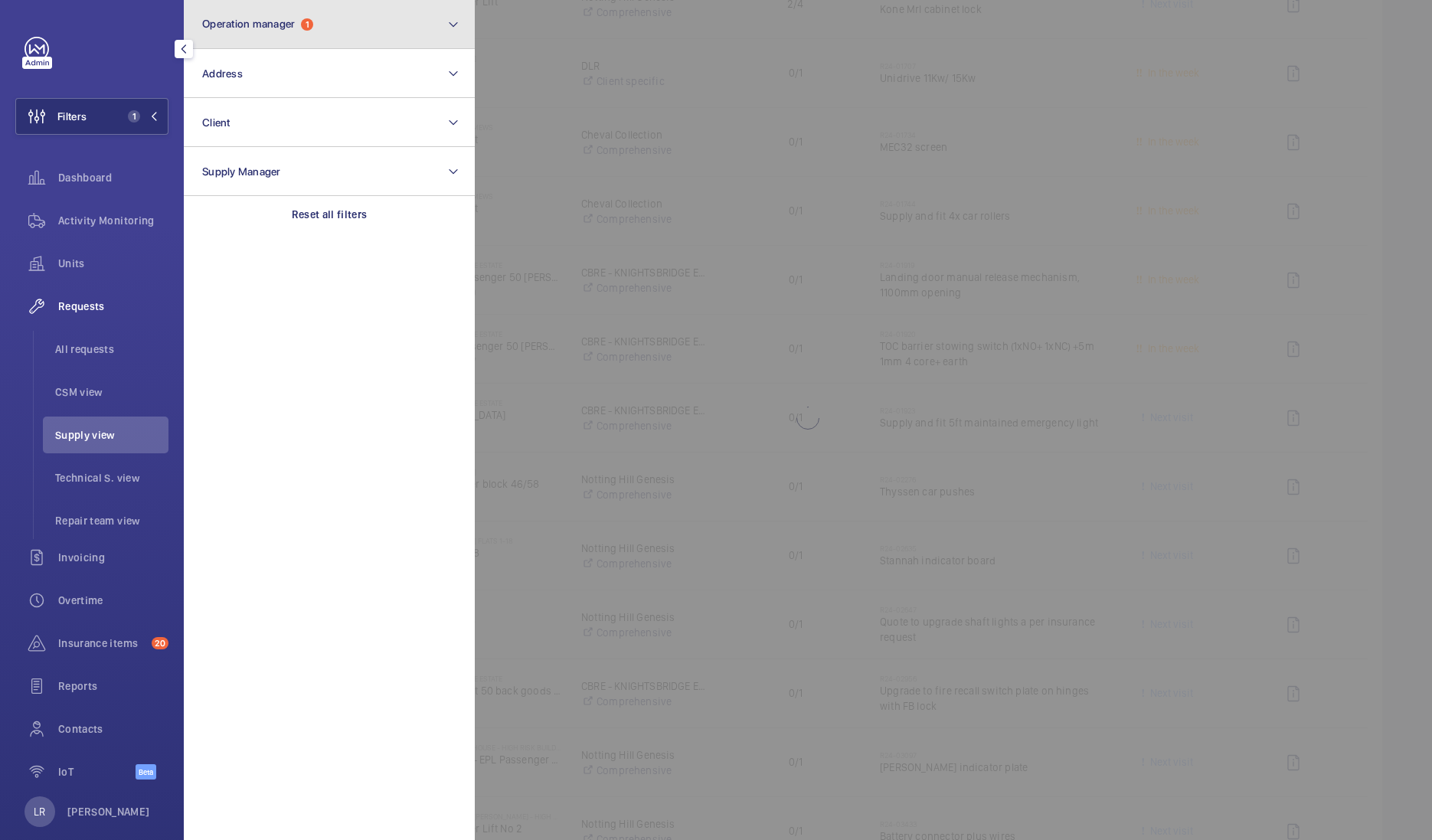
click at [268, 19] on span "Operation manager" at bounding box center [248, 24] width 92 height 13
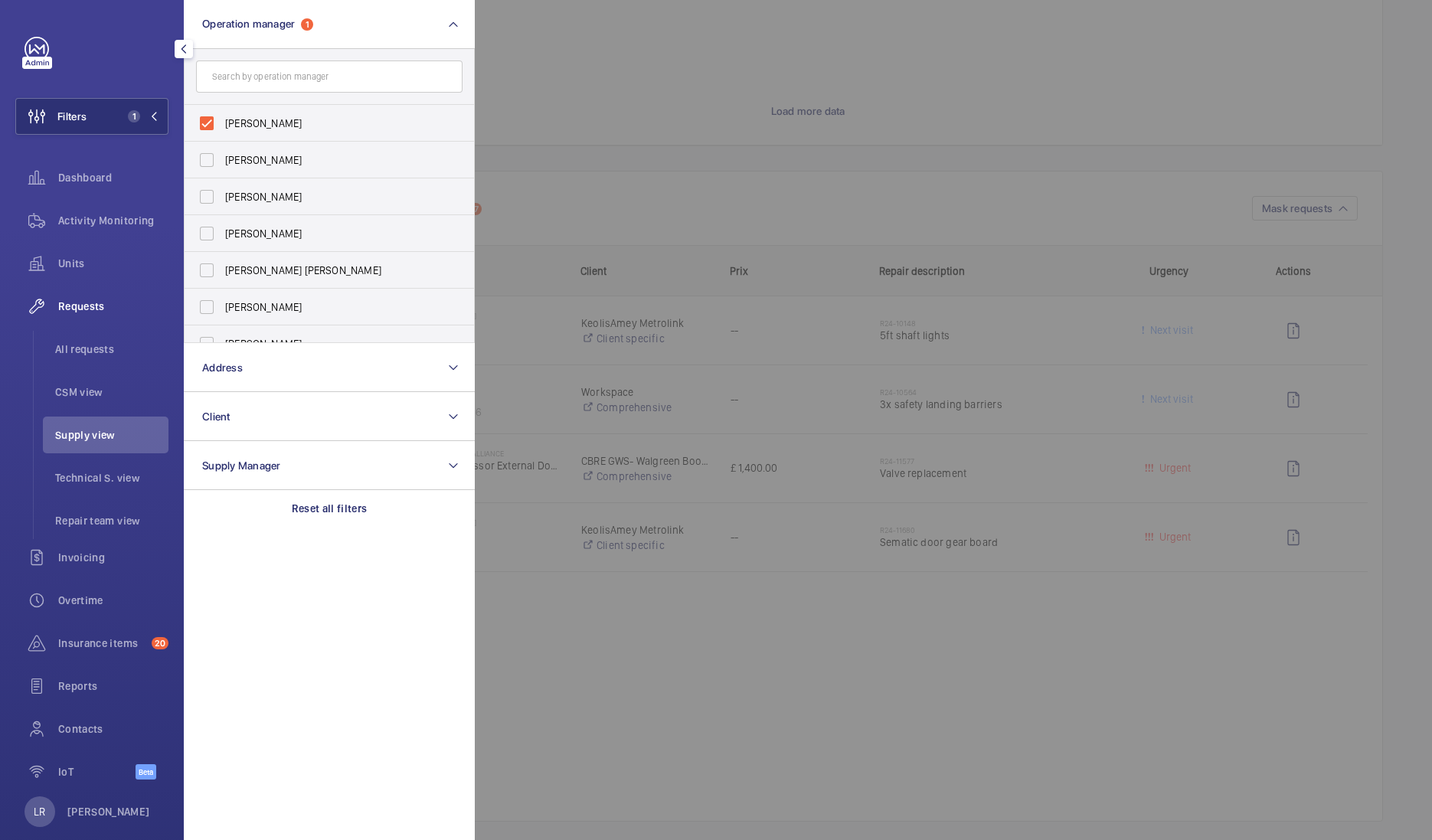
click at [269, 268] on span "Connor Tarpey" at bounding box center [330, 270] width 211 height 16
click at [222, 268] on input "Connor Tarpey" at bounding box center [206, 270] width 31 height 31
click at [614, 227] on div at bounding box center [1191, 420] width 1432 height 840
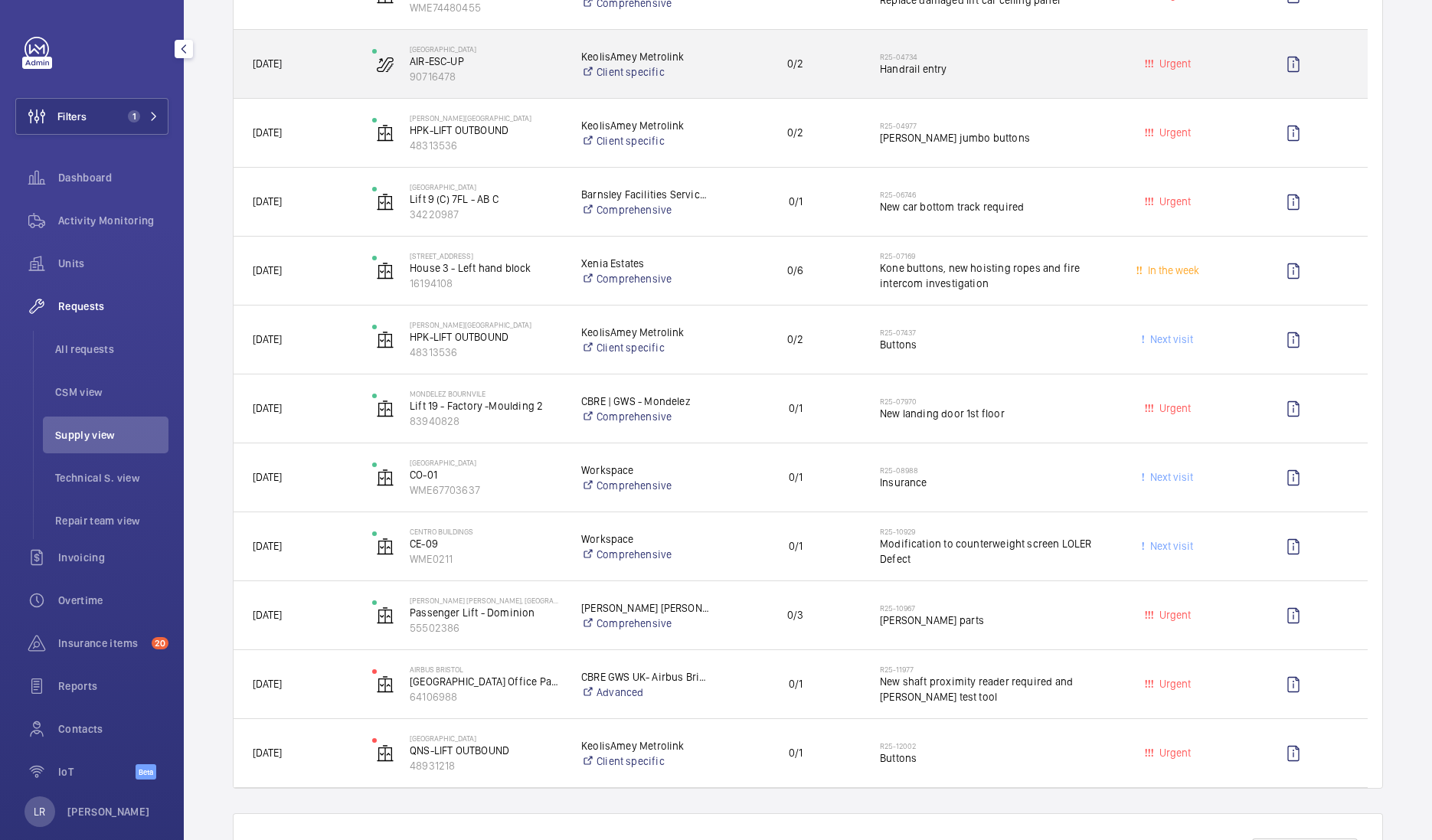
scroll to position [532, 0]
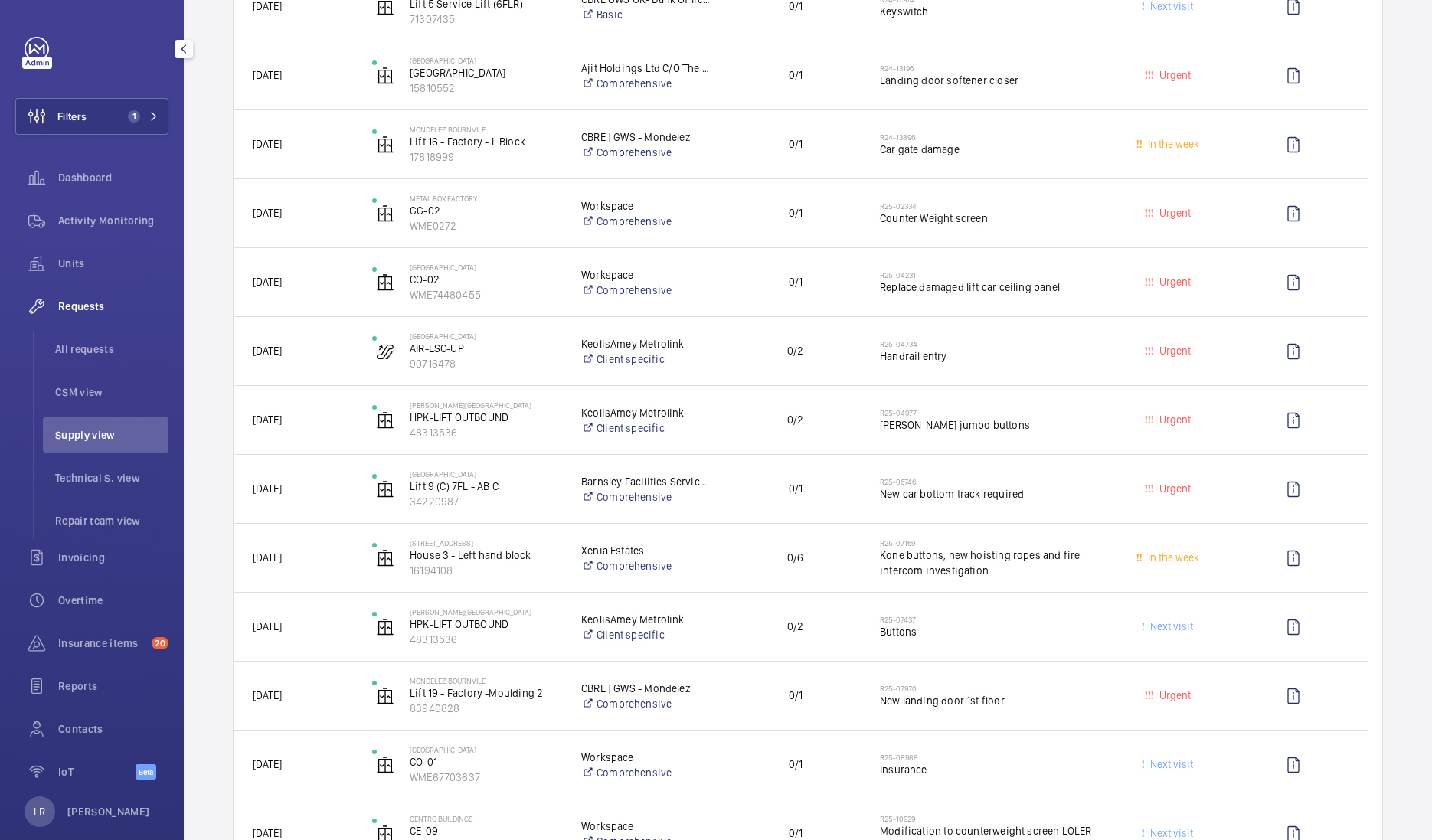
drag, startPoint x: 89, startPoint y: 258, endPoint x: 180, endPoint y: 264, distance: 91.2
click at [89, 259] on span "Units" at bounding box center [113, 263] width 111 height 16
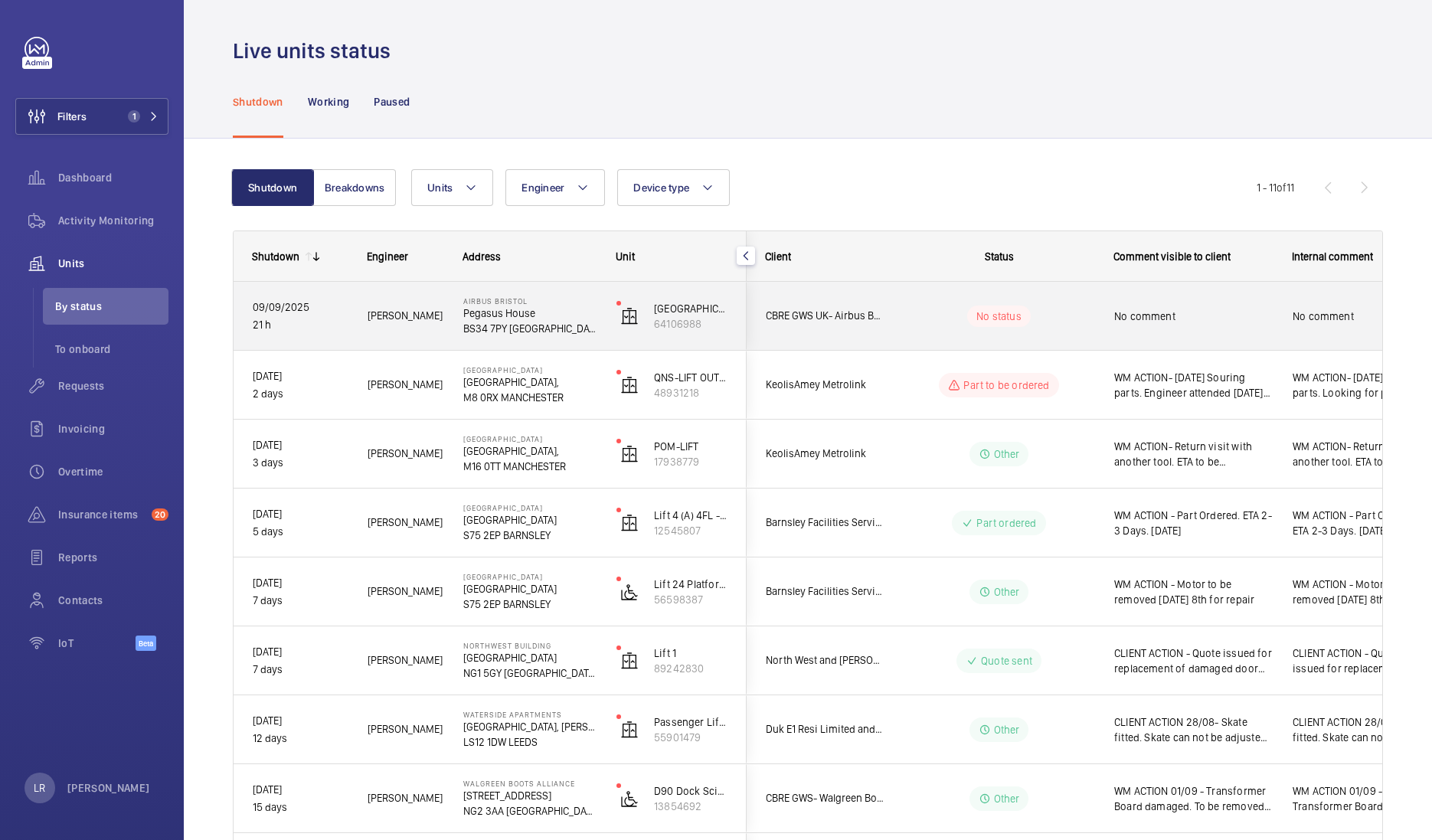
click at [915, 291] on div "No status" at bounding box center [989, 316] width 209 height 52
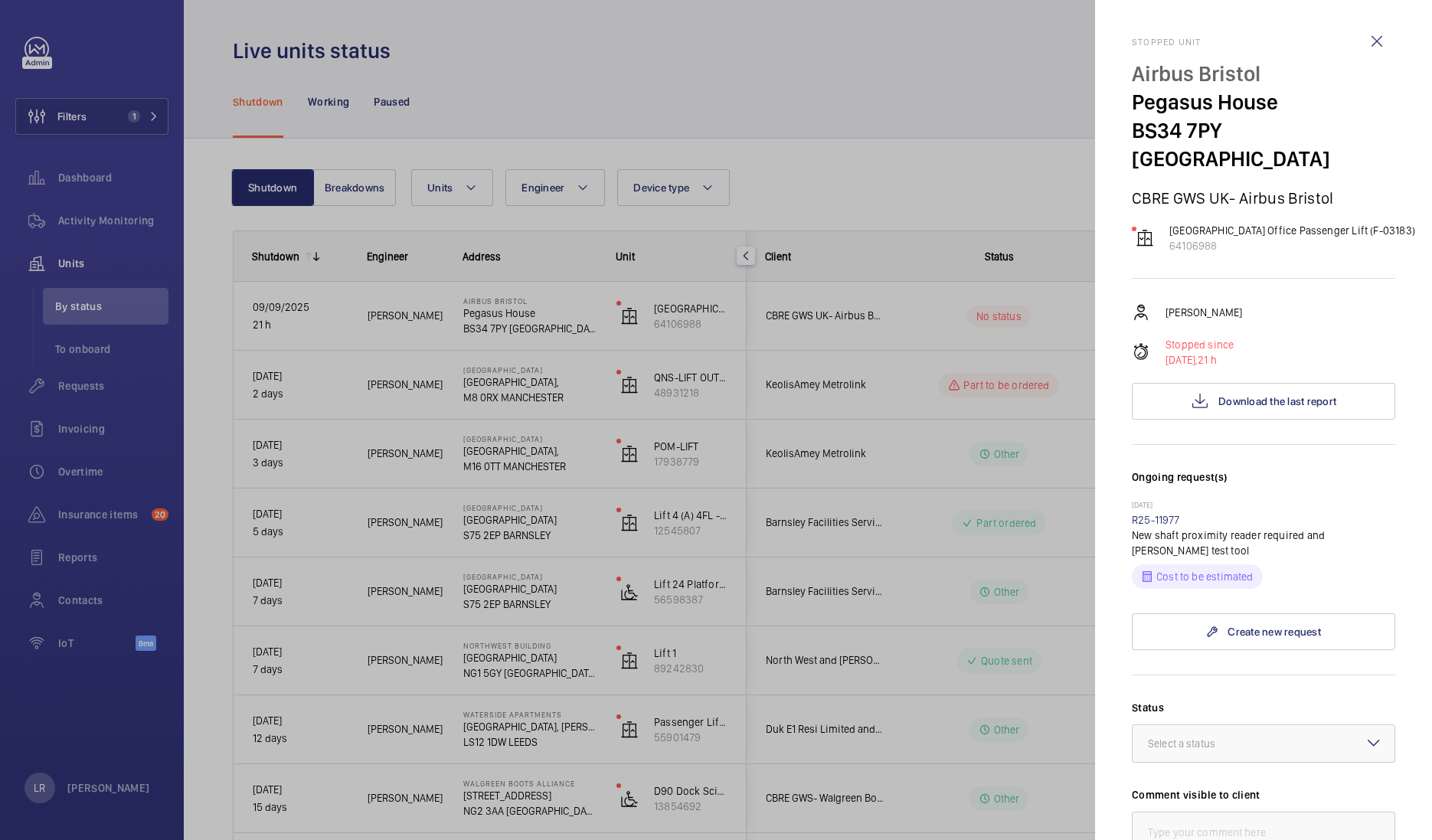
click at [991, 373] on div at bounding box center [716, 420] width 1432 height 840
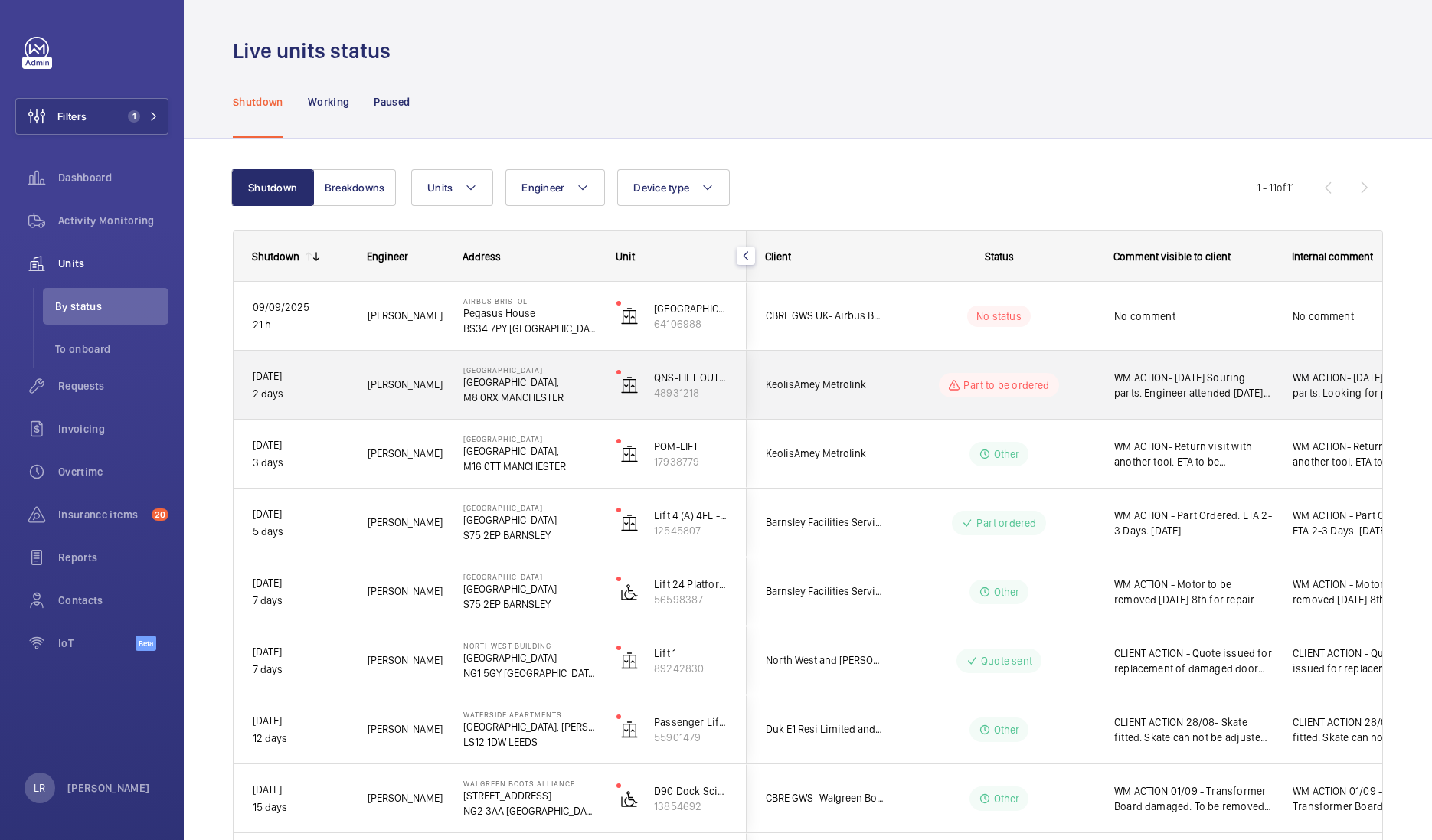
click at [923, 385] on wm-front-pills-cell "Part to be ordered" at bounding box center [999, 385] width 190 height 24
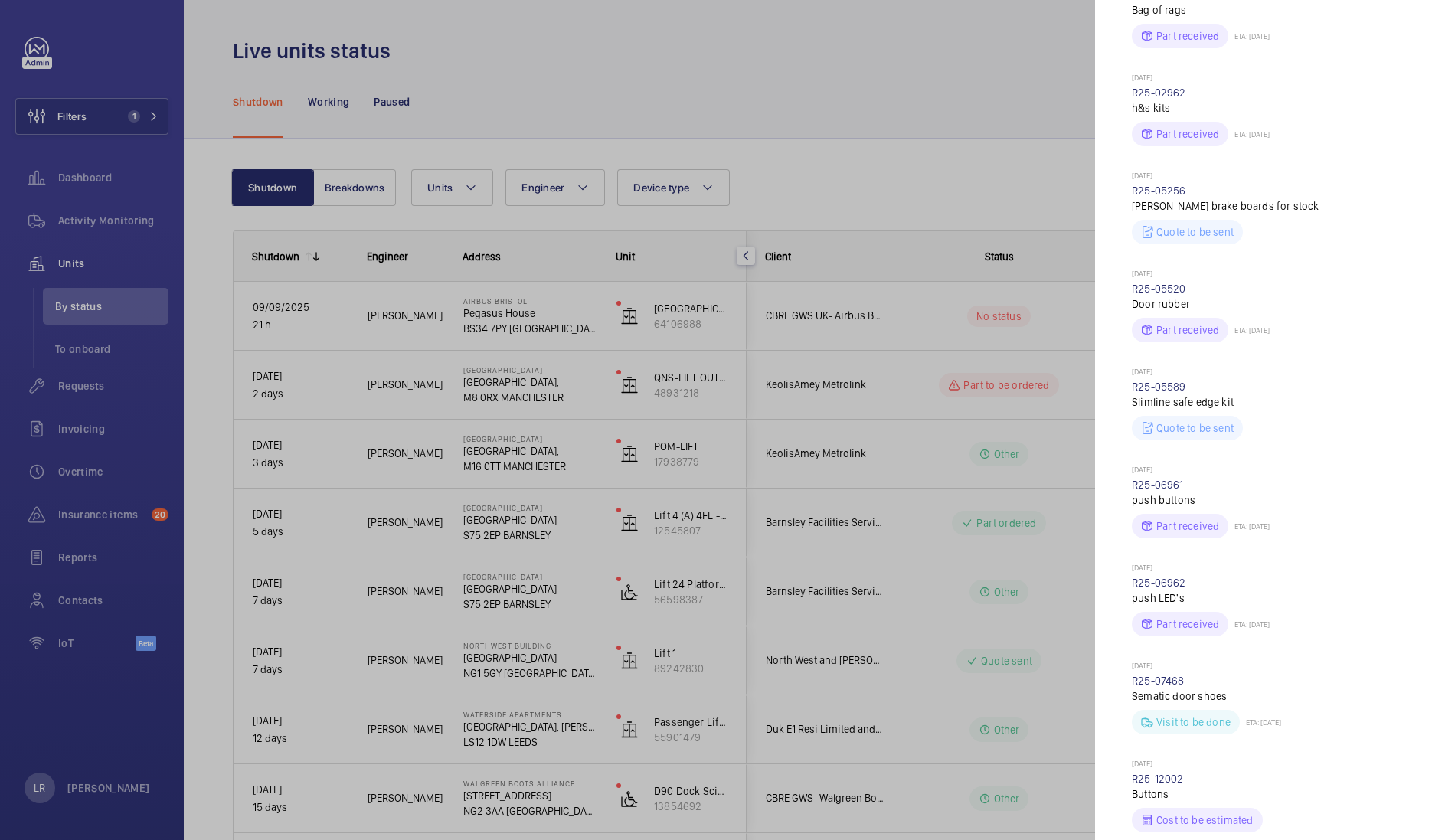
scroll to position [765, 0]
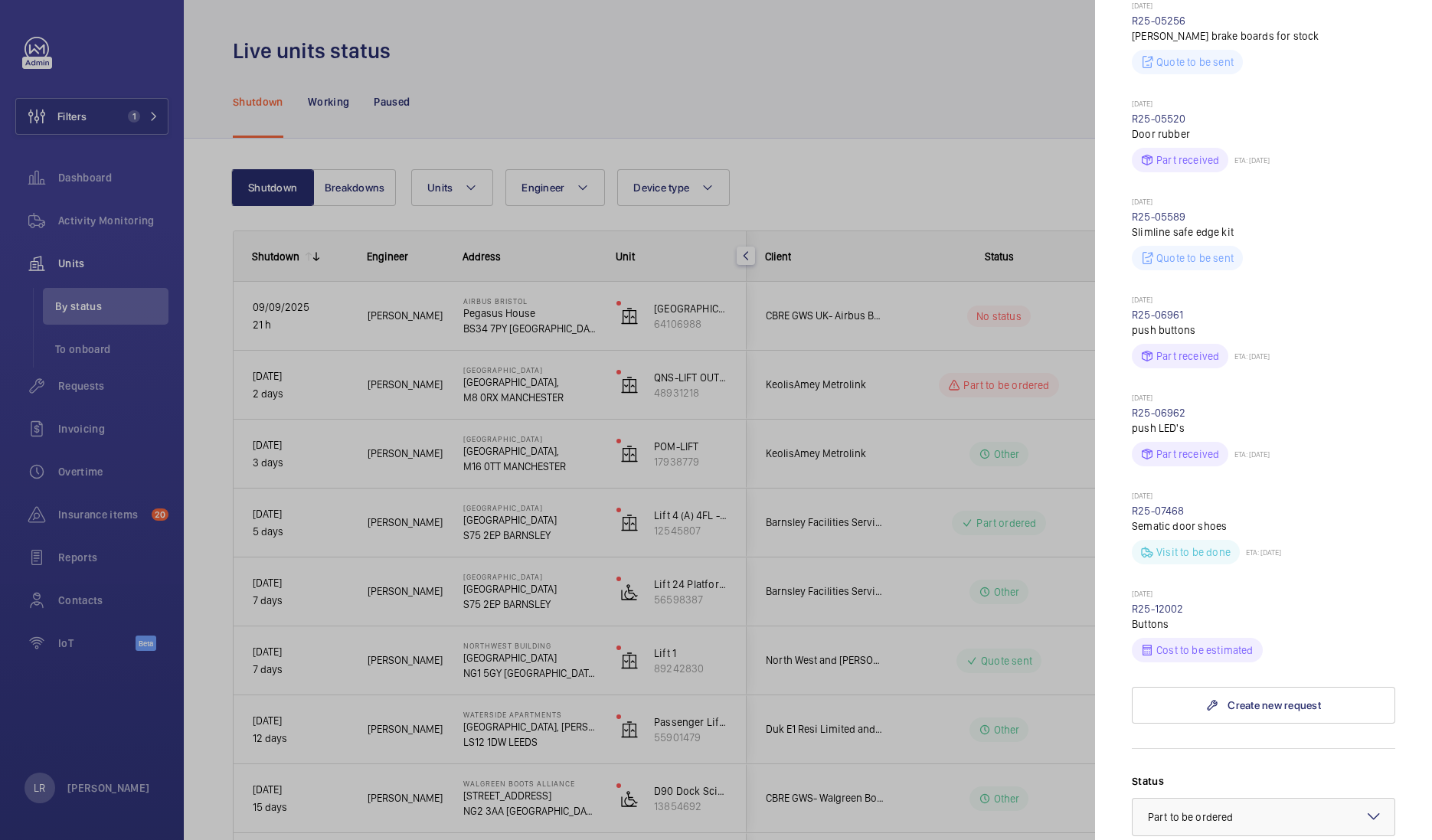
click at [801, 341] on div at bounding box center [716, 420] width 1432 height 840
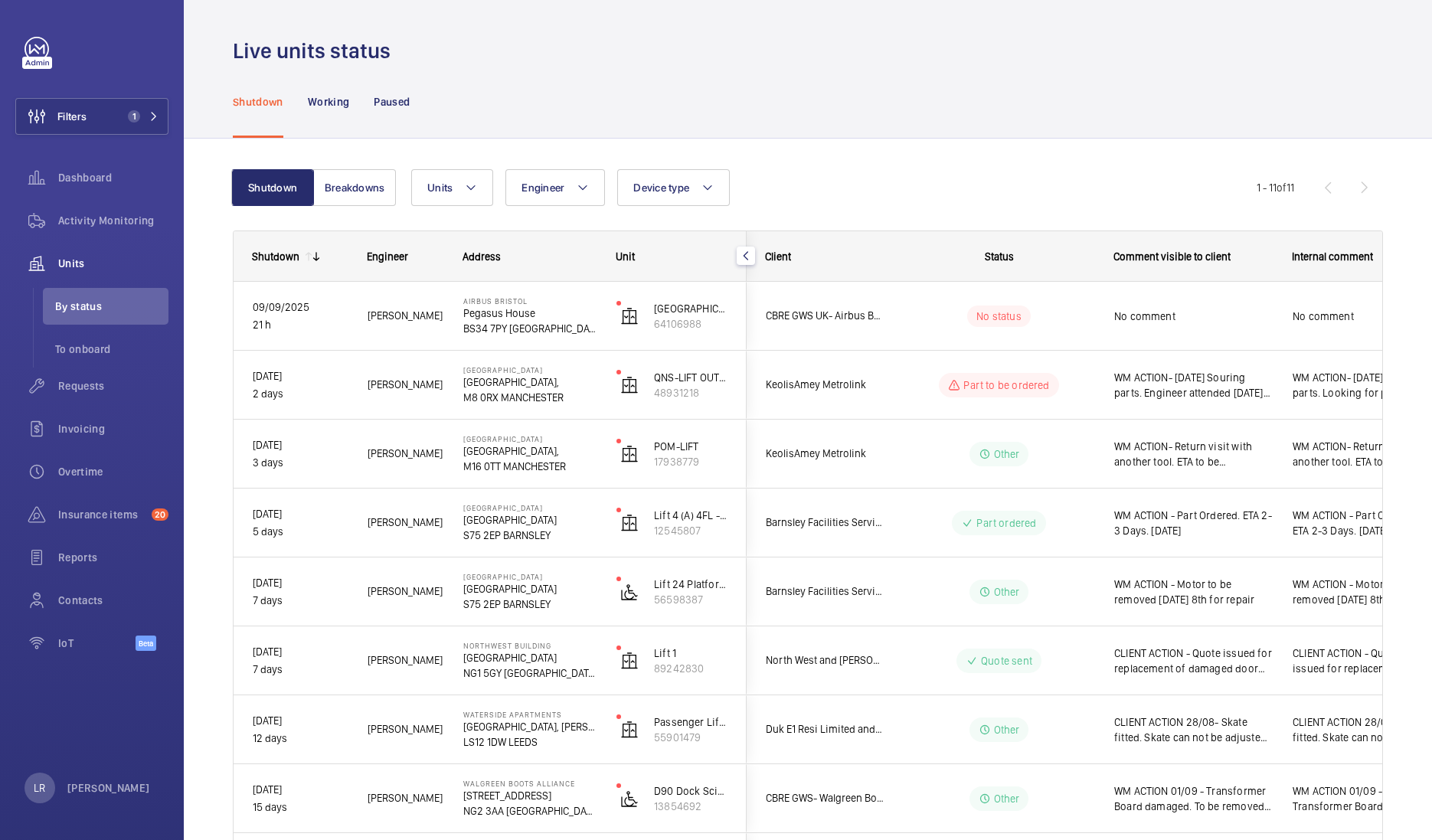
click at [912, 320] on mat-sidenav-container "Filters 1 Dashboard Activity Monitoring Units By status To onboard Requests Inv…" at bounding box center [716, 420] width 1432 height 840
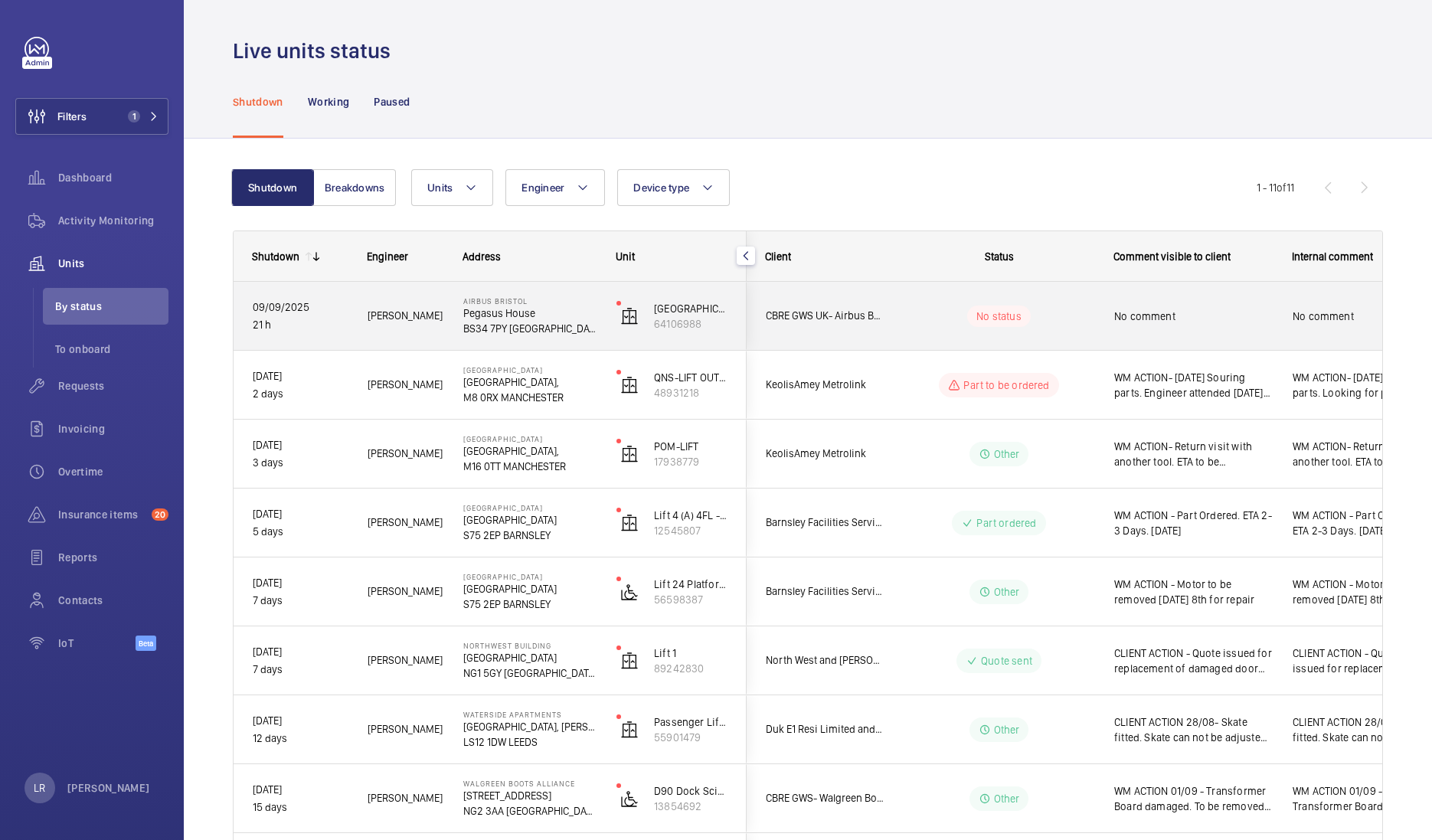
click at [912, 317] on wm-front-pills-cell "No status" at bounding box center [999, 316] width 190 height 21
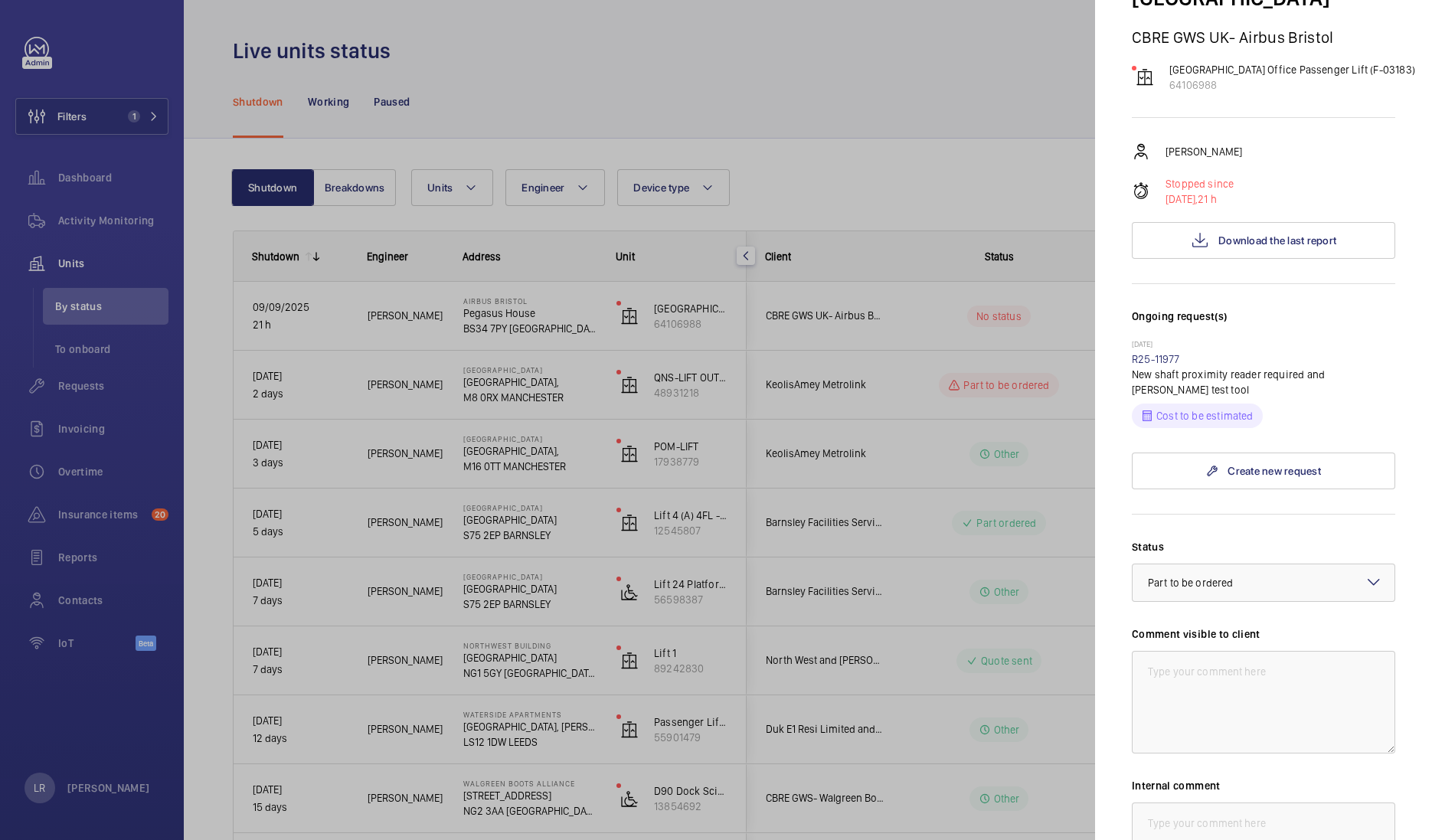
scroll to position [190, 0]
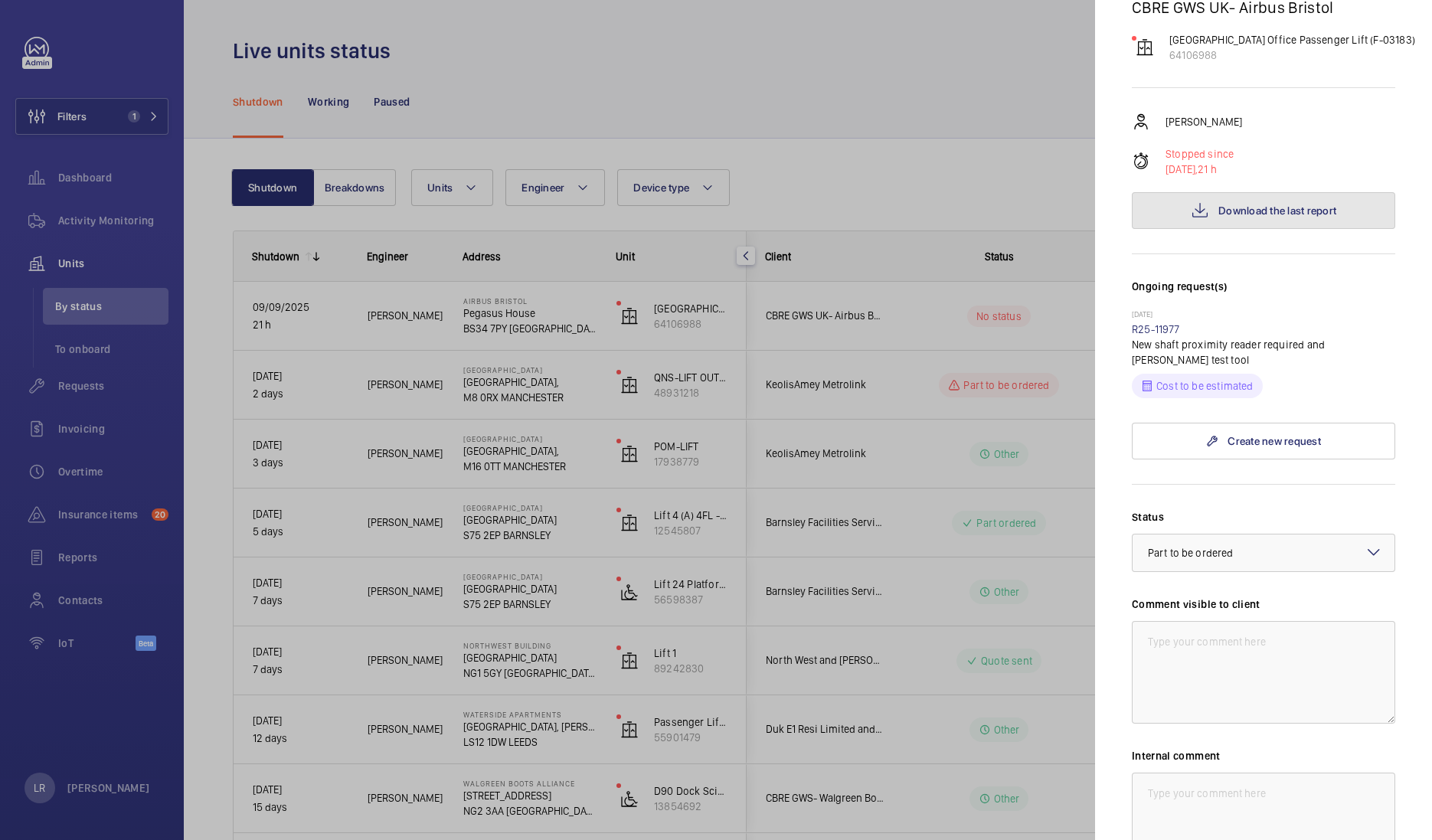
click at [1279, 195] on button "Download the last report" at bounding box center [1263, 210] width 263 height 37
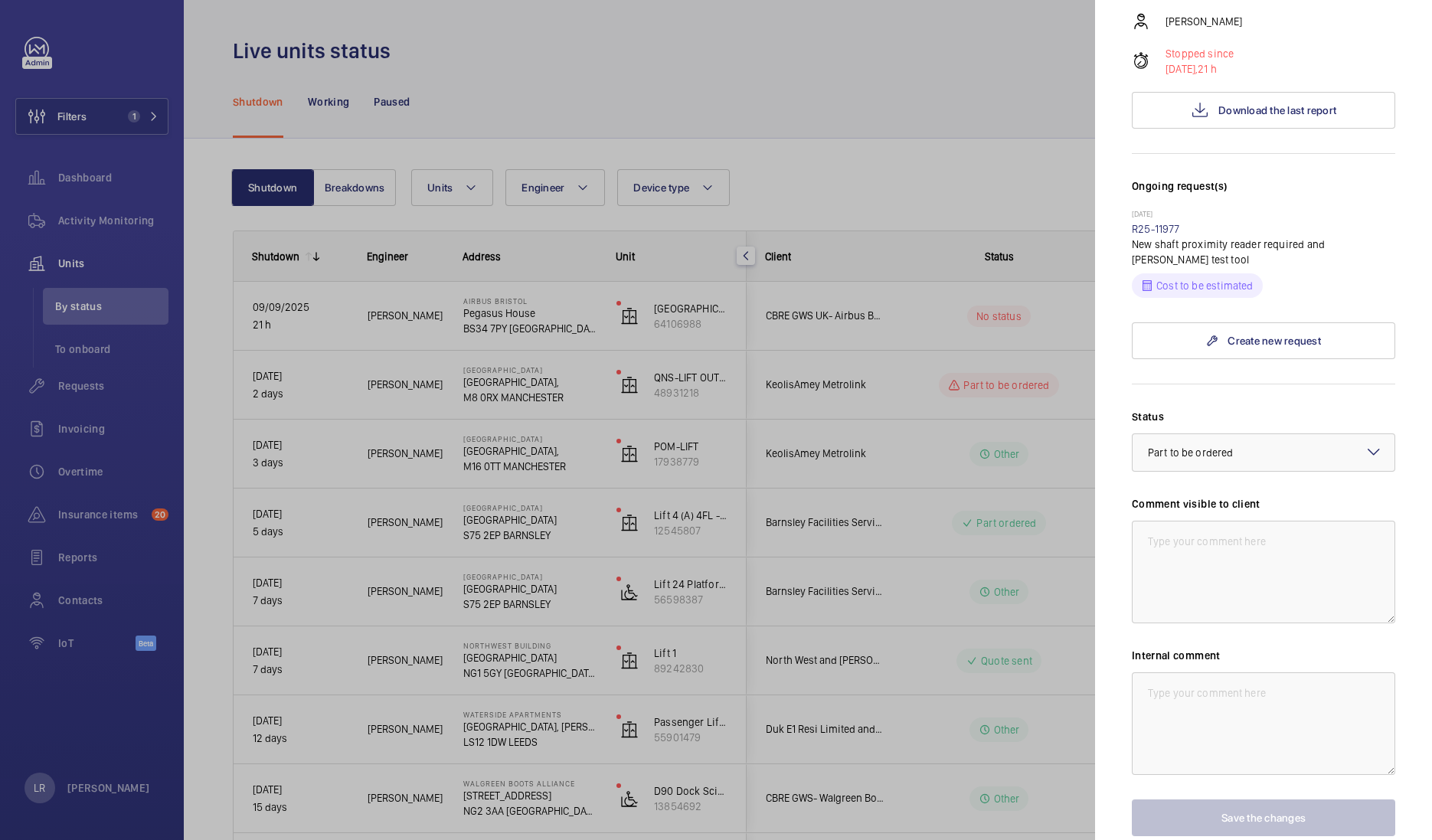
scroll to position [344, 0]
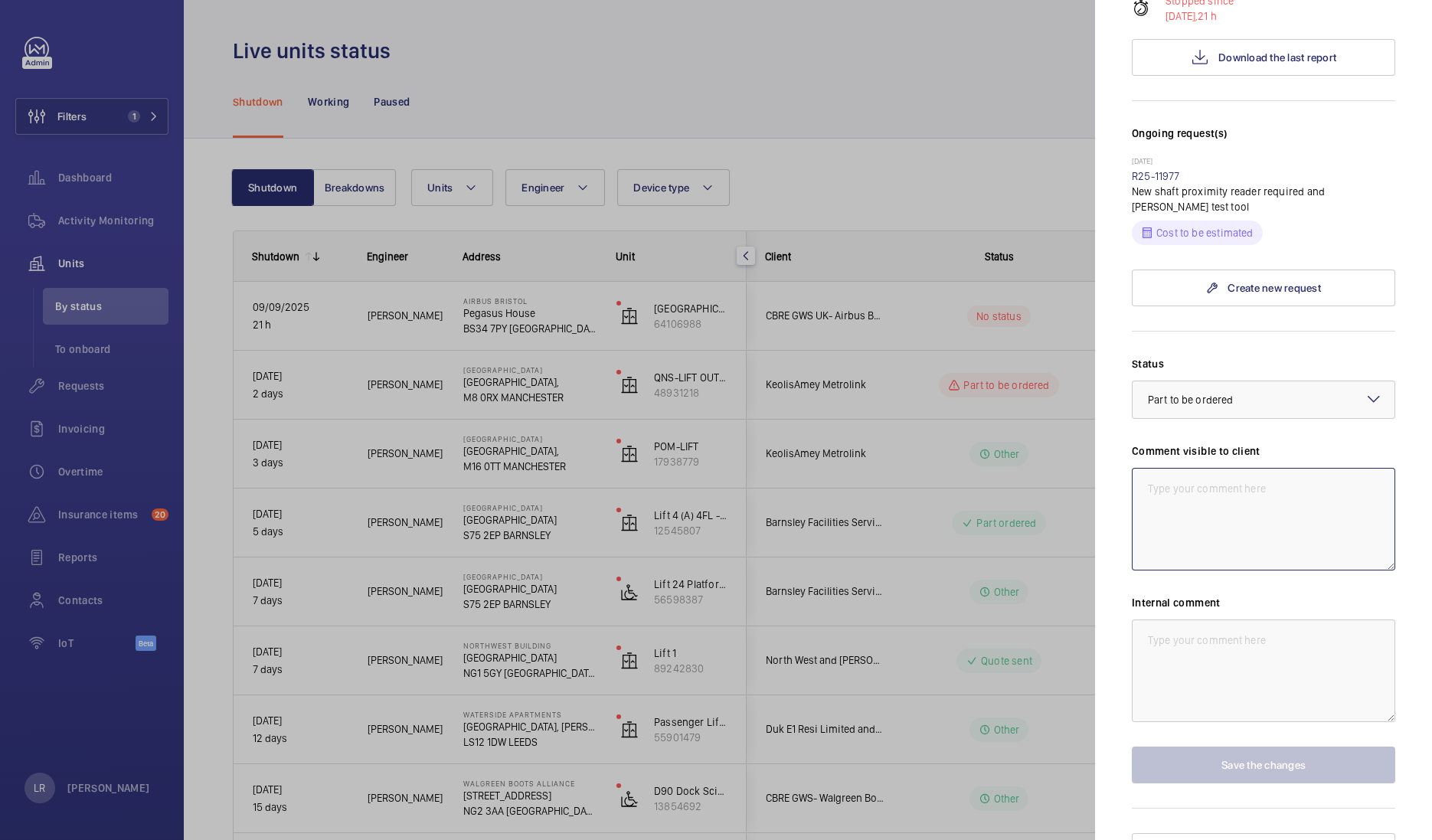
click at [1191, 468] on textarea at bounding box center [1263, 519] width 263 height 103
click at [1231, 386] on div at bounding box center [1263, 400] width 262 height 37
click at [1225, 331] on form "Status Select a status × Part to be ordered × Technical expert visit planned Qu…" at bounding box center [1263, 556] width 263 height 452
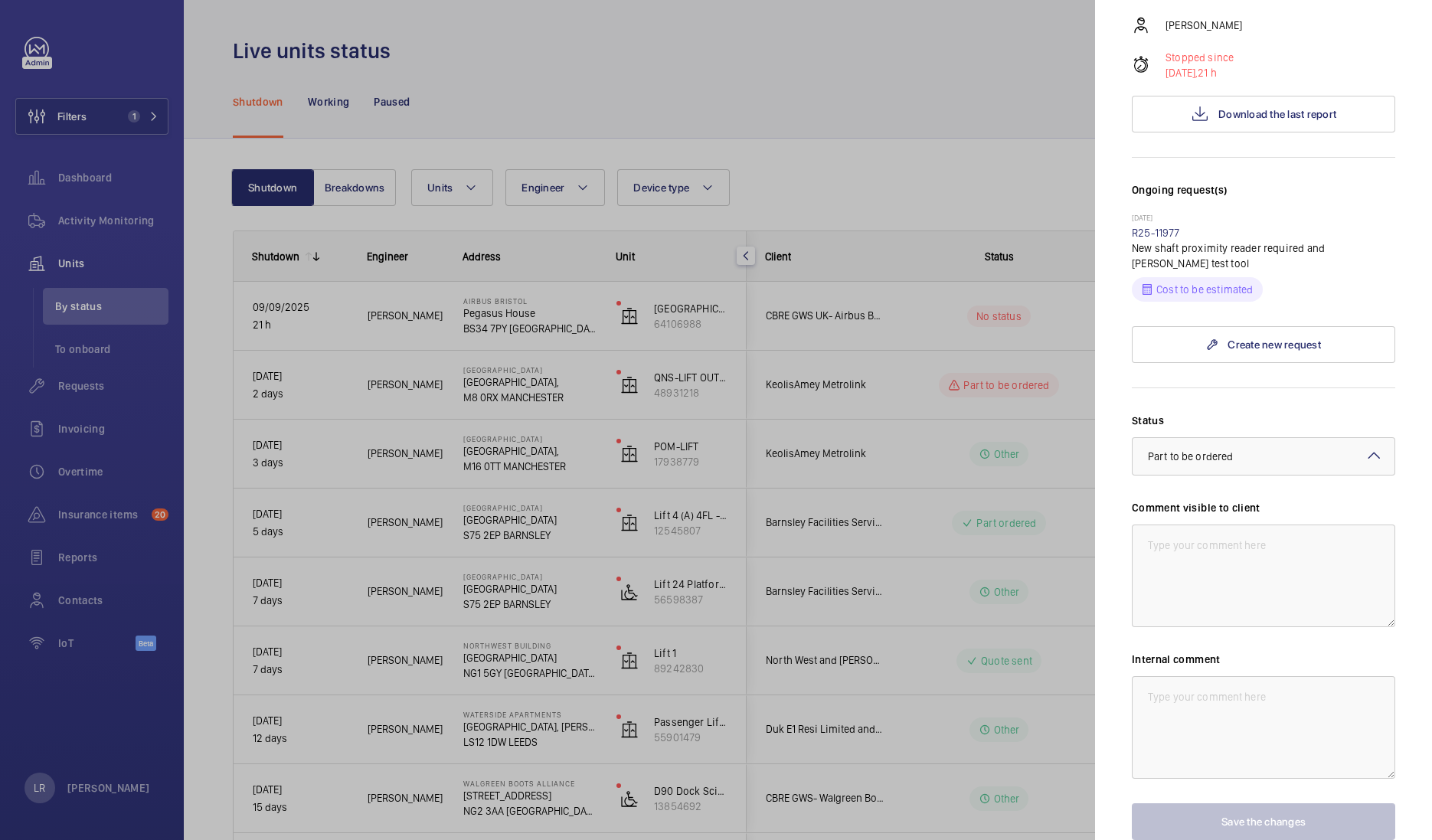
scroll to position [249, 0]
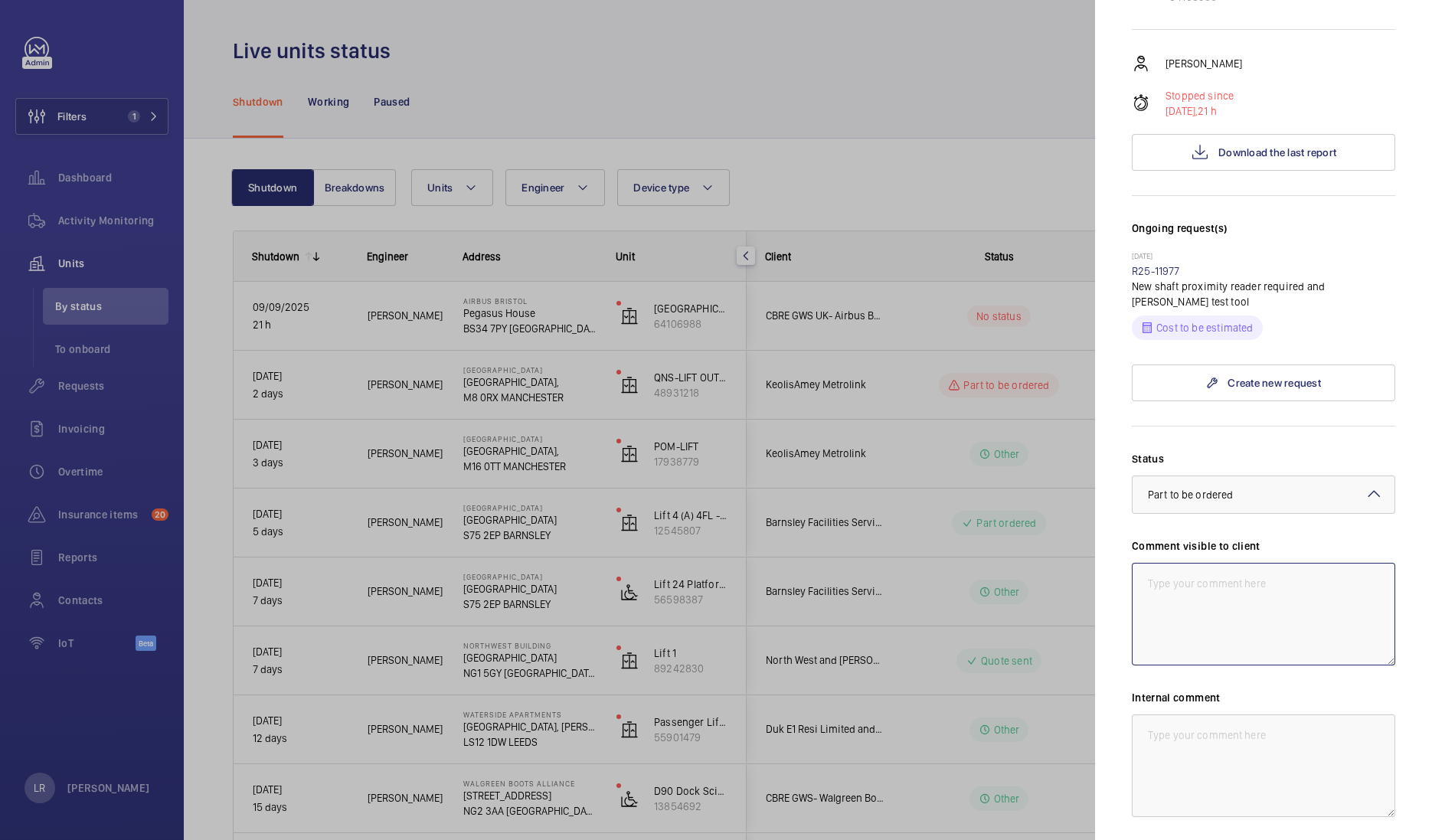
click at [1231, 563] on textarea at bounding box center [1263, 614] width 263 height 103
click at [1221, 715] on textarea at bounding box center [1263, 766] width 263 height 103
drag, startPoint x: 1342, startPoint y: 698, endPoint x: 1068, endPoint y: 715, distance: 274.5
click at [1068, 715] on mat-sidenav-container "Filters 1 Dashboard Activity Monitoring Units By status To onboard Requests Inv…" at bounding box center [716, 420] width 1432 height 840
type textarea "WM ACTION - Sourcing parts 10.09.25"
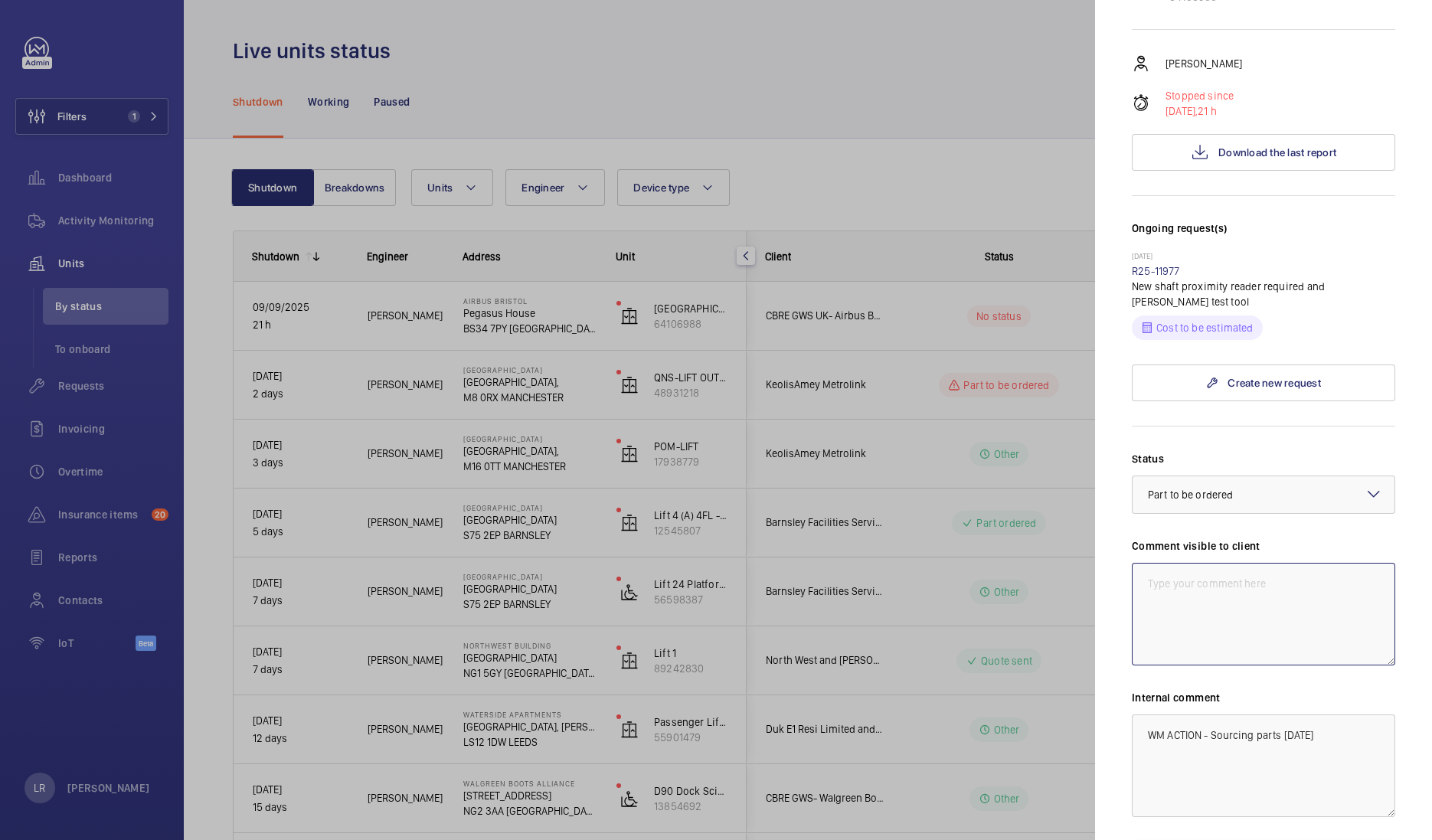
click at [1261, 563] on textarea at bounding box center [1263, 614] width 263 height 103
paste textarea "WM ACTION - Sourcing parts 10.09.25"
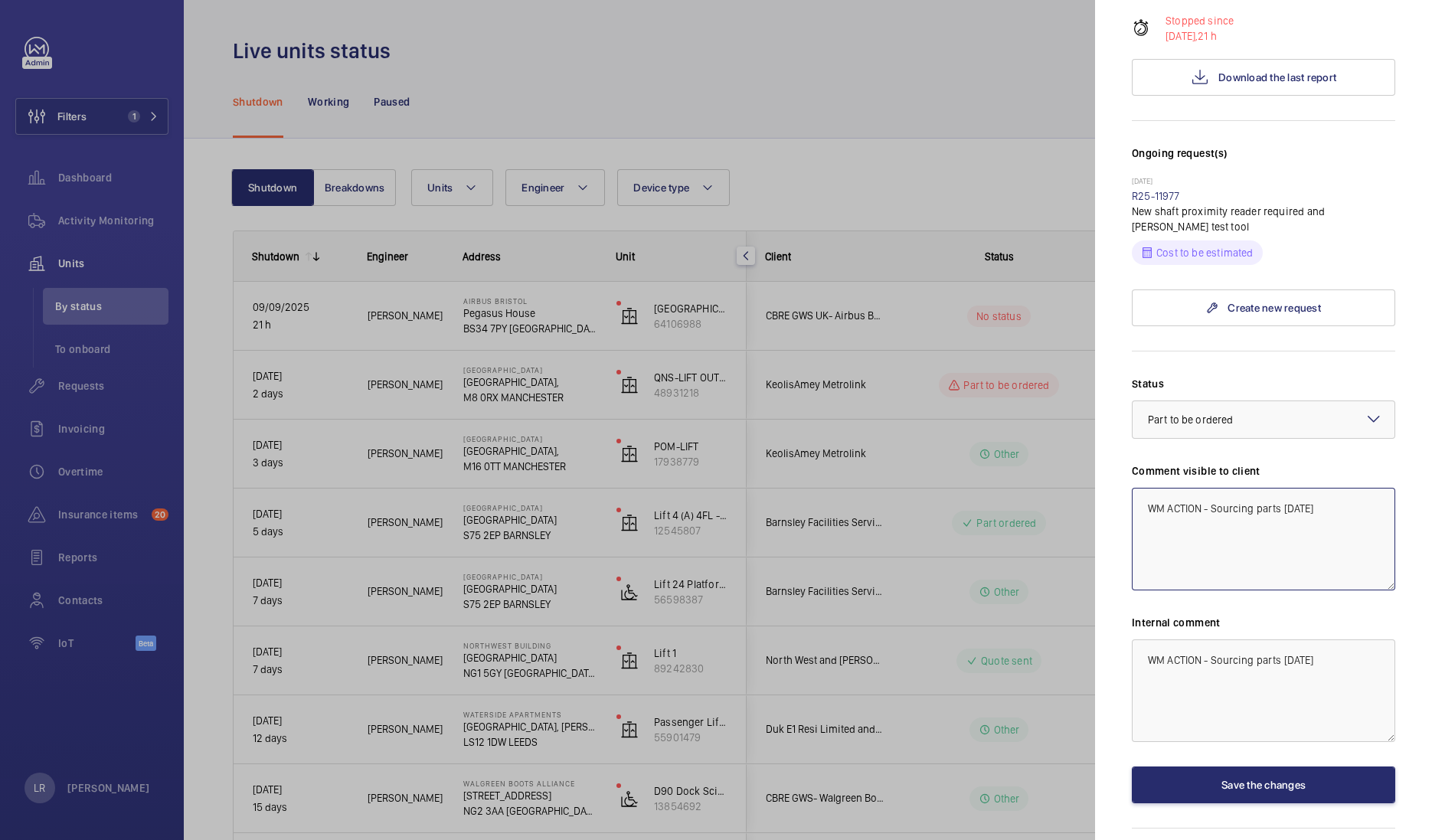
scroll to position [344, 0]
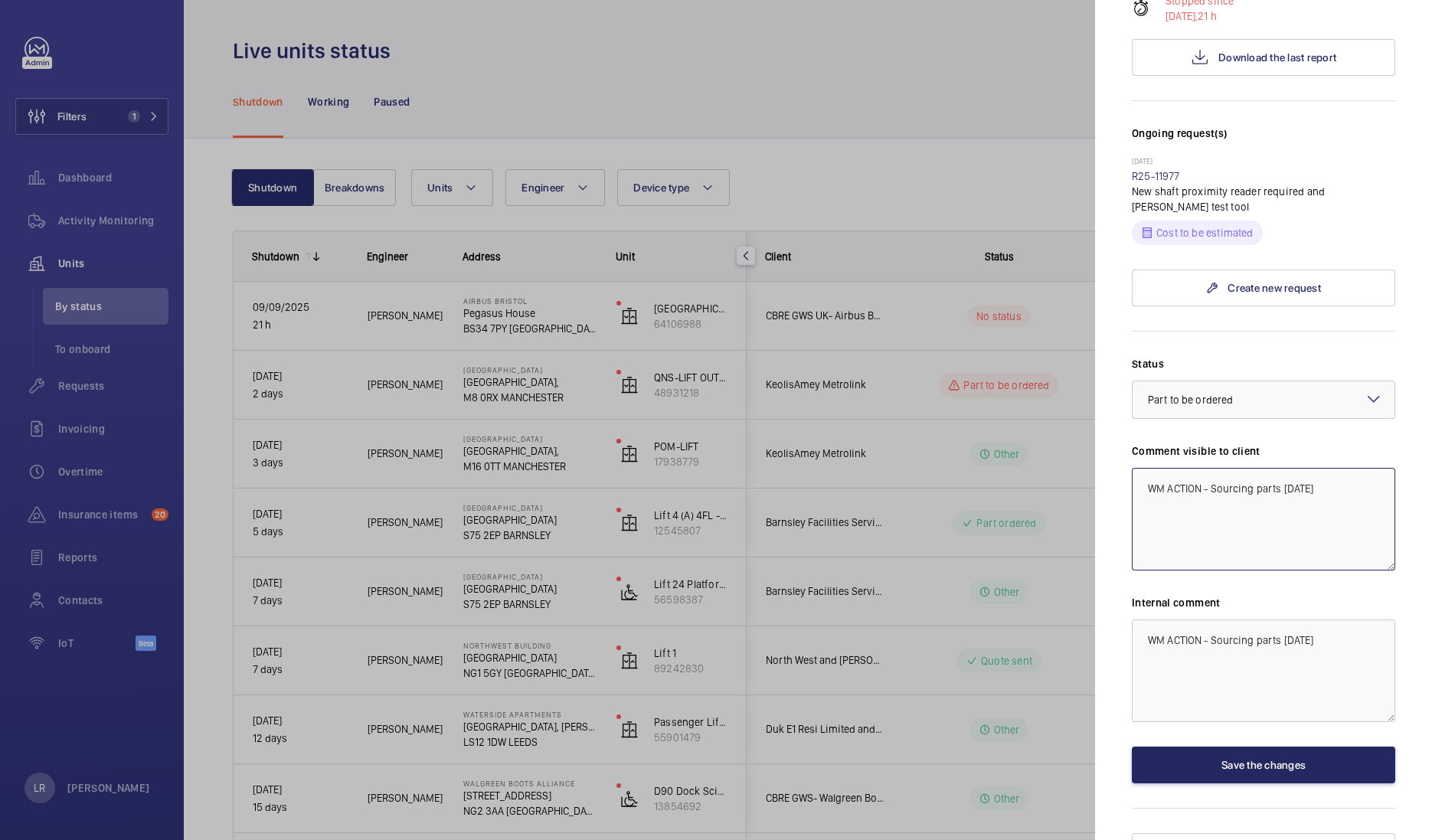
type textarea "WM ACTION - Sourcing parts 10.09.25"
click at [1307, 747] on button "Save the changes" at bounding box center [1263, 765] width 263 height 37
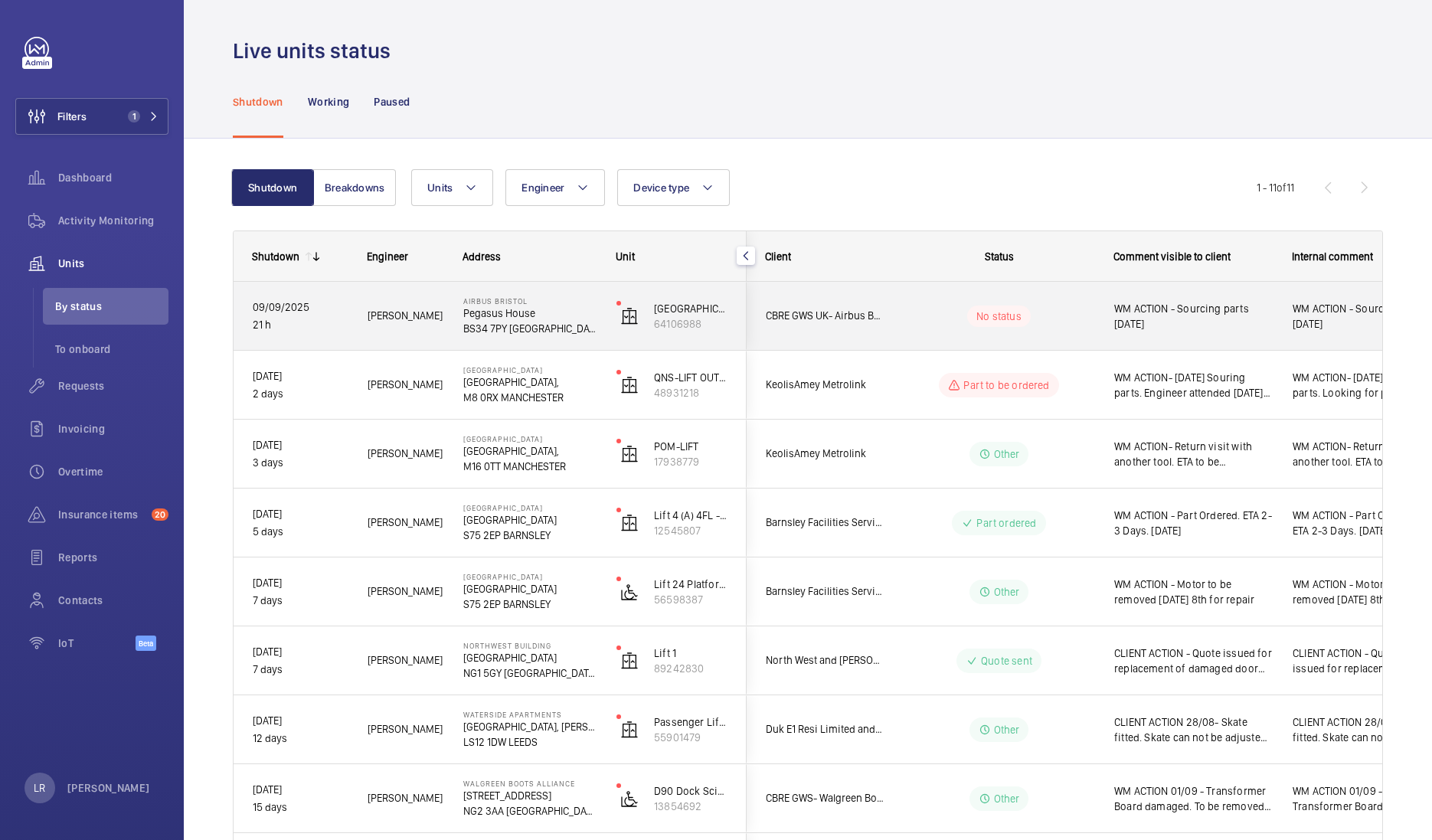
click at [1083, 325] on wm-front-pills-cell "No status" at bounding box center [999, 316] width 190 height 21
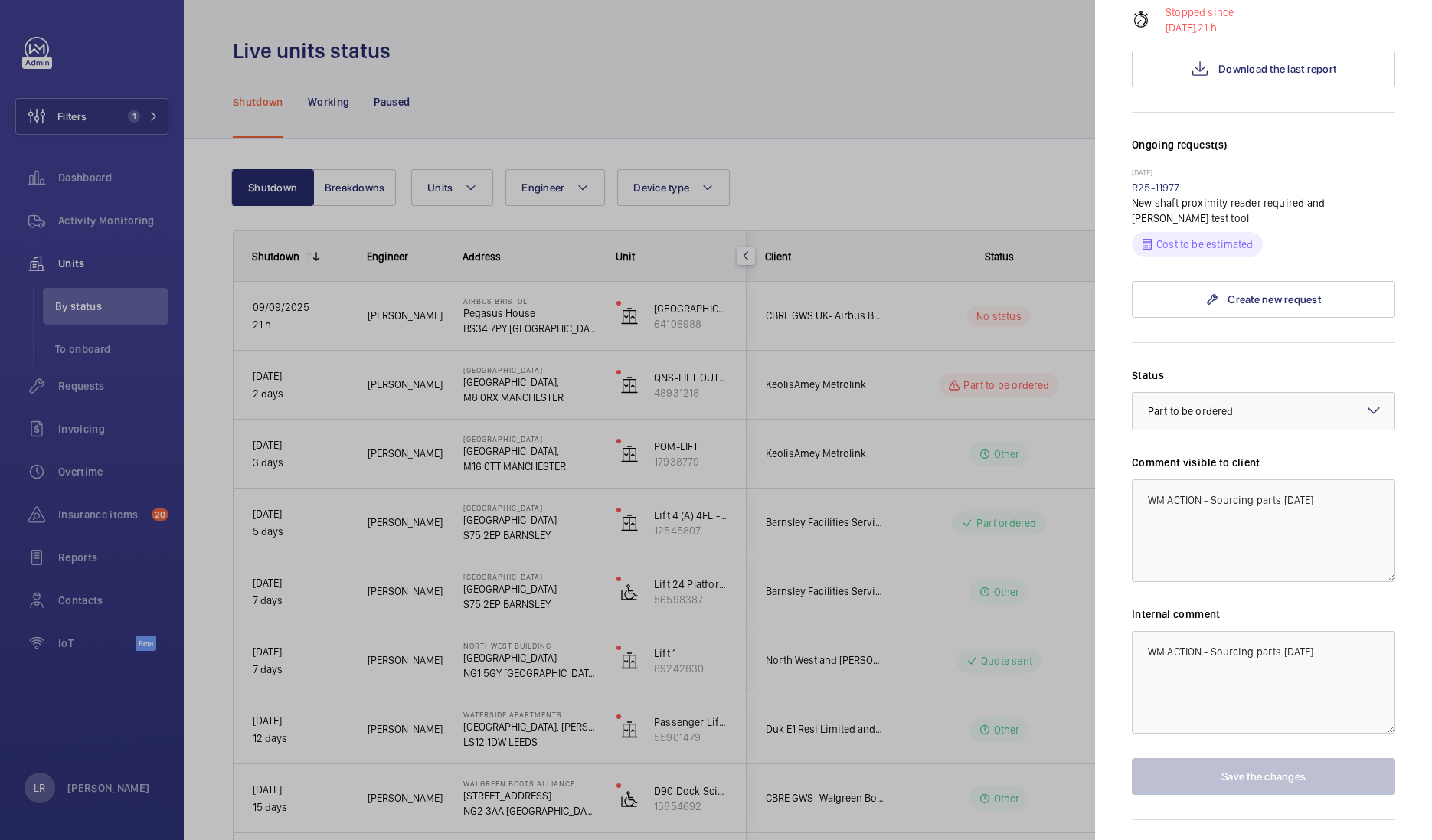
scroll to position [344, 0]
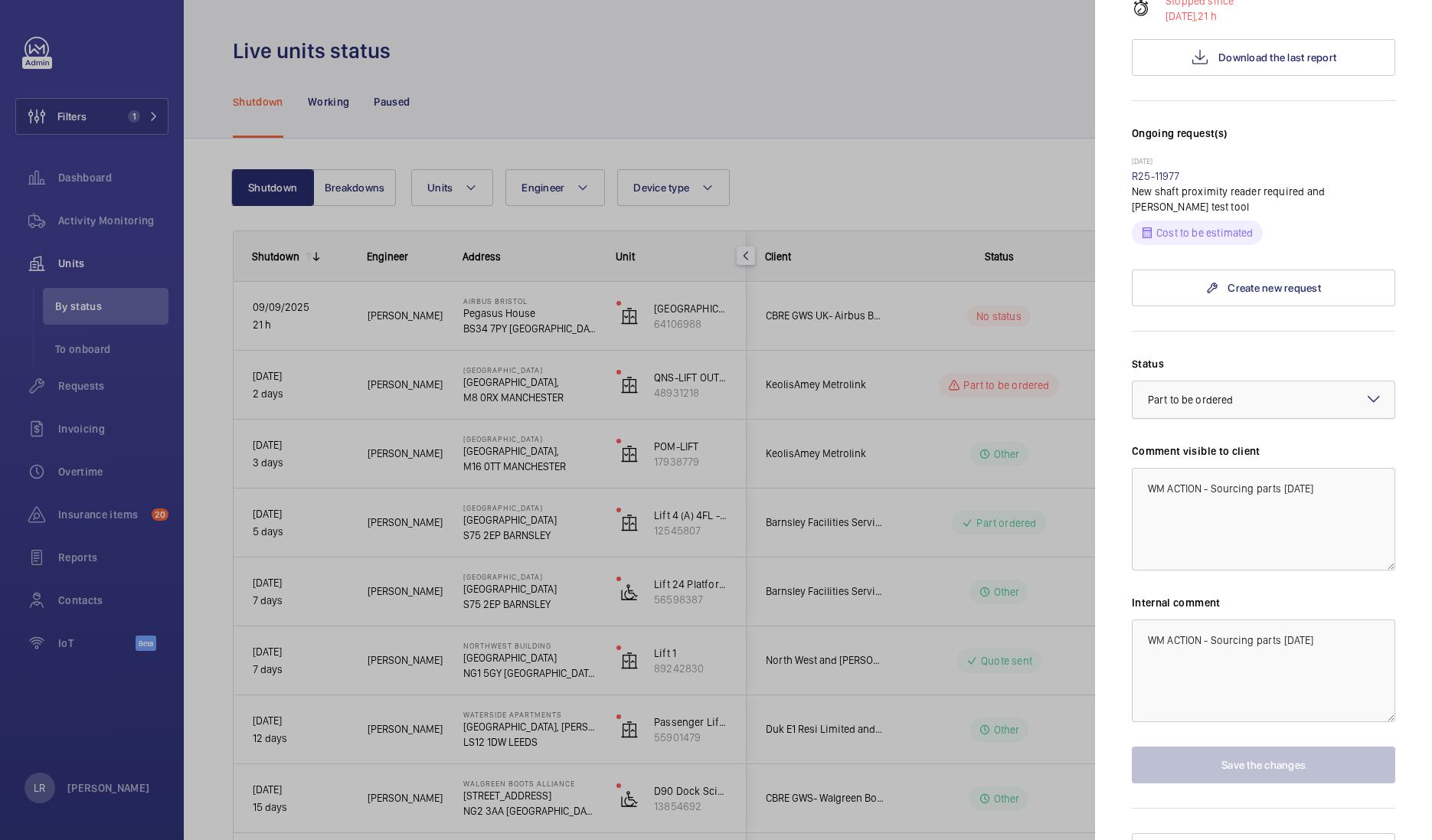
click at [1260, 392] on div "× Part to be ordered" at bounding box center [1209, 400] width 123 height 16
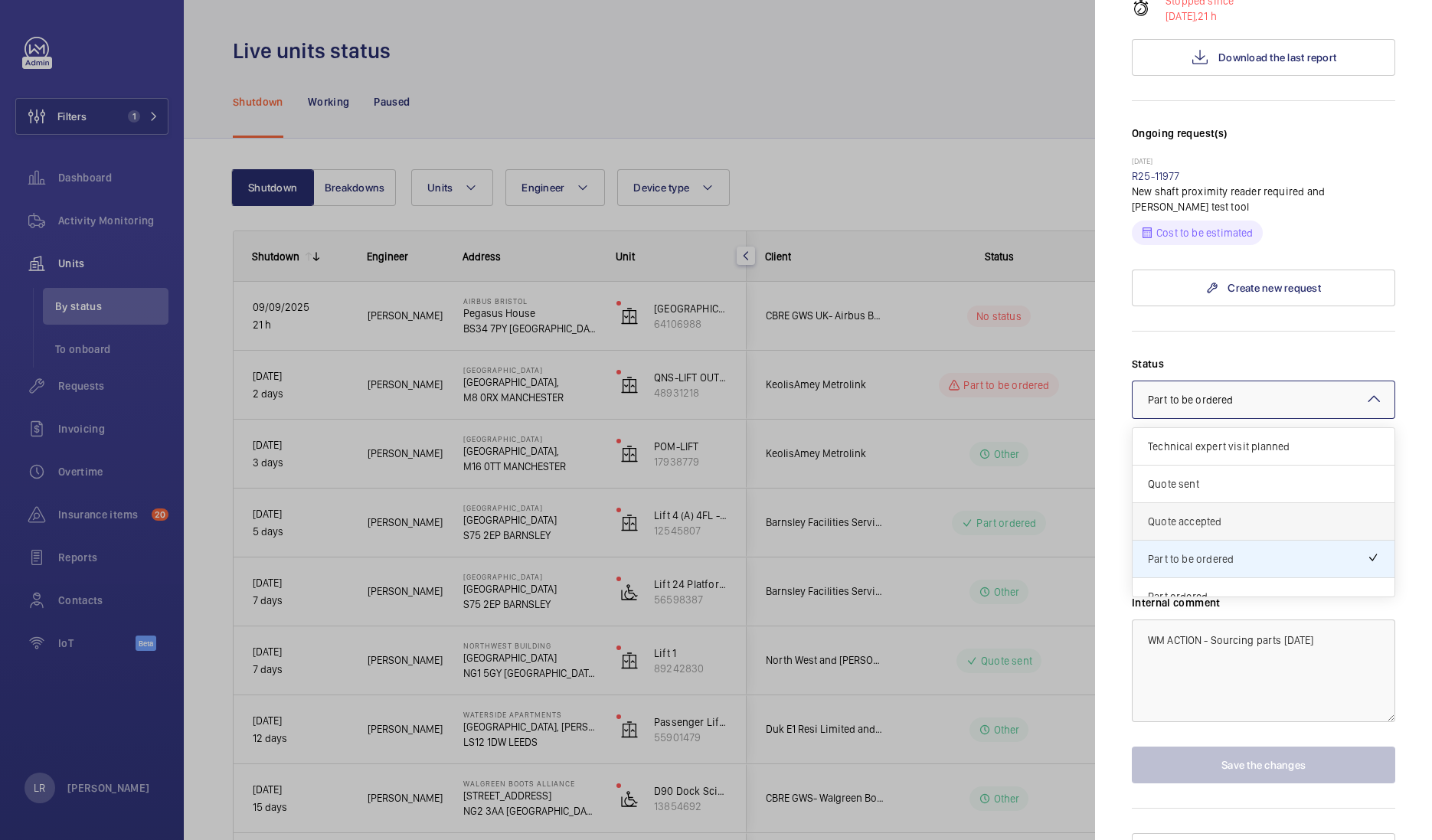
click at [1224, 503] on div "Quote accepted" at bounding box center [1263, 522] width 262 height 38
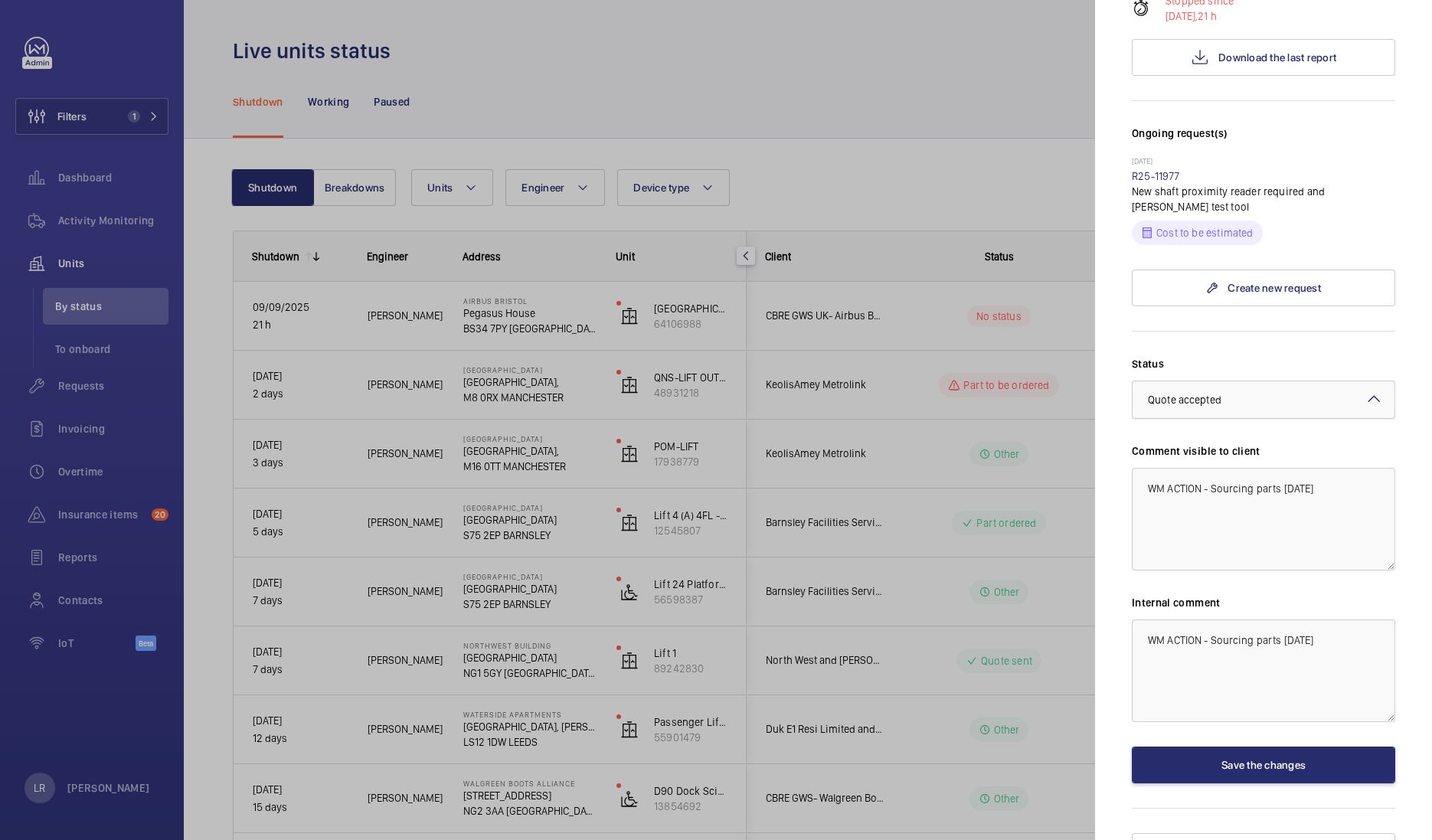
click at [1226, 392] on div "× Quote accepted" at bounding box center [1204, 400] width 112 height 16
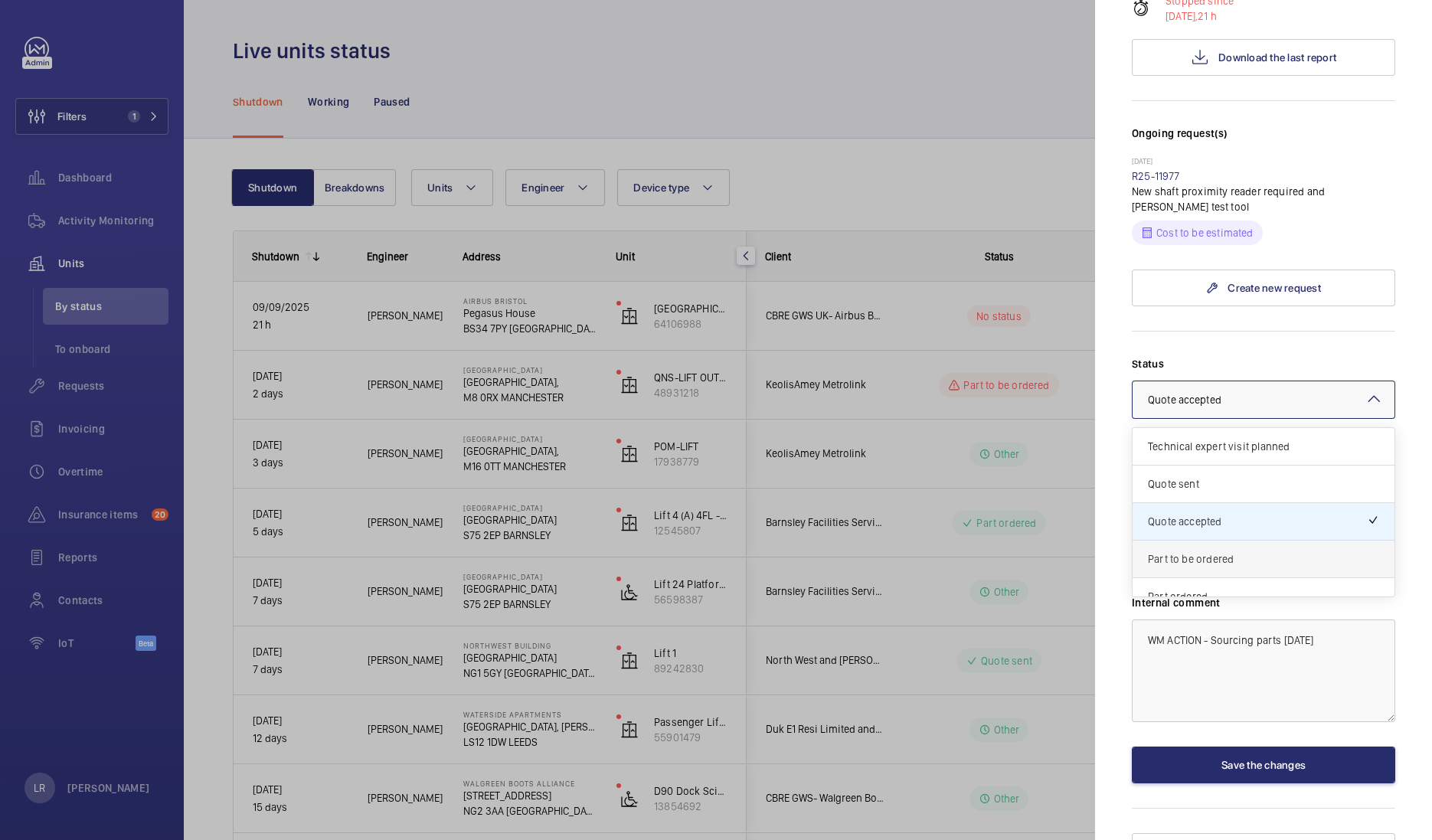
click at [1232, 551] on span "Part to be ordered" at bounding box center [1263, 559] width 231 height 16
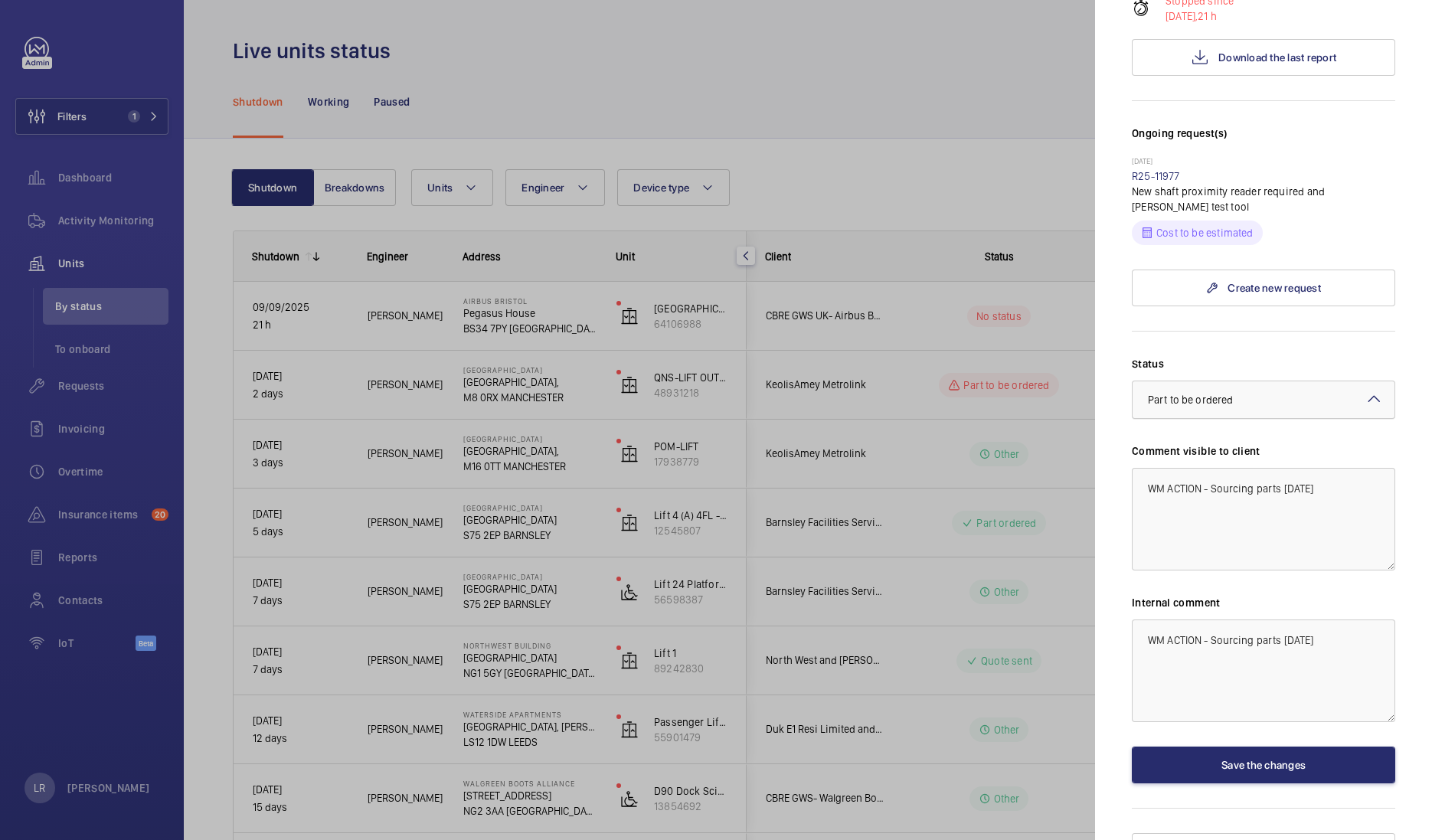
click at [1273, 382] on div at bounding box center [1263, 400] width 262 height 37
click at [1280, 704] on div "Status Select a status × Part to be ordered × Technical expert visit planned Qu…" at bounding box center [1263, 569] width 263 height 427
click at [1287, 747] on button "Save the changes" at bounding box center [1263, 765] width 263 height 37
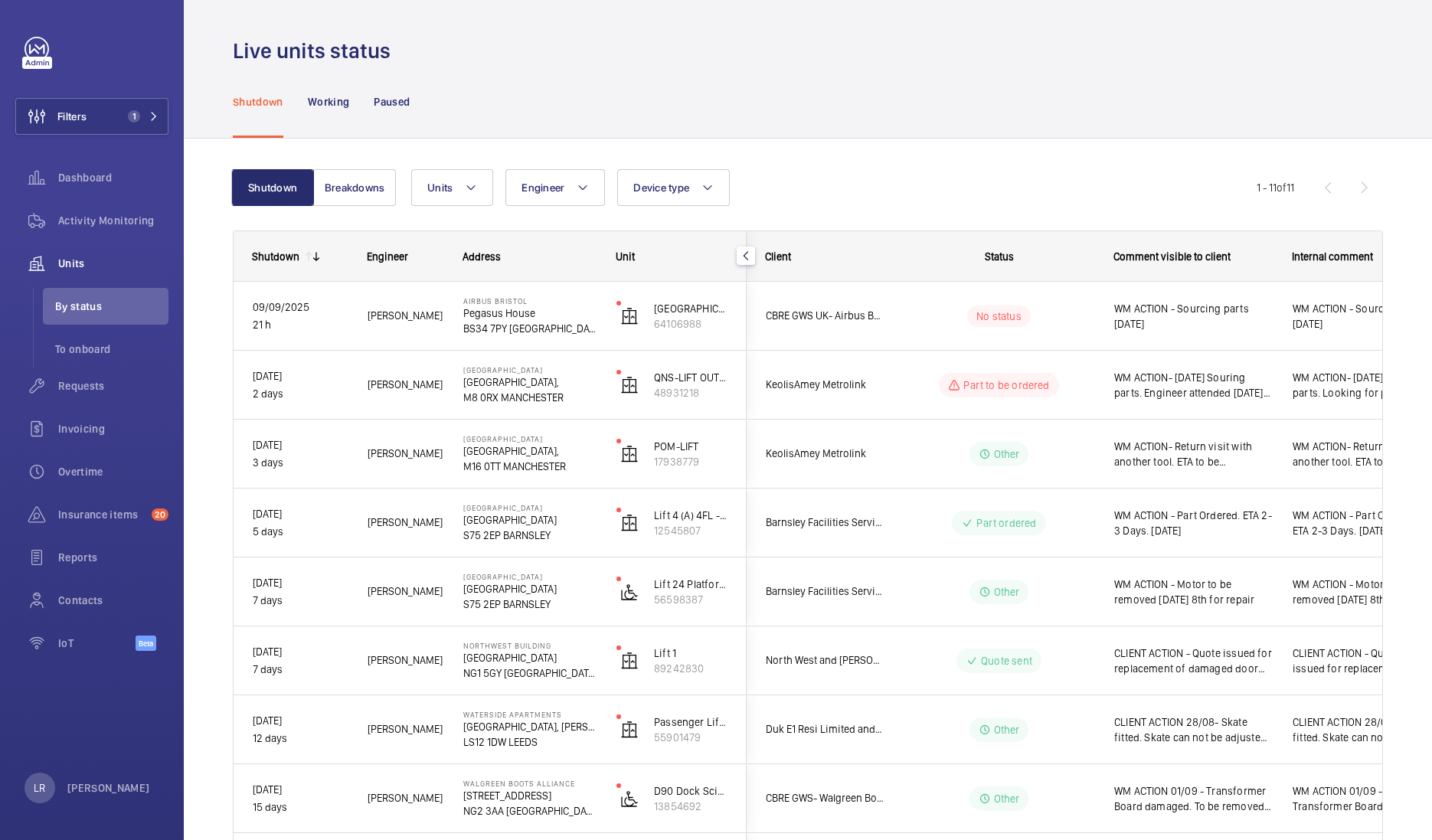
scroll to position [0, 0]
click at [98, 127] on button "Filters 1" at bounding box center [92, 116] width 153 height 37
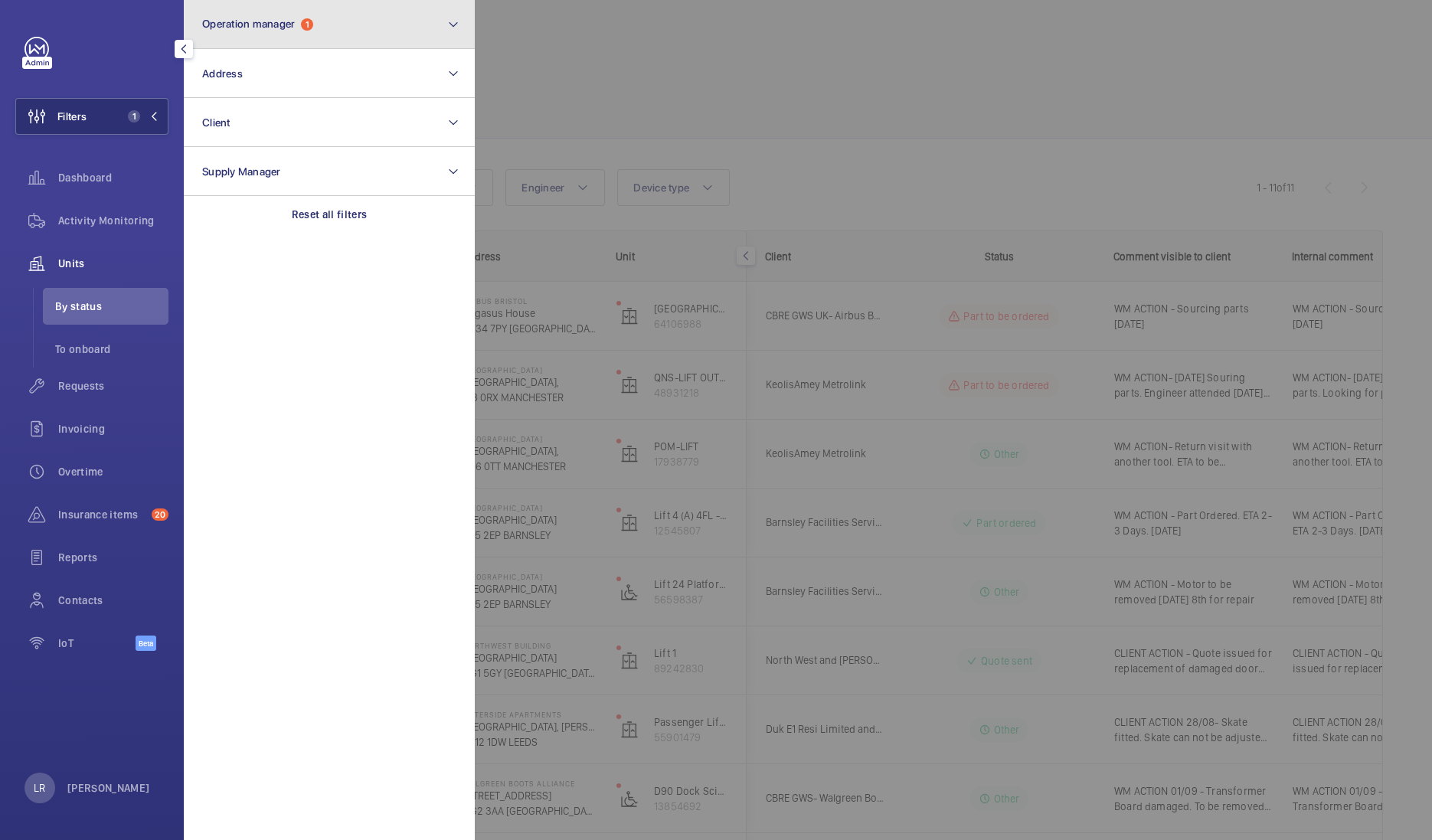
click at [272, 28] on span "Operation manager" at bounding box center [248, 24] width 92 height 13
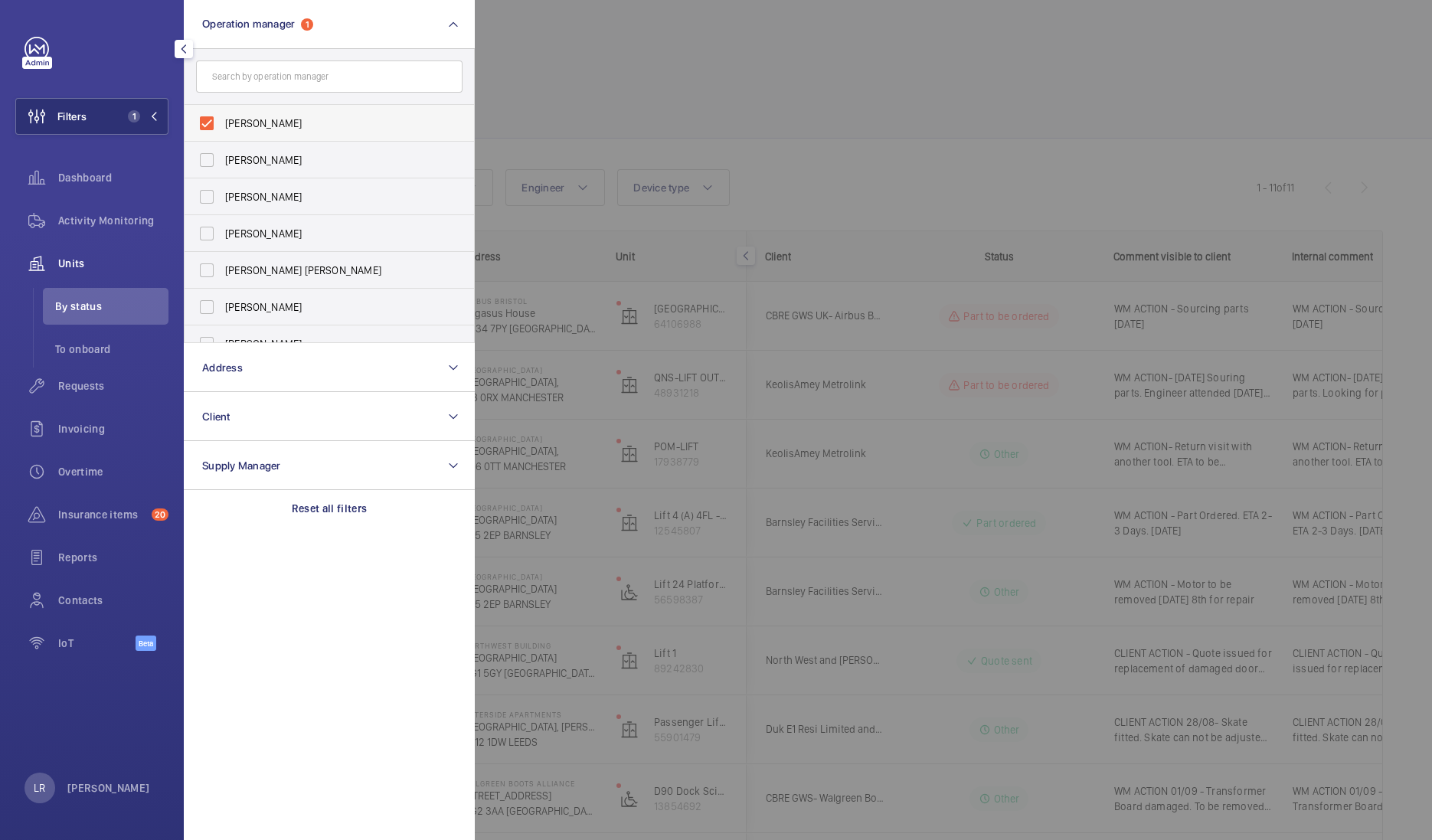
click at [290, 128] on span "[PERSON_NAME]" at bounding box center [330, 124] width 211 height 16
click at [222, 128] on input "[PERSON_NAME]" at bounding box center [206, 123] width 31 height 31
checkbox input "false"
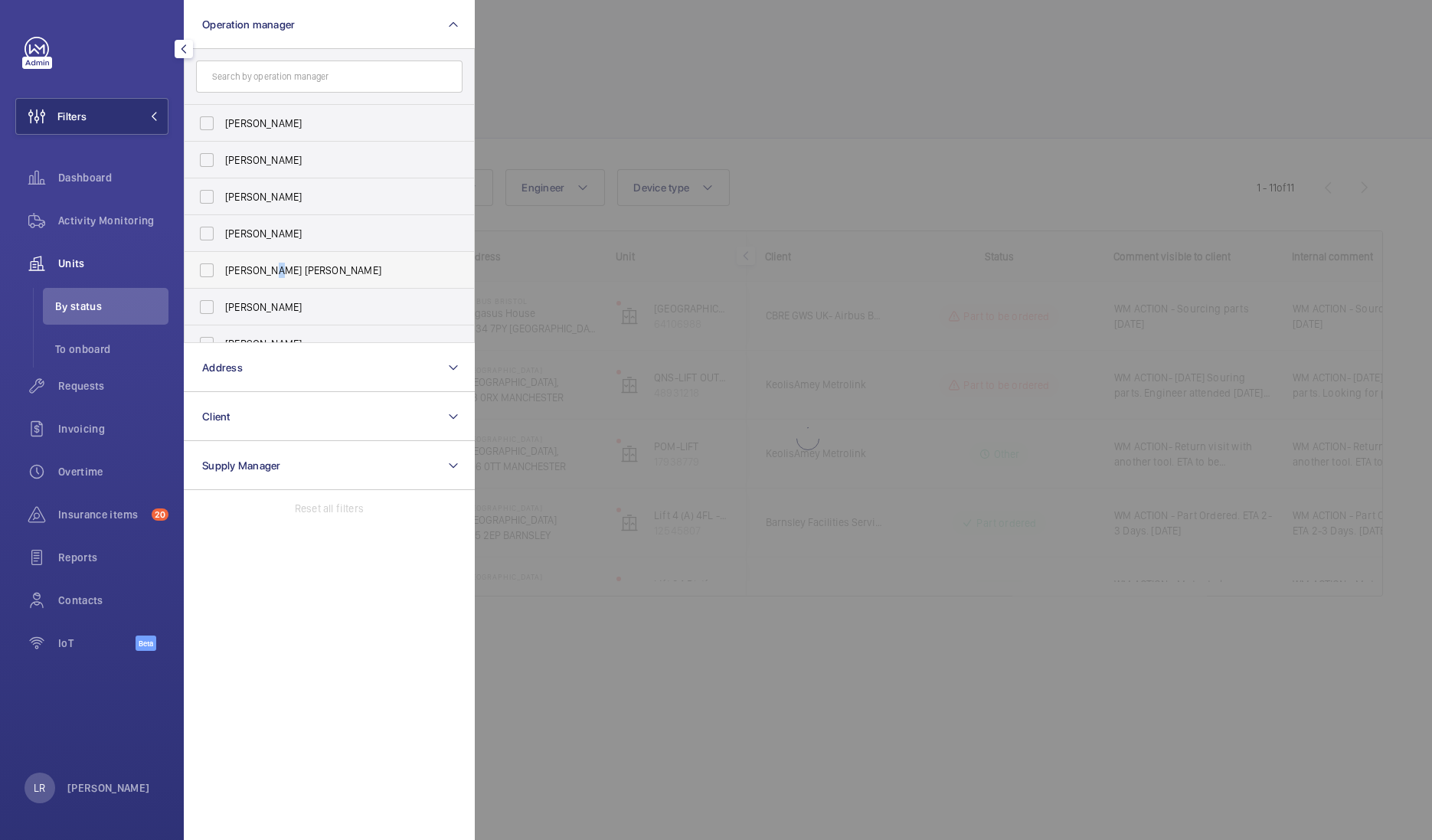
click at [278, 277] on span "[PERSON_NAME] [PERSON_NAME]" at bounding box center [330, 270] width 211 height 16
click at [223, 277] on label "[PERSON_NAME] [PERSON_NAME]" at bounding box center [317, 270] width 266 height 37
click at [222, 277] on input "[PERSON_NAME] [PERSON_NAME]" at bounding box center [206, 270] width 31 height 31
checkbox input "true"
click at [706, 100] on div at bounding box center [1191, 420] width 1432 height 840
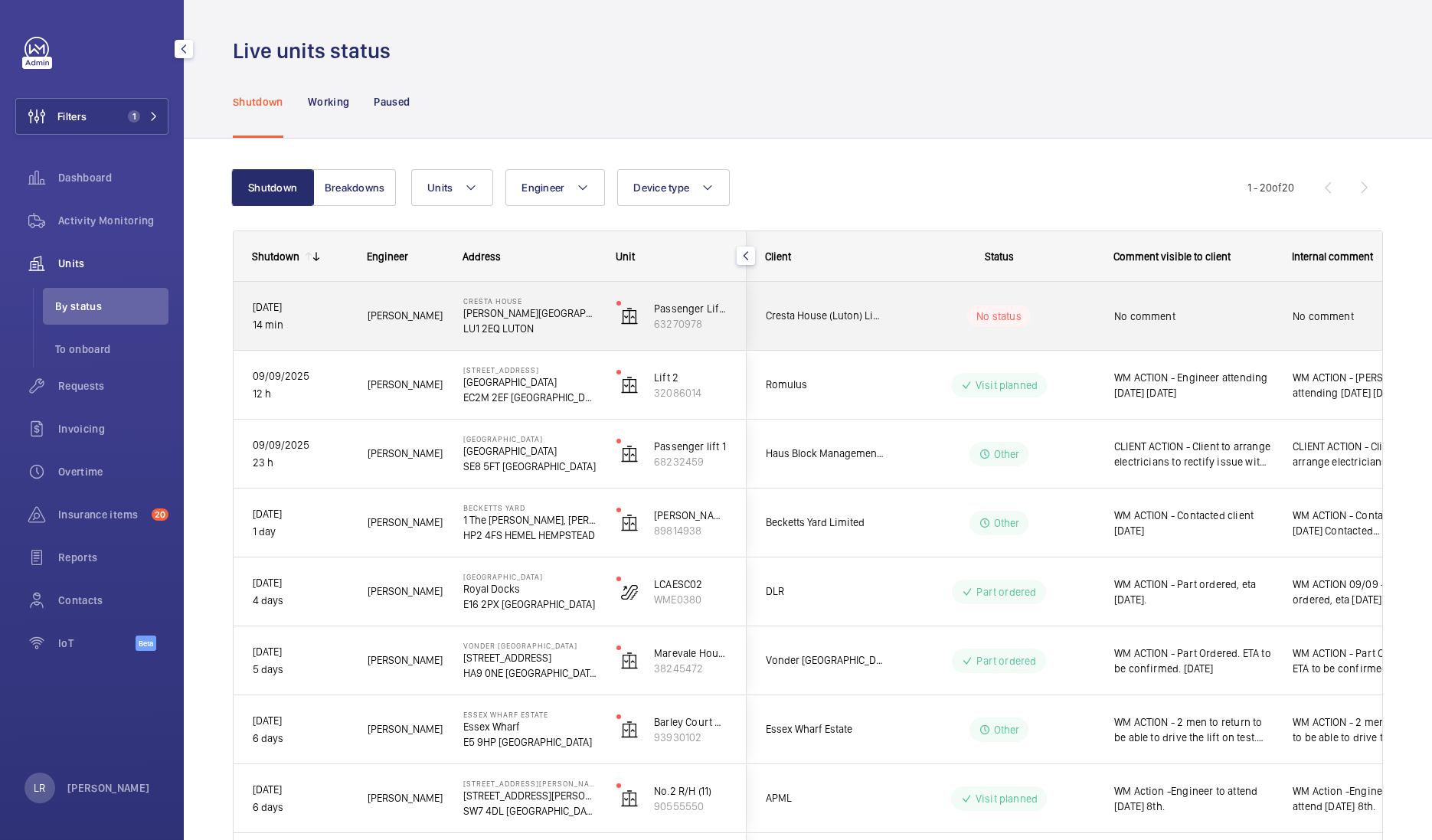
click at [885, 314] on div "No status" at bounding box center [989, 316] width 209 height 52
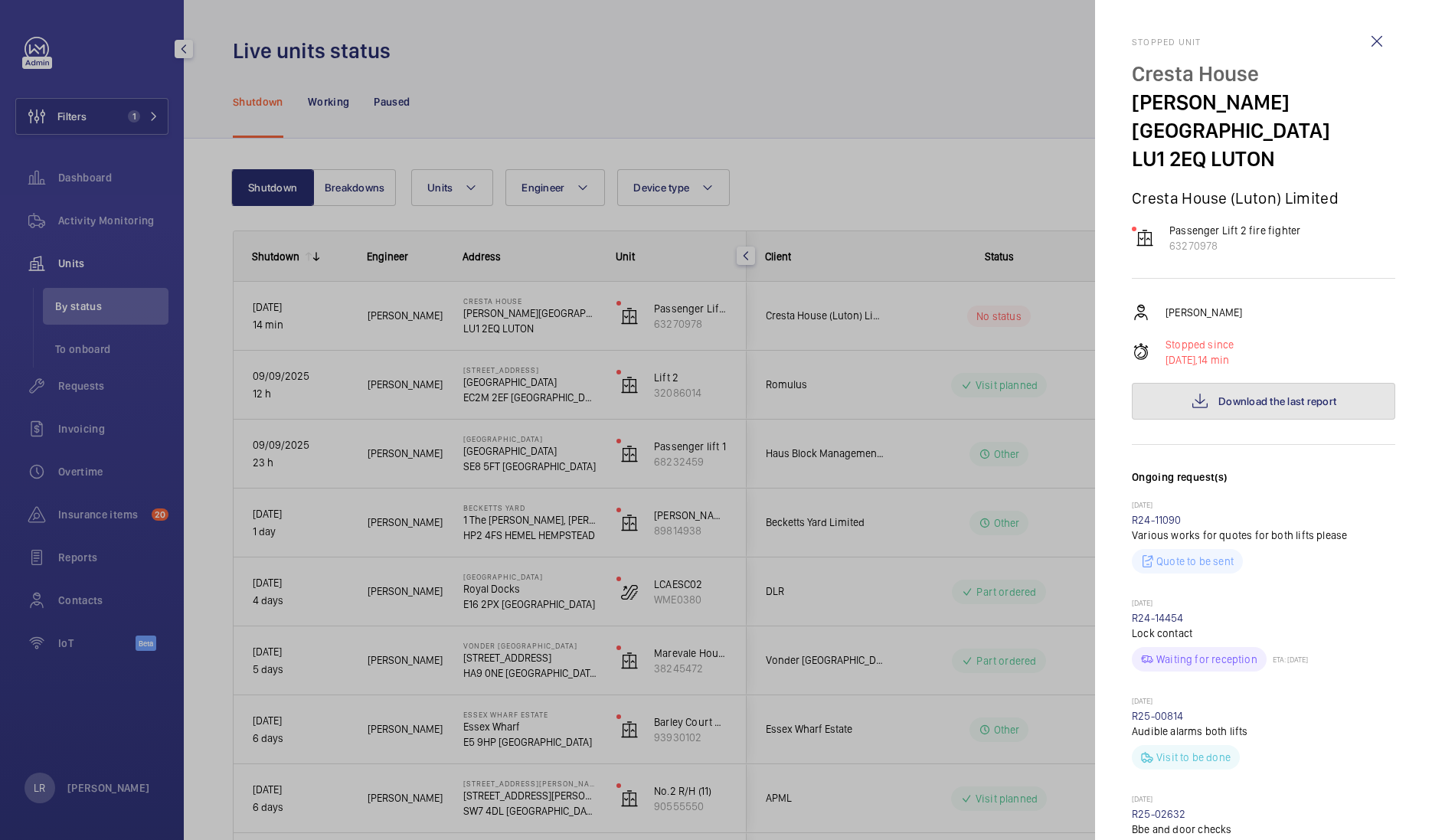
click at [1262, 395] on span "Download the last report" at bounding box center [1277, 401] width 118 height 13
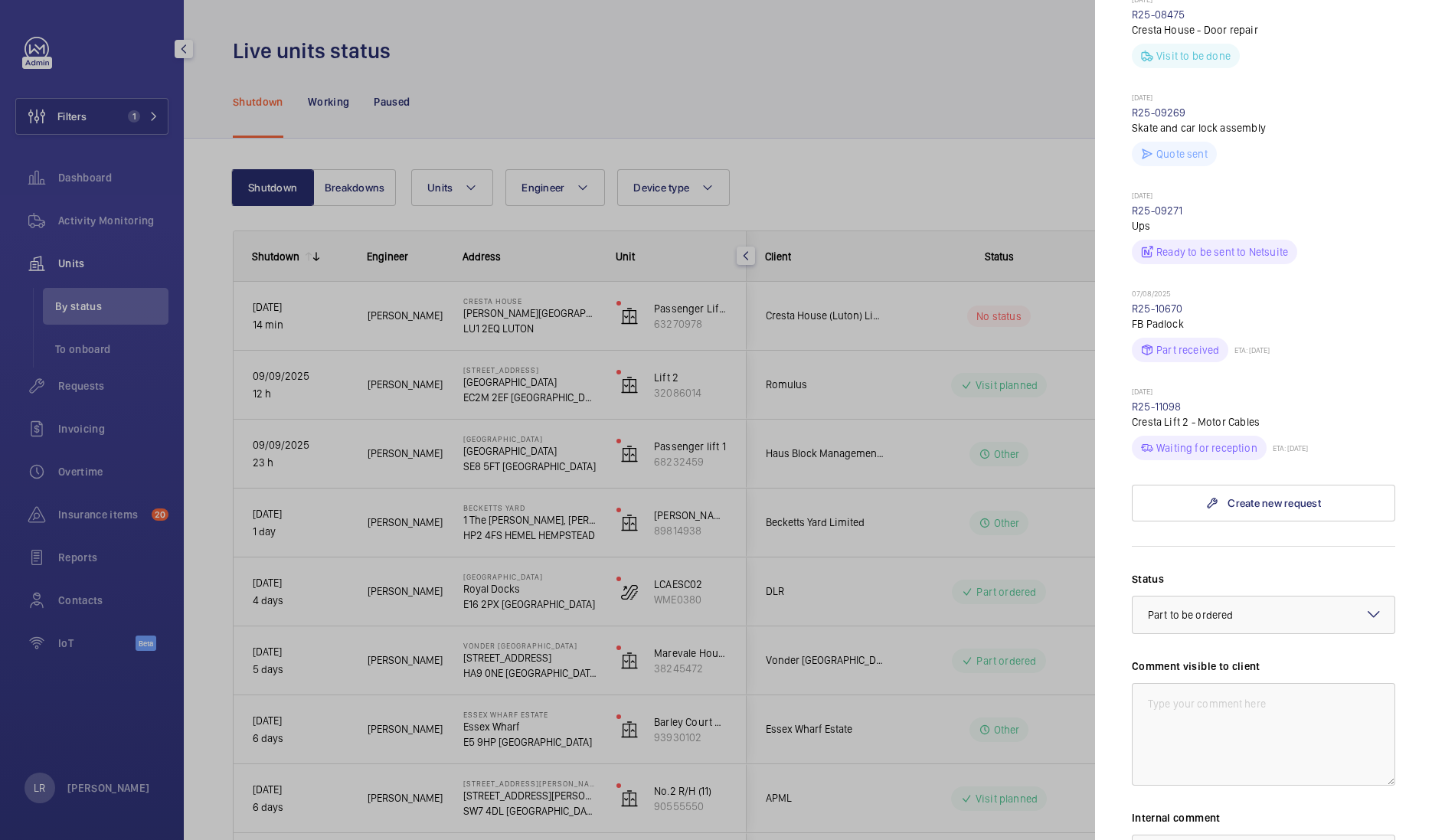
scroll to position [957, 0]
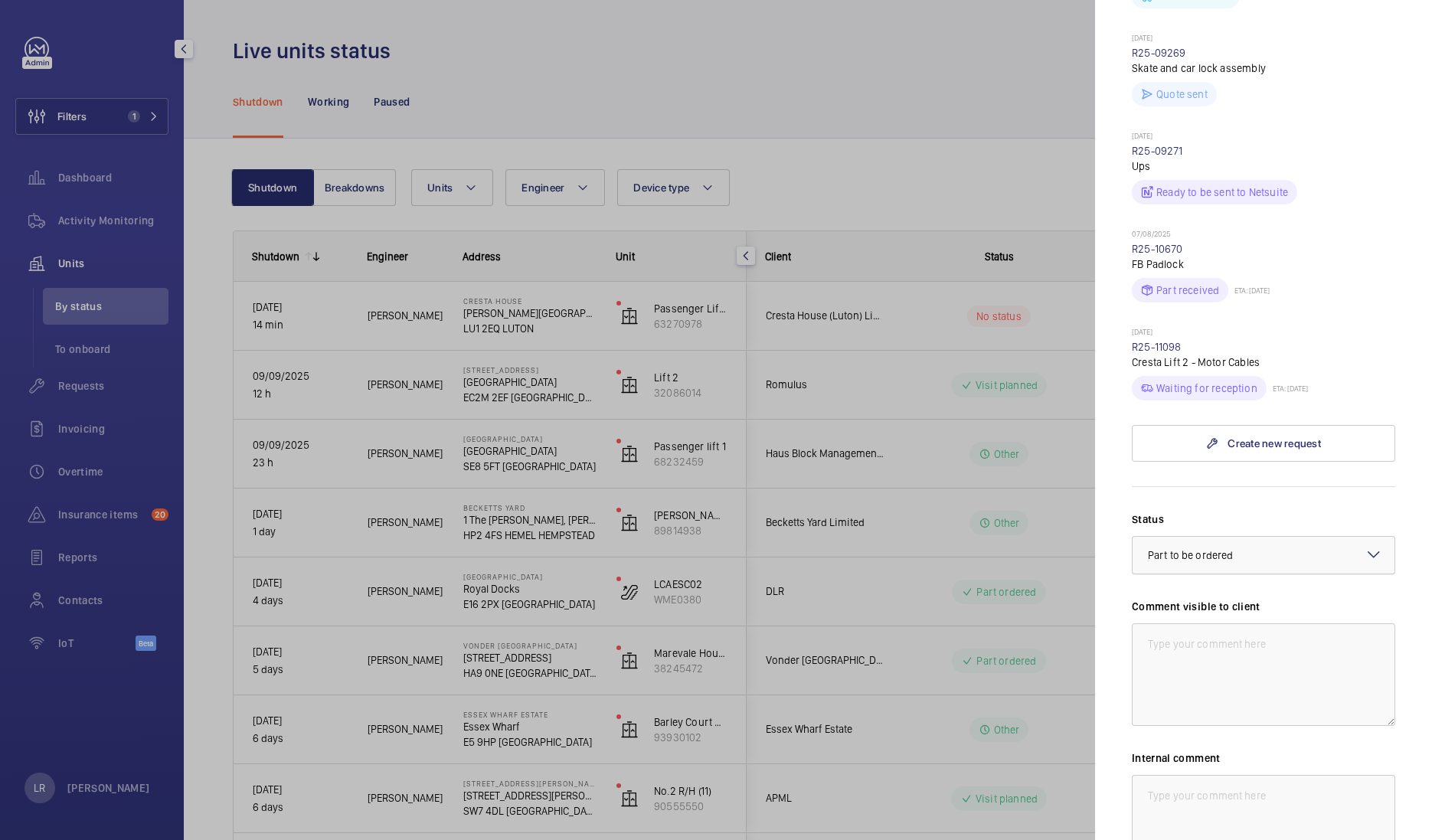
click at [1217, 537] on div at bounding box center [1263, 555] width 262 height 37
click at [1204, 486] on form "Status Select a status × Part to be ordered × Technical expert visit planned Qu…" at bounding box center [1263, 711] width 263 height 452
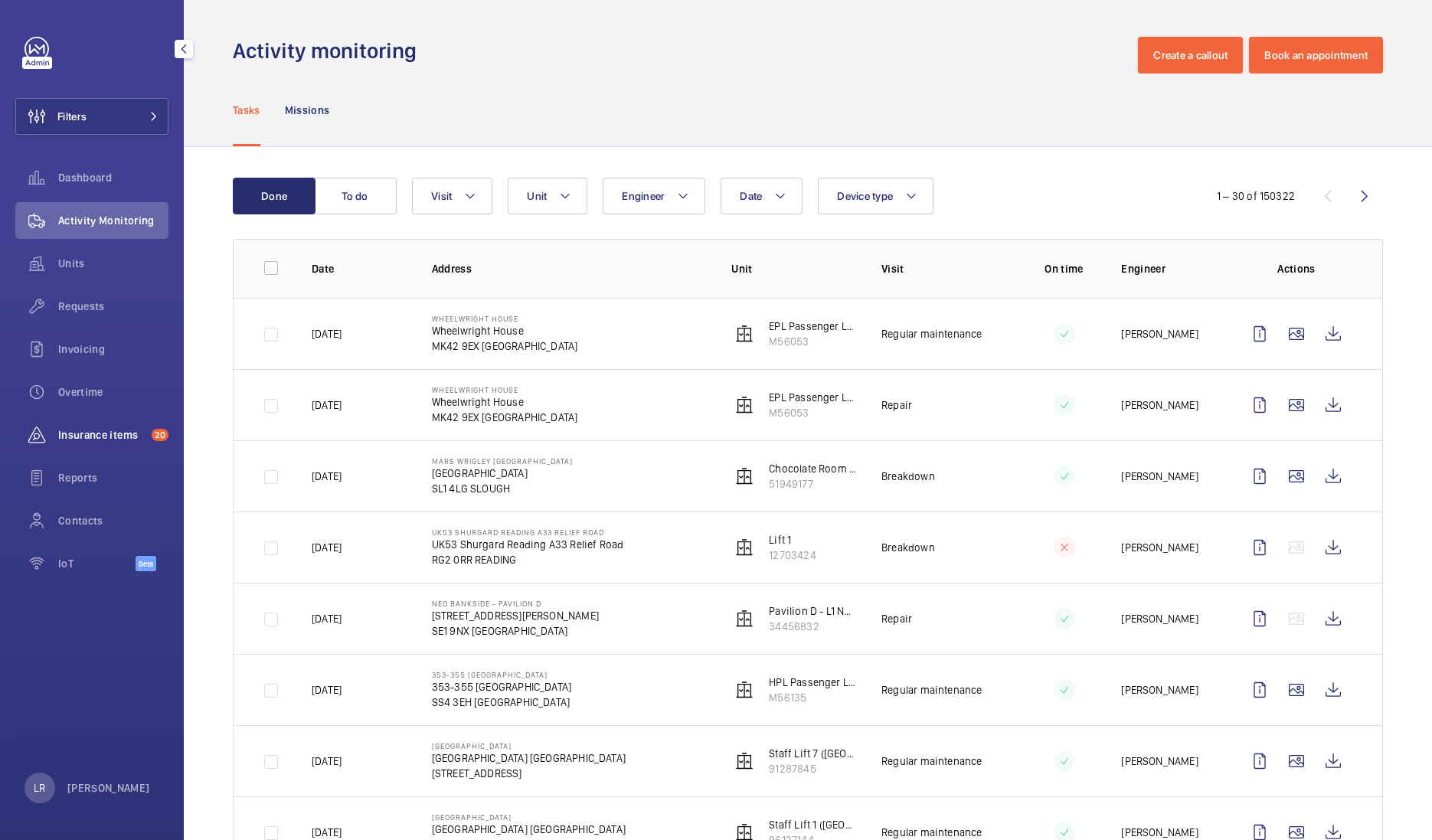
click at [102, 425] on div "Insurance items 20" at bounding box center [92, 435] width 153 height 37
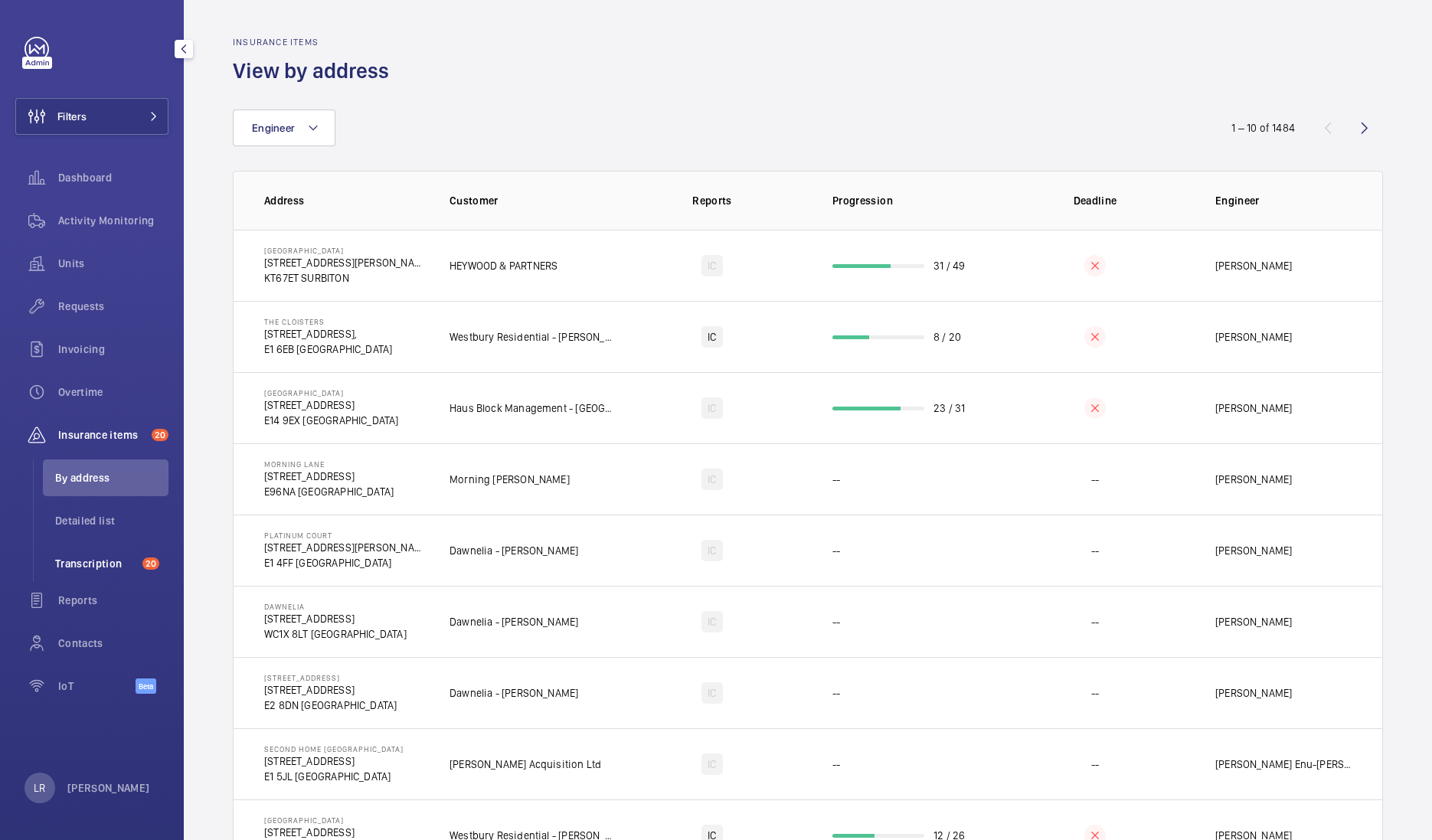
click at [125, 556] on span "Transcription" at bounding box center [96, 563] width 82 height 16
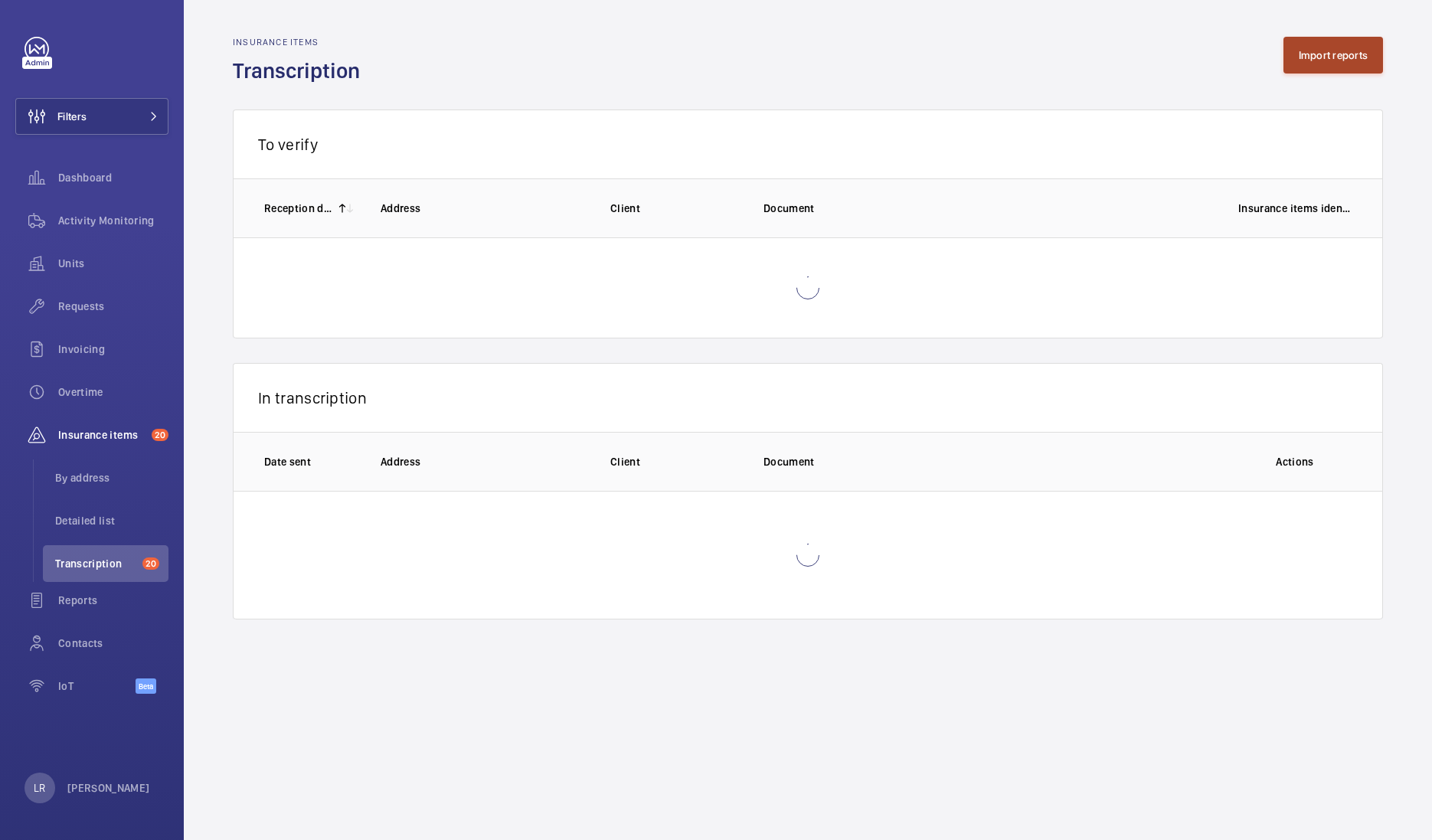
click at [1332, 50] on button "Import reports" at bounding box center [1333, 55] width 100 height 37
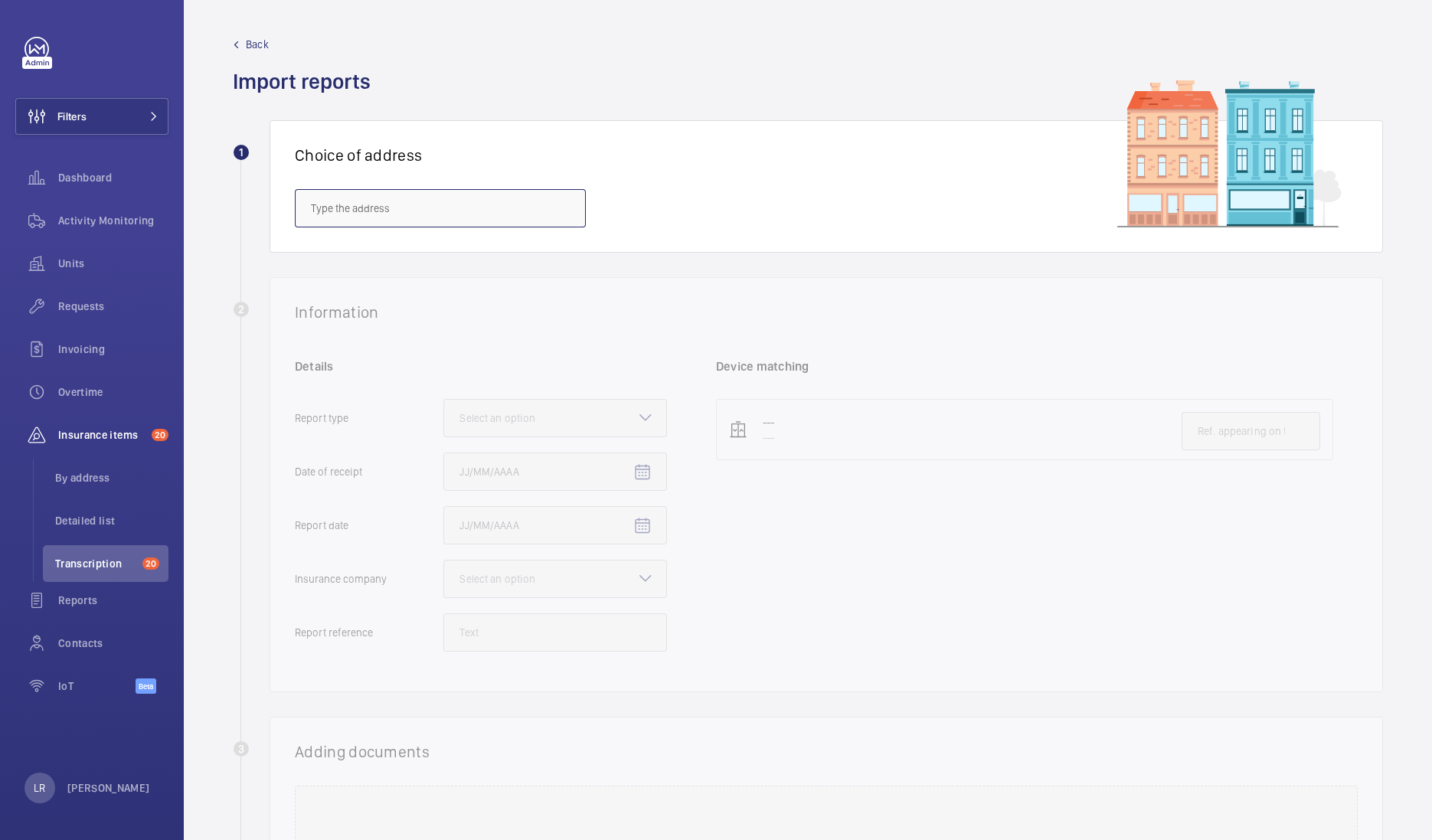
click at [509, 200] on input "text" at bounding box center [440, 208] width 291 height 38
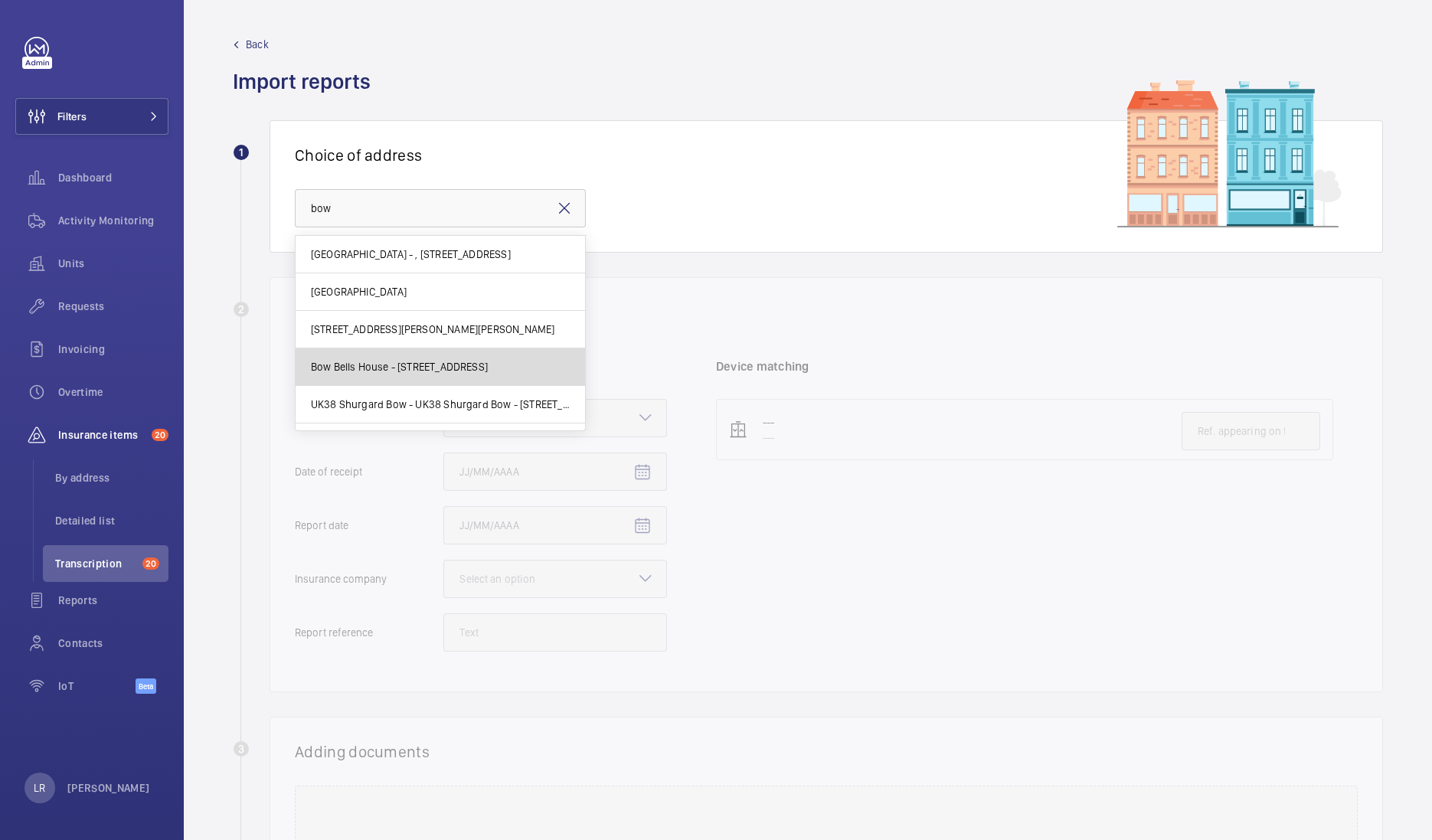
click at [459, 377] on mat-option "Bow Bells House - [STREET_ADDRESS]" at bounding box center [440, 368] width 289 height 38
type input "Bow Bells House - [STREET_ADDRESS]"
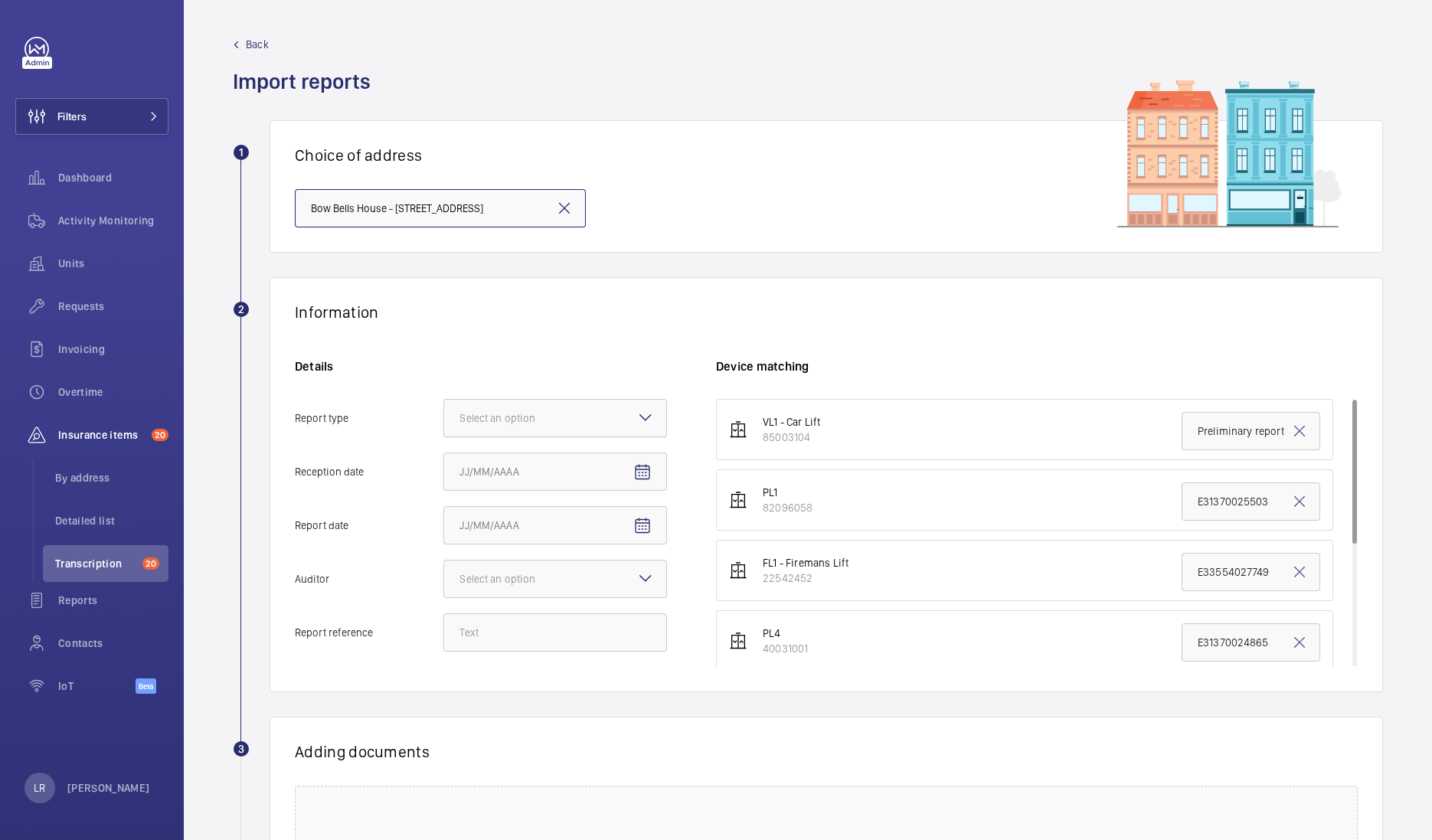
click at [575, 418] on div at bounding box center [555, 418] width 222 height 37
click at [444, 418] on input "Report type Select an option" at bounding box center [444, 418] width 0 height 37
click at [554, 469] on span "Insurance company" at bounding box center [555, 465] width 191 height 16
click at [444, 436] on input "Report type Select an option Insurance company Consultant" at bounding box center [444, 418] width 0 height 37
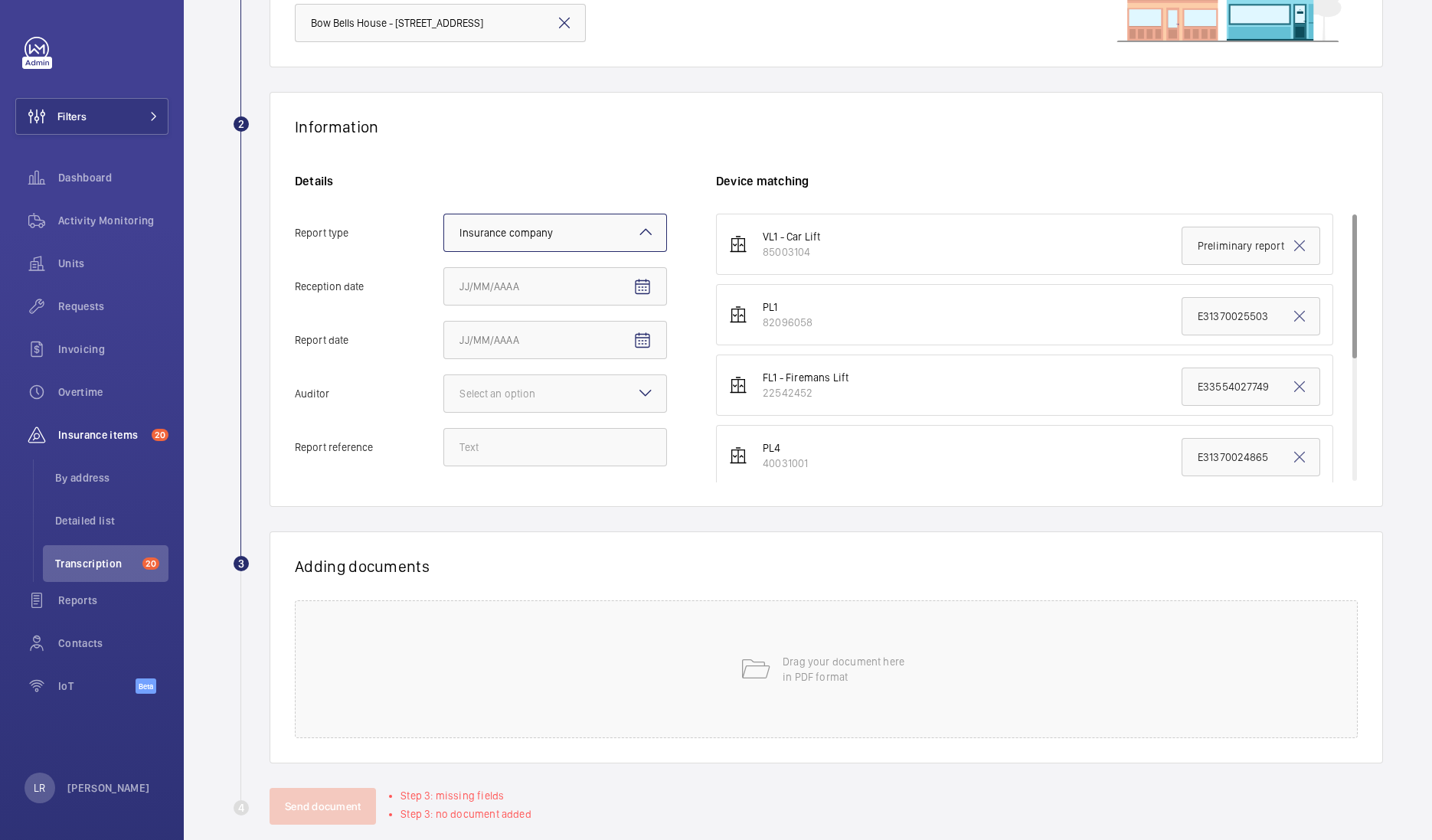
scroll to position [190, 0]
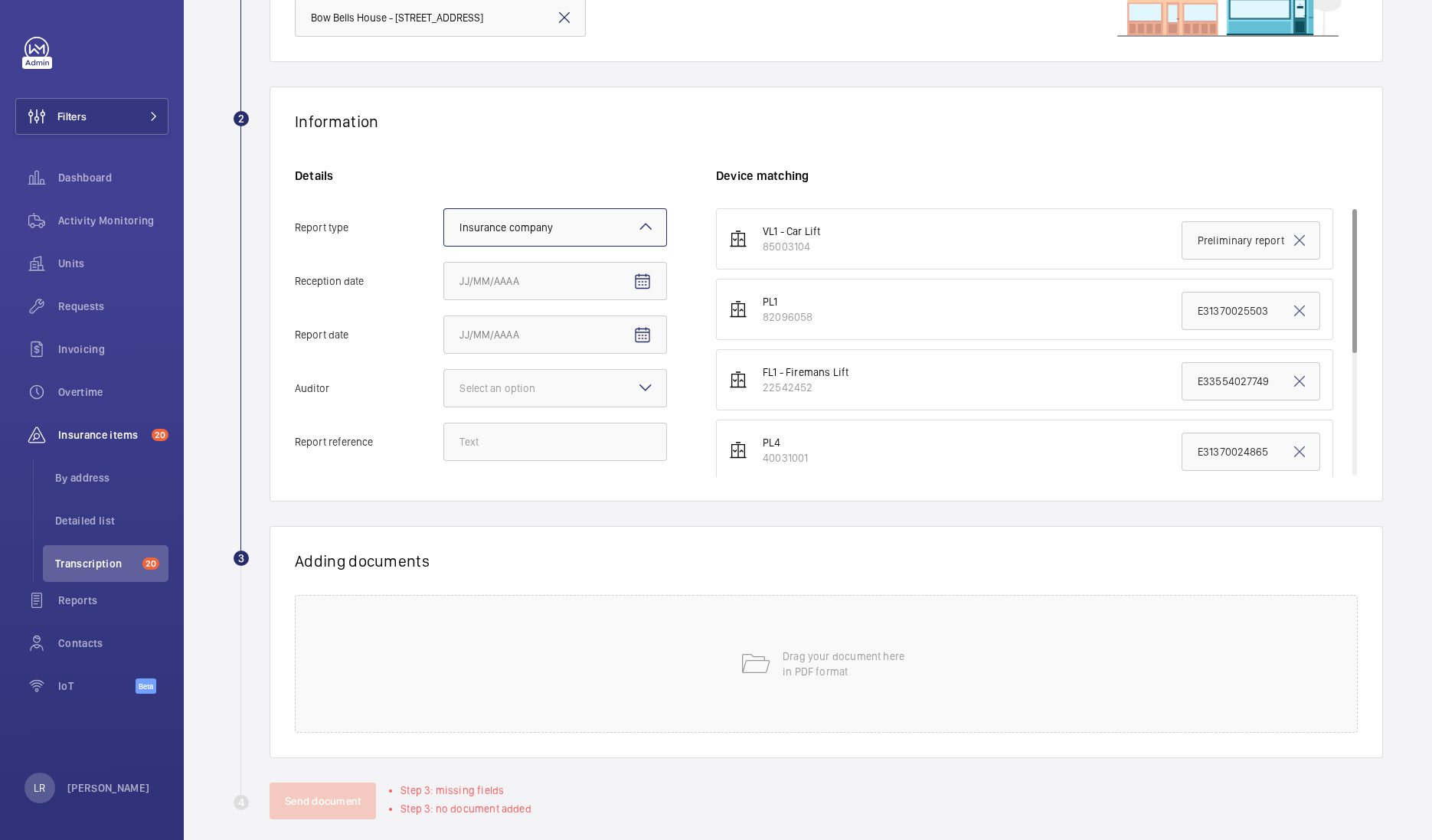
click at [640, 382] on mat-icon at bounding box center [645, 387] width 18 height 18
click at [444, 382] on input "Auditor Select an option" at bounding box center [444, 388] width 0 height 37
click at [515, 545] on span "Allianz" at bounding box center [555, 548] width 191 height 16
click at [444, 407] on input "Auditor Select an option Veritas Zurich British Engineering Allianz Other" at bounding box center [444, 388] width 0 height 37
click at [588, 450] on input "Report reference" at bounding box center [555, 441] width 223 height 38
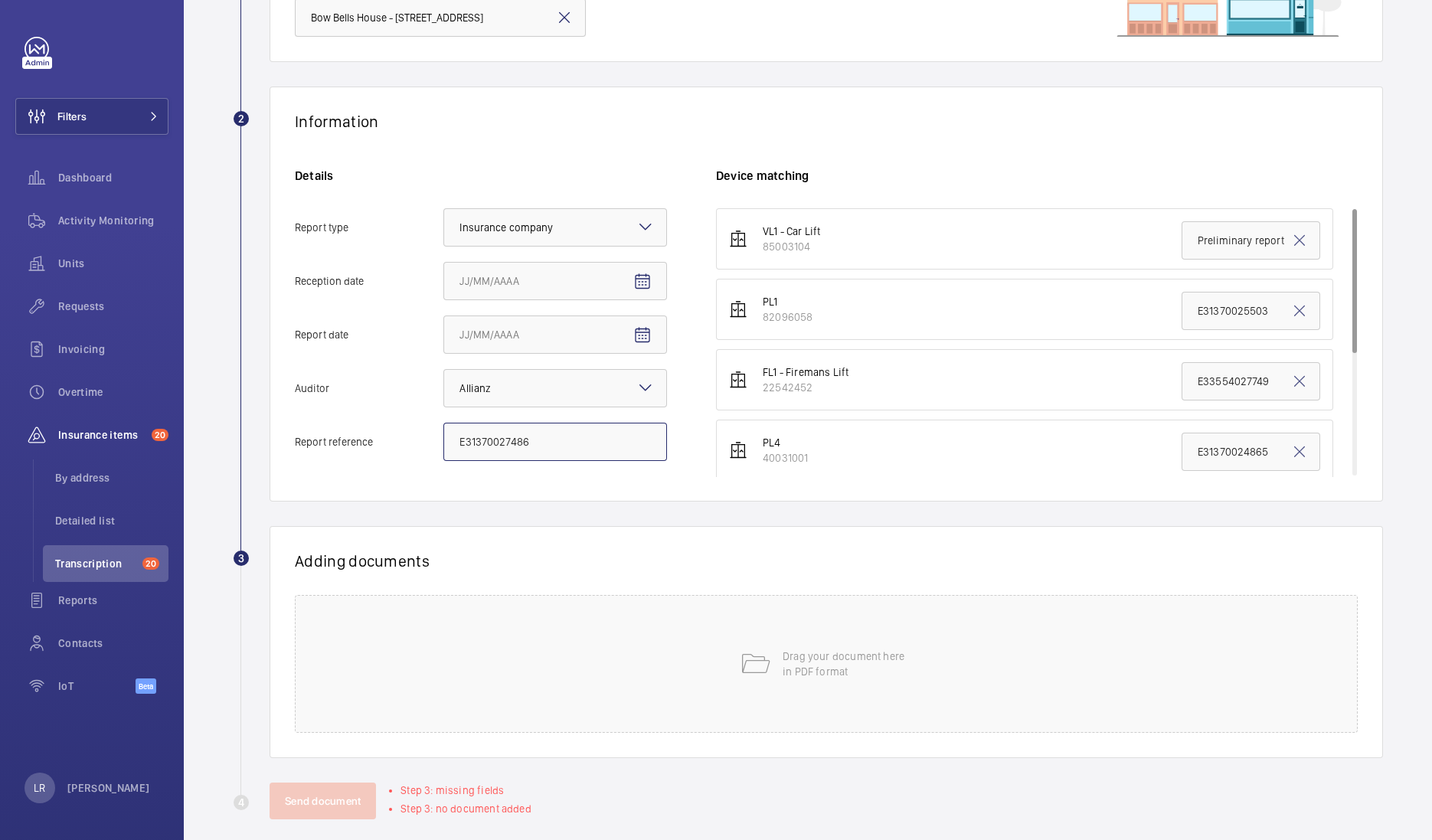
click at [601, 440] on input "E31370027486" at bounding box center [555, 441] width 223 height 38
drag, startPoint x: 571, startPoint y: 444, endPoint x: 372, endPoint y: 452, distance: 199.2
click at [372, 452] on label "Report reference E31370027486" at bounding box center [480, 441] width 372 height 38
click at [597, 436] on input "E31370027486" at bounding box center [555, 441] width 223 height 38
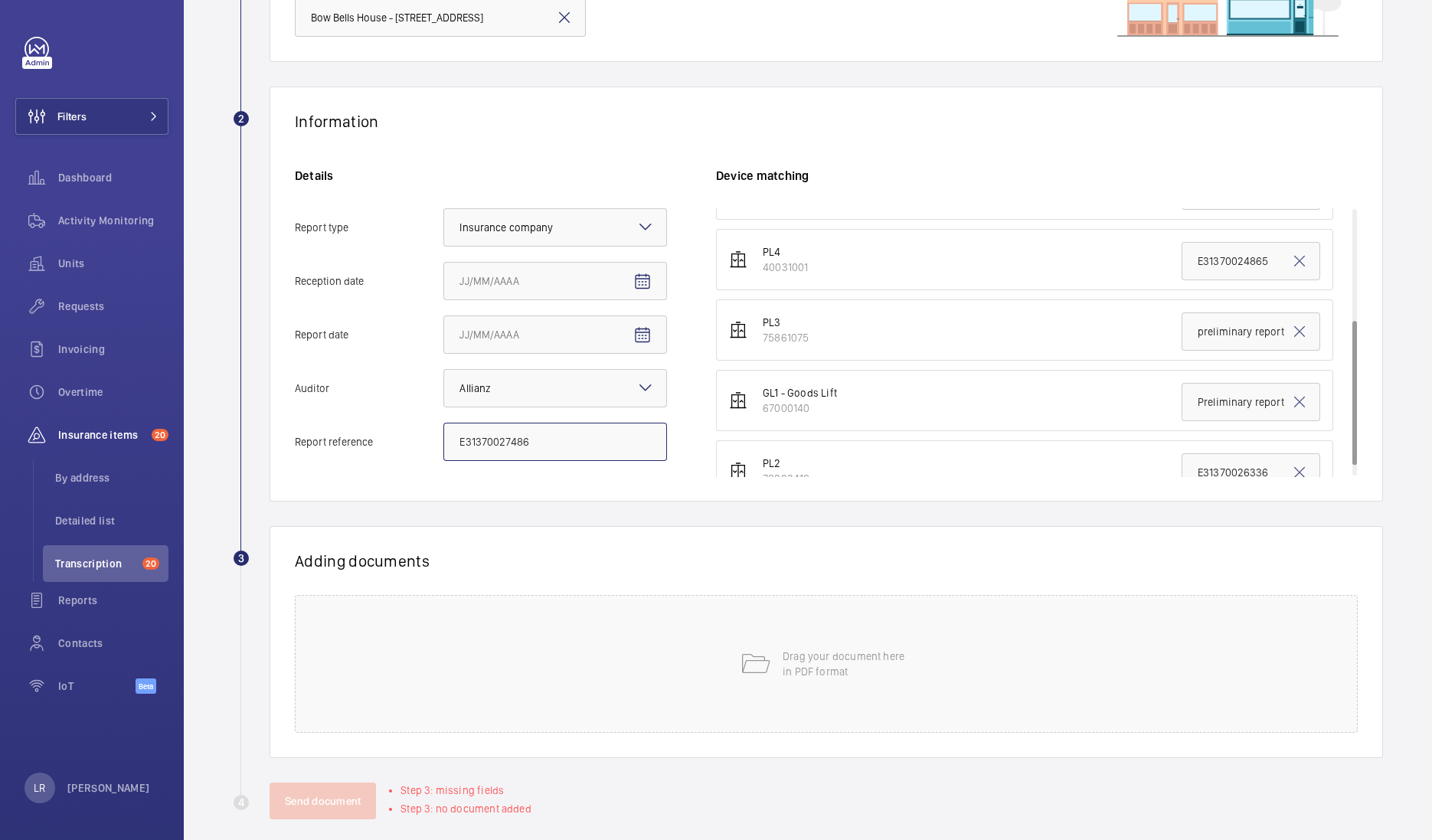
scroll to position [223, 0]
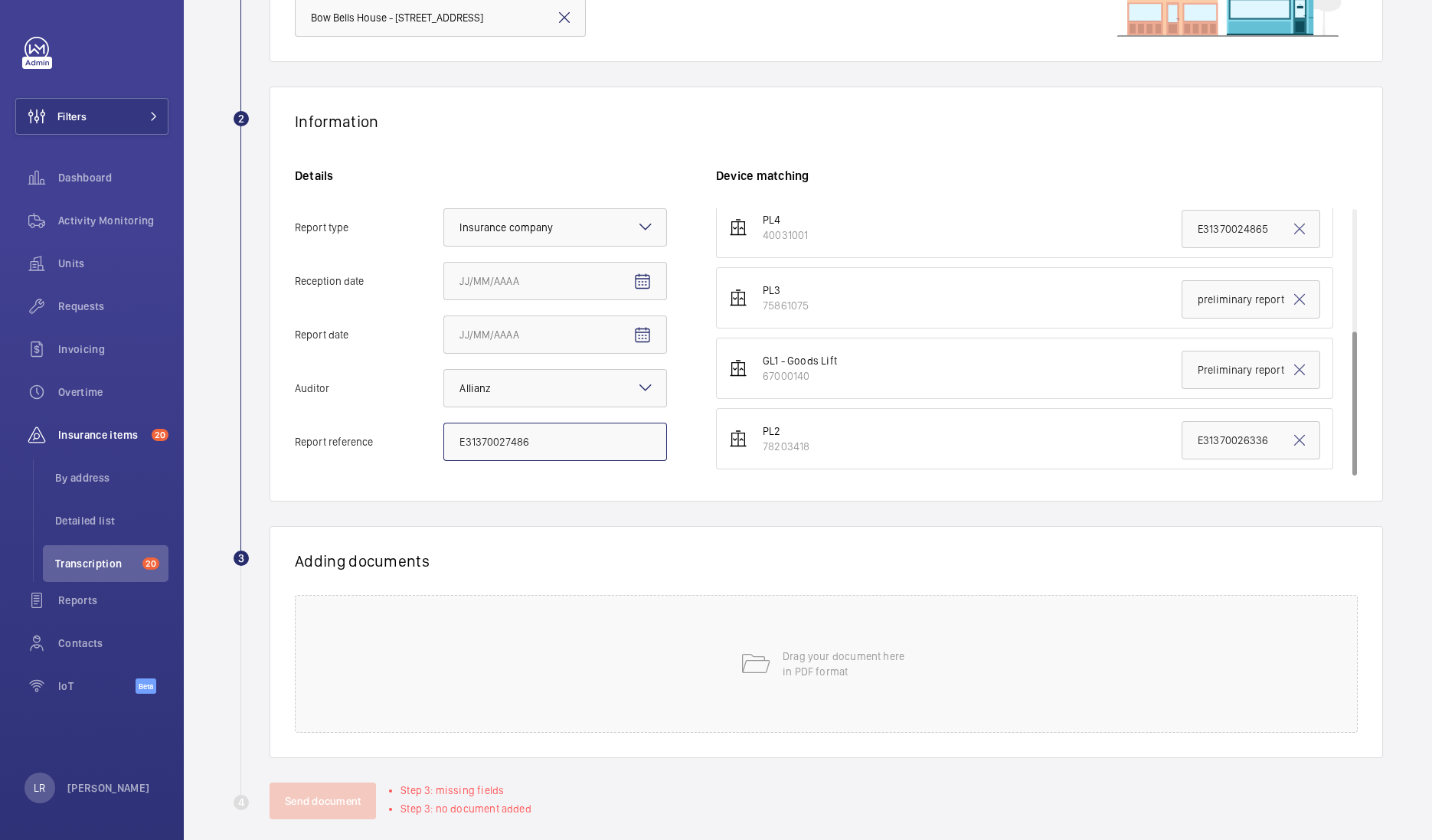
type input "E31370027486"
click at [1231, 371] on input "Preliminary report" at bounding box center [1251, 369] width 139 height 38
click at [1231, 373] on input "Preliminary report" at bounding box center [1251, 369] width 139 height 38
paste input "E31370027486"
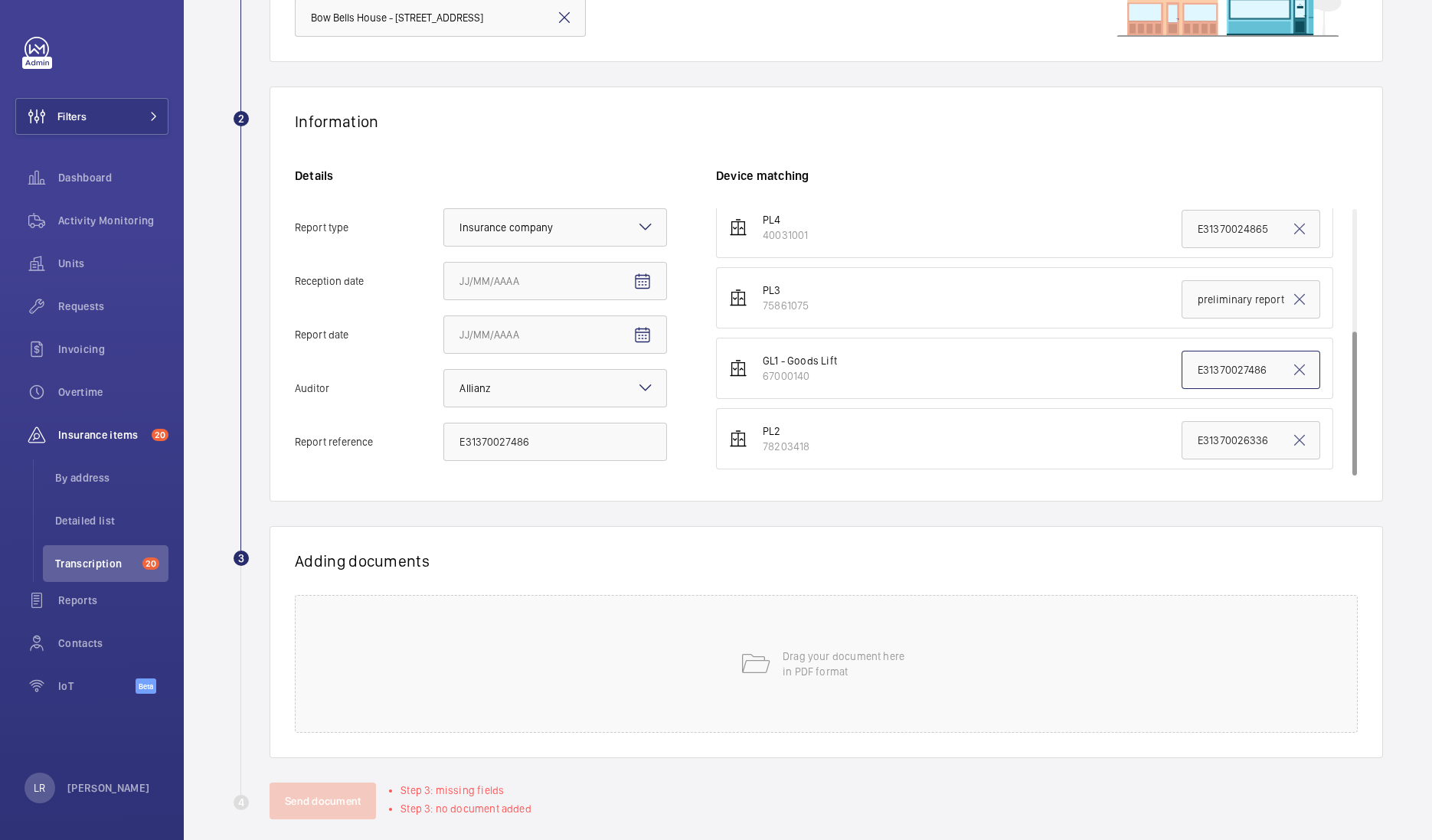
type input "E31370027486"
click at [697, 551] on h1 "Adding documents" at bounding box center [826, 560] width 1063 height 19
click at [727, 663] on div "Drag your document here in PDF format" at bounding box center [826, 664] width 1063 height 138
click at [801, 602] on button "Select involved devices" at bounding box center [1000, 613] width 568 height 37
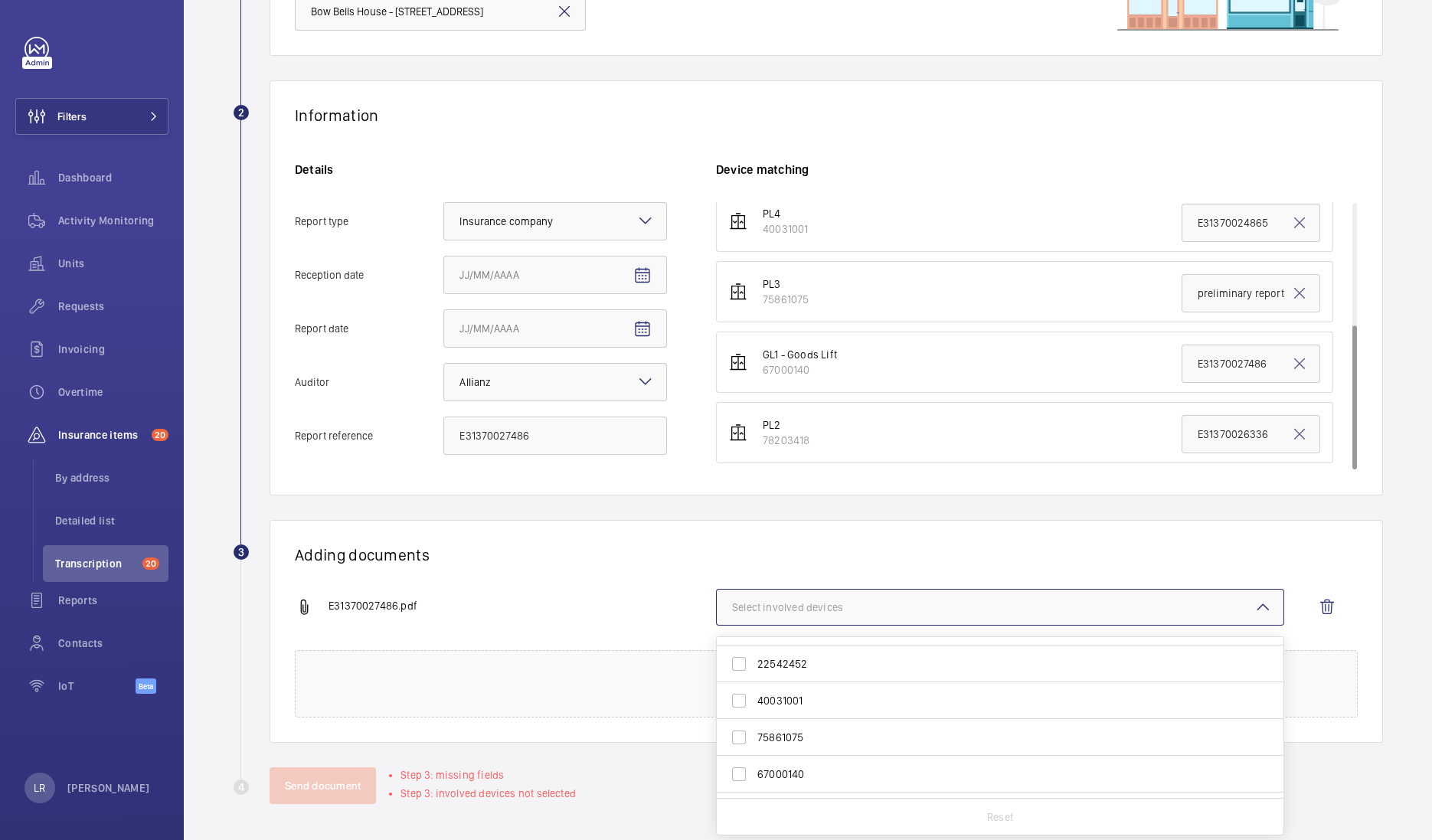
scroll to position [96, 0]
click at [818, 745] on span "67000140" at bounding box center [1001, 744] width 488 height 16
click at [754, 745] on input "67000140" at bounding box center [738, 743] width 31 height 31
checkbox input "true"
click at [857, 523] on div "Adding documents E31370027486.pdf 1 device out of 7 involved 85003104 82096058 …" at bounding box center [826, 631] width 1114 height 223
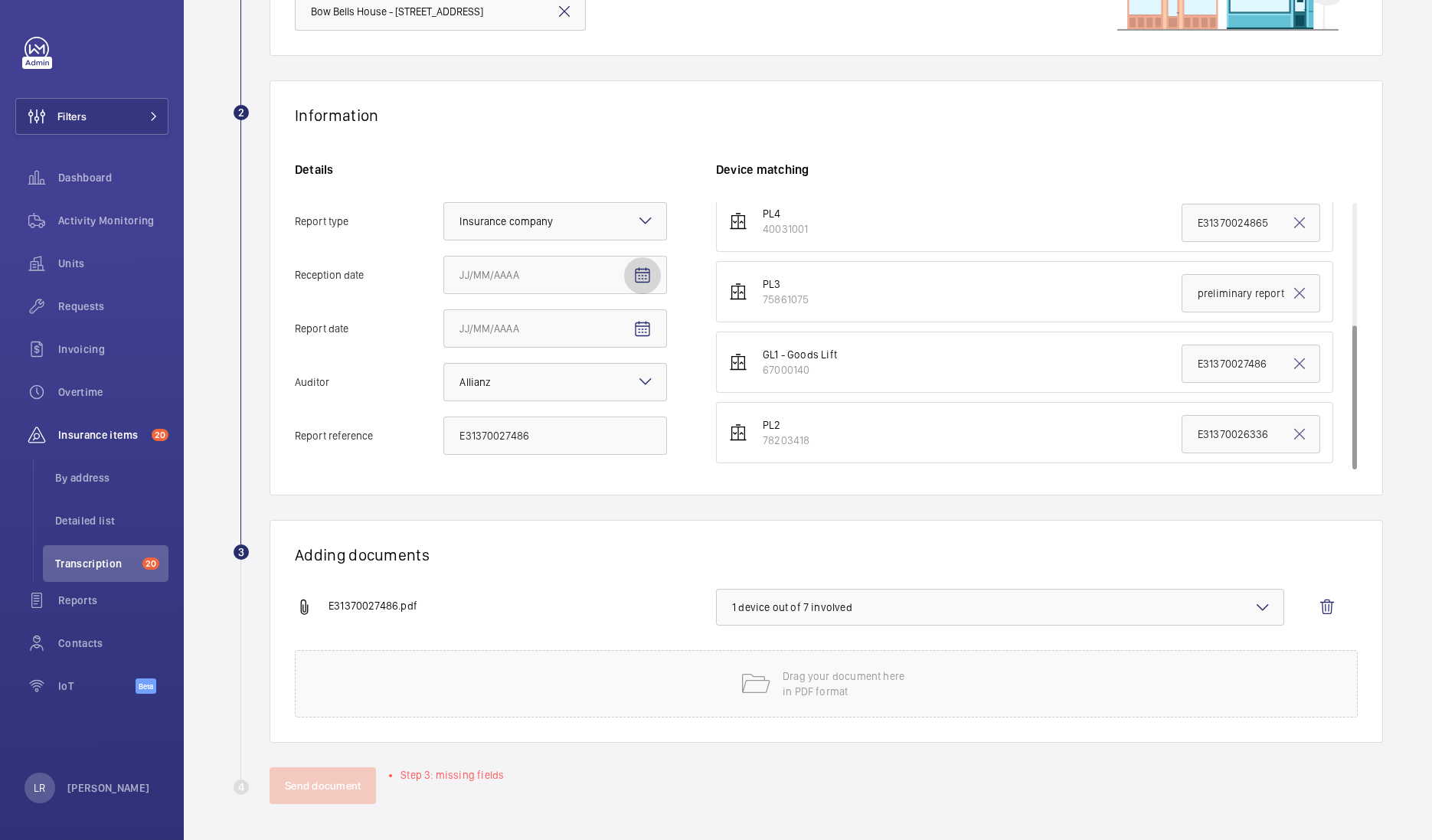
click at [641, 282] on mat-icon "Open calendar" at bounding box center [642, 275] width 18 height 18
drag, startPoint x: 559, startPoint y: 429, endPoint x: 559, endPoint y: 411, distance: 18.0
click at [559, 429] on span "10" at bounding box center [557, 429] width 27 height 27
type input "9/10/2025"
click at [647, 335] on mat-icon "Open calendar" at bounding box center [642, 328] width 18 height 18
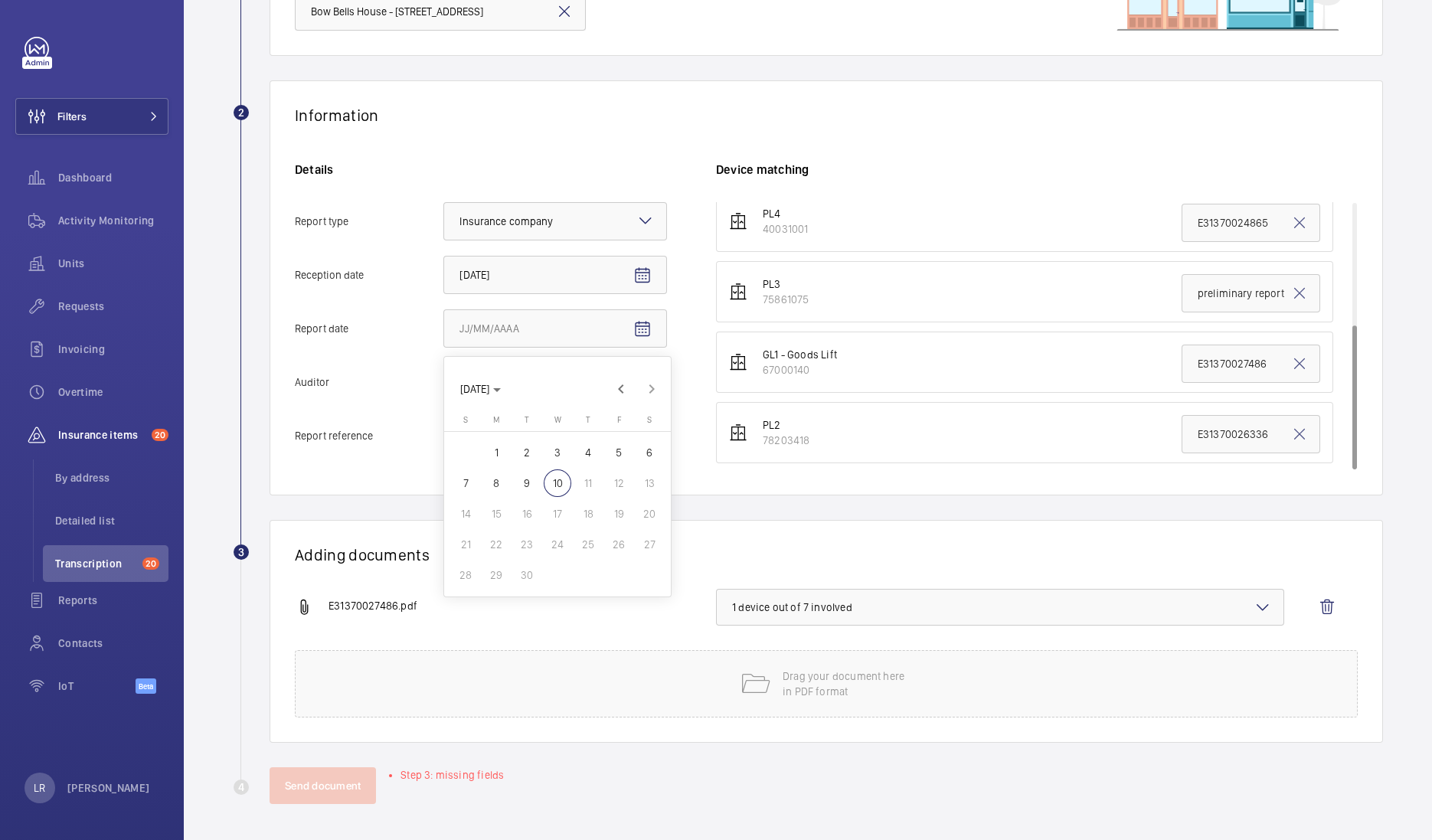
click at [558, 457] on span "3" at bounding box center [557, 452] width 27 height 27
type input "9/3/2025"
click at [697, 525] on div "Adding documents E31370027486.pdf 1 device out of 7 involved Drag your document…" at bounding box center [826, 631] width 1114 height 223
click at [324, 782] on button "Send document" at bounding box center [323, 785] width 107 height 37
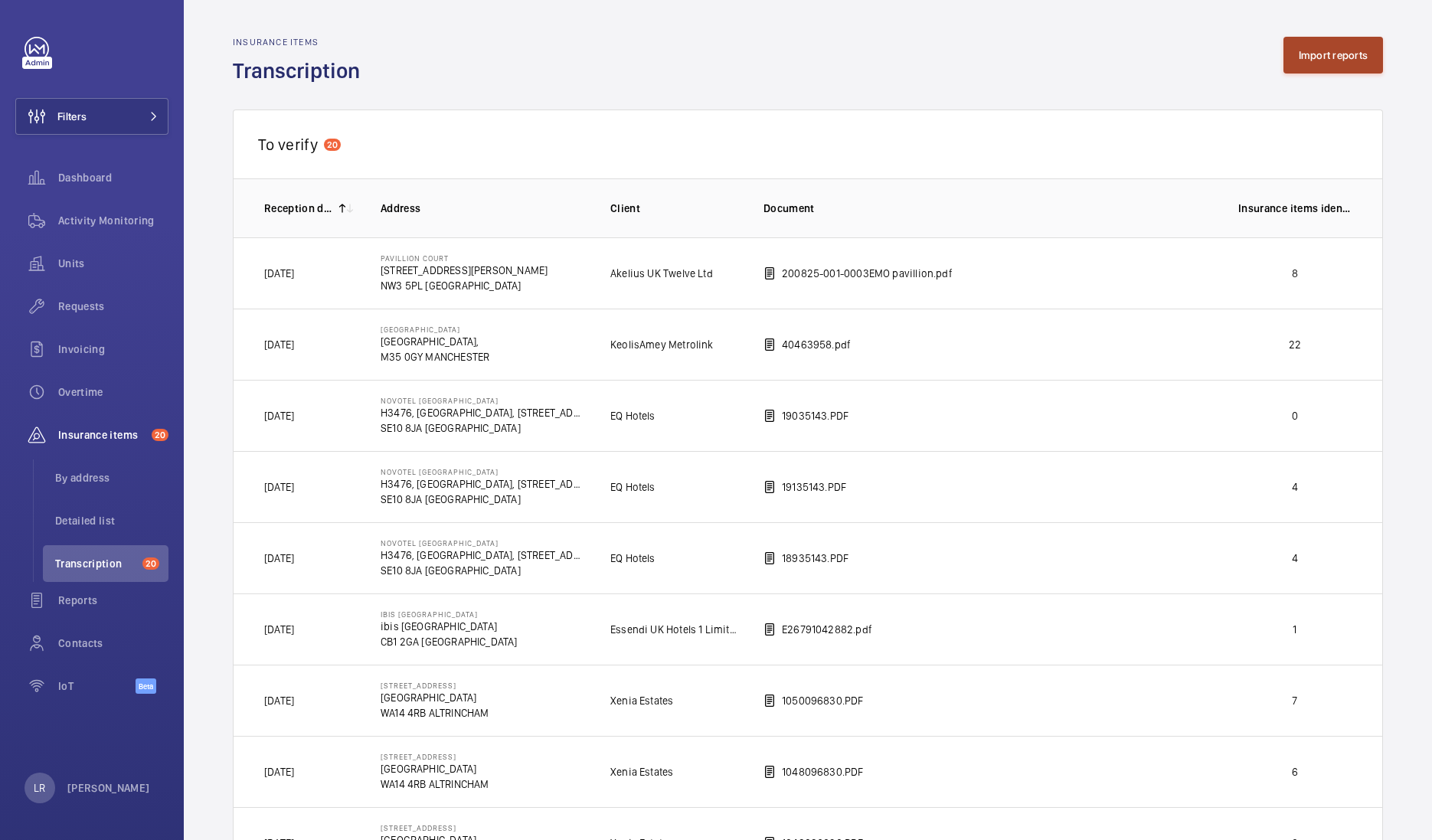
click at [1305, 67] on button "Import reports" at bounding box center [1333, 55] width 100 height 37
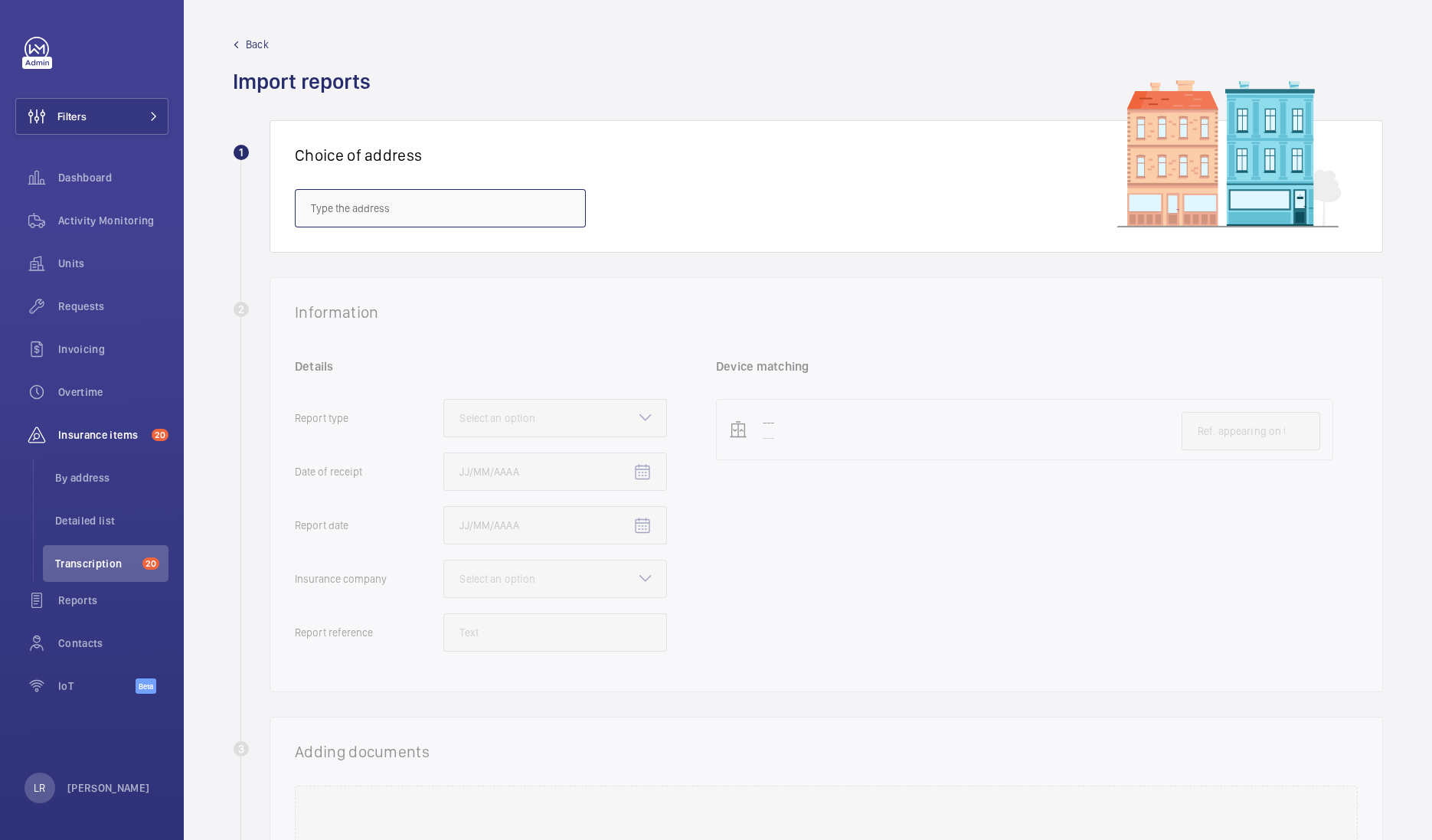
click at [517, 225] on input "text" at bounding box center [440, 208] width 291 height 38
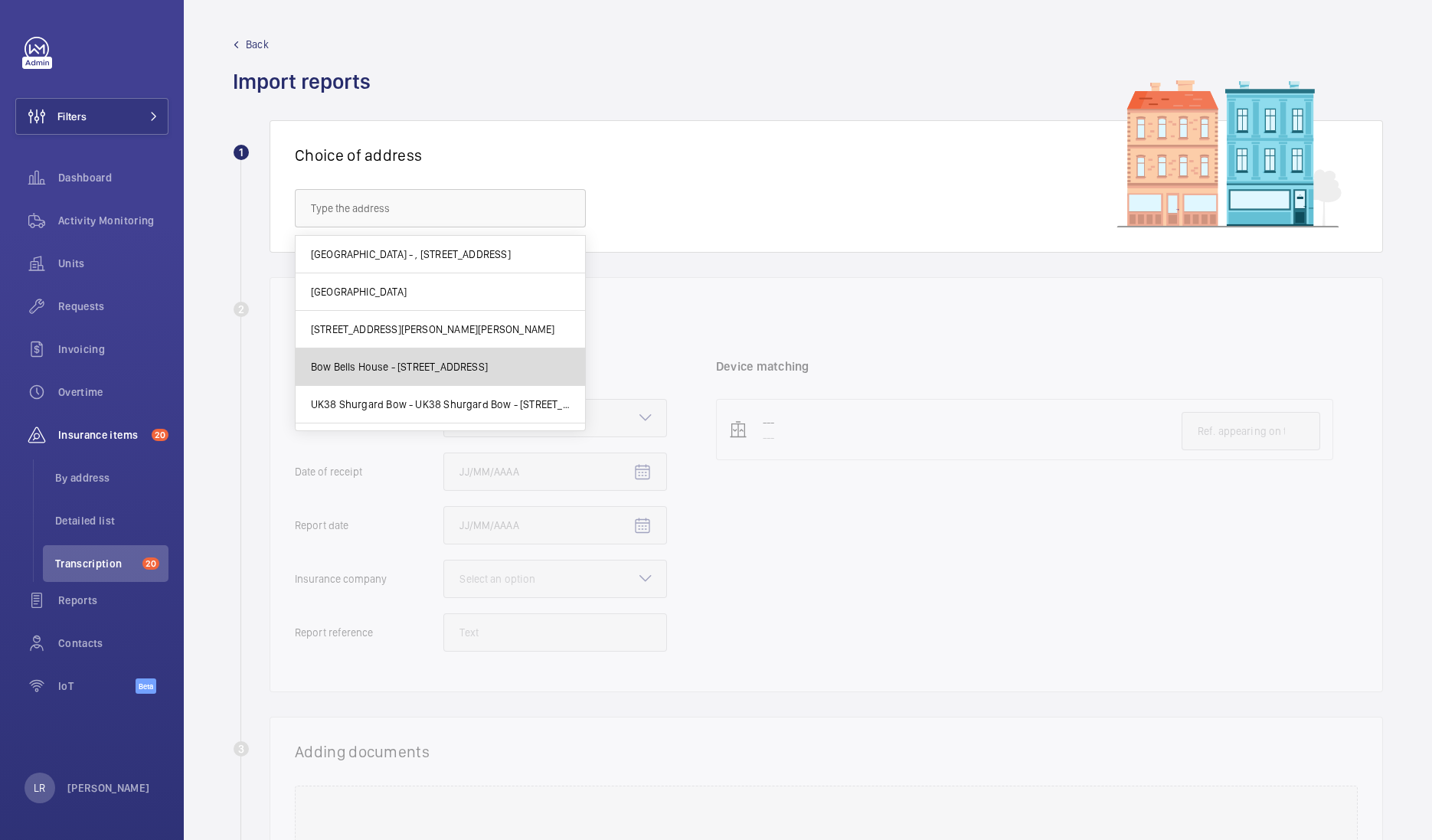
click at [542, 377] on mat-option "Bow Bells House - 1 Bread St, LONDON EC4M 9BE" at bounding box center [440, 368] width 289 height 38
type input "Bow Bells House - 1 Bread St, LONDON EC4M 9BE"
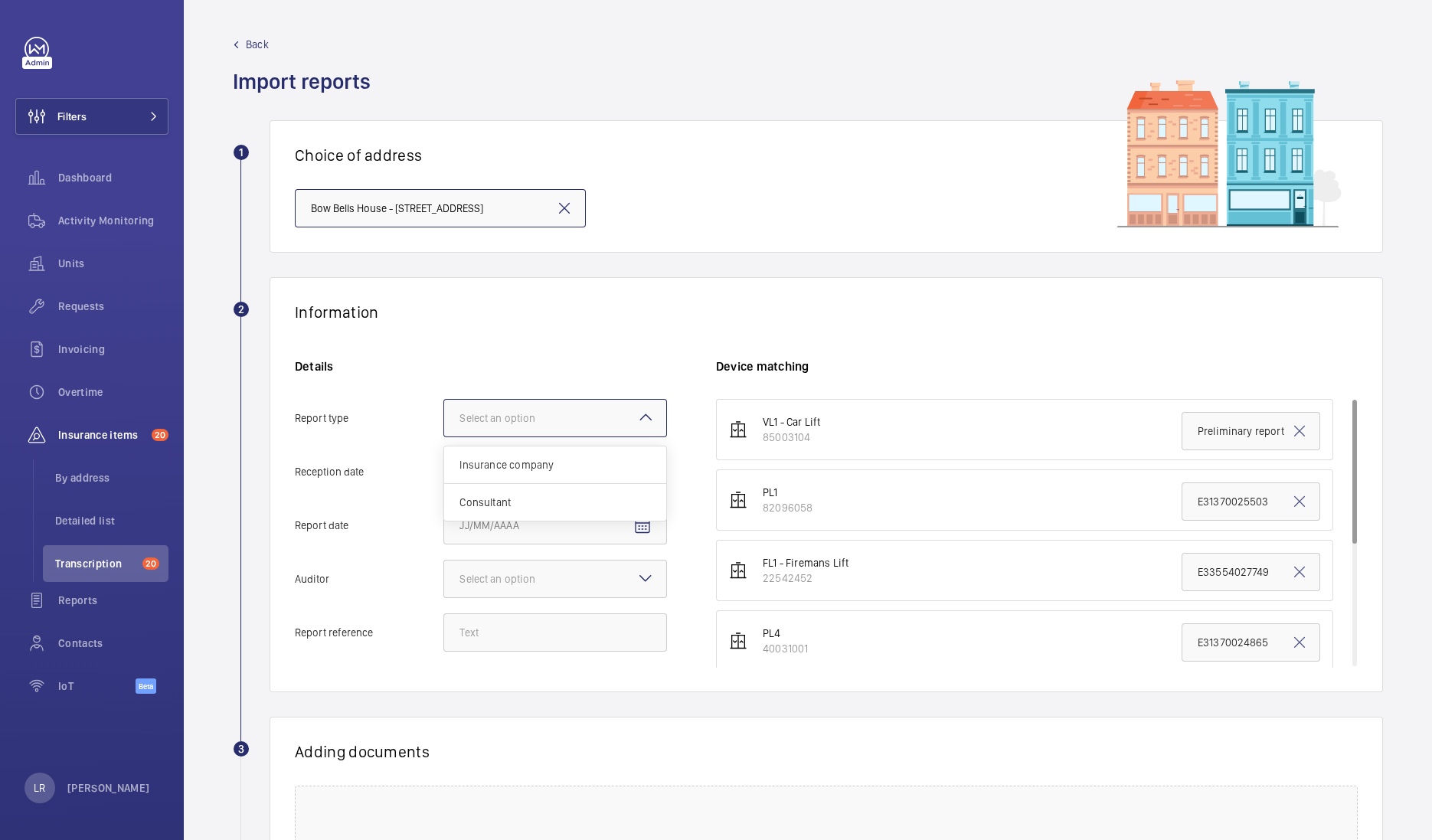
click at [622, 425] on div at bounding box center [555, 418] width 222 height 37
click at [444, 425] on input "Report type Select an option Insurance company Consultant" at bounding box center [444, 418] width 0 height 37
click at [608, 469] on span "Insurance company" at bounding box center [555, 465] width 191 height 16
click at [444, 436] on input "Report type Select an option Insurance company Consultant" at bounding box center [444, 418] width 0 height 37
click at [654, 478] on span "Open calendar" at bounding box center [642, 472] width 37 height 37
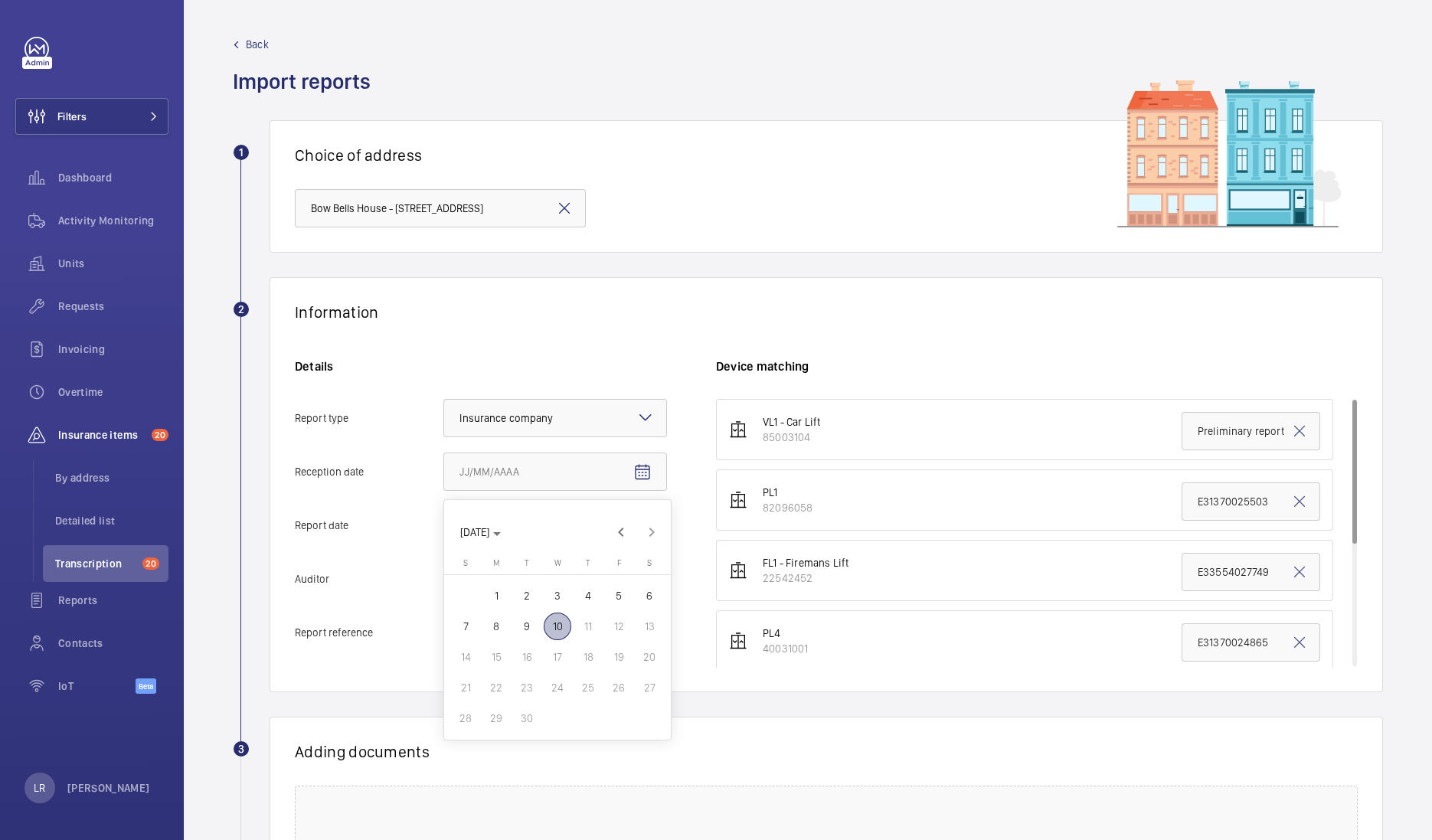
click at [553, 625] on span "10" at bounding box center [557, 626] width 27 height 27
type input "9/10/2025"
click at [658, 535] on span "Open calendar" at bounding box center [642, 526] width 37 height 37
click at [553, 653] on span "3" at bounding box center [557, 649] width 27 height 27
type input "9/3/2025"
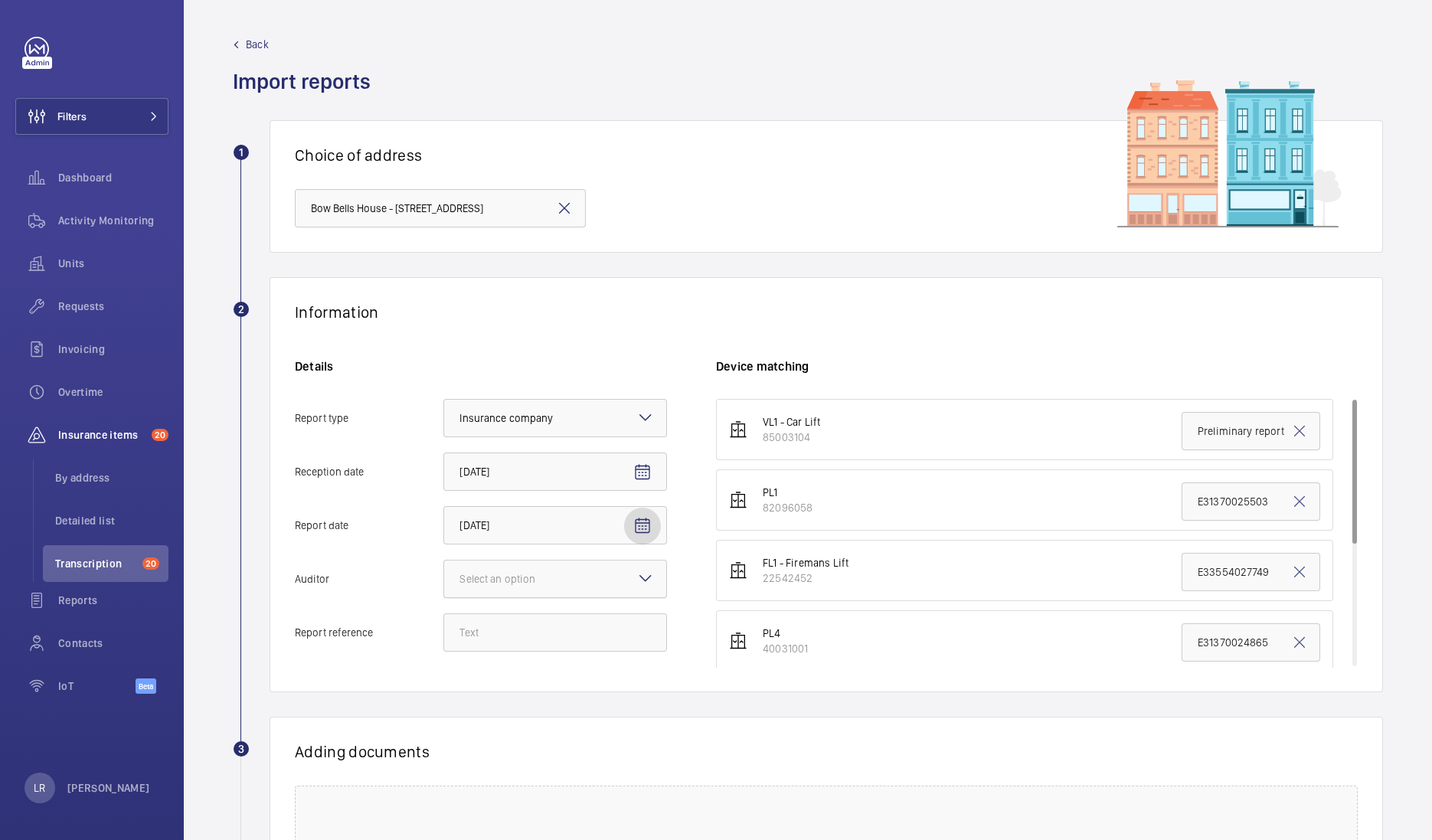
click at [605, 579] on div at bounding box center [555, 578] width 222 height 37
click at [444, 579] on input "Auditor Select an option" at bounding box center [444, 578] width 0 height 37
click at [535, 730] on span "Allianz" at bounding box center [555, 738] width 191 height 16
click at [444, 597] on input "Auditor Select an option Veritas Zurich British Engineering Allianz Other" at bounding box center [444, 578] width 0 height 37
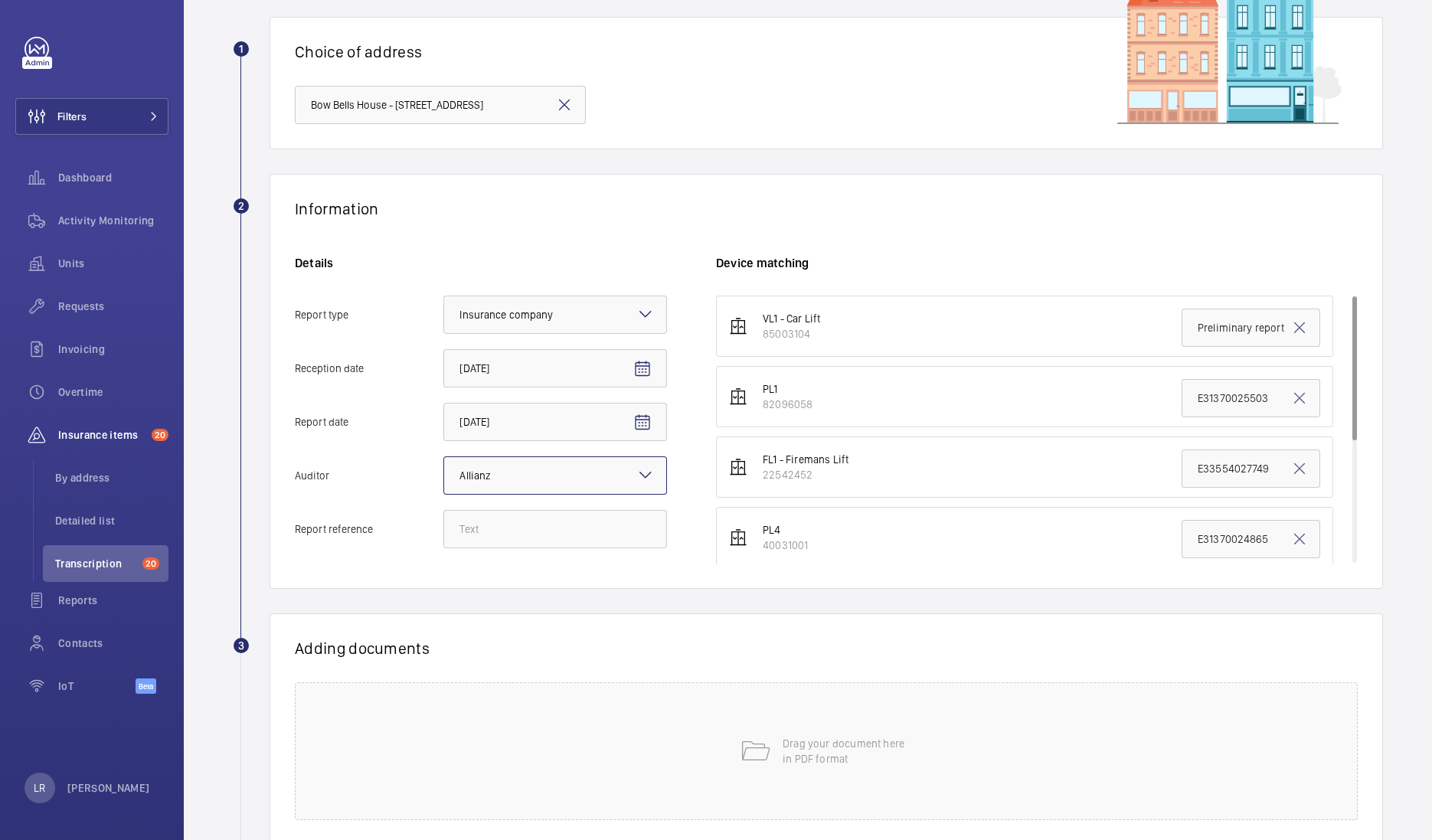
scroll to position [190, 0]
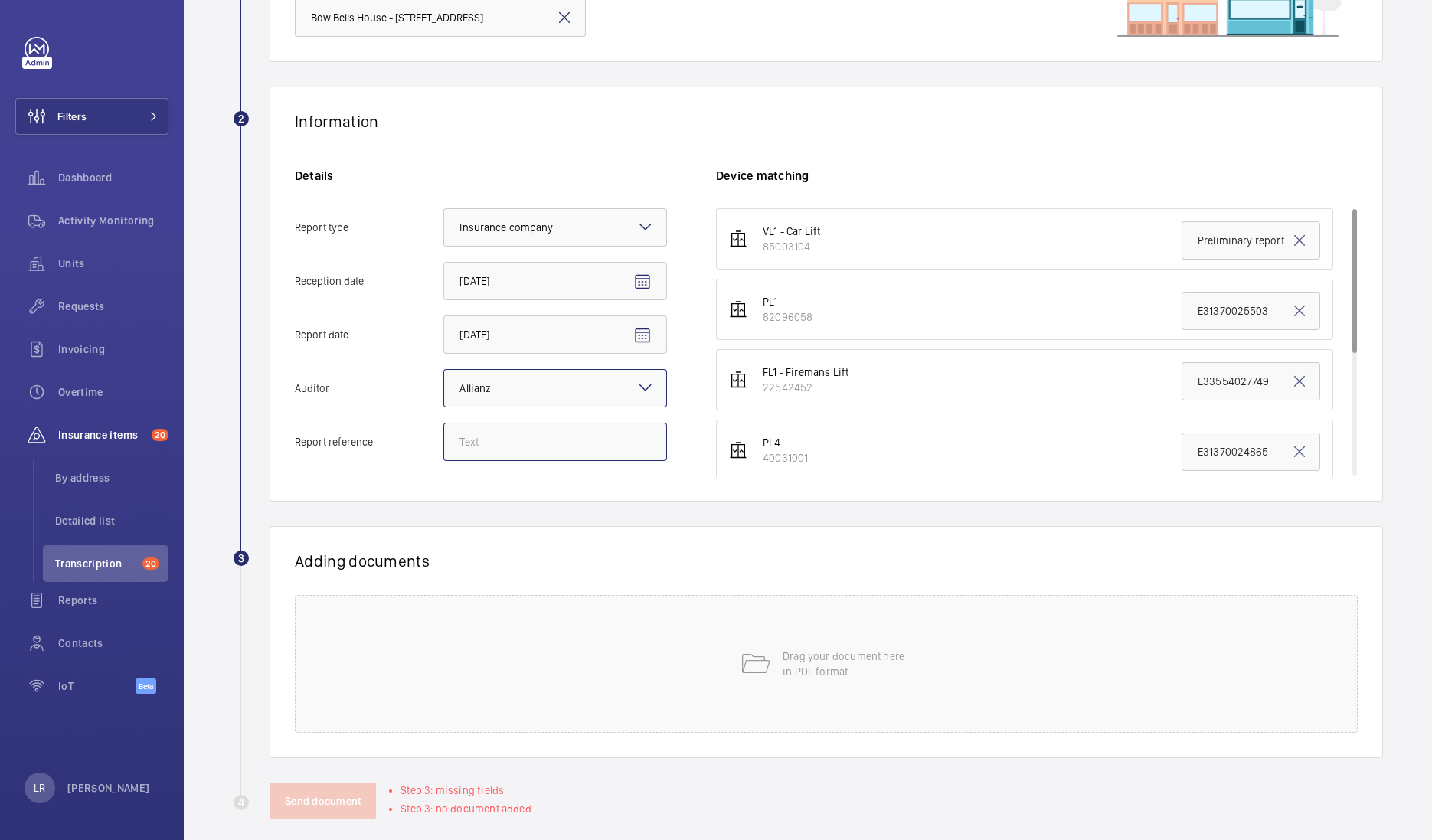
click at [560, 422] on input "Report reference" at bounding box center [555, 441] width 223 height 38
paste input "E31370027486"
drag, startPoint x: 556, startPoint y: 444, endPoint x: 448, endPoint y: 450, distance: 108.2
click at [448, 450] on input "E31370027482" at bounding box center [555, 441] width 223 height 38
type input "E31370027482"
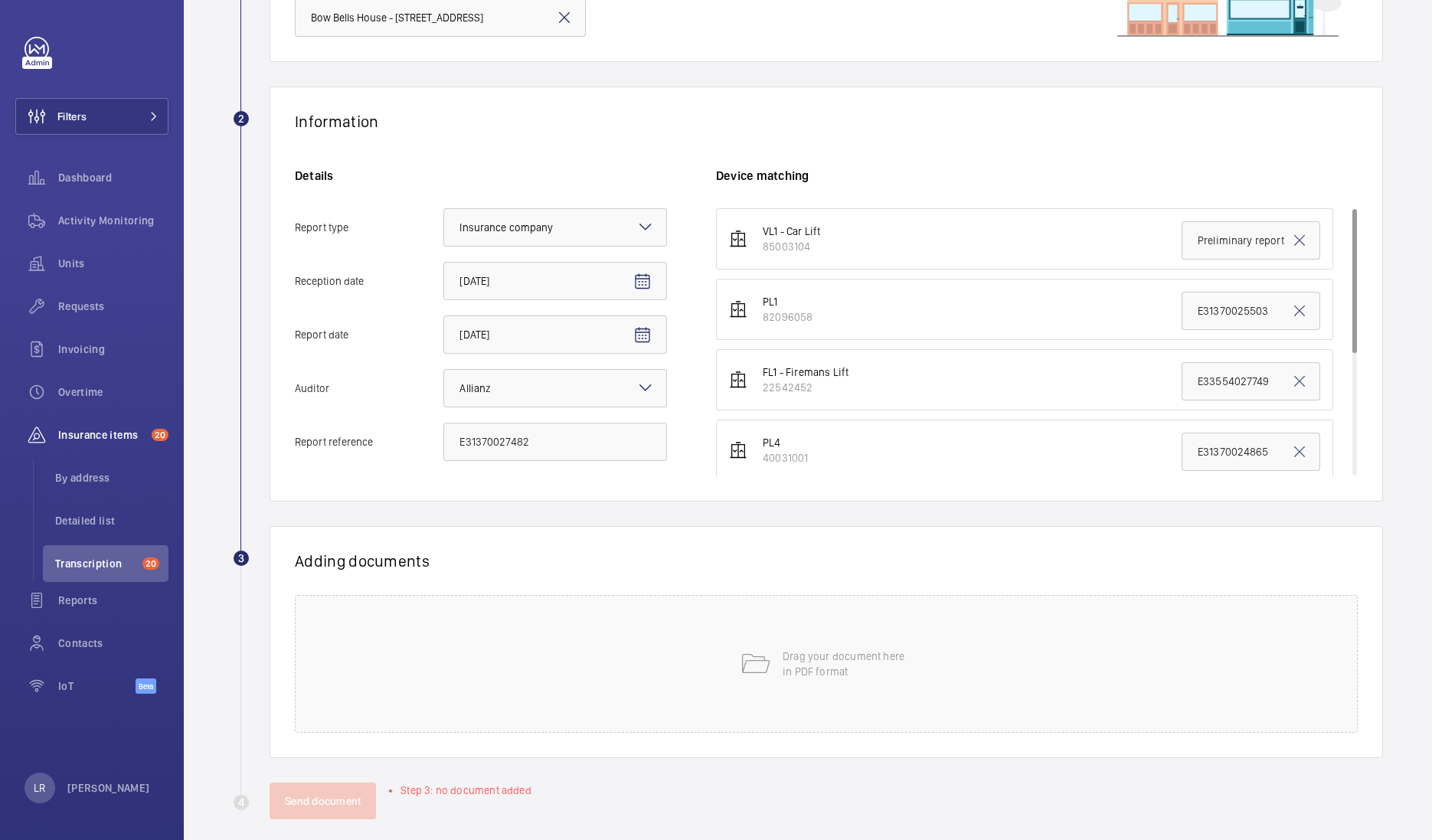
click at [590, 536] on div "Adding documents Drag your document here in PDF format" at bounding box center [826, 642] width 1114 height 232
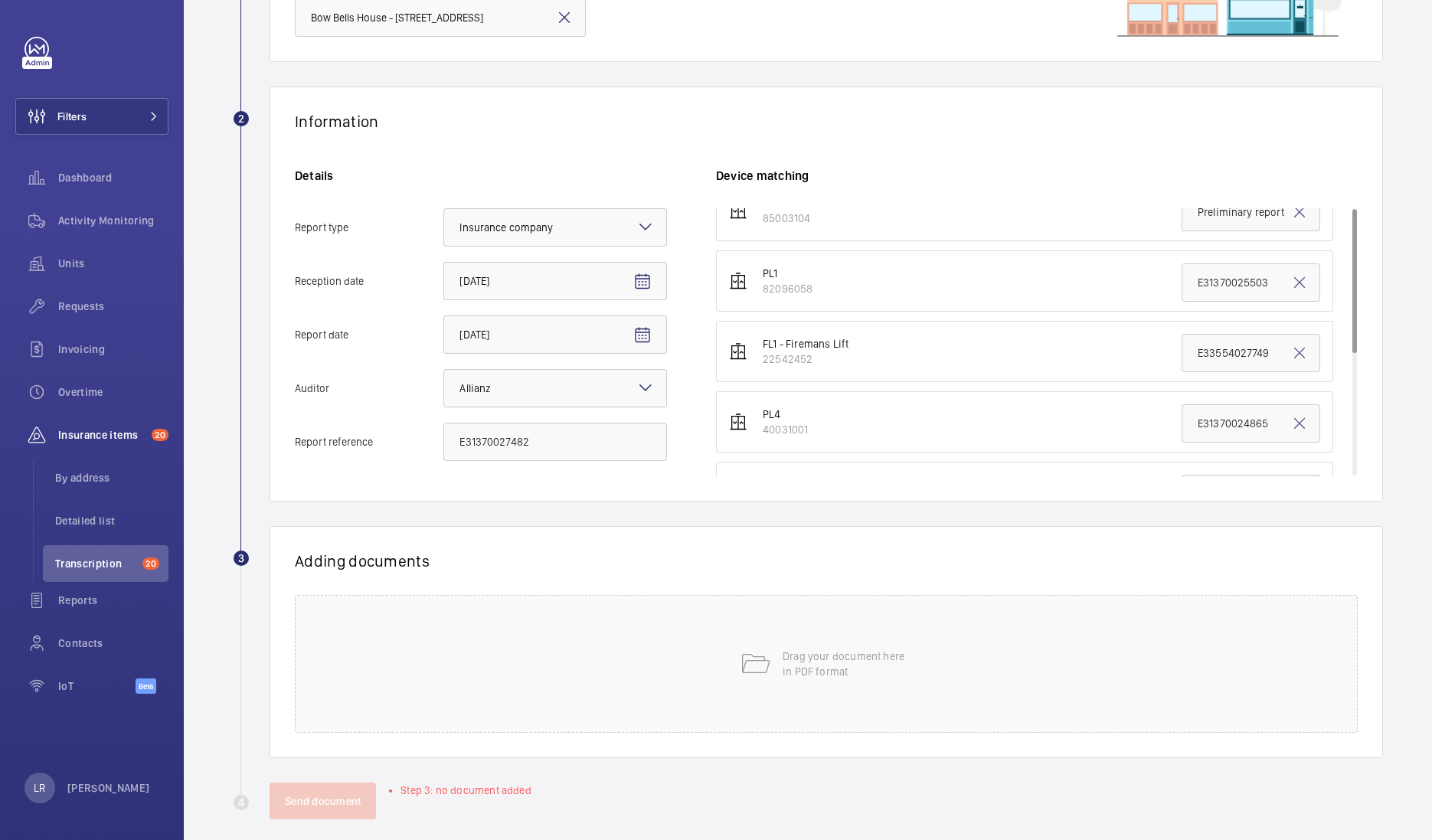
scroll to position [0, 0]
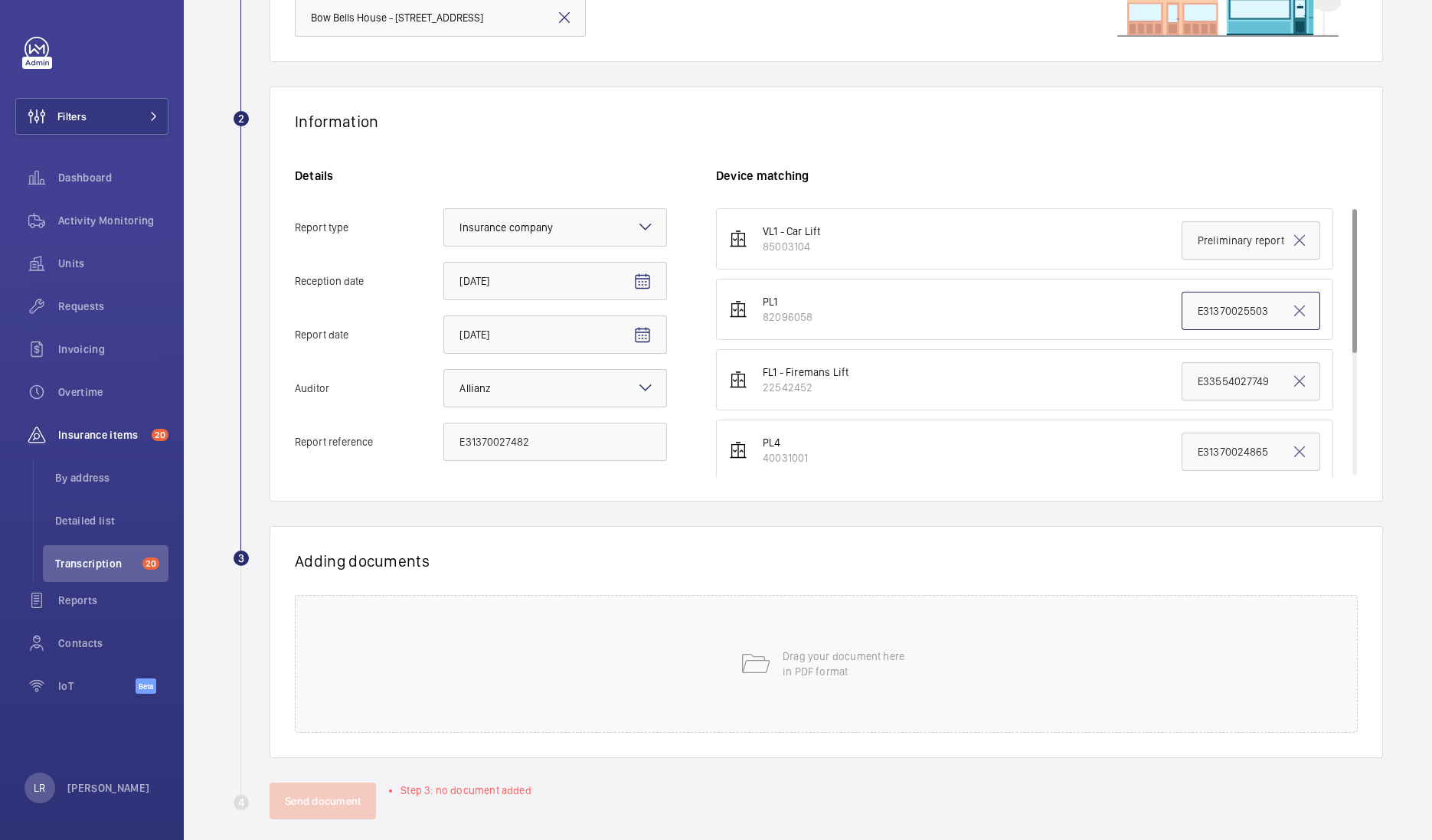
click at [1210, 312] on input "E31370025503" at bounding box center [1251, 310] width 139 height 38
paste input "7482"
type input "E31370027482"
click at [1015, 520] on wm-front-report-upload-form "2 Information Details Report type Select an option × Insurance company × Recept…" at bounding box center [807, 452] width 1150 height 733
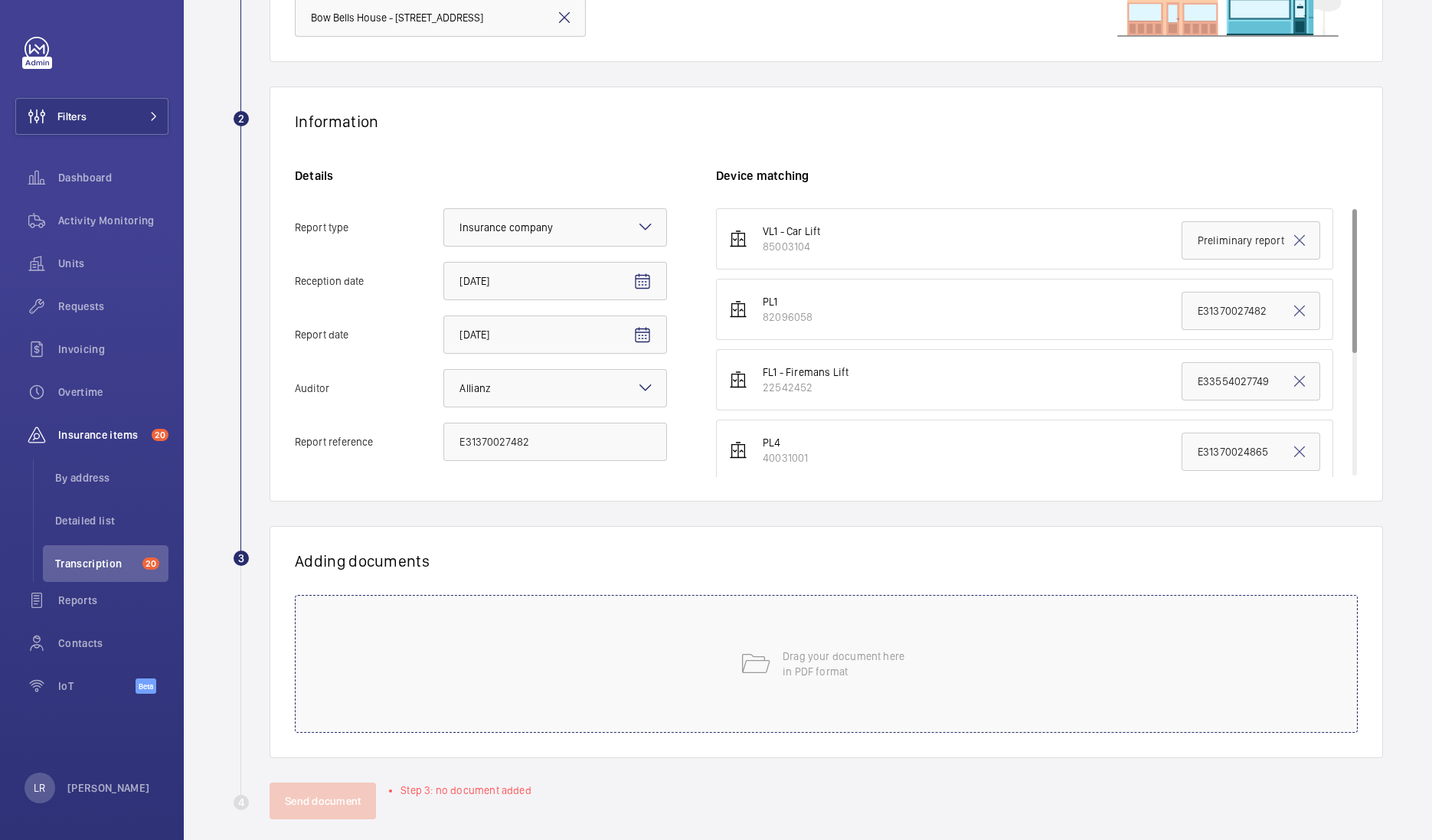
click at [918, 618] on div "Drag your document here in PDF format" at bounding box center [826, 664] width 1063 height 138
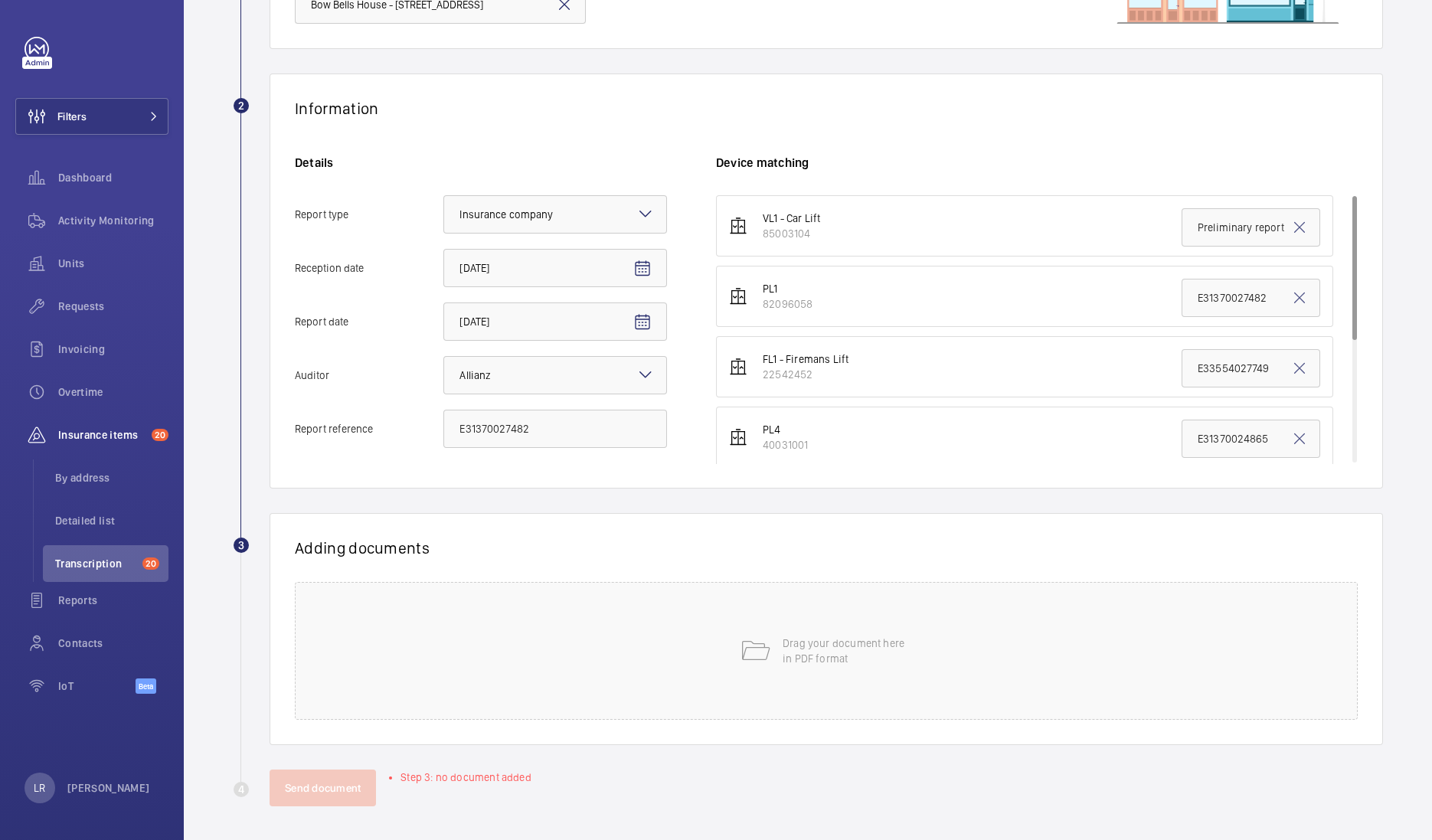
scroll to position [206, 0]
click at [678, 635] on div "Drag your document here in PDF format" at bounding box center [826, 649] width 1063 height 138
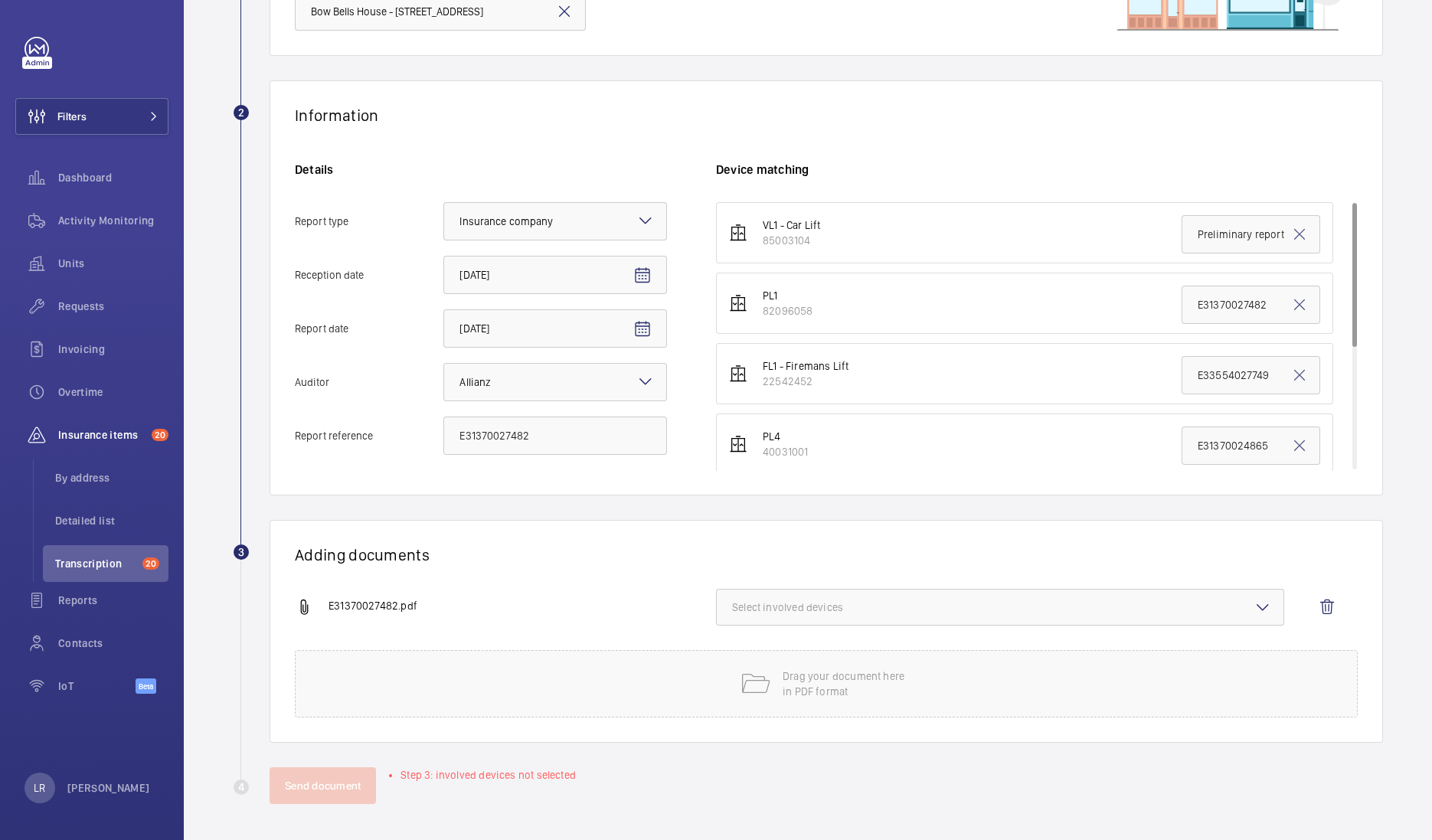
click at [747, 605] on span "Select involved devices" at bounding box center [1000, 607] width 536 height 16
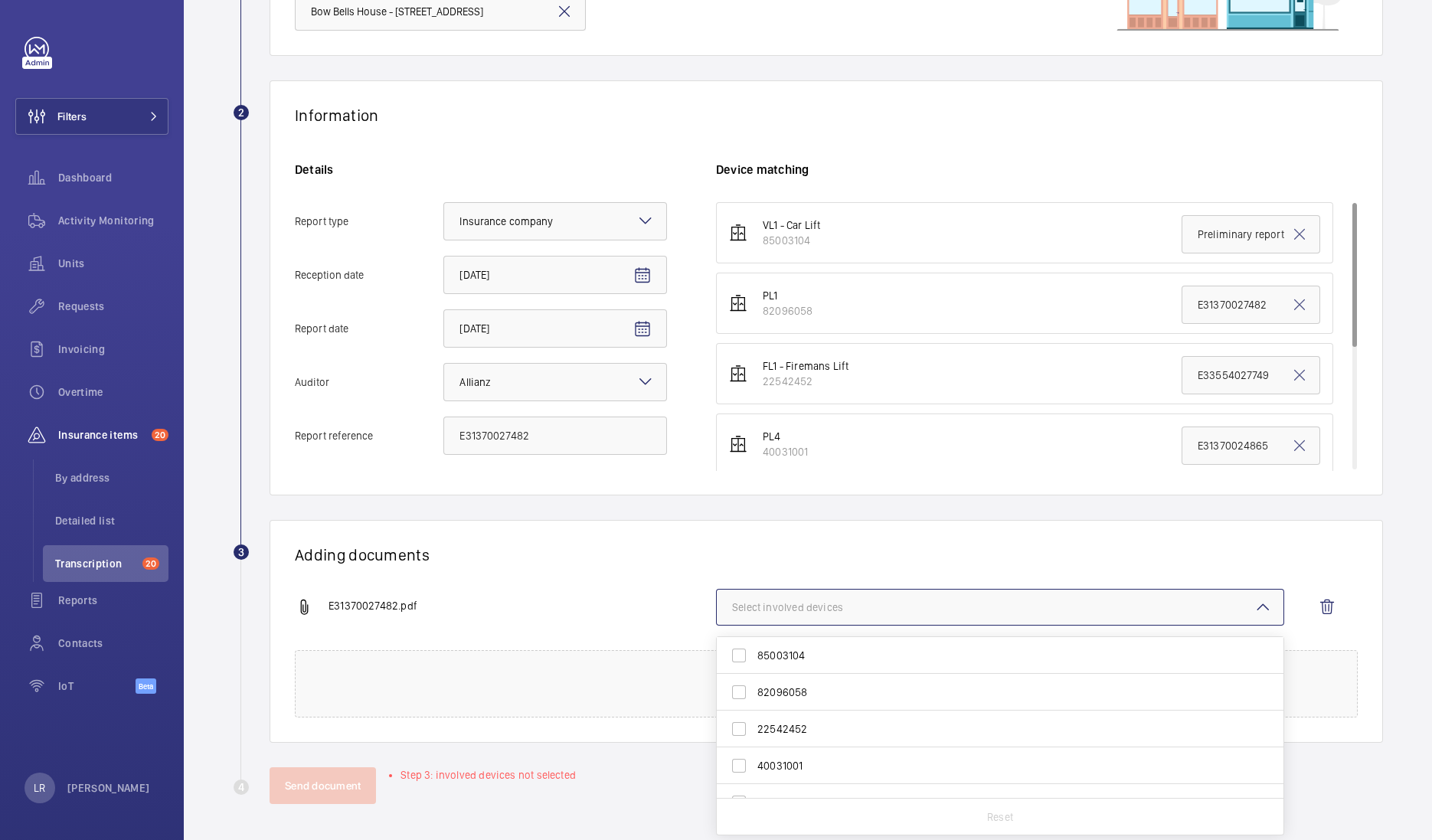
click at [790, 697] on span "82096058" at bounding box center [1001, 692] width 488 height 16
click at [754, 697] on input "82096058" at bounding box center [738, 692] width 31 height 31
checkbox input "true"
click at [838, 524] on div "Adding documents E31370027482.pdf 1 device out of 7 involved 85003104 82096058 …" at bounding box center [826, 631] width 1114 height 223
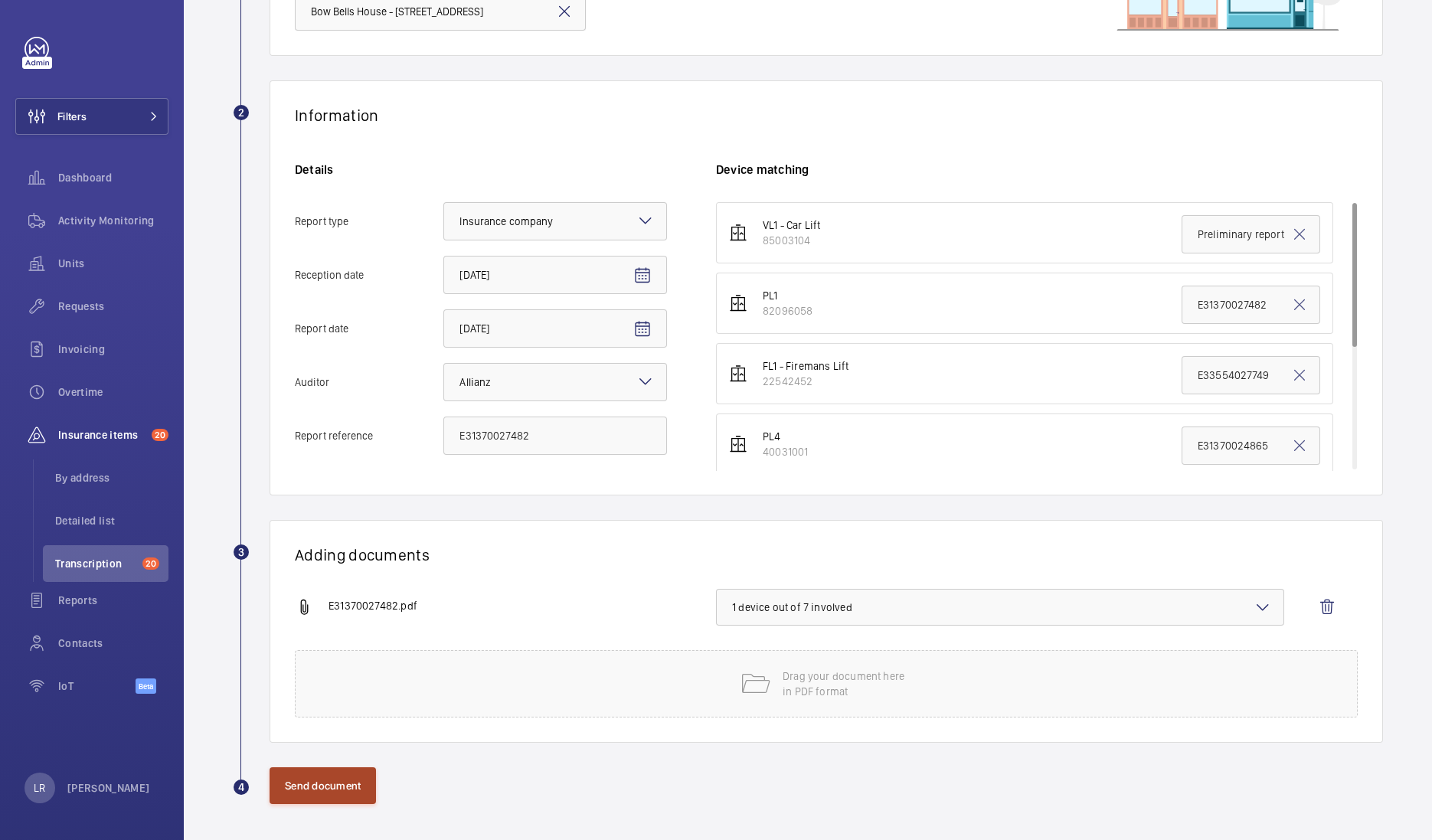
click at [292, 784] on button "Send document" at bounding box center [323, 785] width 107 height 37
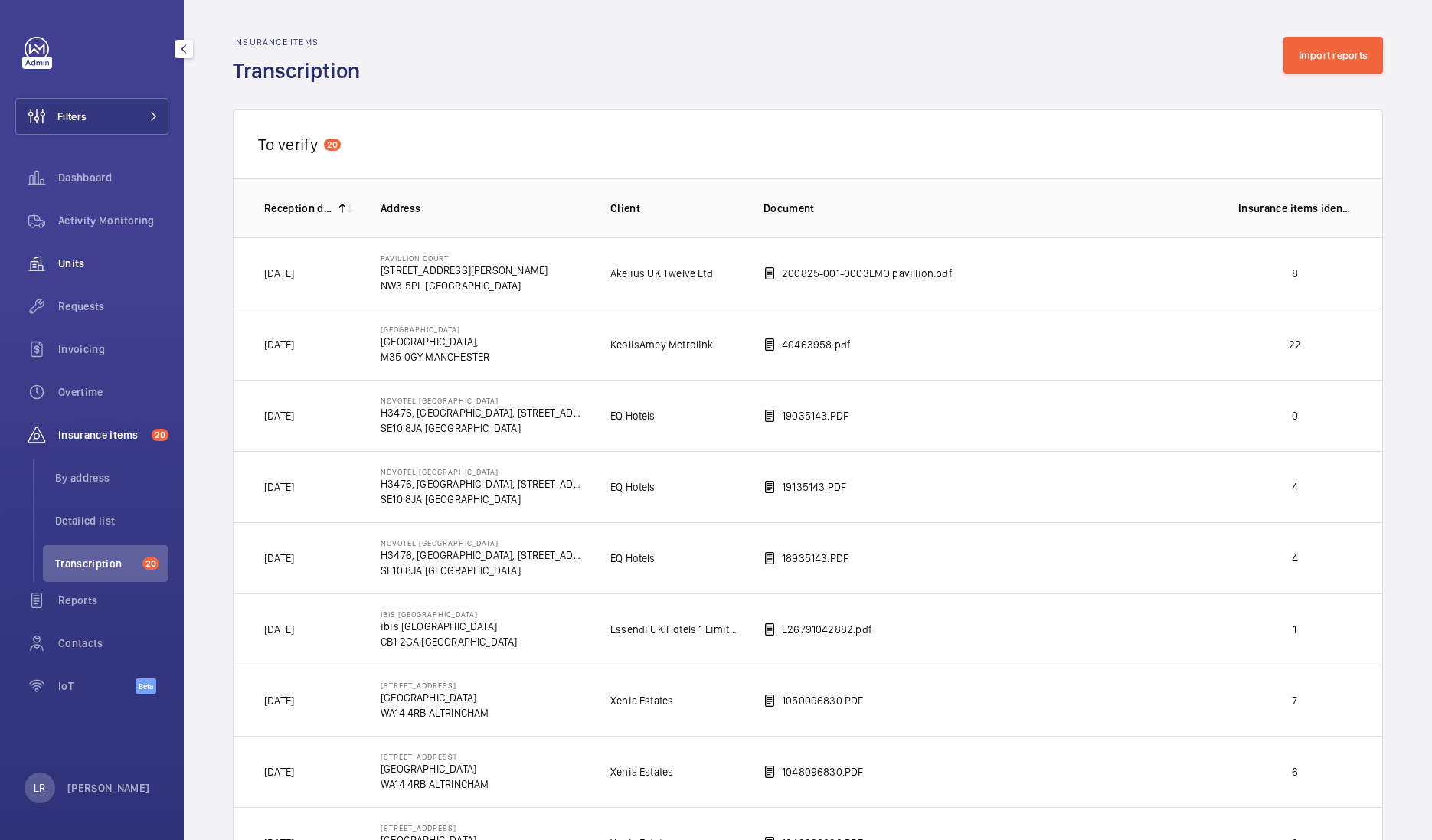
click at [100, 273] on div "Units" at bounding box center [92, 263] width 153 height 37
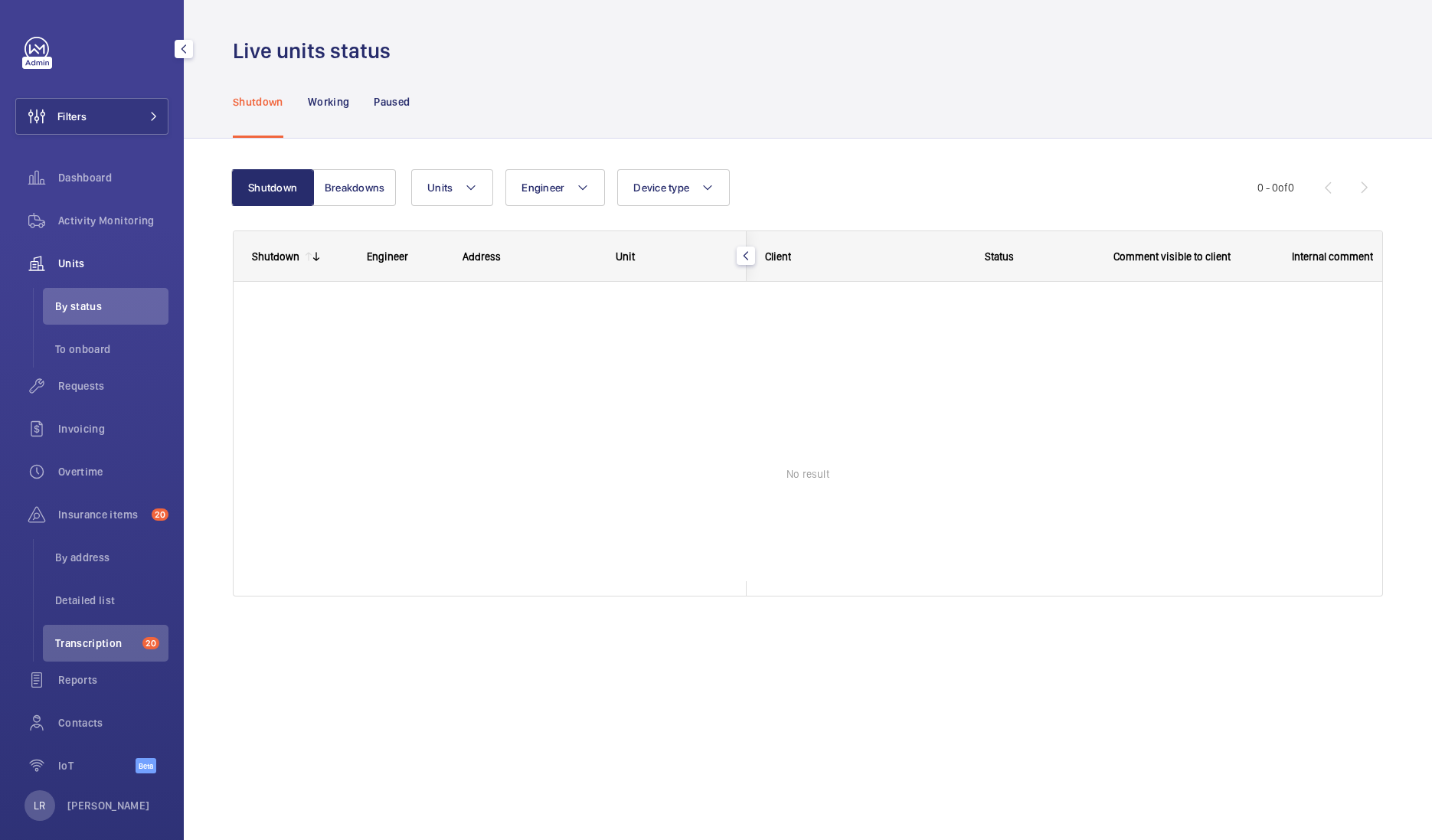
click at [111, 241] on div "Activity Monitoring" at bounding box center [92, 223] width 153 height 43
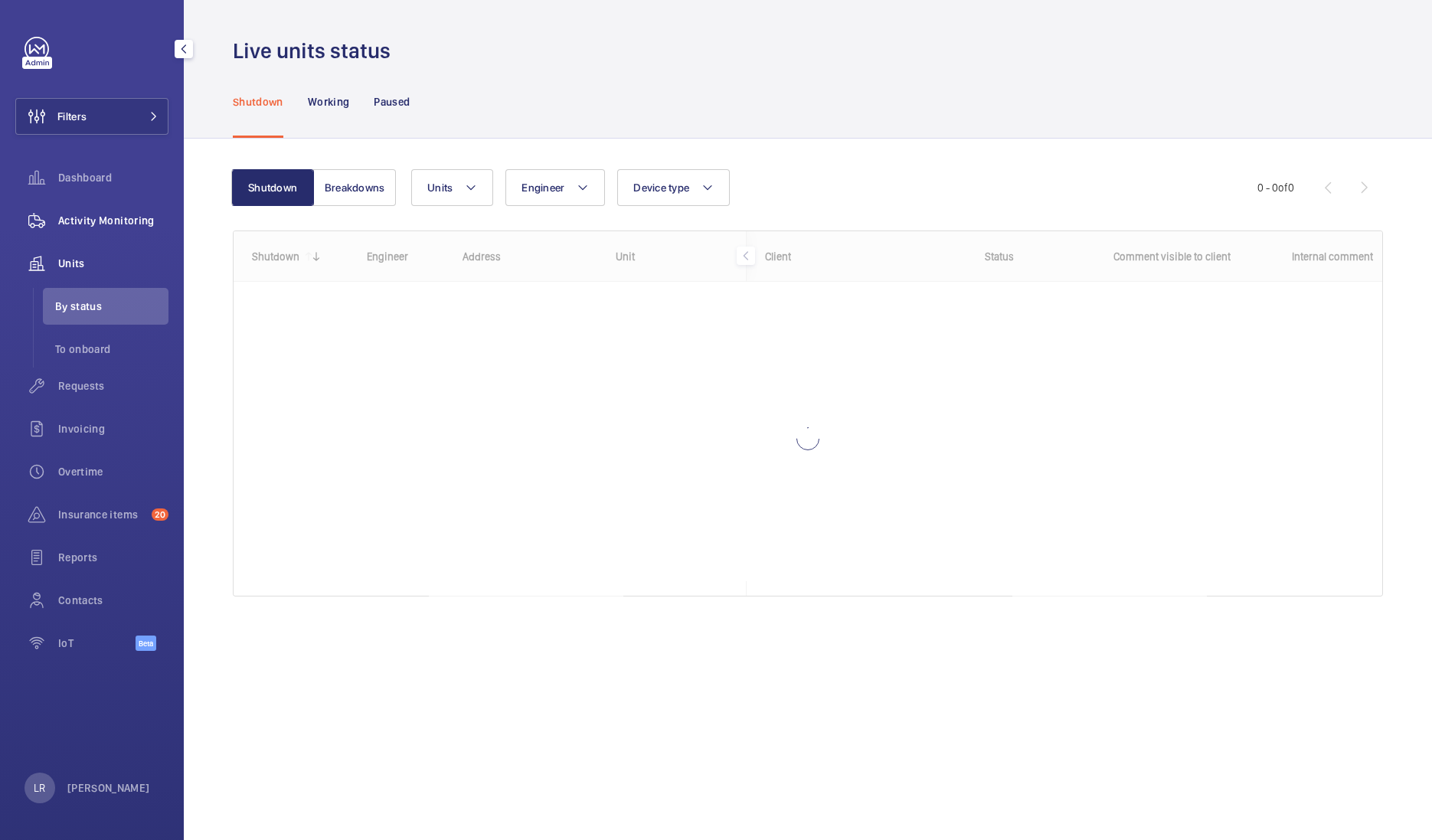
click at [130, 232] on div "Activity Monitoring" at bounding box center [92, 220] width 153 height 37
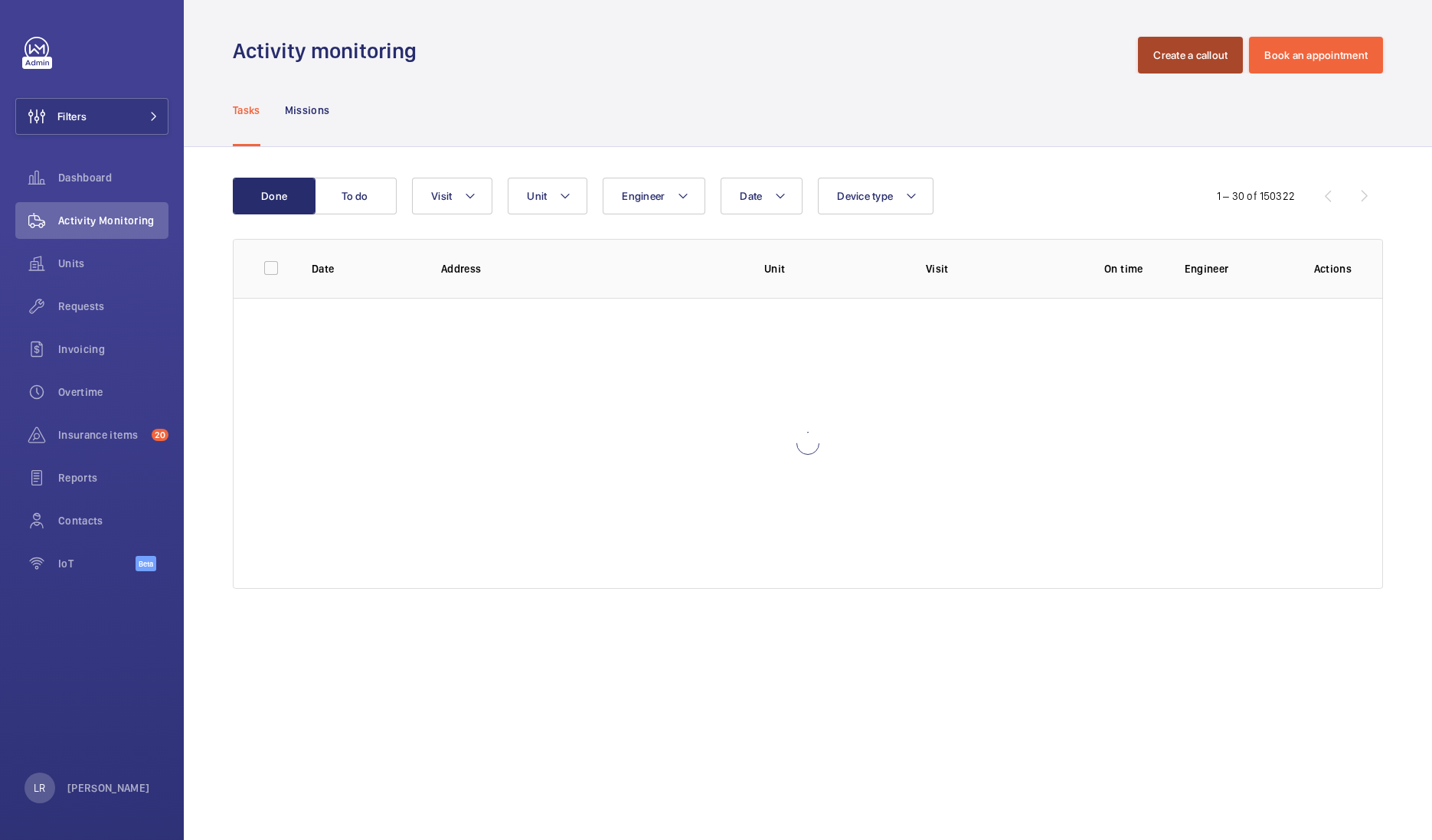
click at [1175, 53] on button "Create a callout" at bounding box center [1191, 55] width 105 height 37
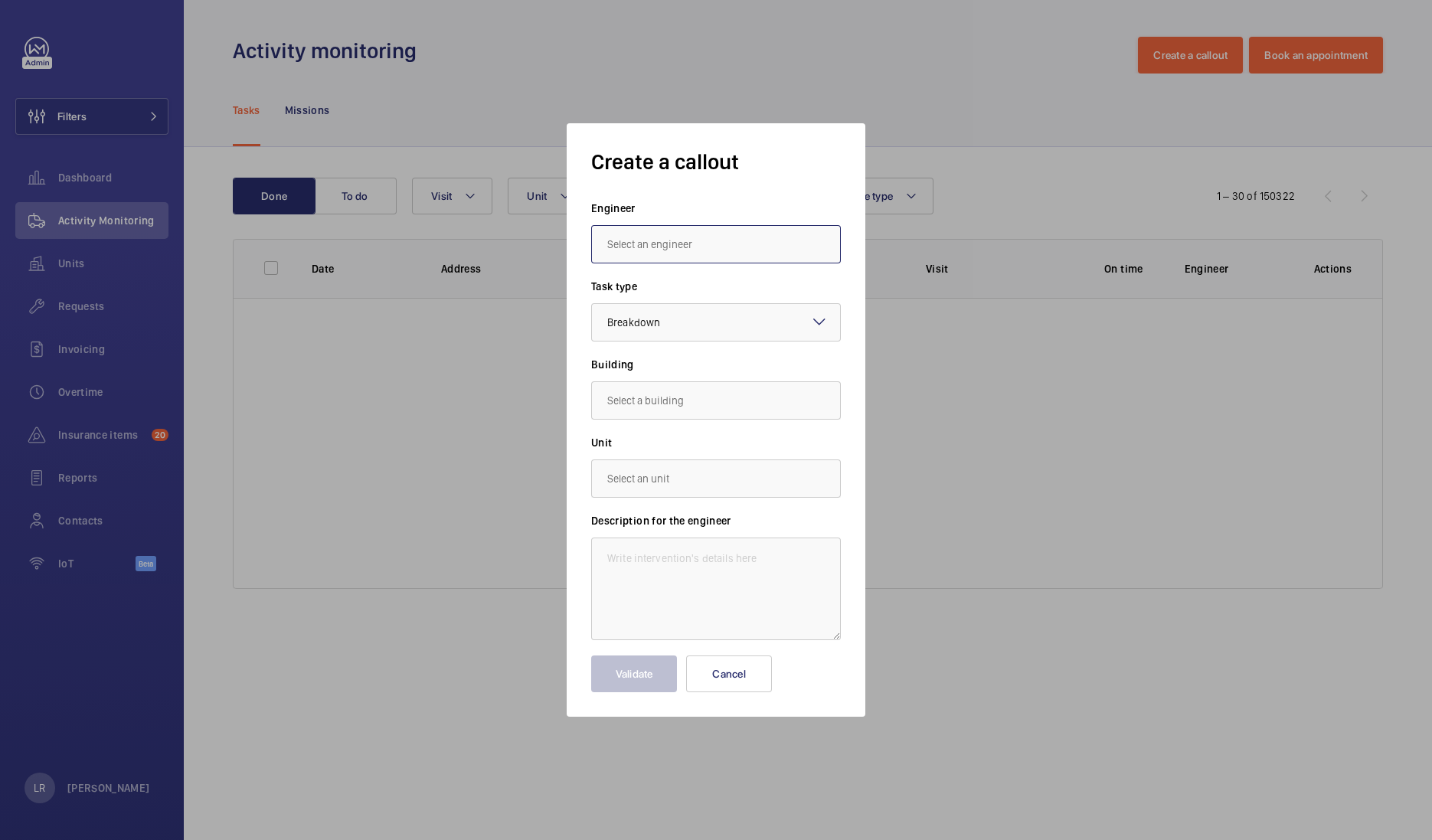
click at [689, 243] on input "text" at bounding box center [716, 244] width 250 height 38
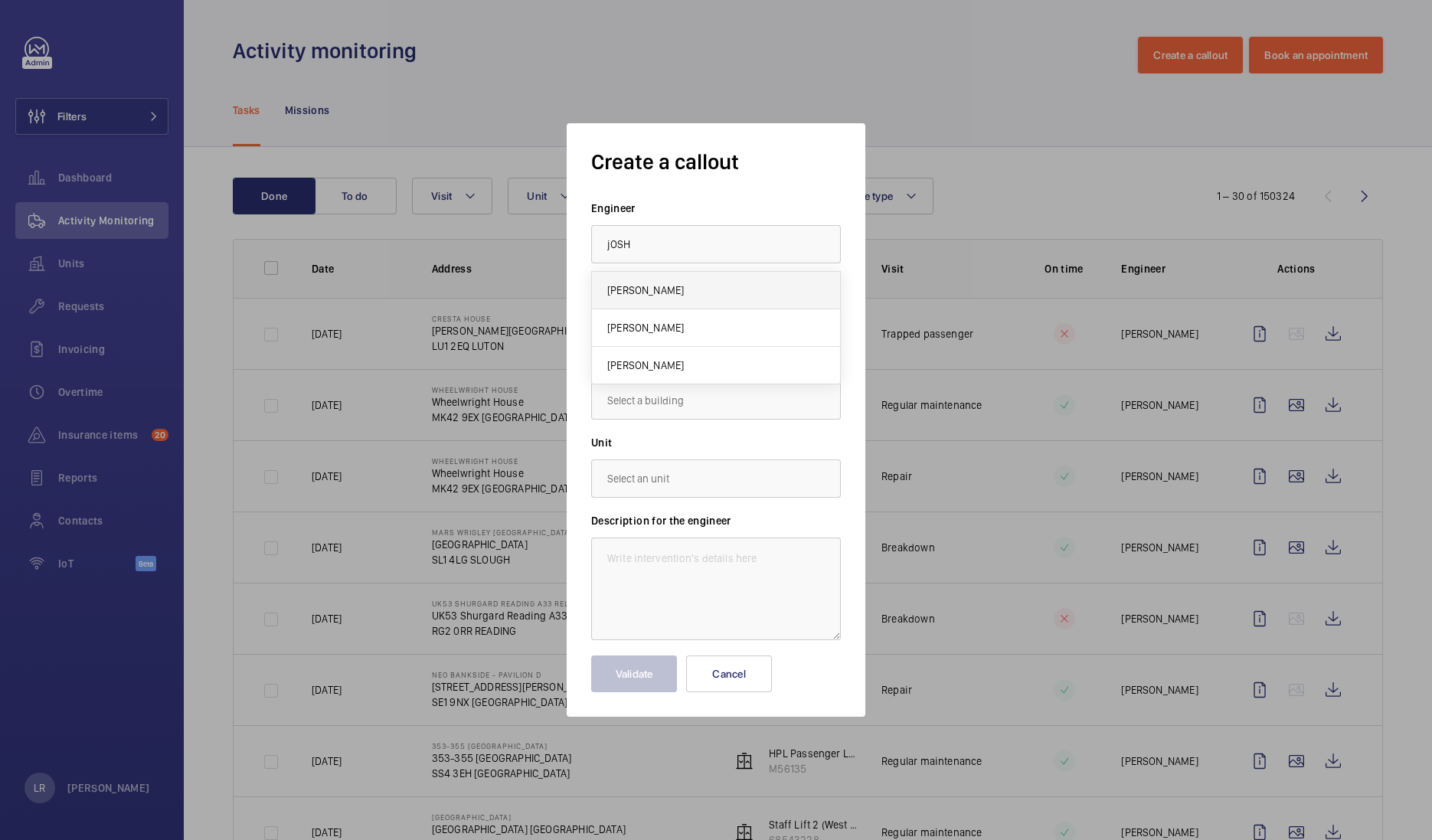
click at [682, 298] on mat-option "Josh James" at bounding box center [716, 291] width 248 height 38
type input "Josh James"
click at [678, 407] on input "text" at bounding box center [716, 400] width 250 height 38
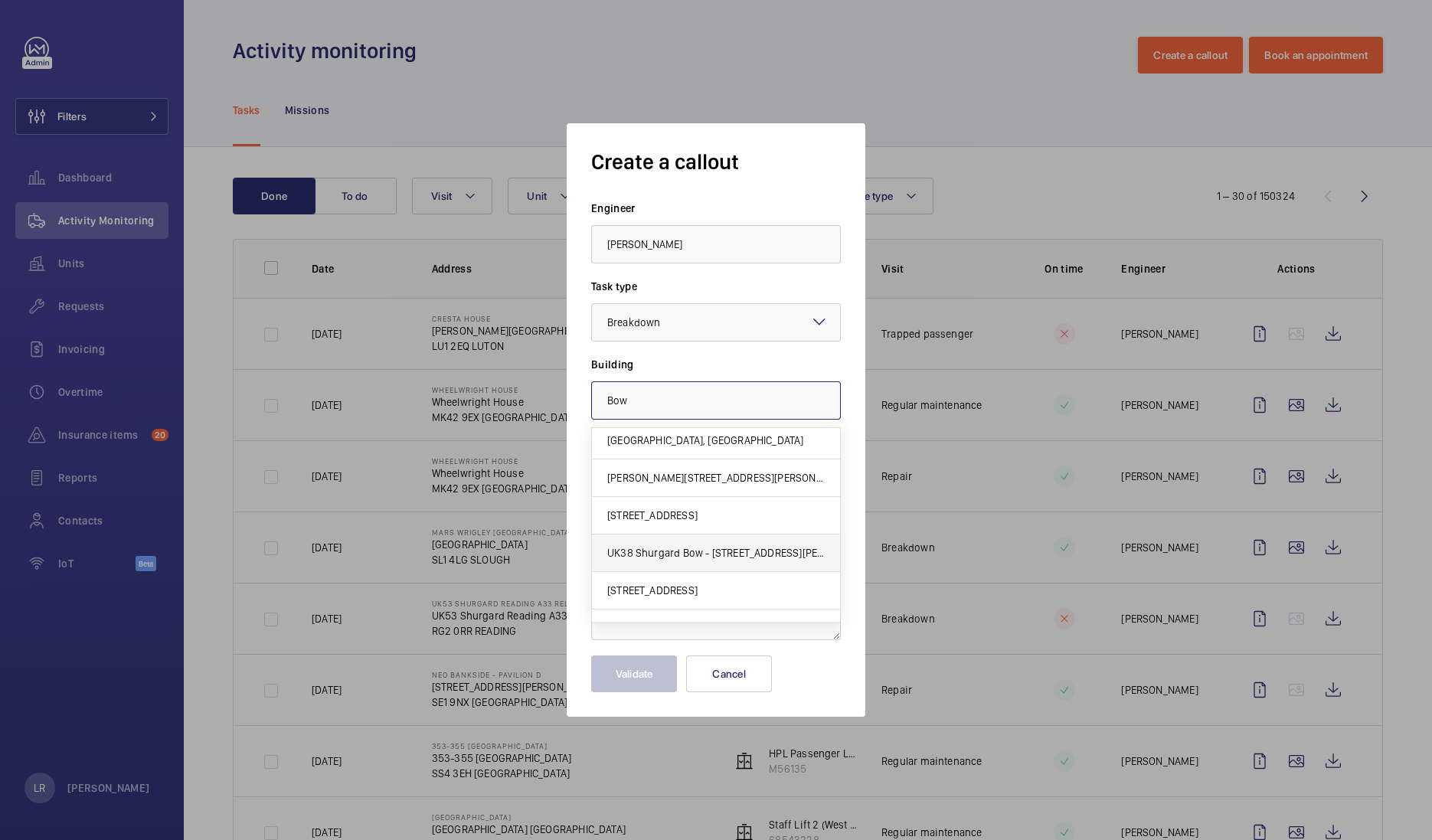
scroll to position [66, 0]
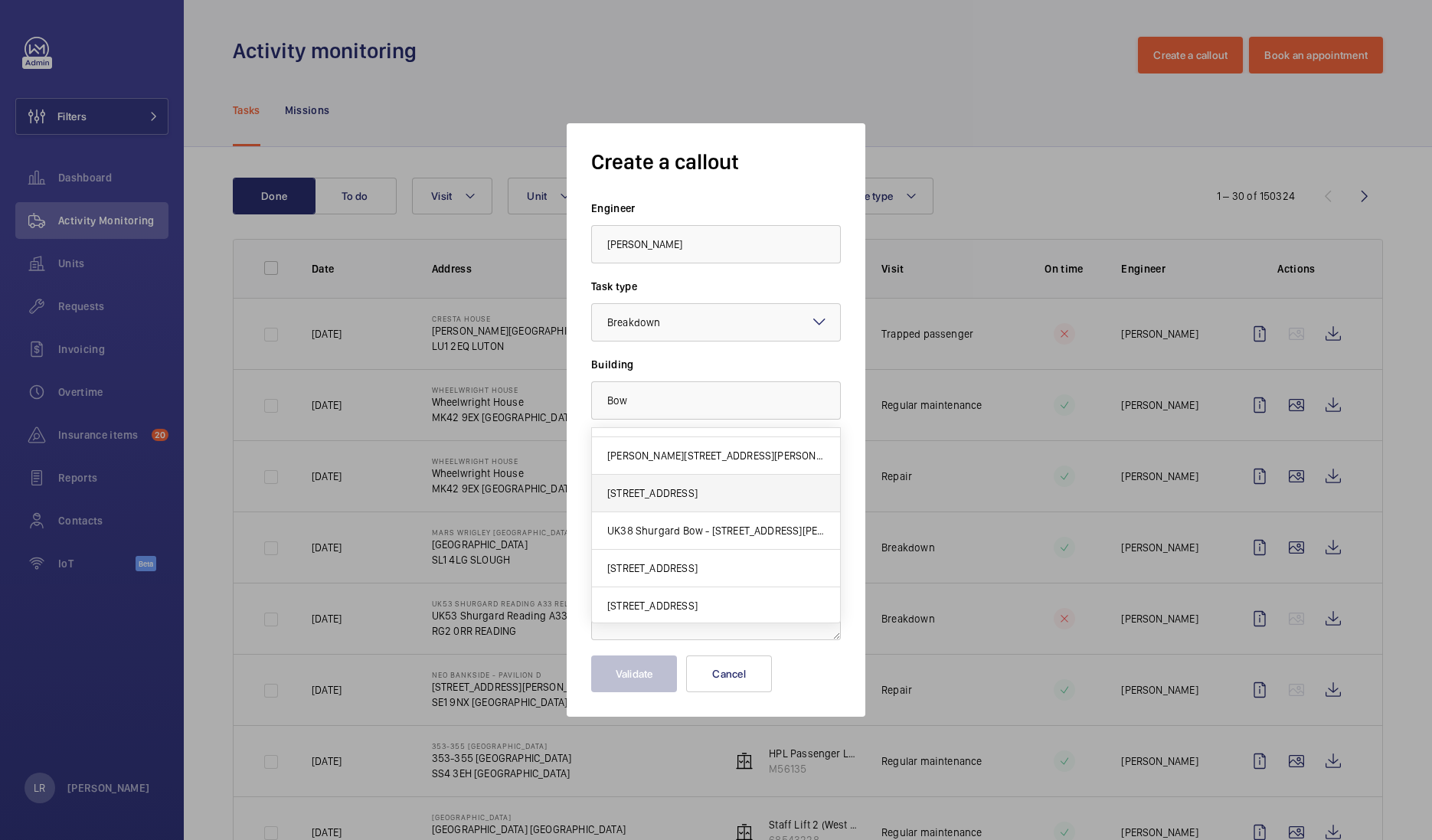
click at [698, 494] on span "1 Bread St, EC4M 9BE LONDON" at bounding box center [652, 493] width 90 height 16
type input "1 Bread St, EC4M 9BE LONDON"
click at [723, 487] on input "text" at bounding box center [716, 478] width 250 height 38
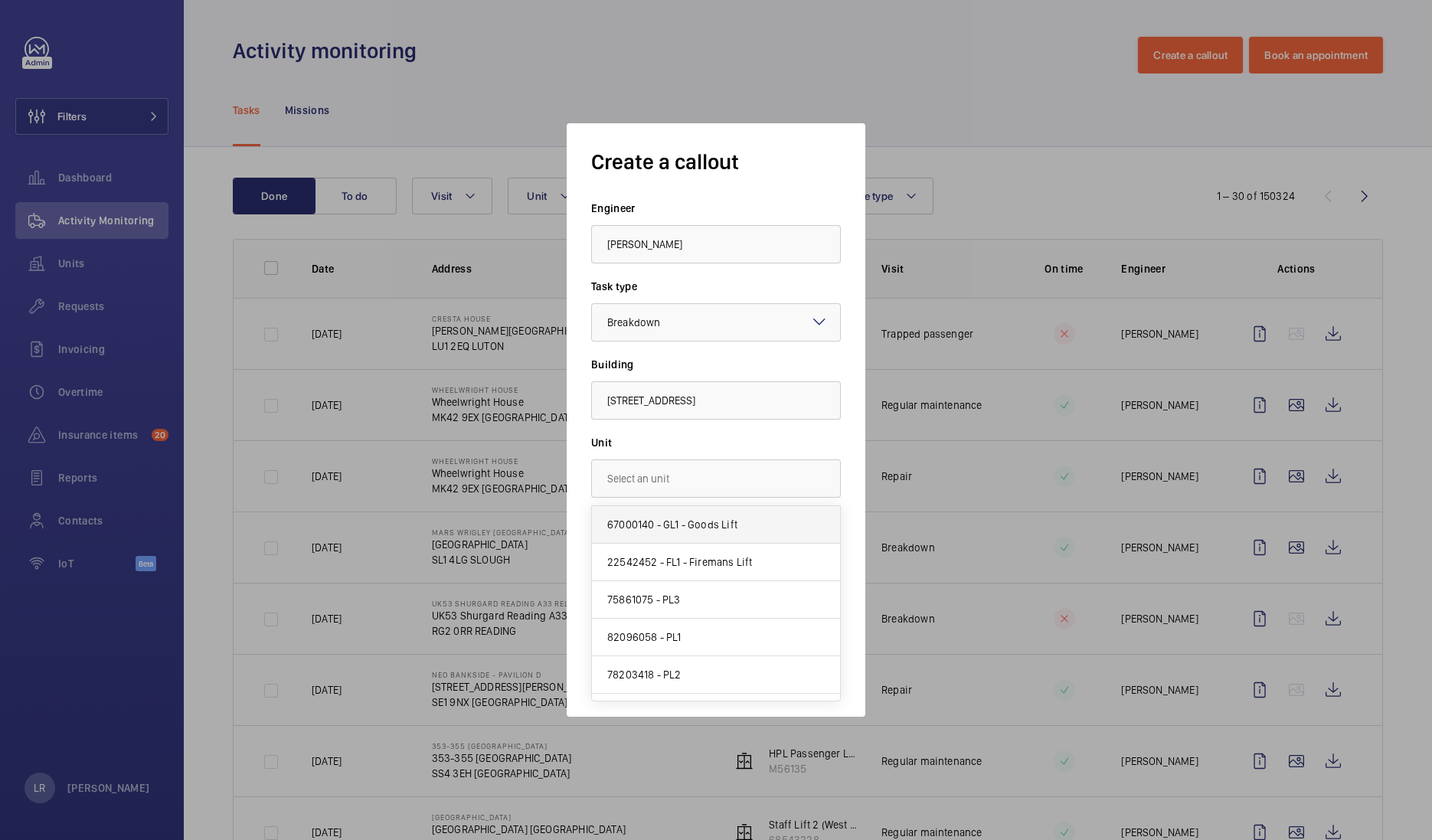
click at [763, 520] on mat-option "67000140 - GL1 - Goods Lift" at bounding box center [716, 525] width 248 height 38
type input "67000140 - GL1 - Goods Lift"
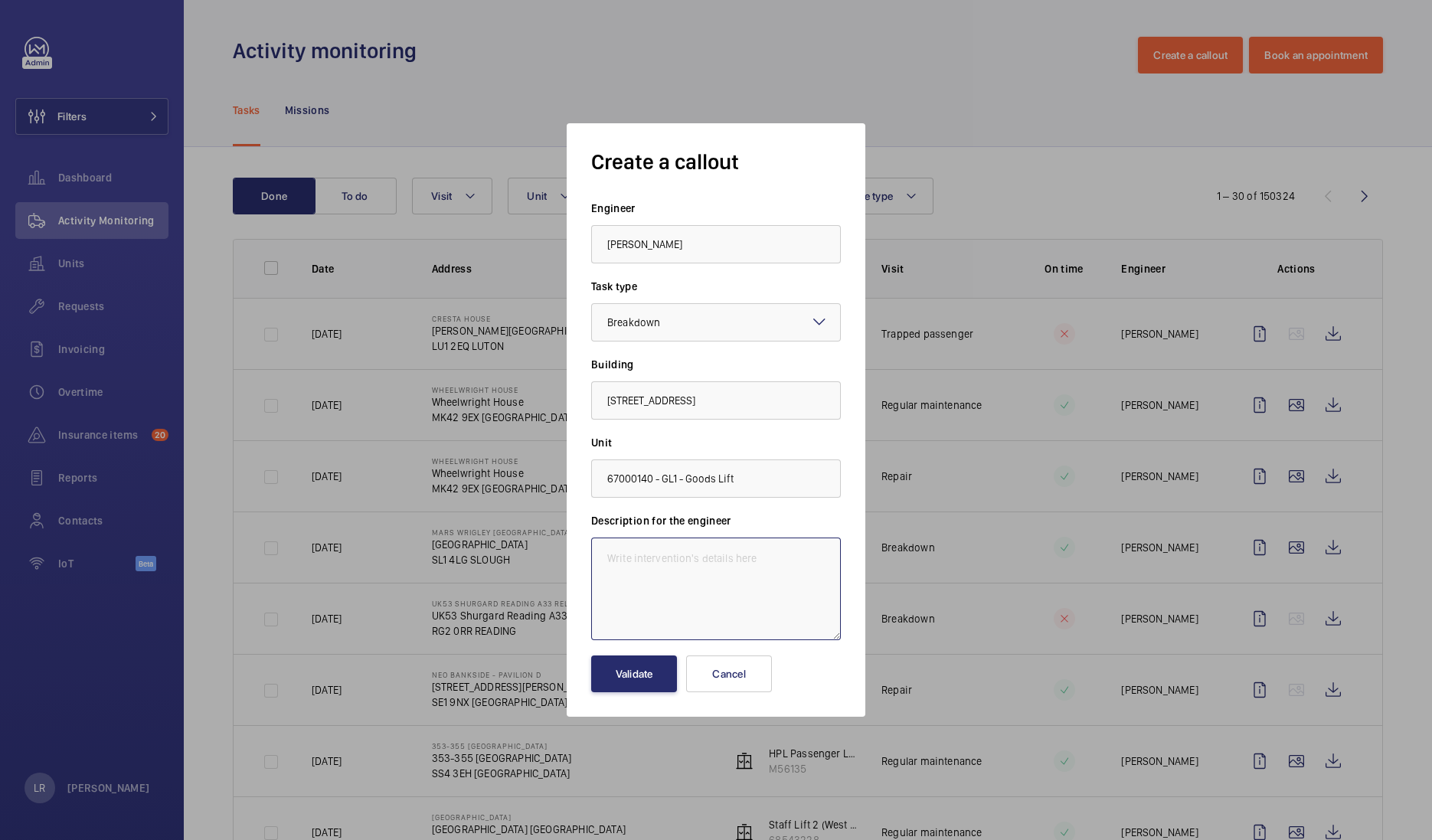
drag, startPoint x: 680, startPoint y: 563, endPoint x: 685, endPoint y: 572, distance: 10.3
click at [683, 563] on textarea at bounding box center [716, 588] width 250 height 103
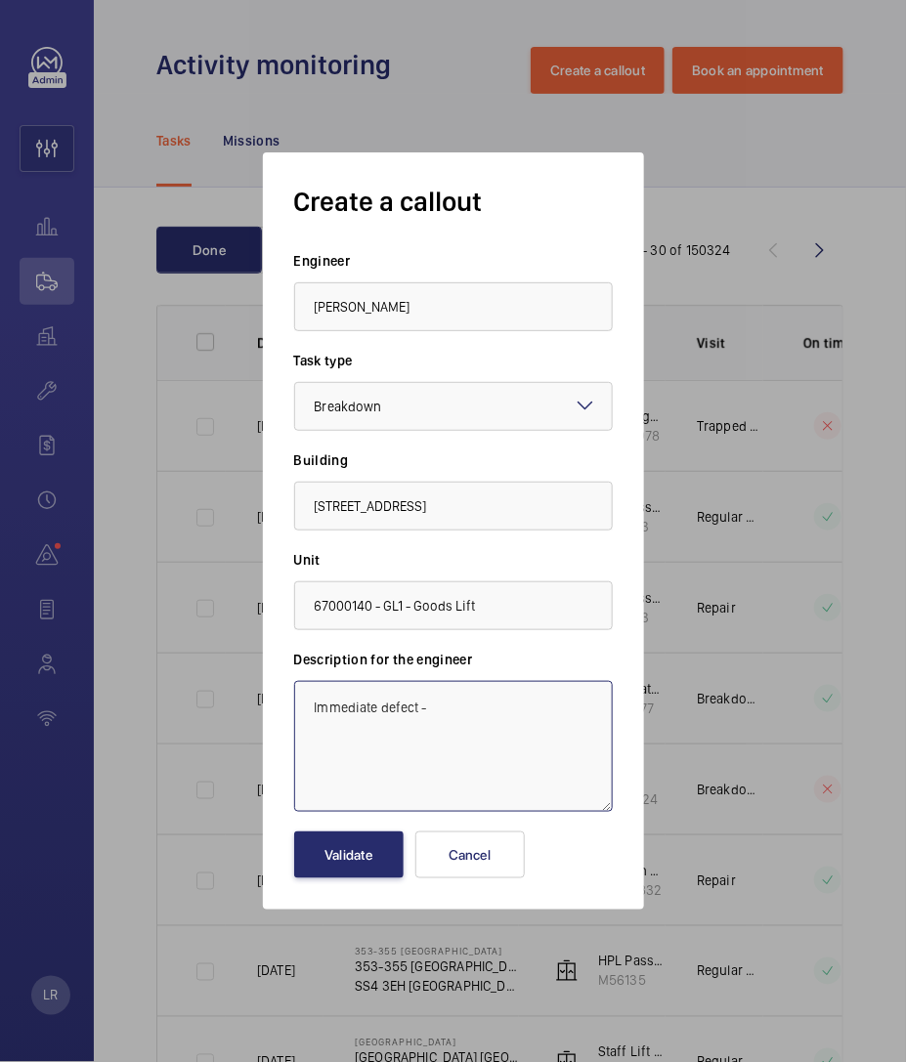
click at [472, 713] on textarea "Immediate defect -" at bounding box center [453, 746] width 319 height 131
drag, startPoint x: 421, startPoint y: 777, endPoint x: 304, endPoint y: 691, distance: 145.4
click at [304, 691] on textarea "Immediate defect - The in car two emergency communication system fails to conne…" at bounding box center [453, 746] width 319 height 131
type textarea "Immediate defect - The in car two emergency communication system fails to conne…"
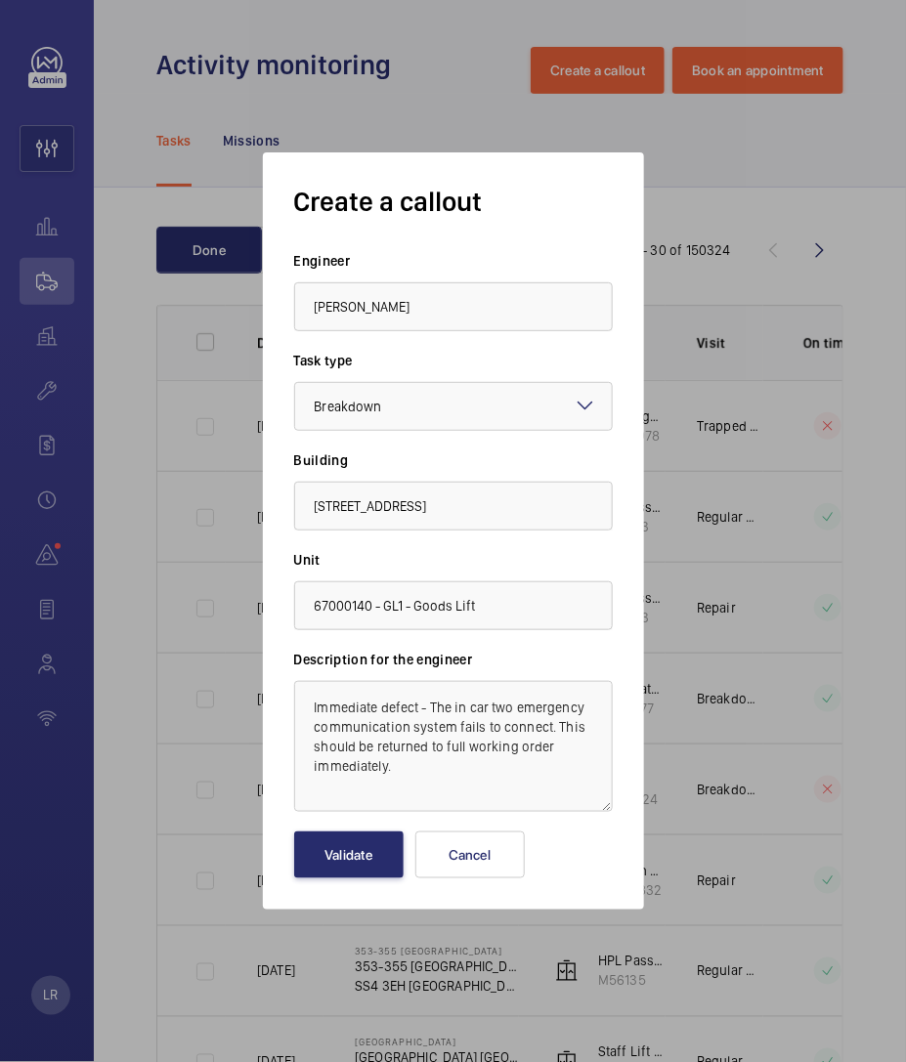
click at [551, 564] on label "Unit" at bounding box center [453, 560] width 319 height 20
click at [396, 849] on button "Validate" at bounding box center [348, 854] width 109 height 47
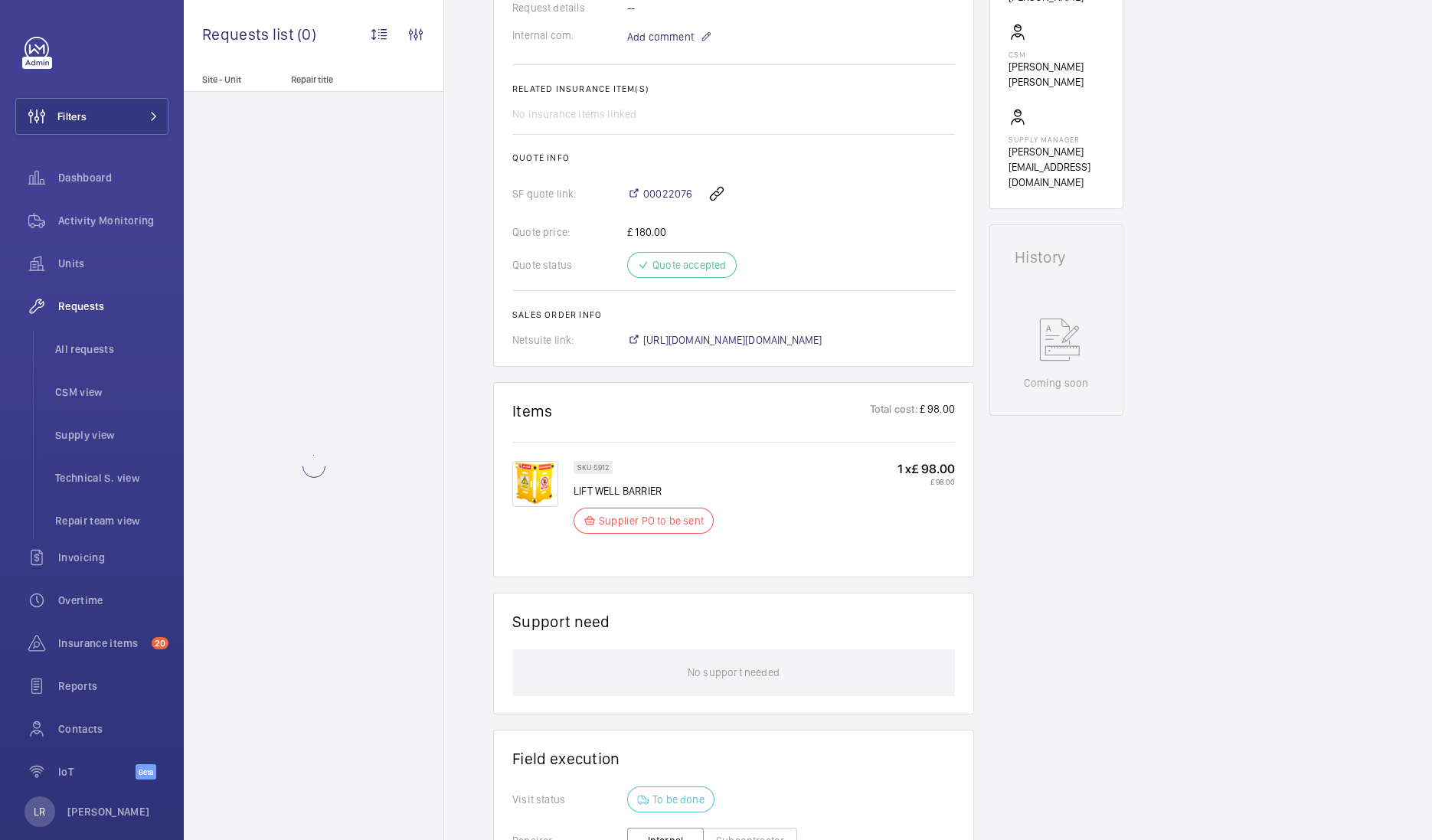
scroll to position [574, 0]
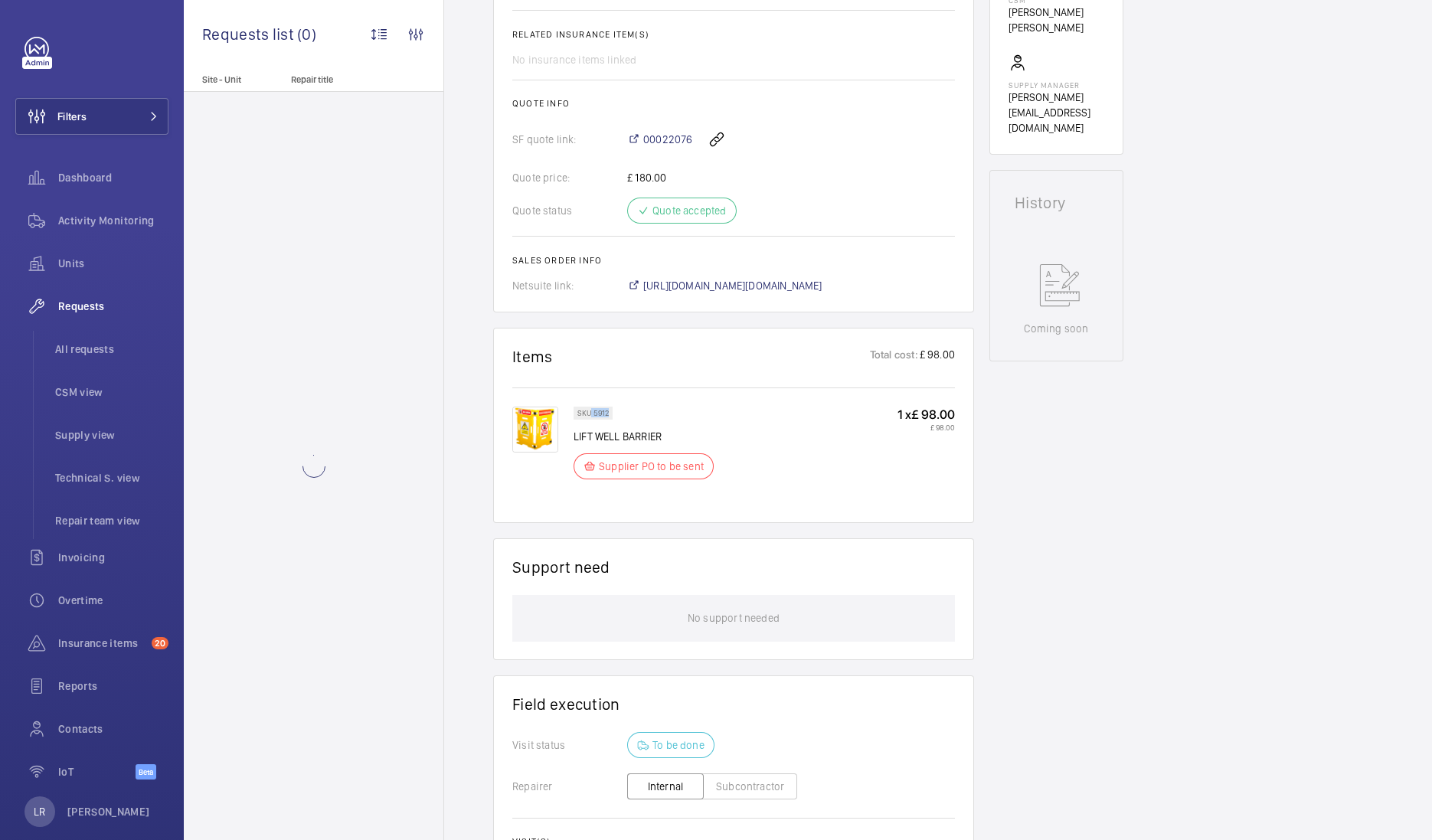
drag, startPoint x: 593, startPoint y: 410, endPoint x: 614, endPoint y: 414, distance: 21.4
click at [614, 414] on wm-front-pills "SKU 5912" at bounding box center [598, 413] width 49 height 13
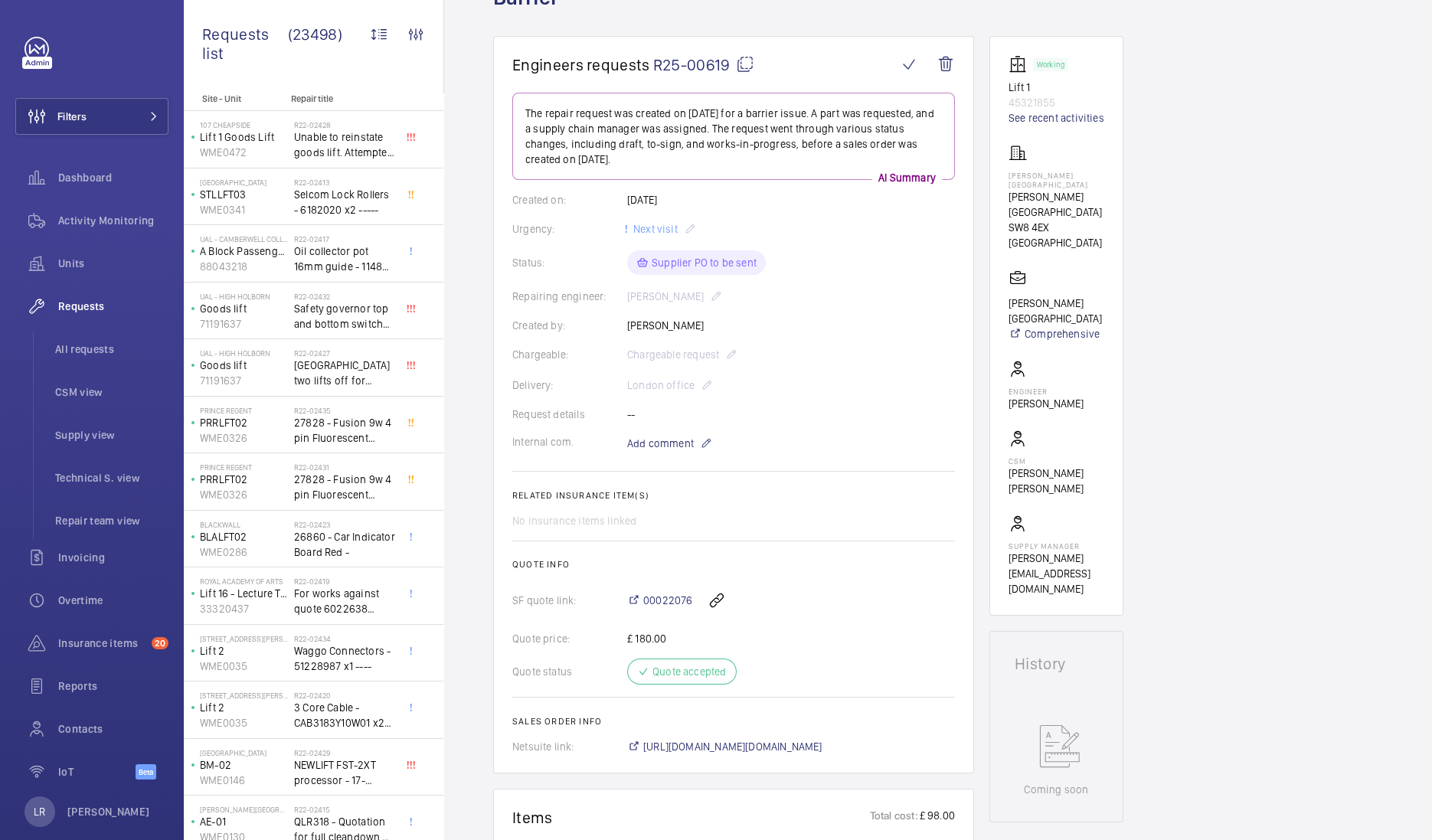
scroll to position [95, 0]
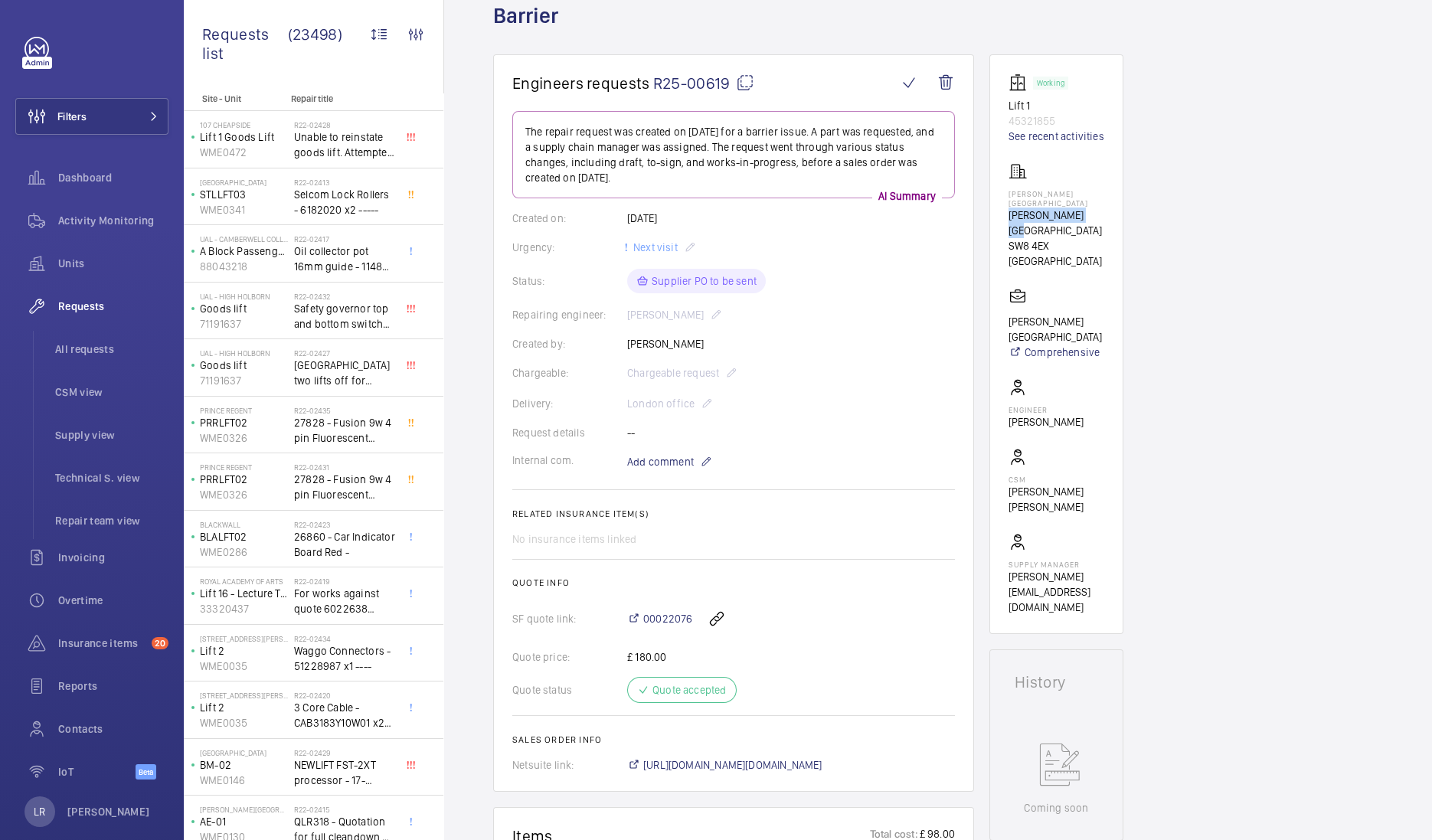
drag, startPoint x: 1092, startPoint y: 205, endPoint x: 1004, endPoint y: 208, distance: 88.1
click at [1004, 208] on wm-front-card "Working Lift 1 45321855 See recent activities [PERSON_NAME][GEOGRAPHIC_DATA][PE…" at bounding box center [1056, 344] width 134 height 580
copy p "[PERSON_NAME][GEOGRAPHIC_DATA]"
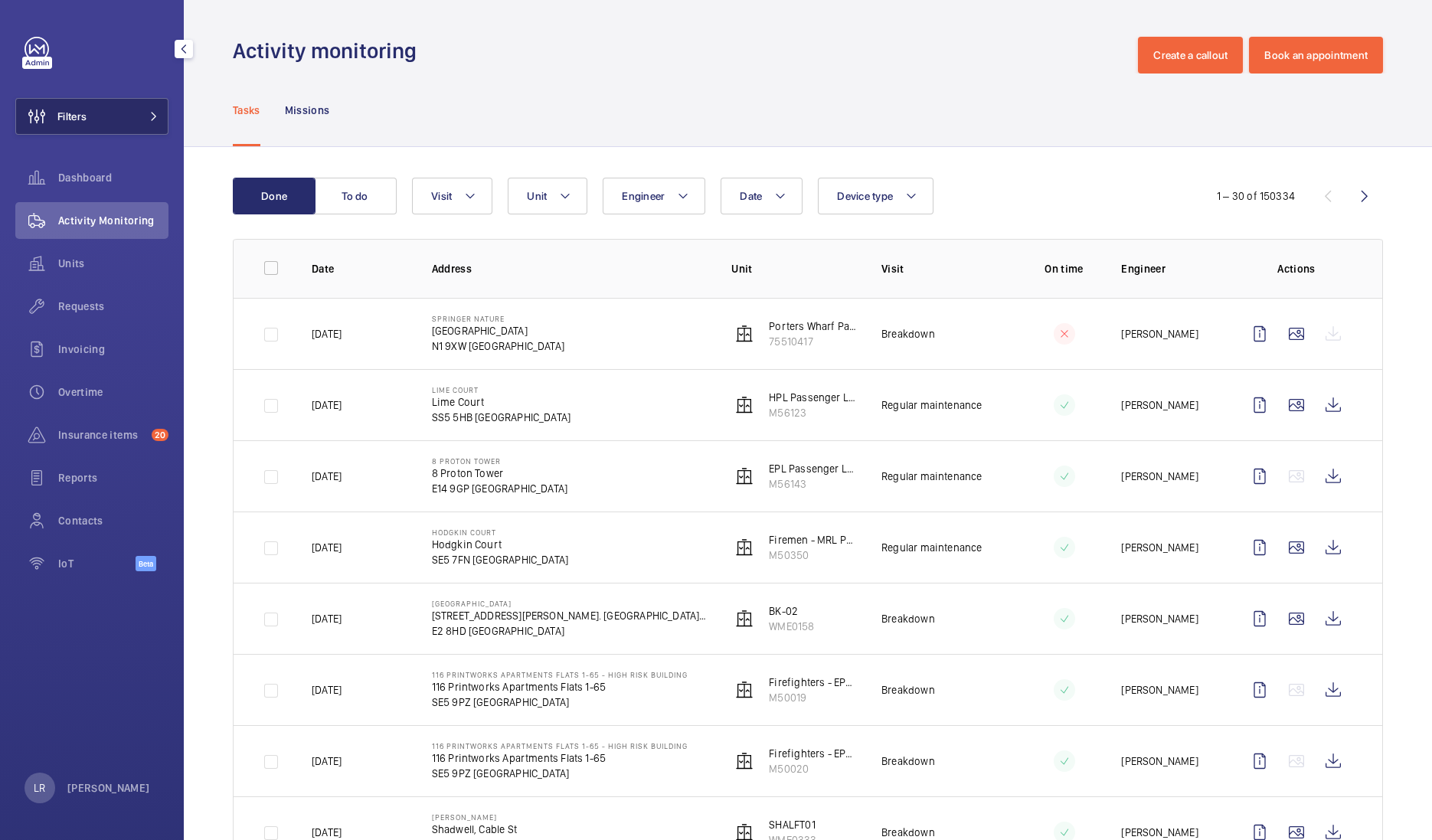
click at [132, 125] on button "Filters" at bounding box center [92, 116] width 153 height 37
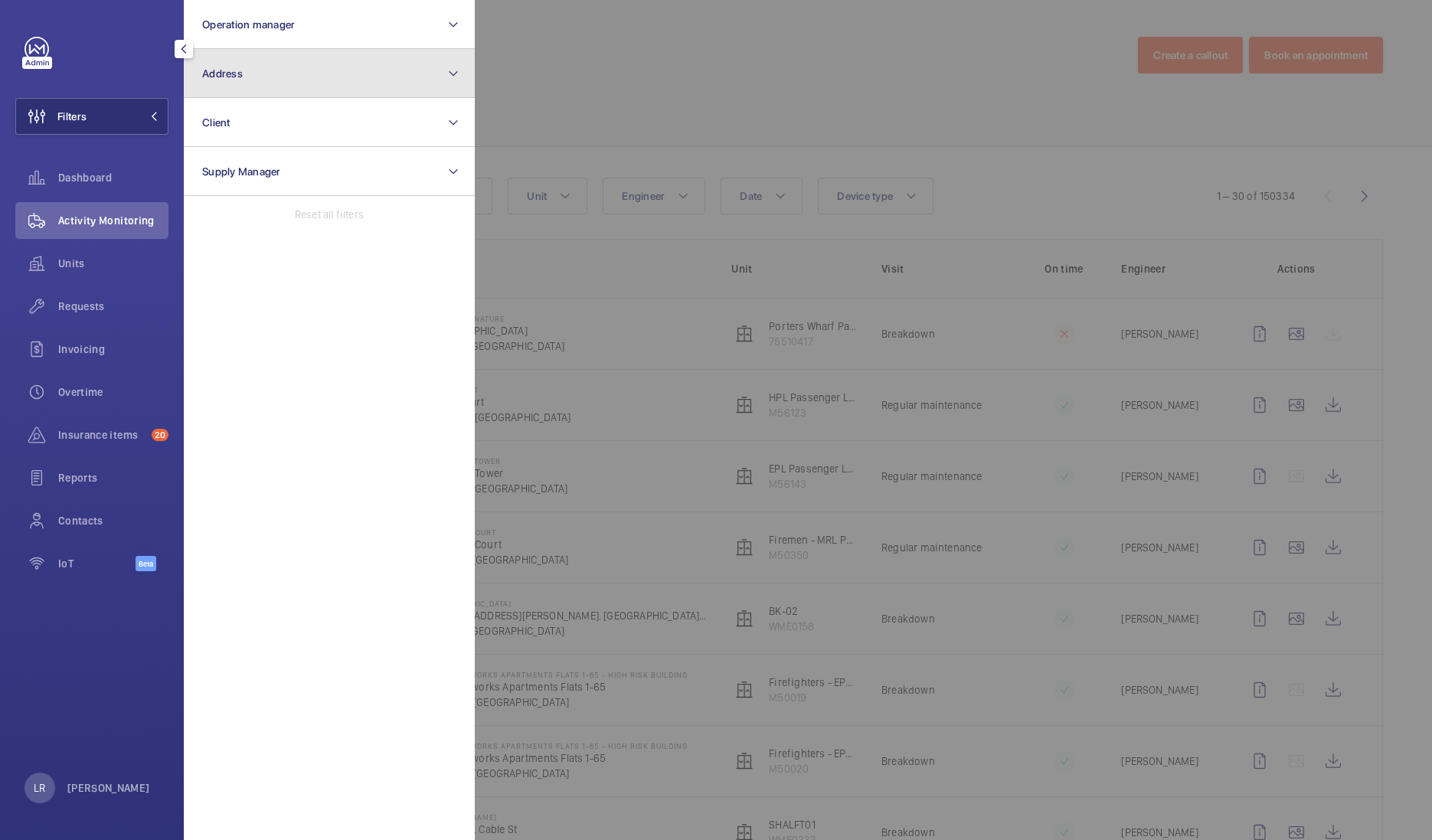
click at [294, 85] on button "Address" at bounding box center [328, 74] width 291 height 49
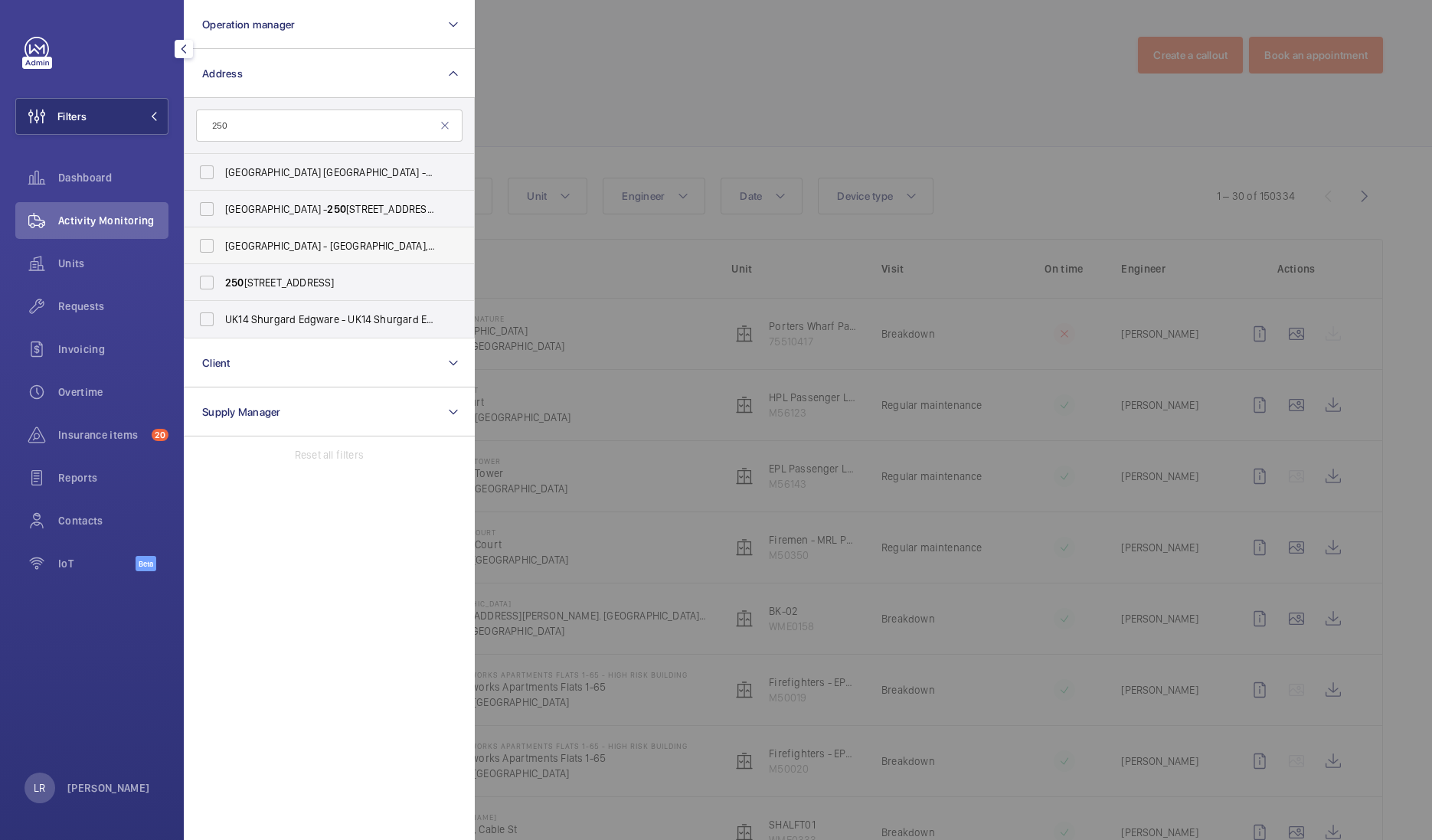
type input "250"
click at [424, 248] on span "[GEOGRAPHIC_DATA] - [GEOGRAPHIC_DATA], [STREET_ADDRESS]" at bounding box center [330, 246] width 211 height 16
click at [222, 248] on input "[GEOGRAPHIC_DATA] - [GEOGRAPHIC_DATA], [STREET_ADDRESS]" at bounding box center [206, 245] width 31 height 31
checkbox input "true"
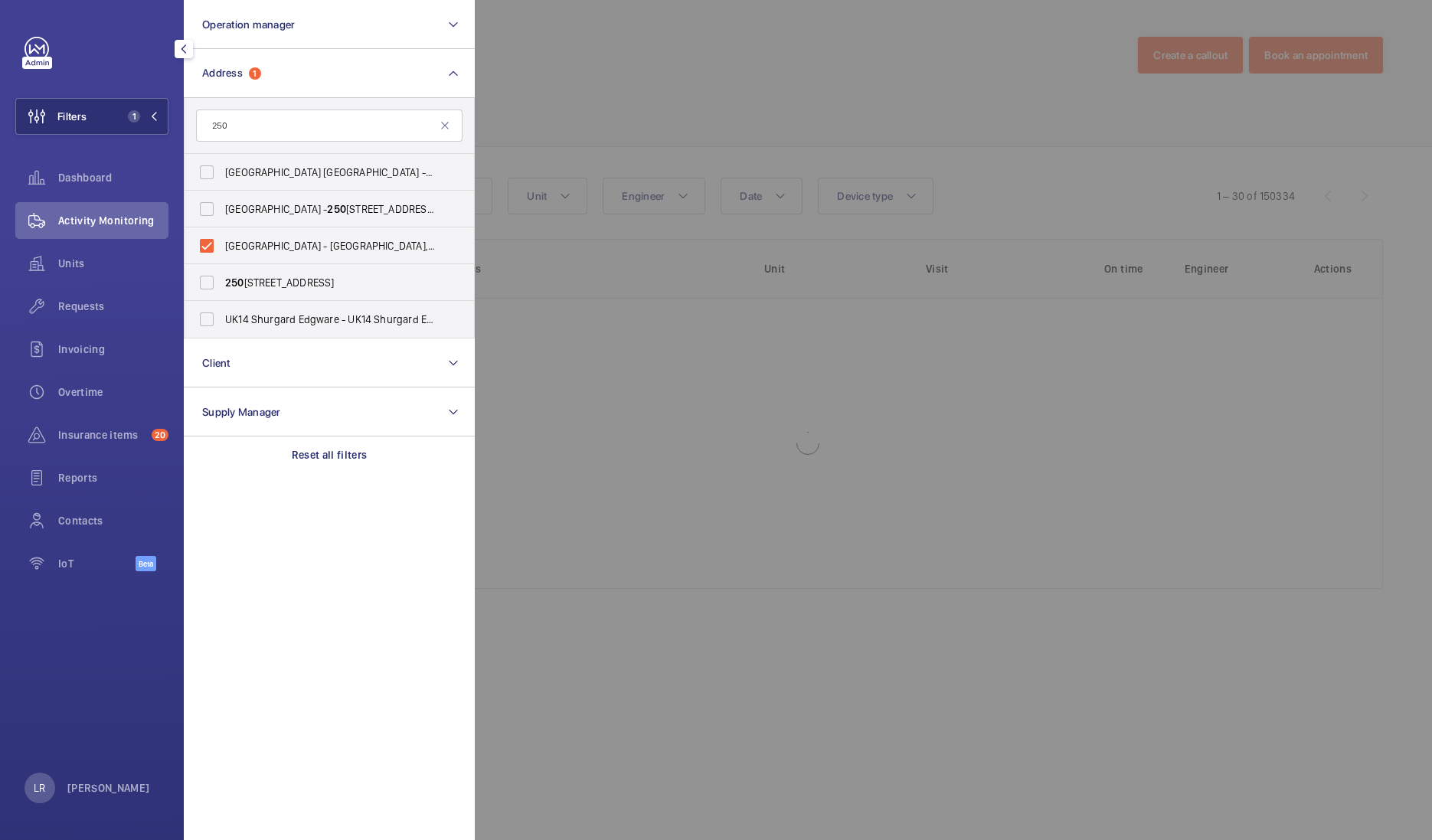
click at [568, 152] on div at bounding box center [1191, 420] width 1432 height 840
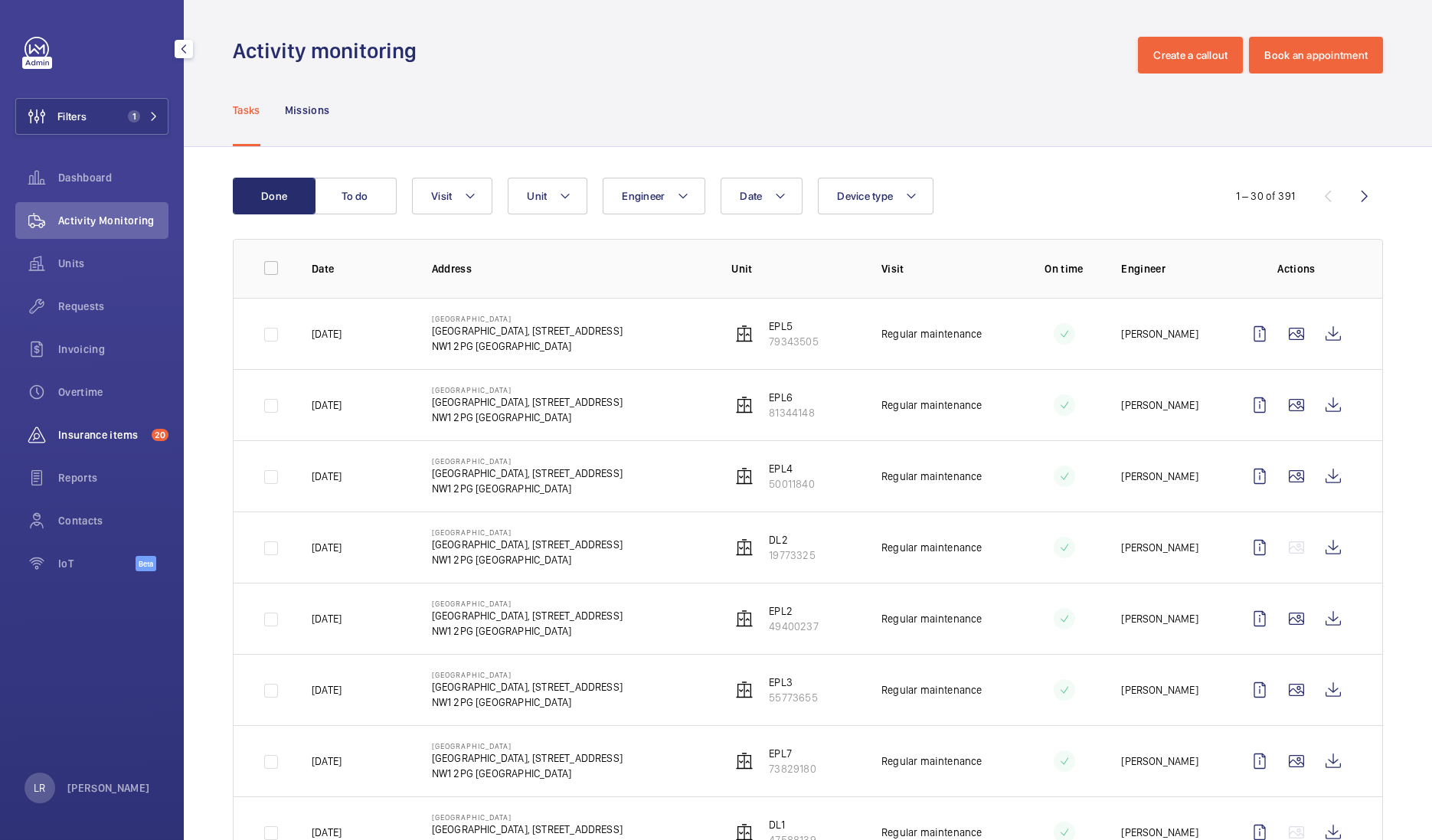
click at [89, 436] on span "Insurance items" at bounding box center [101, 435] width 87 height 16
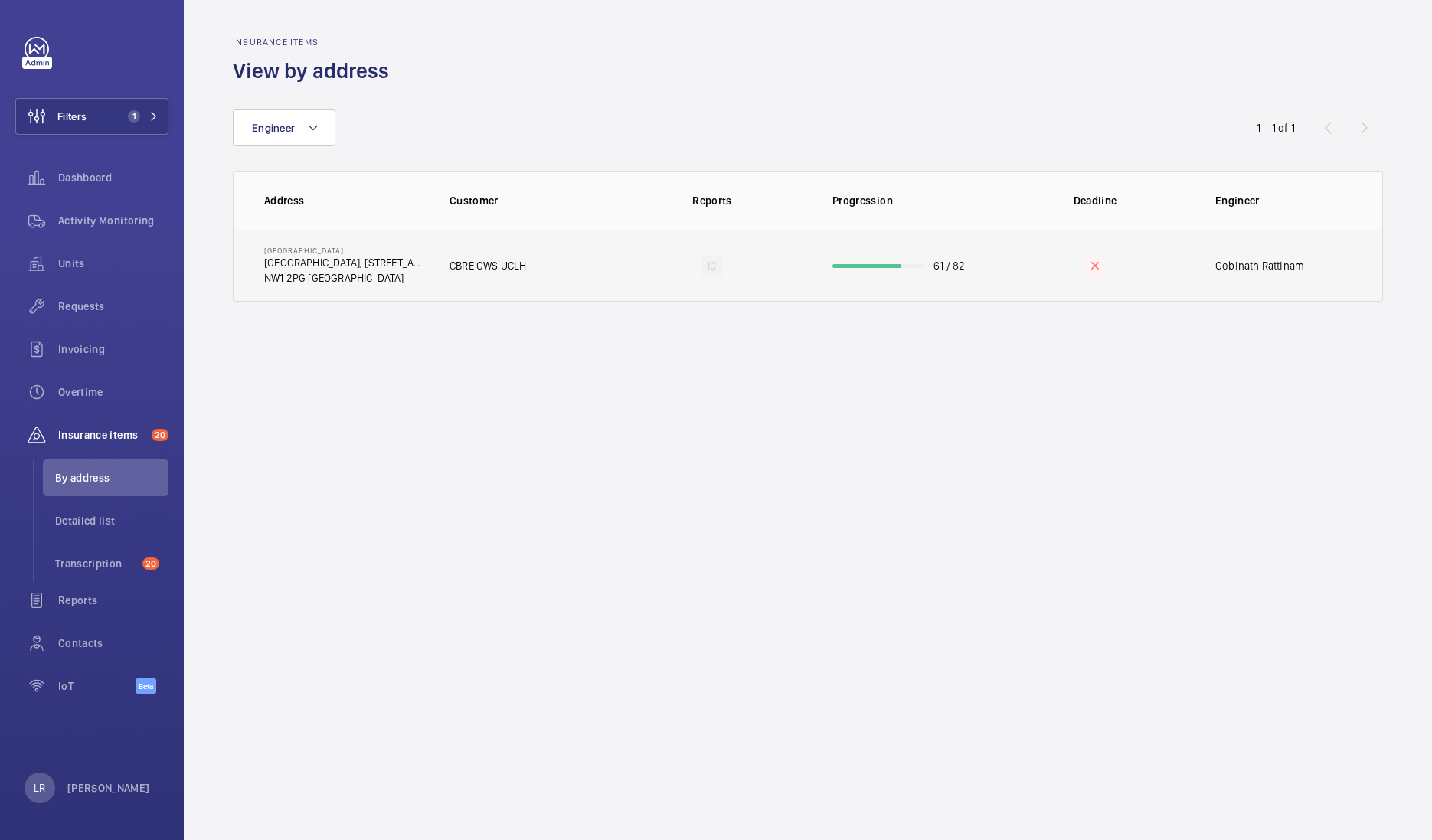
click at [498, 283] on td "CBRE GWS UCLH" at bounding box center [520, 266] width 191 height 72
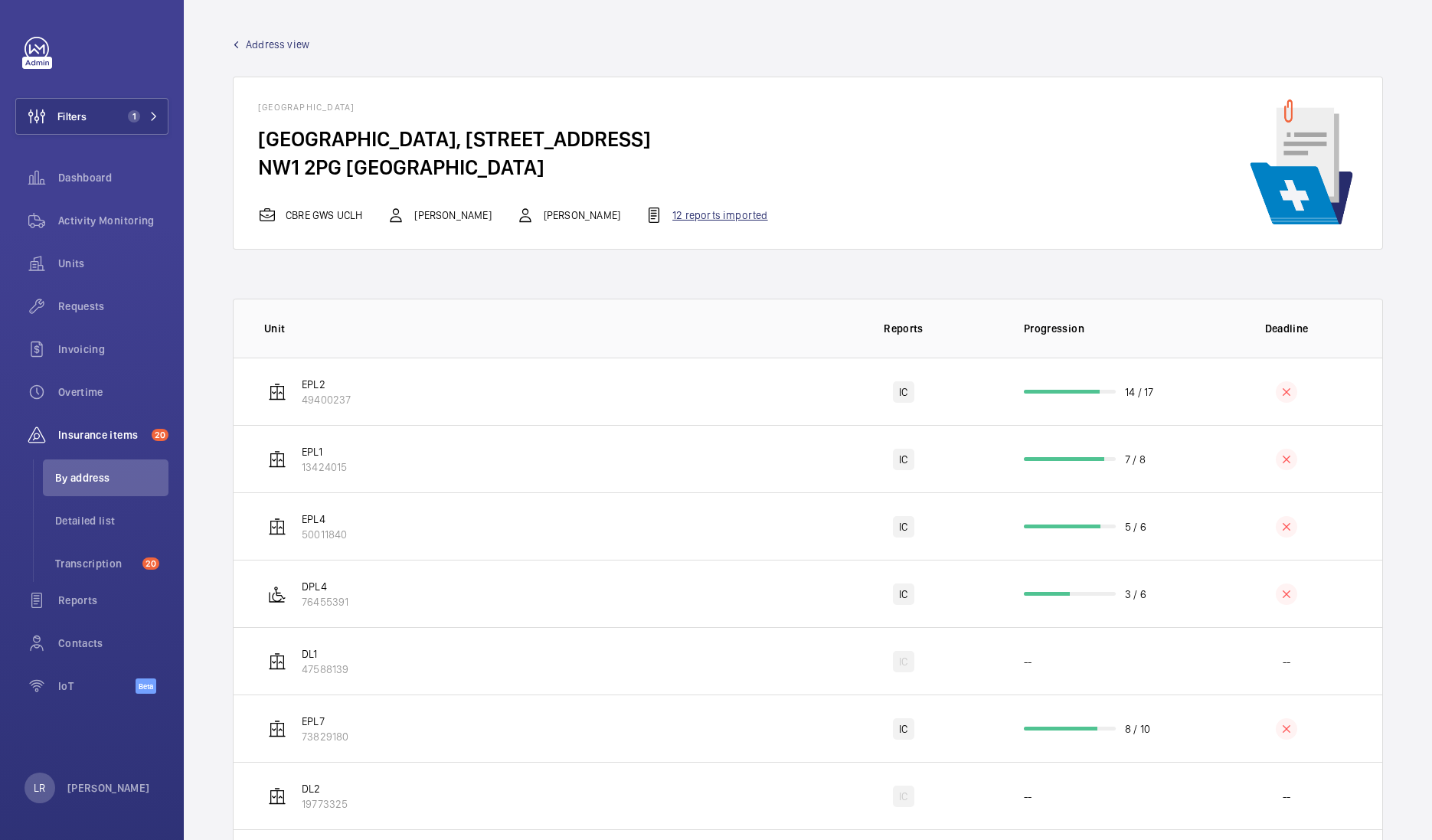
click at [692, 222] on div "12 reports imported" at bounding box center [706, 215] width 122 height 18
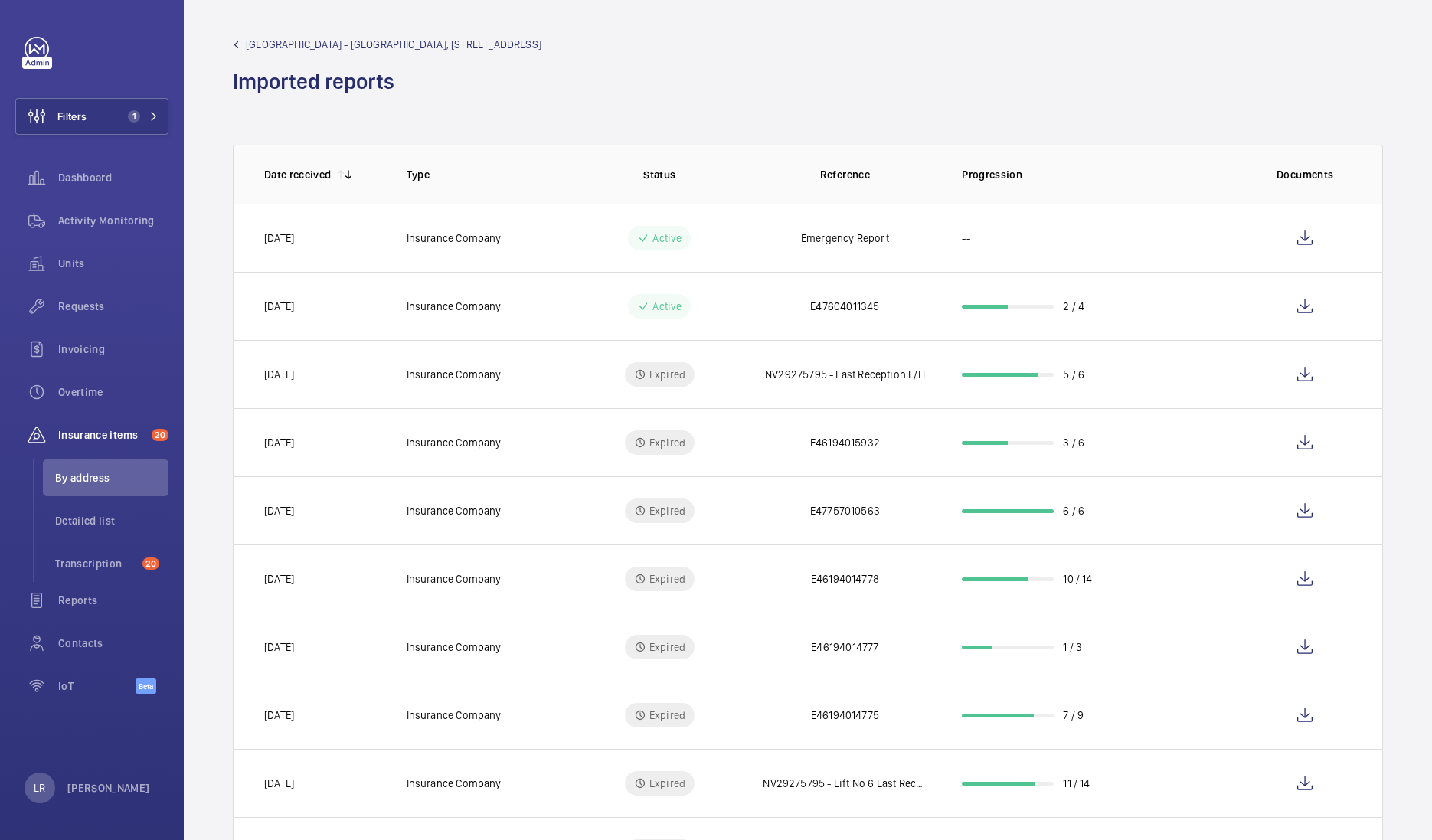
click at [285, 45] on span "[GEOGRAPHIC_DATA] - [GEOGRAPHIC_DATA], [STREET_ADDRESS]" at bounding box center [393, 45] width 295 height 16
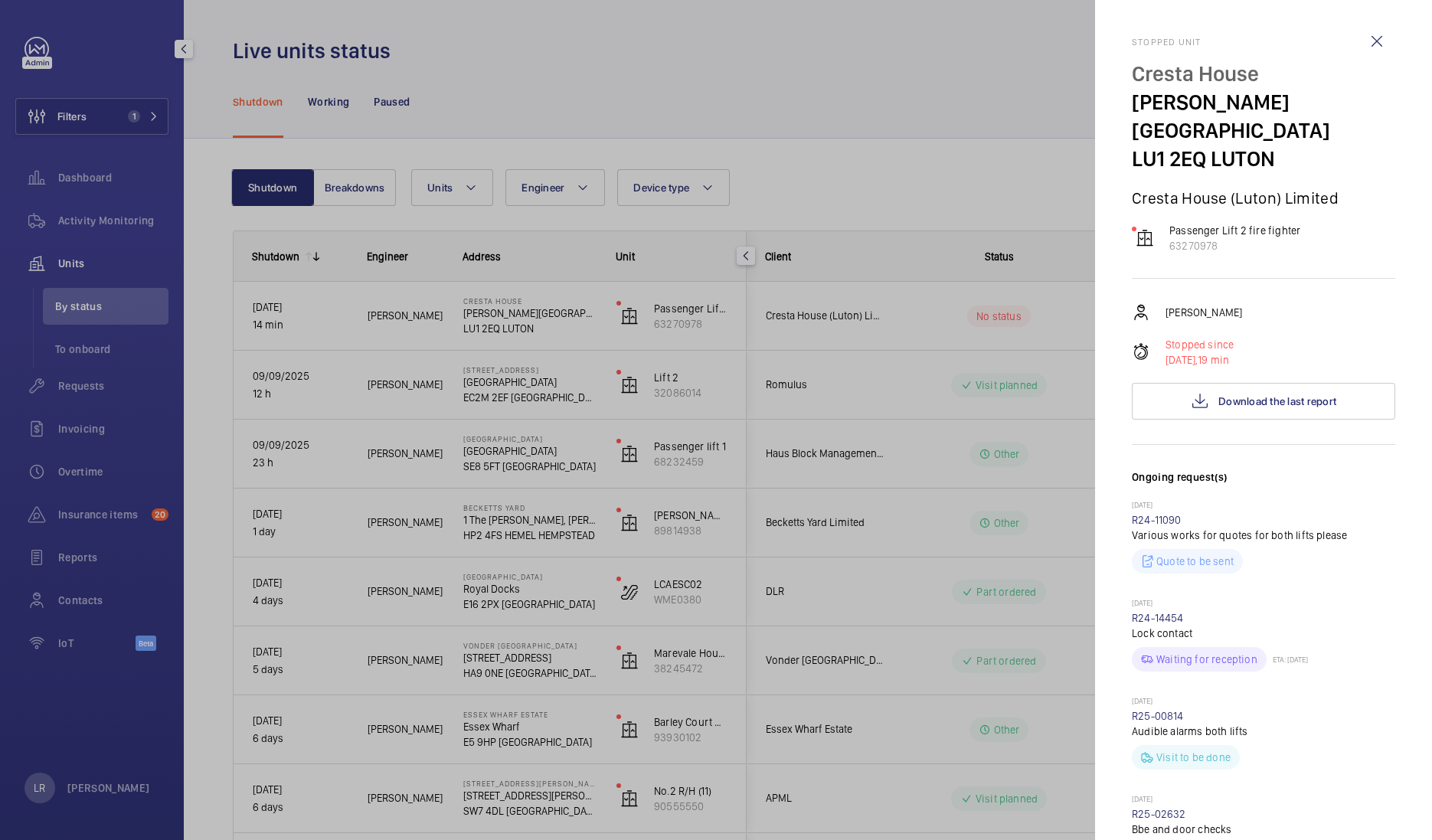
scroll to position [957, 0]
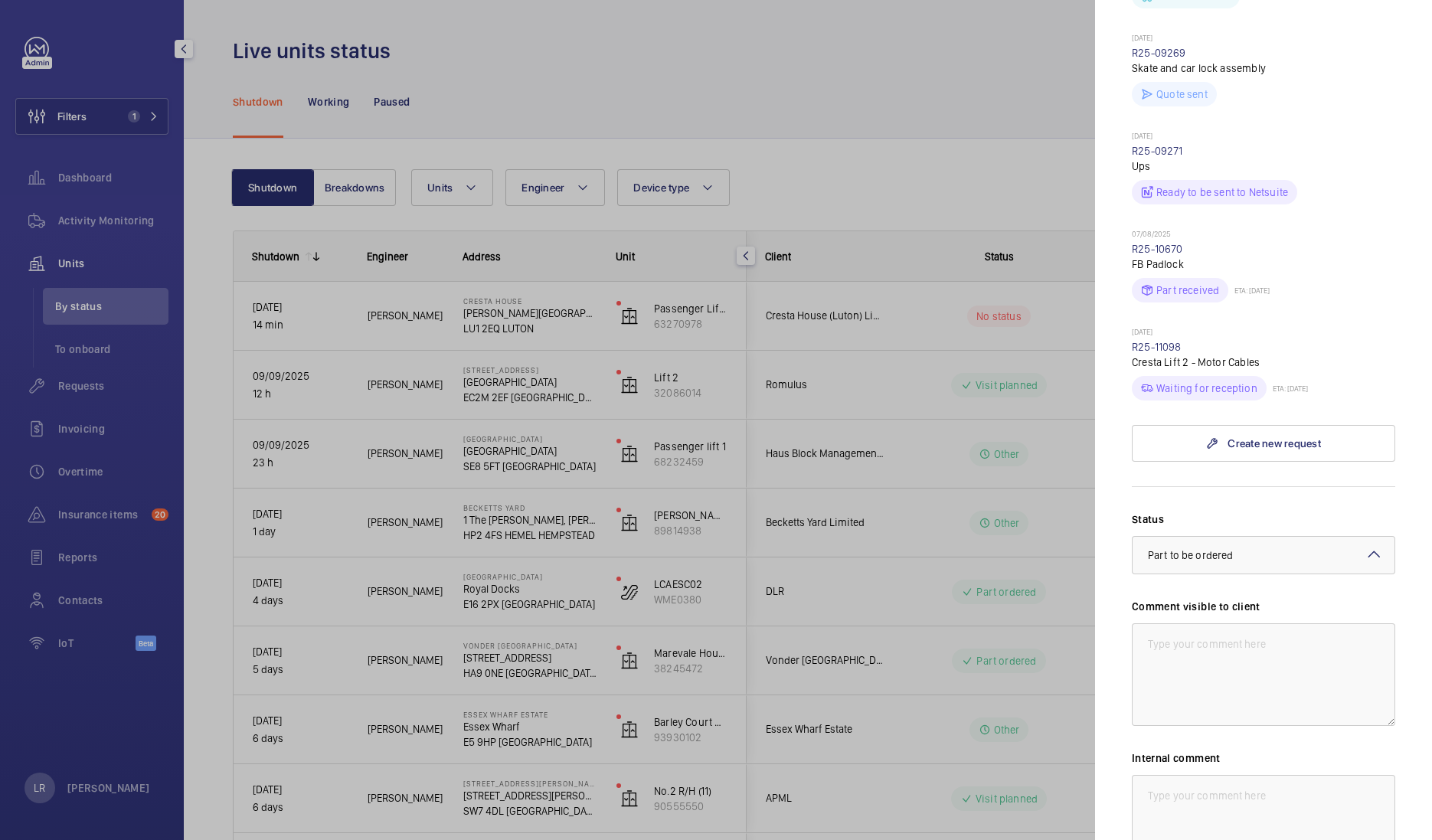
click at [770, 601] on div at bounding box center [716, 420] width 1432 height 840
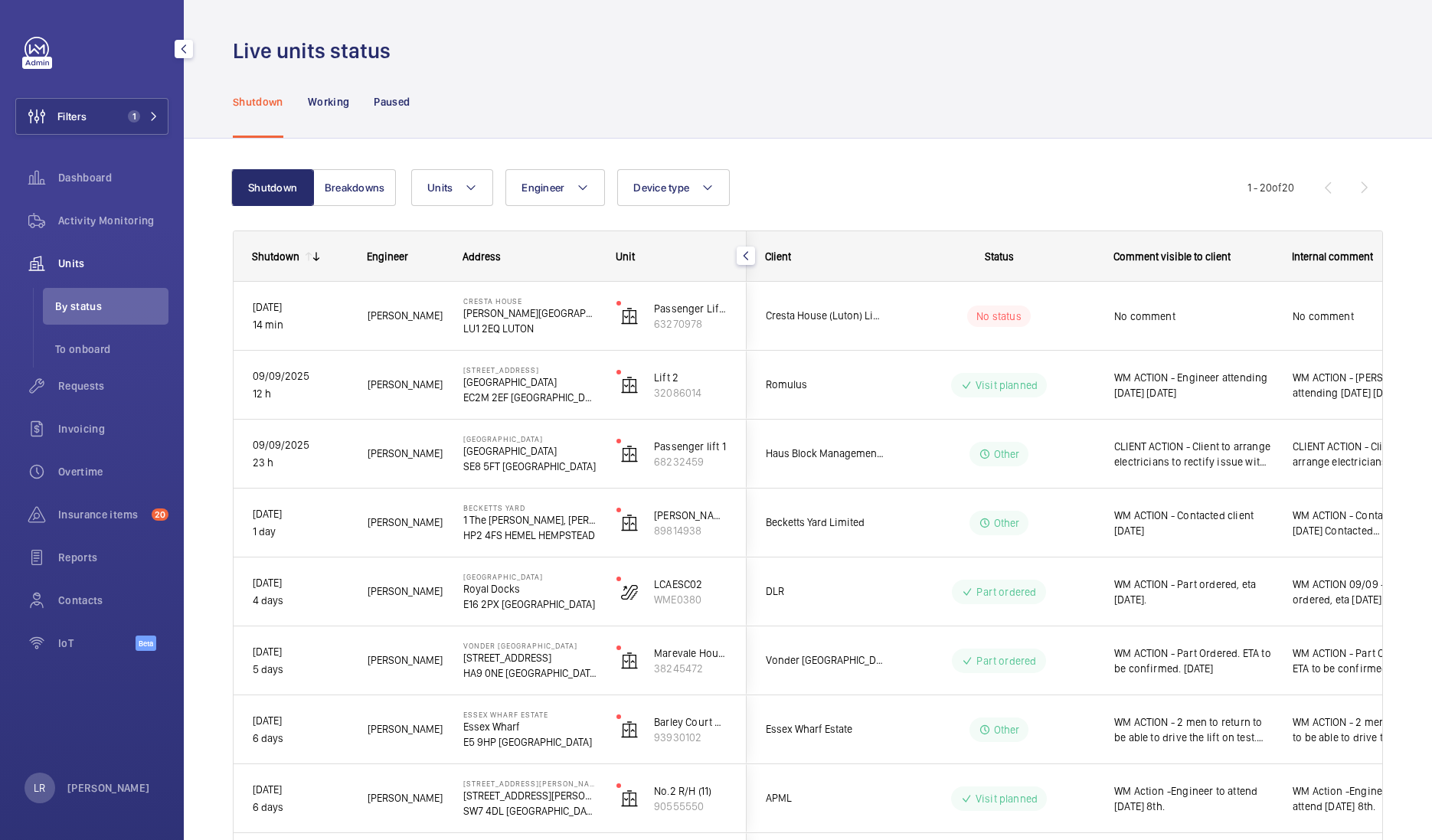
scroll to position [0, 0]
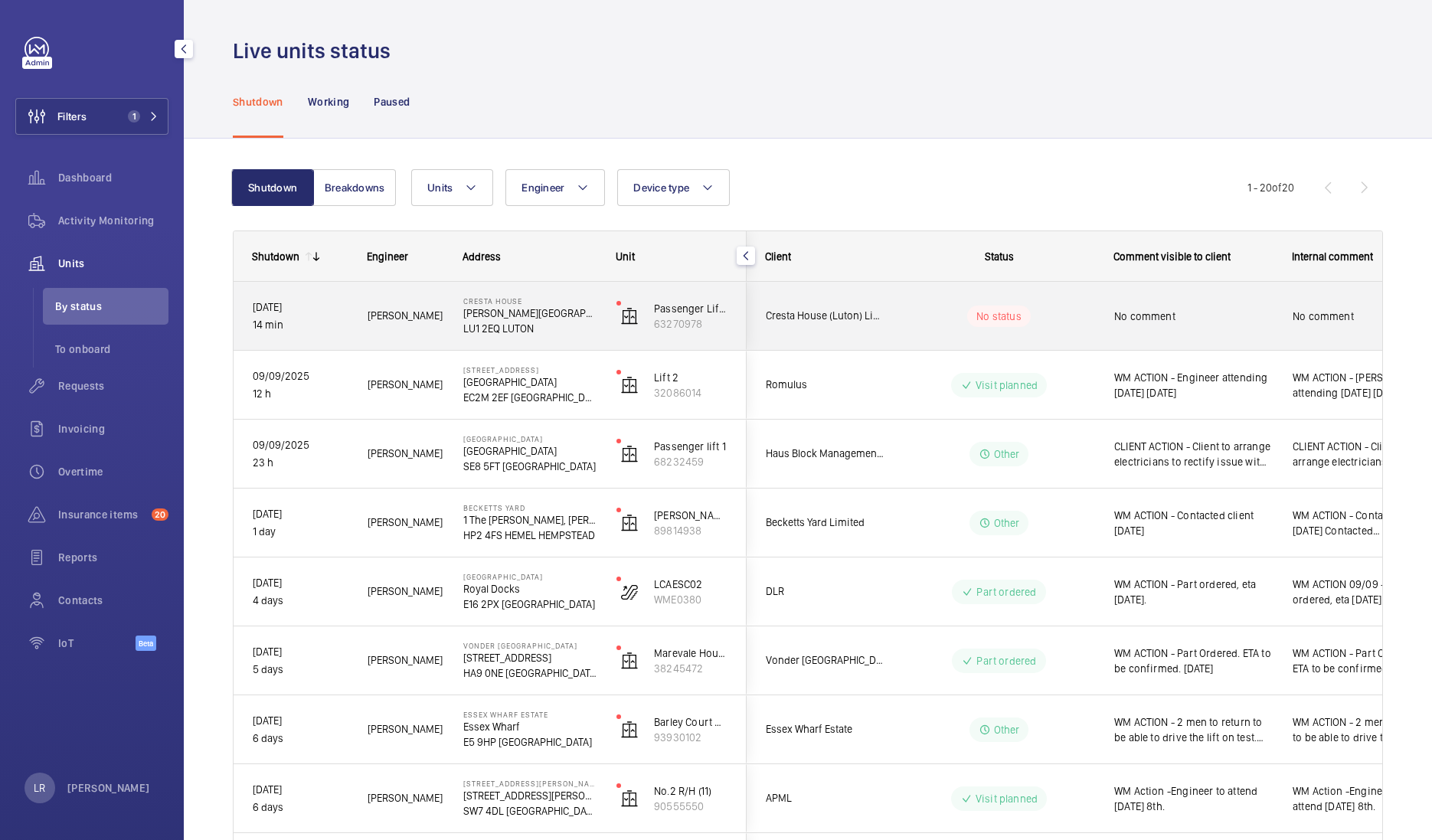
click at [891, 321] on div "No status" at bounding box center [989, 316] width 209 height 52
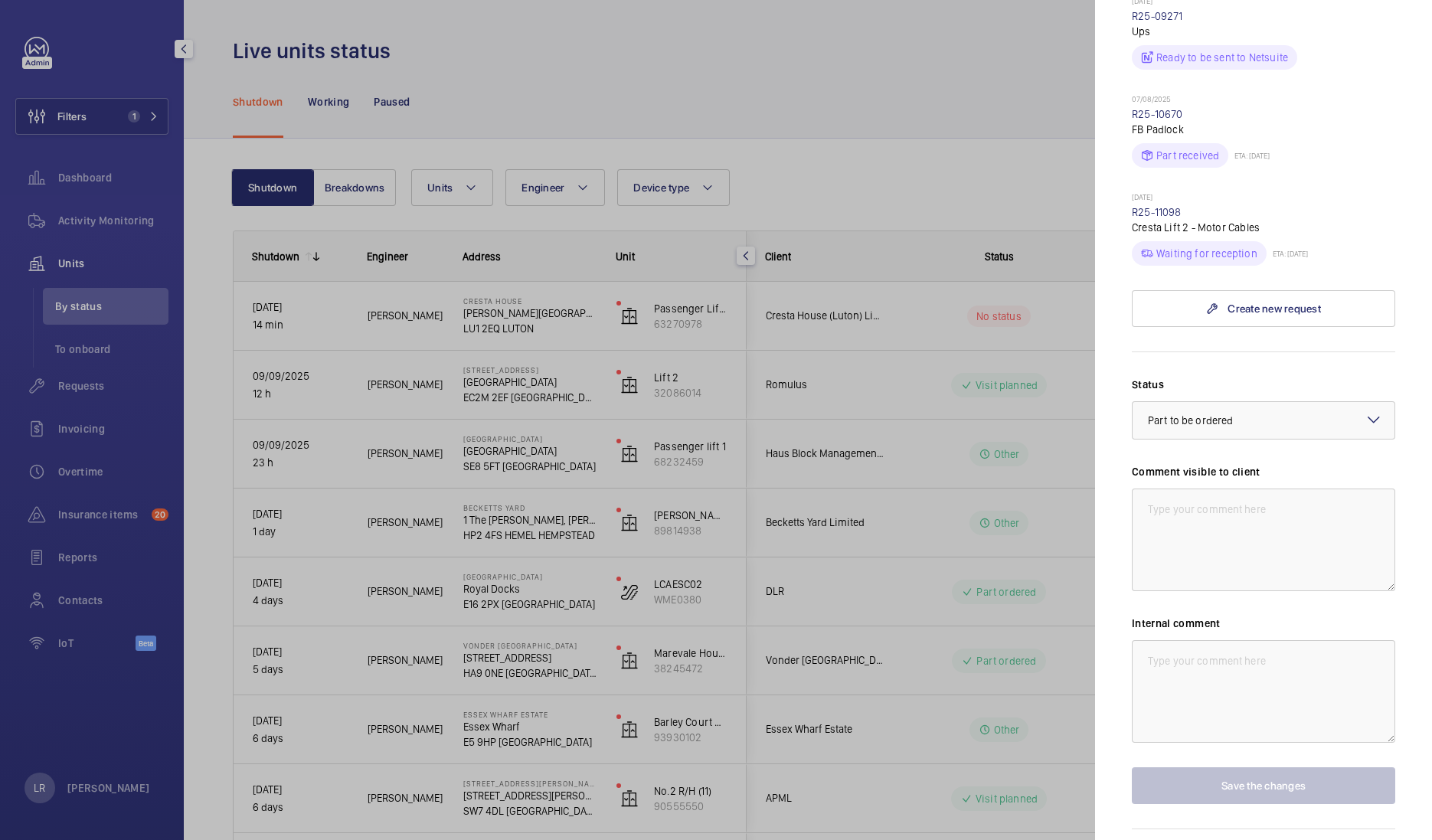
scroll to position [1113, 0]
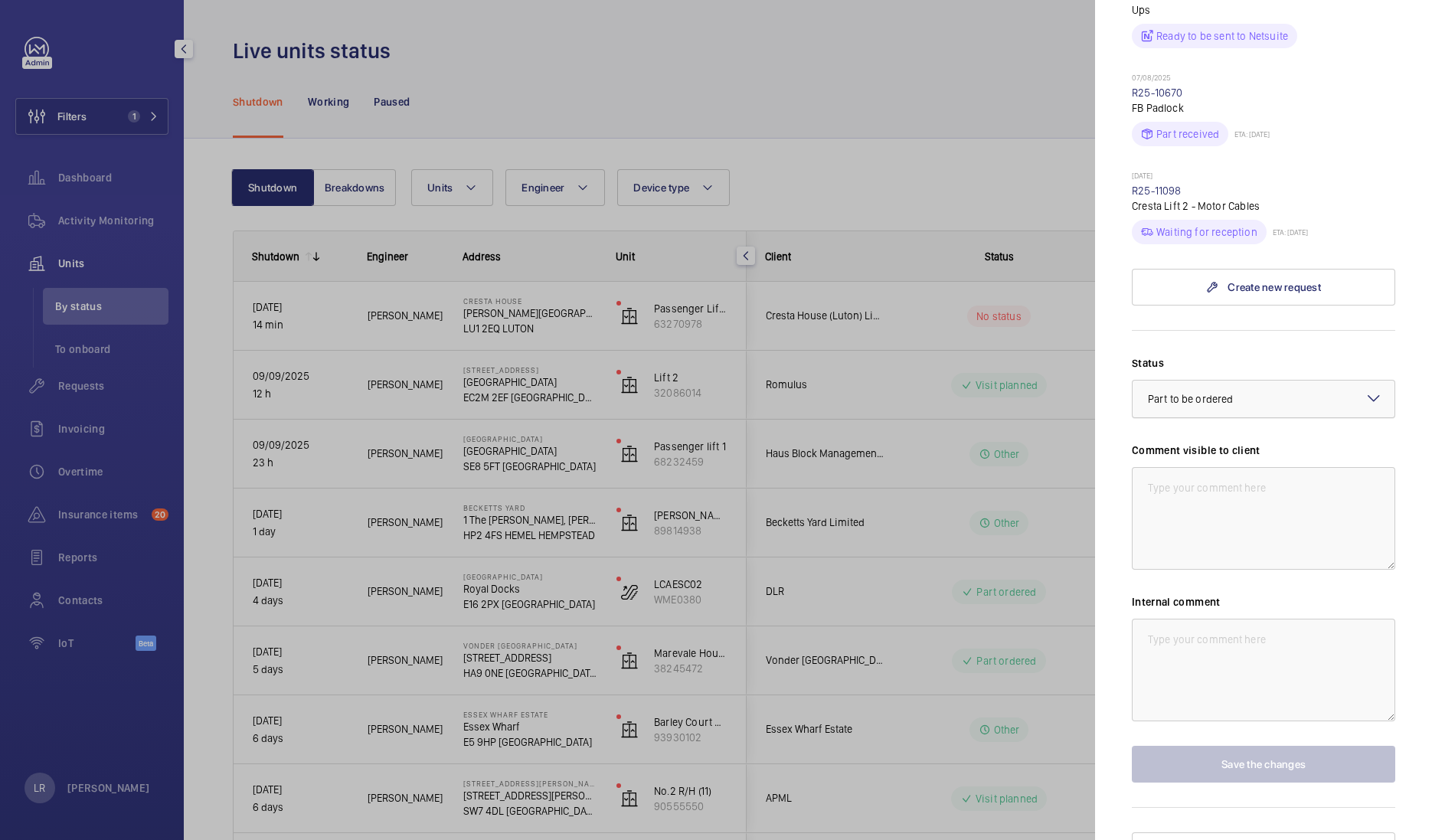
click at [1265, 391] on div "× Part to be ordered" at bounding box center [1209, 399] width 123 height 16
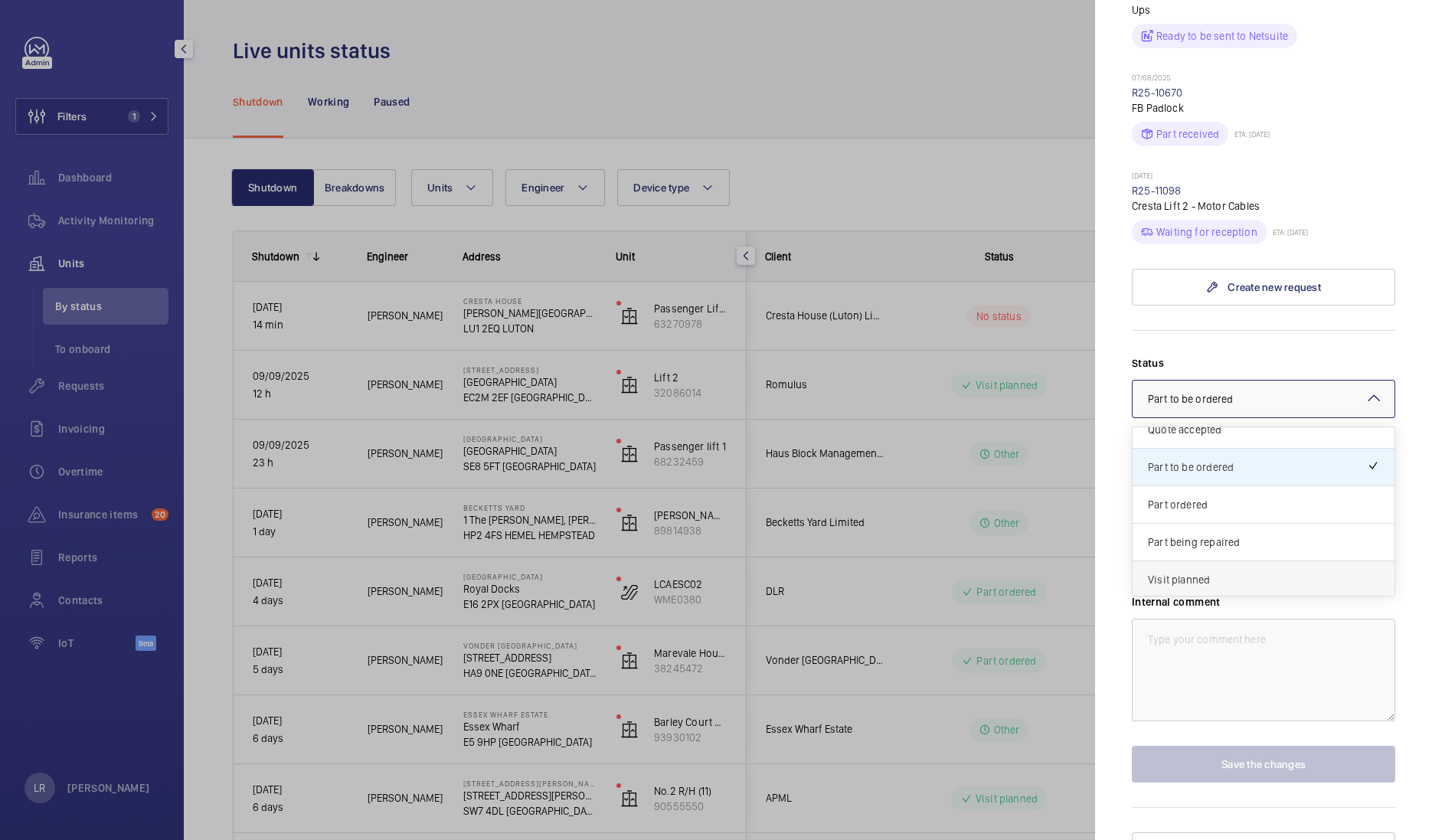
scroll to position [130, 0]
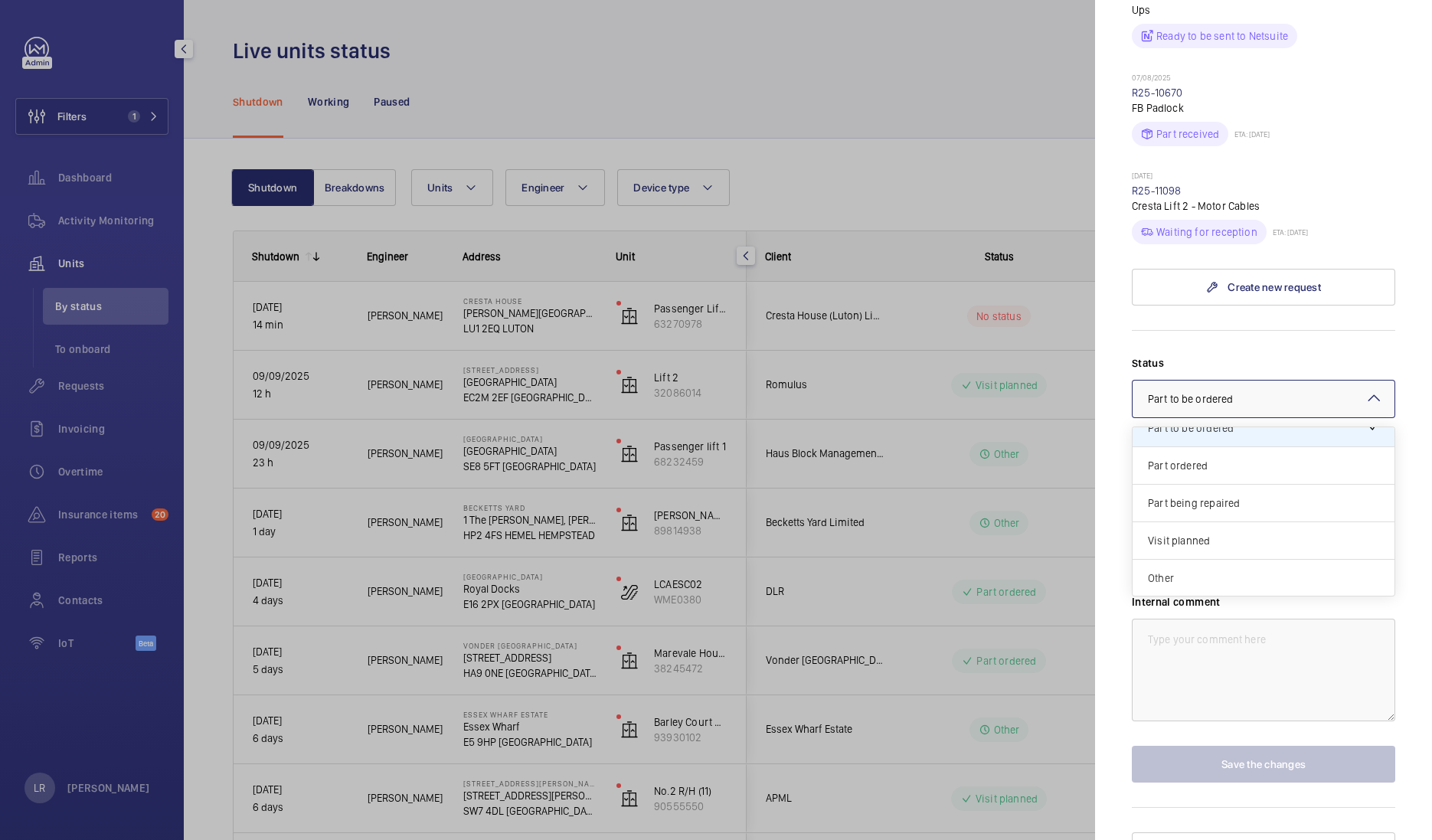
click at [1198, 570] on span "Other" at bounding box center [1263, 578] width 231 height 16
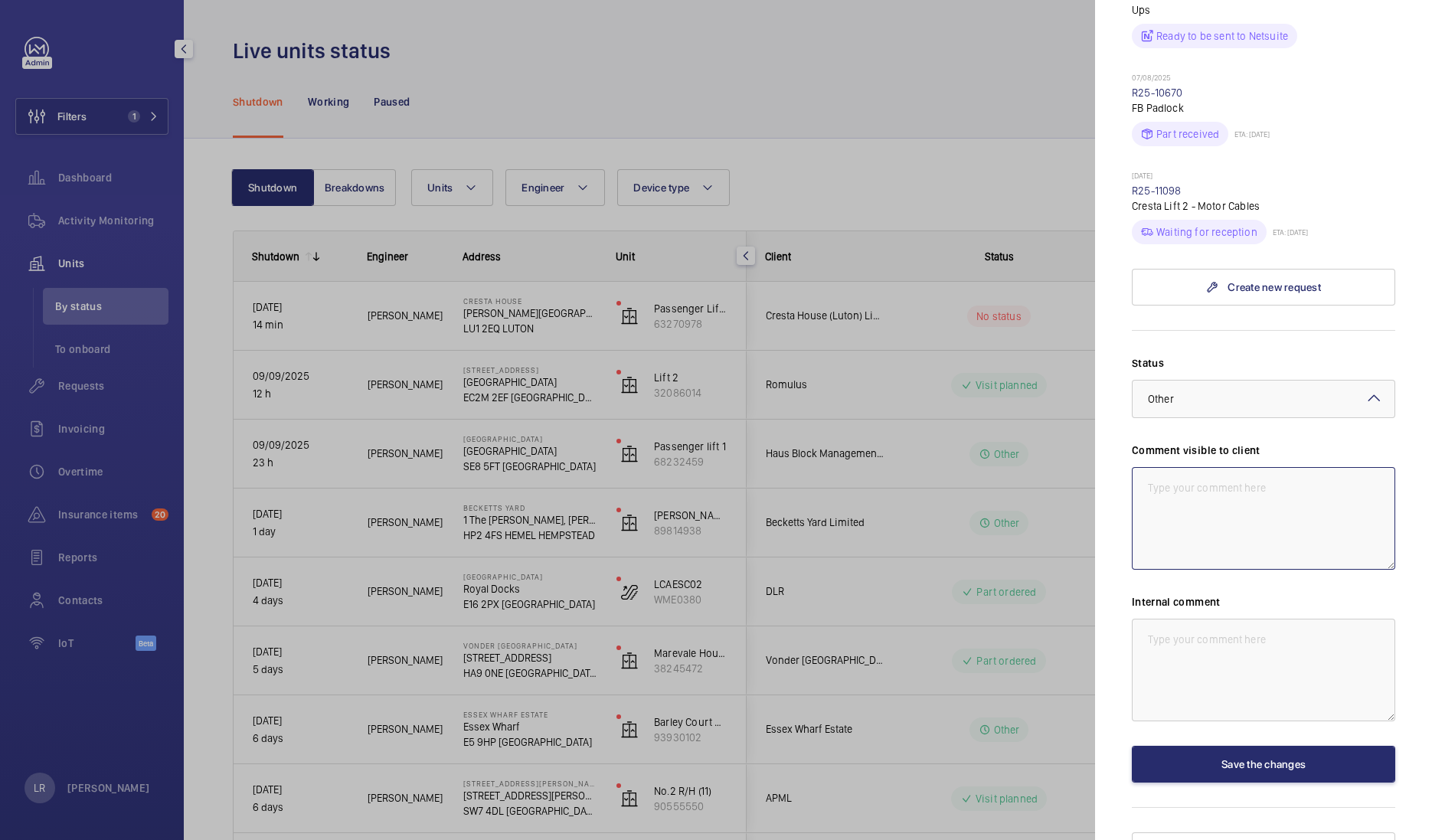
click at [1204, 467] on textarea at bounding box center [1263, 518] width 263 height 103
click at [1204, 633] on textarea at bounding box center [1263, 669] width 263 height 103
type textarea "w"
drag, startPoint x: 1259, startPoint y: 595, endPoint x: 1214, endPoint y: 613, distance: 48.5
click at [1214, 618] on textarea "WM ACTION - Repair requires" at bounding box center [1263, 669] width 263 height 103
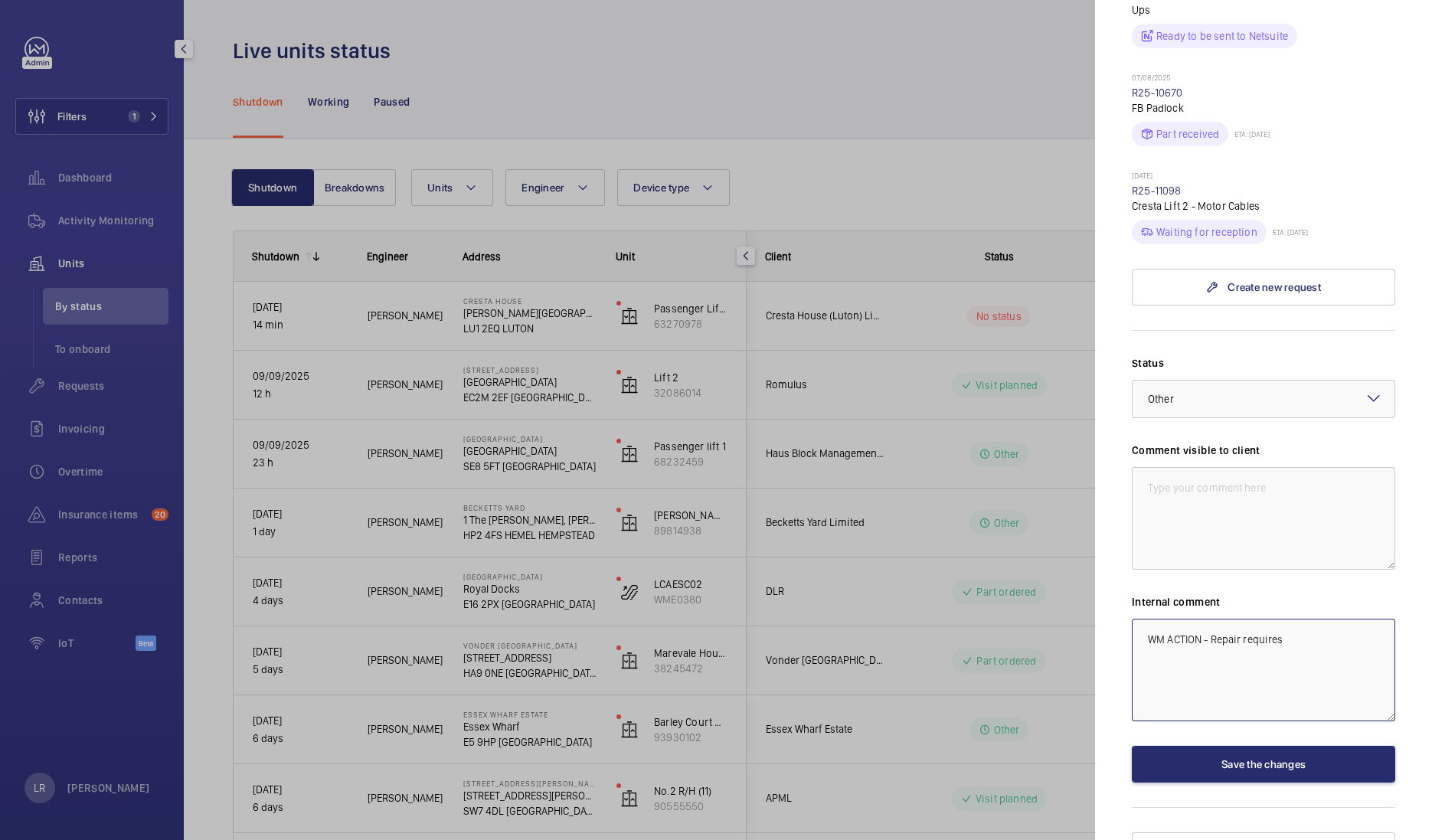
click at [1301, 623] on textarea "WM ACTION - Repair requires" at bounding box center [1263, 669] width 263 height 103
drag, startPoint x: 1289, startPoint y: 610, endPoint x: 1209, endPoint y: 609, distance: 80.0
click at [1209, 618] on textarea "WM ACTION - Repair requires" at bounding box center [1263, 669] width 263 height 103
type textarea "WM ACTION -"
click at [265, 311] on div at bounding box center [716, 420] width 1432 height 840
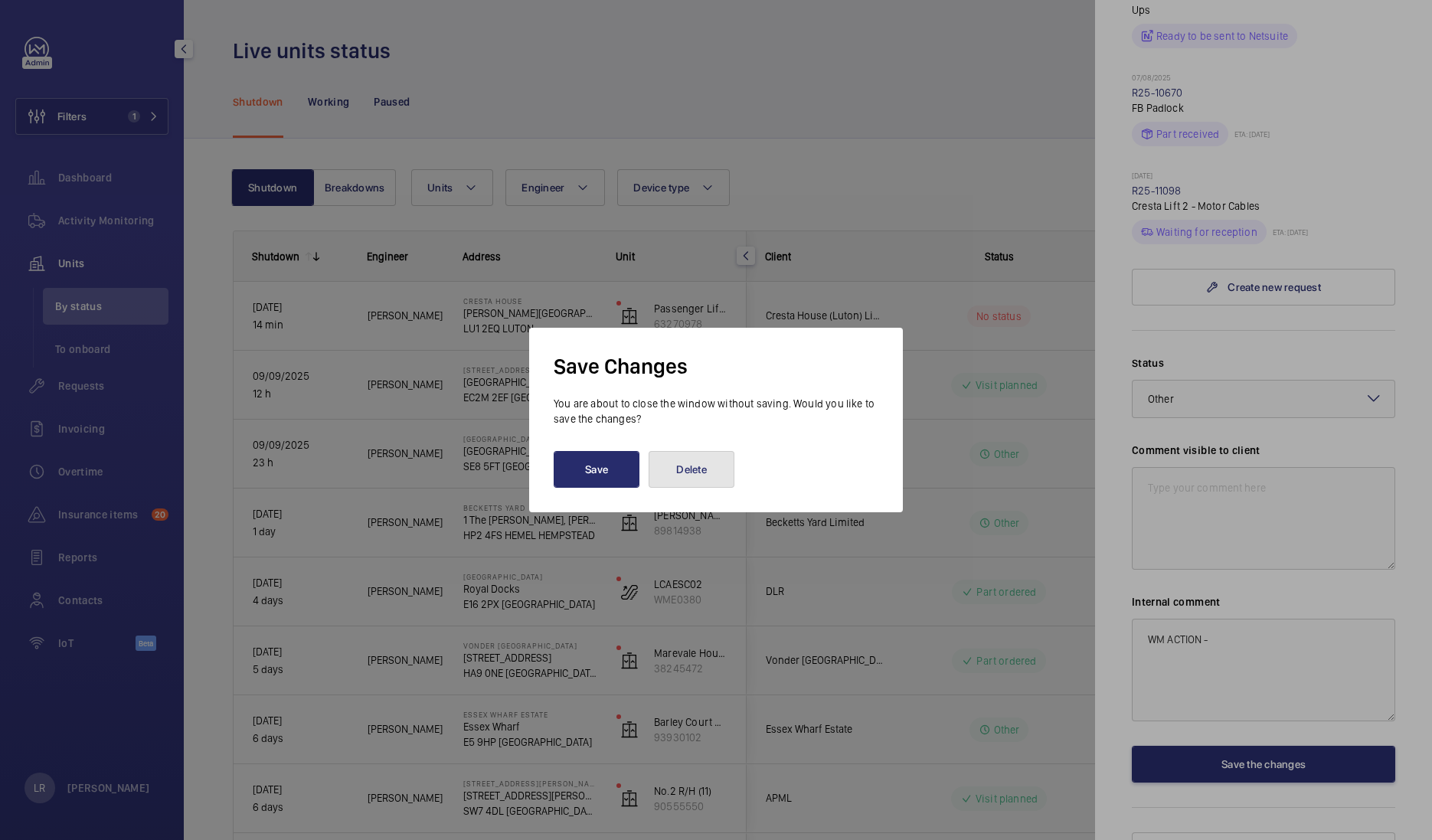
click at [694, 476] on button "Delete" at bounding box center [691, 469] width 85 height 37
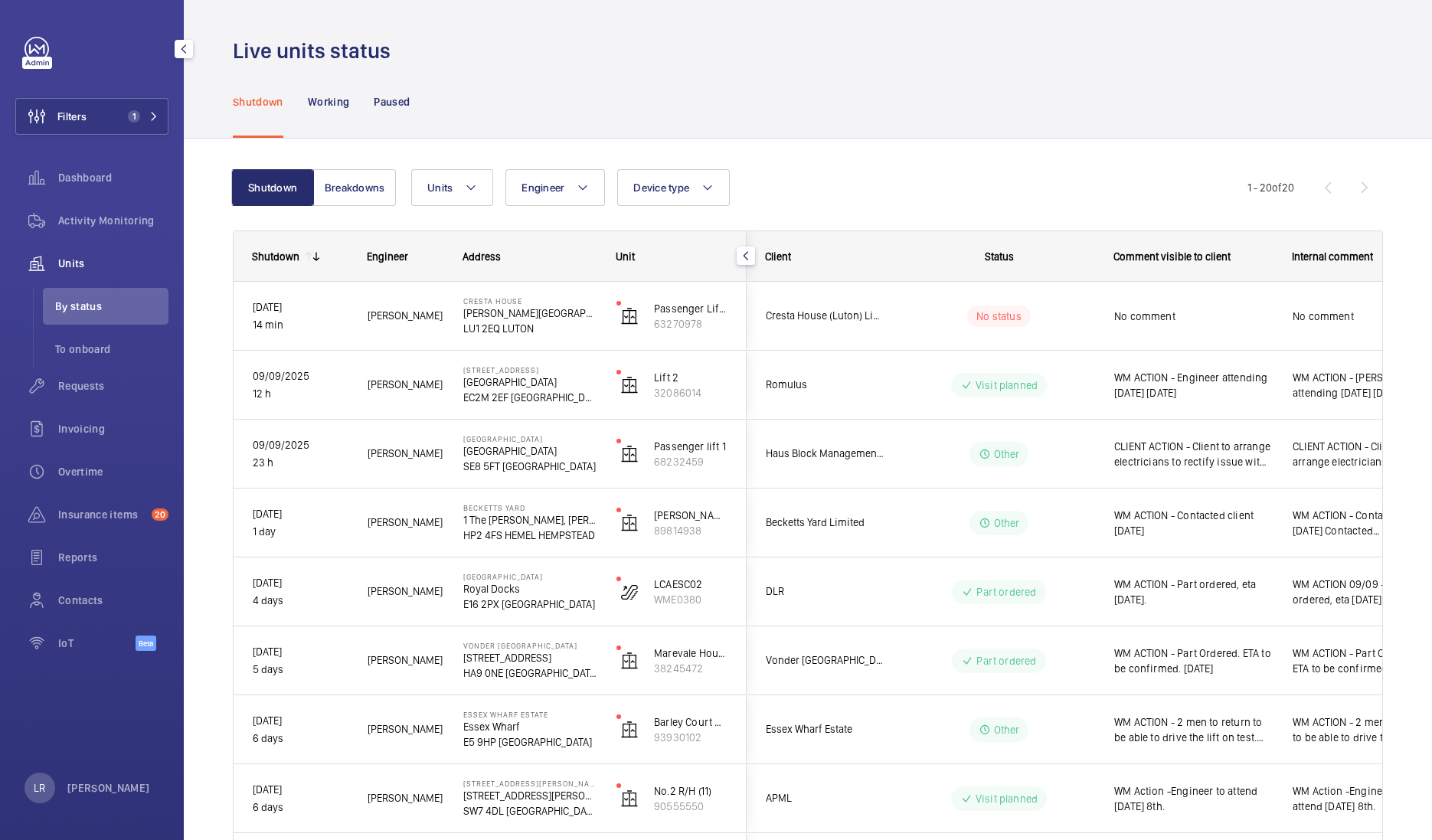
scroll to position [0, 0]
click at [111, 121] on button "Filters 1" at bounding box center [92, 116] width 153 height 37
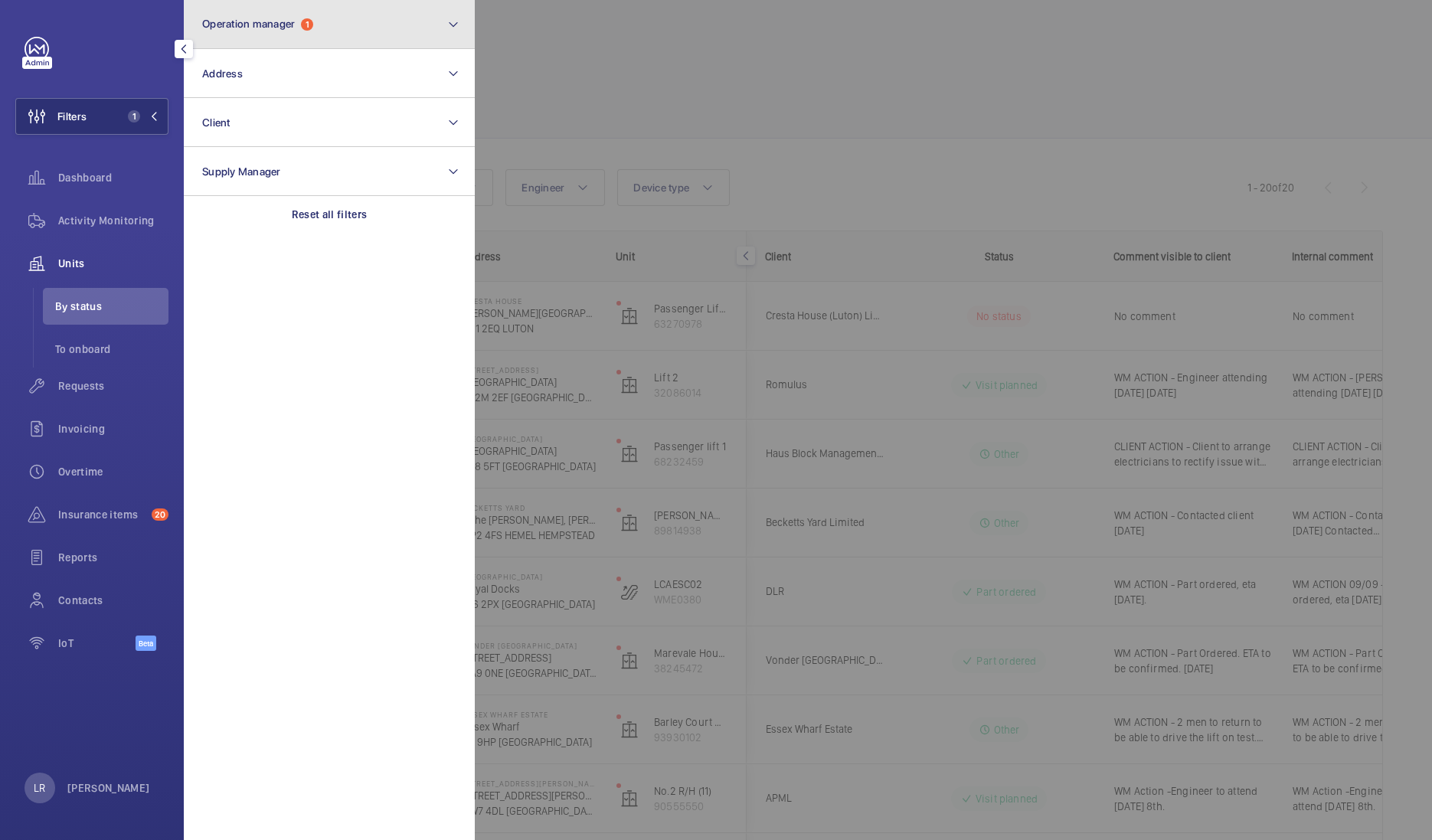
click at [263, 20] on span "Operation manager" at bounding box center [248, 24] width 92 height 13
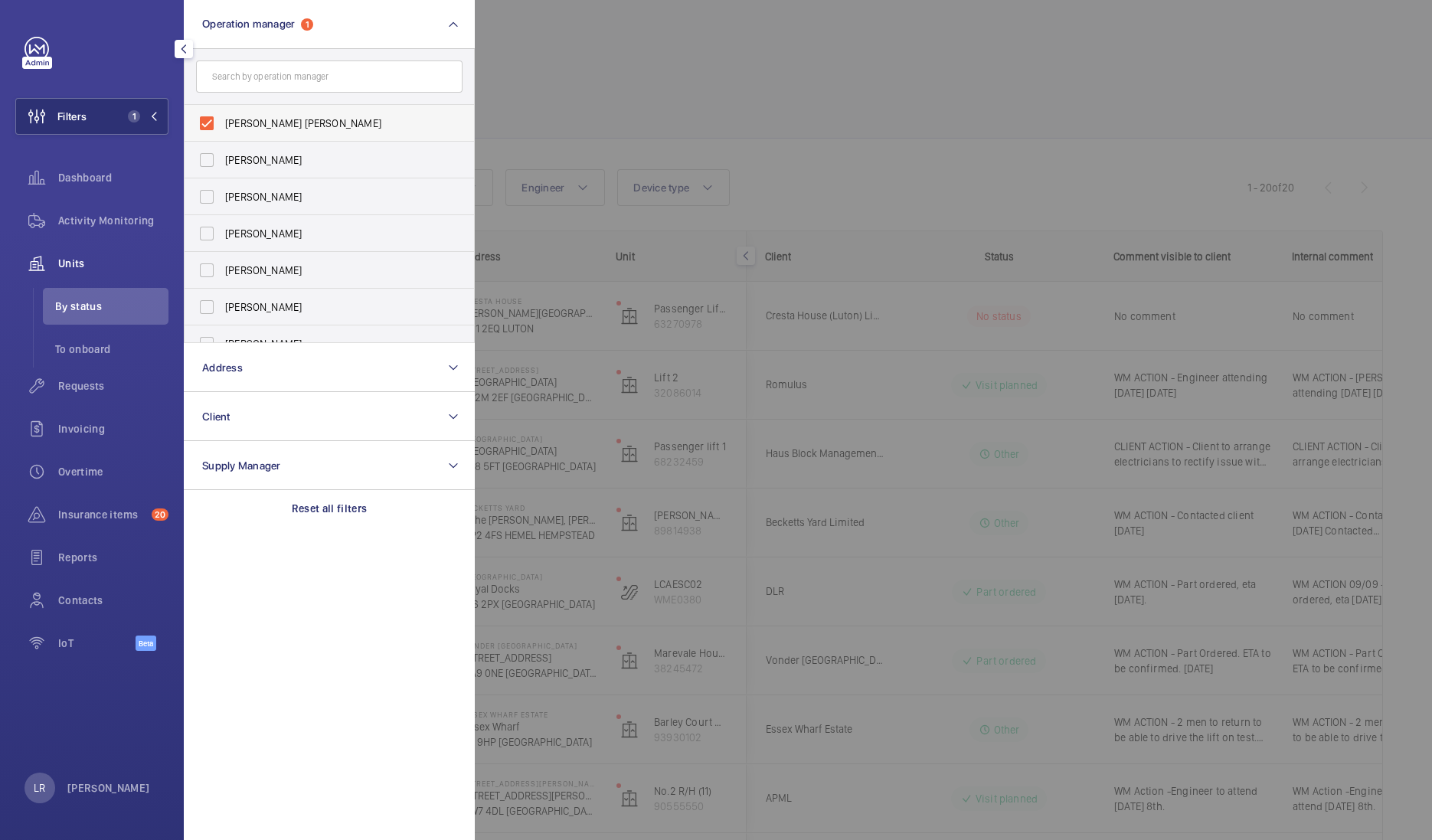
click at [300, 118] on span "[PERSON_NAME] [PERSON_NAME]" at bounding box center [330, 124] width 211 height 16
click at [222, 118] on input "[PERSON_NAME] [PERSON_NAME]" at bounding box center [206, 123] width 31 height 31
checkbox input "false"
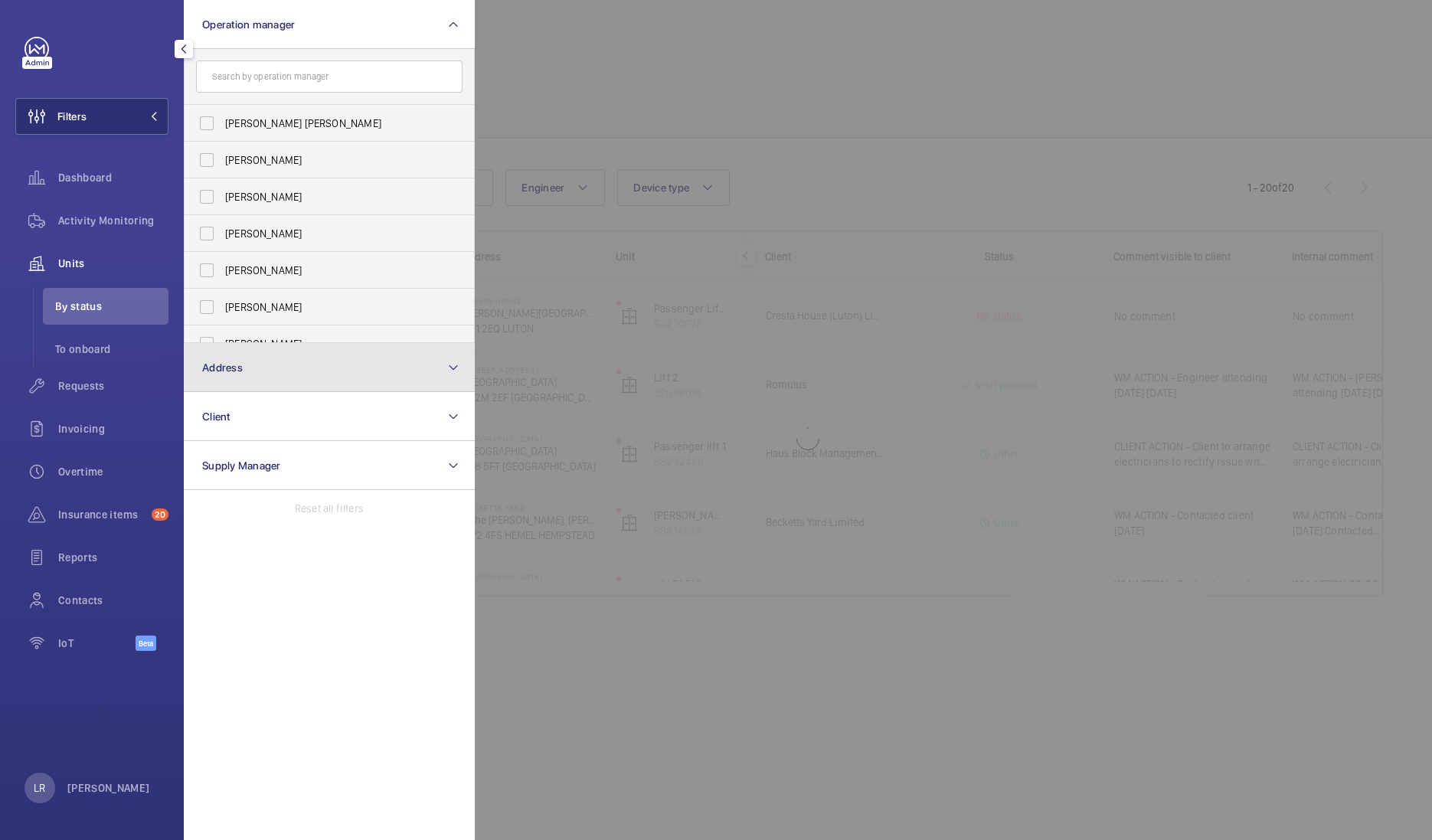
click at [272, 360] on button "Address" at bounding box center [328, 368] width 291 height 49
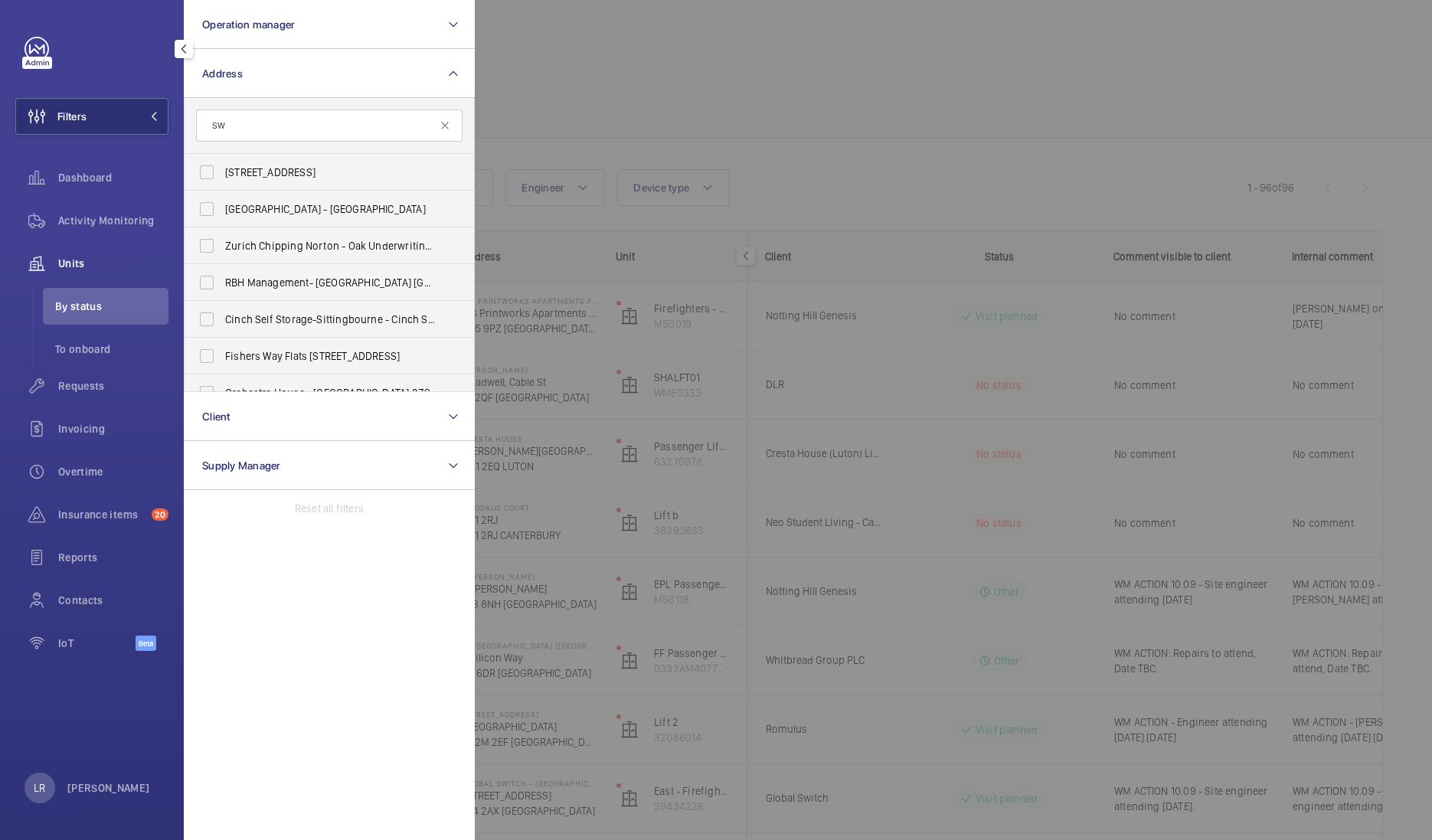
type input "S"
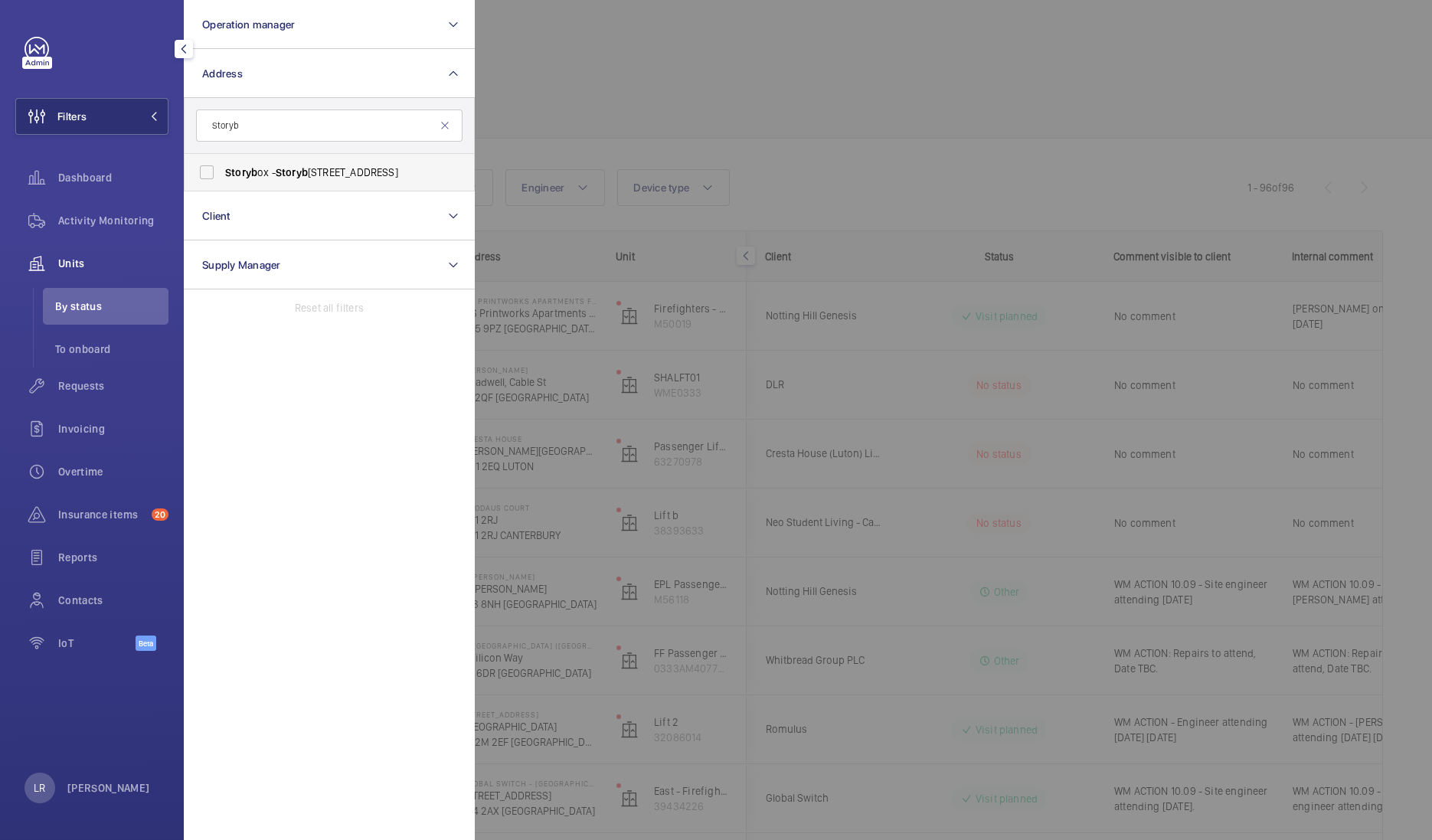
type input "Storyb"
click at [341, 172] on span "Storyb ox - Storyb ox, [GEOGRAPHIC_DATA] 1DF" at bounding box center [330, 172] width 211 height 16
click at [222, 172] on input "Storyb ox - Storyb ox, [GEOGRAPHIC_DATA] 1DF" at bounding box center [206, 172] width 31 height 31
checkbox input "true"
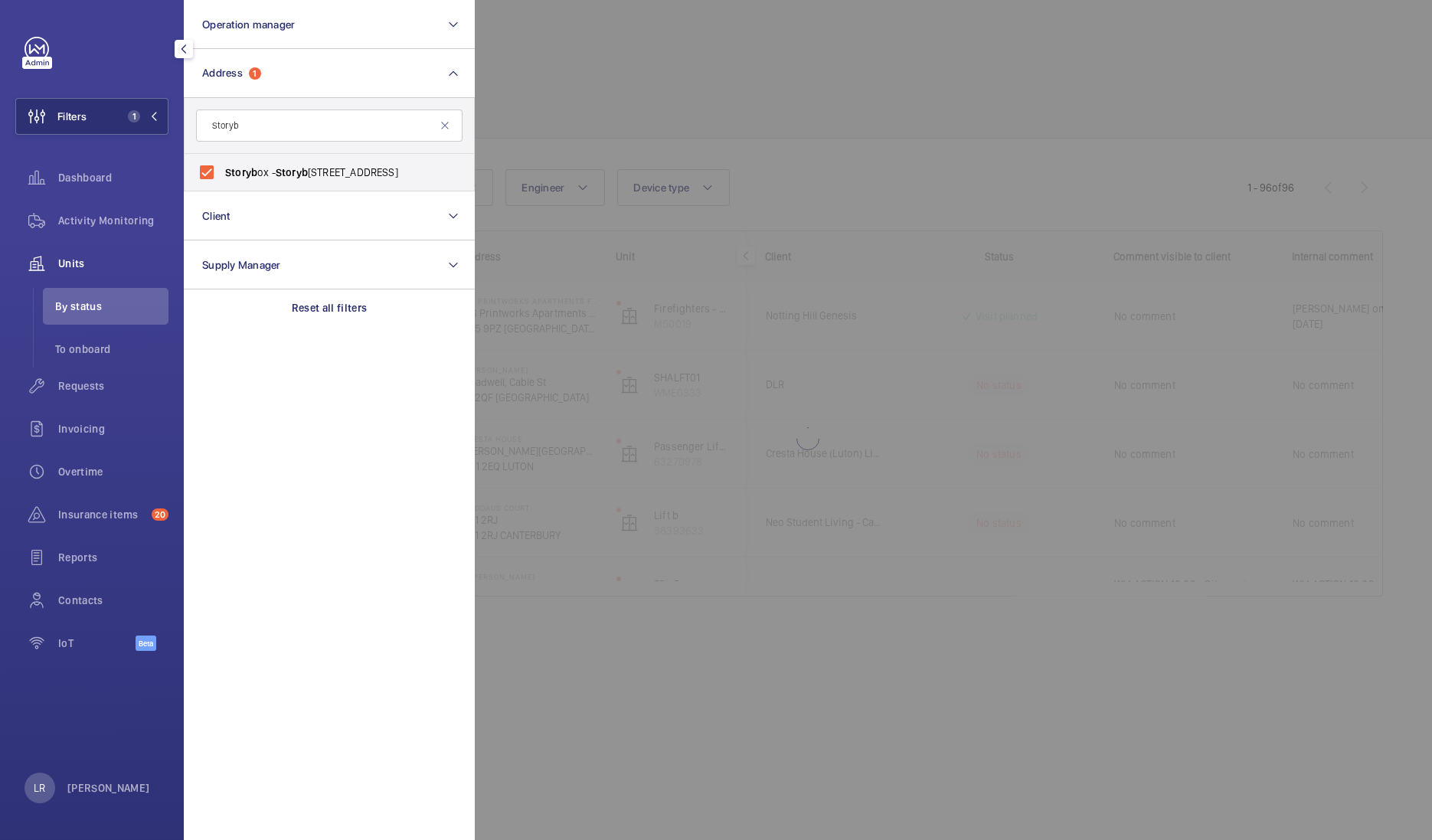
click at [625, 81] on div at bounding box center [1191, 420] width 1432 height 840
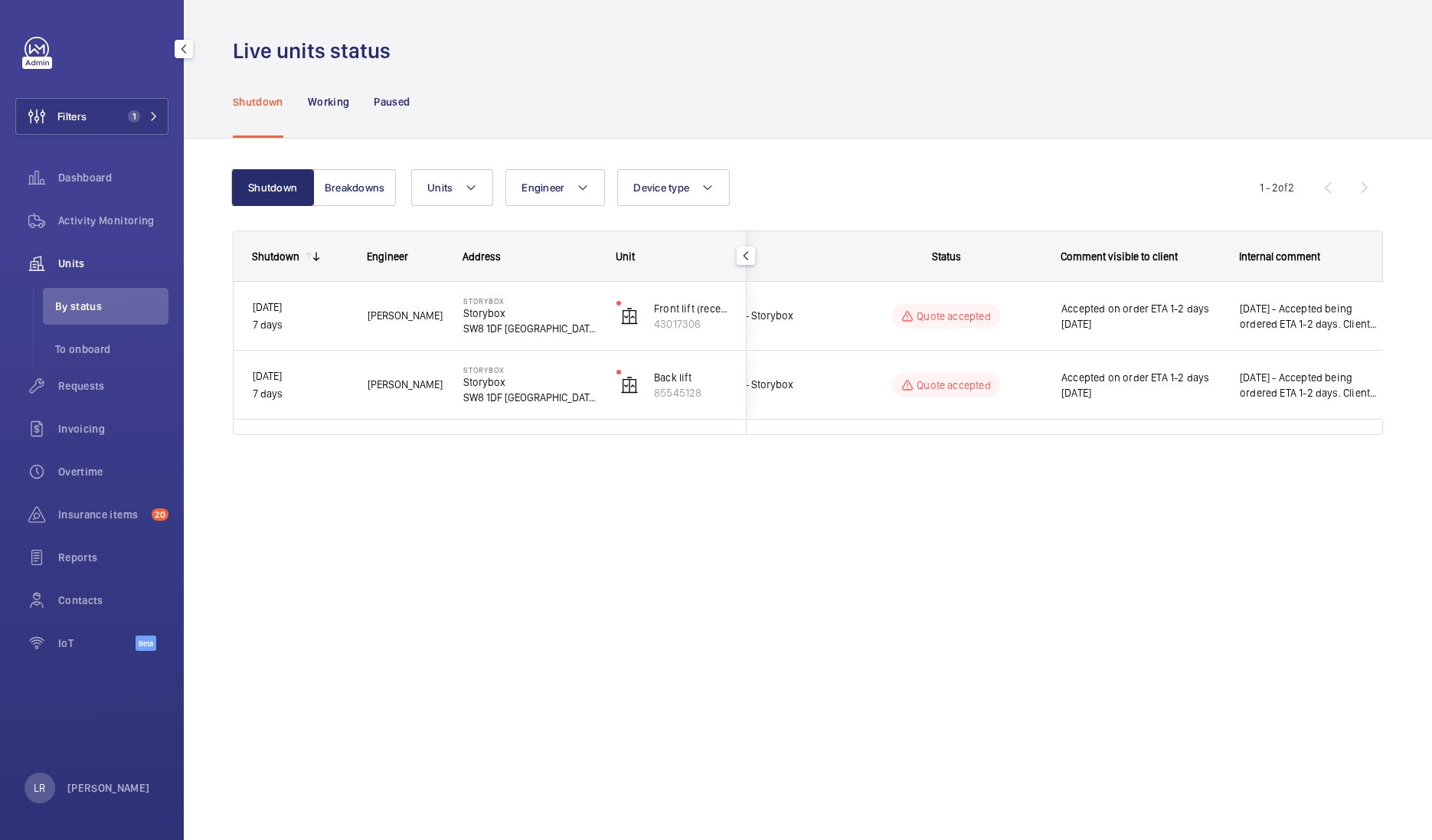
scroll to position [0, 69]
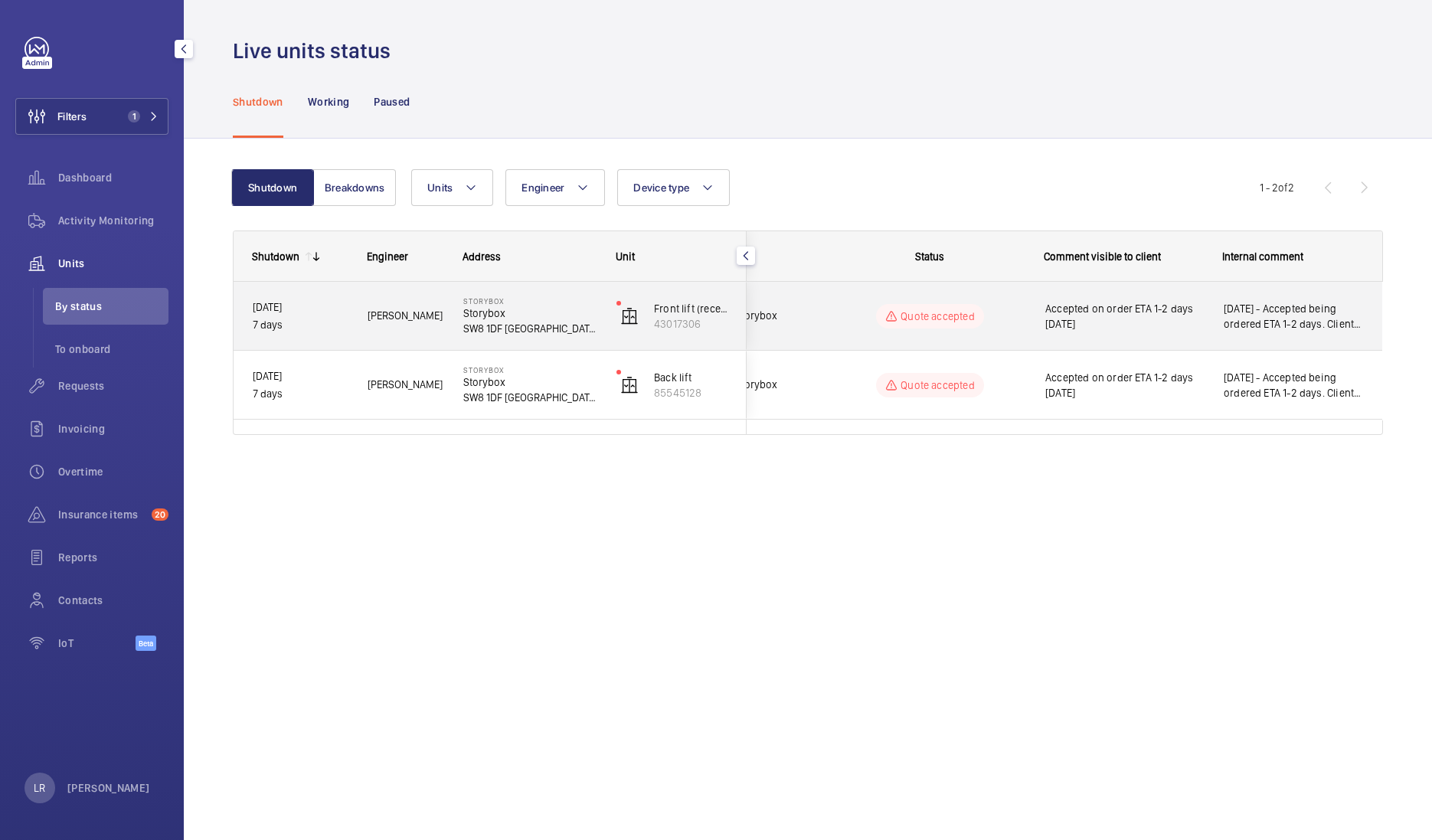
click at [1028, 328] on div "Accepted on order ETA 1-2 days [DATE]" at bounding box center [1115, 316] width 177 height 66
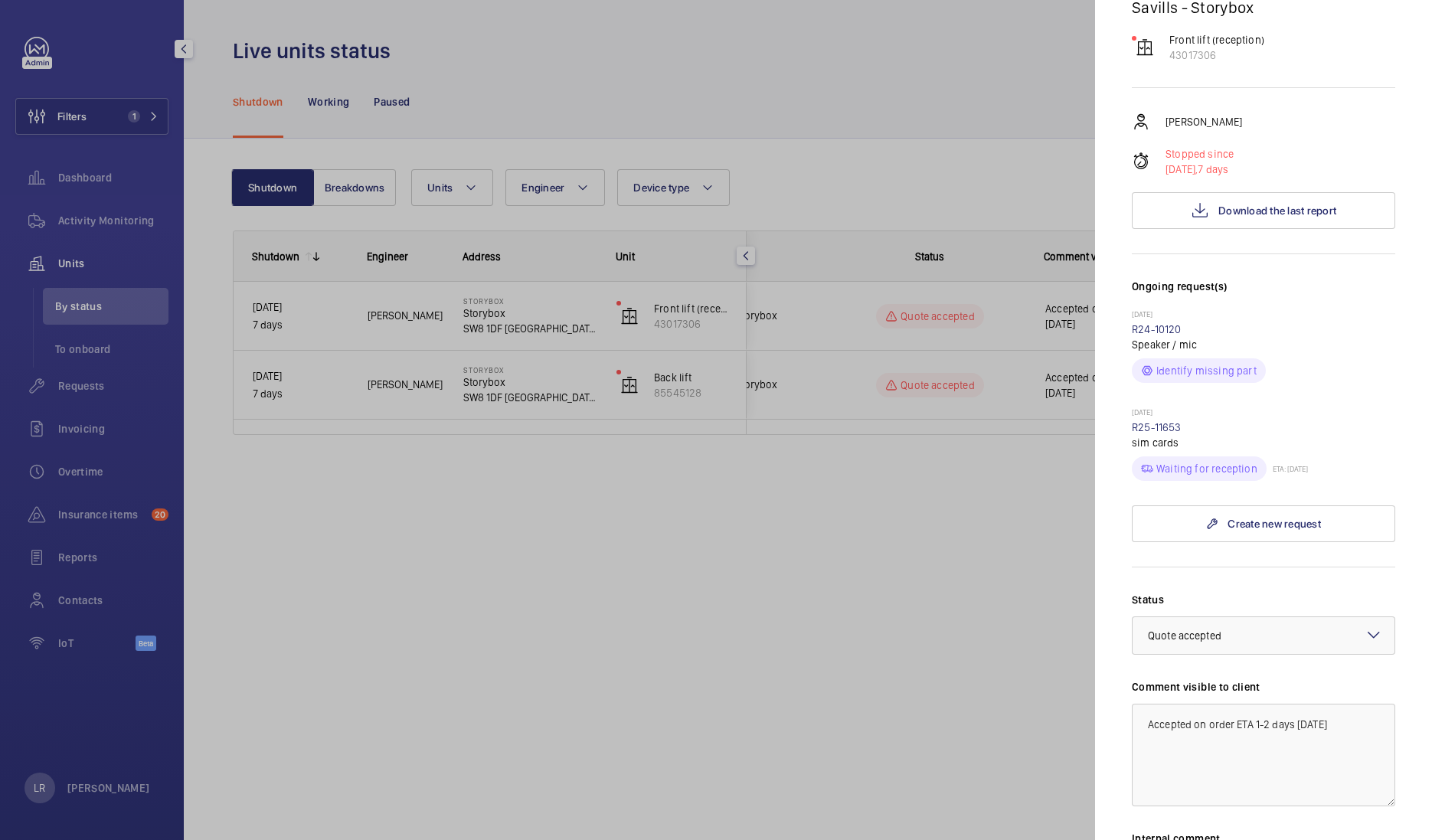
scroll to position [287, 0]
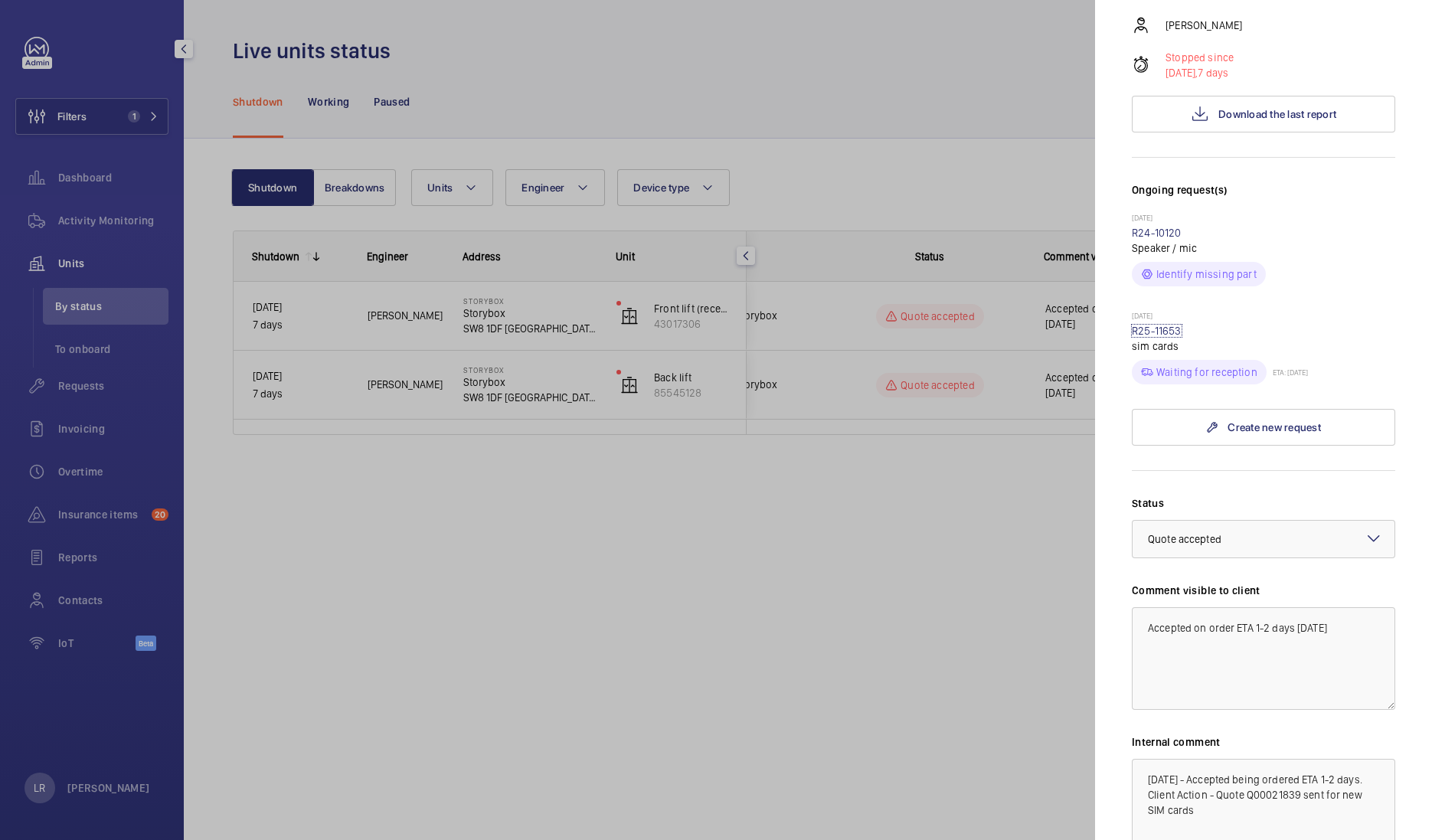
click at [1176, 324] on link "R25-11653" at bounding box center [1157, 331] width 50 height 13
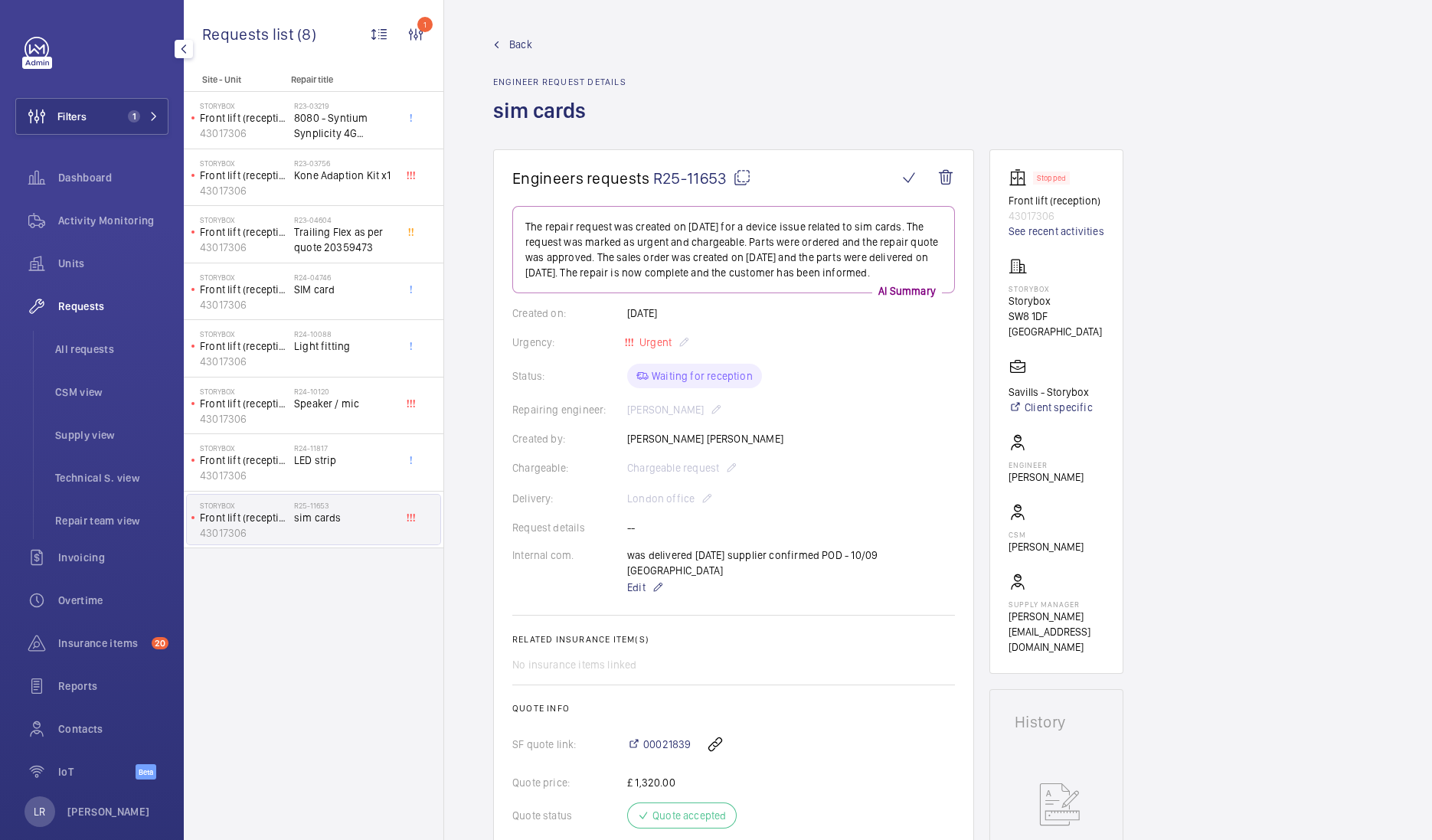
click at [515, 47] on span "Back" at bounding box center [520, 45] width 23 height 16
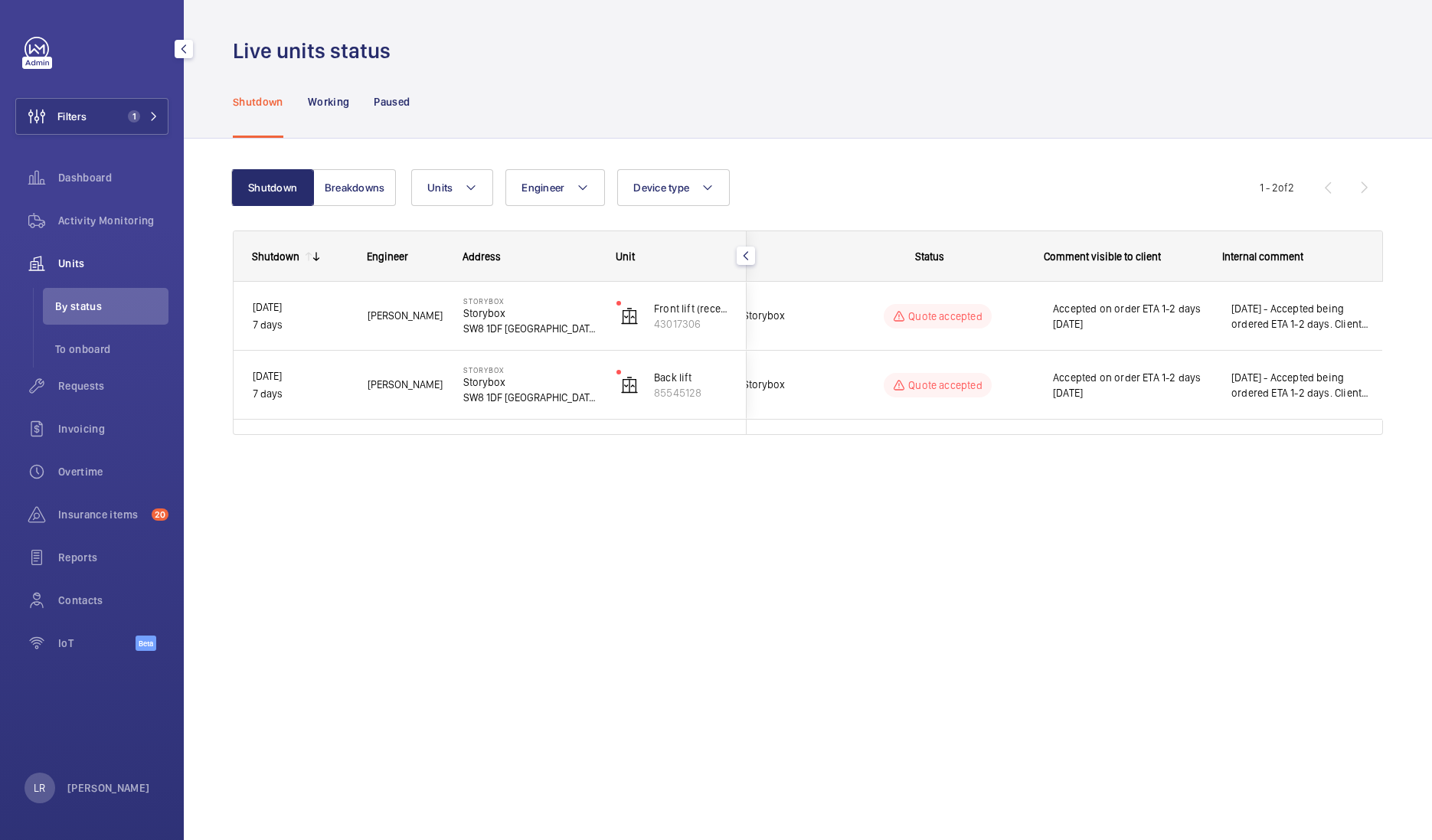
scroll to position [0, 69]
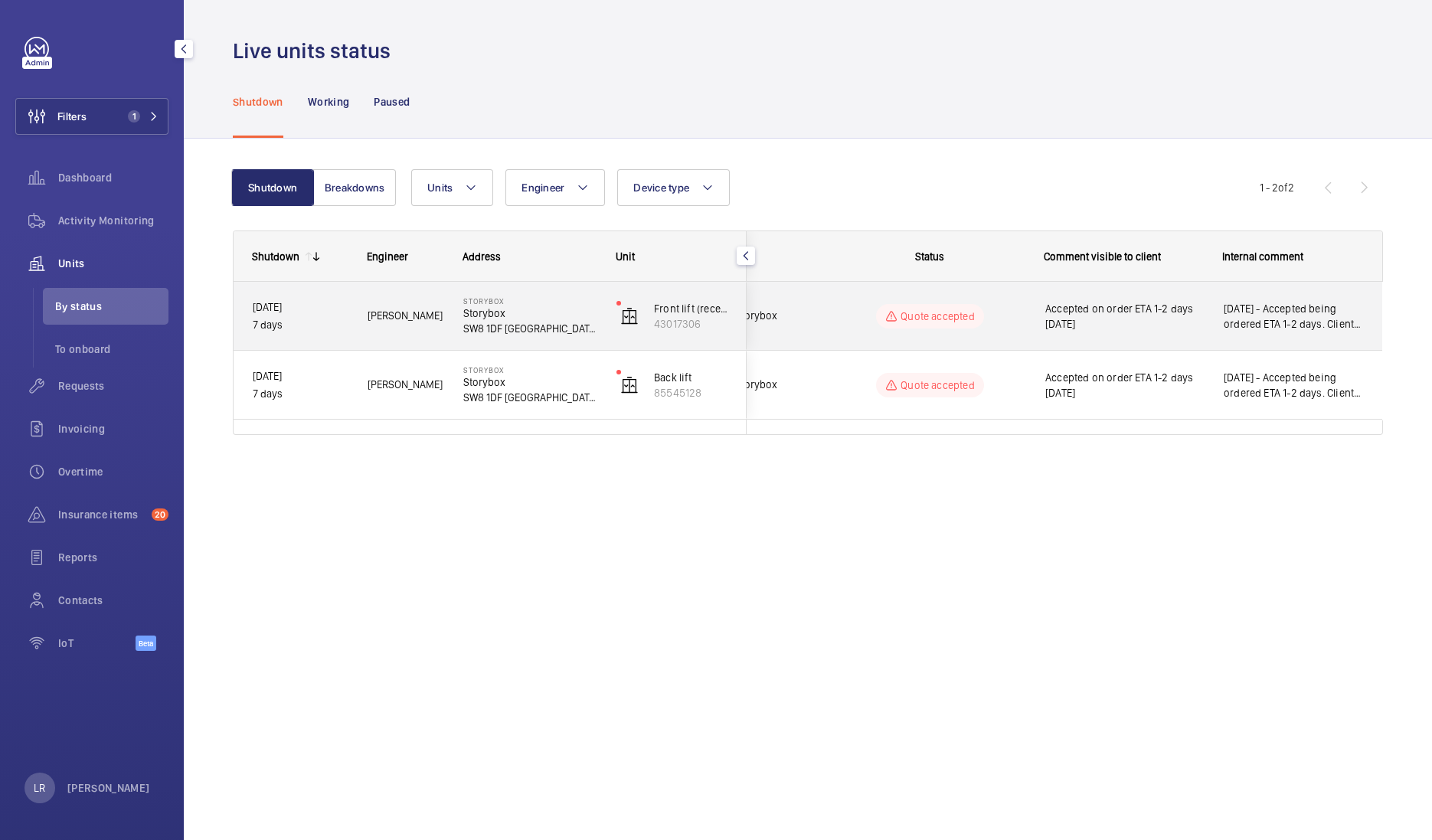
click at [1090, 325] on span "Accepted on order ETA 1-2 days [DATE]" at bounding box center [1125, 316] width 158 height 31
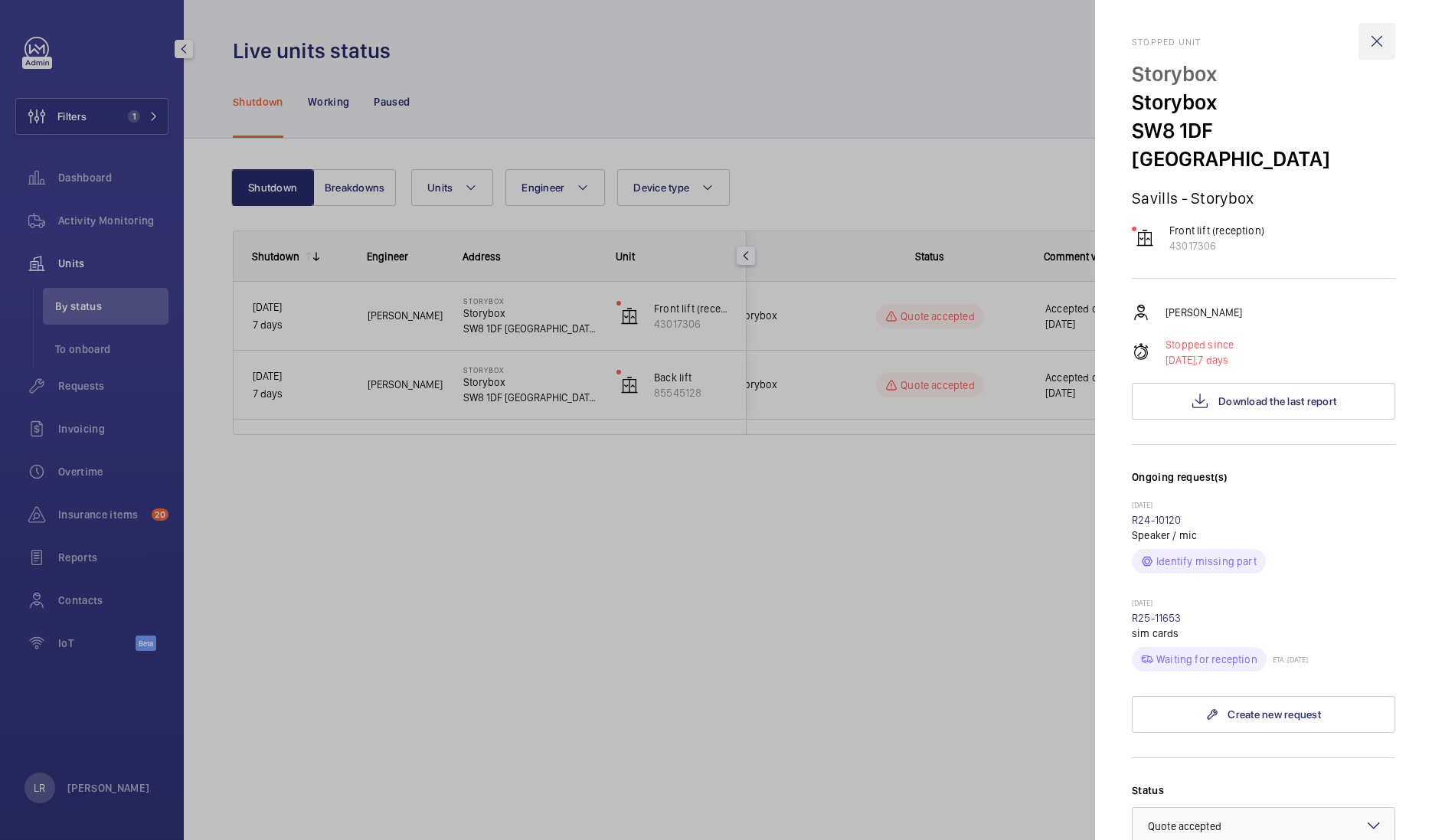
click at [1367, 37] on wm-front-icon-button at bounding box center [1376, 41] width 37 height 37
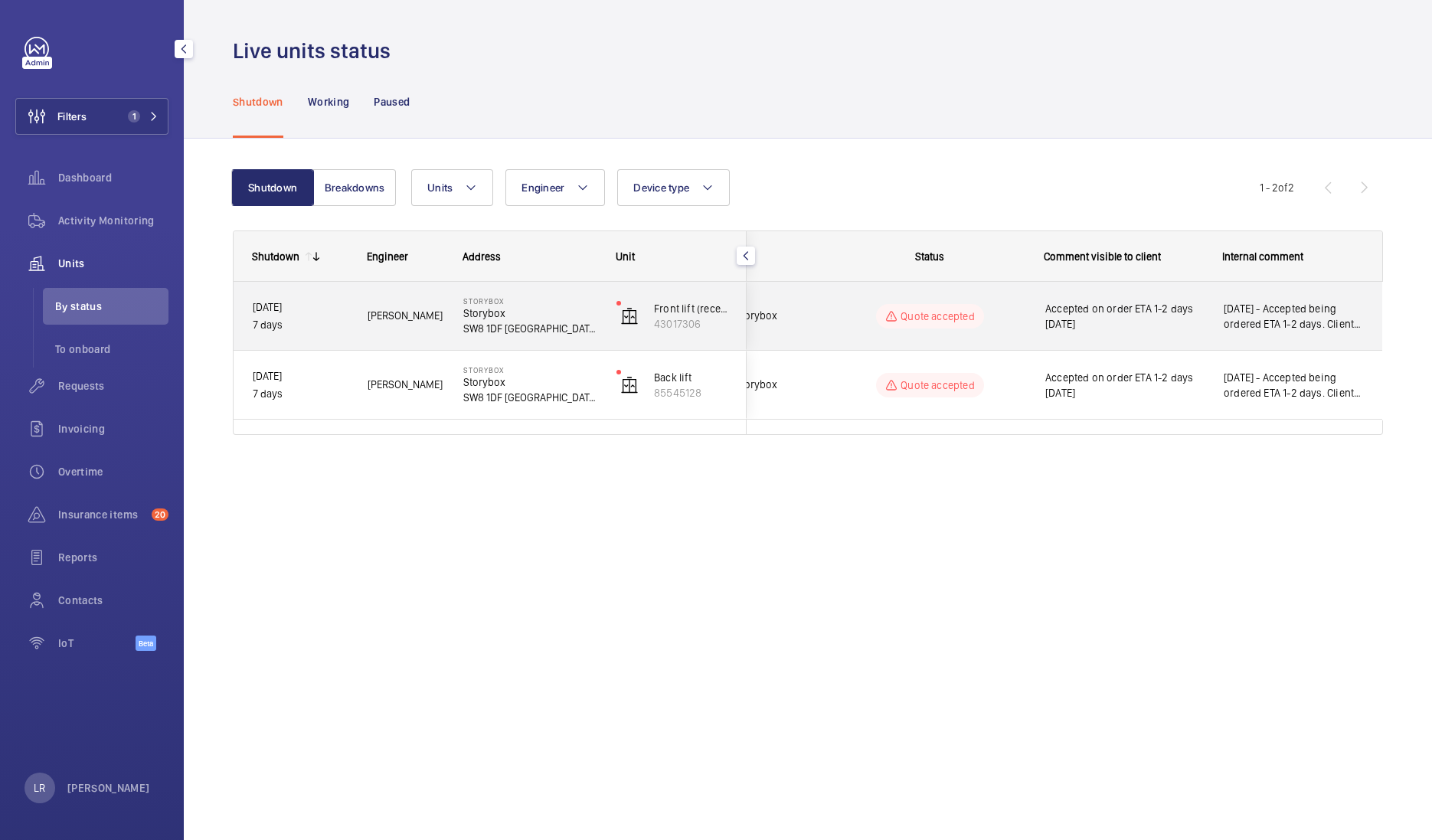
click at [1075, 325] on span "Accepted on order ETA 1-2 days [DATE]" at bounding box center [1125, 316] width 158 height 31
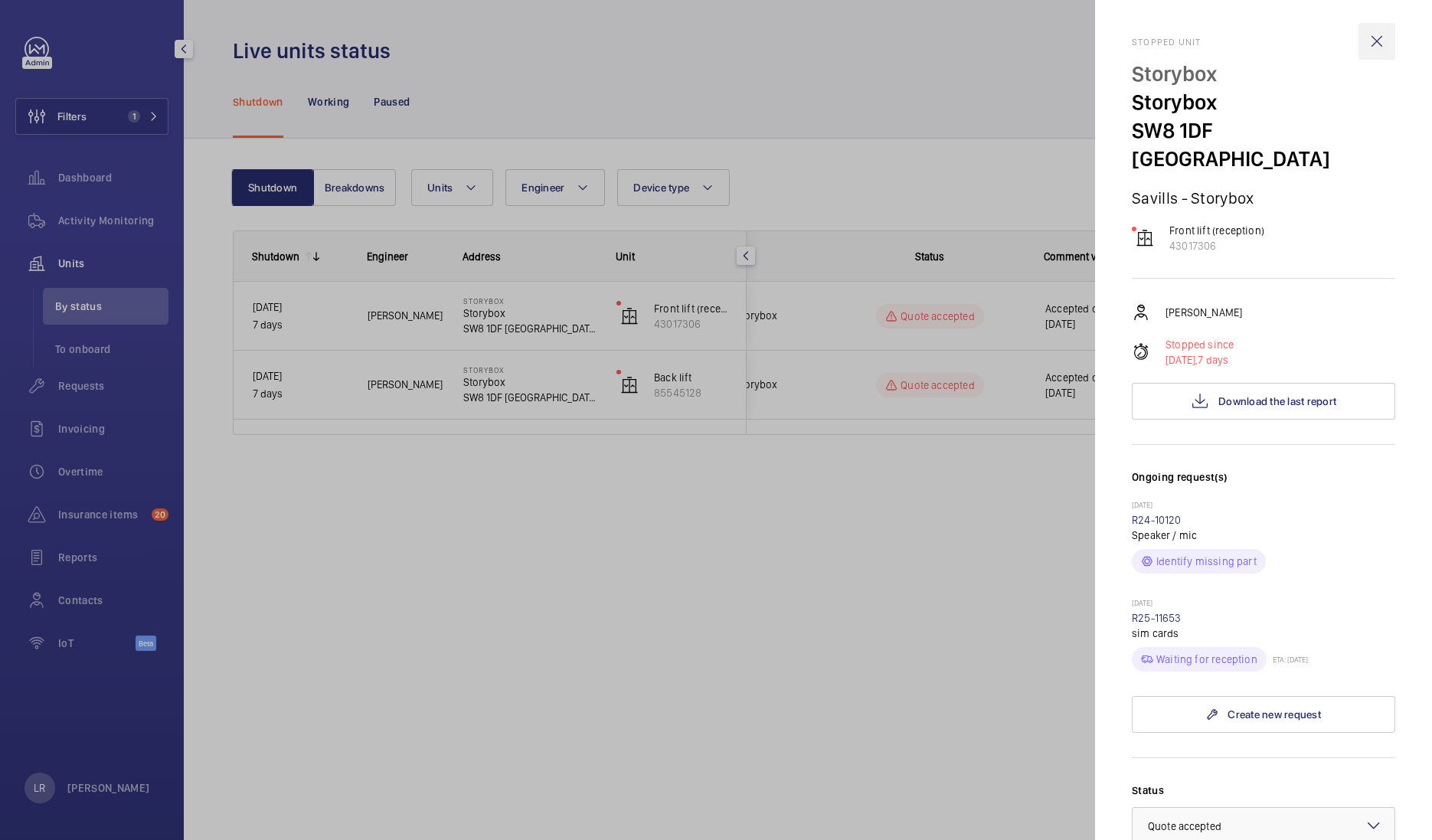
click at [1365, 40] on wm-front-icon-button at bounding box center [1376, 41] width 37 height 37
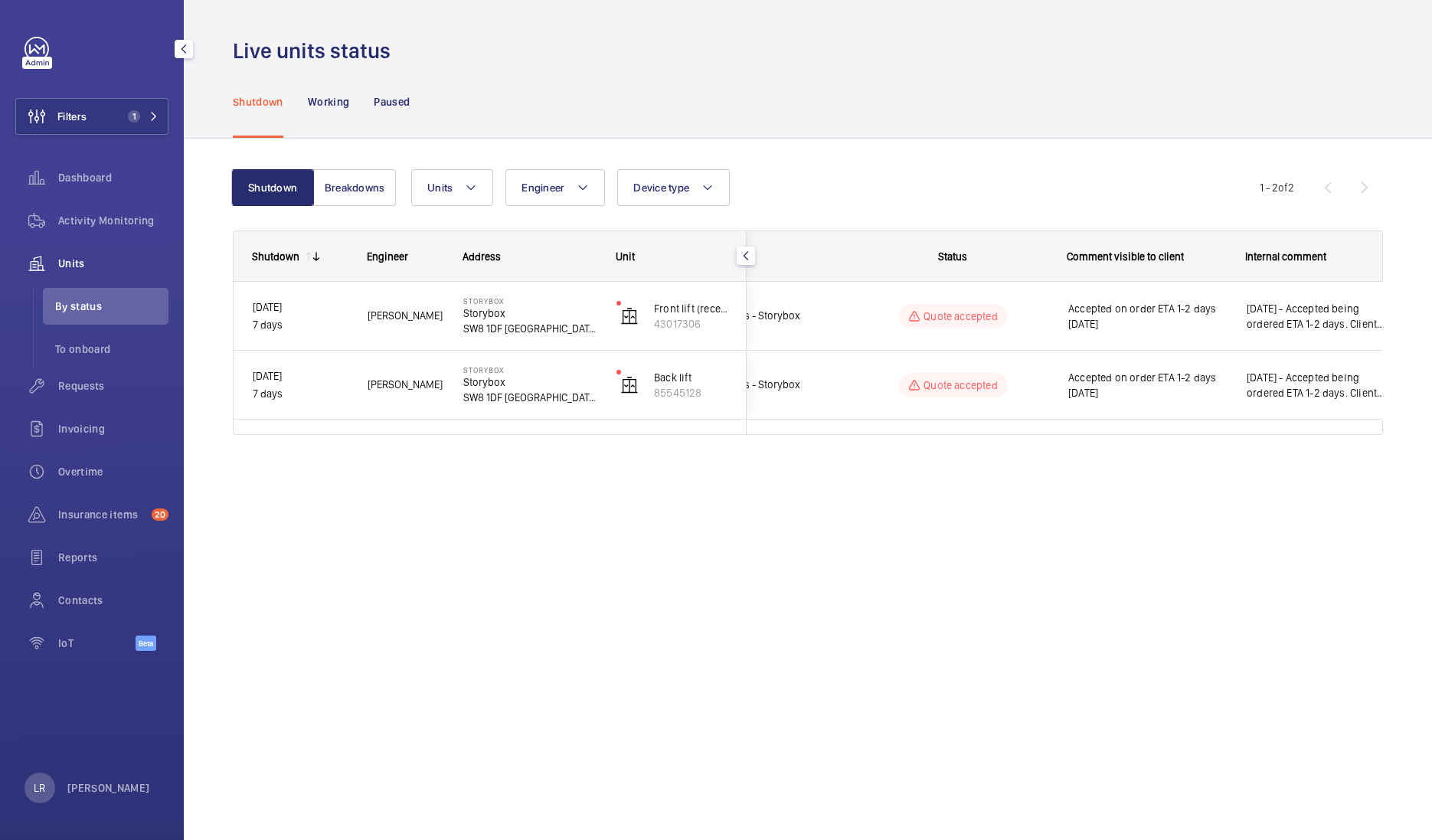
scroll to position [0, 0]
